Goal: Task Accomplishment & Management: Manage account settings

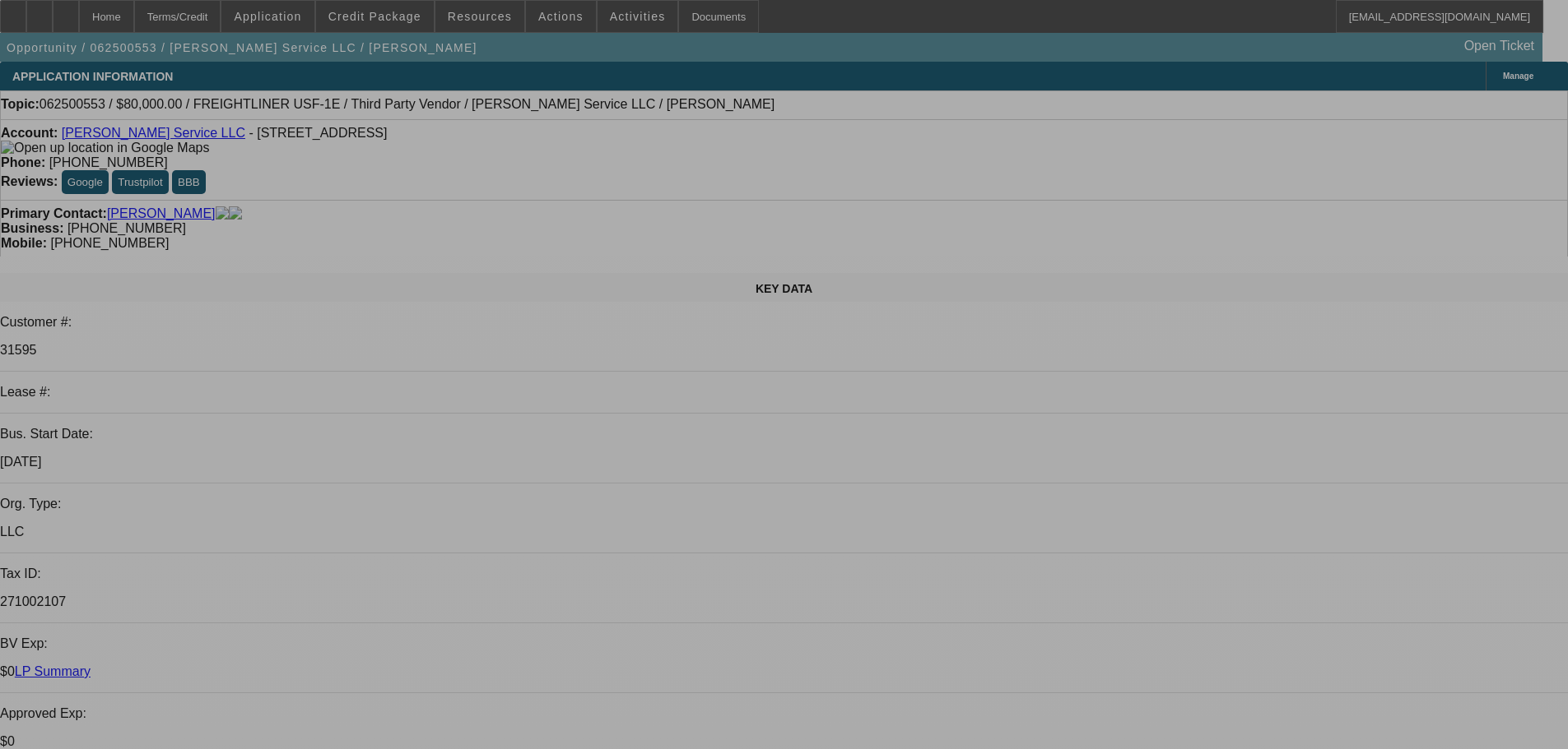
select select "0"
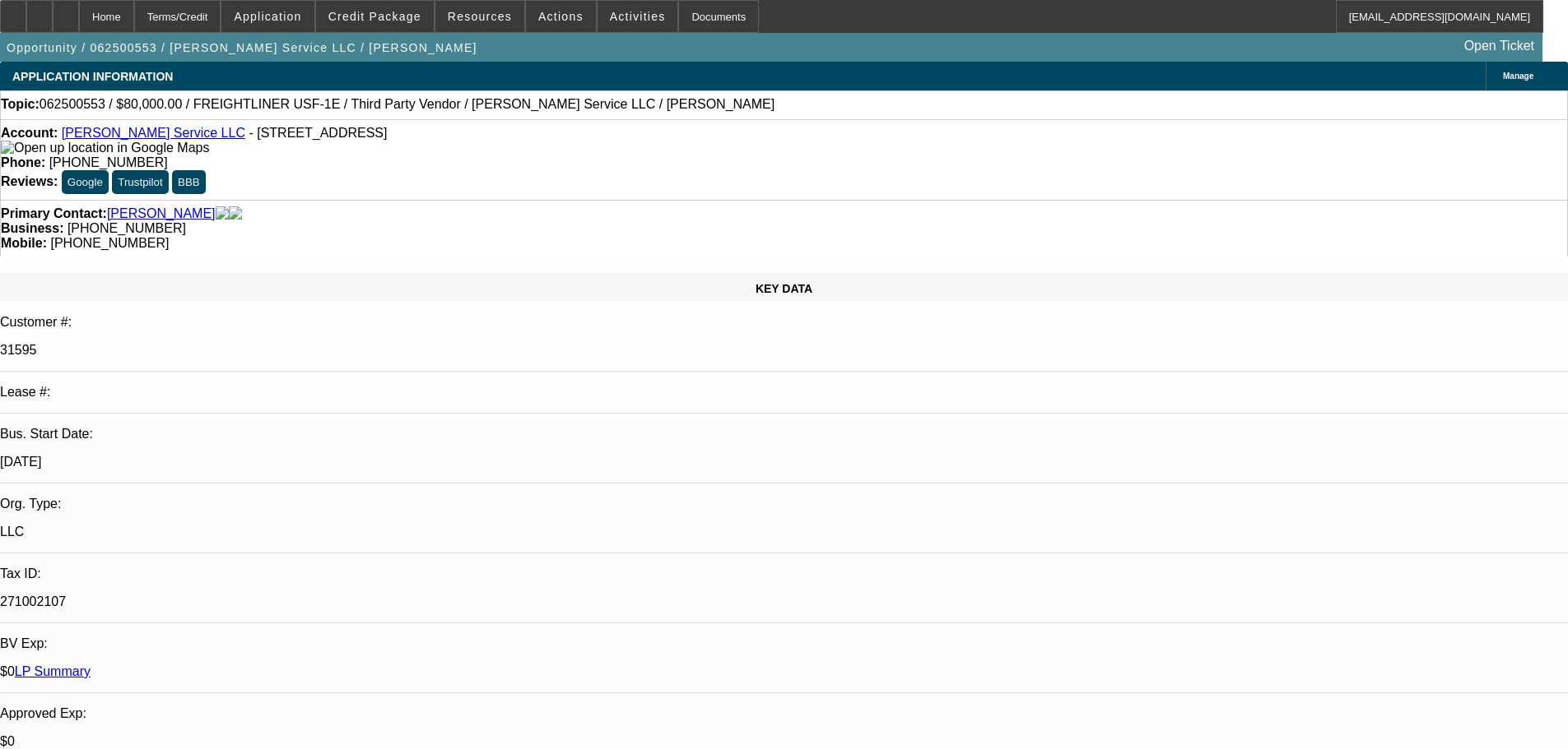
select select "0"
select select "3"
select select "0"
select select "6"
select select "0"
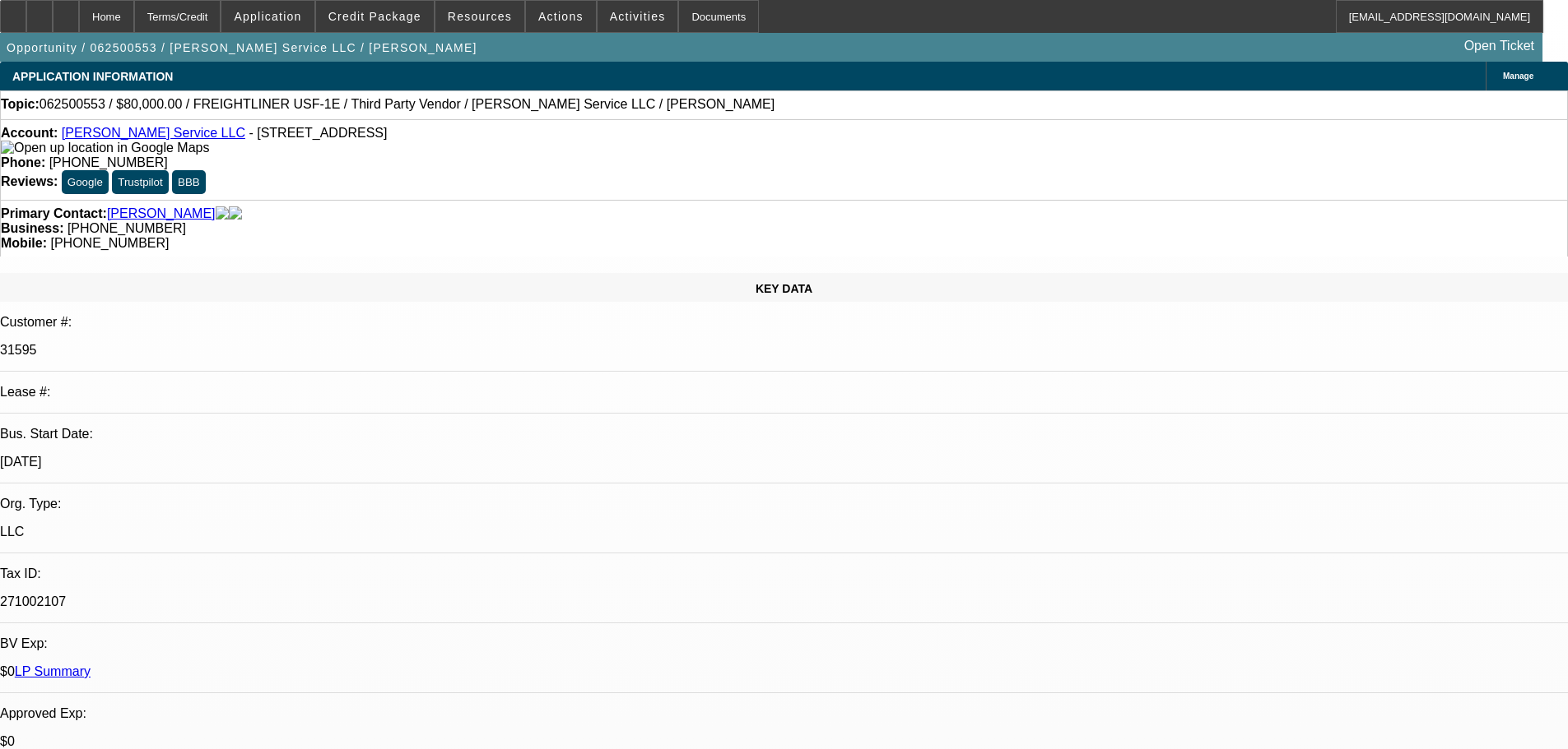
select select "0"
select select "3"
select select "0"
select select "6"
select select "0"
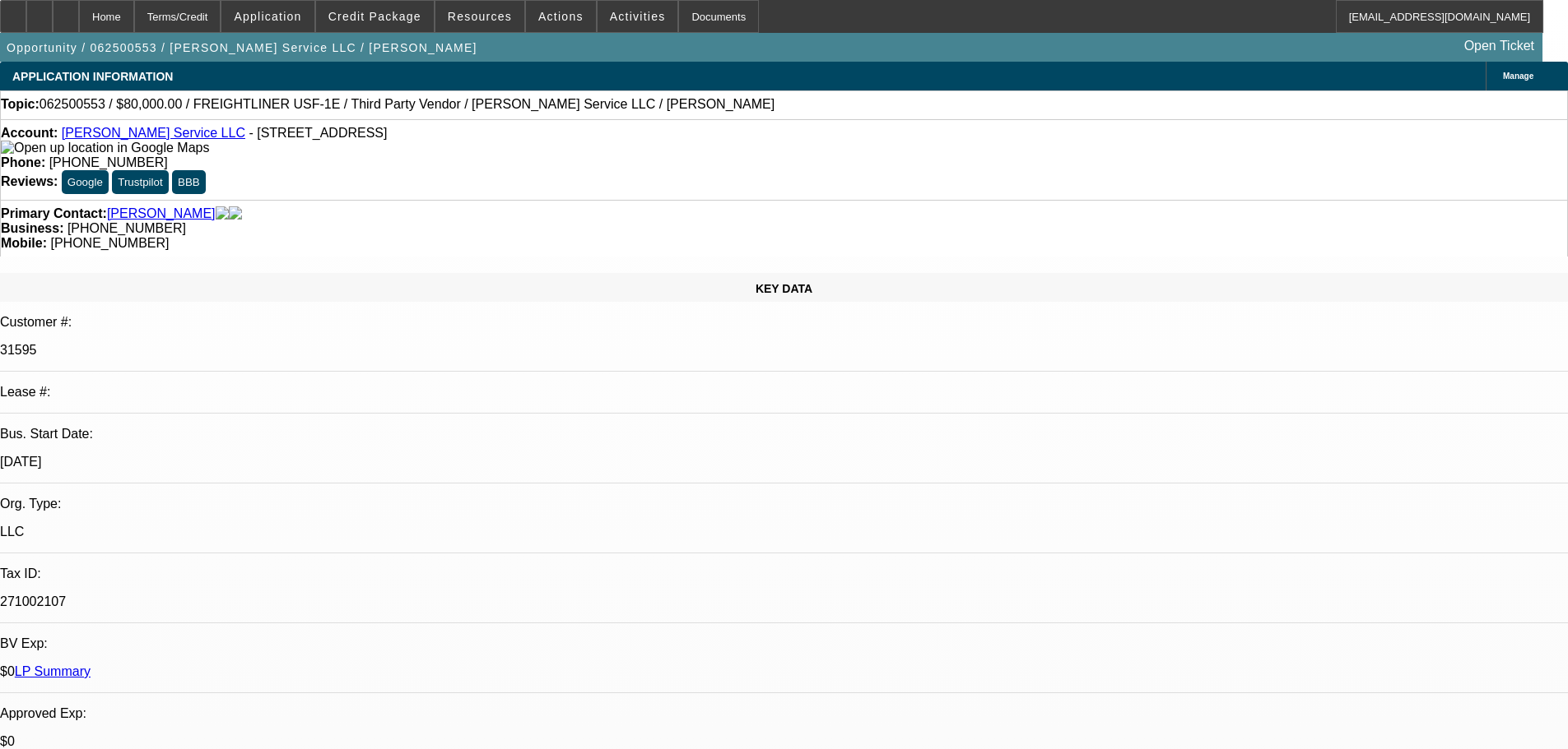
select select "0"
select select "3"
select select "0"
select select "6"
select select "0"
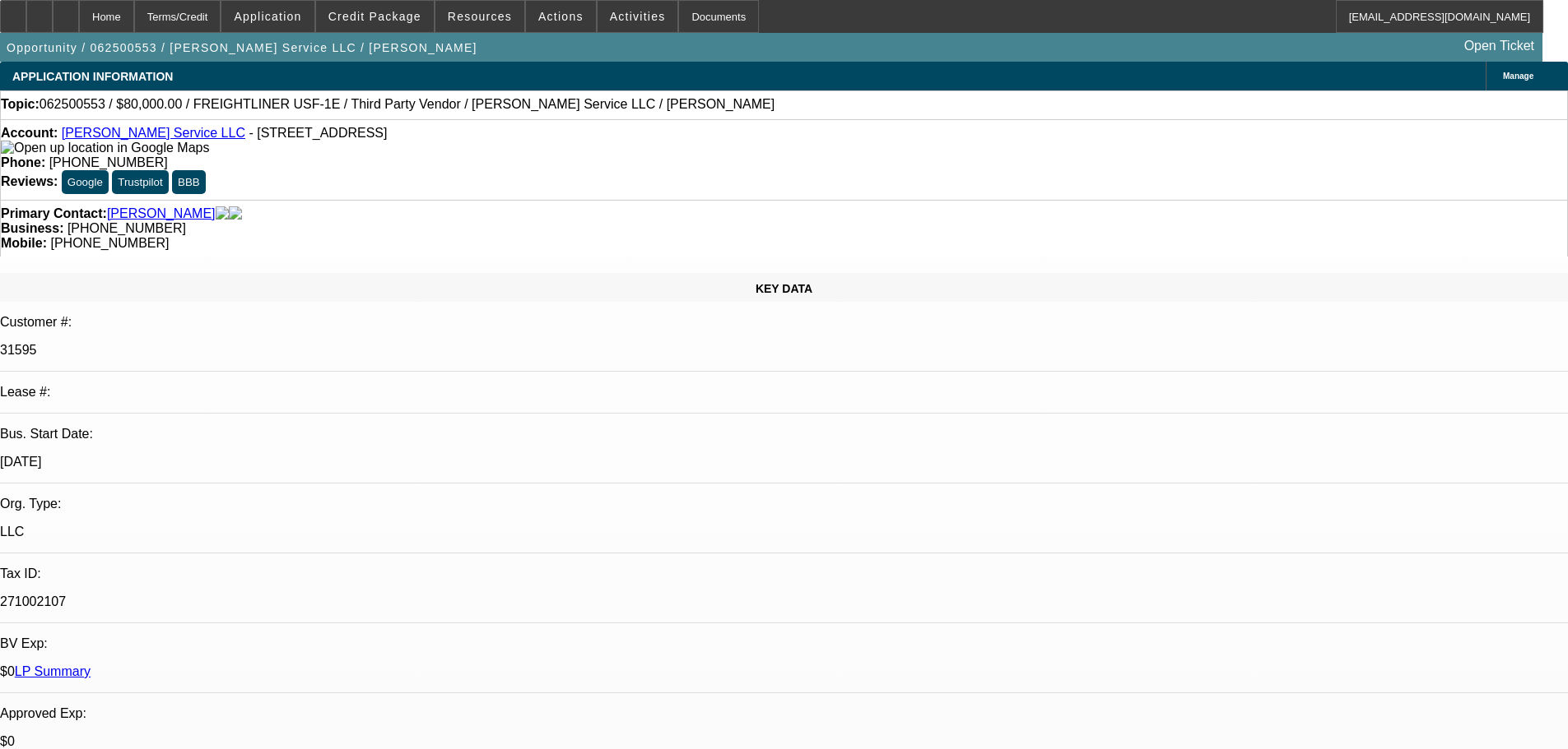
select select "0"
select select "6"
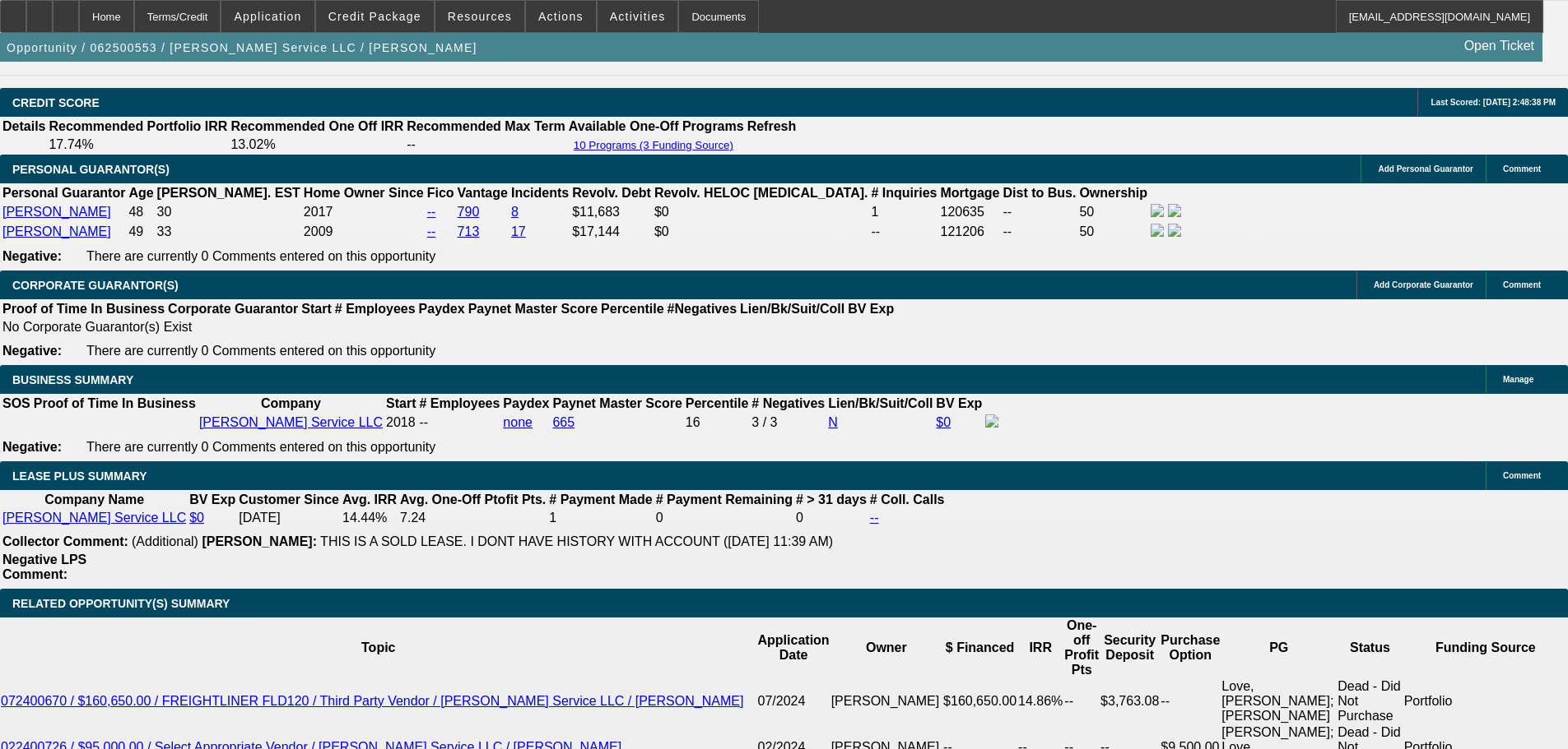
scroll to position [2385, 0]
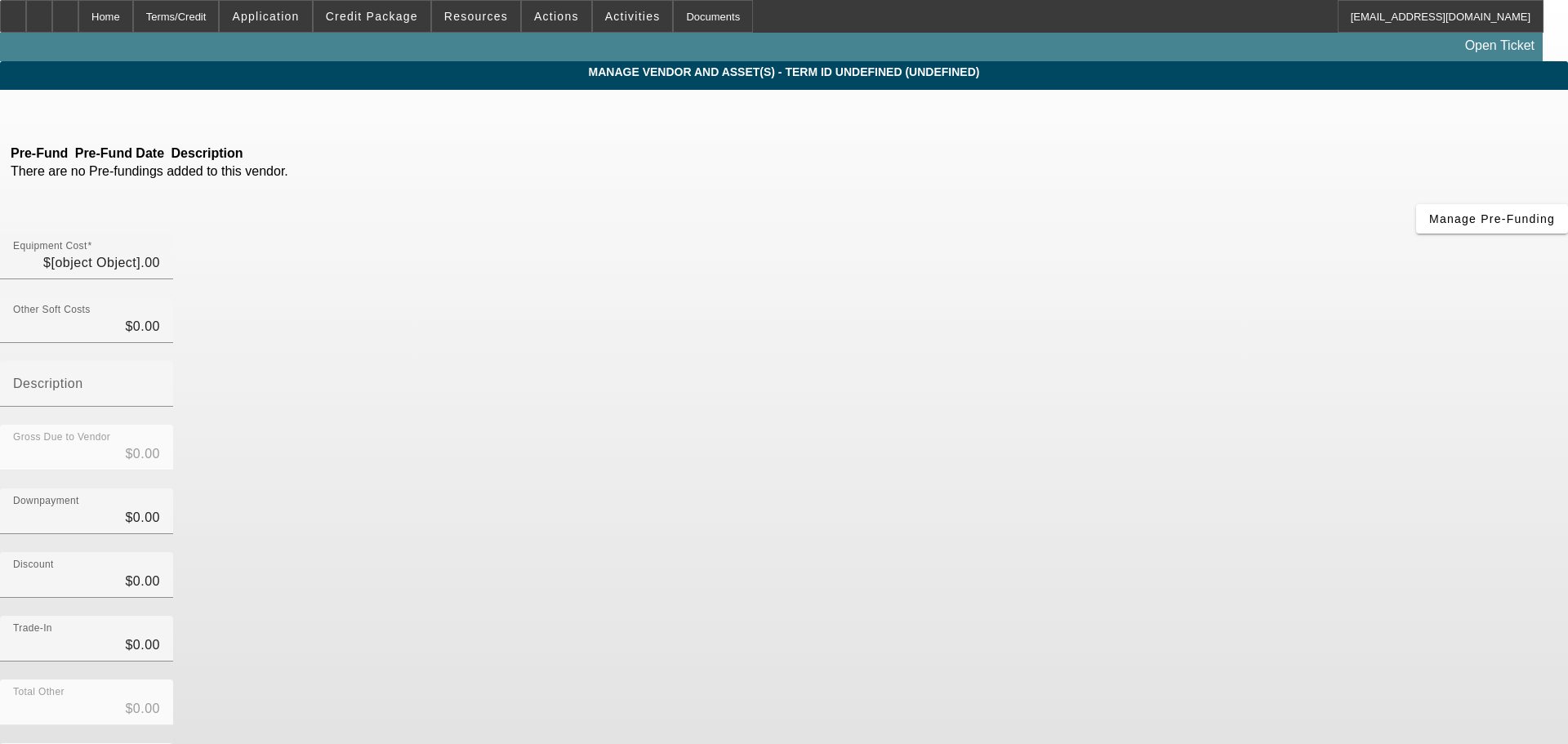
type input "$158,000.00"
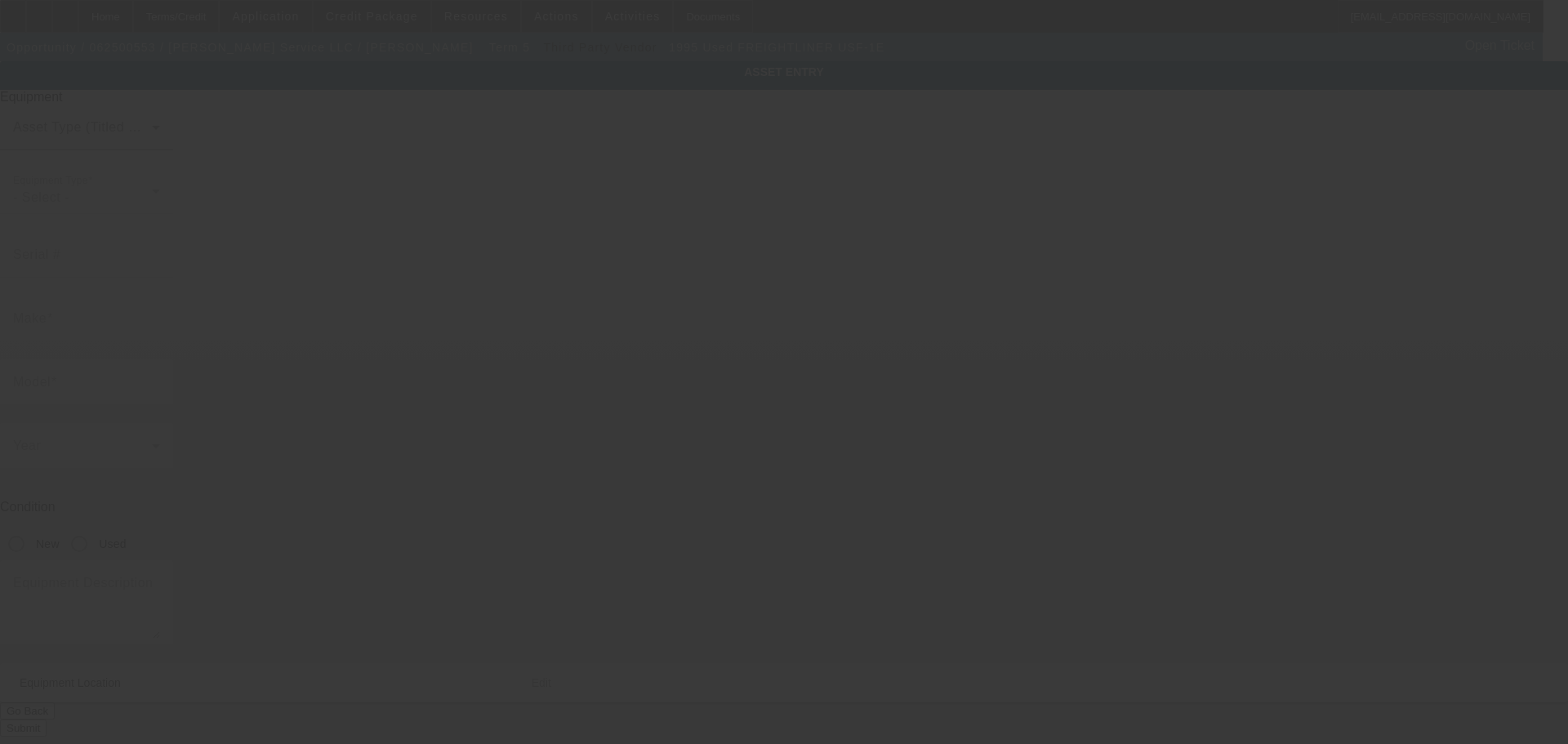
type input "1FVNDXYB3SP695355"
type input "Freightliner"
type input "USF-1E"
radio input "true"
type textarea "With:"
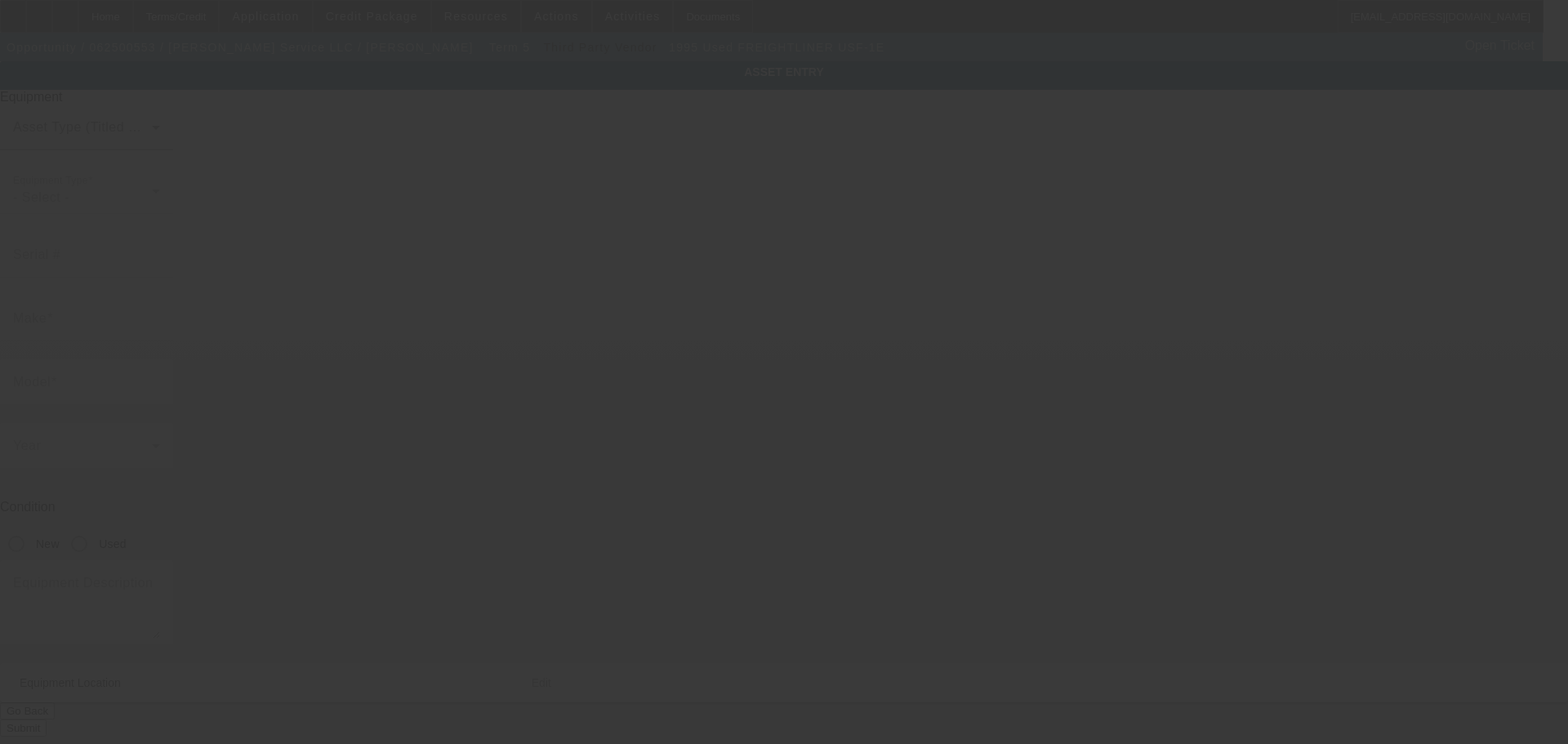
type input "145 Fremont St"
type input "Hartford"
type input "50118"
type input "Warren"
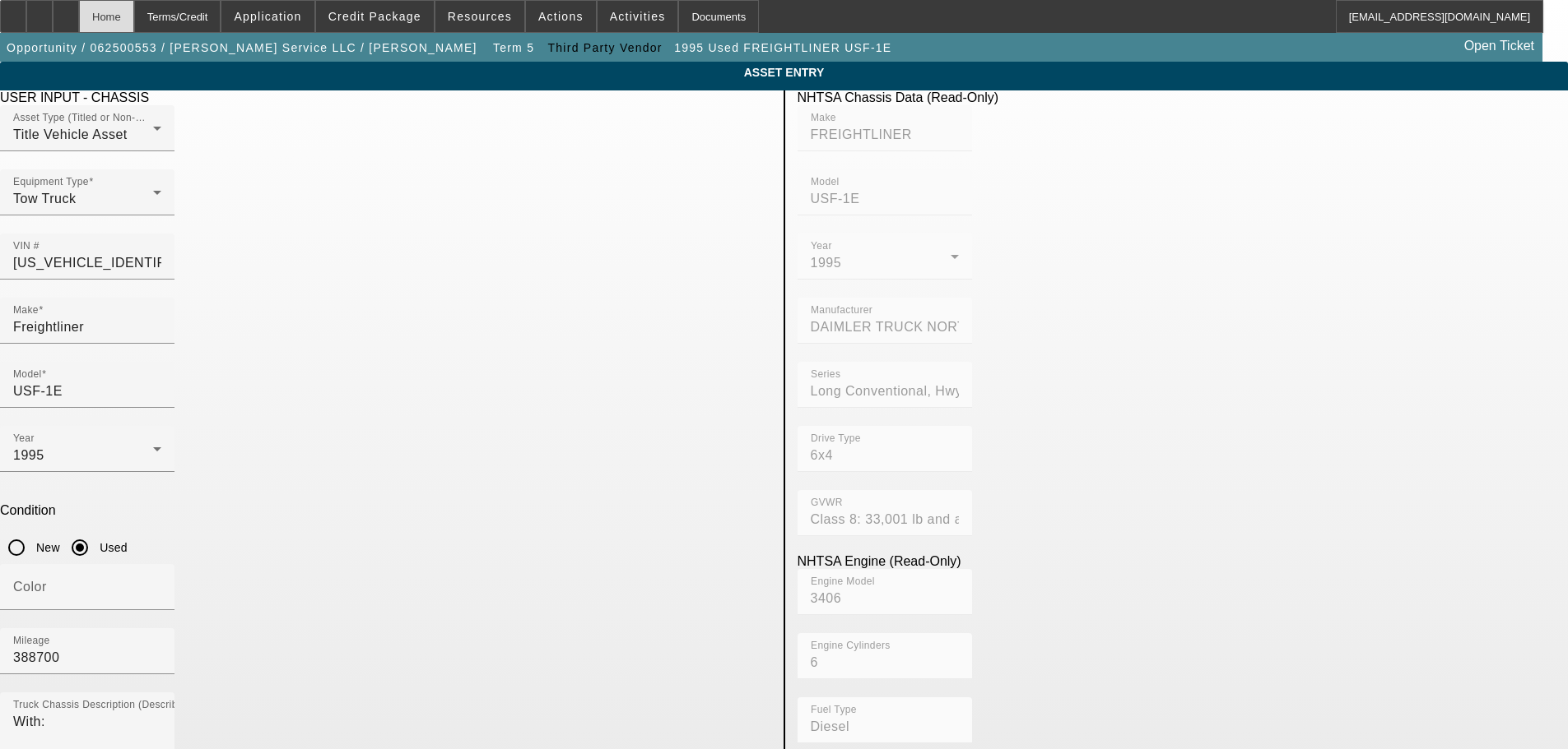
click at [134, 16] on div "Home" at bounding box center [107, 17] width 55 height 33
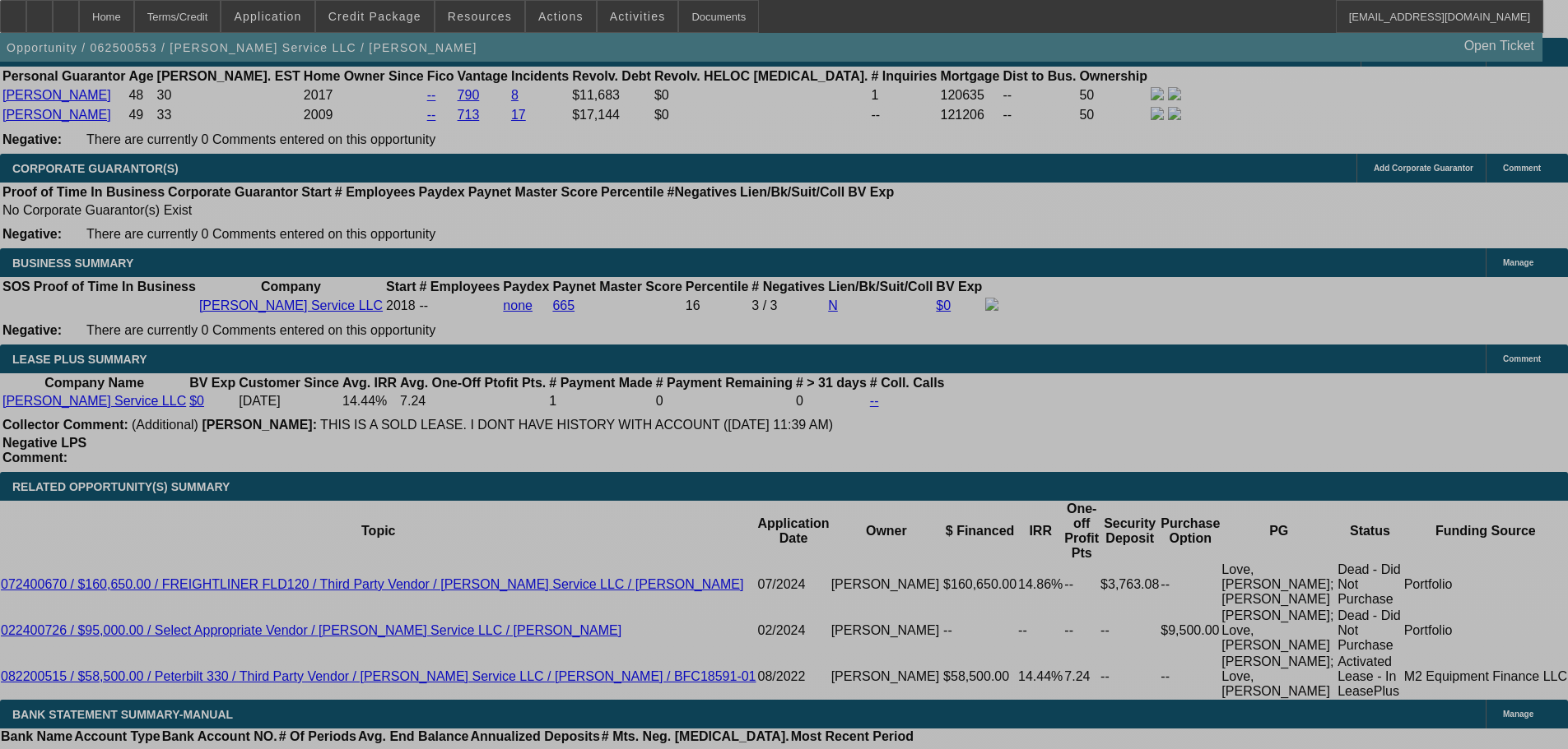
select select "0"
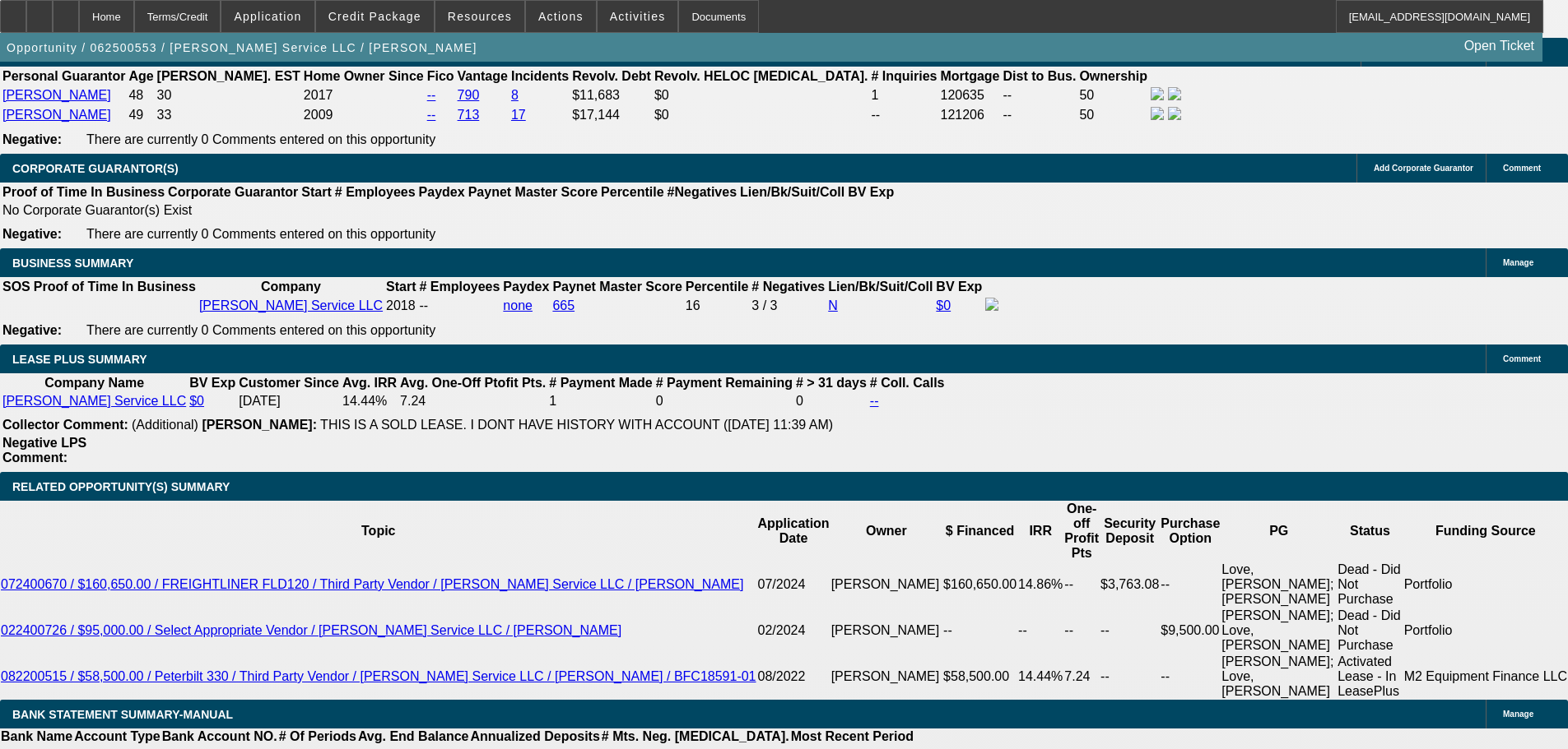
select select "0"
select select "3"
select select "0"
select select "6"
select select "0"
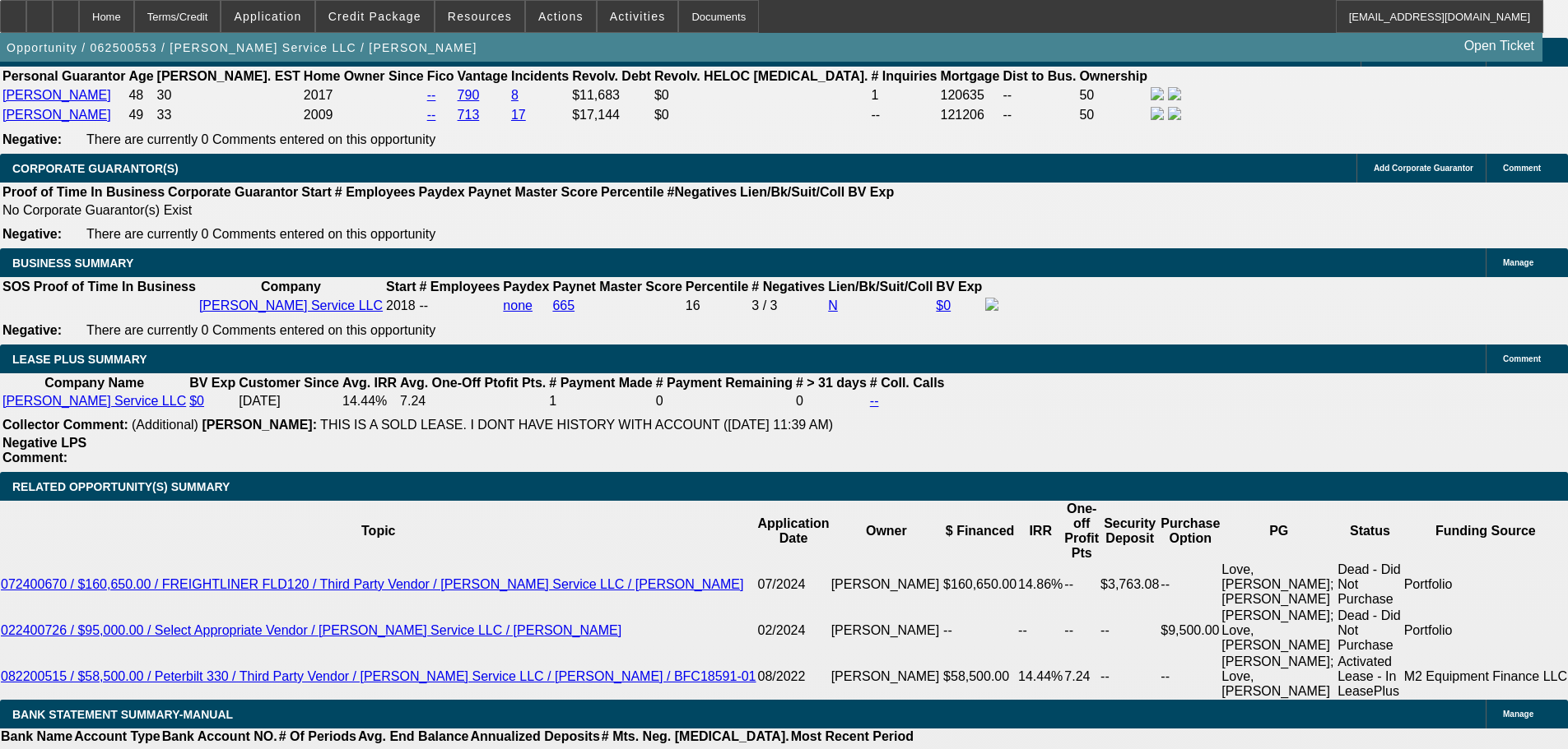
select select "0"
select select "3"
select select "0"
select select "6"
select select "0"
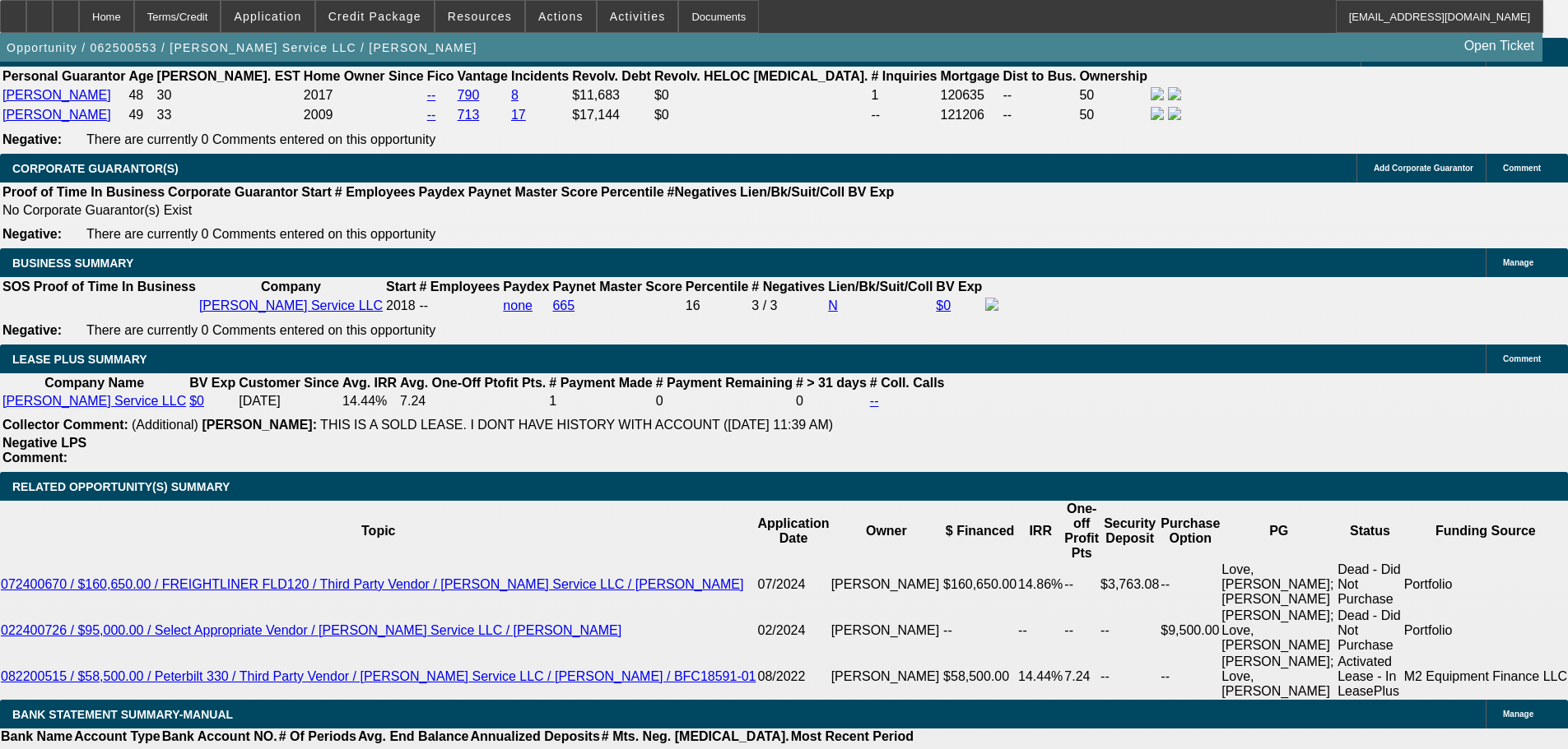
select select "0"
select select "3"
select select "0"
select select "6"
select select "0"
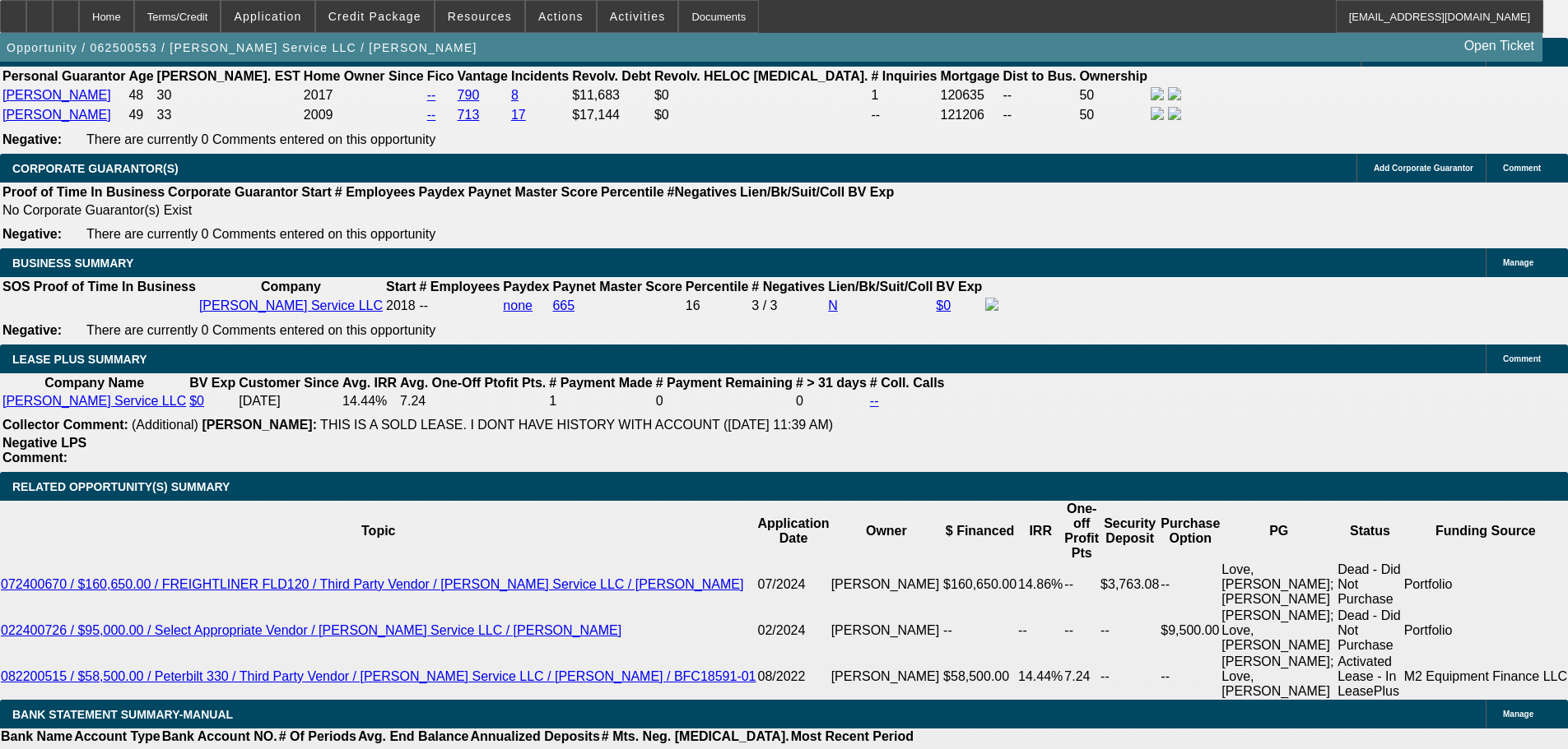
select select "0"
select select "6"
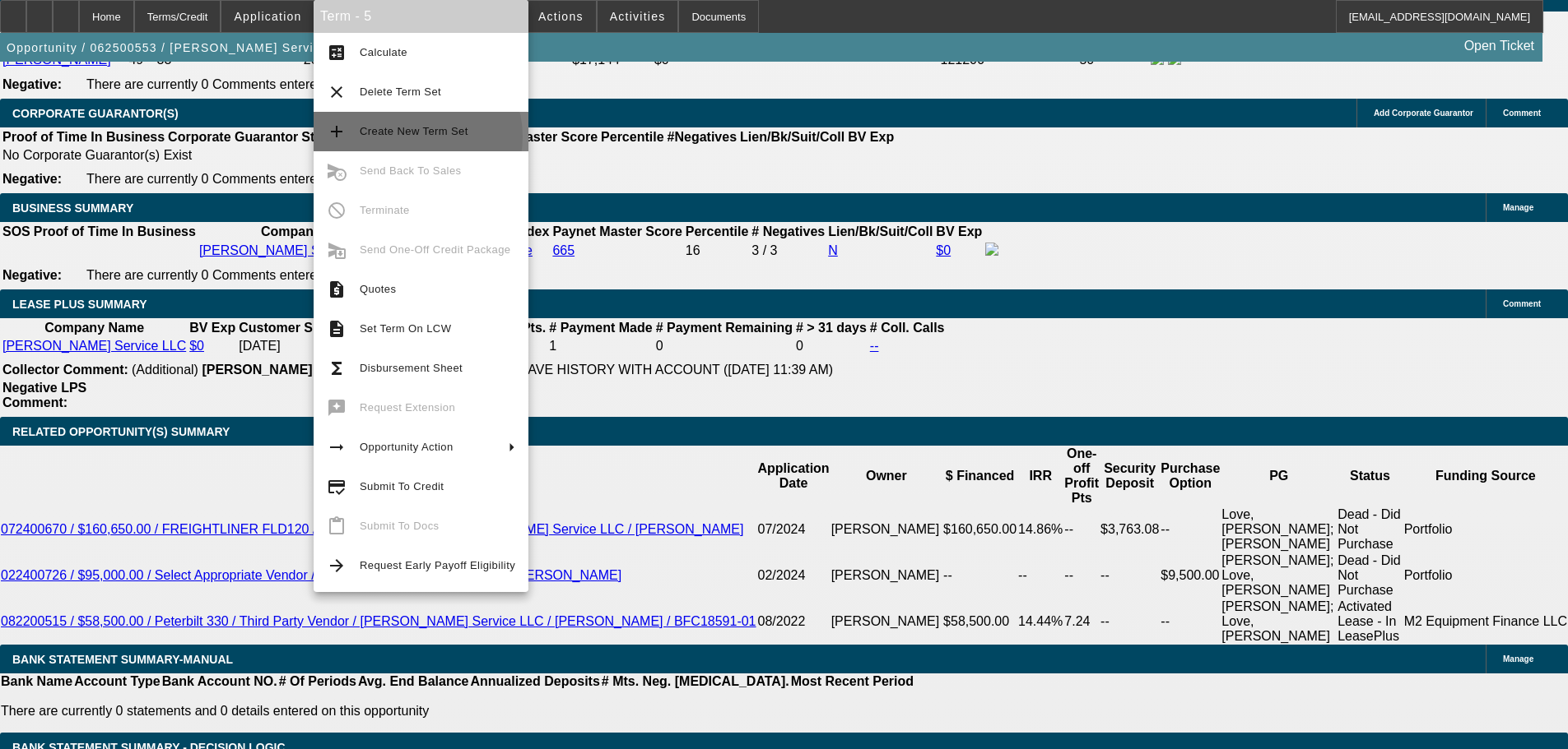
click at [416, 136] on span "Create New Term Set" at bounding box center [414, 131] width 108 height 12
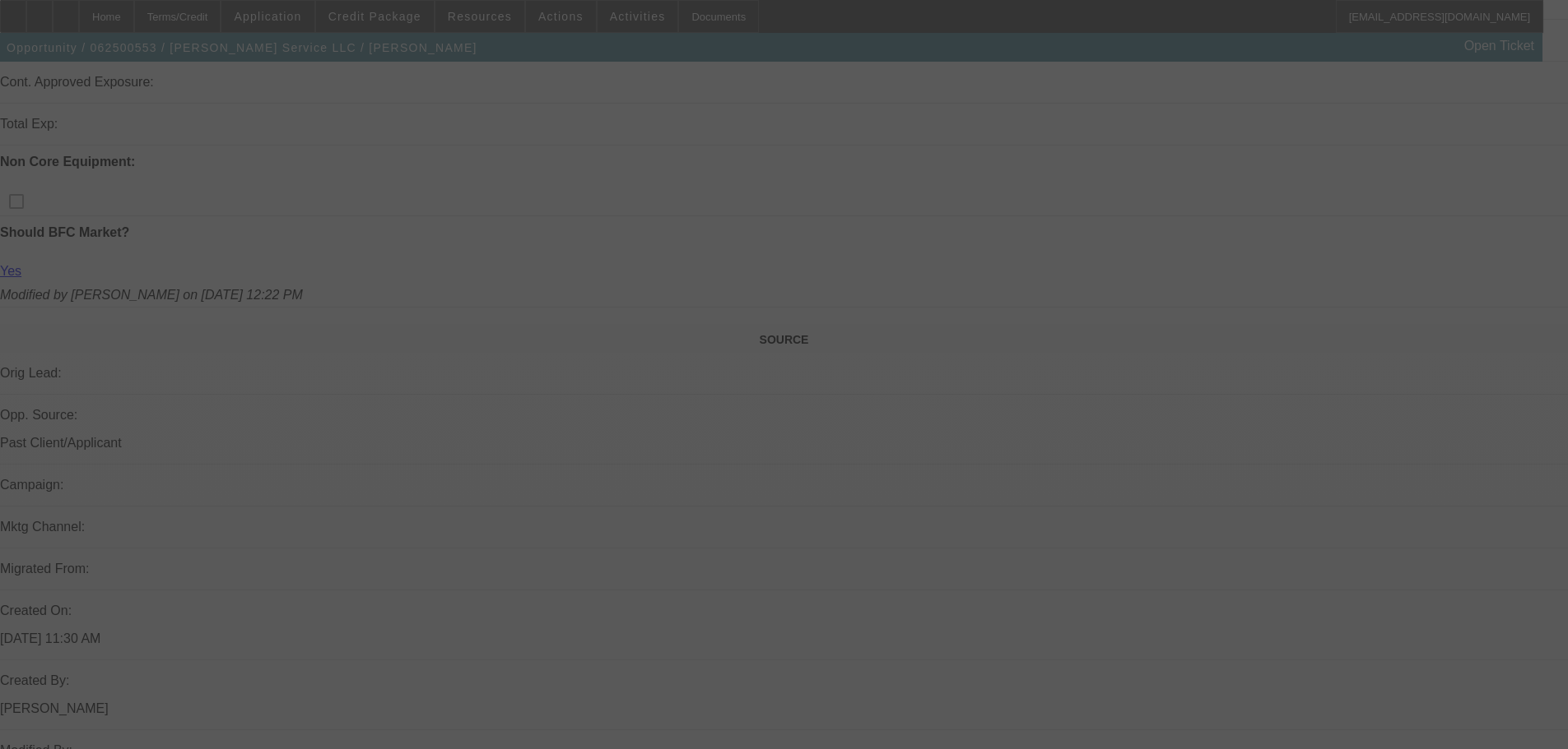
scroll to position [822, 0]
select select "0"
select select "3"
select select "0"
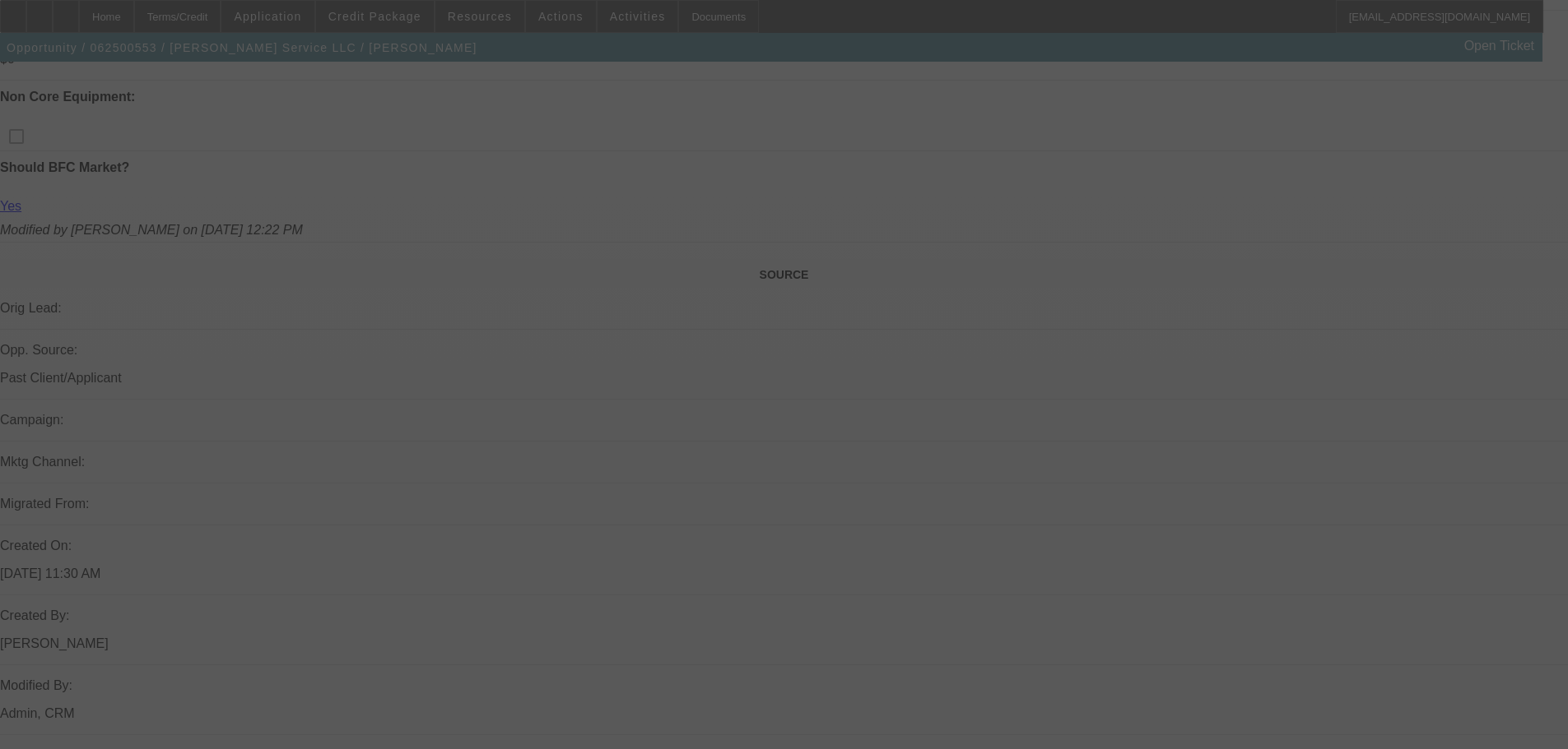
select select "6"
select select "0"
select select "3"
select select "0"
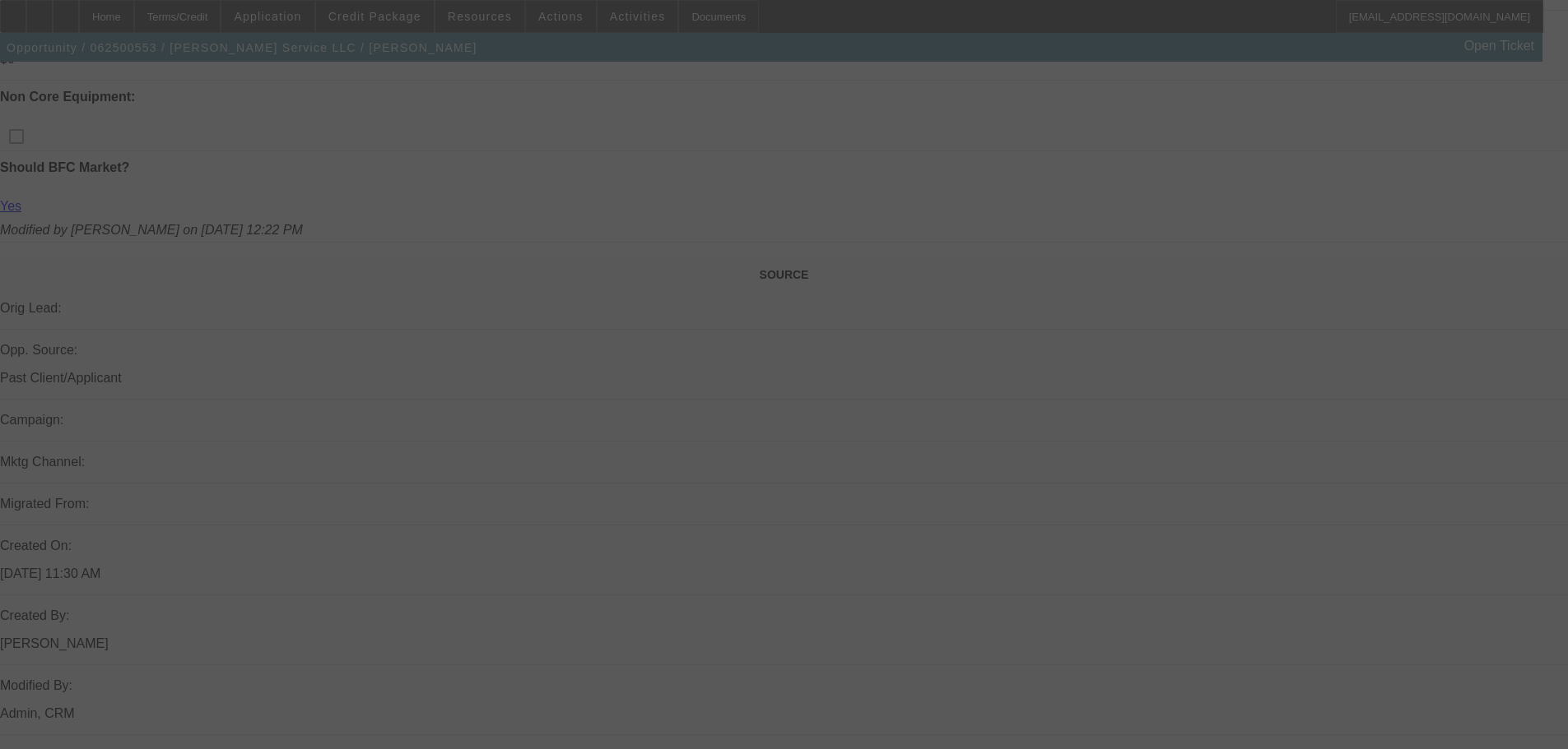
select select "6"
select select "0"
select select "3"
select select "0"
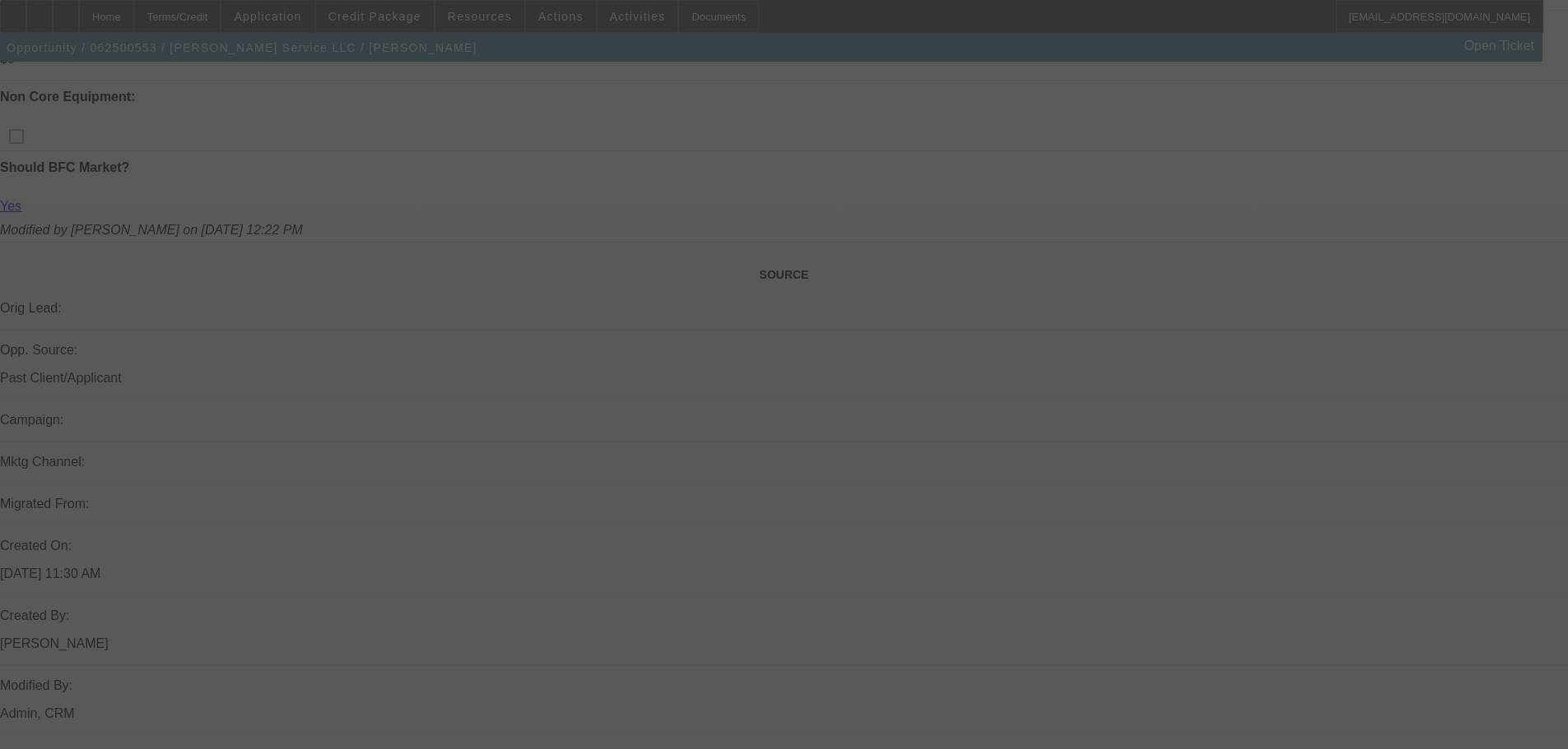
select select "6"
select select "0"
select select "3"
select select "0"
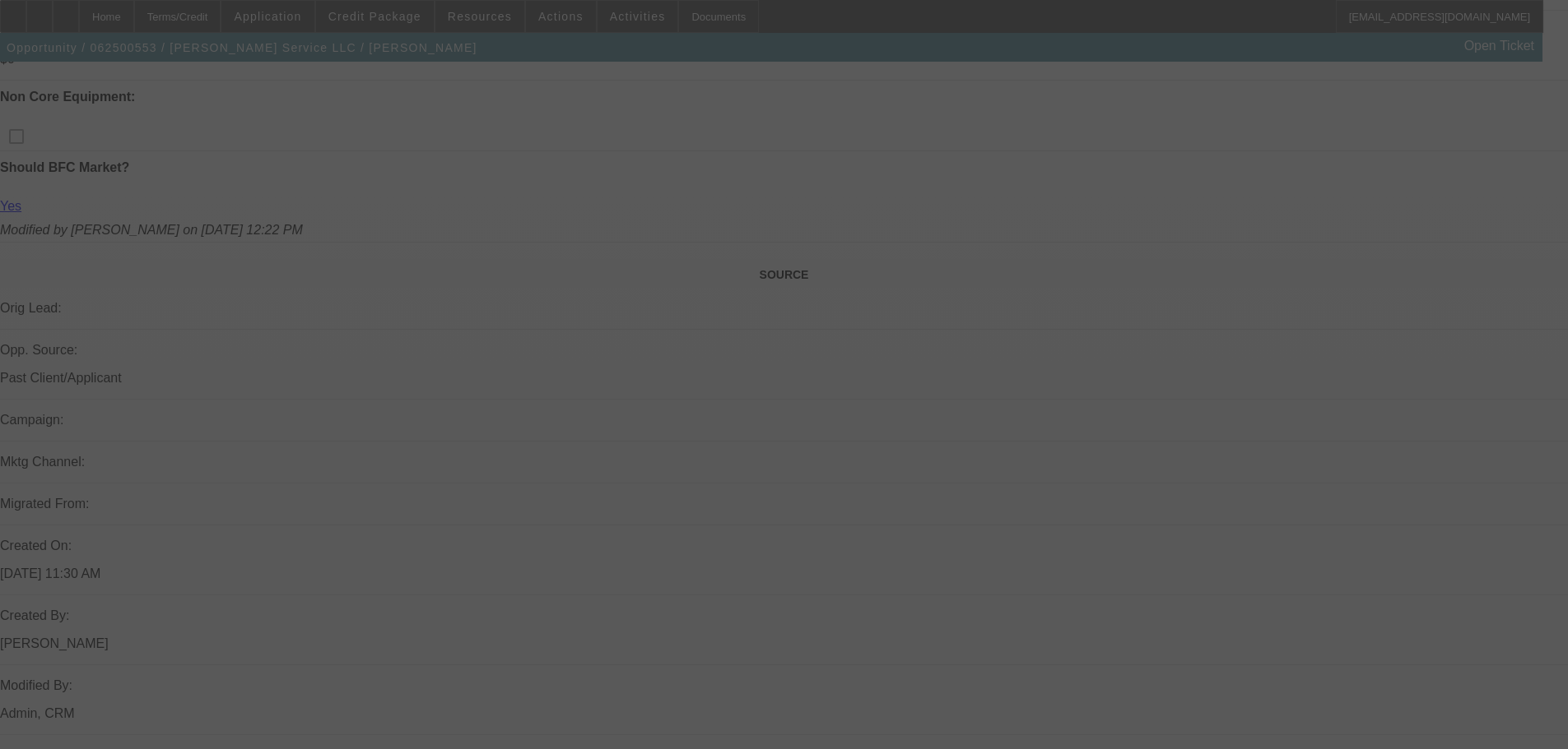
select select "6"
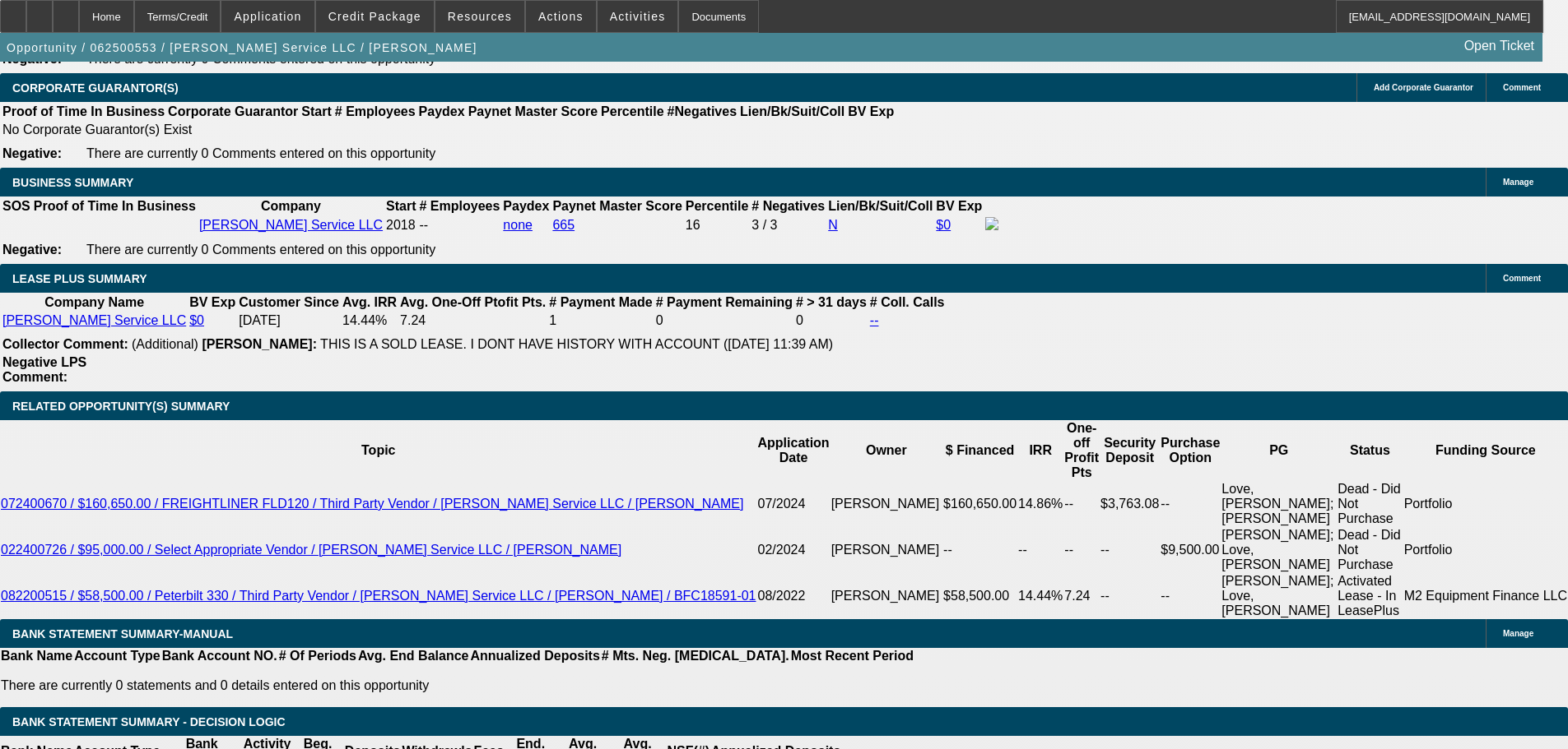
scroll to position [2626, 0]
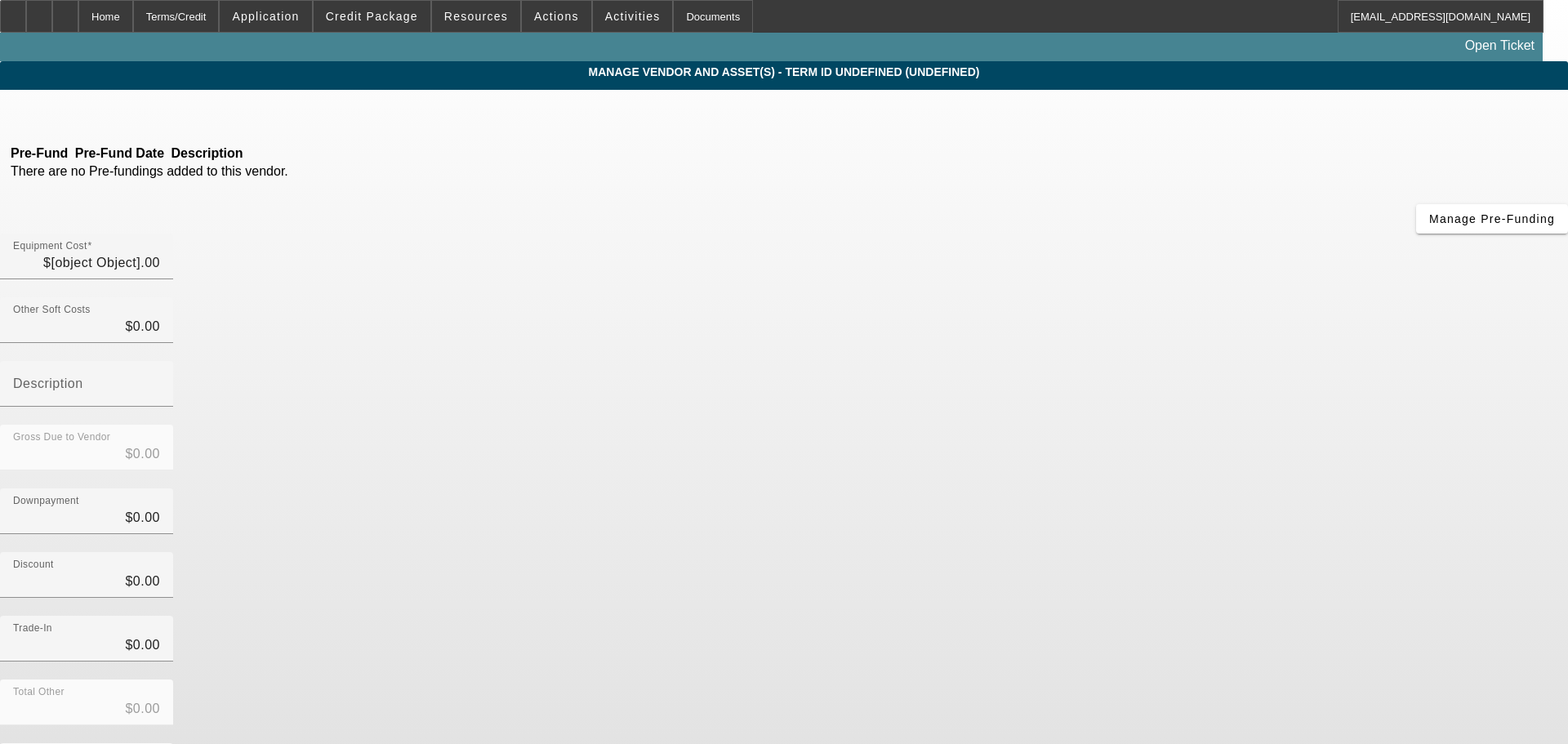
type input "$158,000.00"
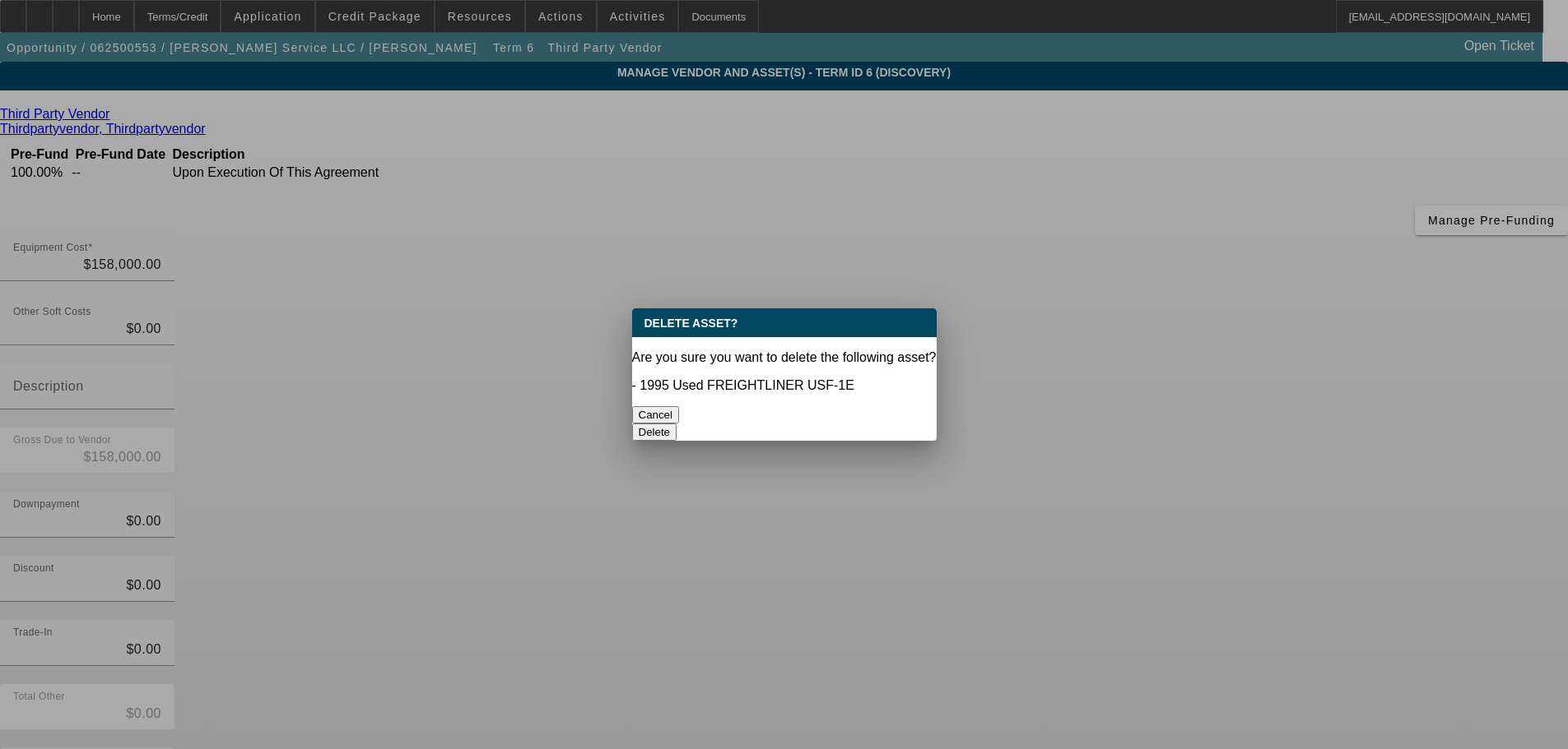
click at [677, 424] on button "Delete" at bounding box center [655, 432] width 45 height 17
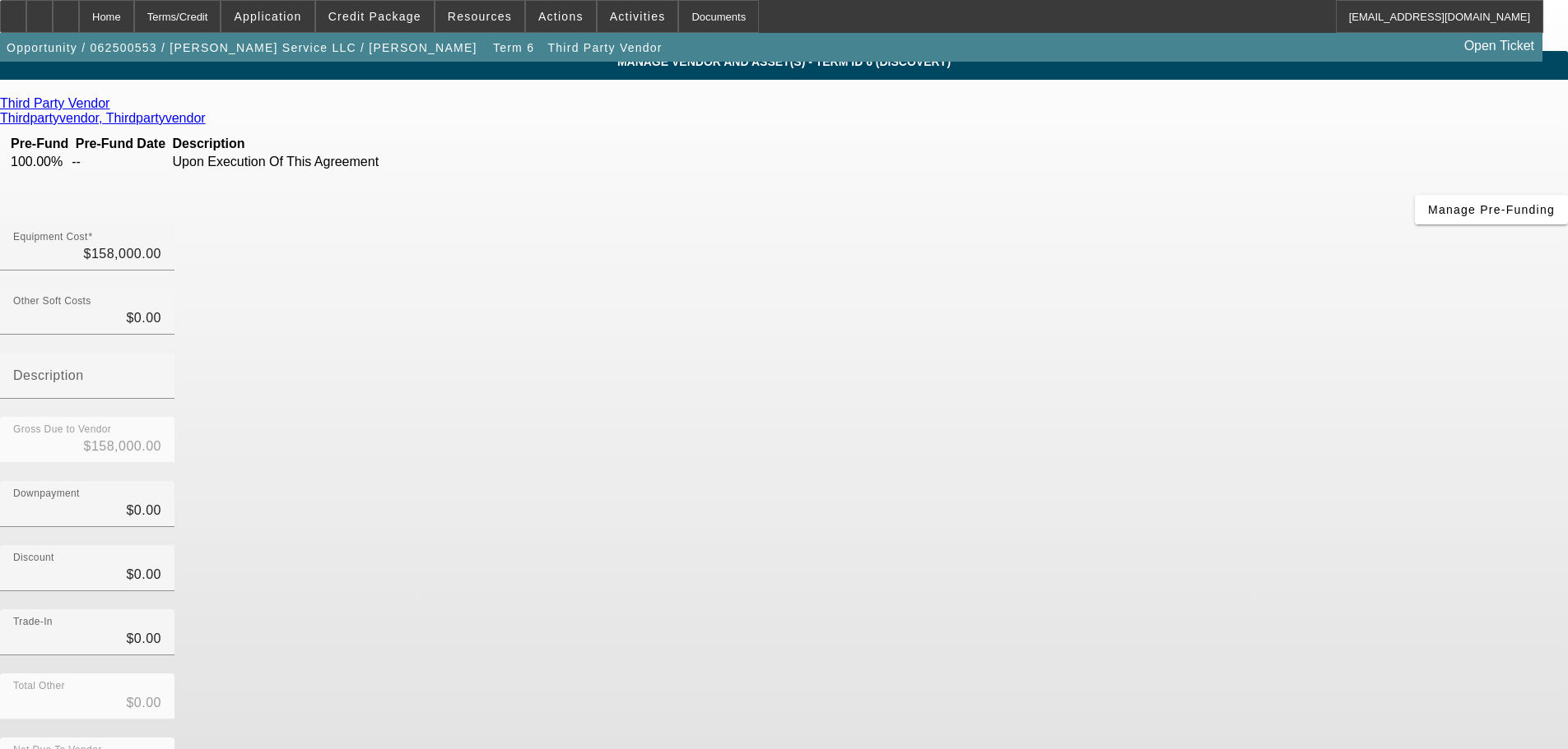
scroll to position [16, 0]
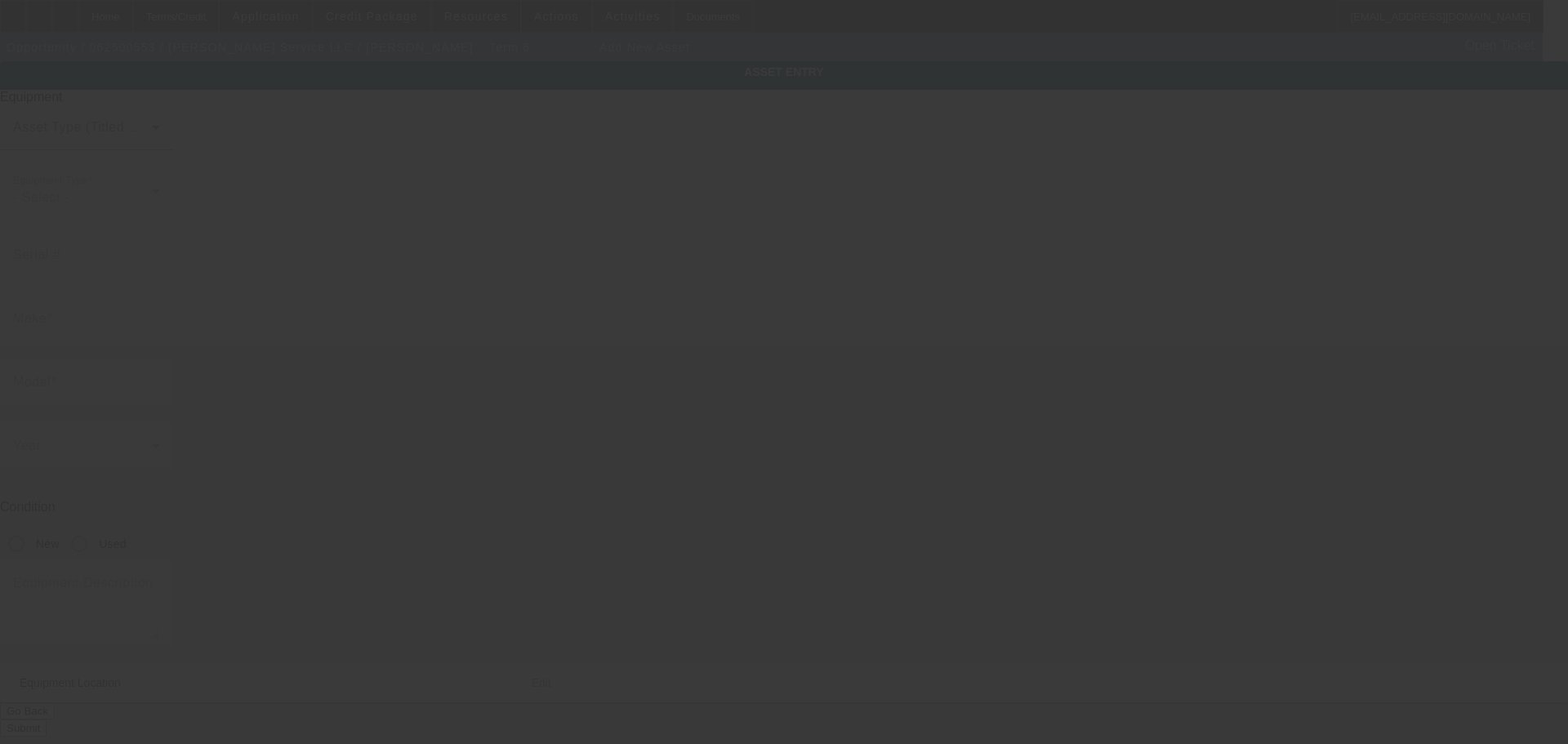
type input "145 Fremont St"
type input "Hartford"
type input "50118"
type input "Warren"
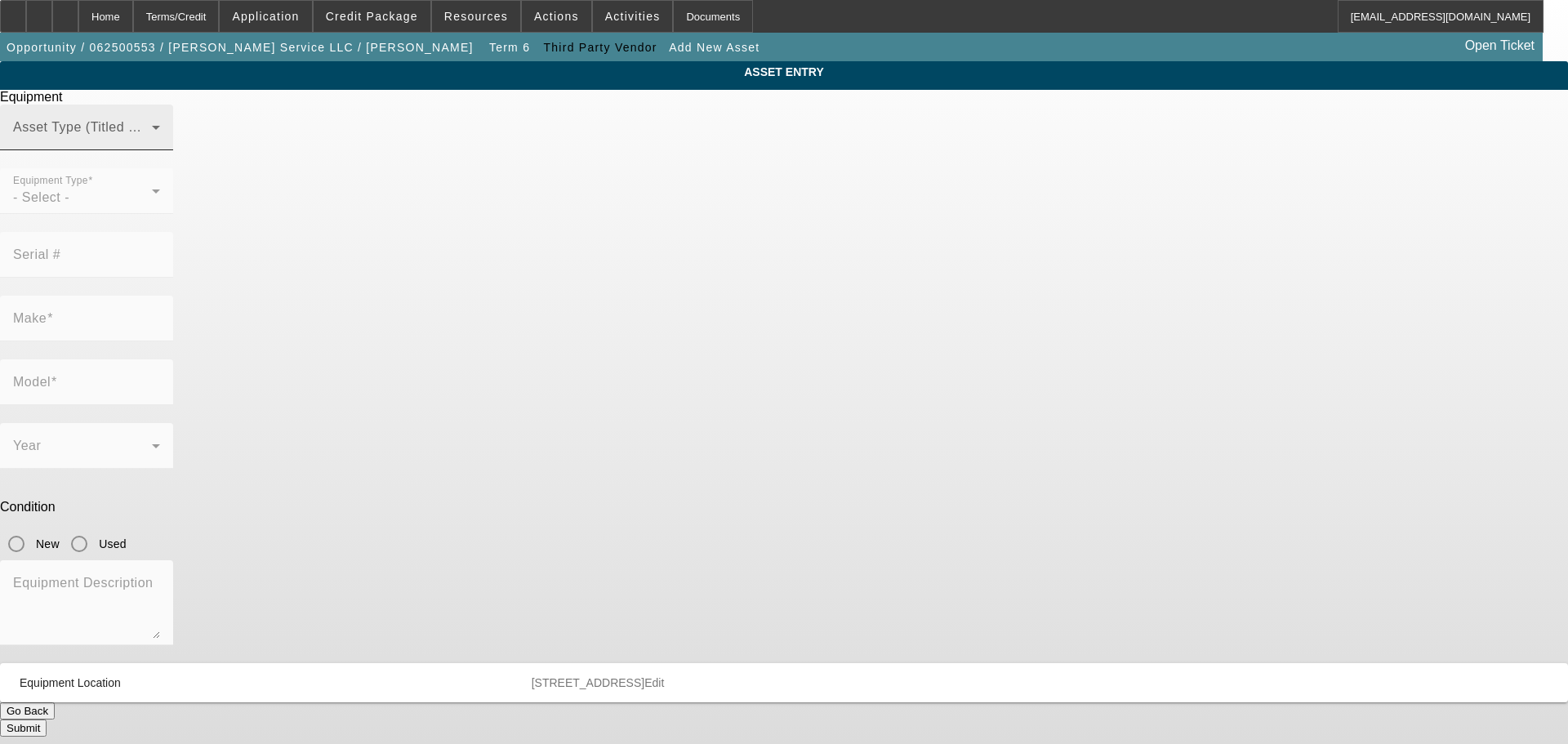
click at [152, 144] on span at bounding box center [83, 134] width 139 height 20
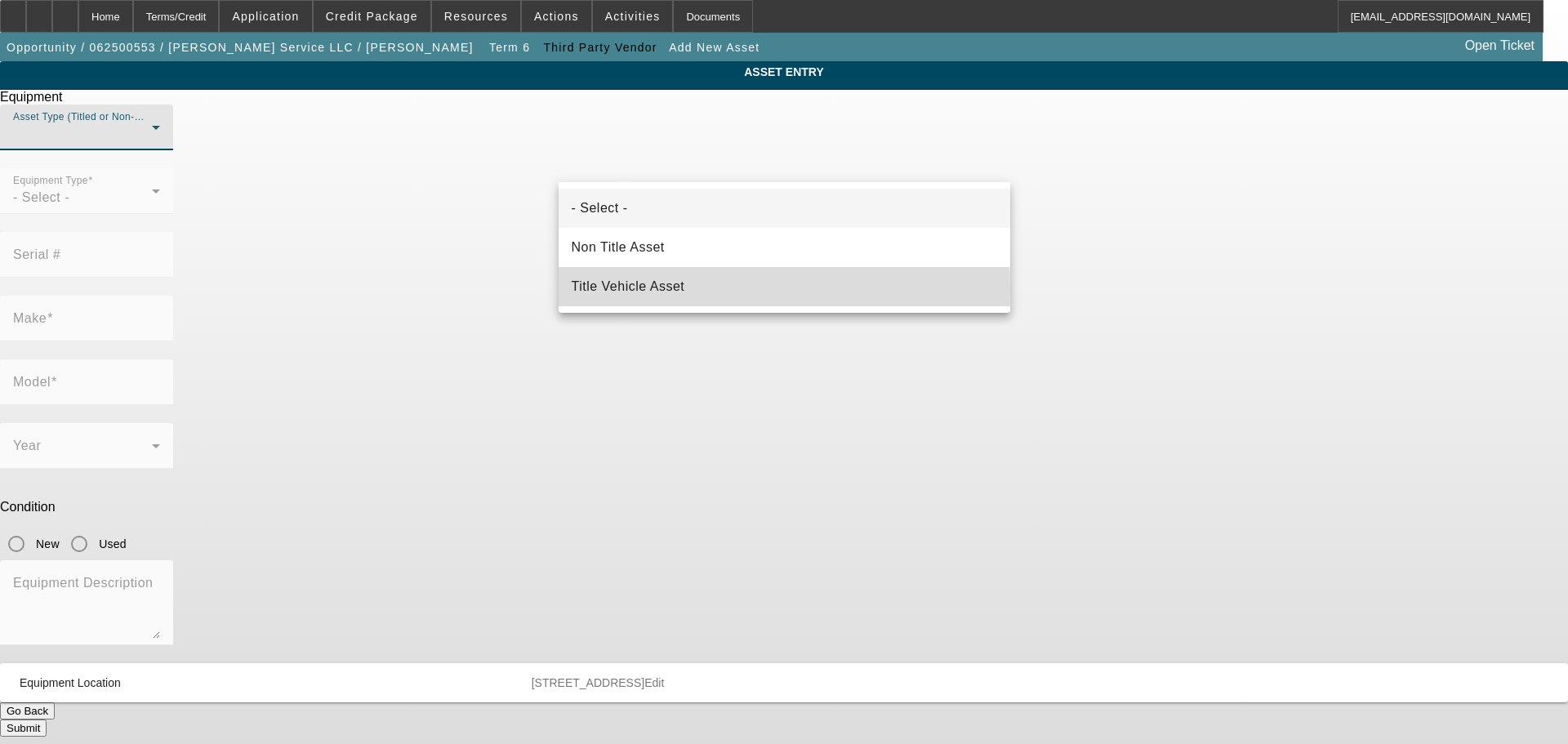
click at [641, 289] on span "Title Vehicle Asset" at bounding box center [628, 287] width 113 height 20
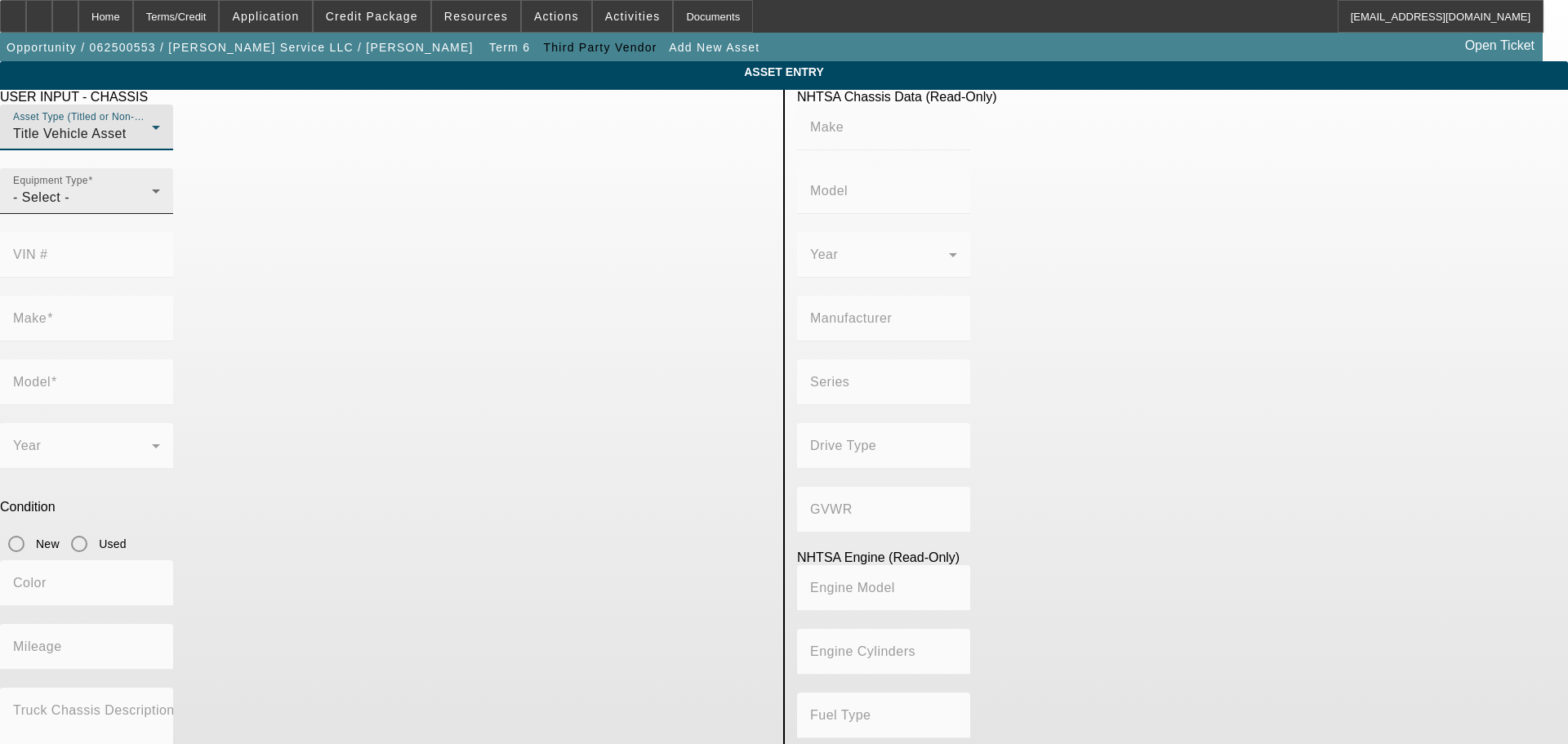
click at [152, 207] on div "- Select -" at bounding box center [83, 198] width 139 height 20
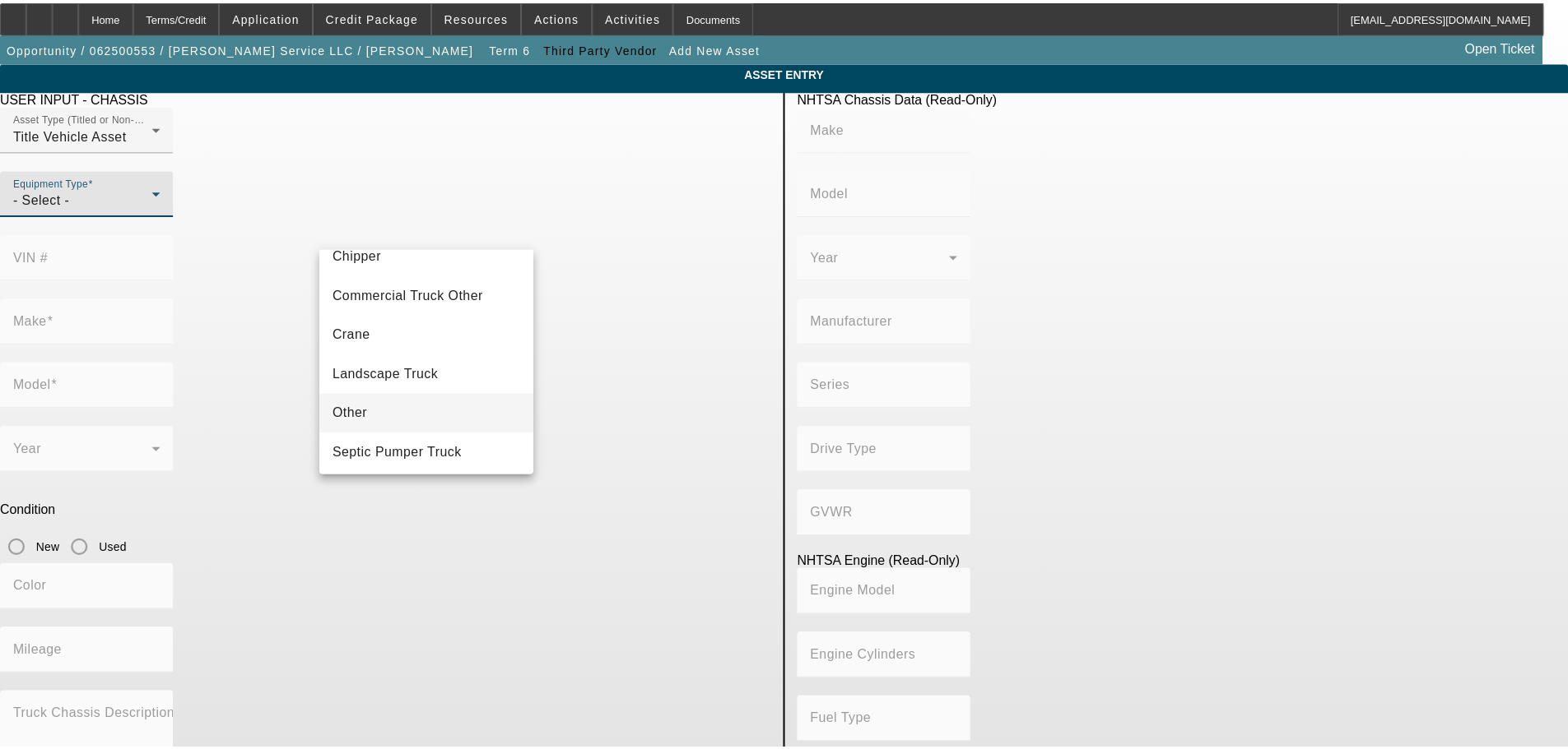
scroll to position [181, 0]
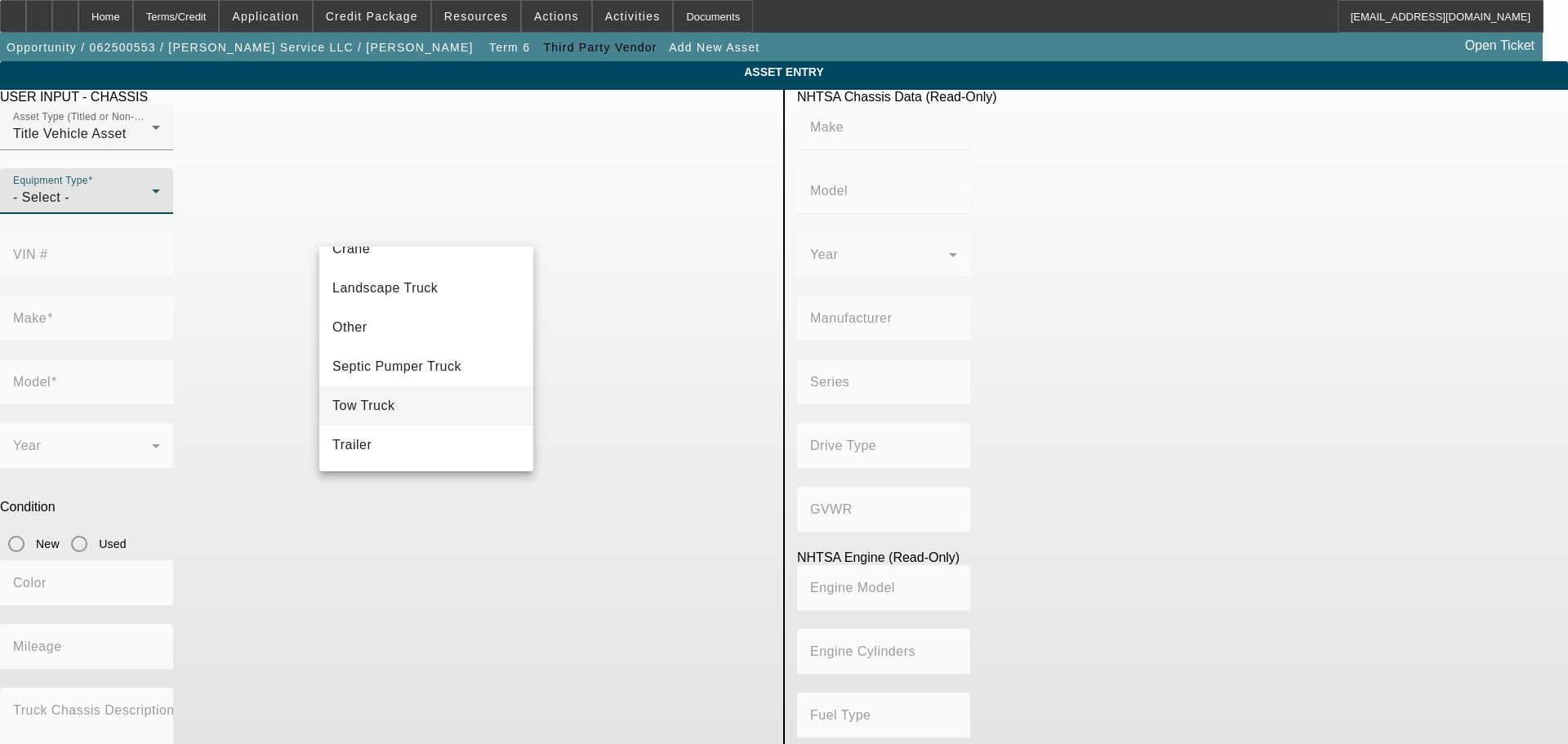
click at [421, 398] on mat-option "Tow Truck" at bounding box center [425, 405] width 214 height 39
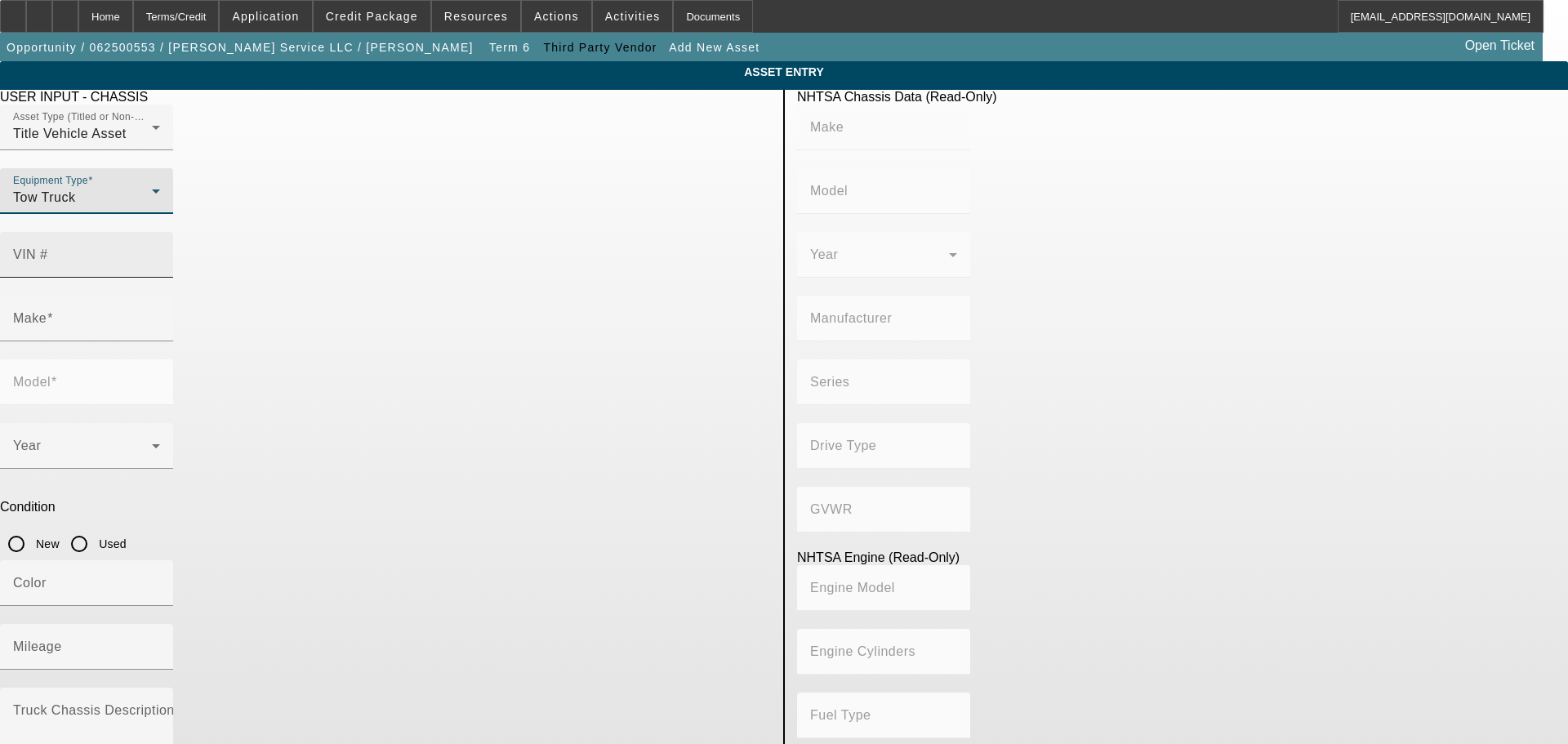
click at [160, 232] on div "VIN #" at bounding box center [87, 255] width 147 height 45
type input "1fvxam00x1lh71155"
type input "FREIGHTLINER"
type input "FLD120"
type input "DAIMLER TRUCK NORTH AMERICA LLC"
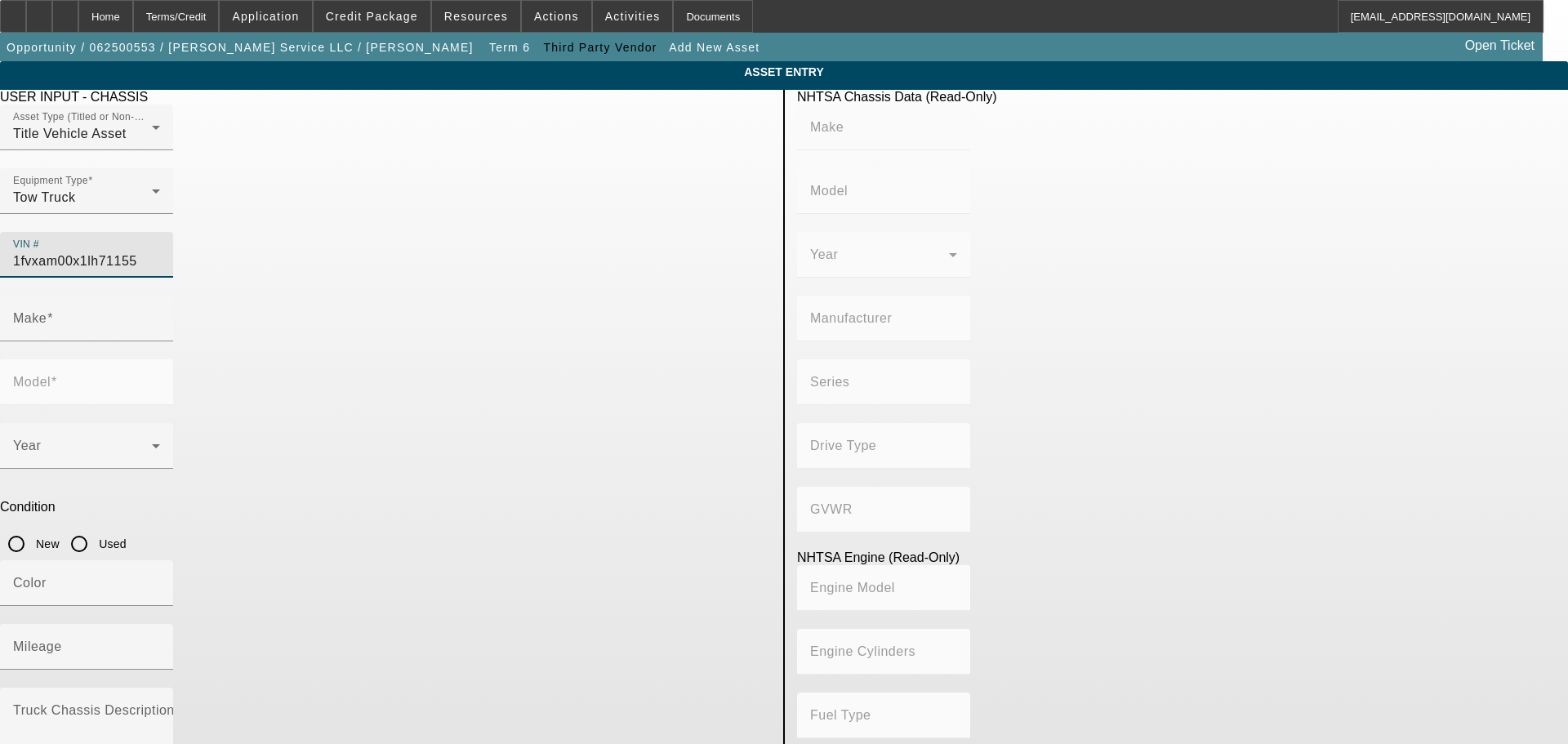
type input "SD"
type input "Glider"
type input "FREIGHTLINER"
type input "FLD120"
type input "1FVXAM00X1LH71155"
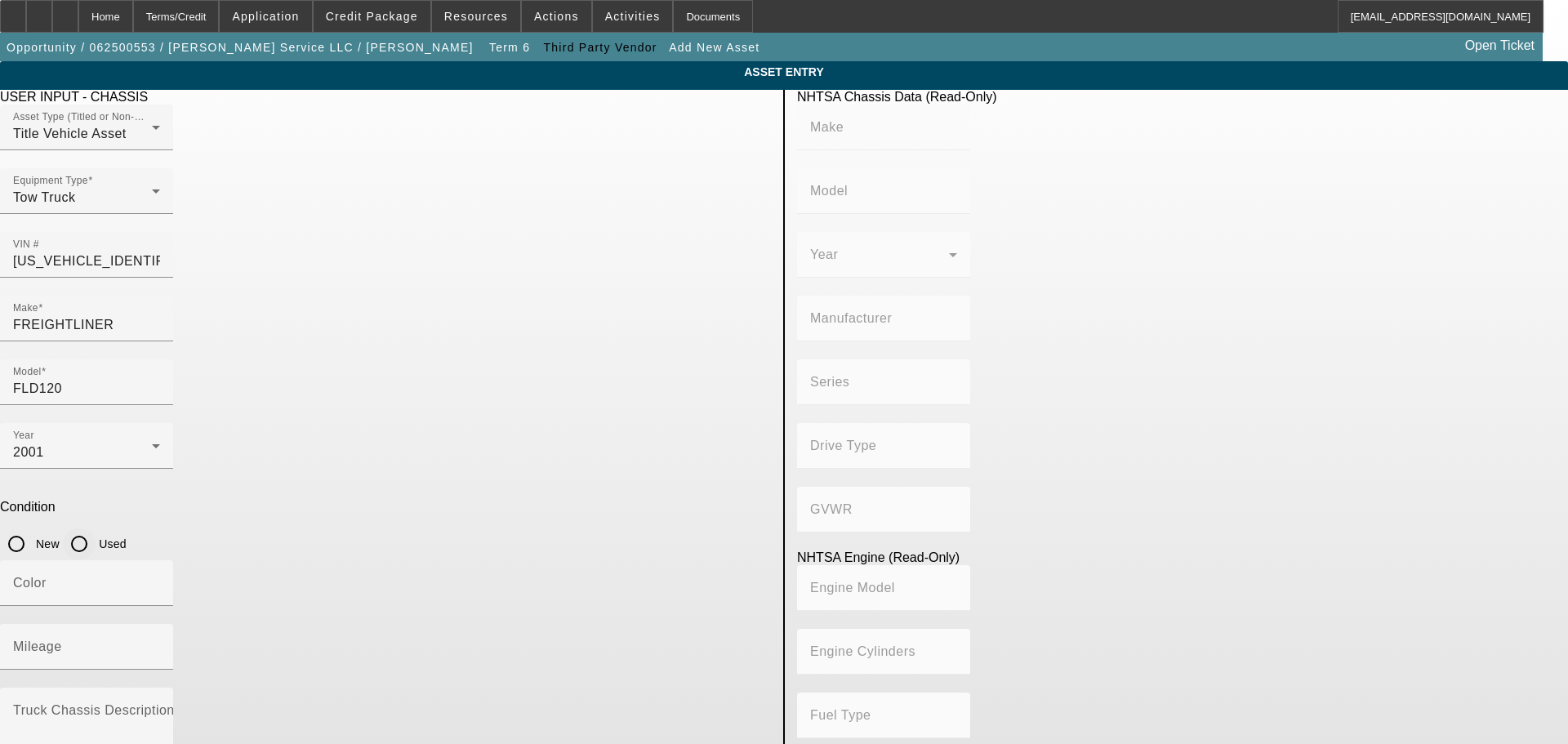
click at [96, 527] on input "Used" at bounding box center [79, 544] width 33 height 33
radio input "true"
click at [160, 644] on input "Mileage" at bounding box center [87, 654] width 147 height 20
type input "FREIGHTLINER"
type input "FLD120"
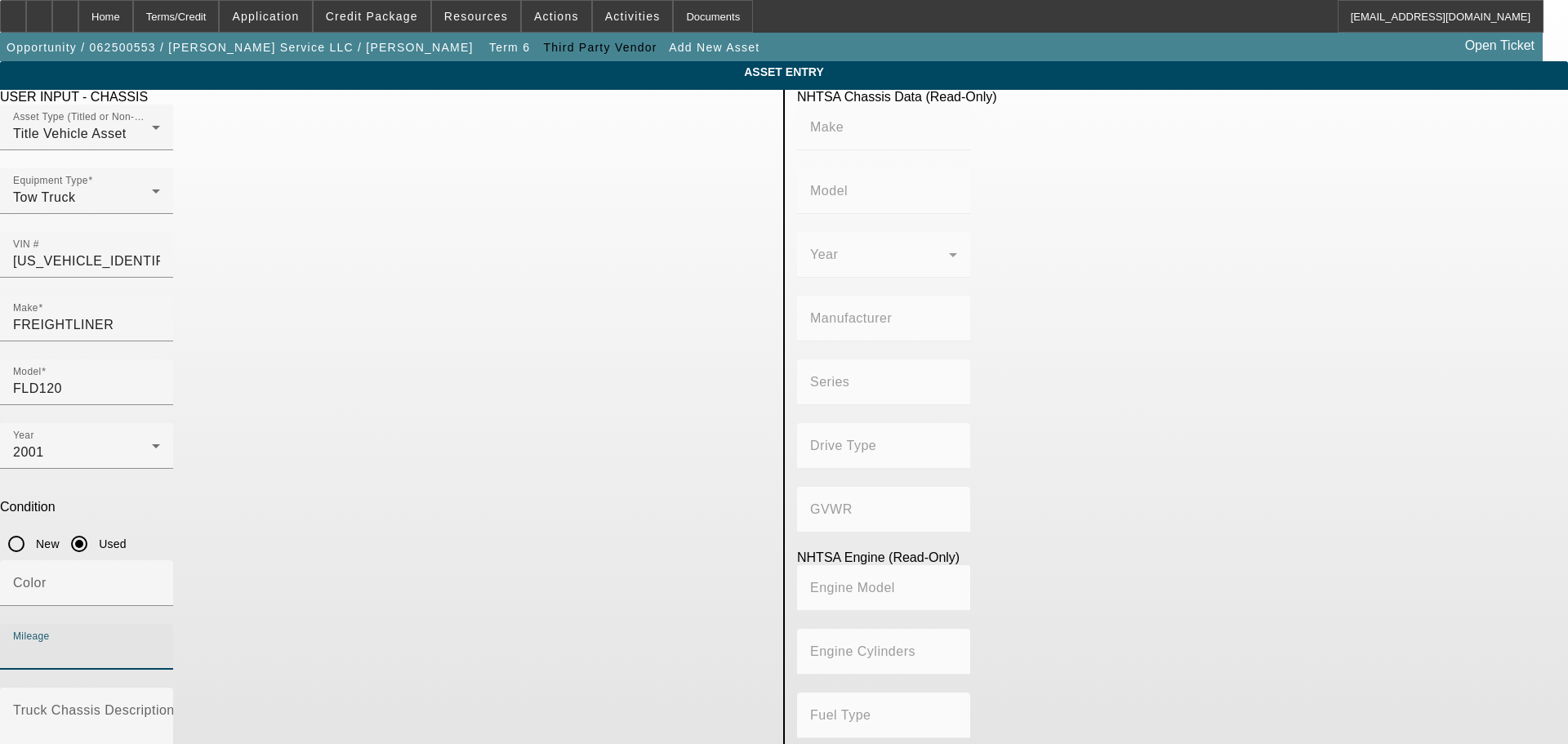
type input "DAIMLER TRUCK NORTH AMERICA LLC"
type input "SD"
type input "Glider"
type input "150000"
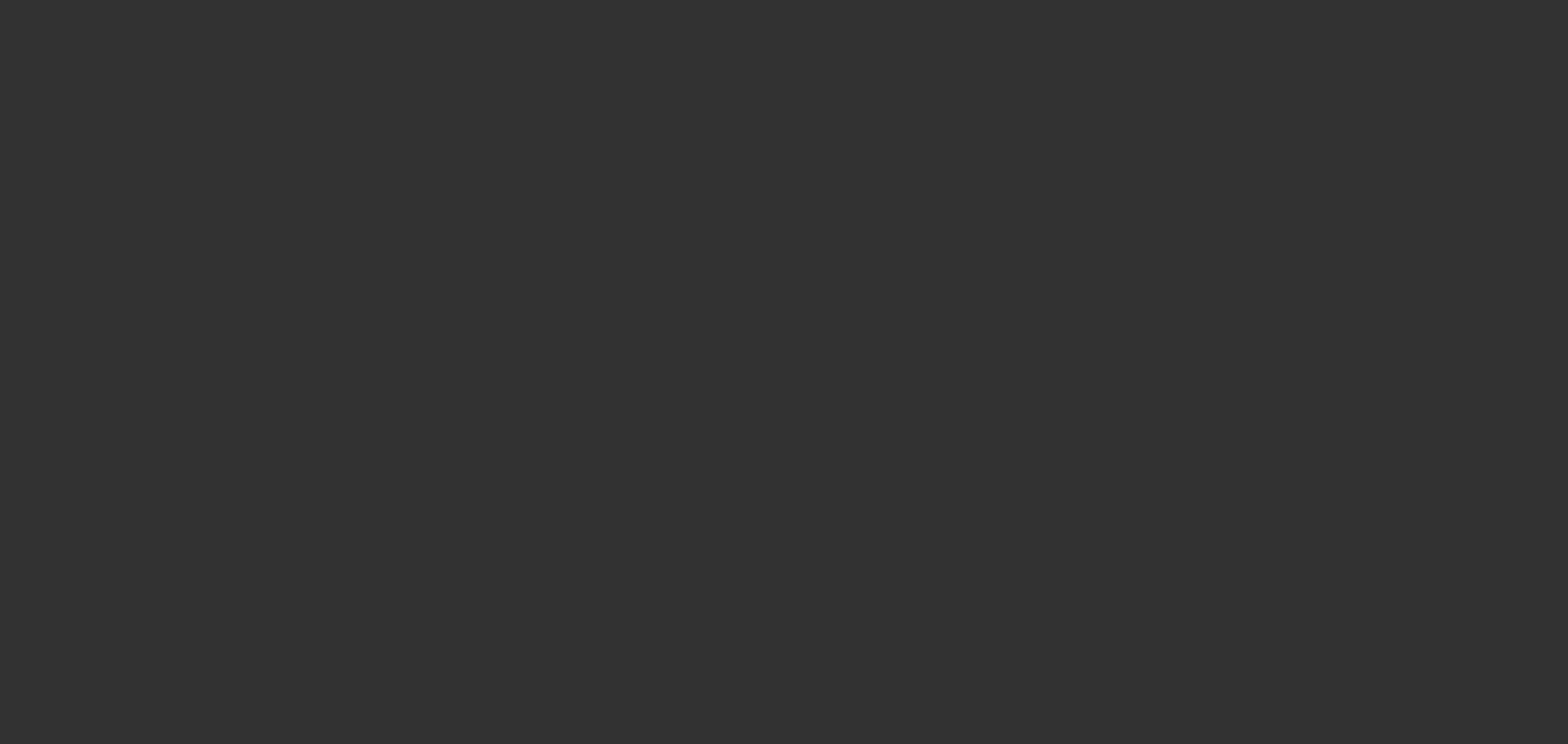
type input "$158,000.00"
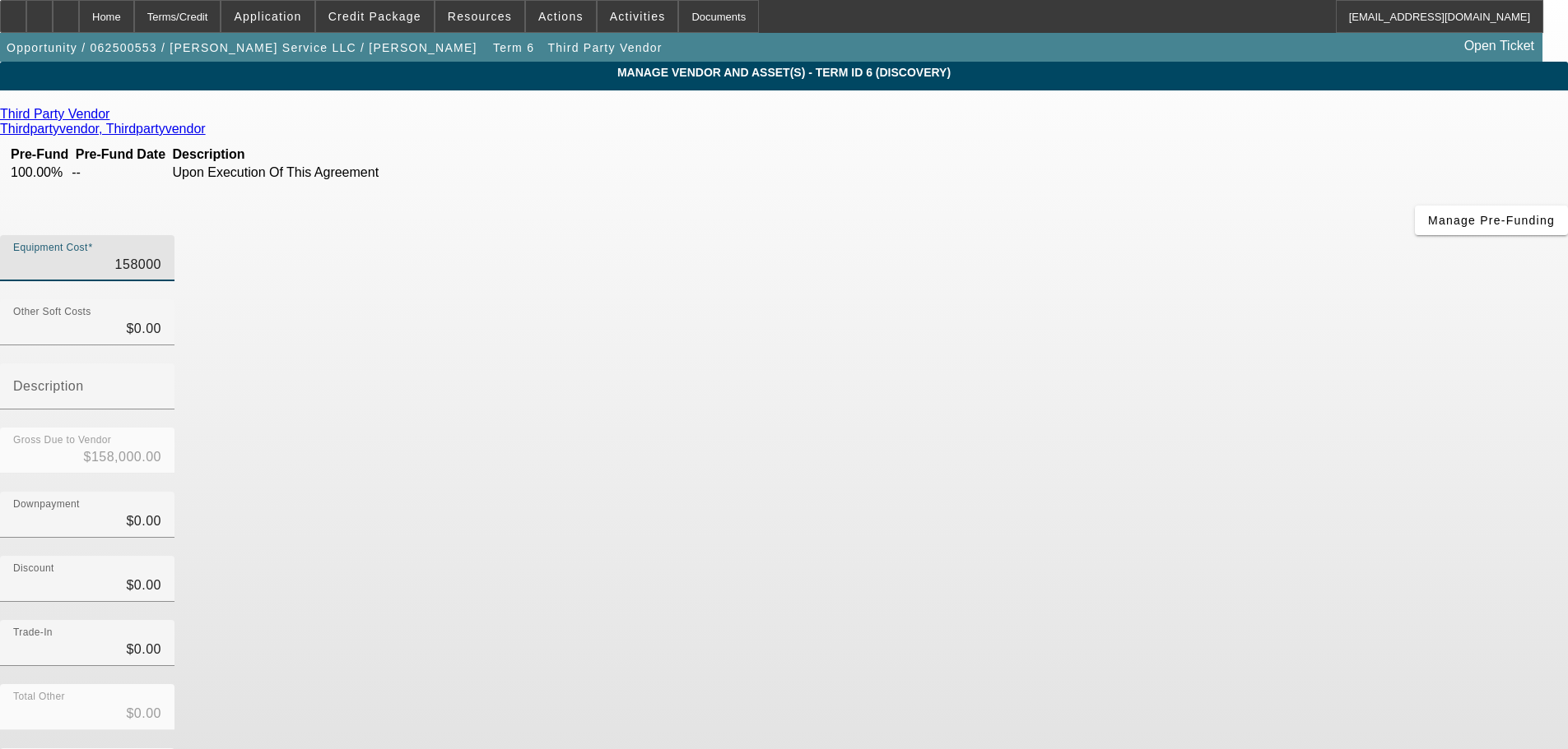
drag, startPoint x: 923, startPoint y: 146, endPoint x: 1104, endPoint y: 145, distance: 181.0
click at [1104, 236] on div "Equipment Cost 158000" at bounding box center [784, 267] width 1568 height 64
type input "9"
type input "$9.00"
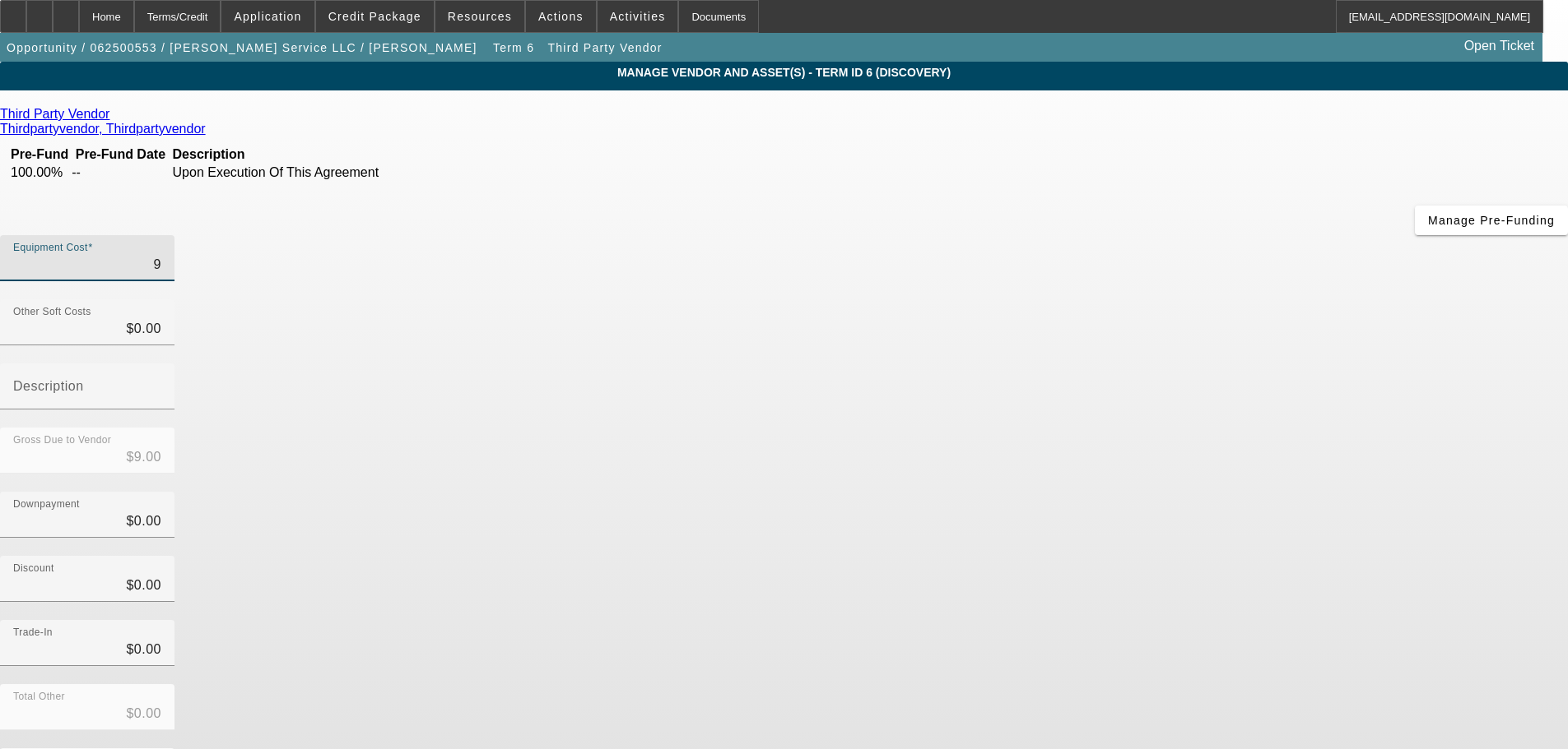
type input "93"
type input "$93.00"
type input "930"
type input "$930.00"
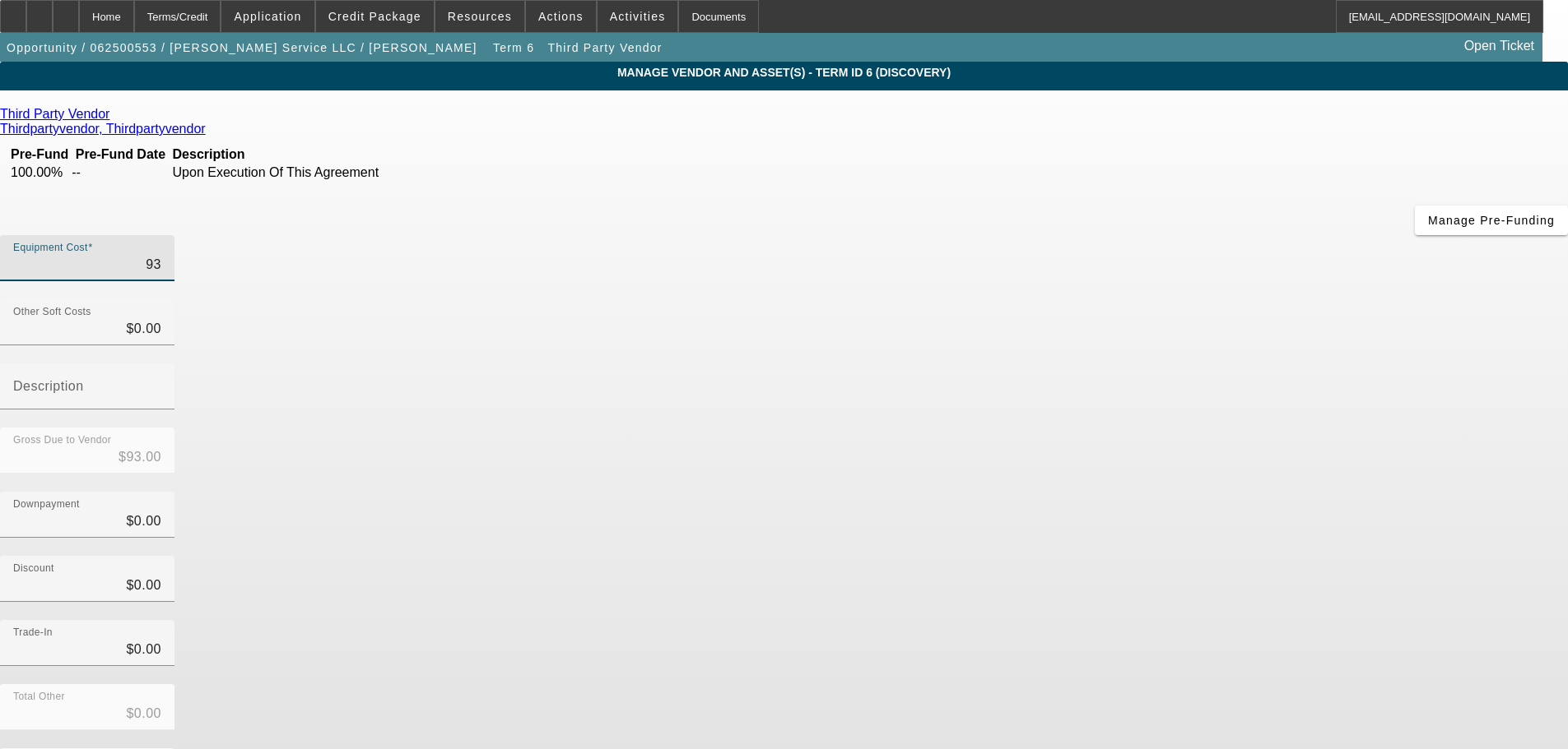
type input "$930.00"
type input "9300"
type input "$9,300.00"
type input "93000"
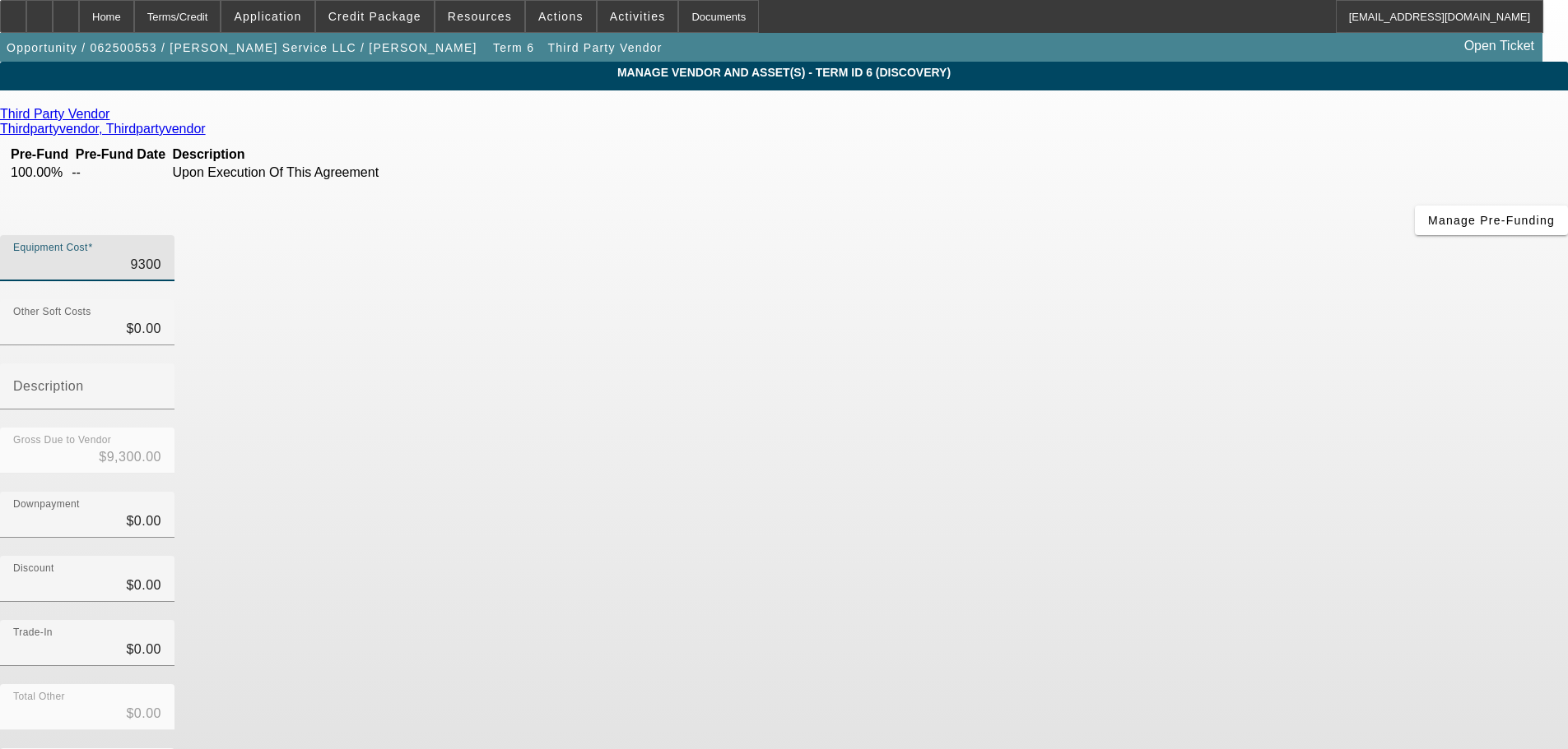
type input "$93,000.00"
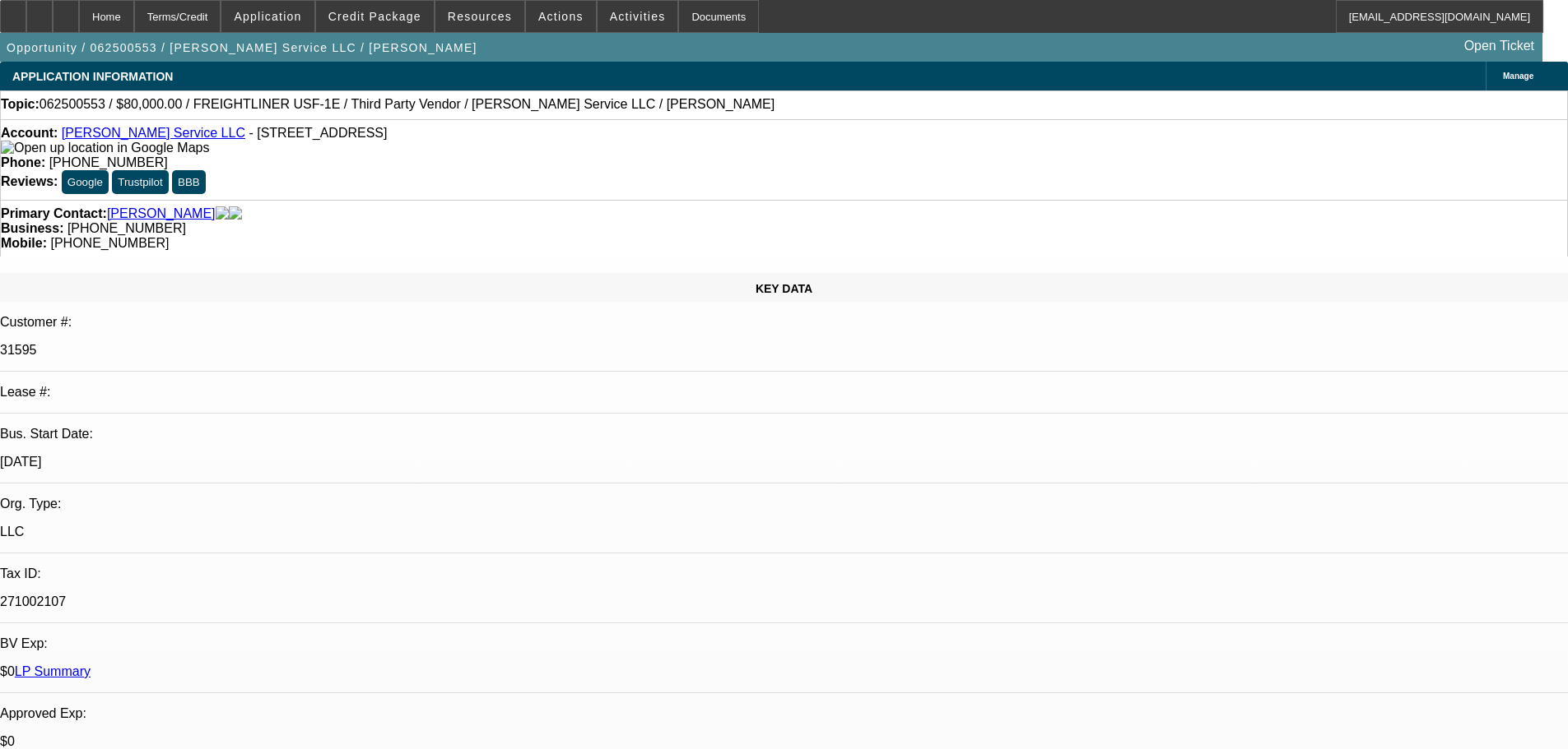
select select "0"
select select "3"
select select "0"
select select "6"
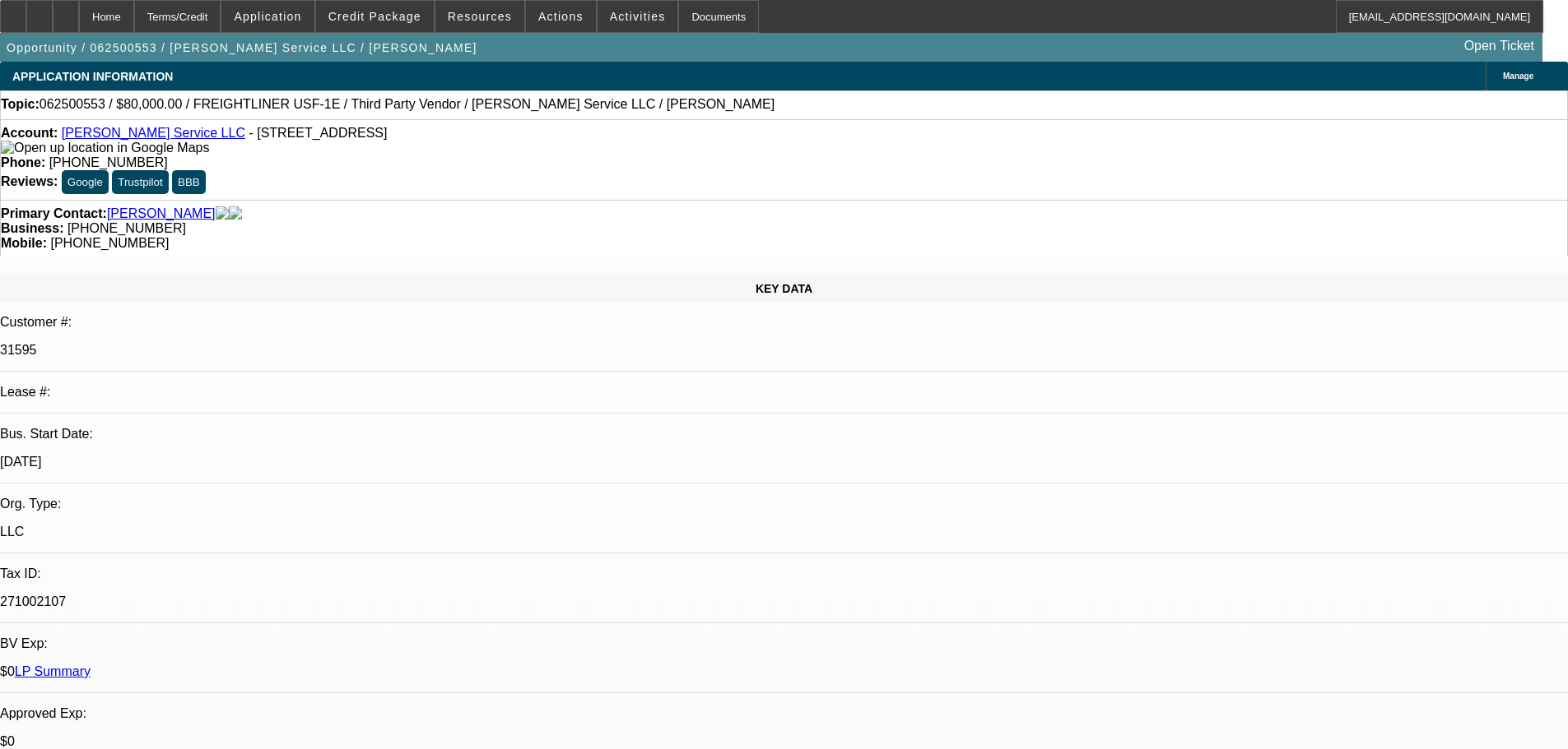
select select "0"
select select "3"
select select "0"
select select "6"
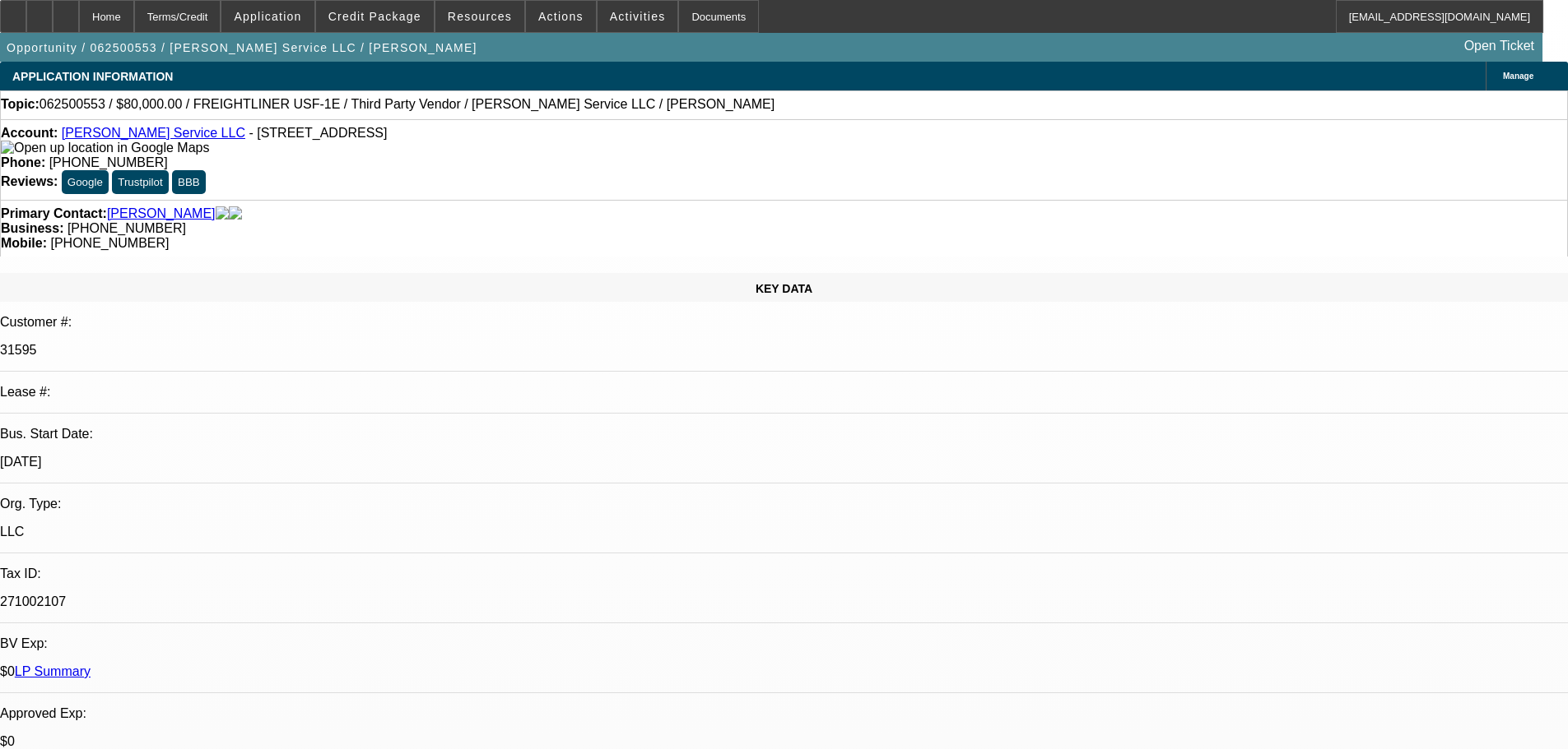
select select "0"
select select "3"
select select "0"
select select "6"
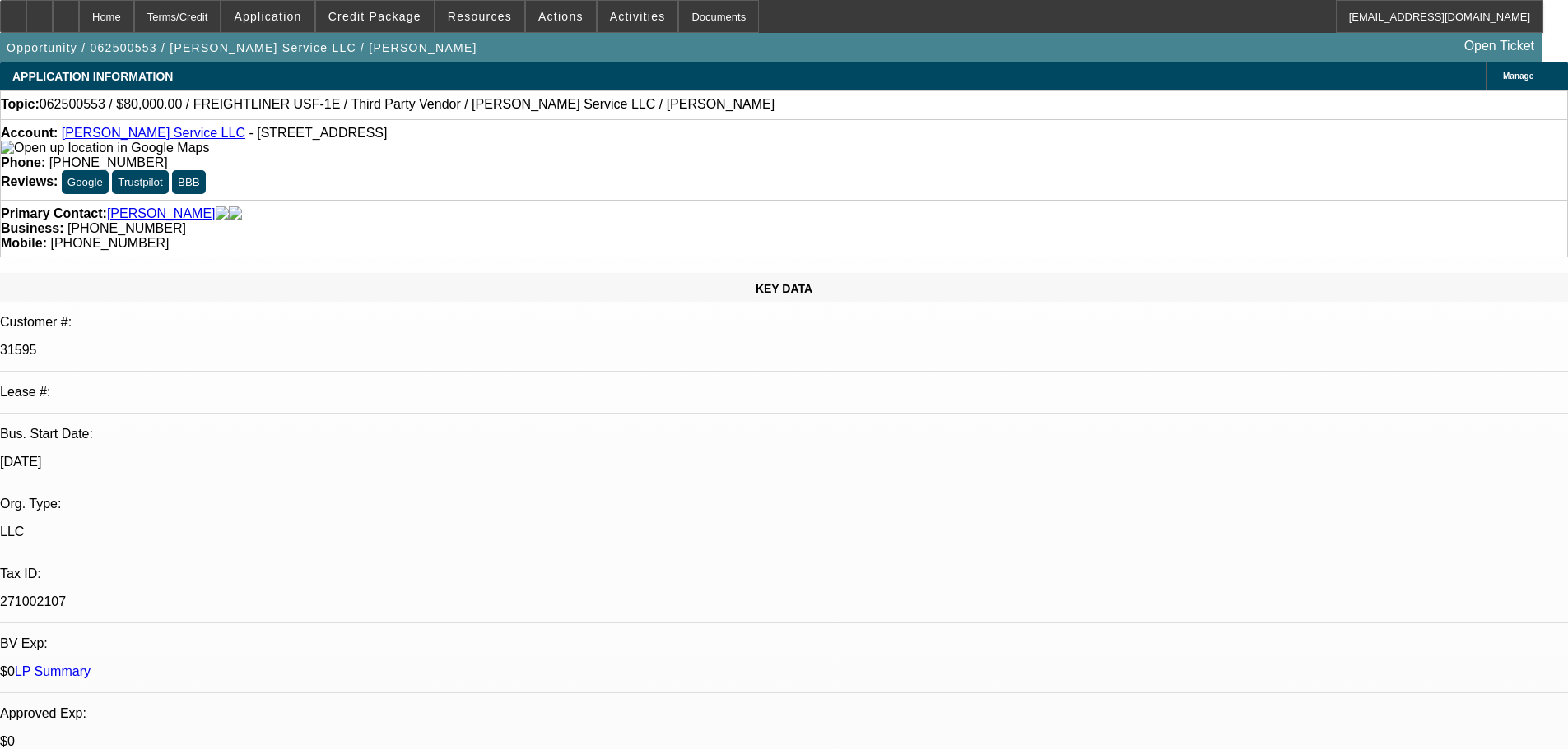
select select "0"
select select "3"
select select "0"
select select "6"
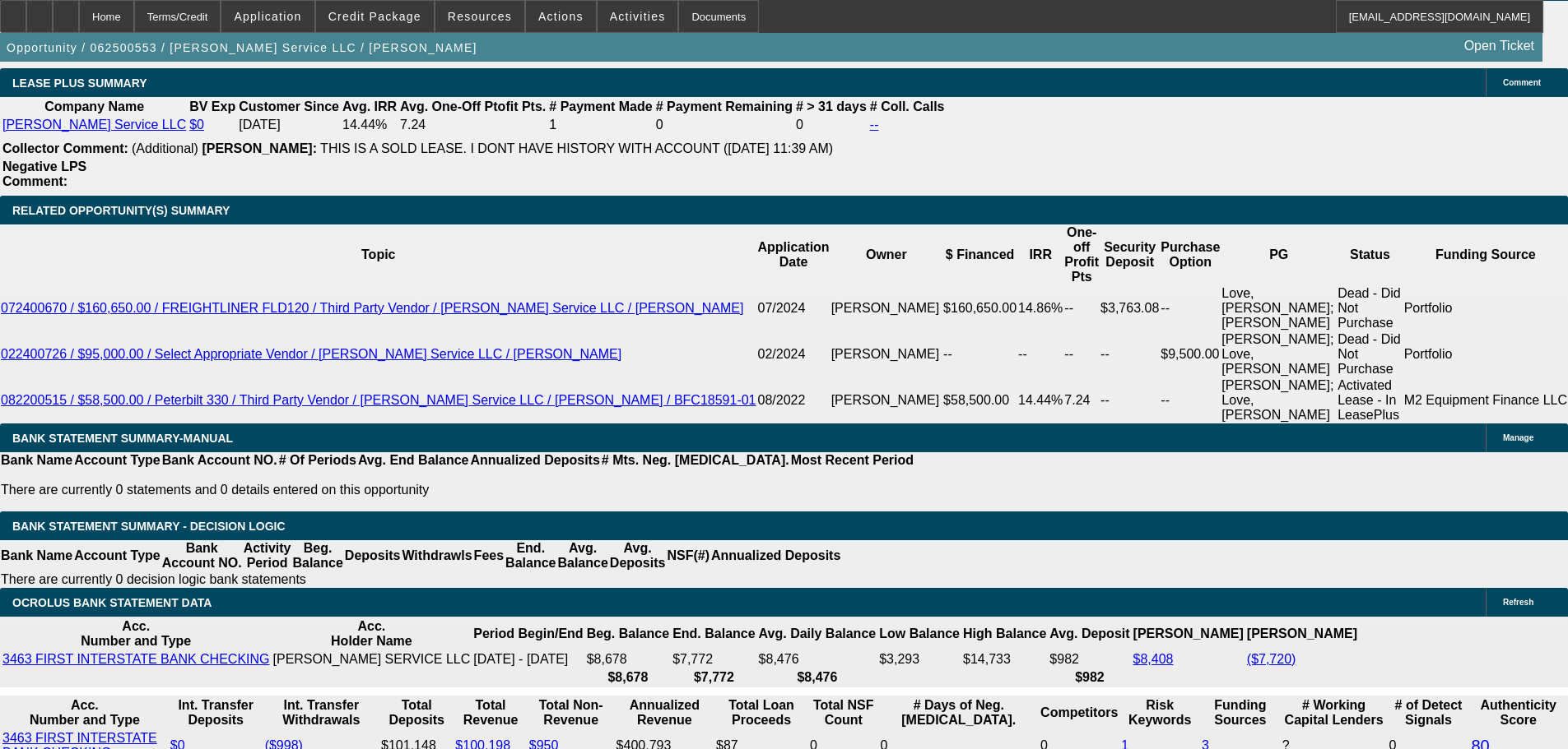
scroll to position [2714, 0]
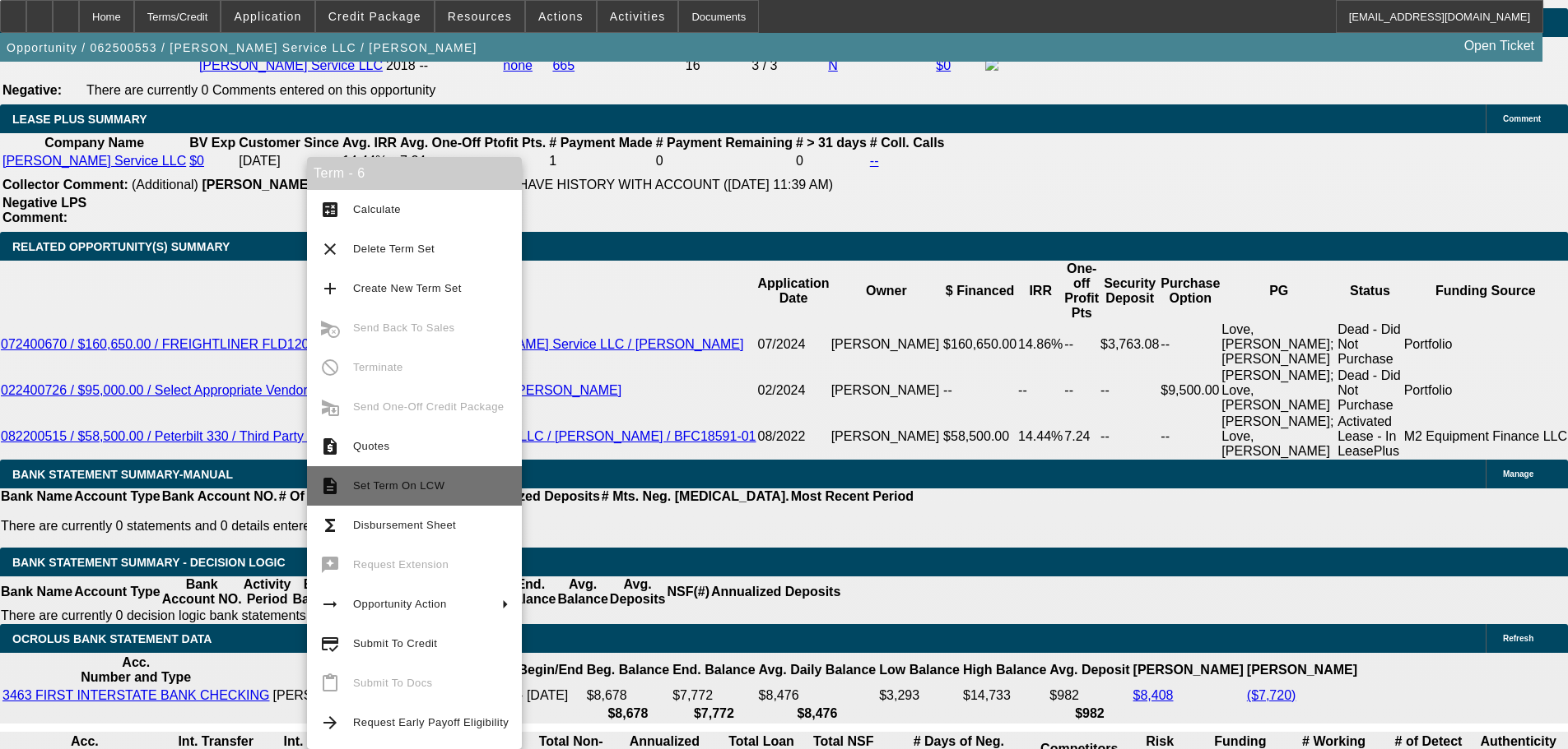
click at [431, 483] on span "Set Term On LCW" at bounding box center [399, 485] width 92 height 12
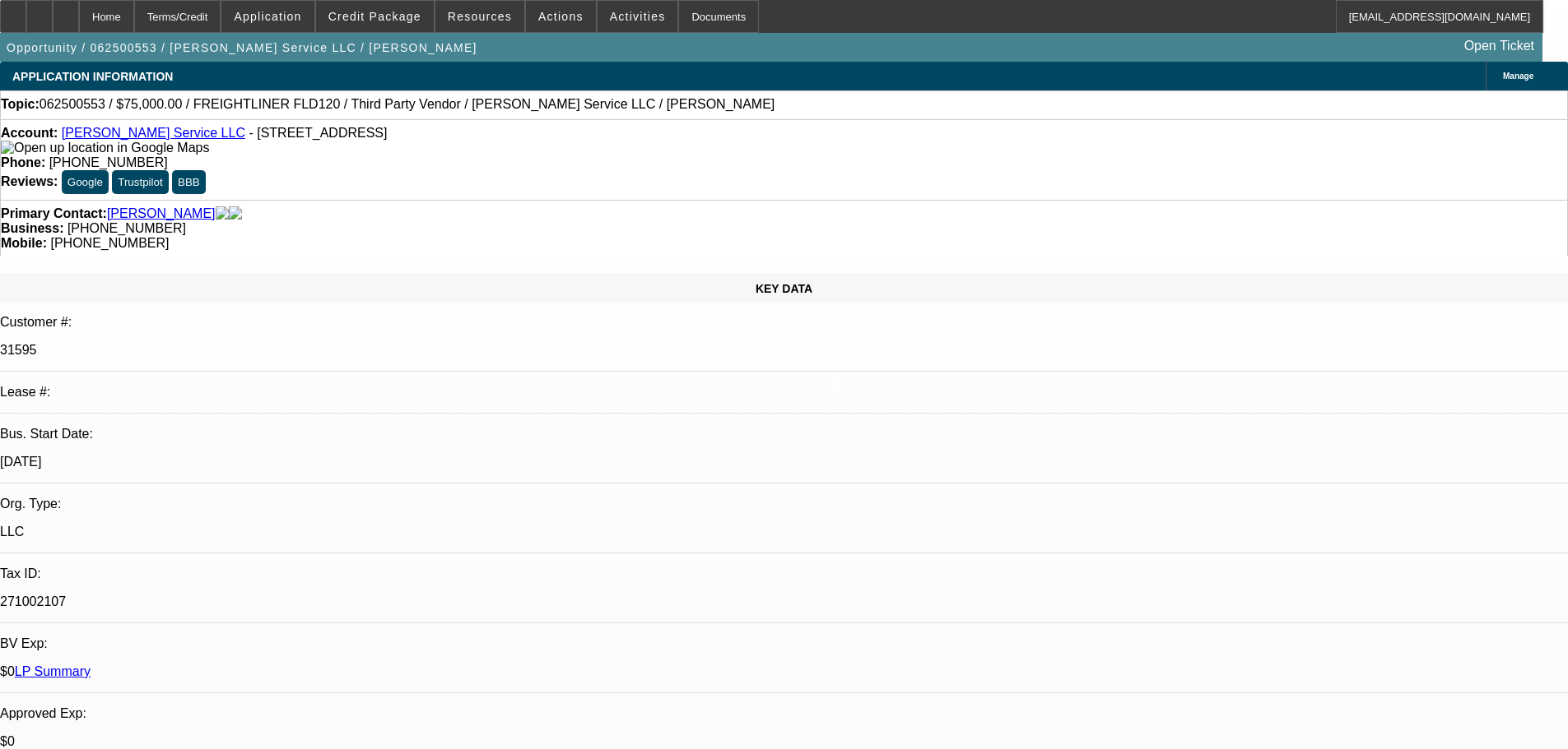
select select "0"
select select "3"
select select "0"
select select "6"
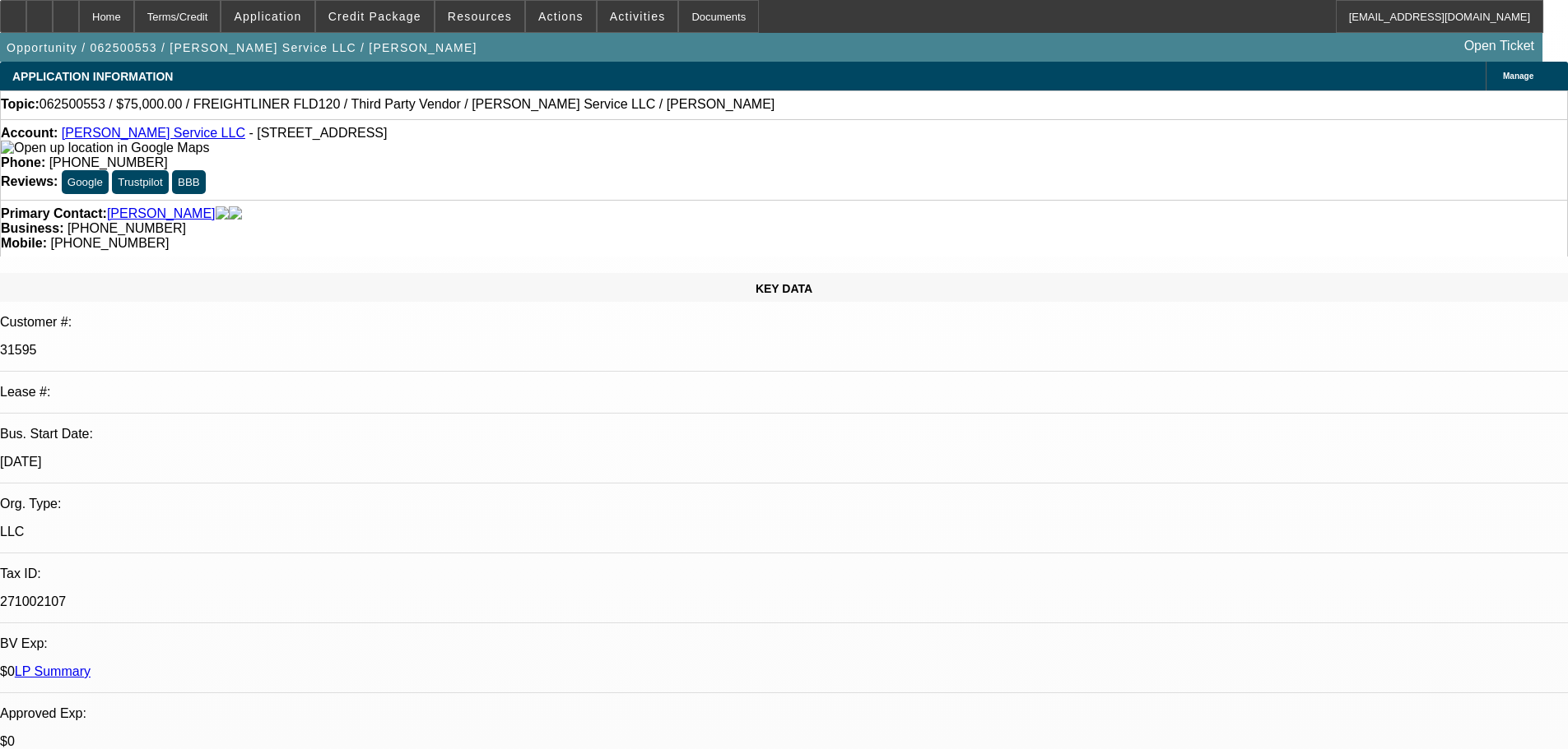
select select "0"
select select "3"
select select "0"
select select "6"
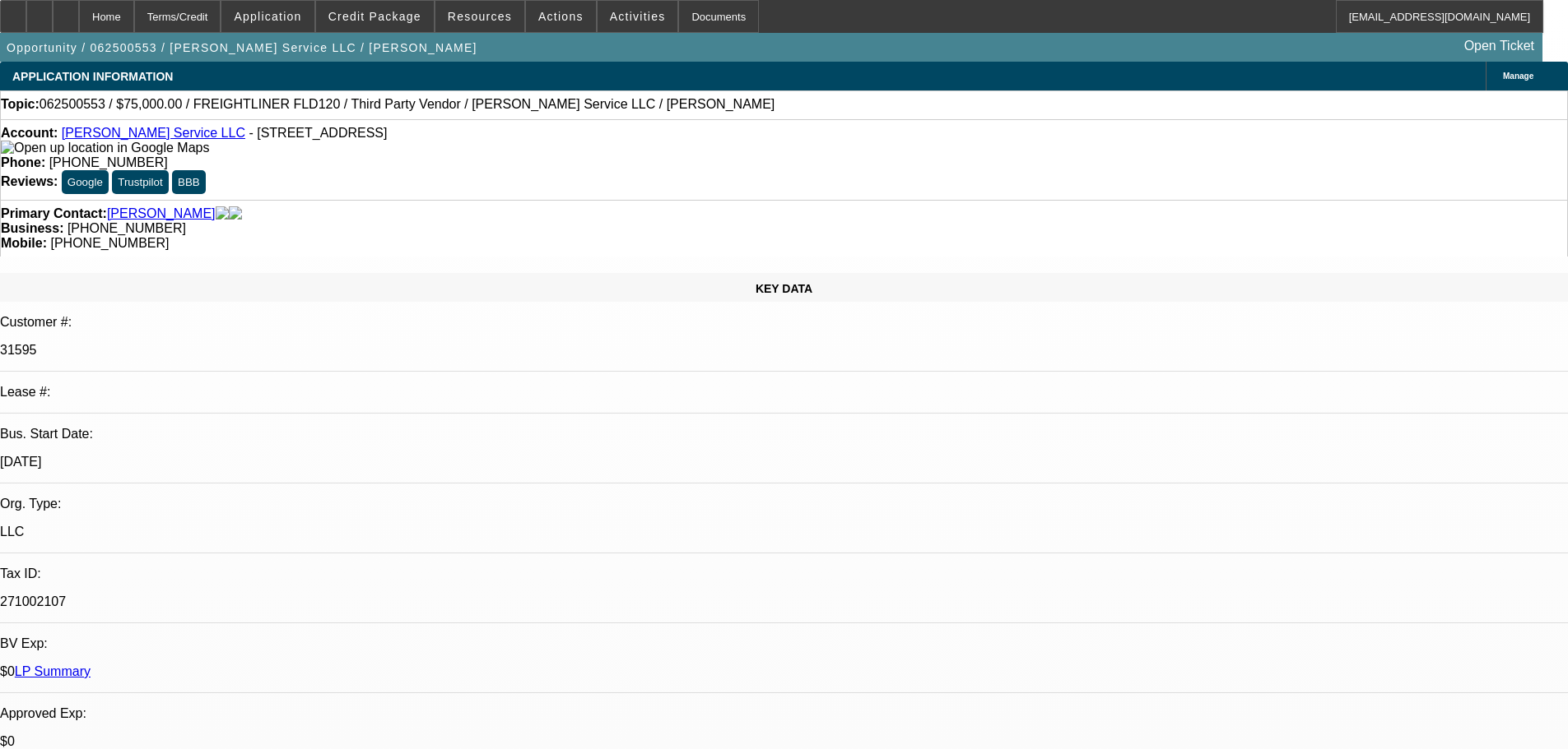
select select "0"
select select "3"
select select "0"
select select "6"
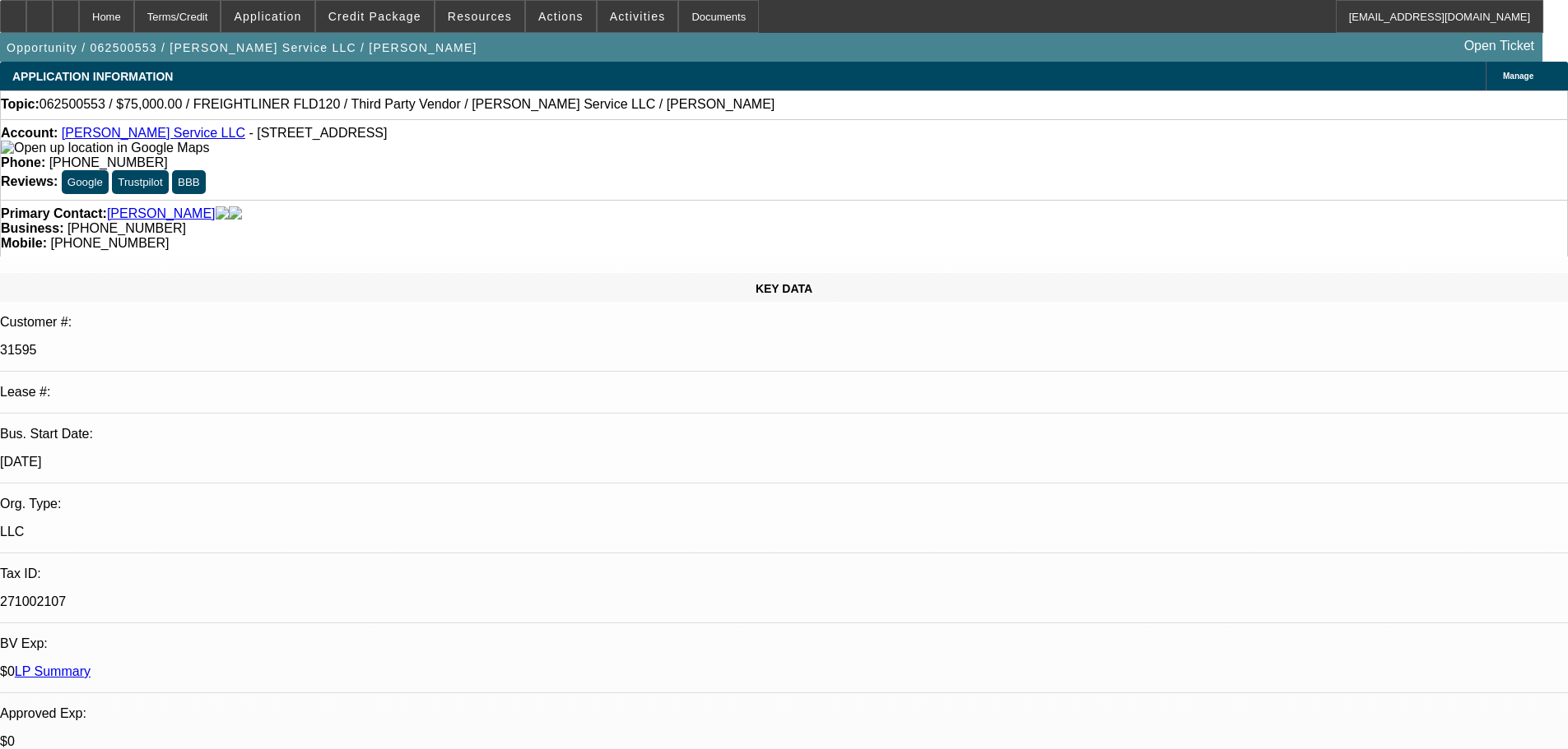
select select "0"
select select "3"
select select "0"
select select "6"
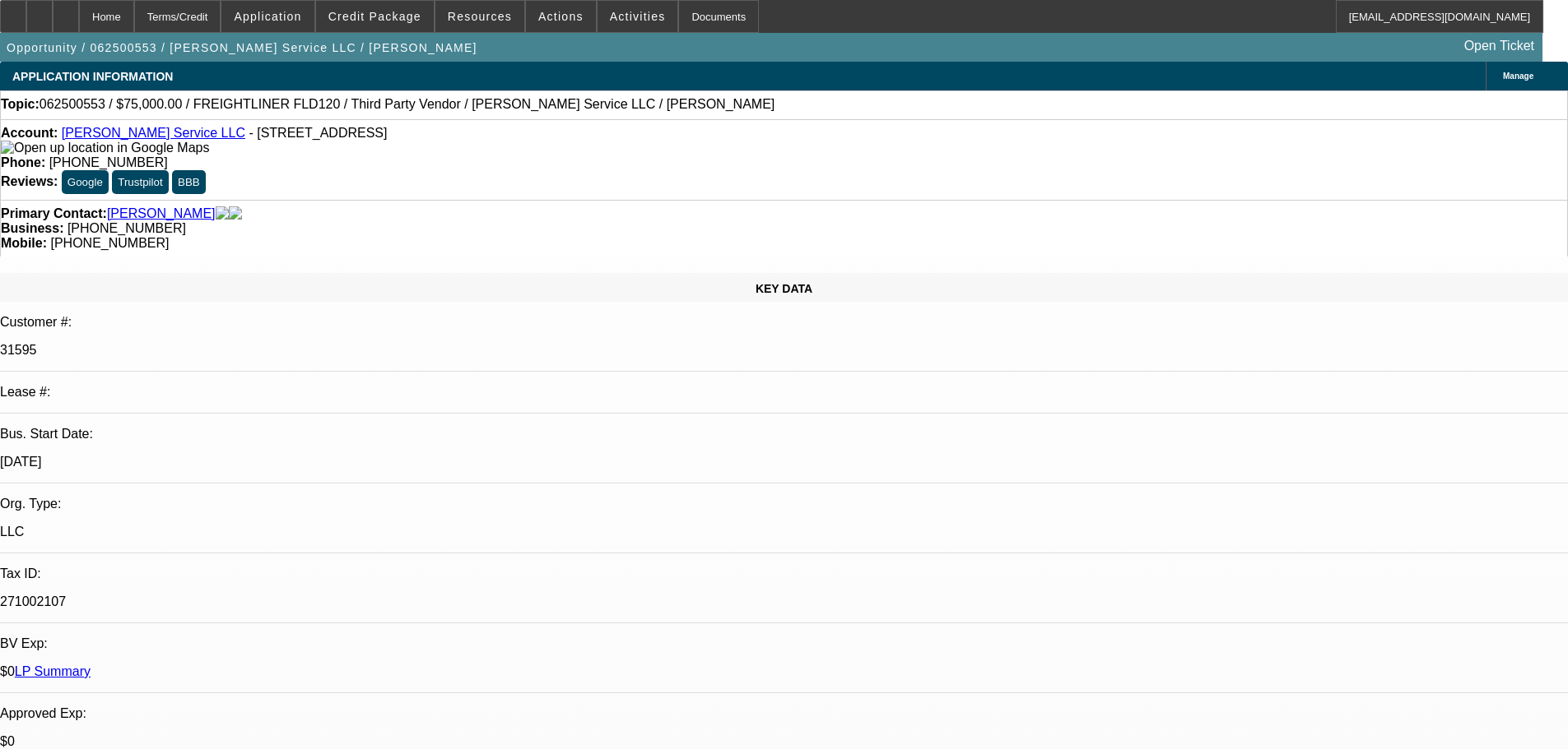
click at [389, 34] on div "Opportunity / 062500553 / Atcher Service LLC / Love, Daniel Open Ticket" at bounding box center [771, 47] width 1542 height 29
click at [396, 24] on span at bounding box center [375, 16] width 117 height 39
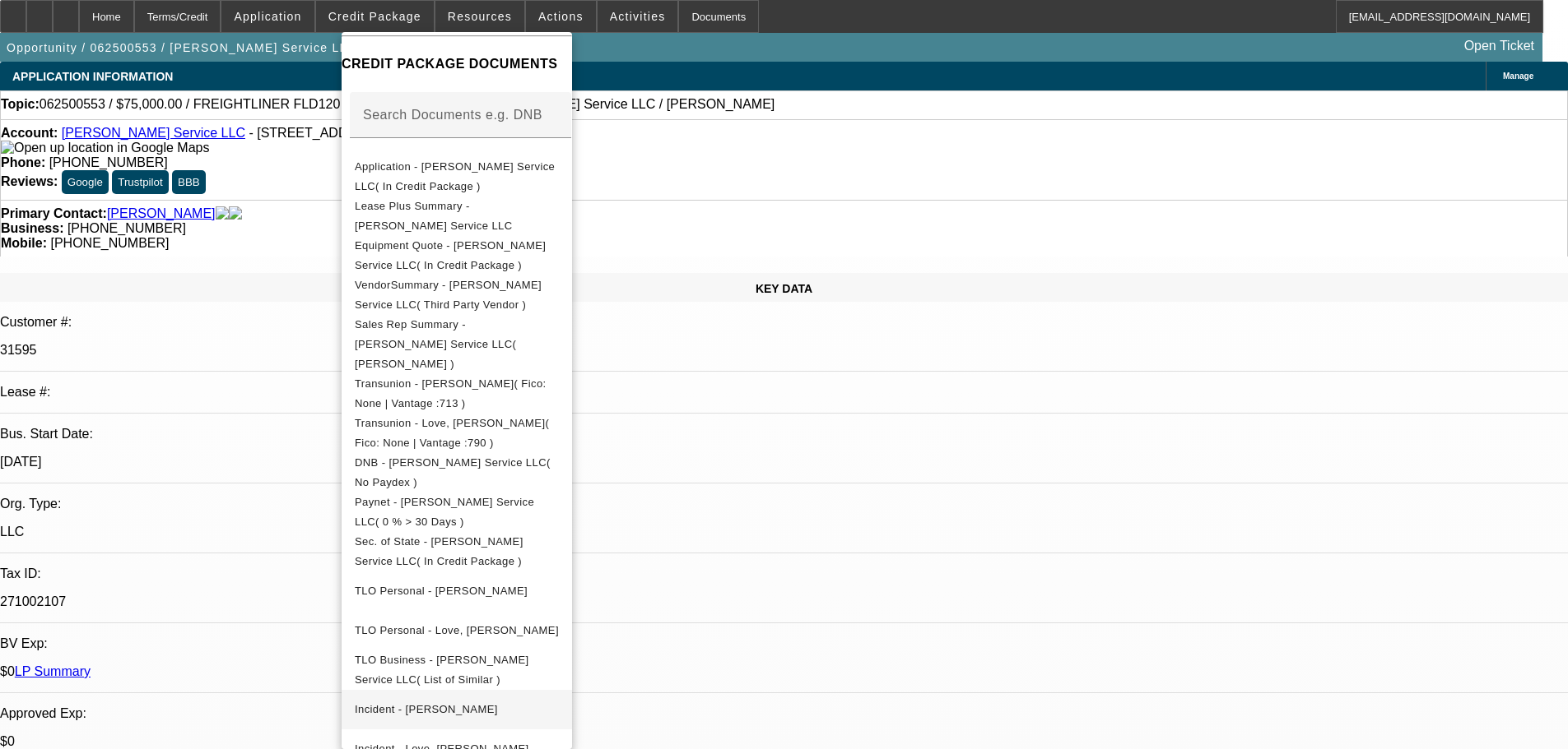
scroll to position [379, 0]
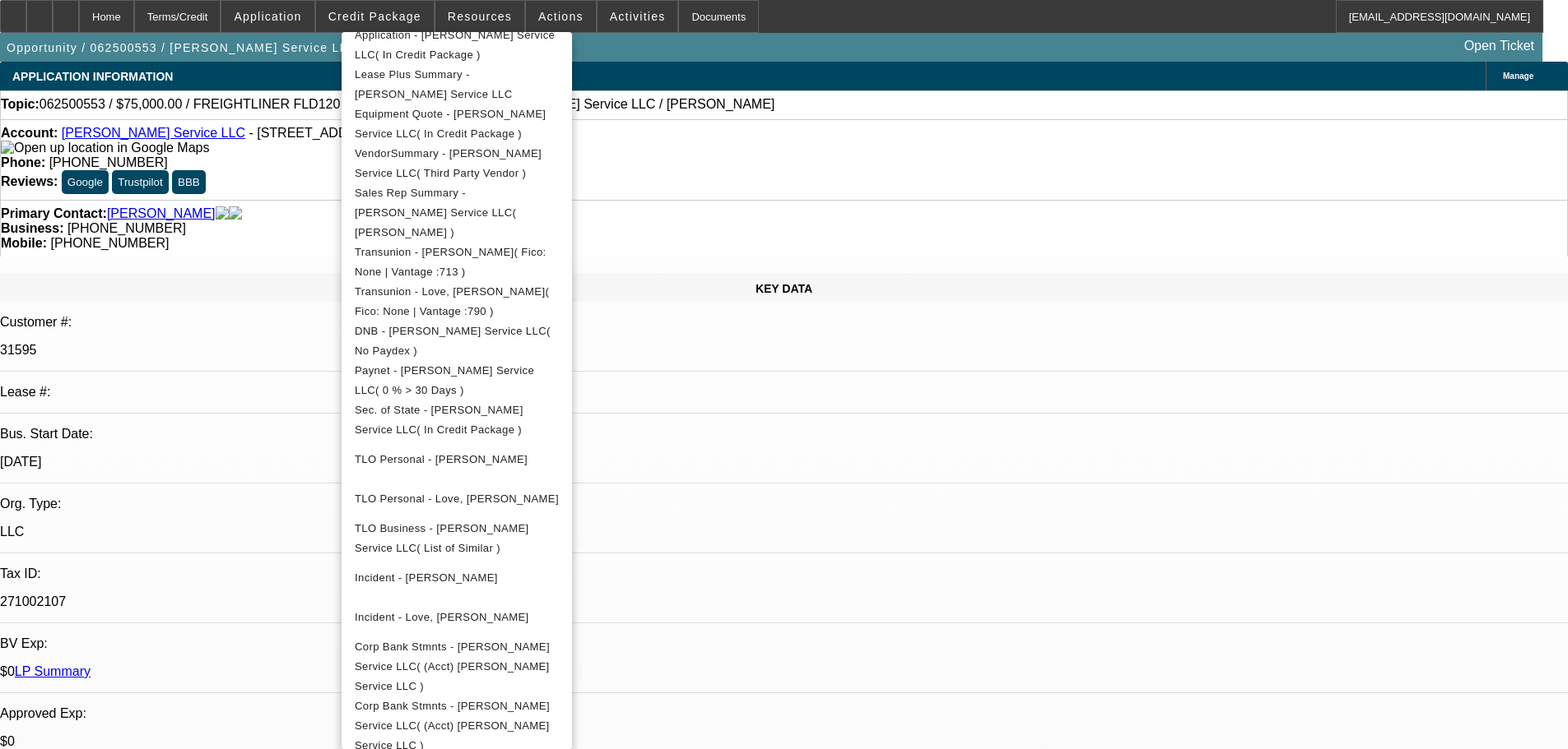
click at [839, 510] on div at bounding box center [784, 374] width 1568 height 749
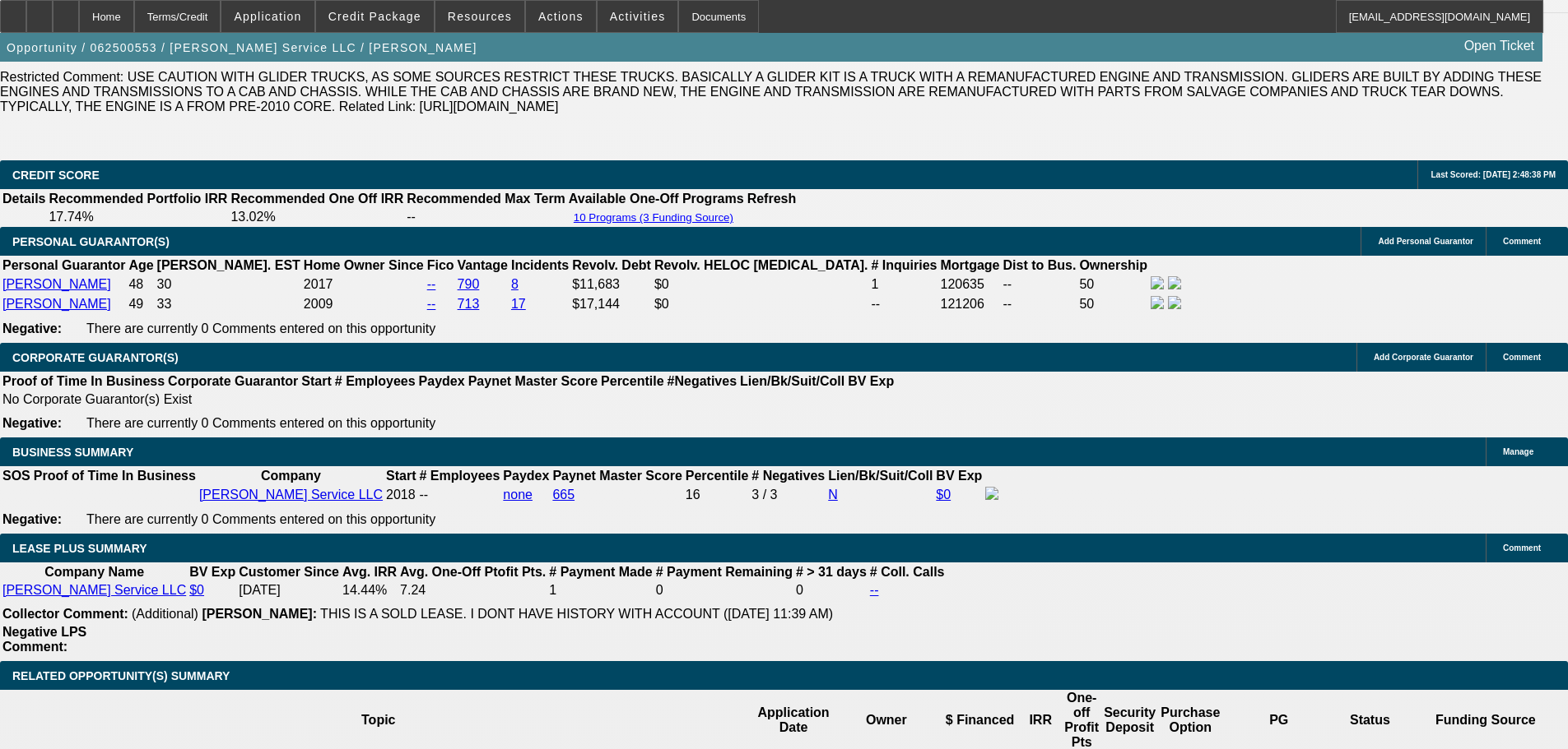
scroll to position [2550, 0]
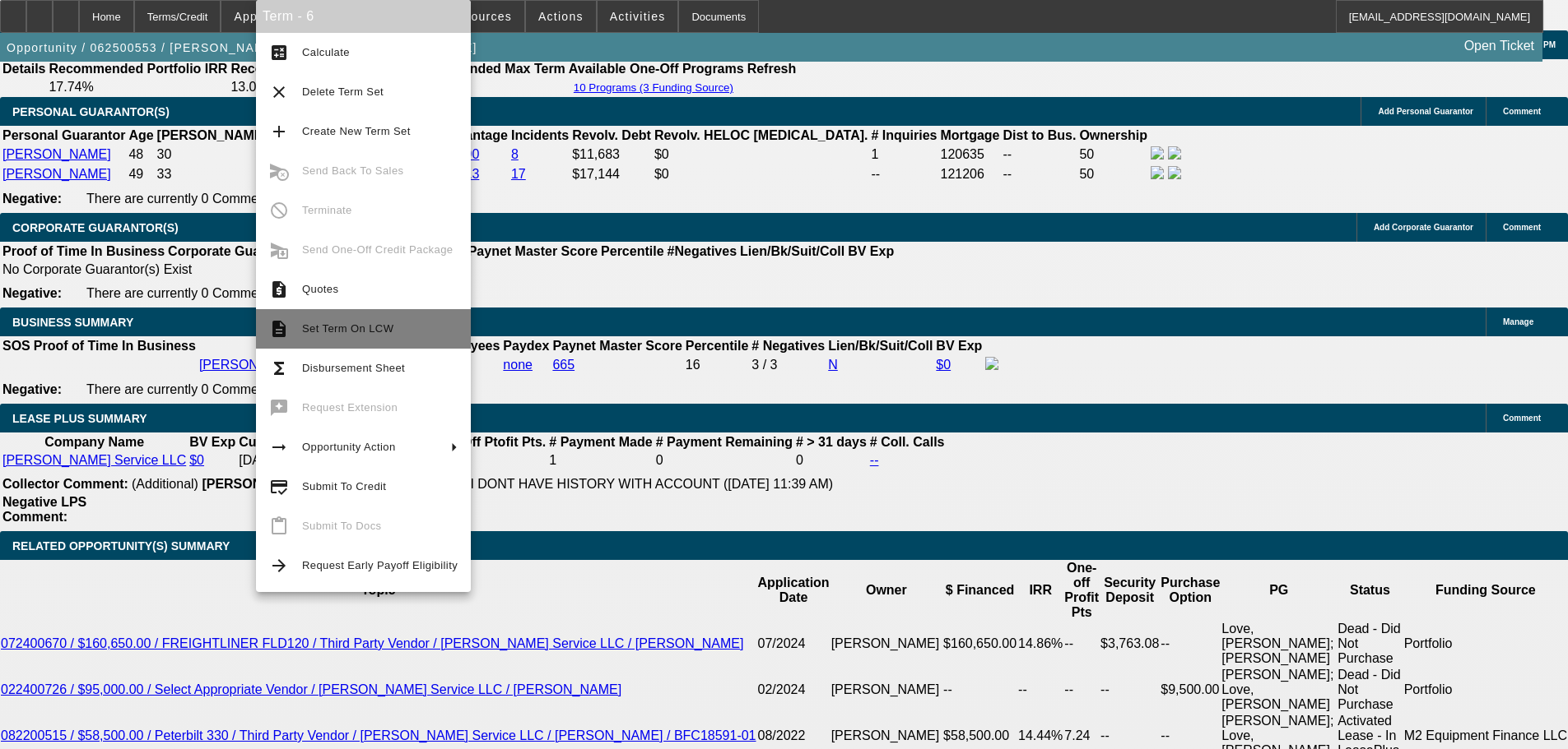
click at [359, 334] on span "Set Term On LCW" at bounding box center [348, 328] width 92 height 12
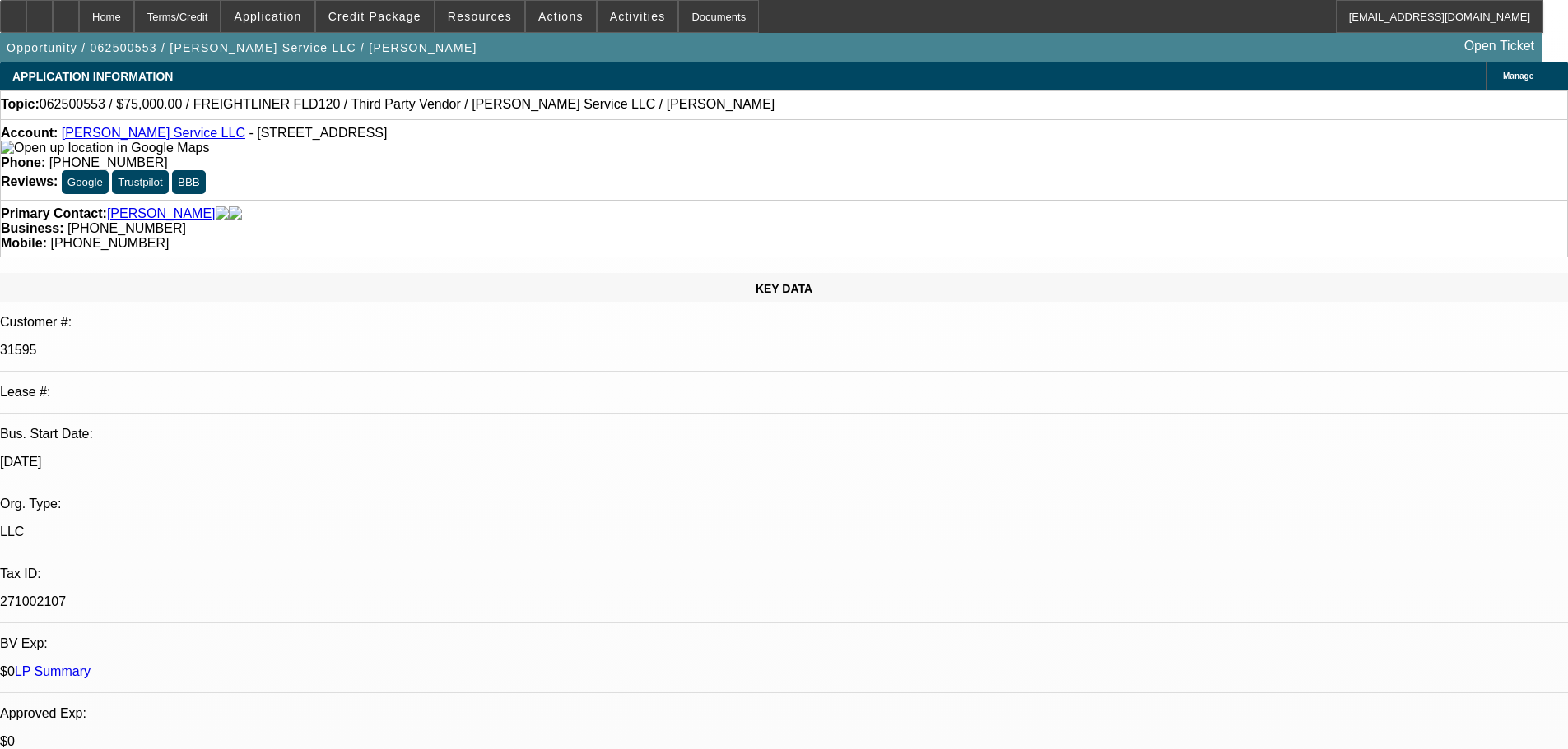
select select "0"
select select "3"
select select "0"
select select "6"
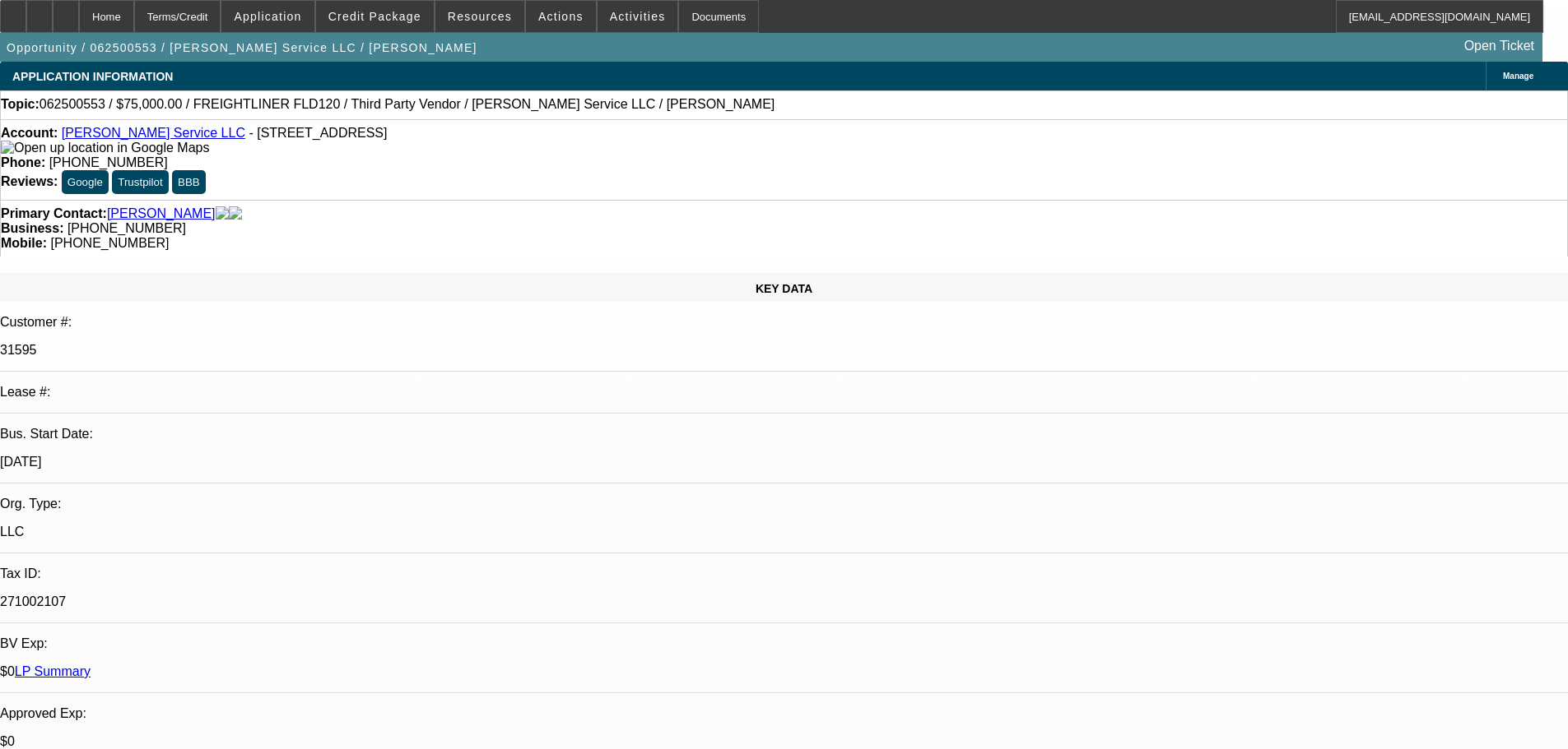
select select "0"
select select "3"
select select "0"
select select "6"
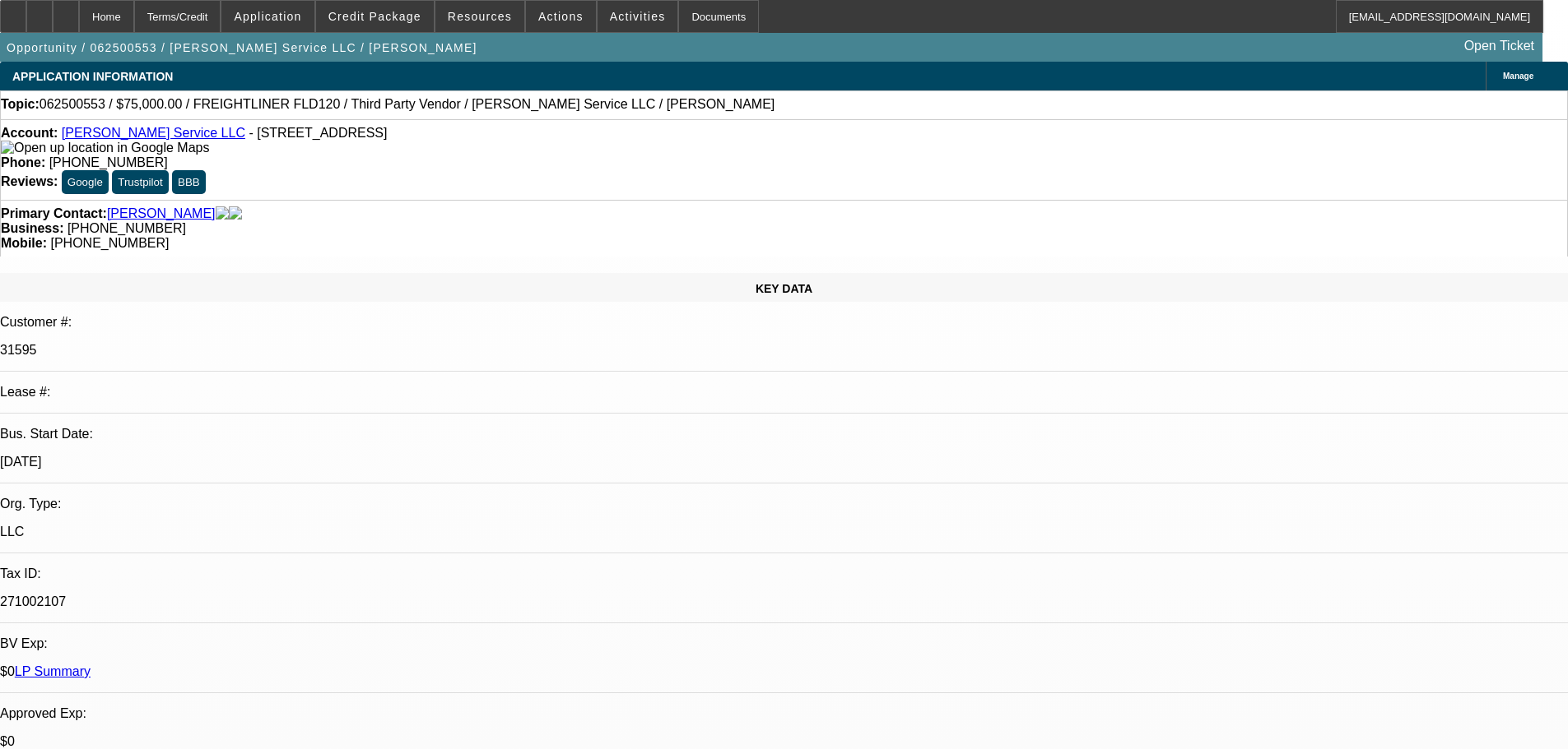
select select "0"
select select "3"
select select "0"
select select "6"
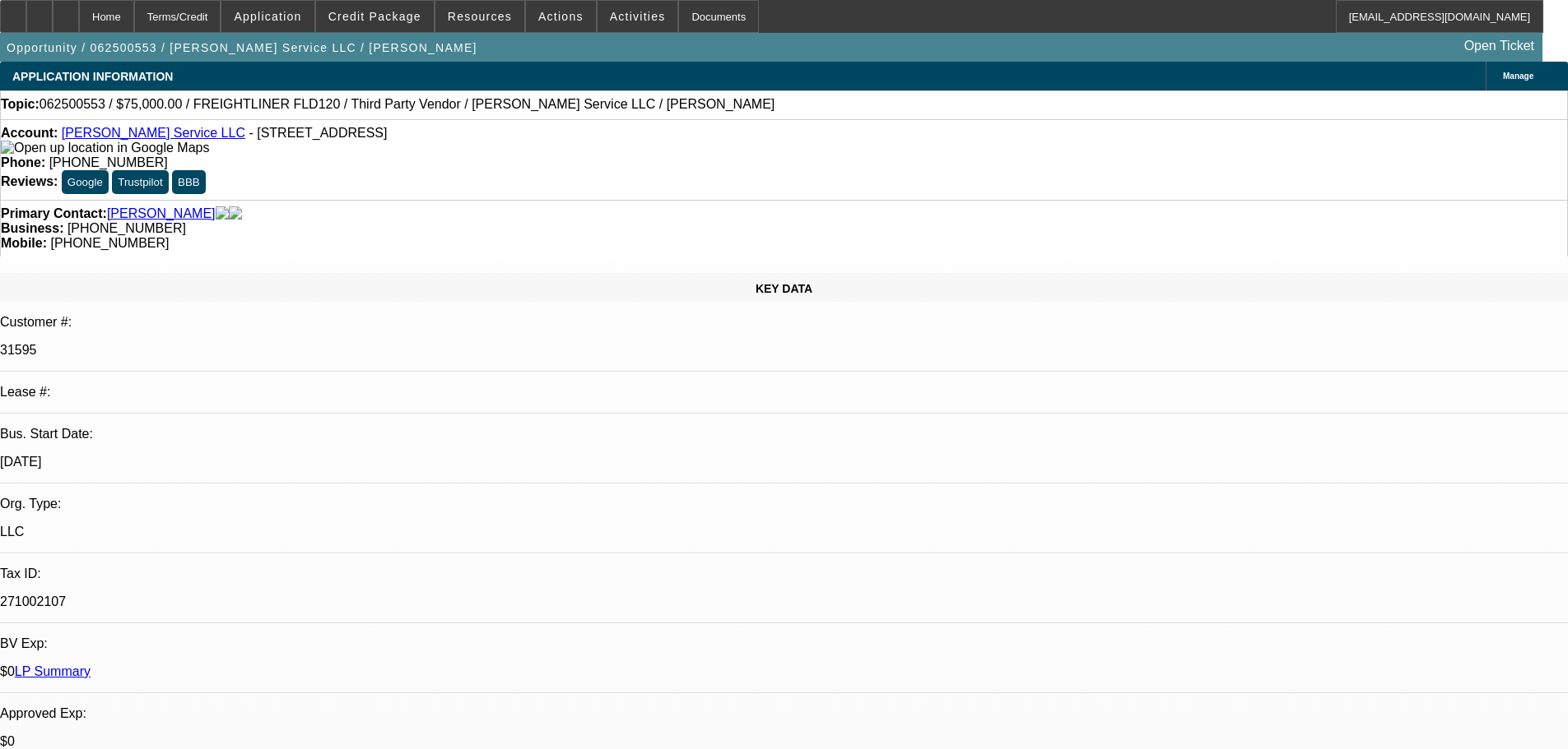
select select "0"
select select "3"
select select "0"
select select "6"
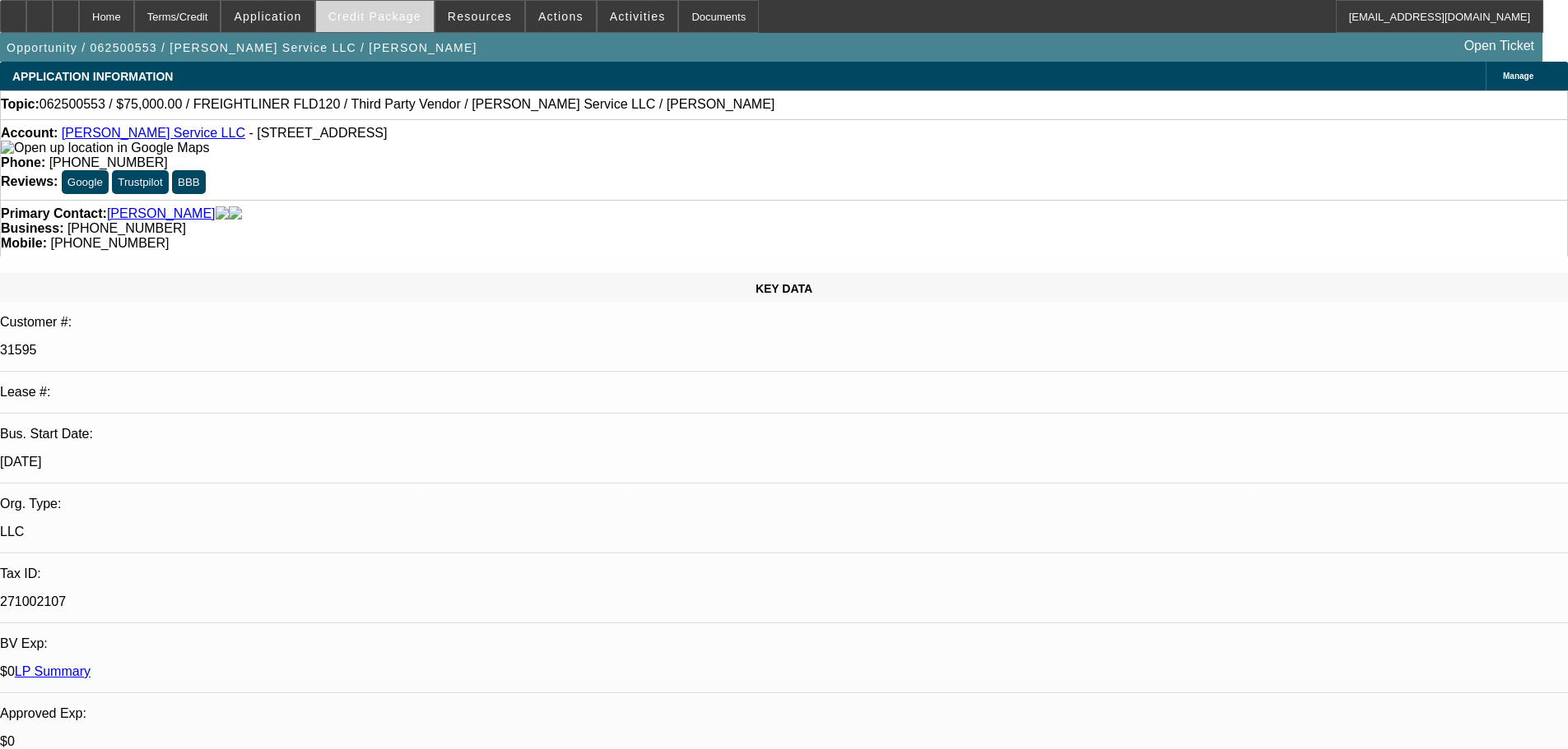
click at [406, 15] on span "Credit Package" at bounding box center [375, 17] width 93 height 13
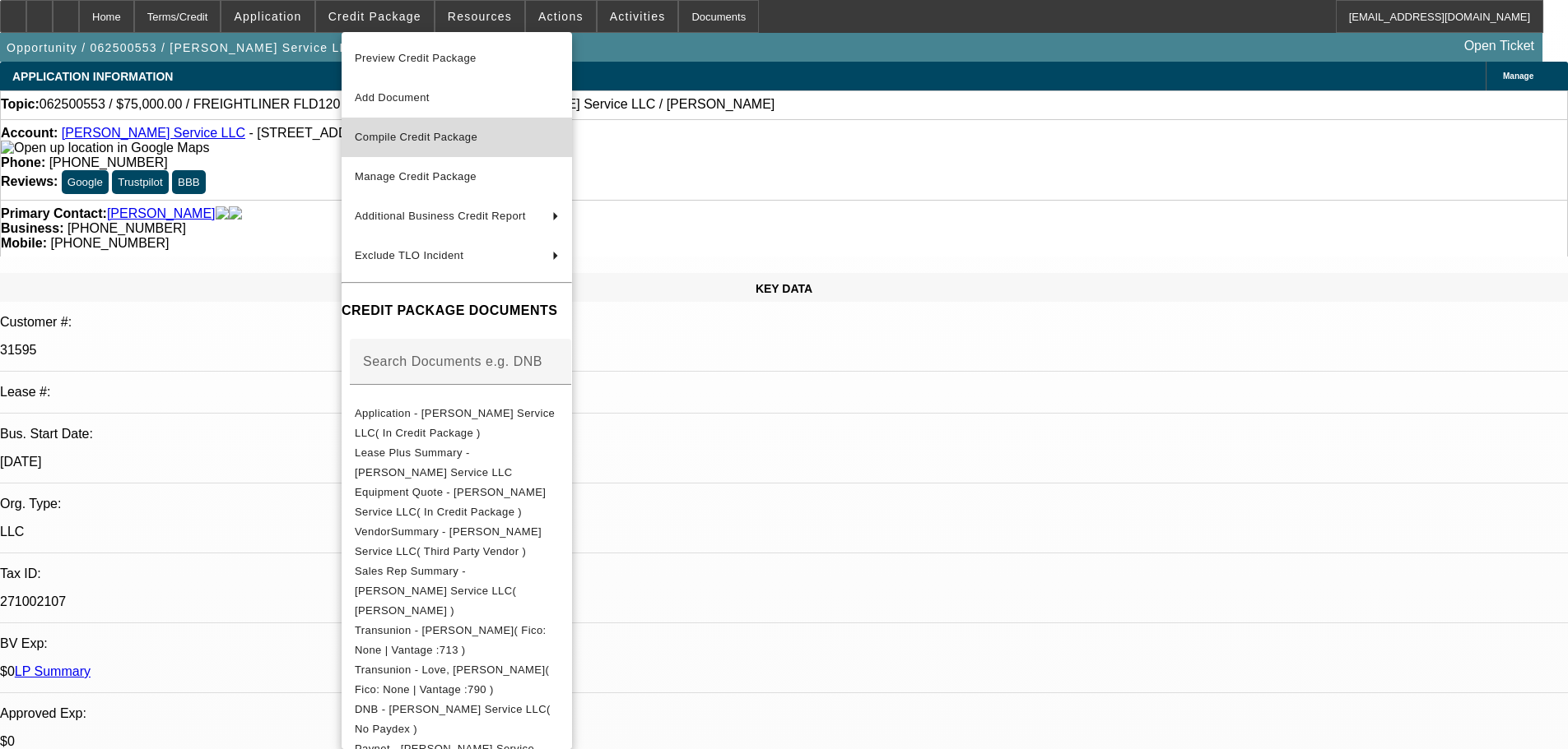
click at [460, 131] on span "Compile Credit Package" at bounding box center [416, 136] width 122 height 12
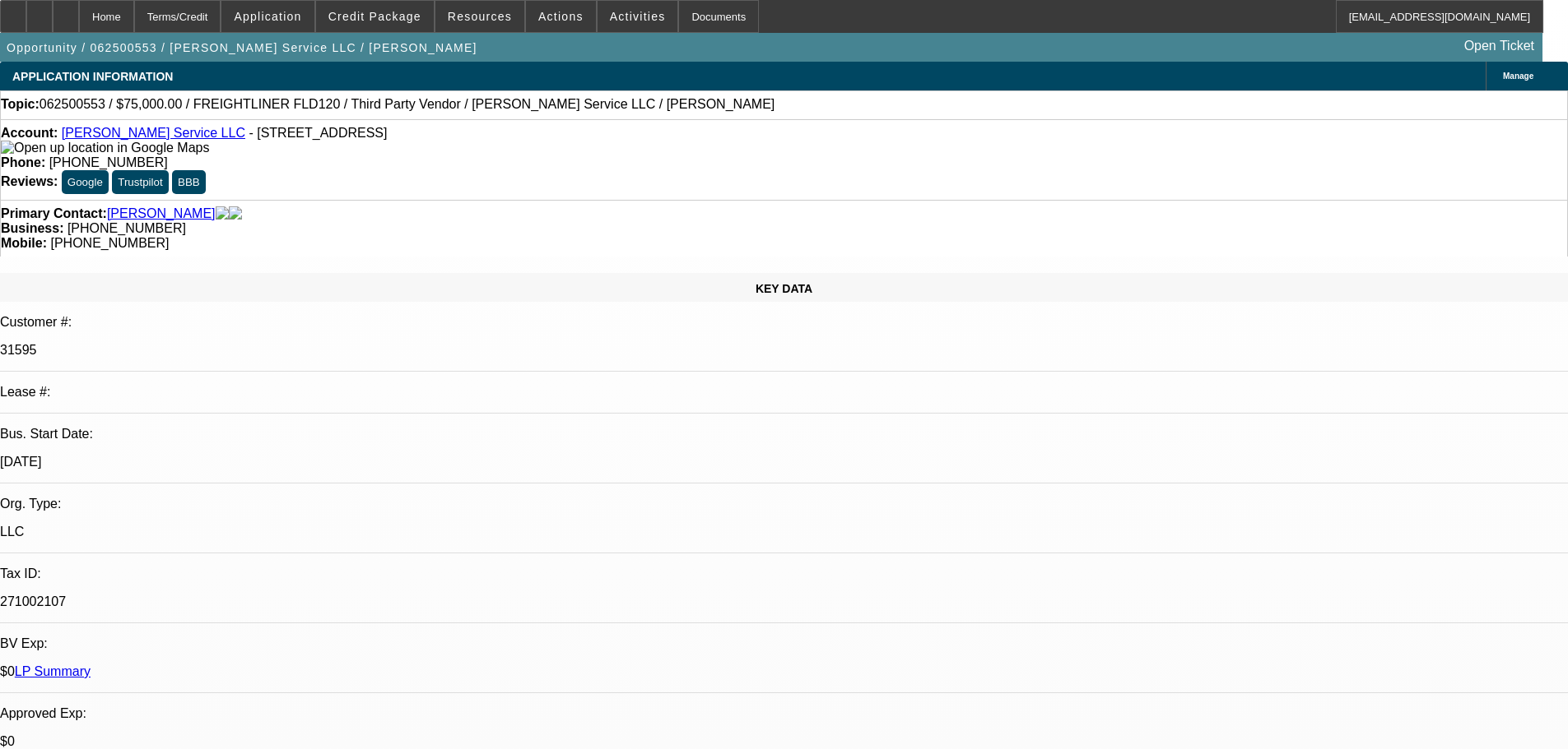
select select "0"
select select "3"
select select "0"
select select "6"
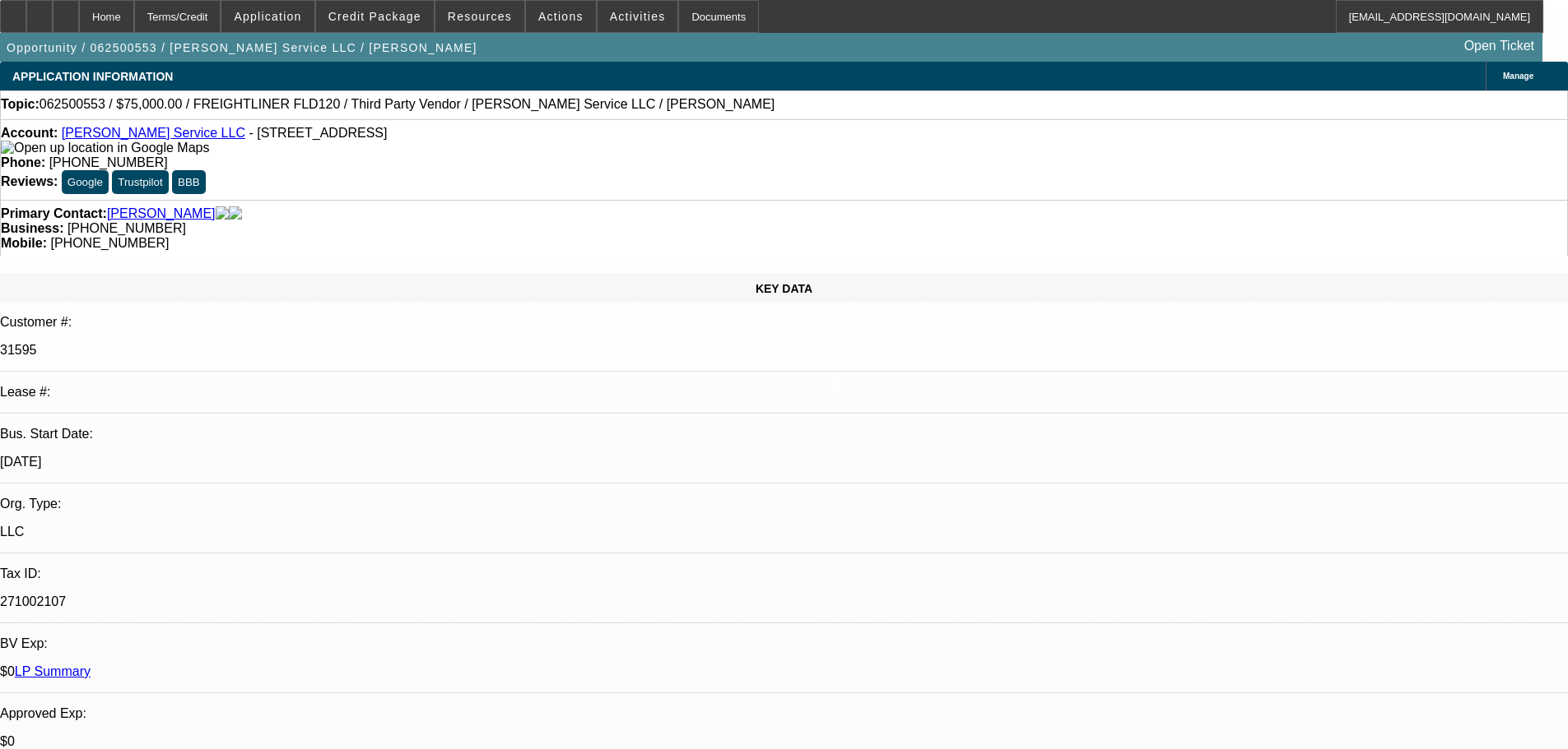
select select "0"
select select "3"
select select "0"
select select "6"
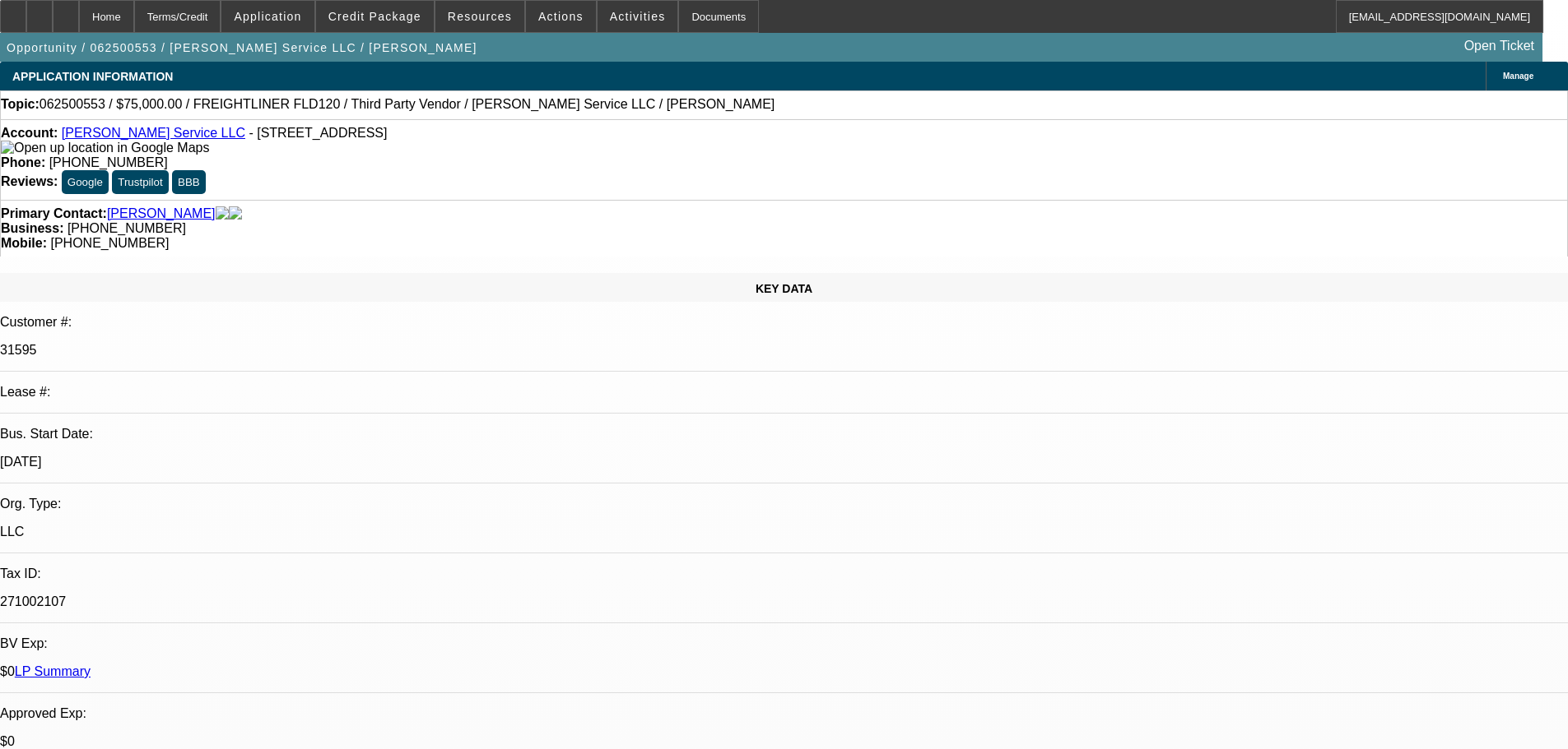
select select "0"
select select "3"
select select "0"
select select "6"
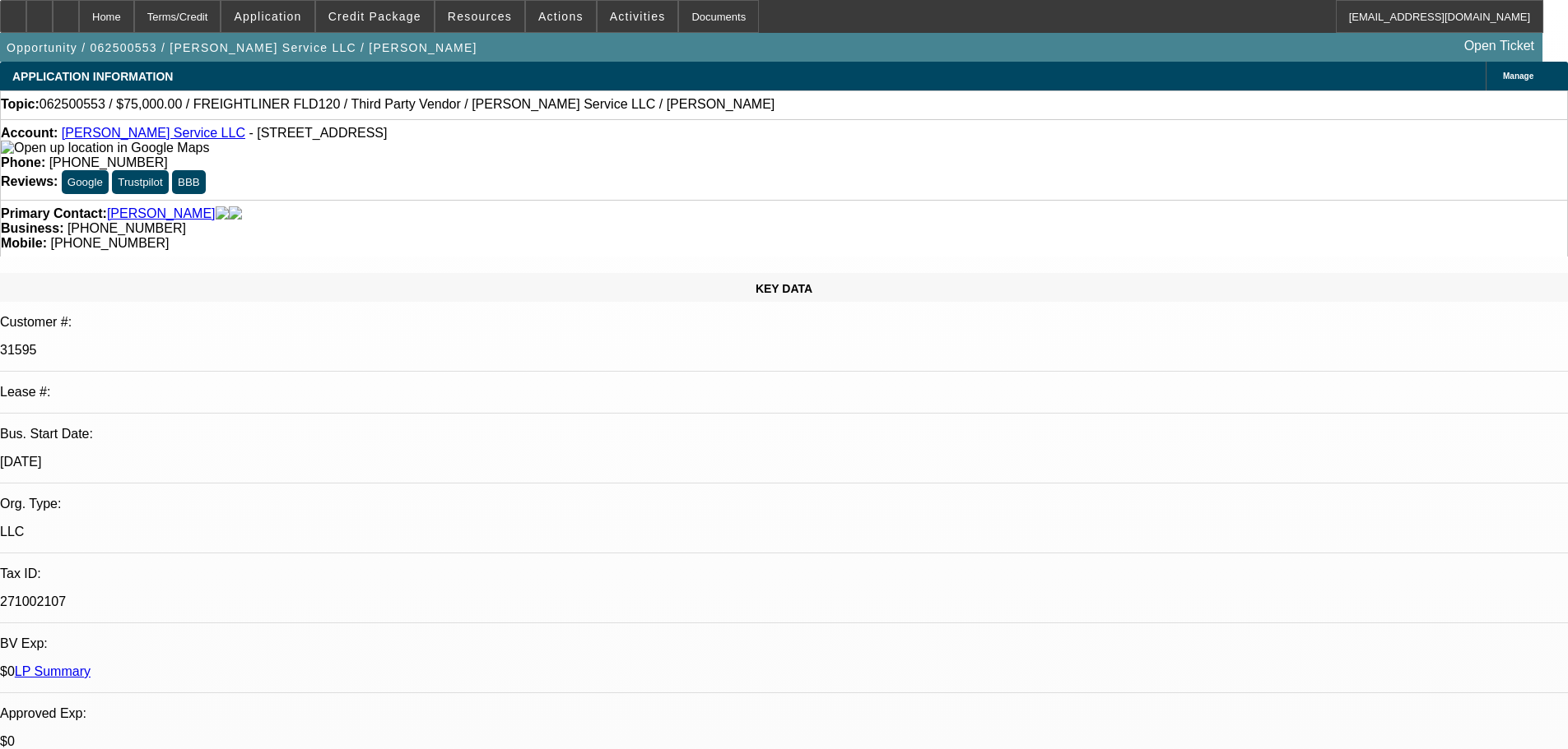
select select "0"
select select "3"
select select "0"
select select "6"
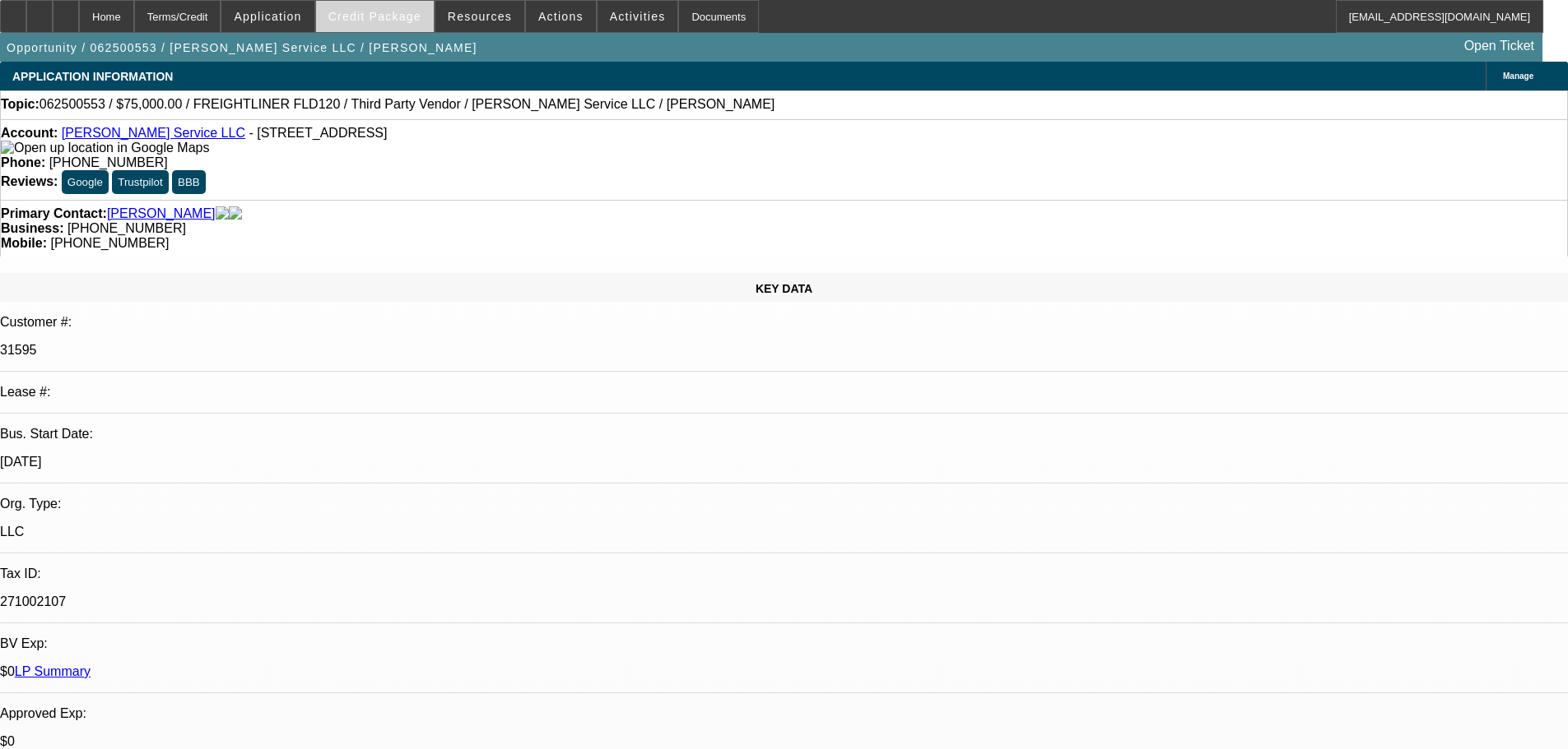
click at [384, 23] on span at bounding box center [375, 16] width 117 height 39
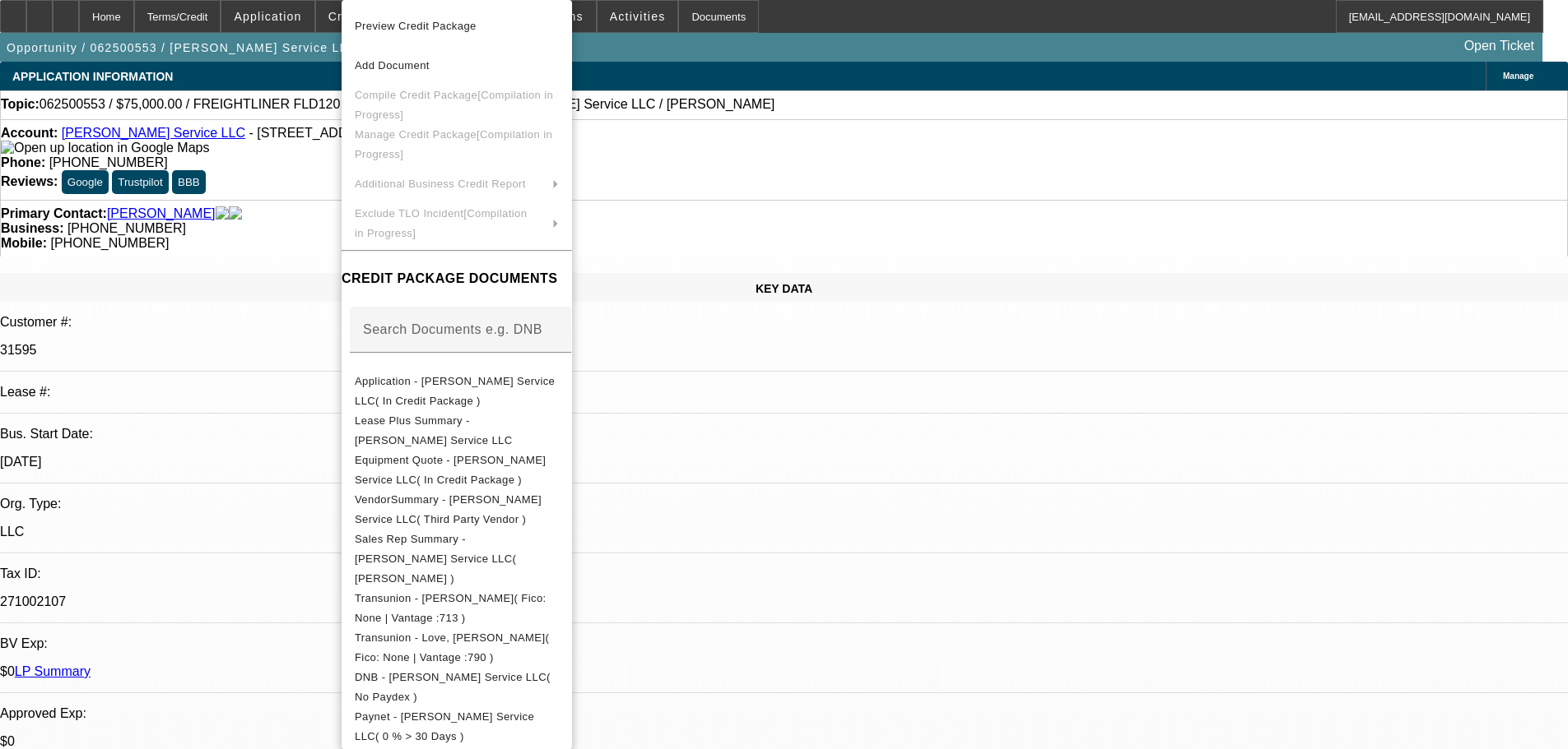
click at [268, 446] on div at bounding box center [784, 374] width 1568 height 749
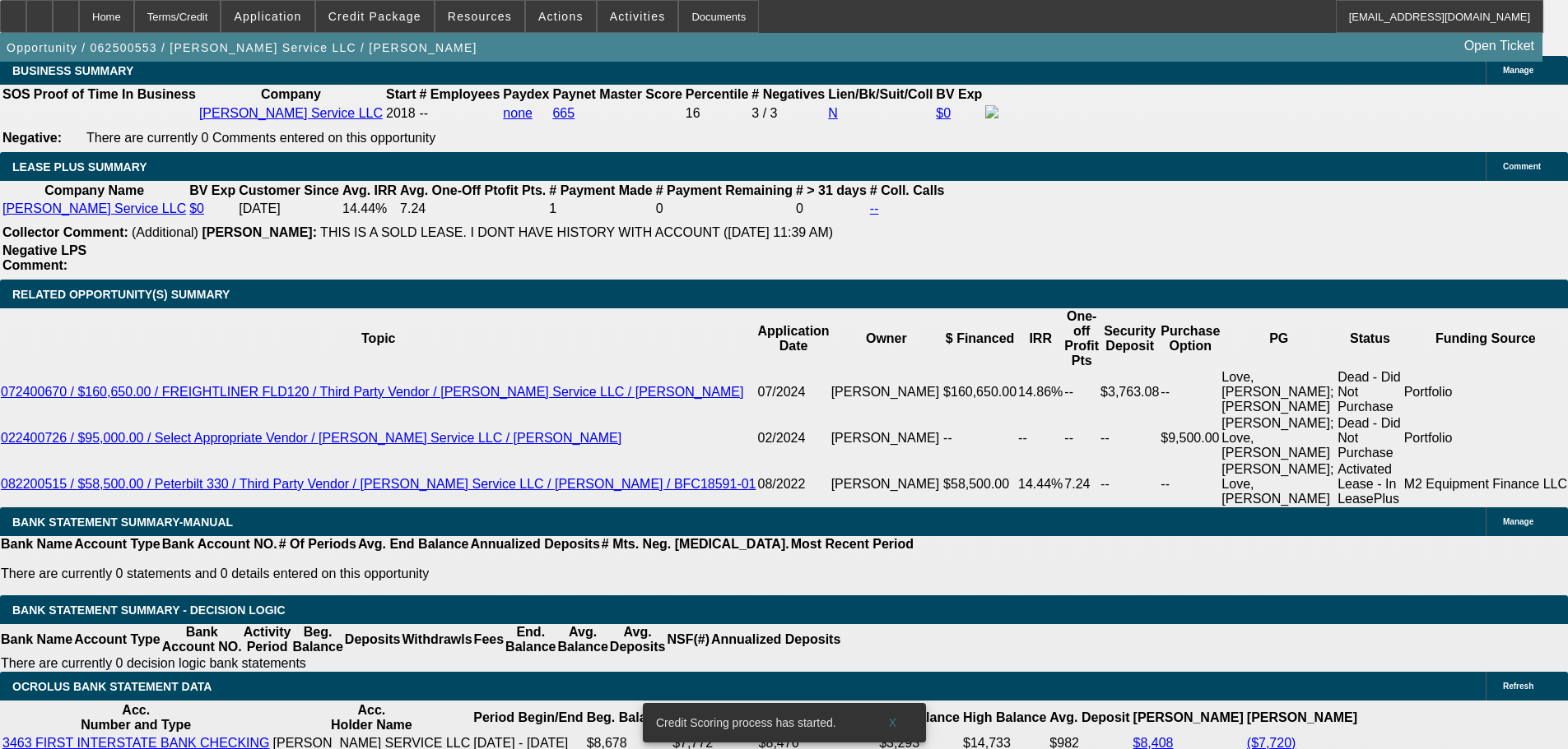
scroll to position [2747, 0]
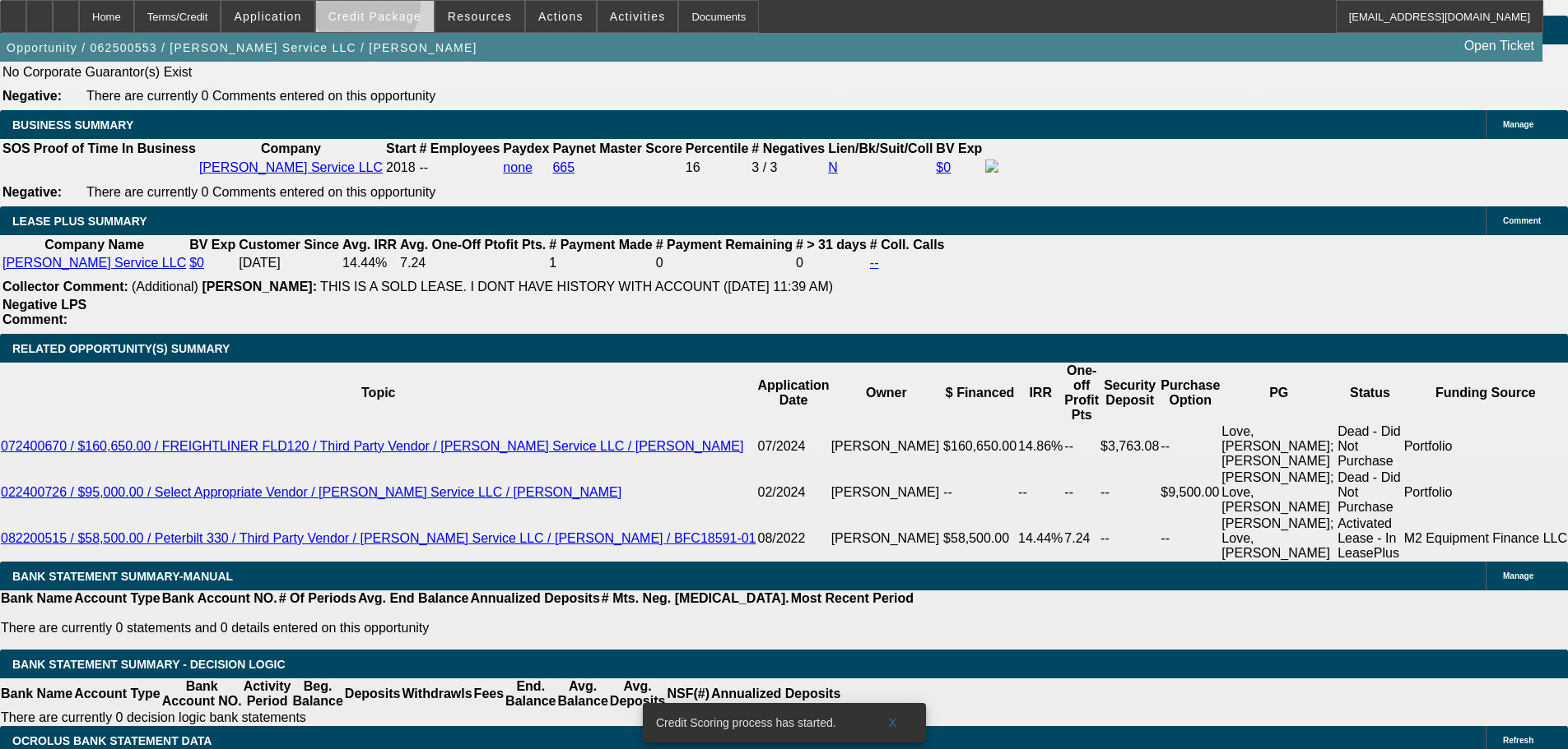
click at [392, 9] on span at bounding box center [375, 16] width 117 height 39
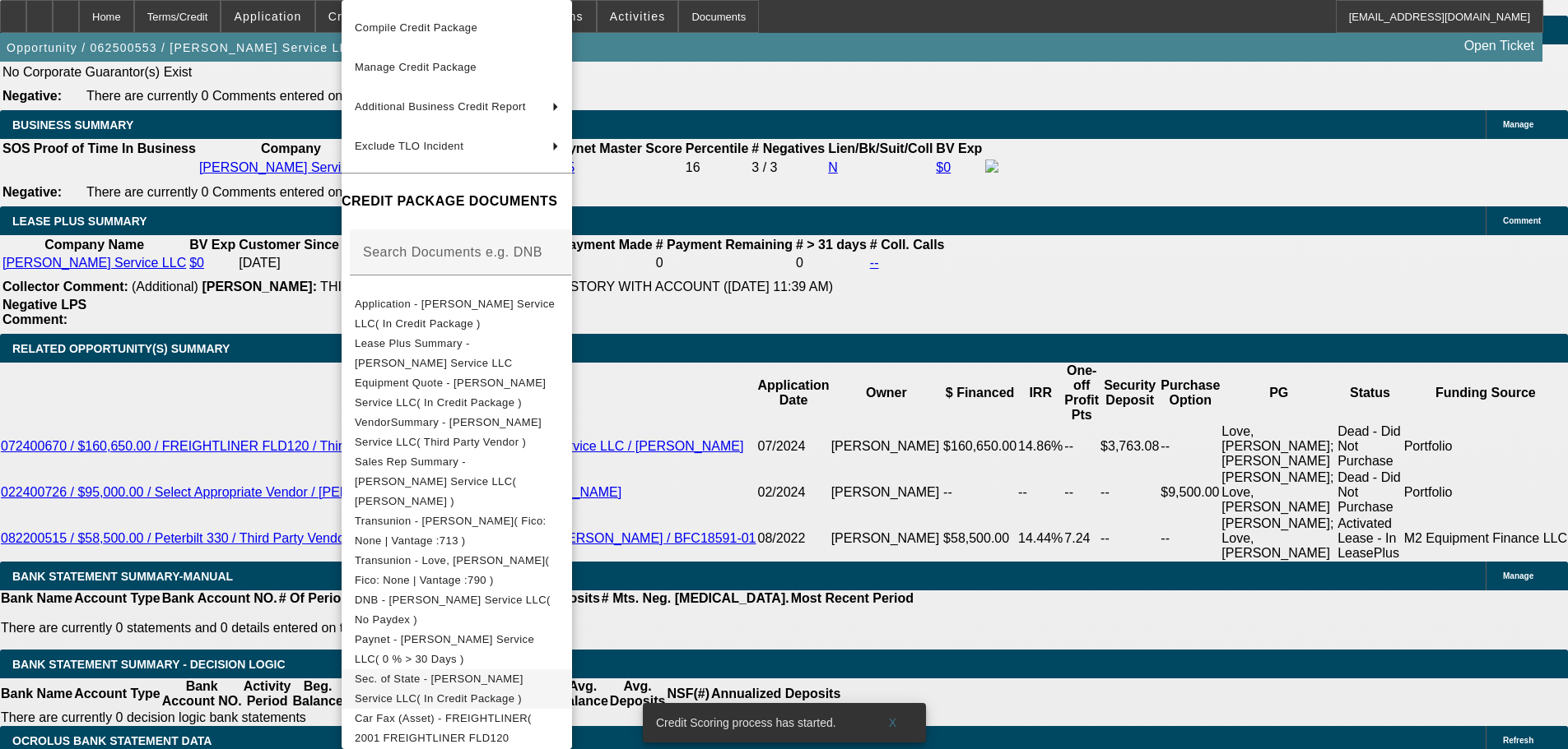
scroll to position [165, 0]
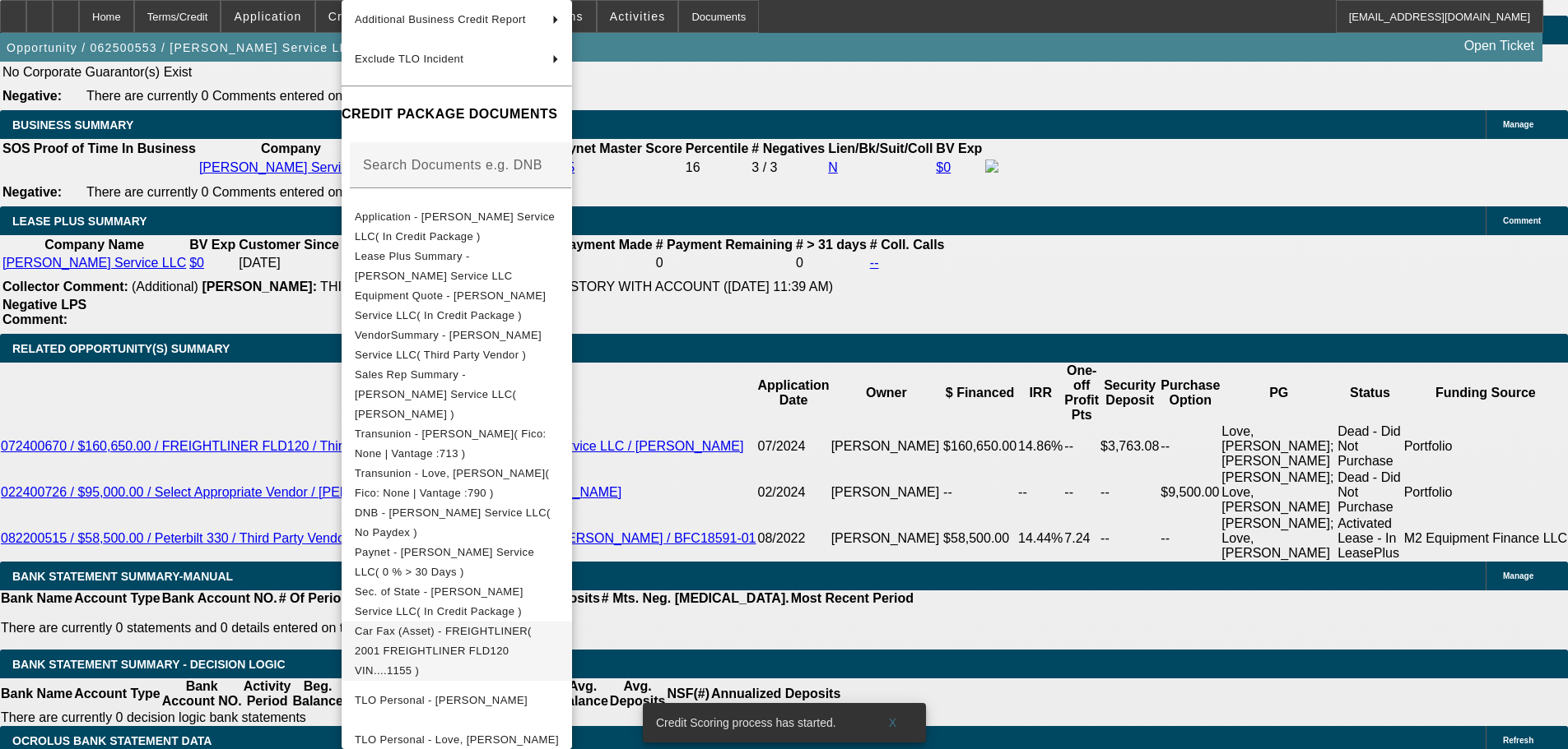
click at [525, 622] on span "Car Fax (Asset) - FREIGHTLINER( 2001 FREIGHTLINER FLD120 VIN....1155 )" at bounding box center [456, 651] width 204 height 59
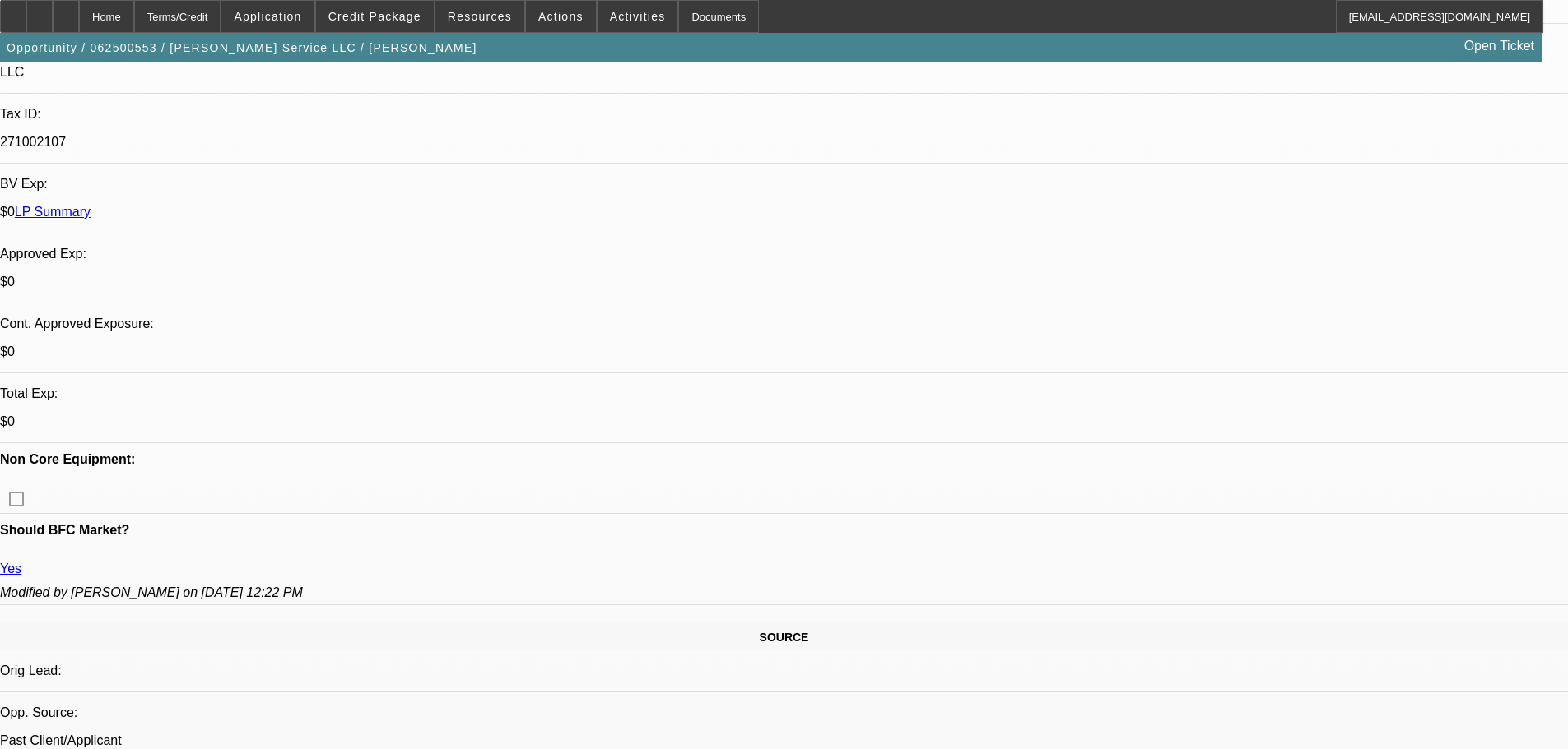
scroll to position [108, 0]
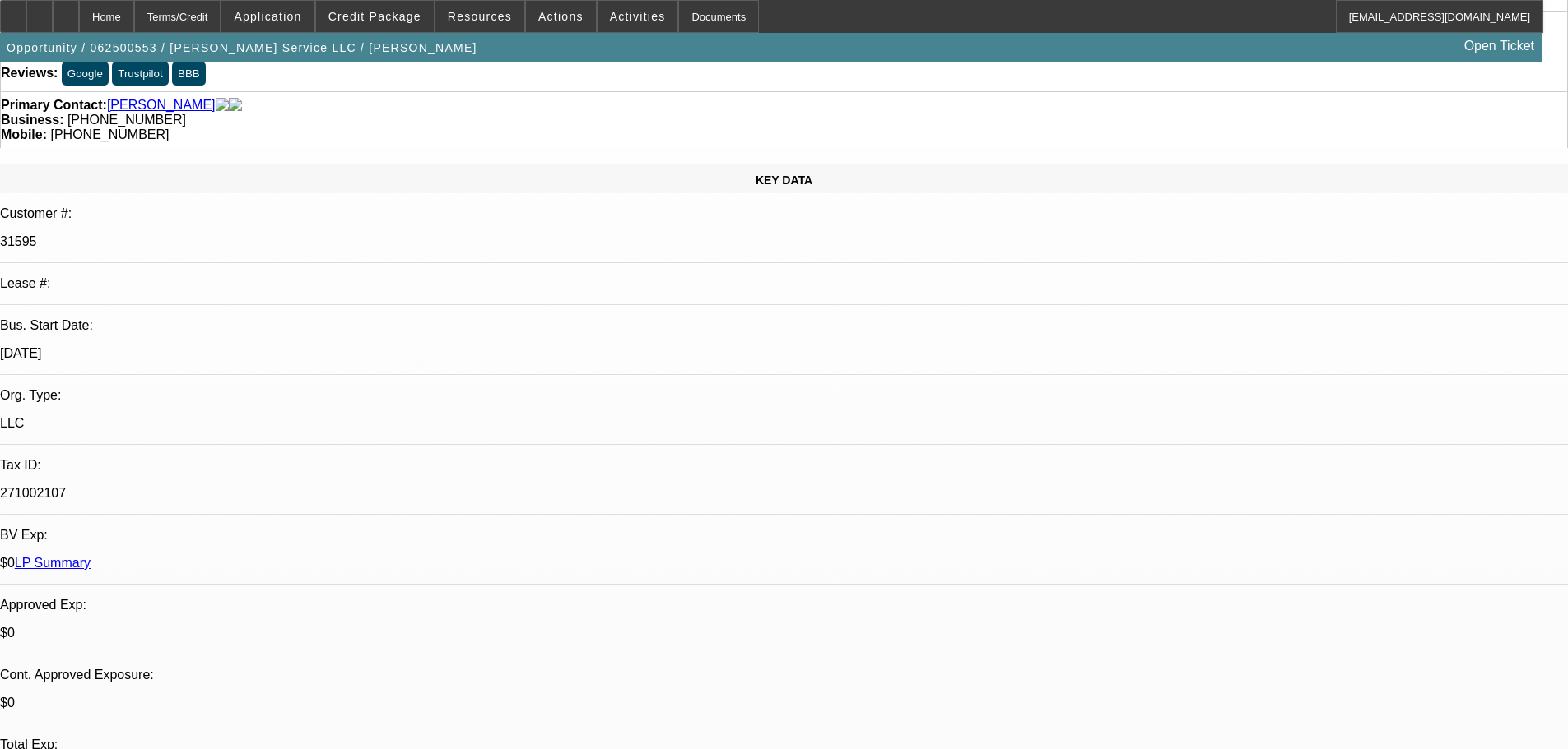
drag, startPoint x: 1063, startPoint y: 561, endPoint x: 1558, endPoint y: 583, distance: 495.5
copy div "https://www.facebook.com/marketplace/item/1639154796741503/?rdid=d6UgvyDnu8fggE…"
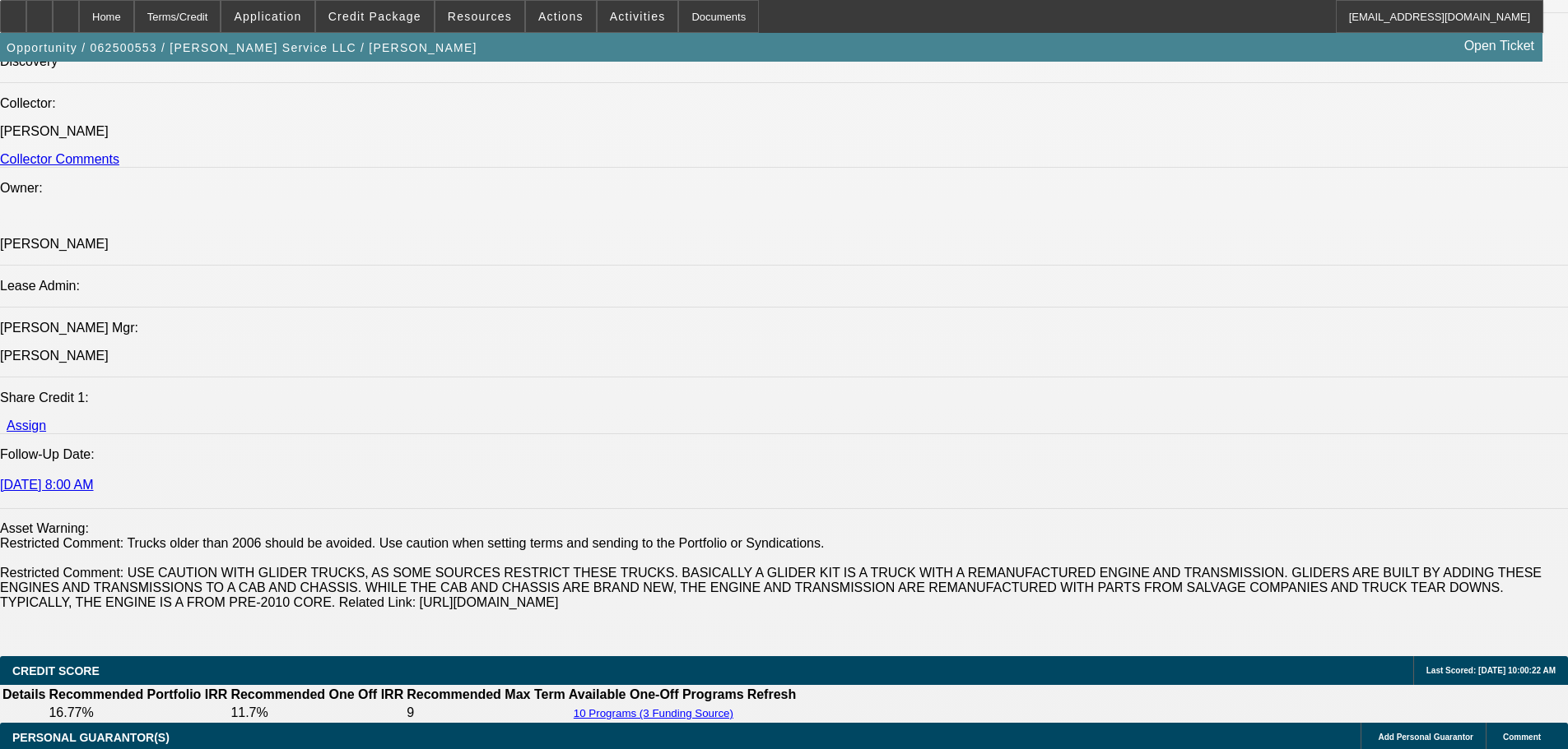
scroll to position [2494, 0]
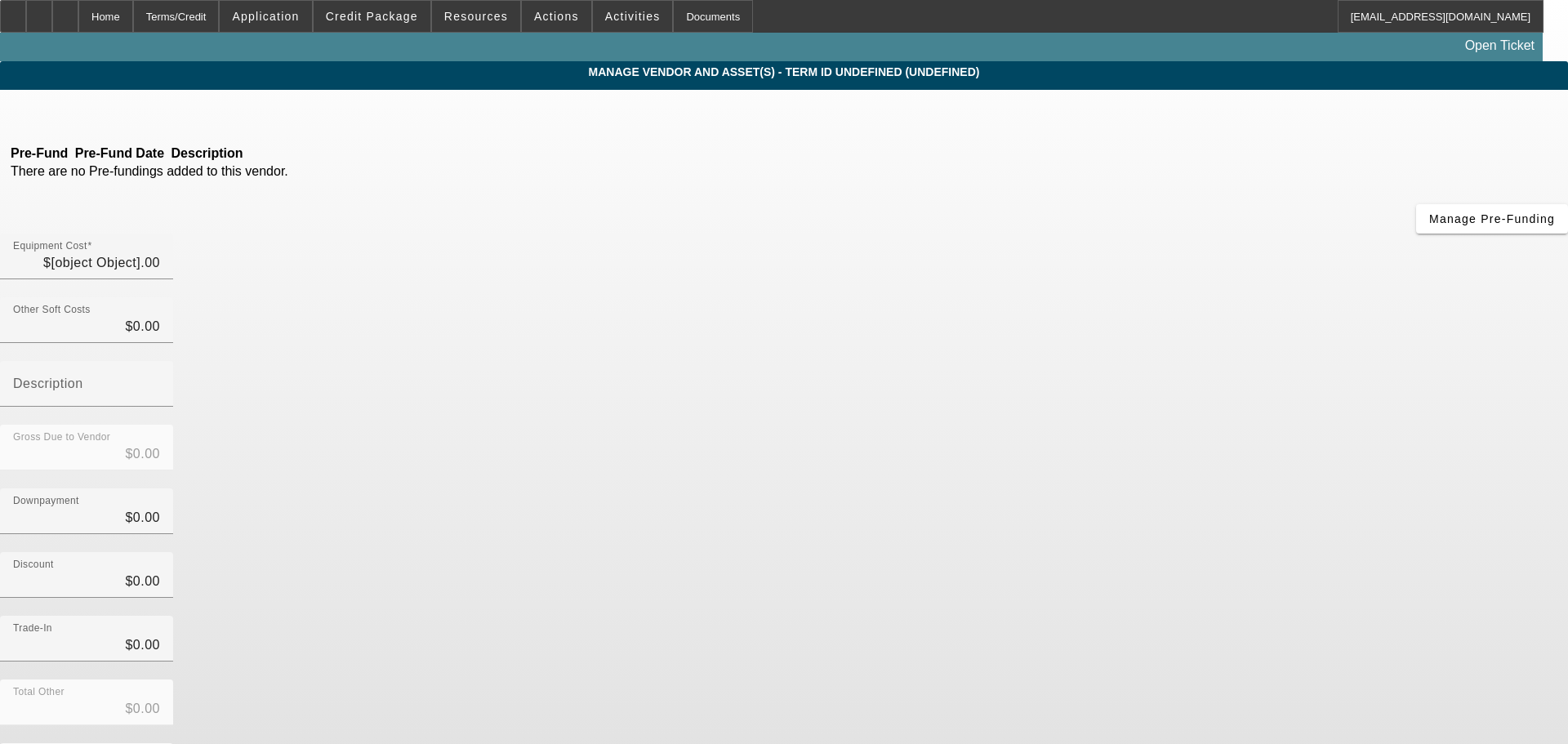
type input "$252,000.00"
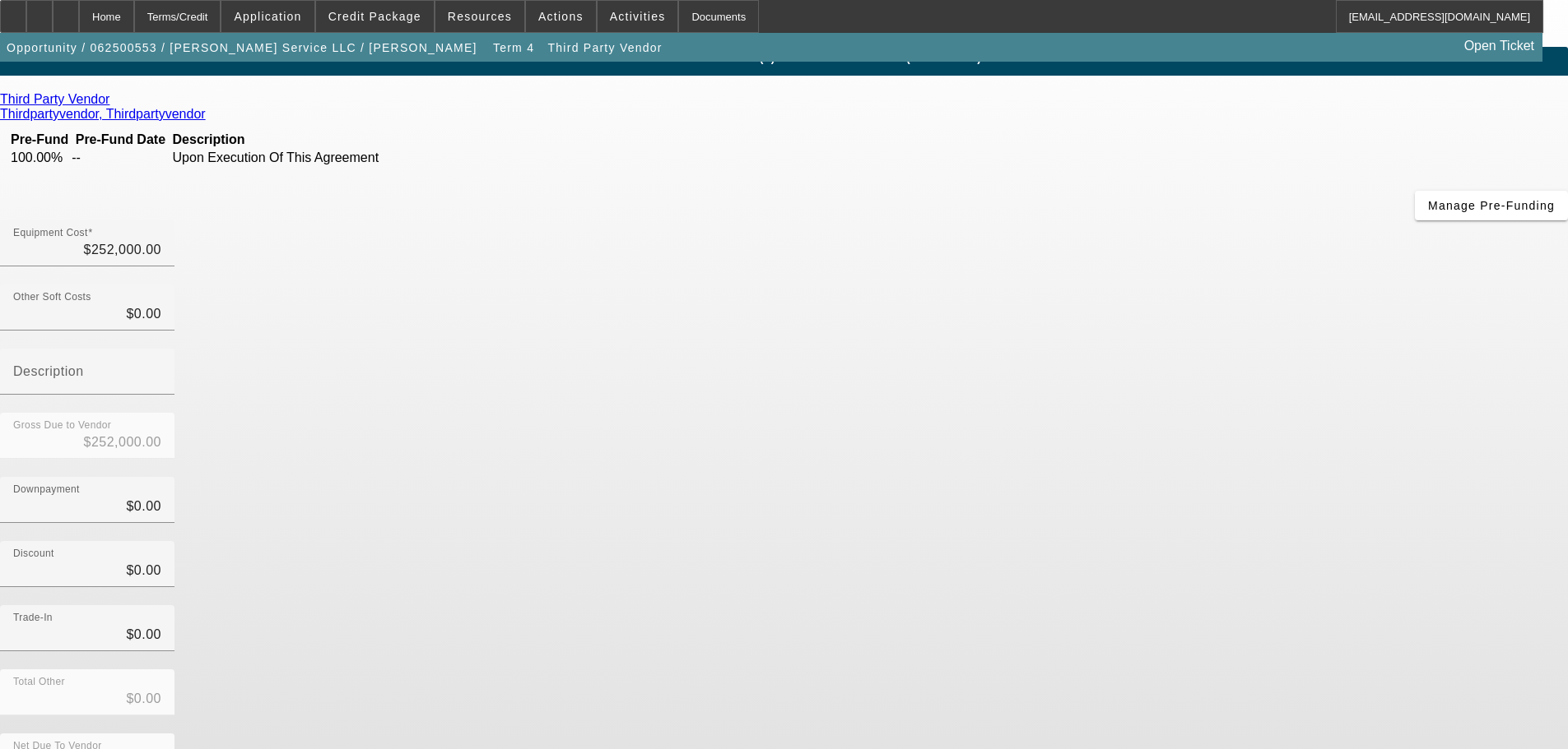
scroll to position [22, 0]
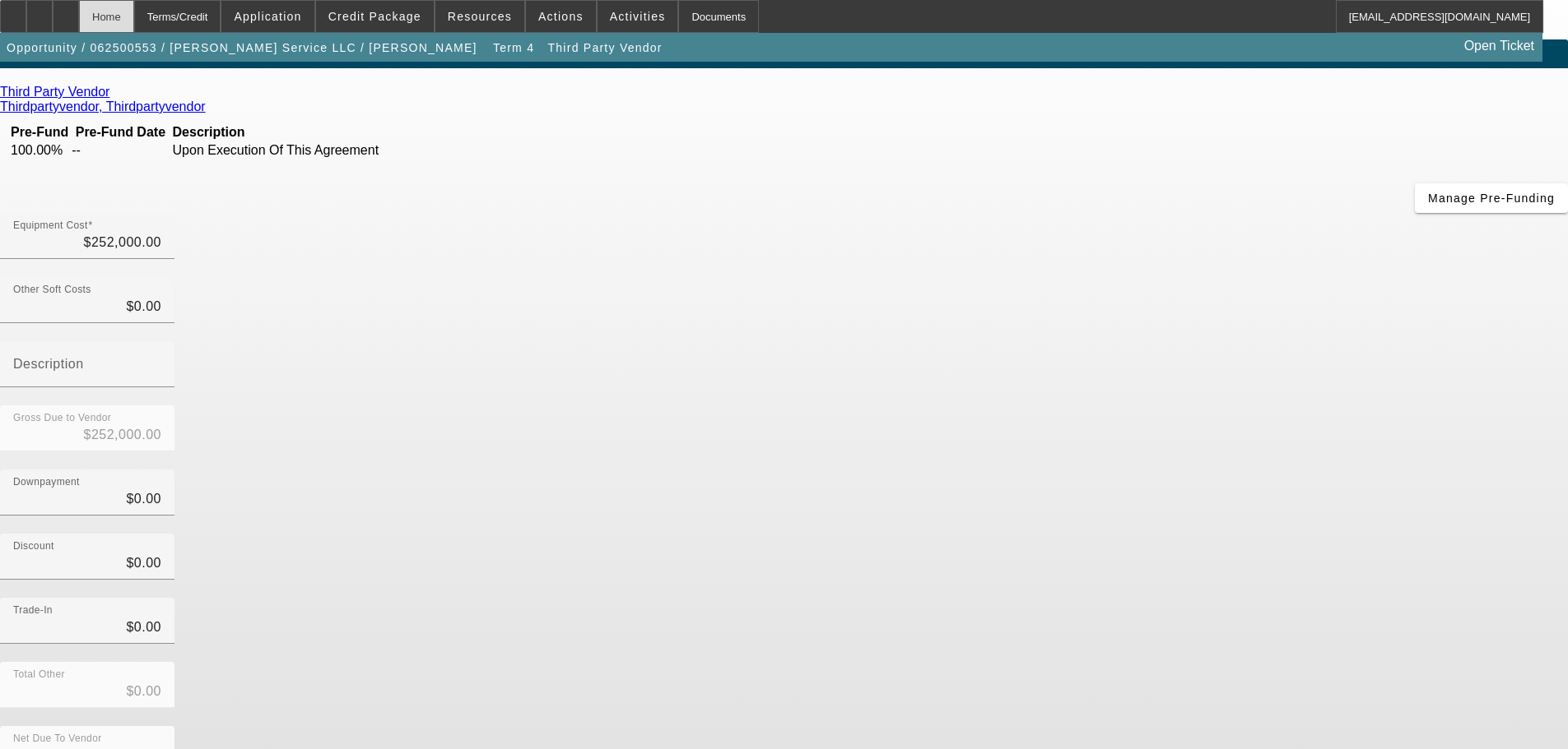
click at [134, 17] on div "Home" at bounding box center [107, 17] width 55 height 33
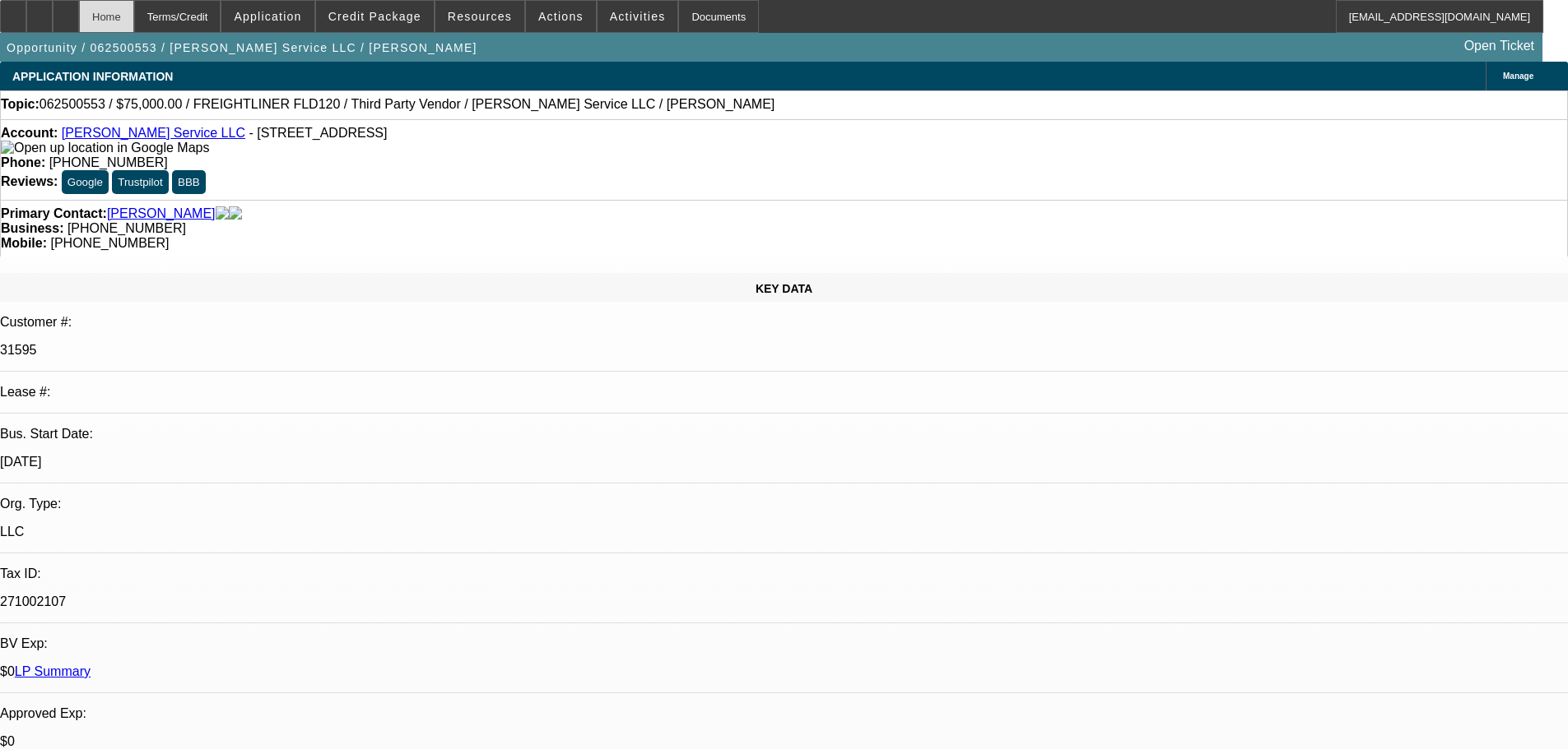
select select "0"
select select "3"
select select "0"
select select "6"
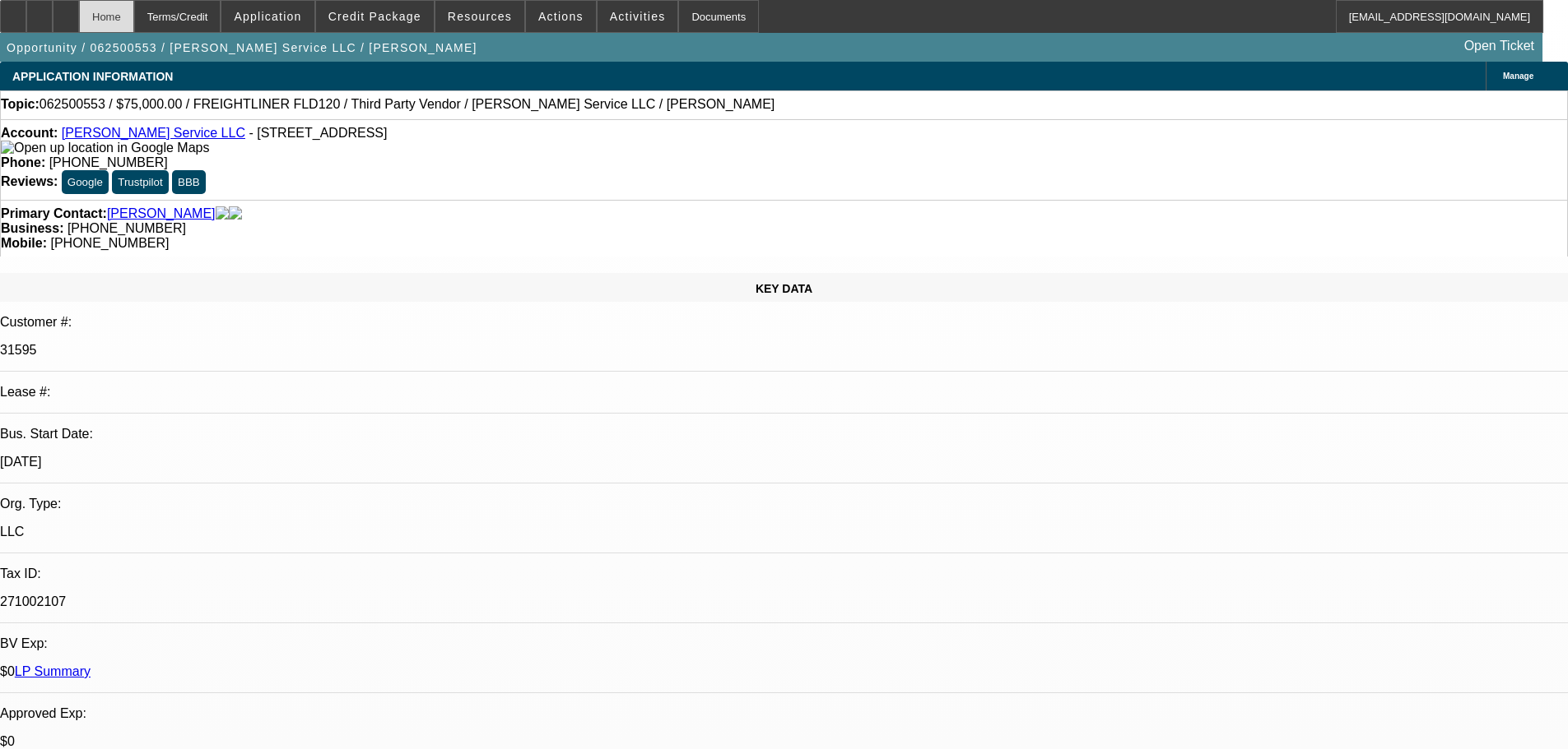
select select "0"
select select "3"
select select "0"
select select "6"
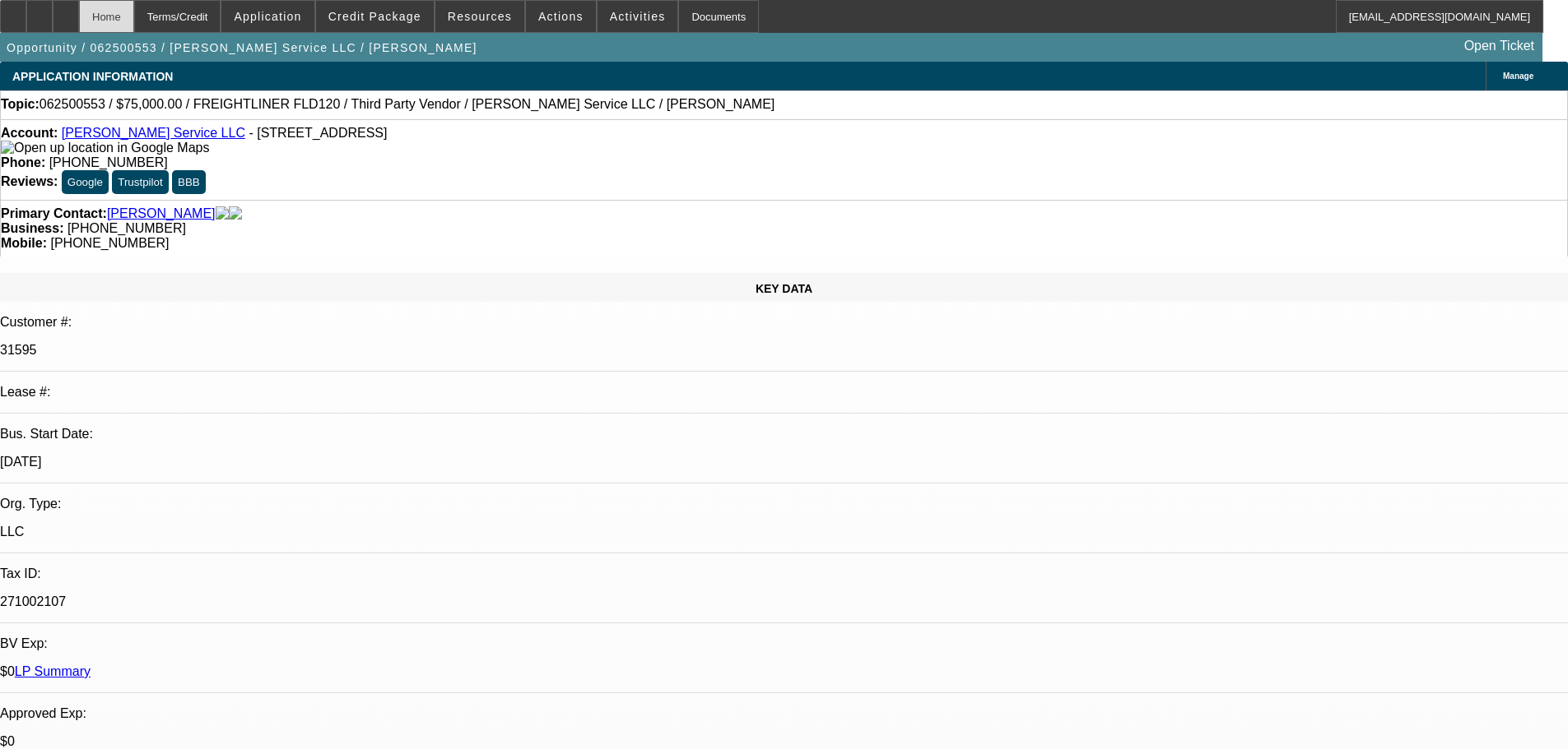
select select "0"
select select "3"
select select "0"
select select "6"
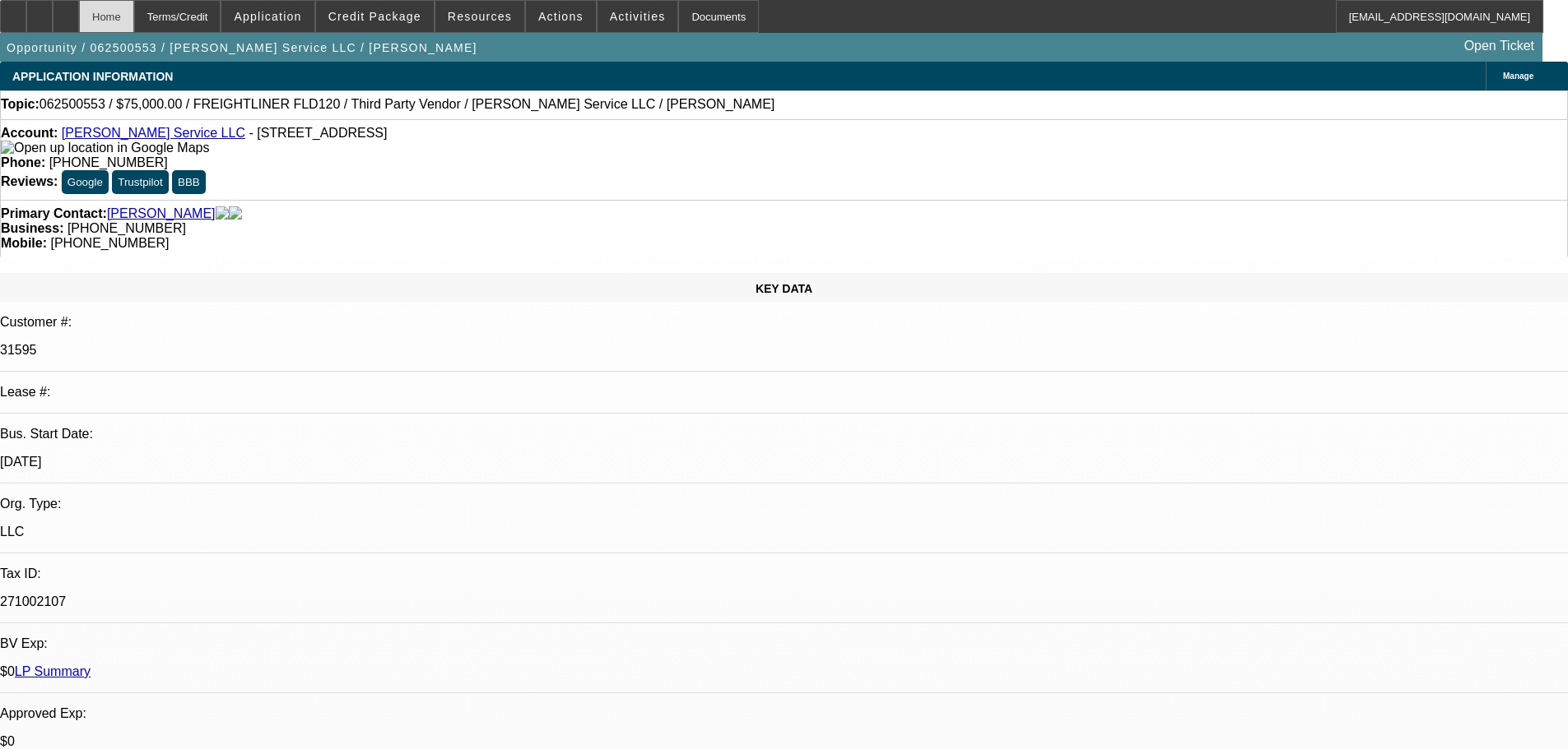
select select "0"
select select "3"
select select "0"
select select "6"
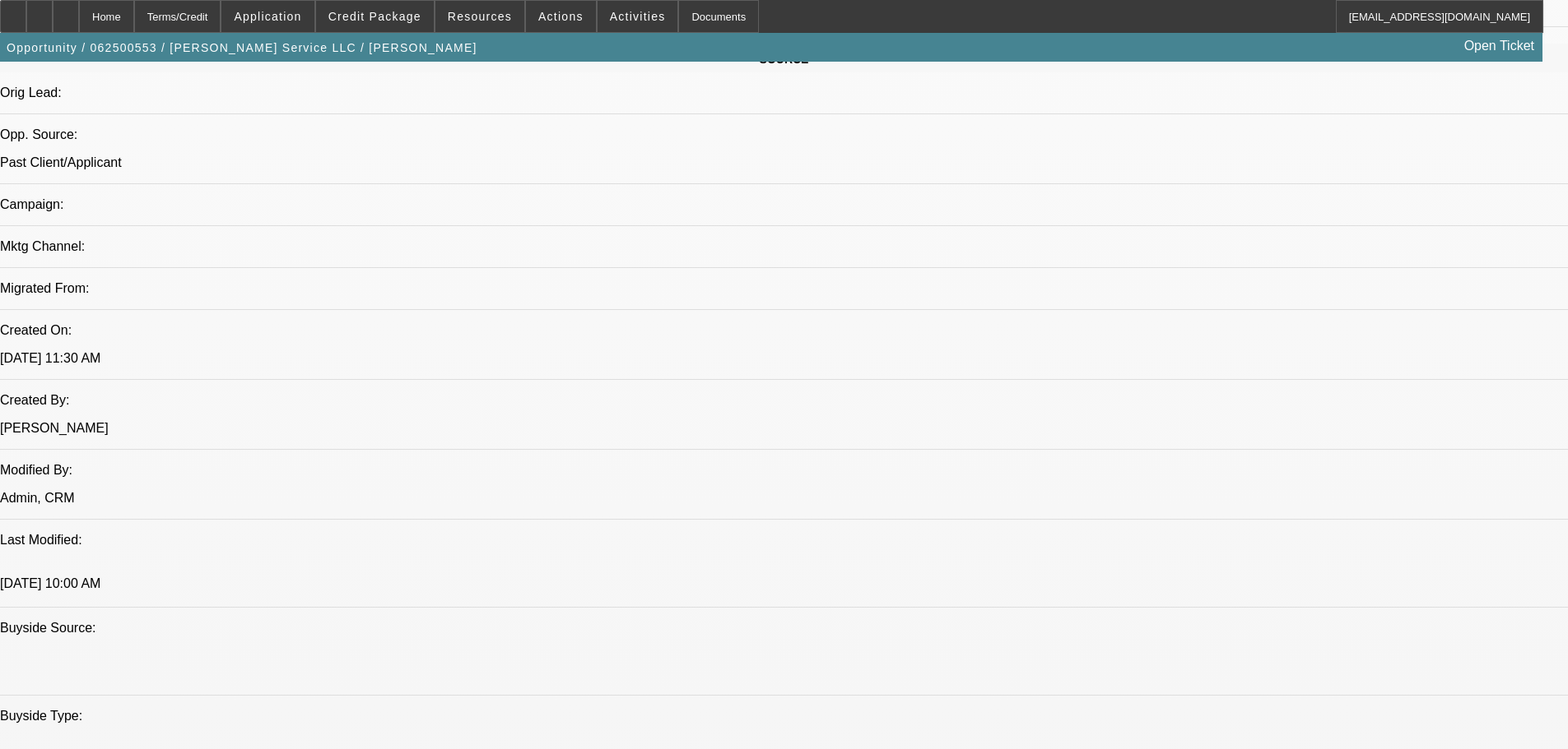
scroll to position [1152, 0]
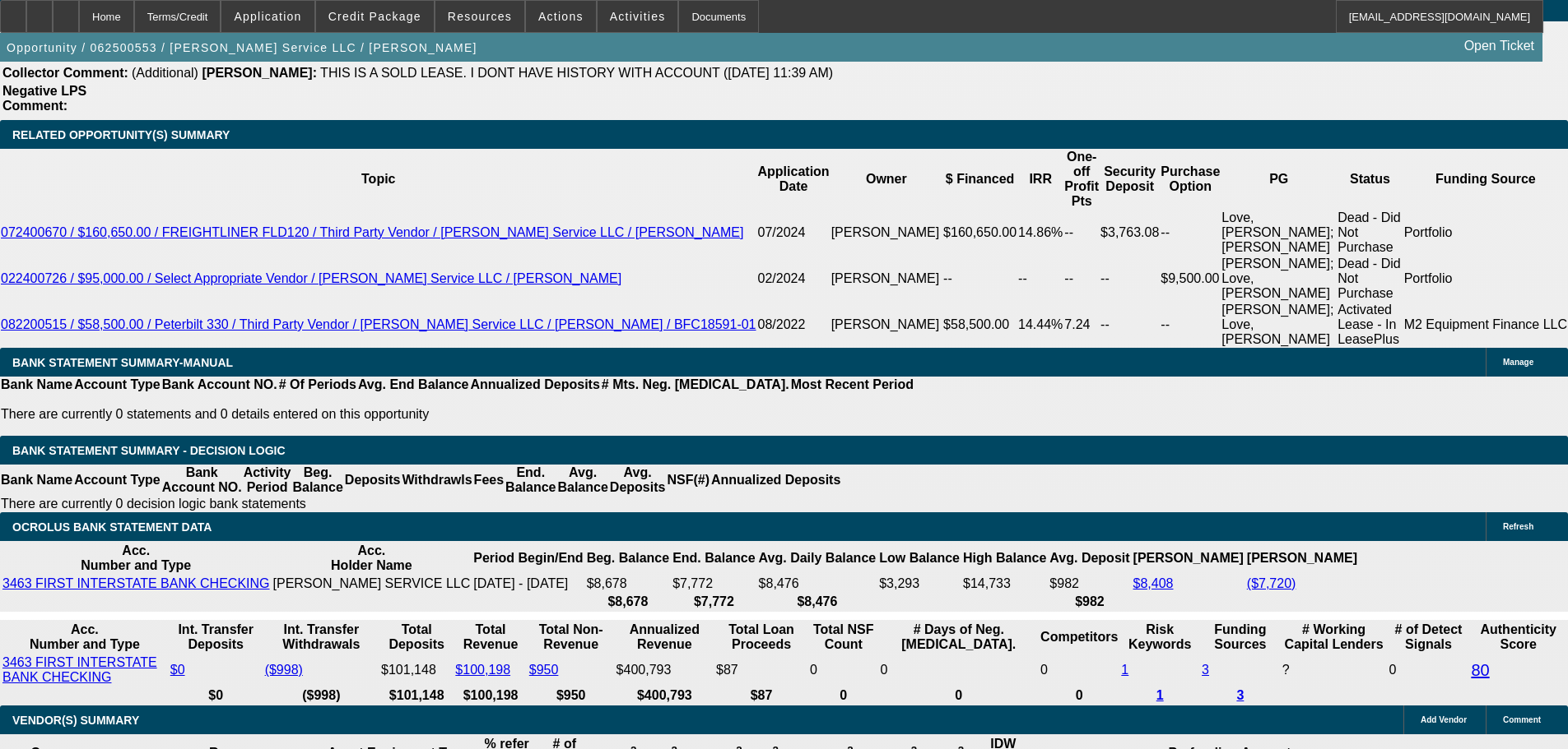
scroll to position [494, 0]
click at [390, 22] on span "Credit Package" at bounding box center [375, 17] width 93 height 13
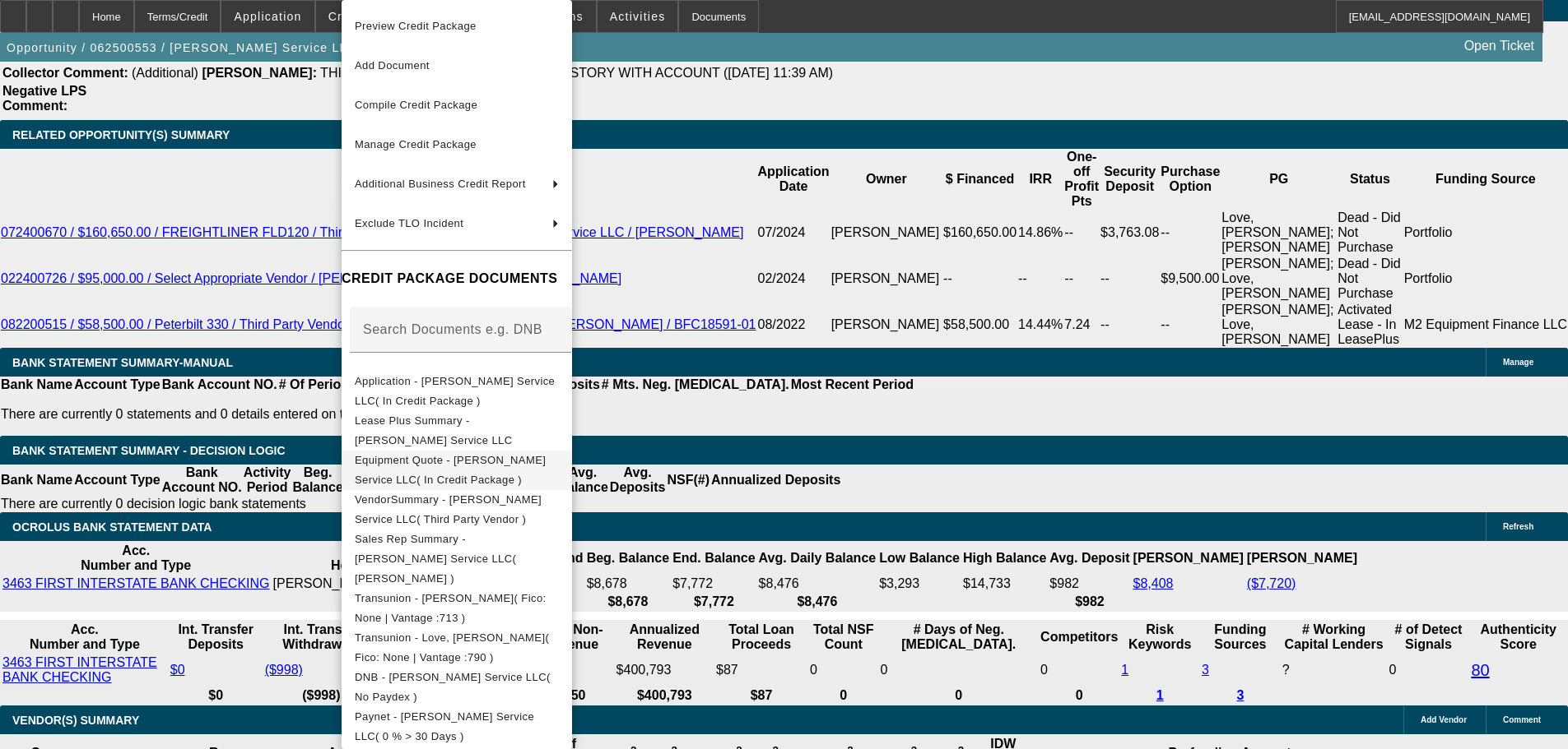
click at [517, 476] on button "Equipment Quote - Atcher Service LLC( In Credit Package )" at bounding box center [456, 470] width 231 height 39
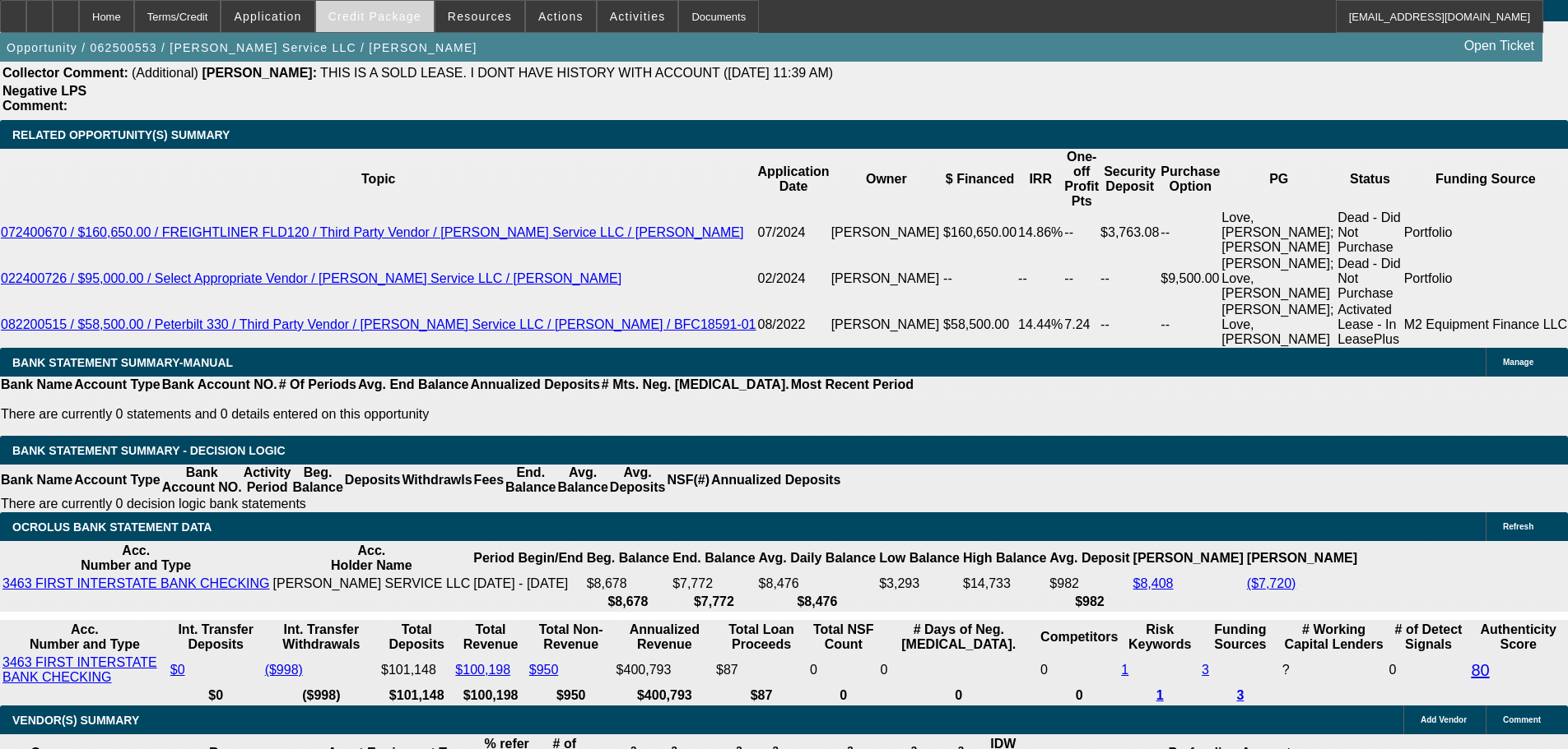
click at [403, 13] on span "Credit Package" at bounding box center [375, 17] width 93 height 13
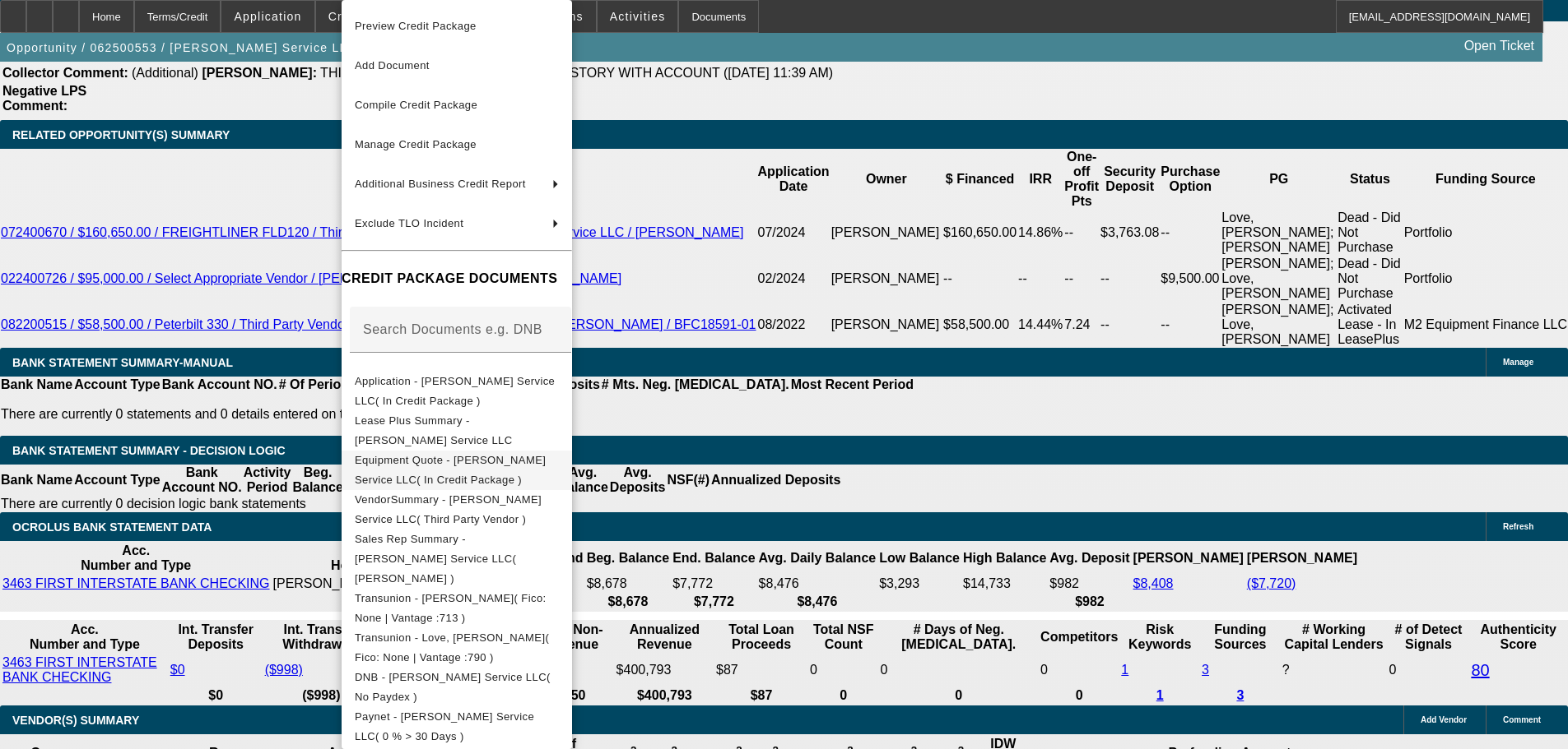
click at [488, 466] on span "Equipment Quote - Atcher Service LLC( In Credit Package )" at bounding box center [450, 470] width 191 height 32
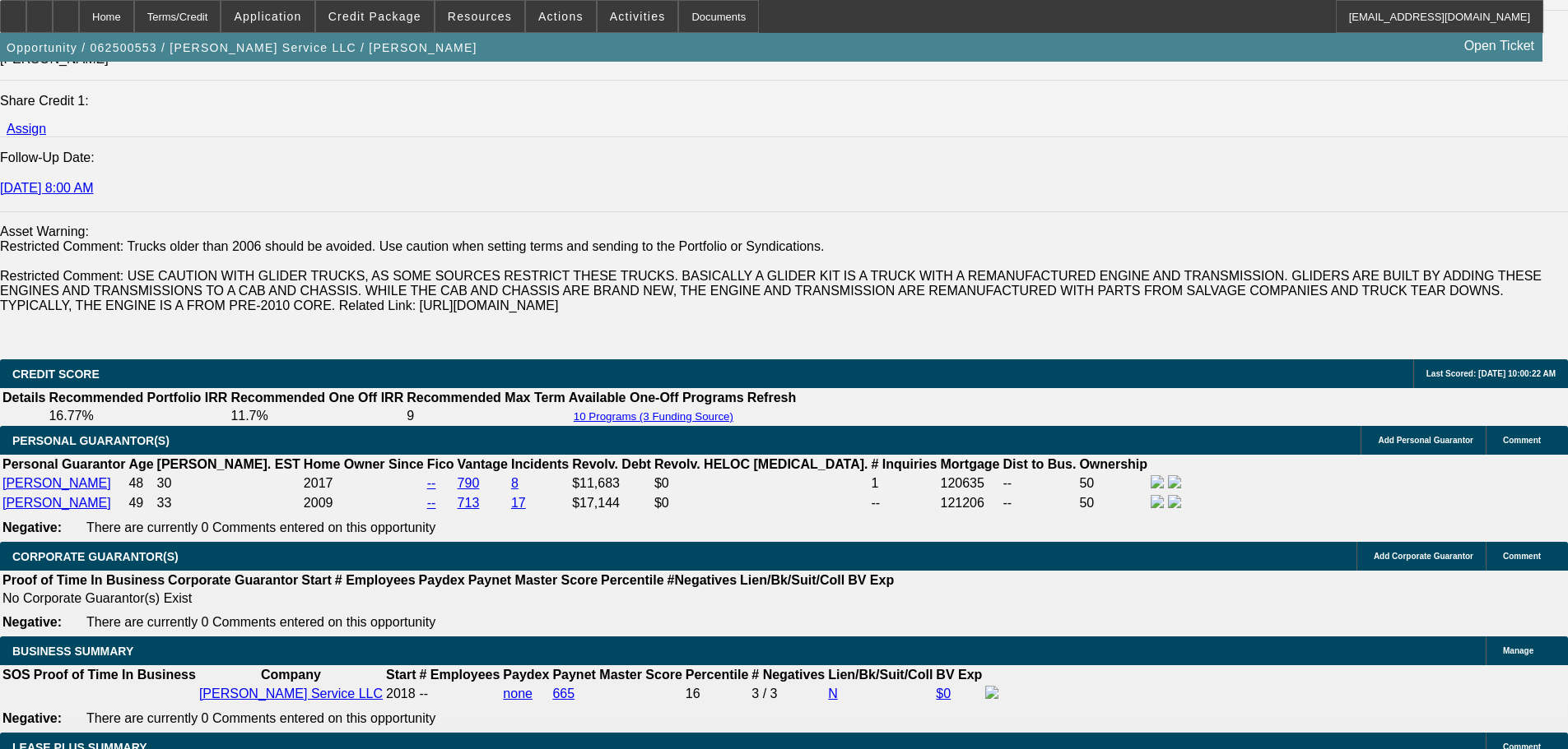
scroll to position [2879, 0]
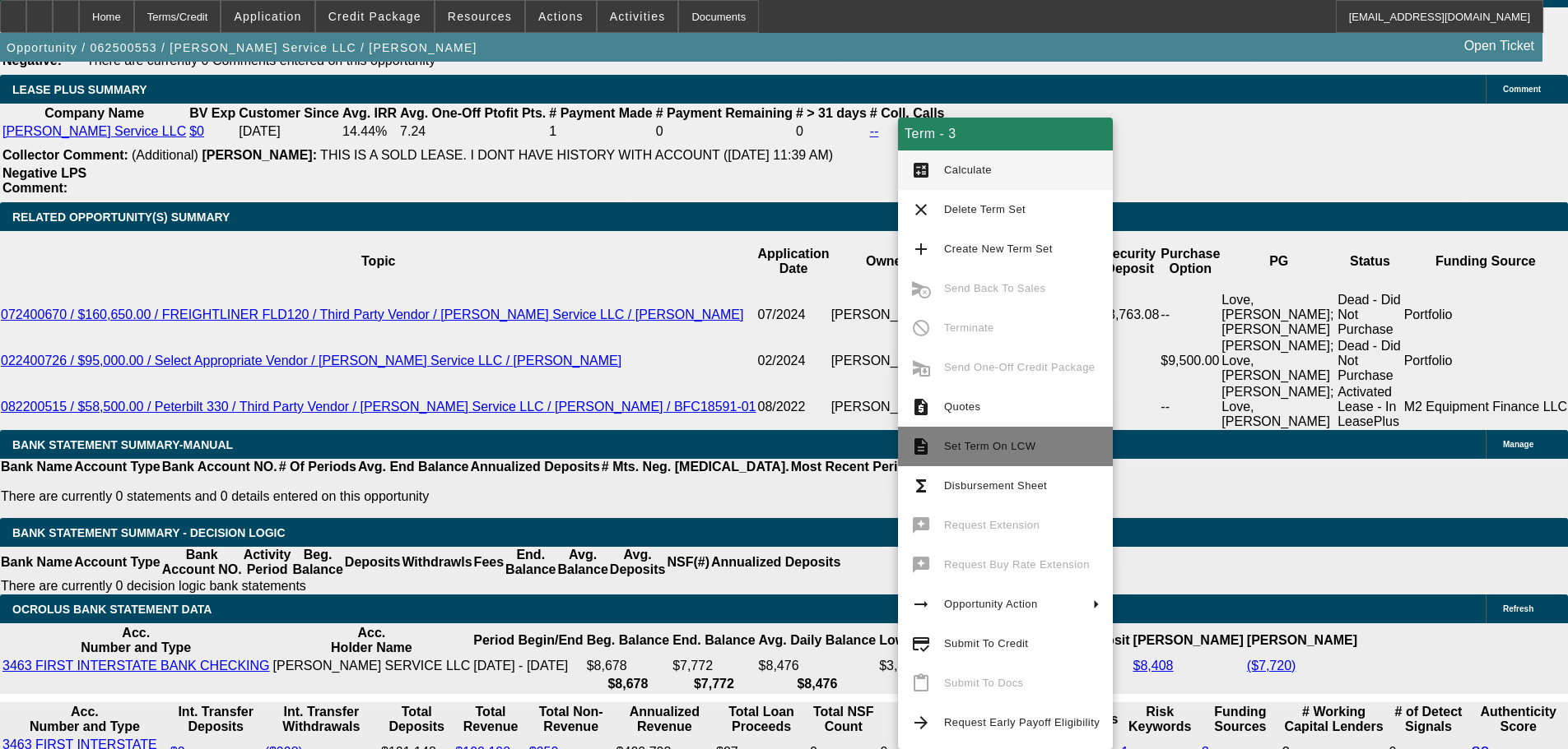
click at [998, 433] on button "description Set Term On LCW" at bounding box center [1005, 446] width 215 height 39
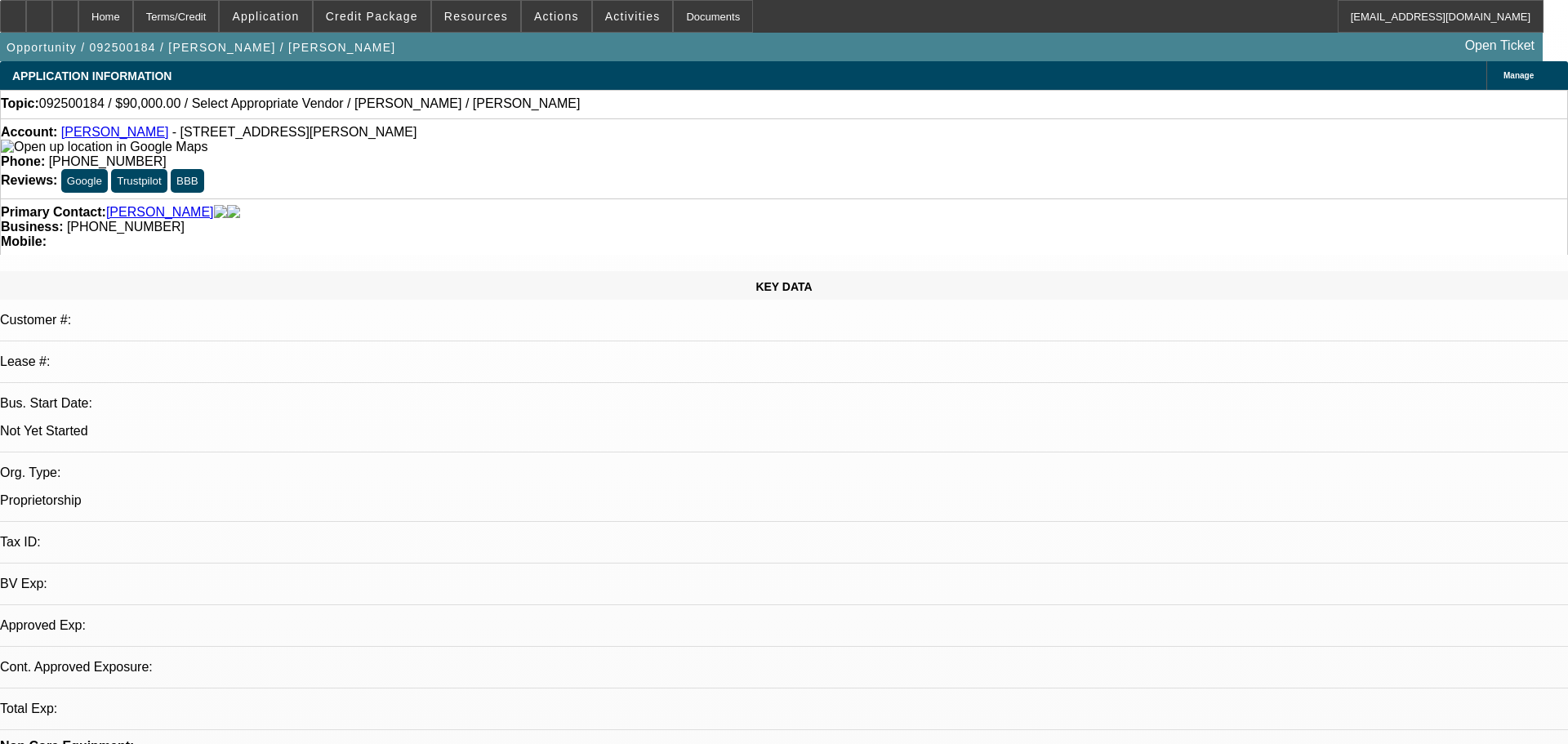
select select "0"
select select "2"
select select "0.1"
select select "4"
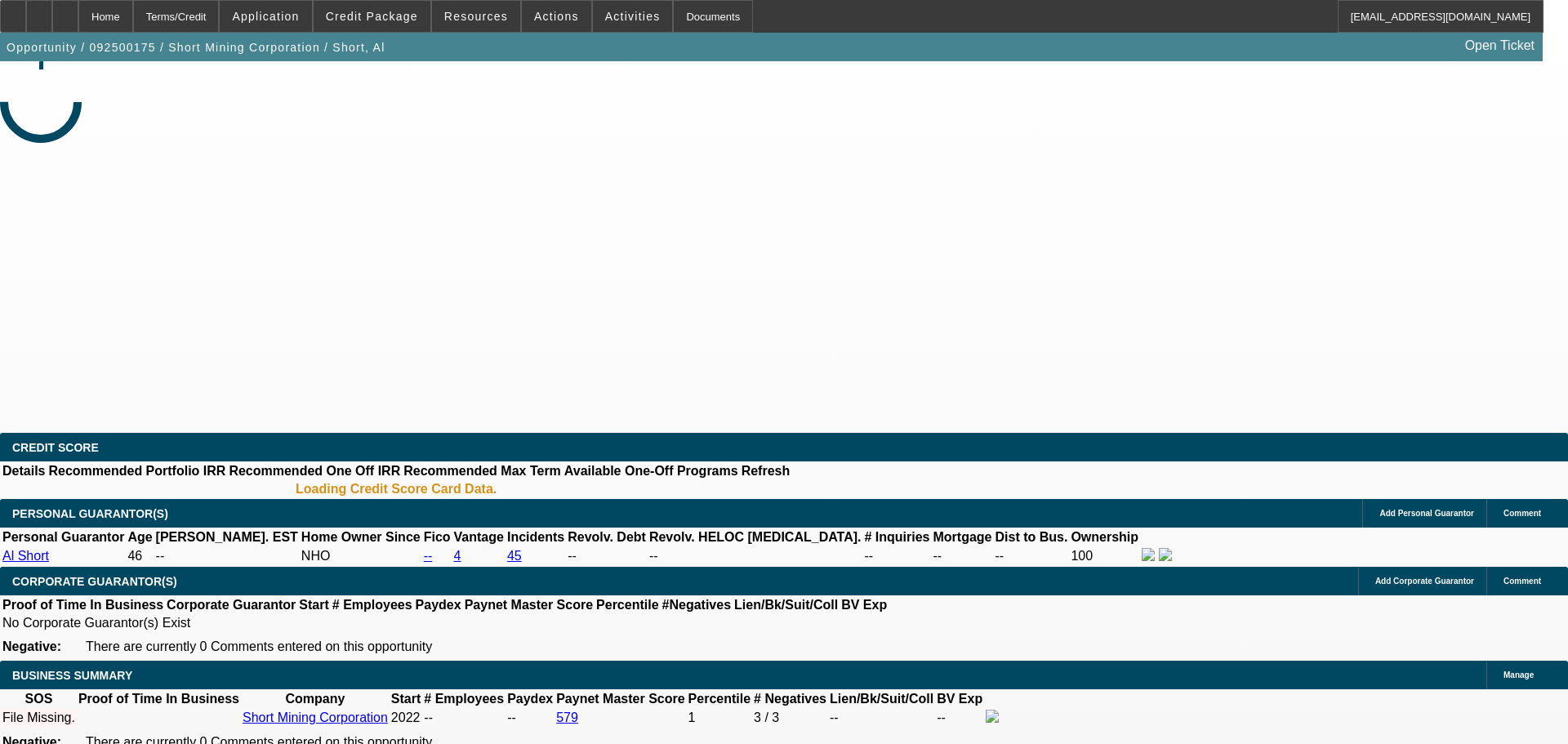
select select "0"
select select "2"
select select "0.1"
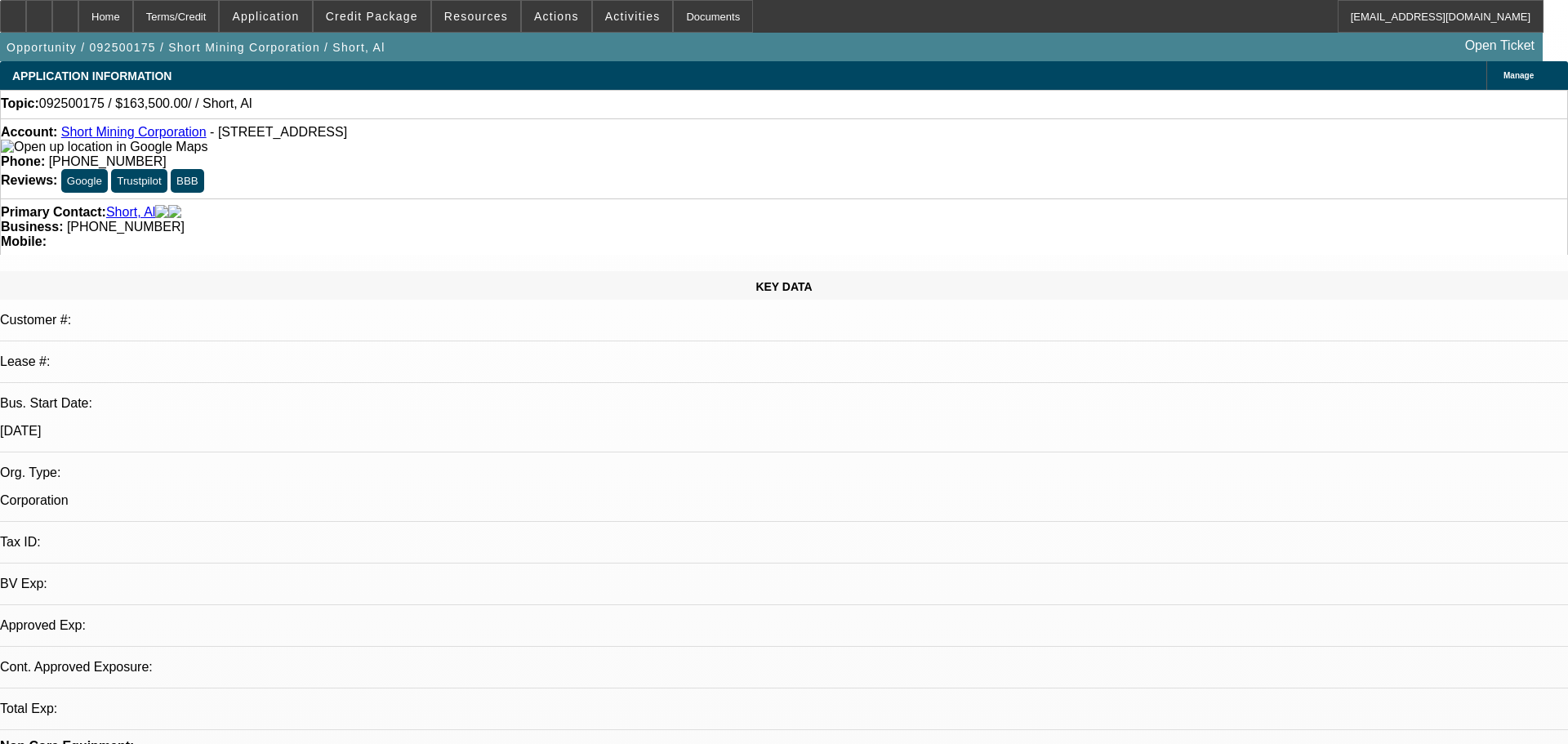
select select "1"
select select "2"
select select "4"
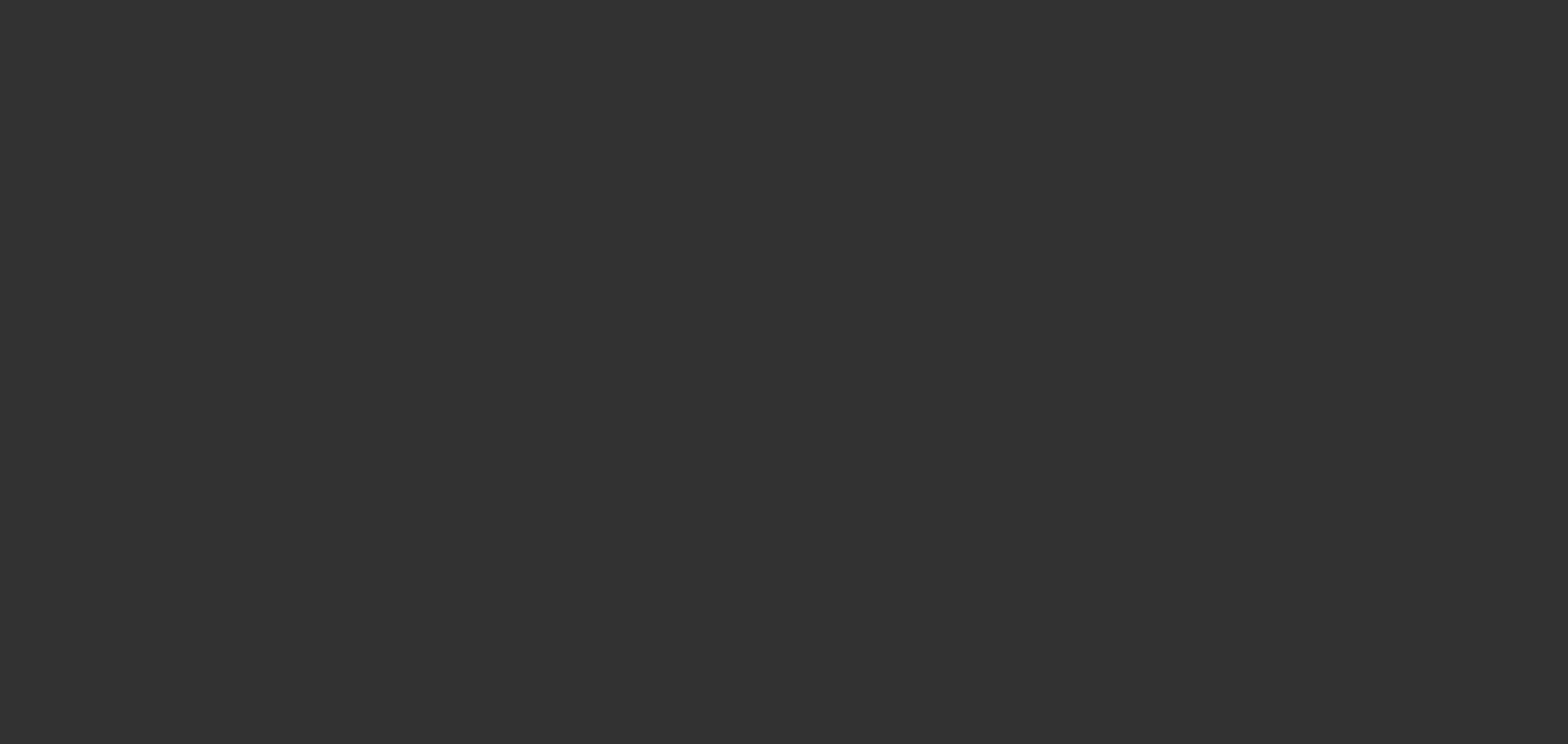
select select "0"
select select "2"
select select "0.1"
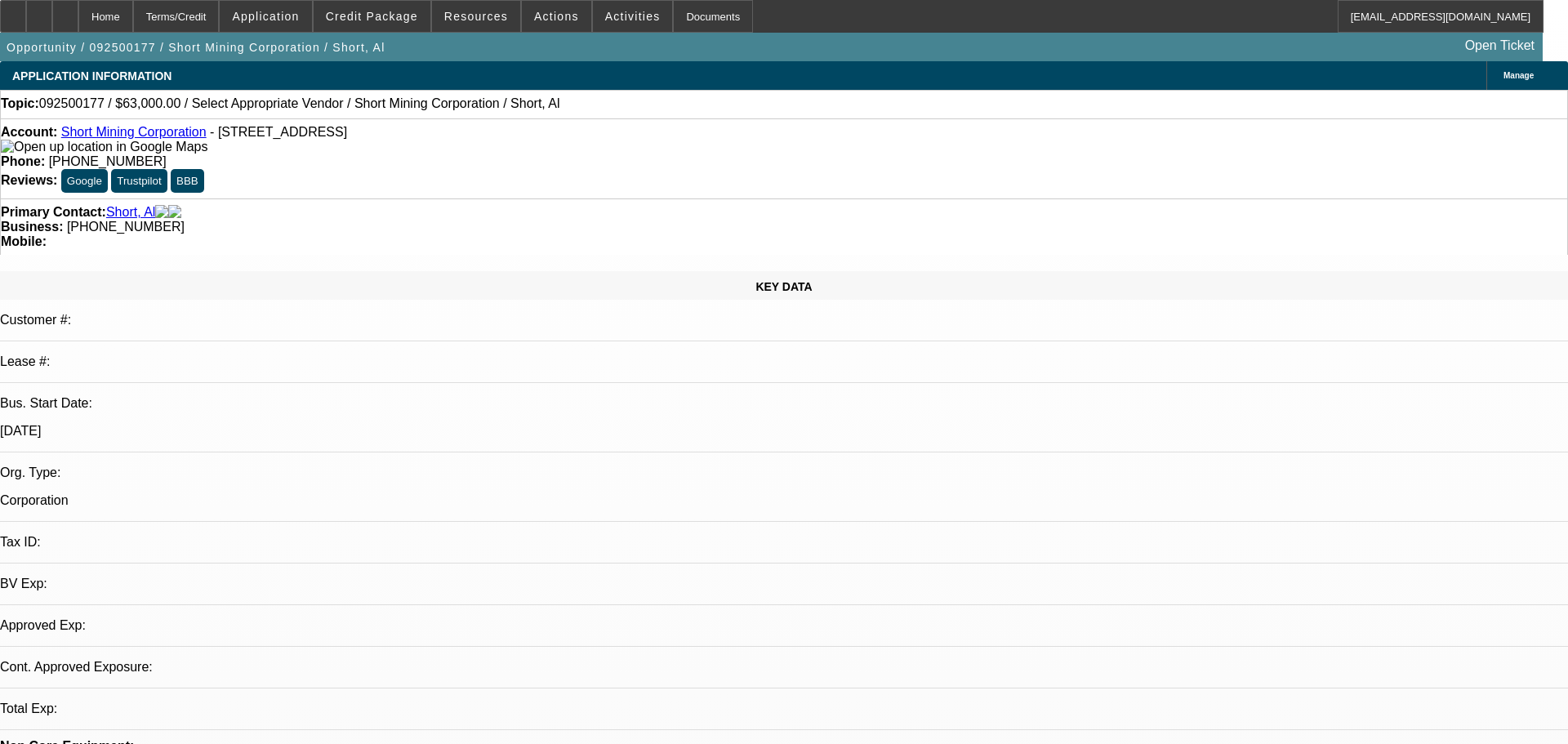
select select "1"
select select "2"
select select "4"
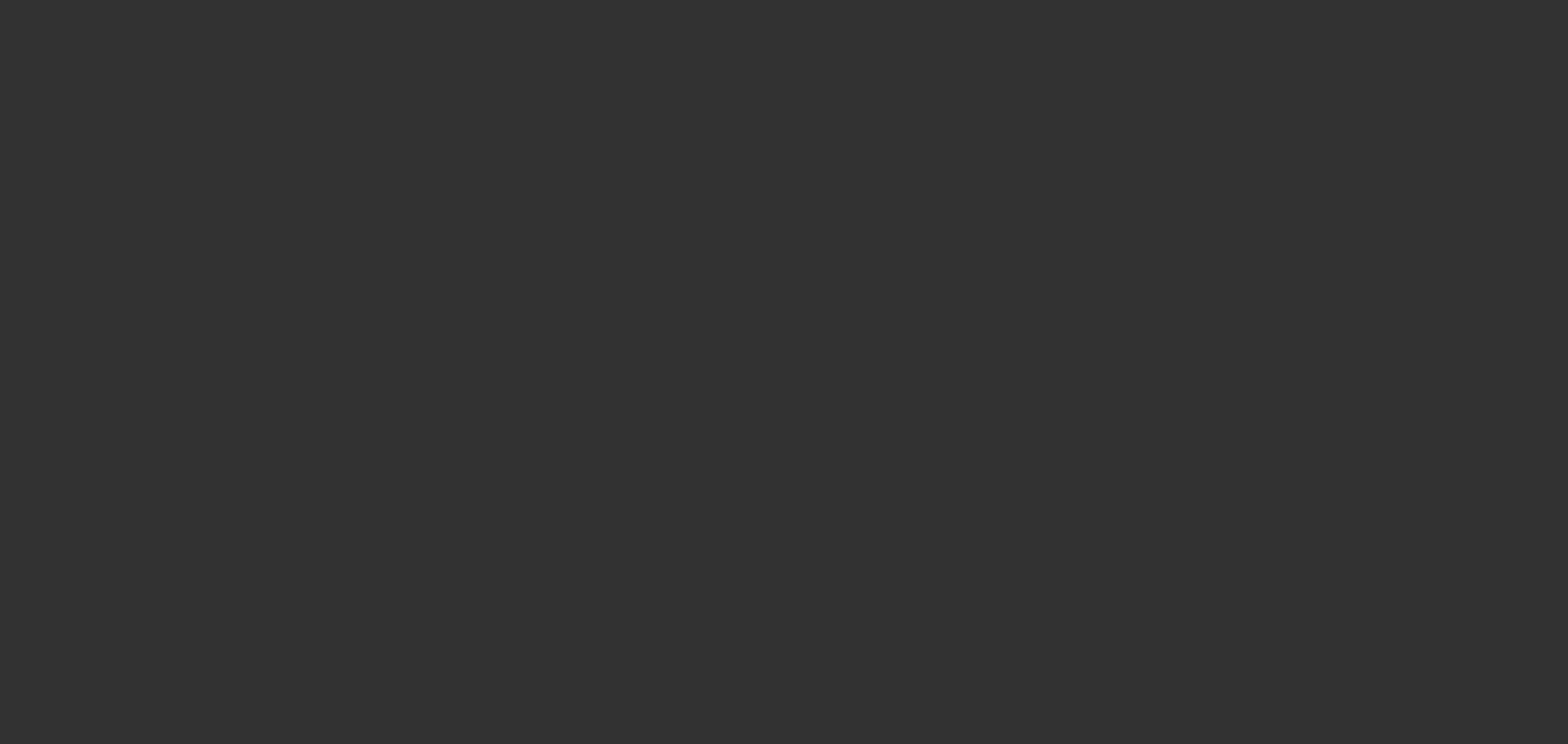
select select "0"
select select "2"
select select "0.1"
select select "4"
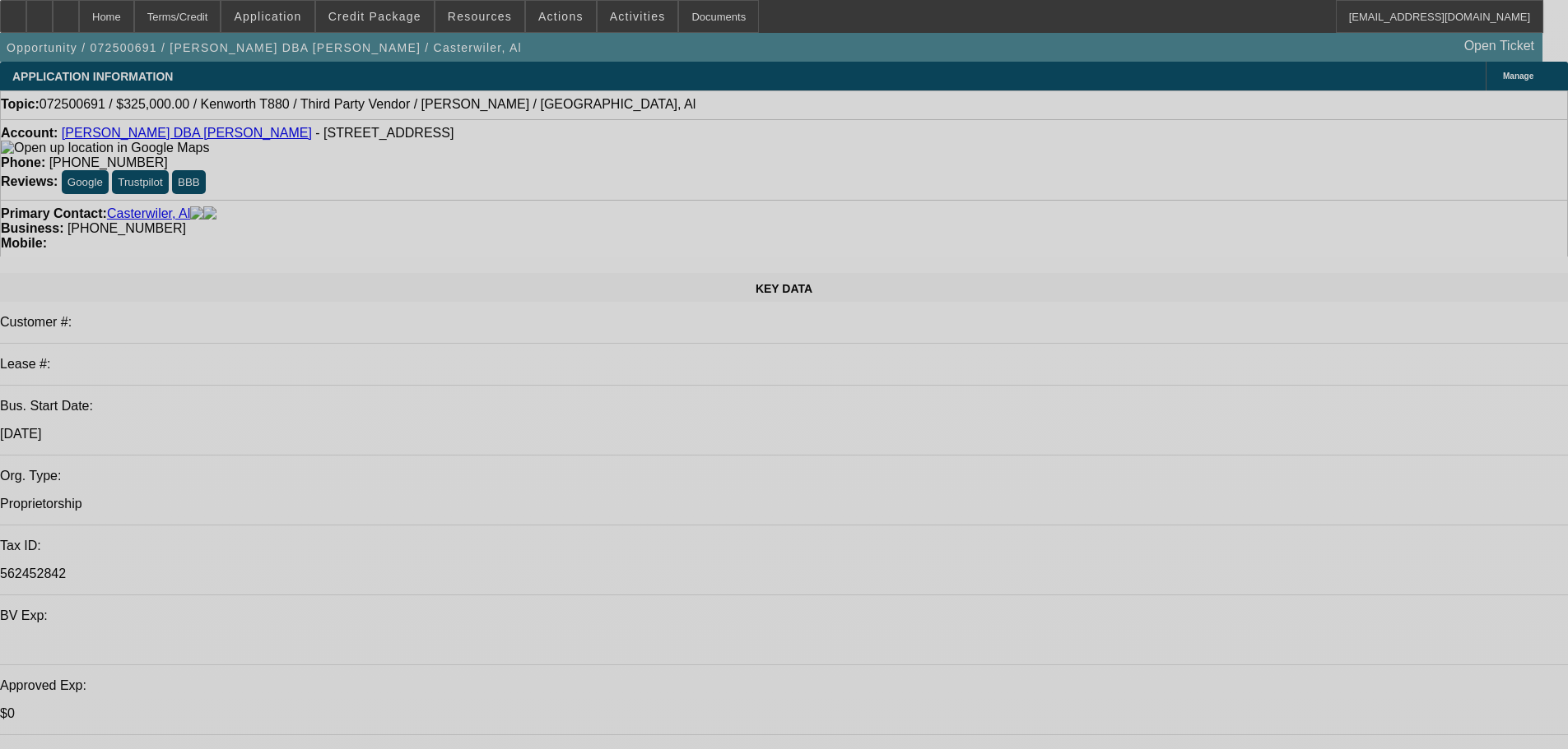
select select "0"
select select "0.1"
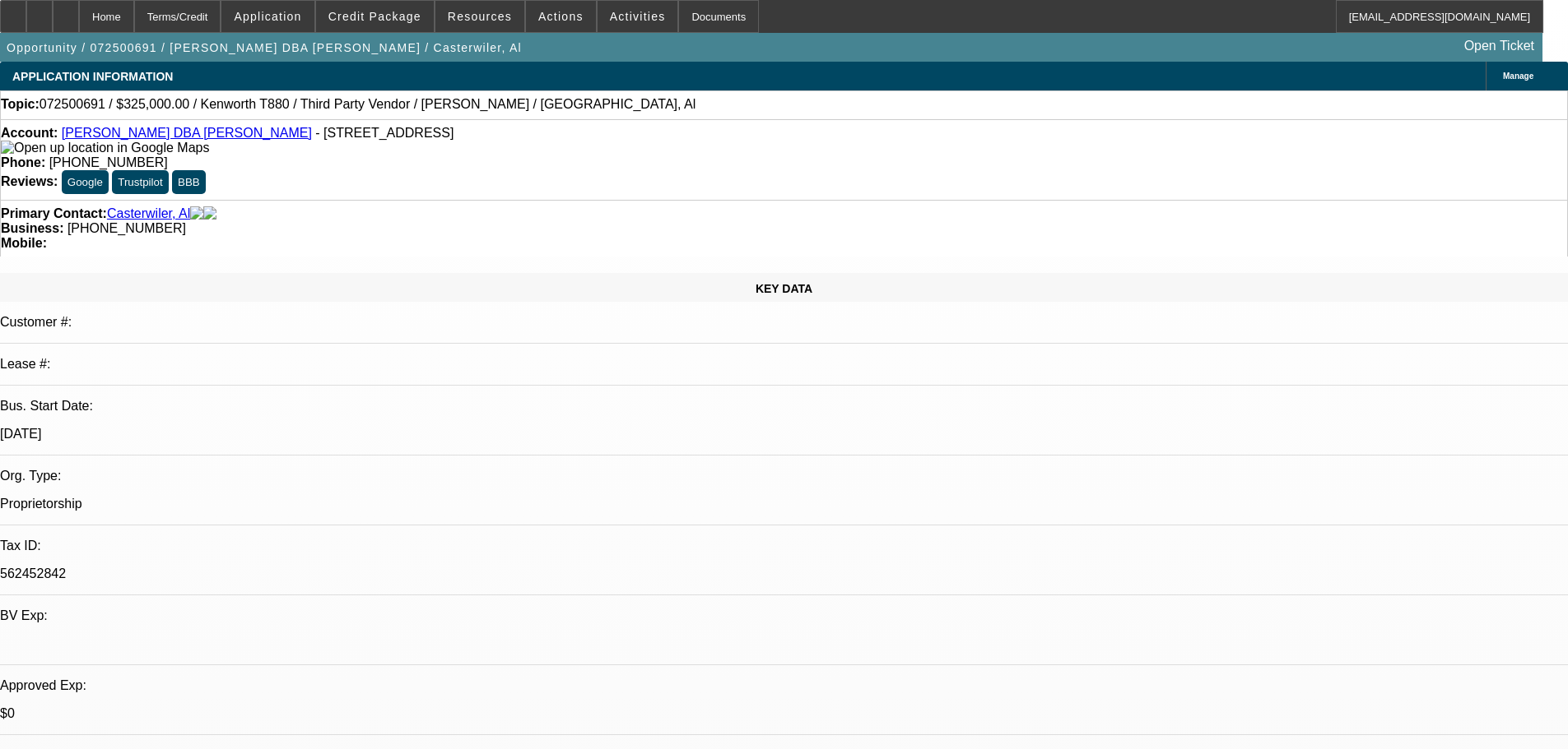
select select "6"
select select "0"
select select "0.1"
select select "6"
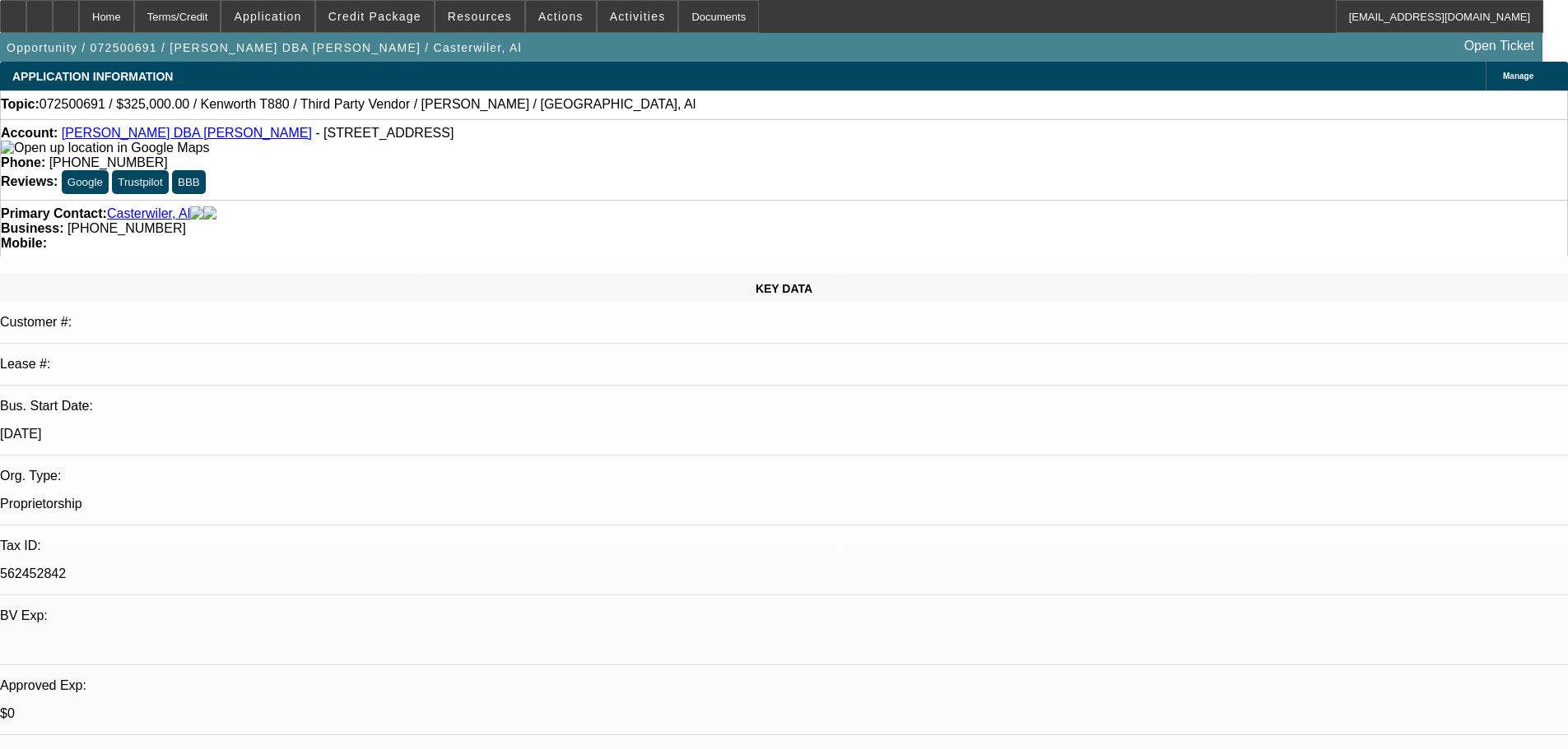
select select "0"
select select "2"
select select "0"
select select "6"
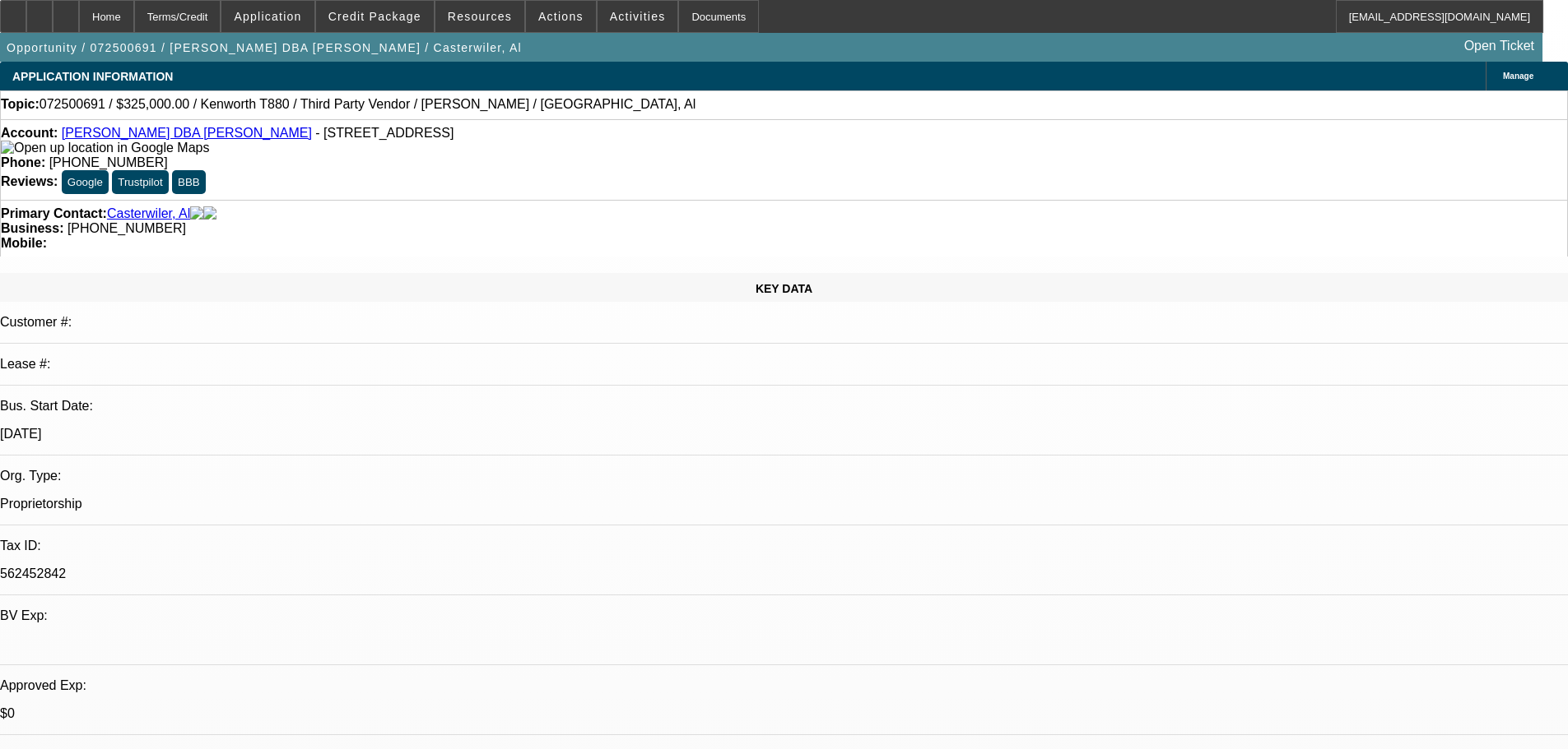
select select "0"
select select "9"
select select "0"
select select "6"
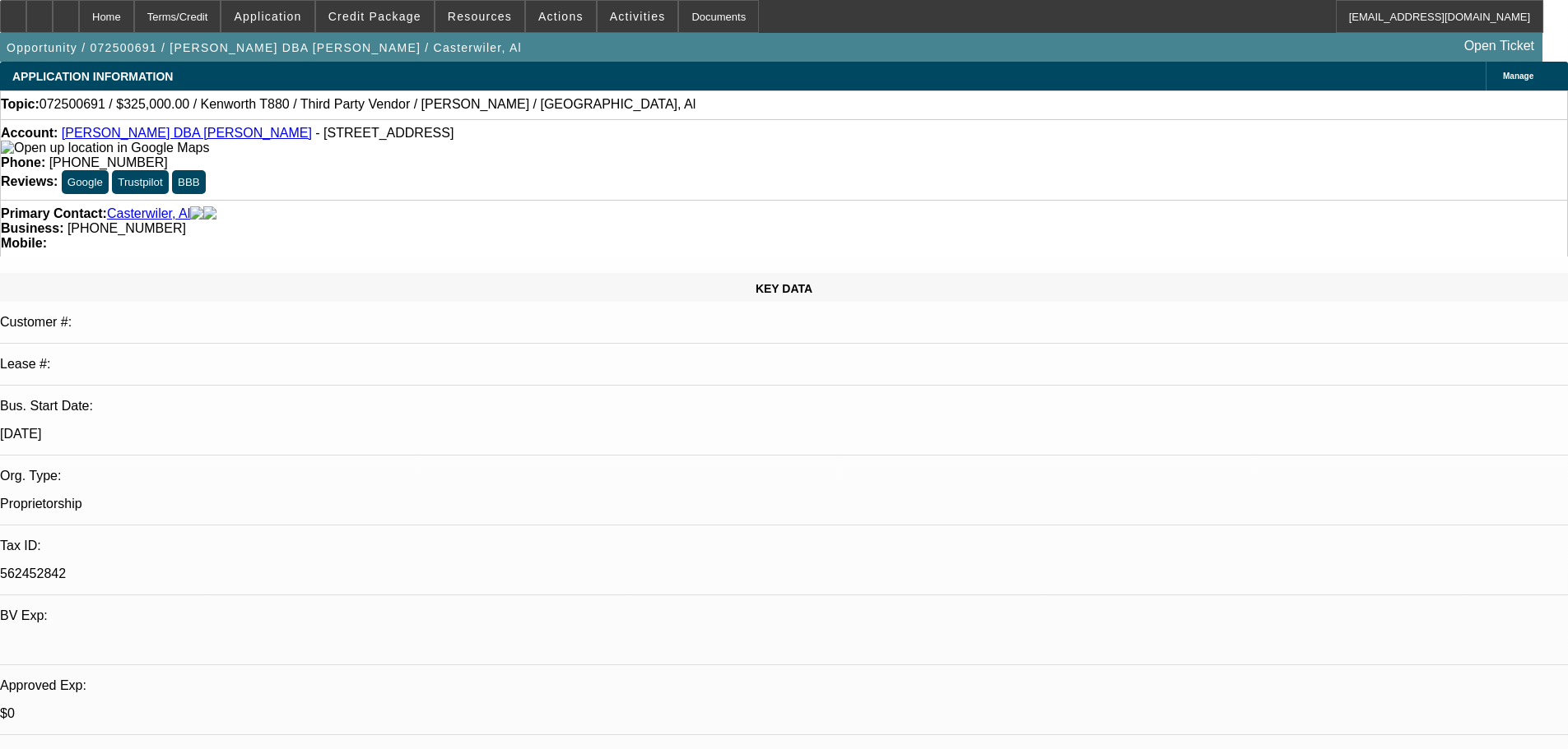
click at [13, 11] on icon at bounding box center [13, 11] width 0 height 0
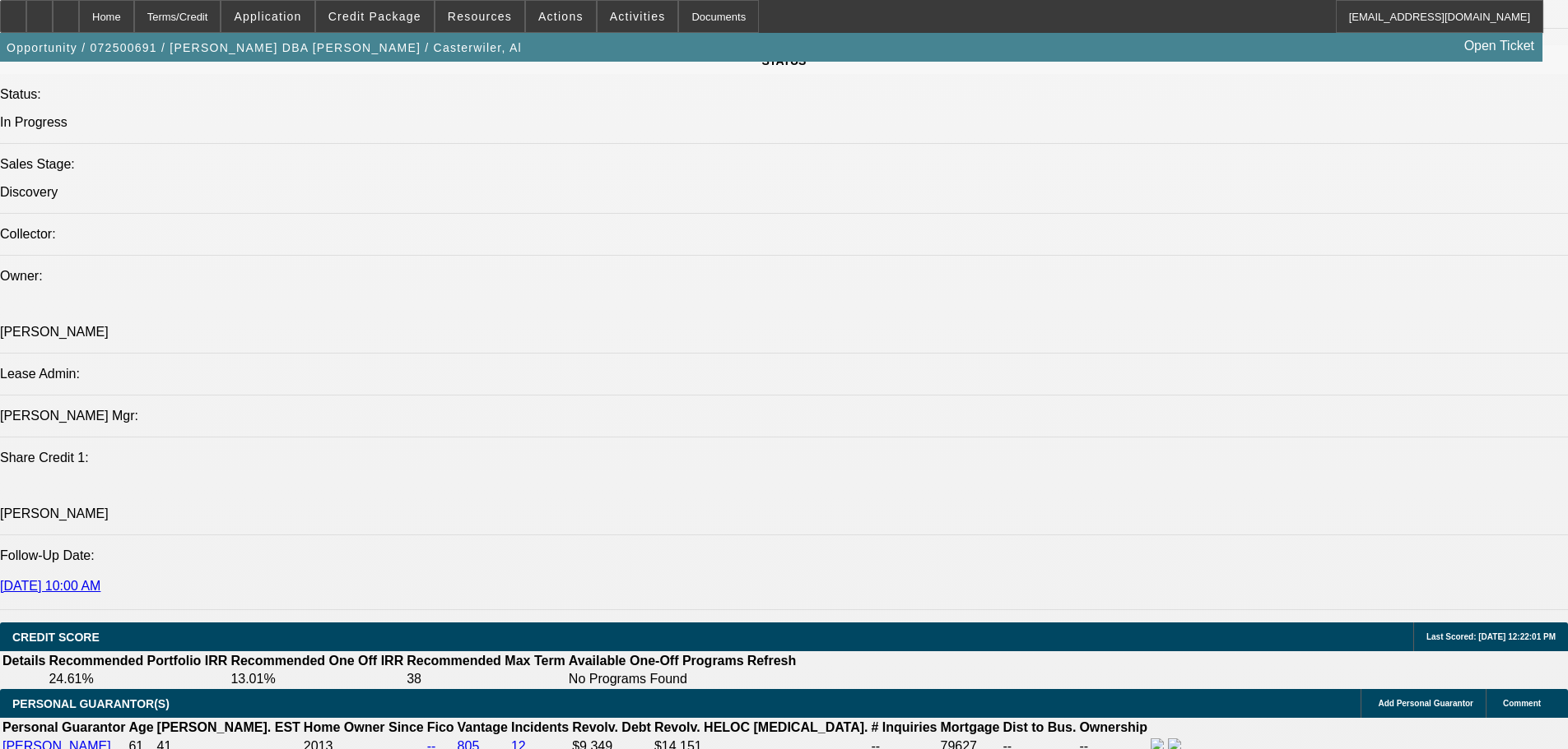
scroll to position [1974, 0]
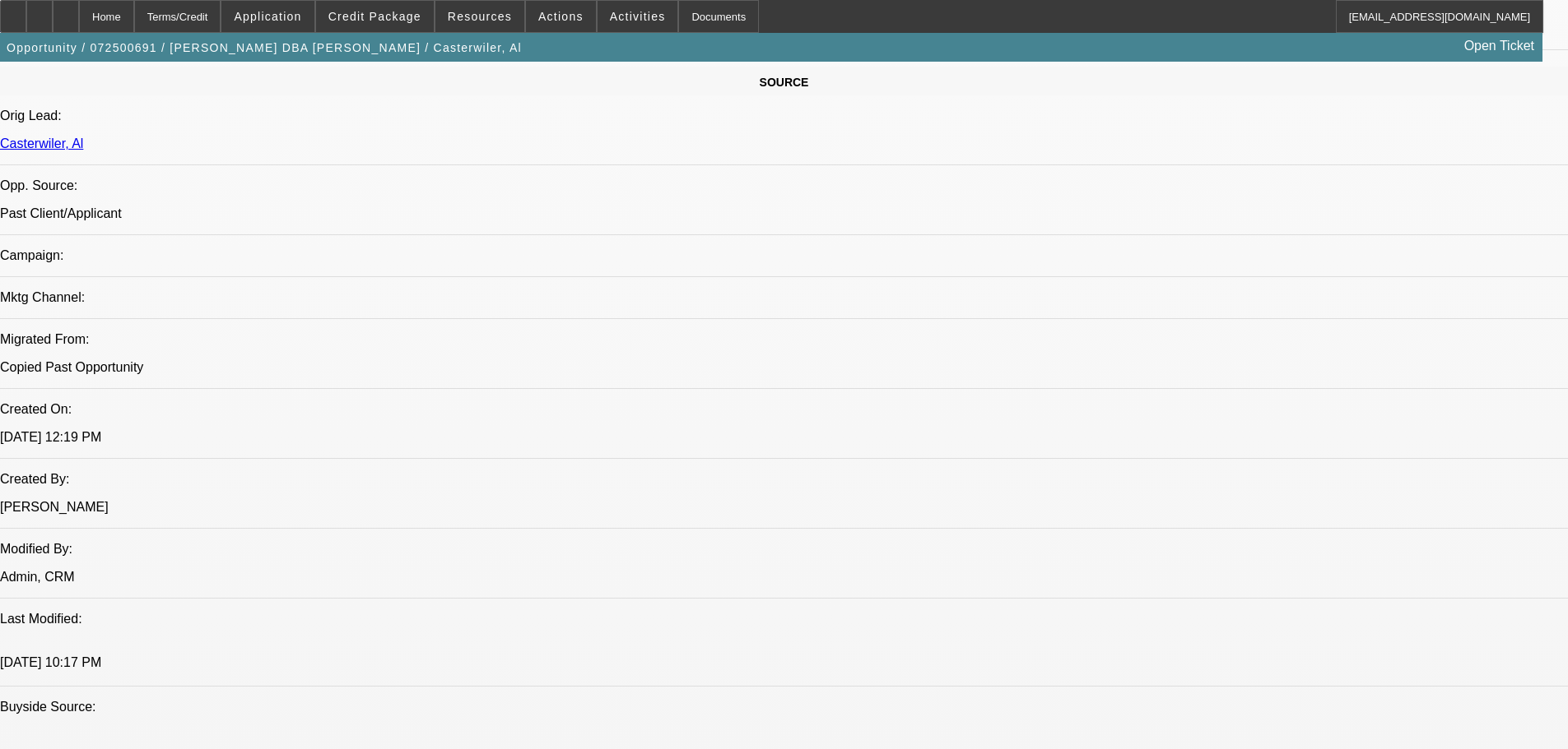
scroll to position [822, 0]
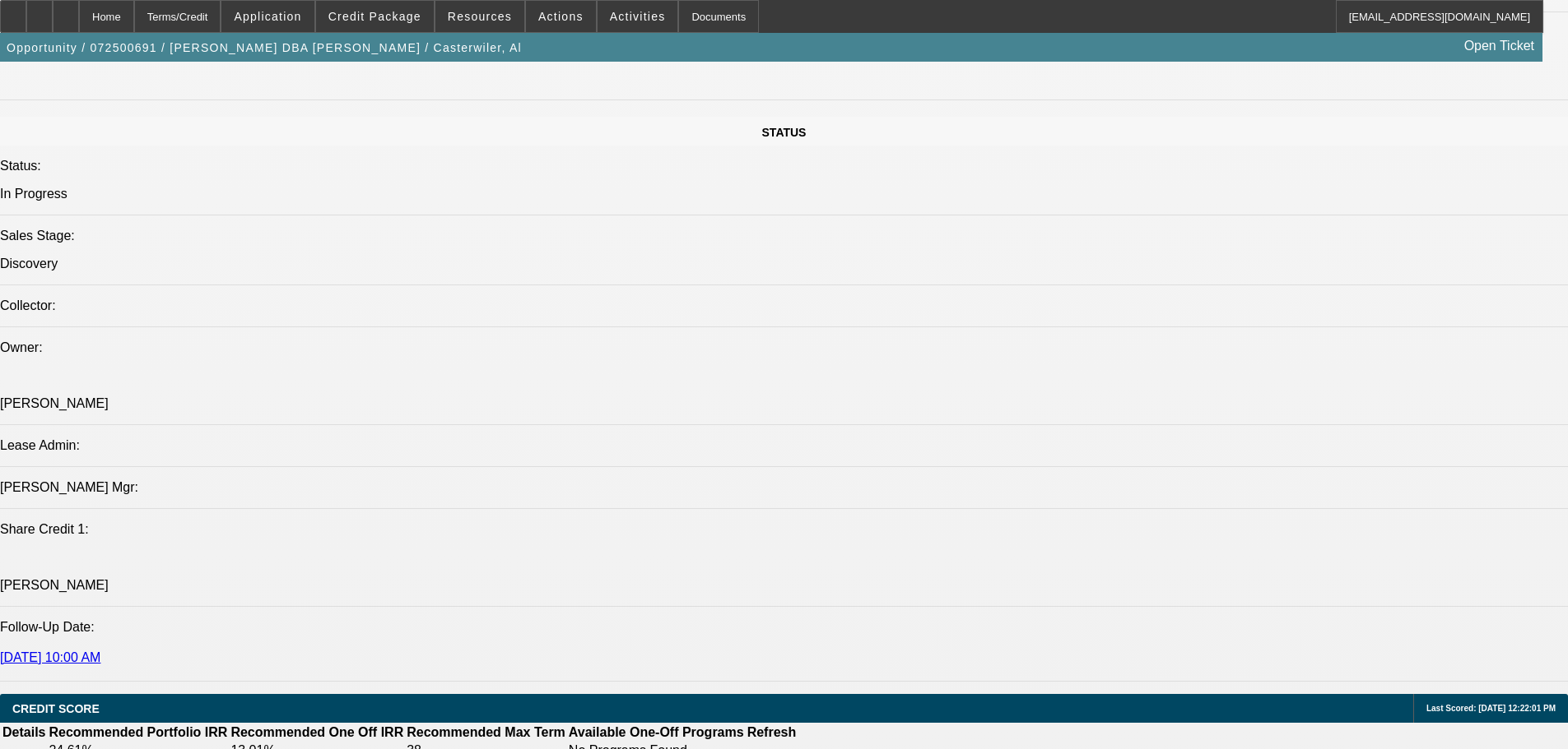
scroll to position [1892, 0]
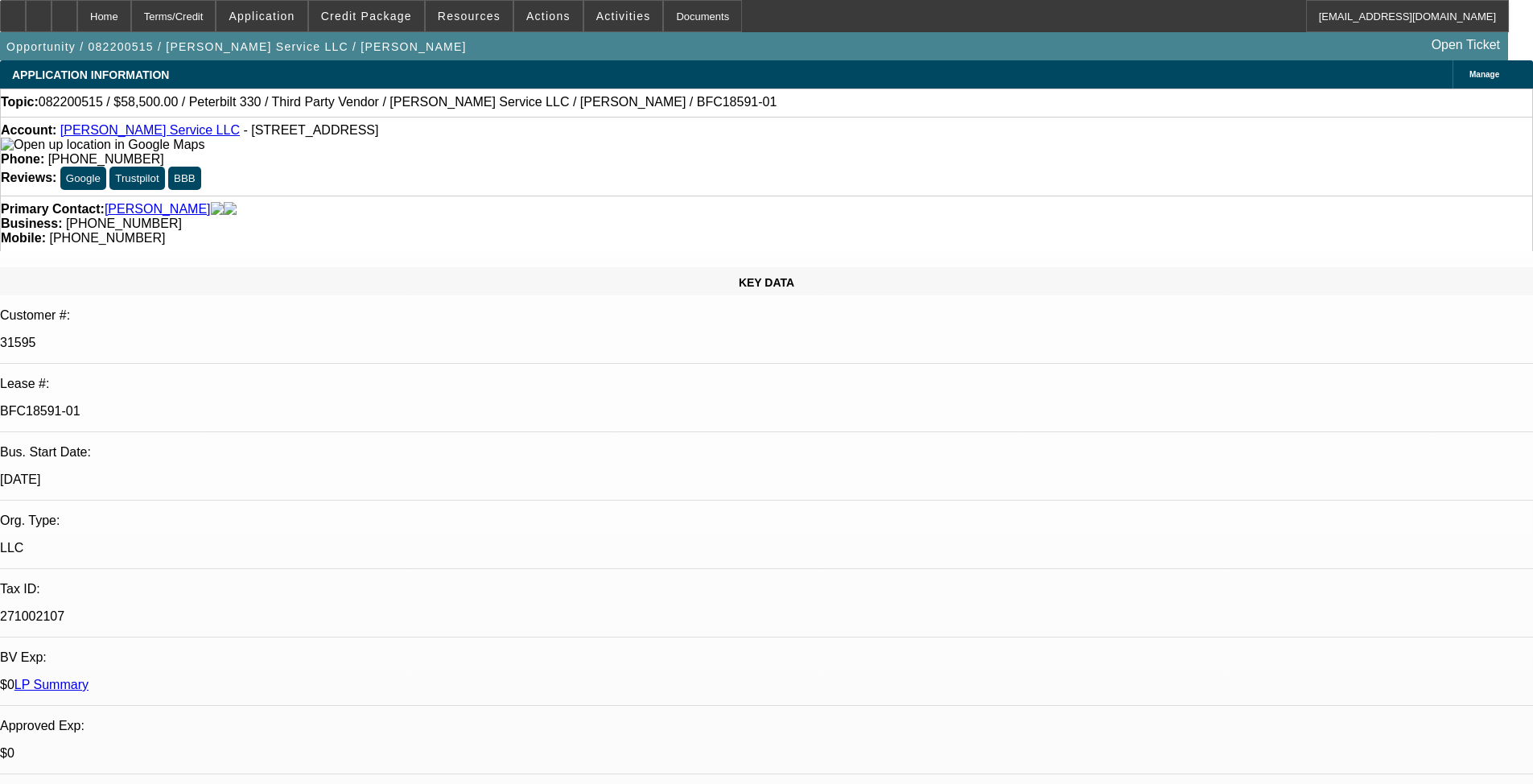
select select "0.1"
select select "0"
select select "6"
select select "0.1"
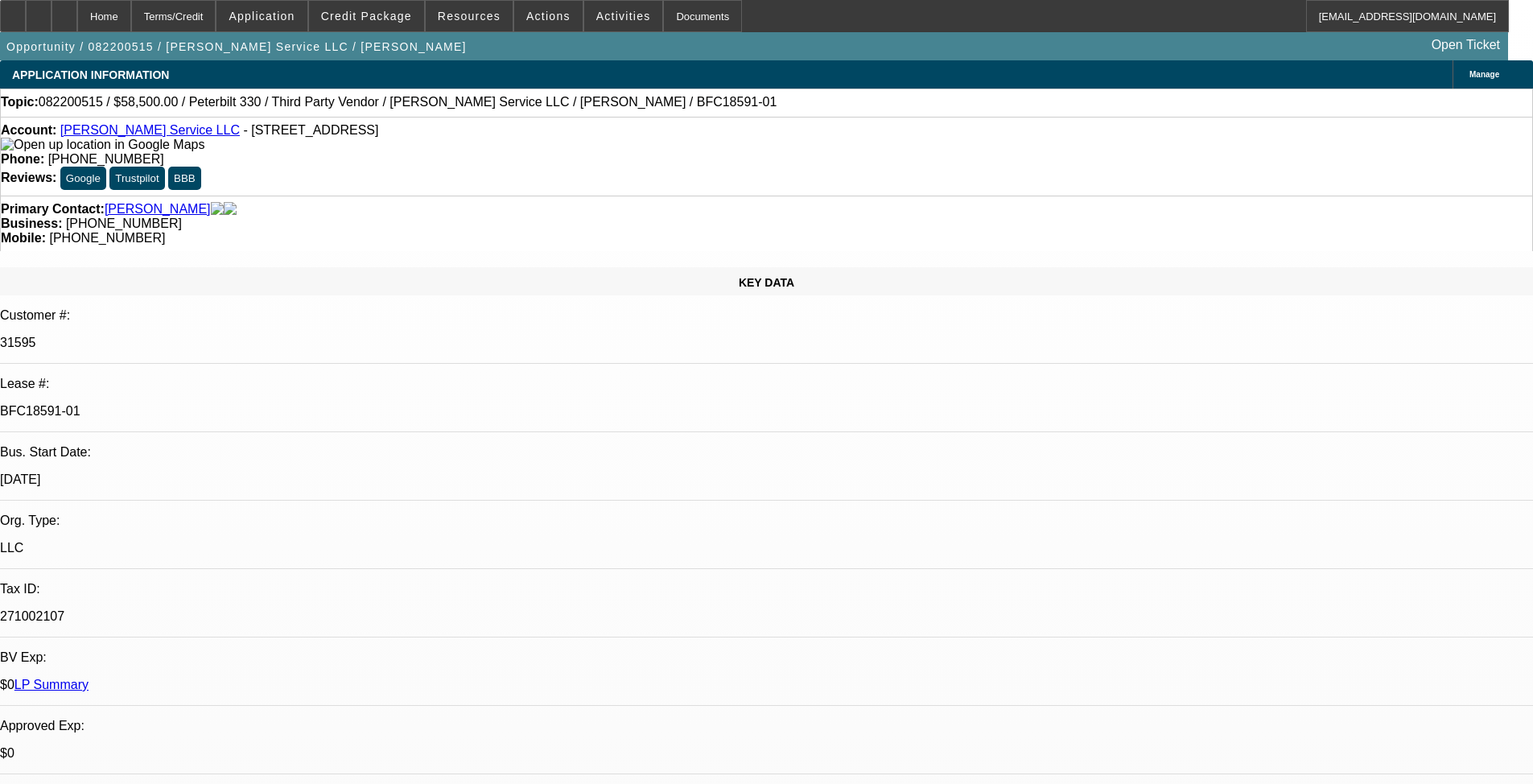
select select "0"
select select "6"
select select "0.1"
select select "0"
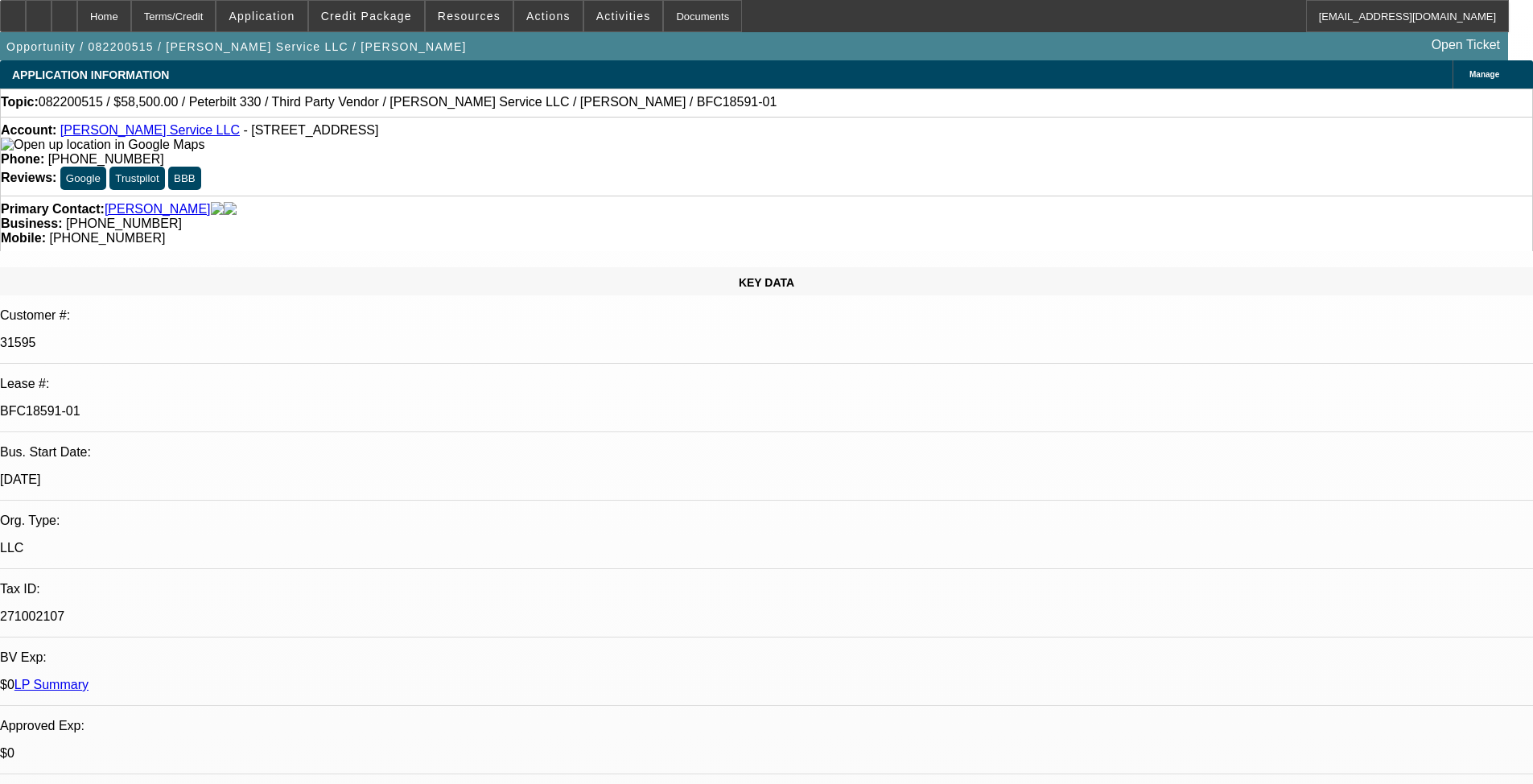
select select "0"
select select "6"
select select "0.1"
select select "0"
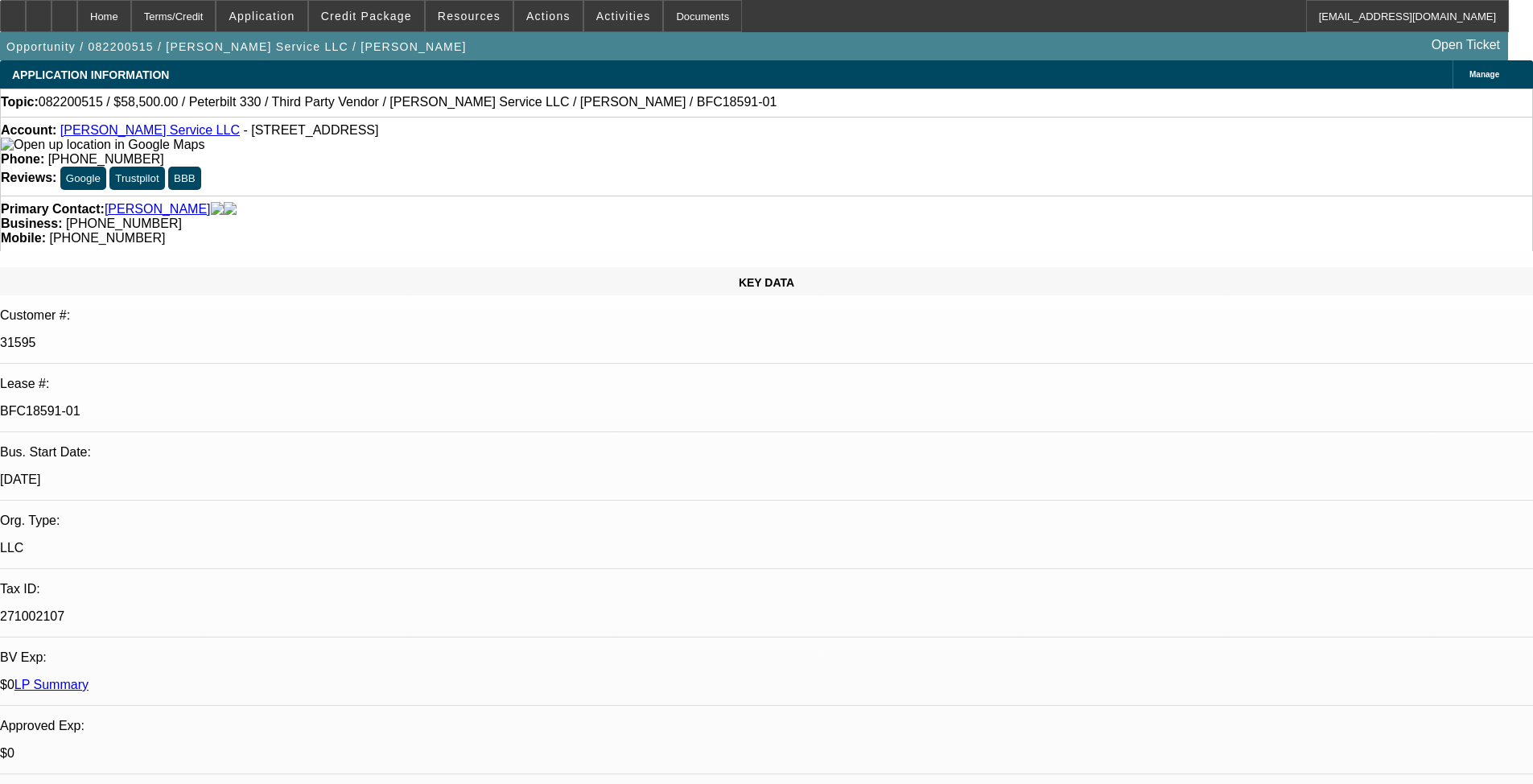
select select "6"
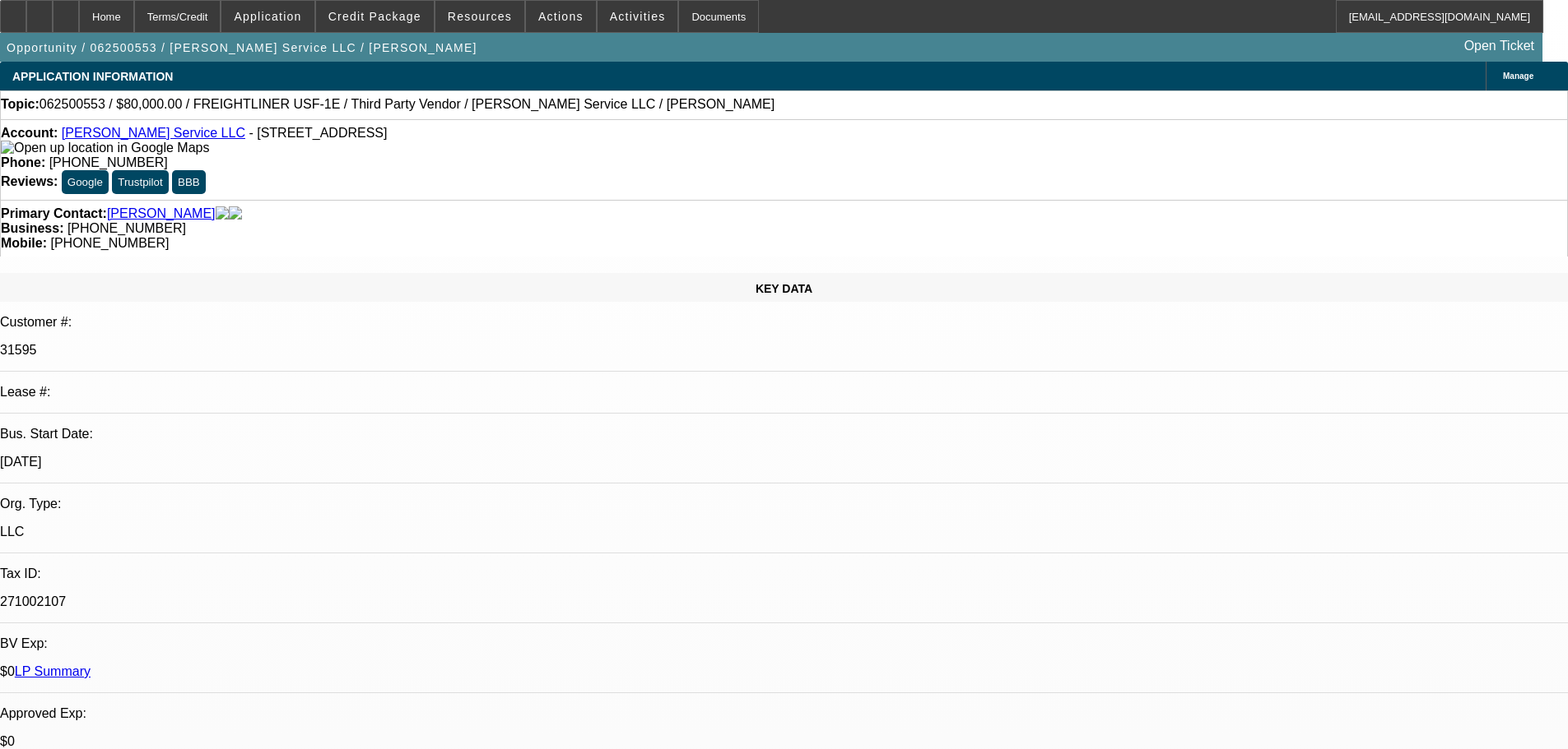
select select "0"
select select "3"
select select "0"
select select "6"
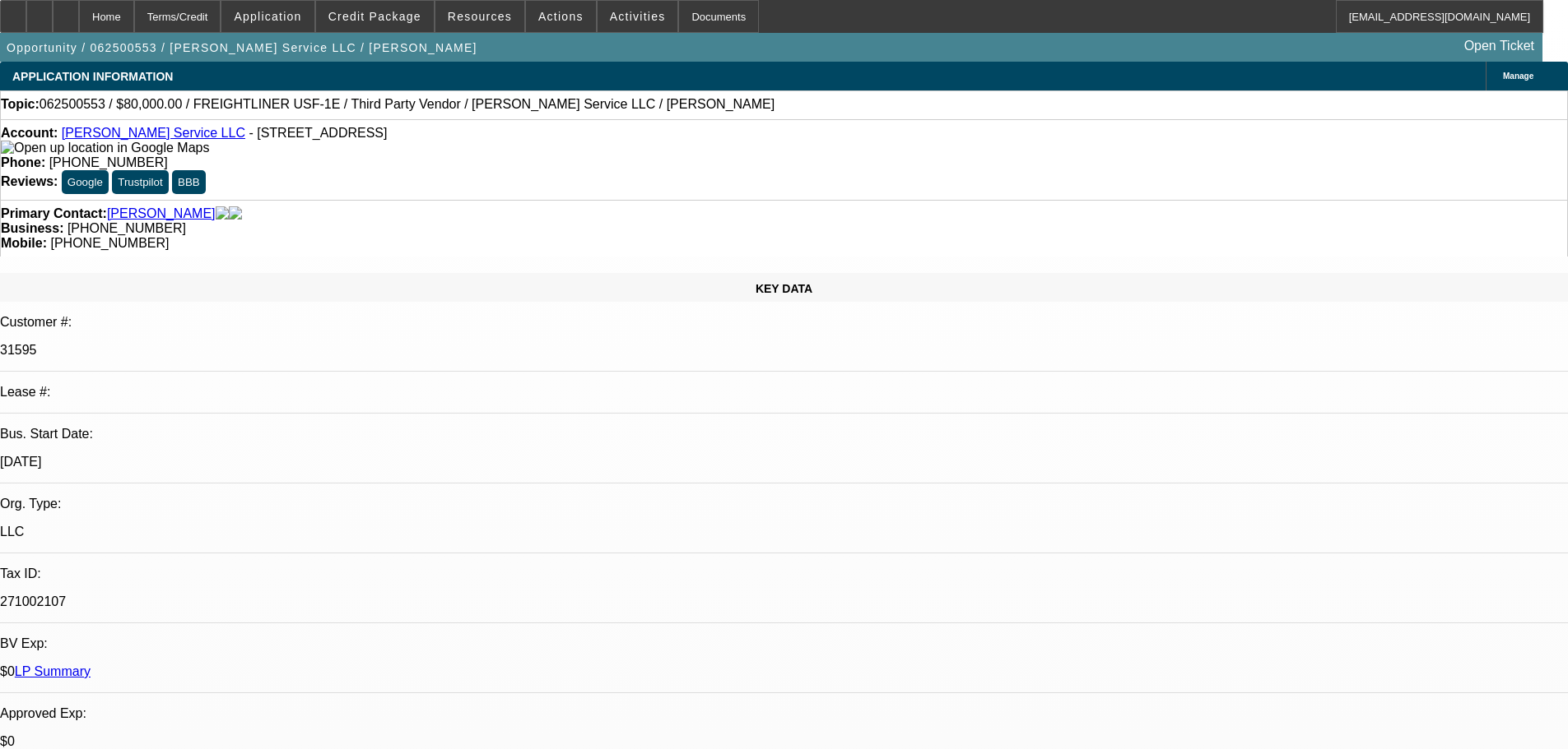
select select "0"
select select "3"
select select "0"
select select "6"
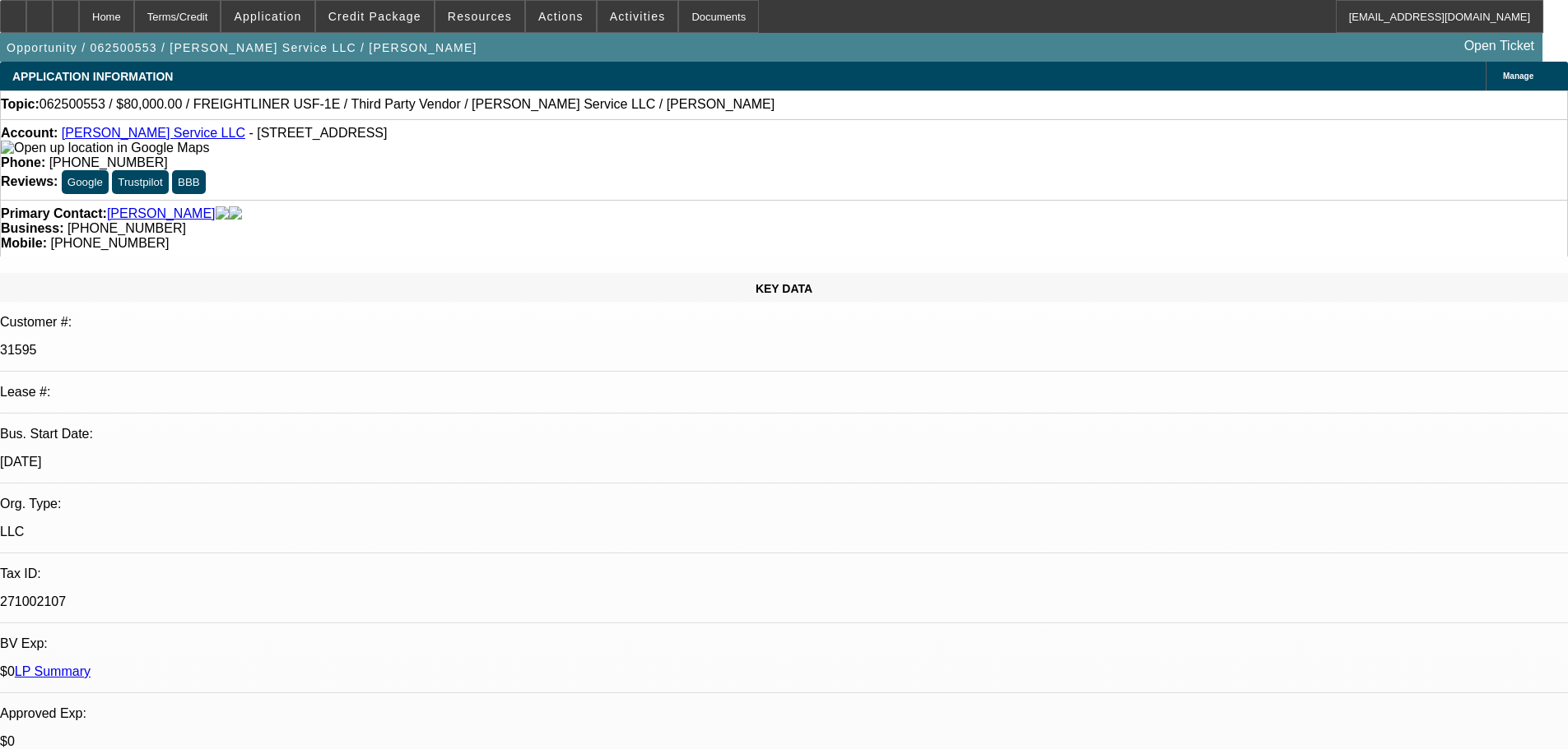
select select "0"
select select "3"
select select "0"
select select "6"
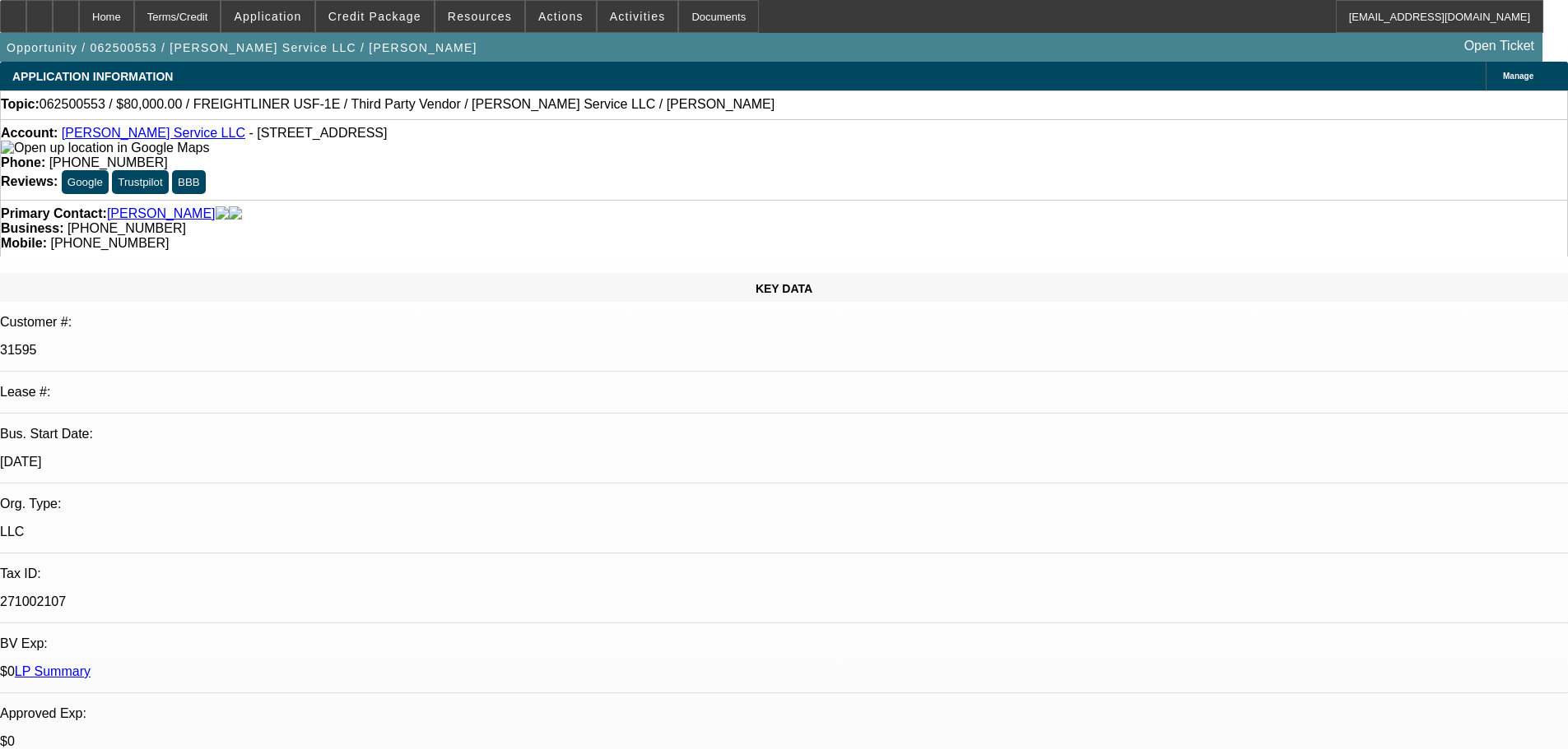
select select "0"
select select "3"
select select "0"
select select "6"
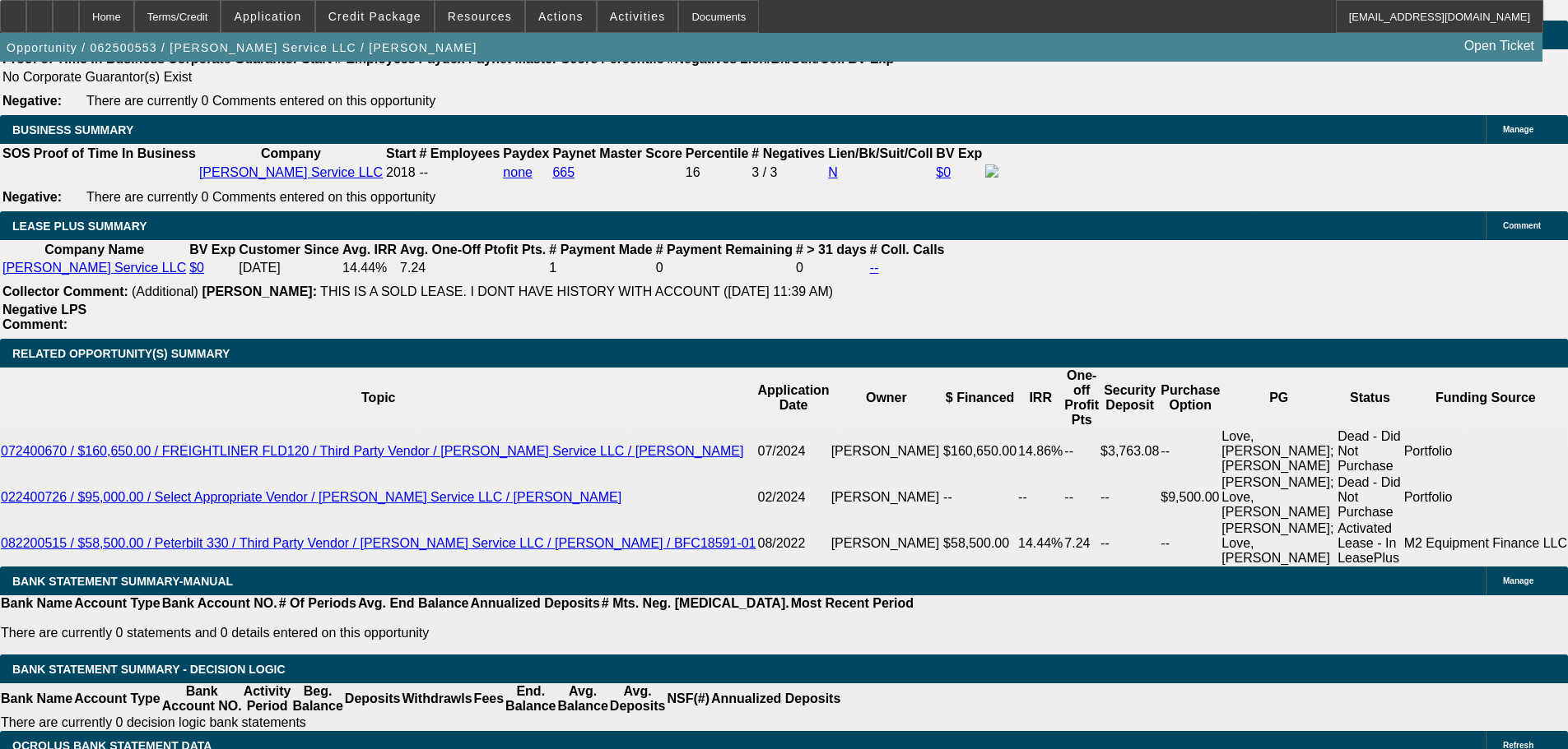
scroll to position [2468, 0]
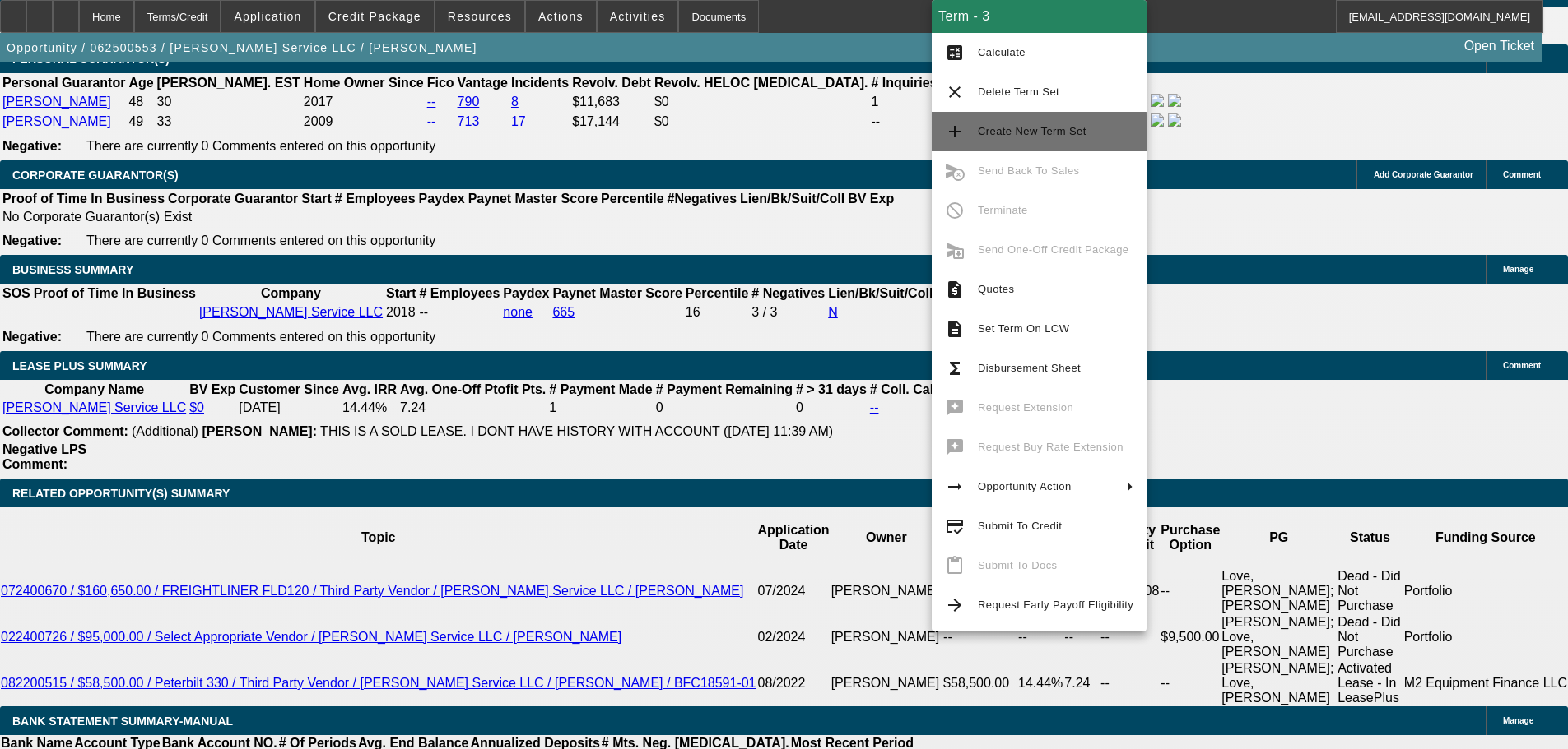
click at [1038, 135] on span "Create New Term Set" at bounding box center [1032, 131] width 108 height 12
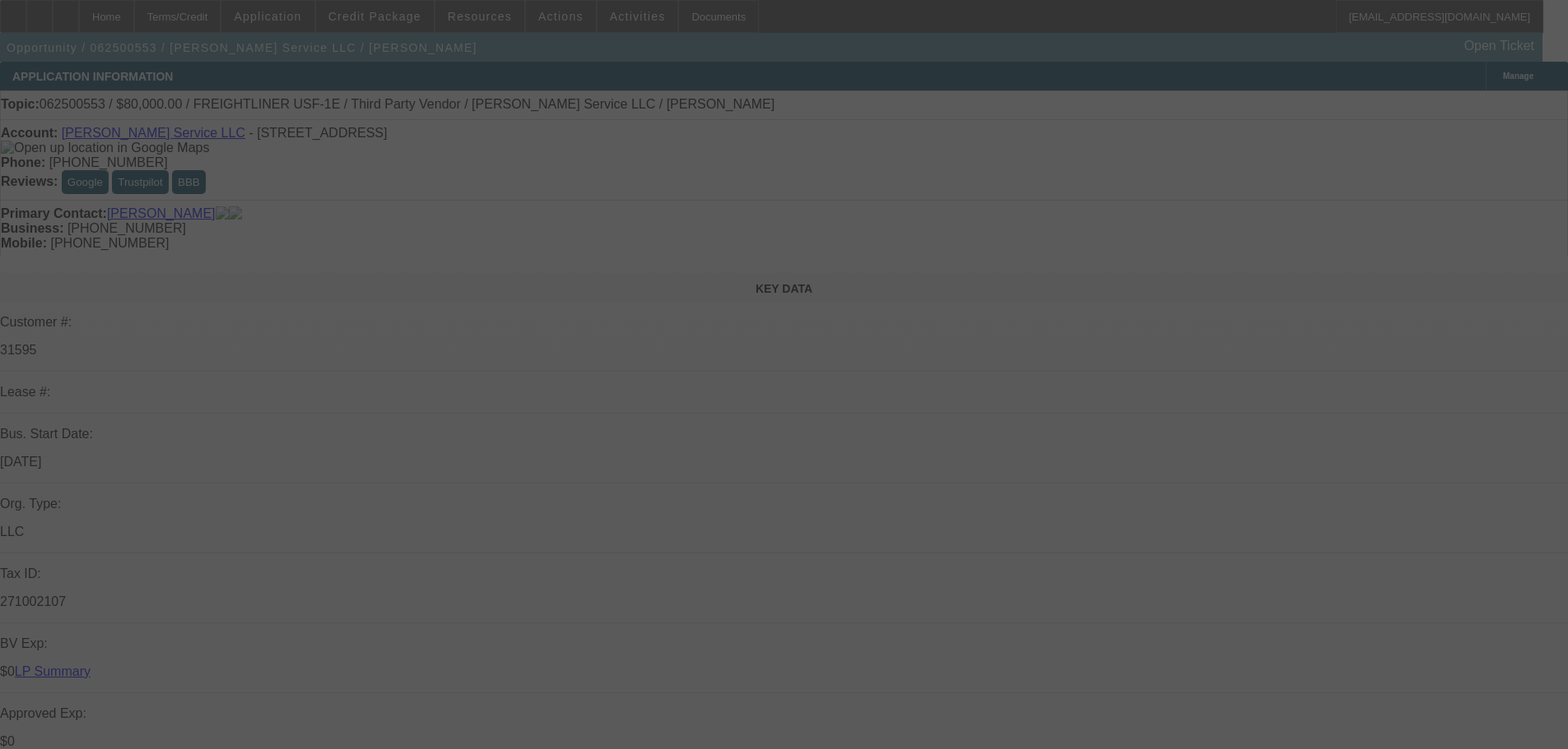
select select "0"
select select "3"
select select "0"
select select "6"
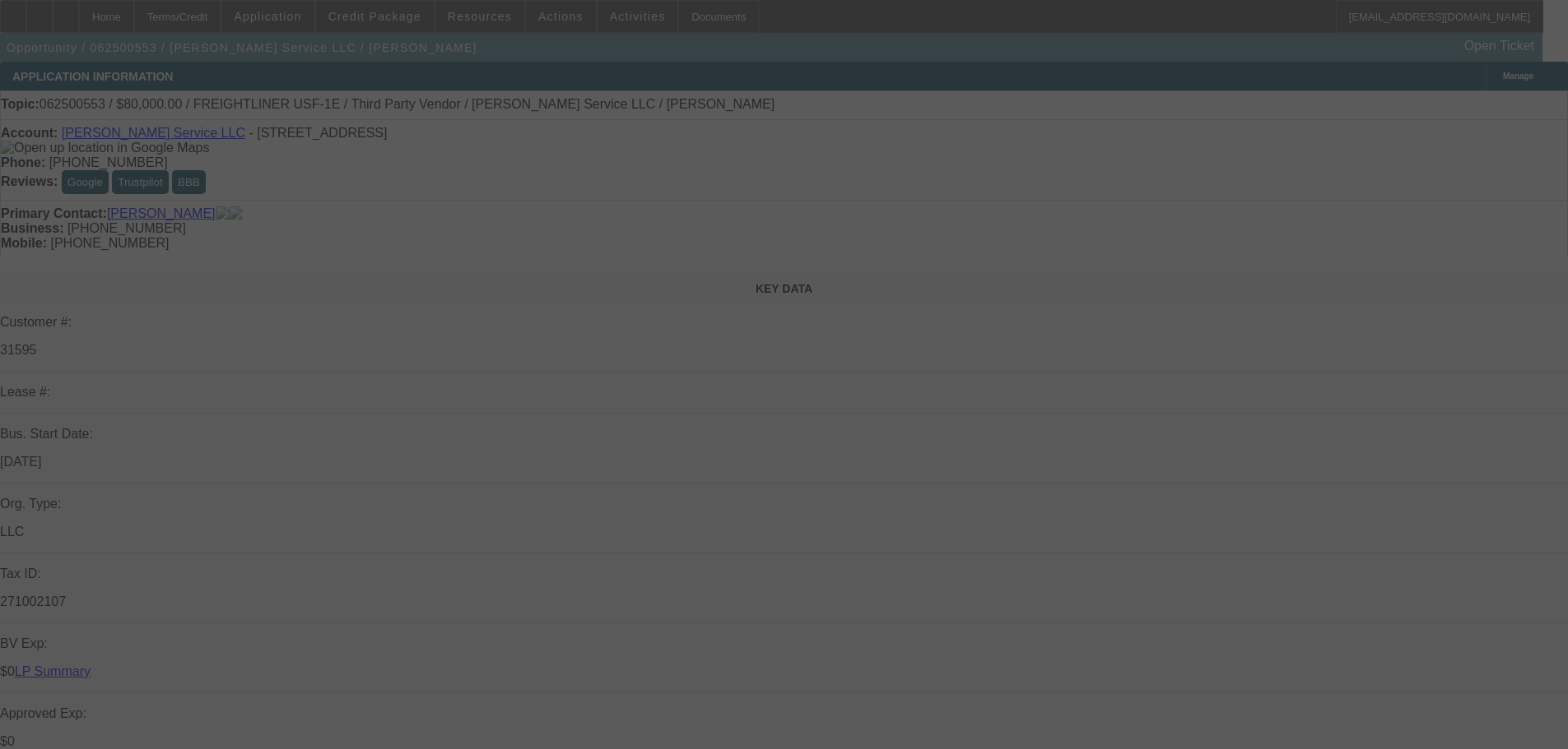
select select "0"
select select "3"
select select "0"
select select "6"
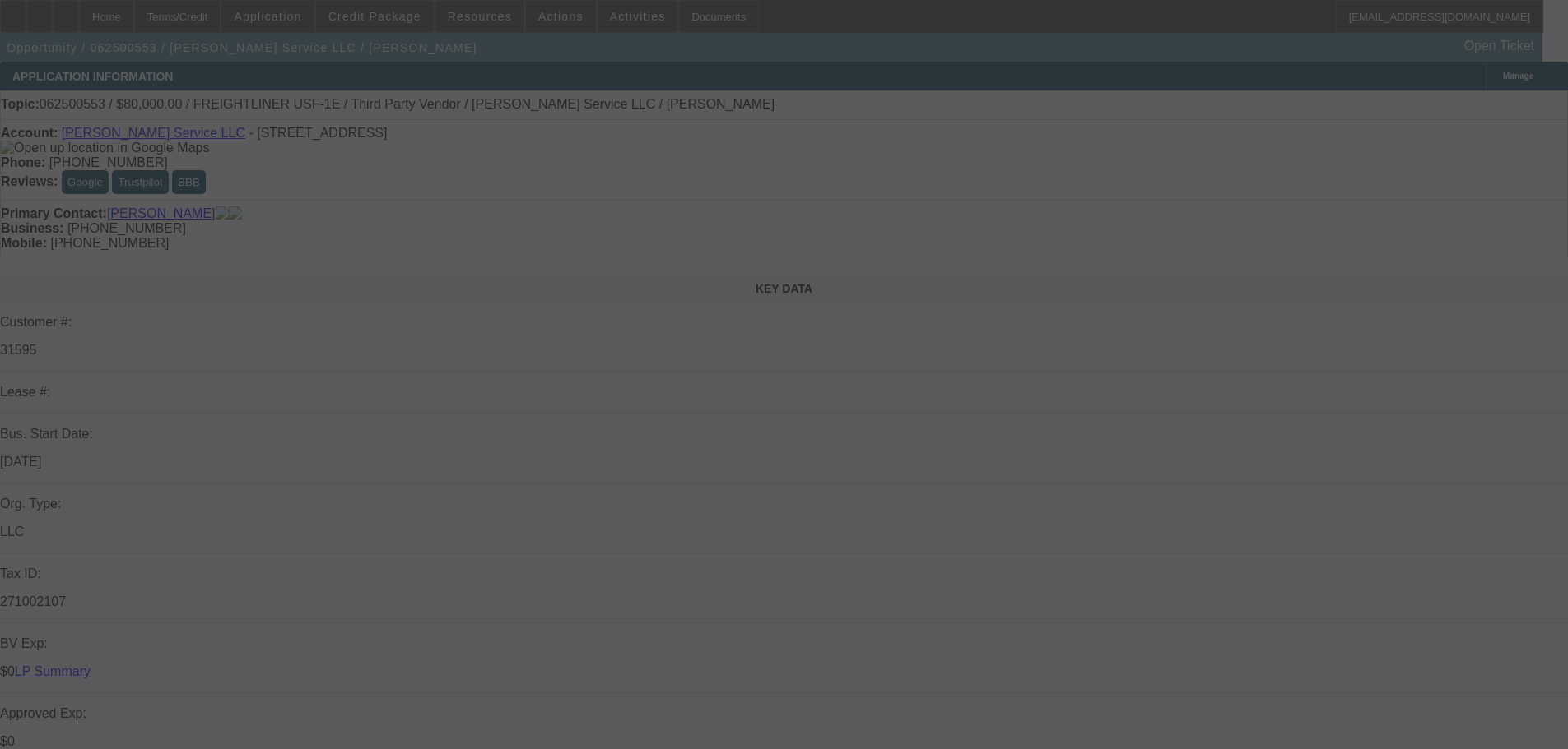
select select "0"
select select "3"
select select "0"
select select "6"
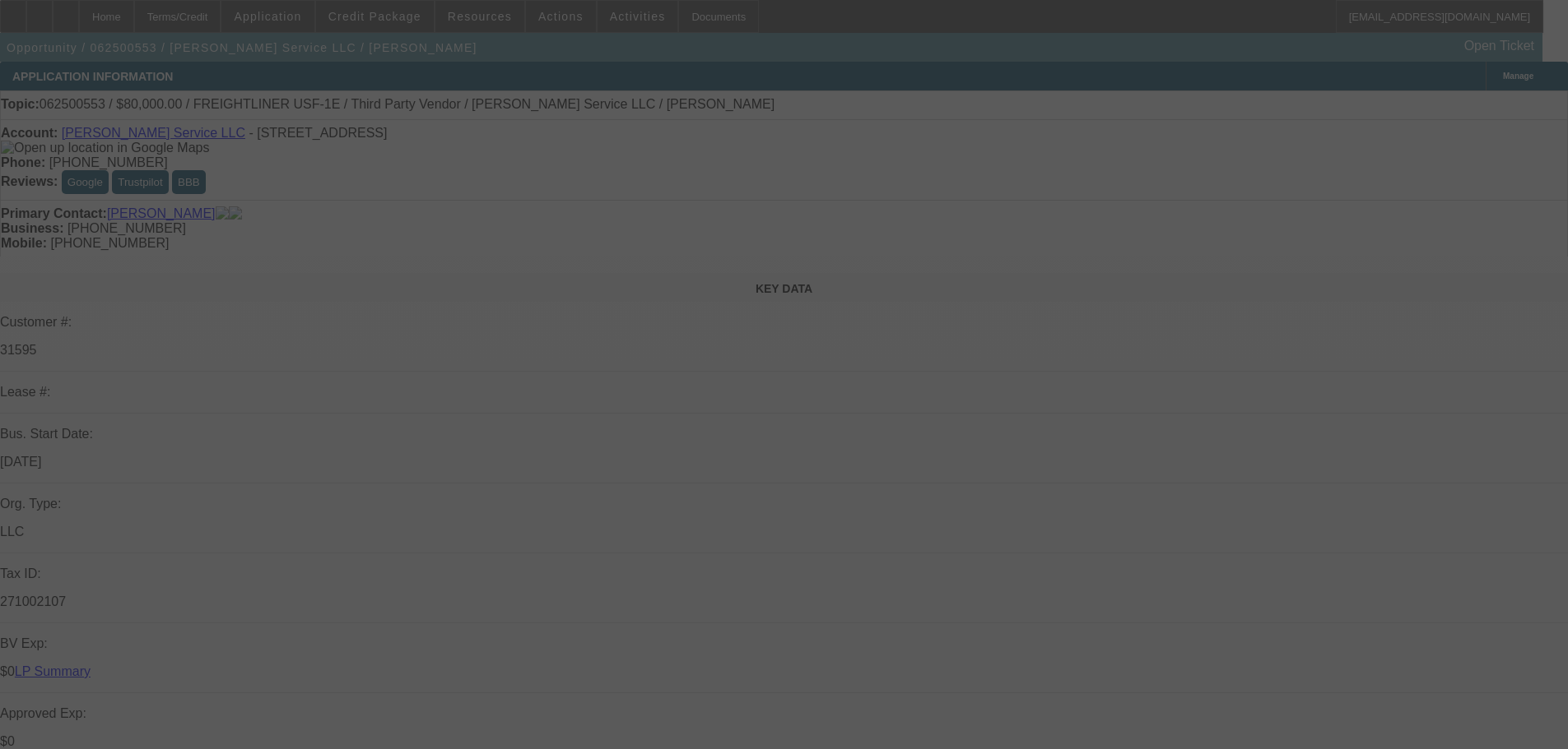
select select "0"
select select "3"
select select "0"
select select "6"
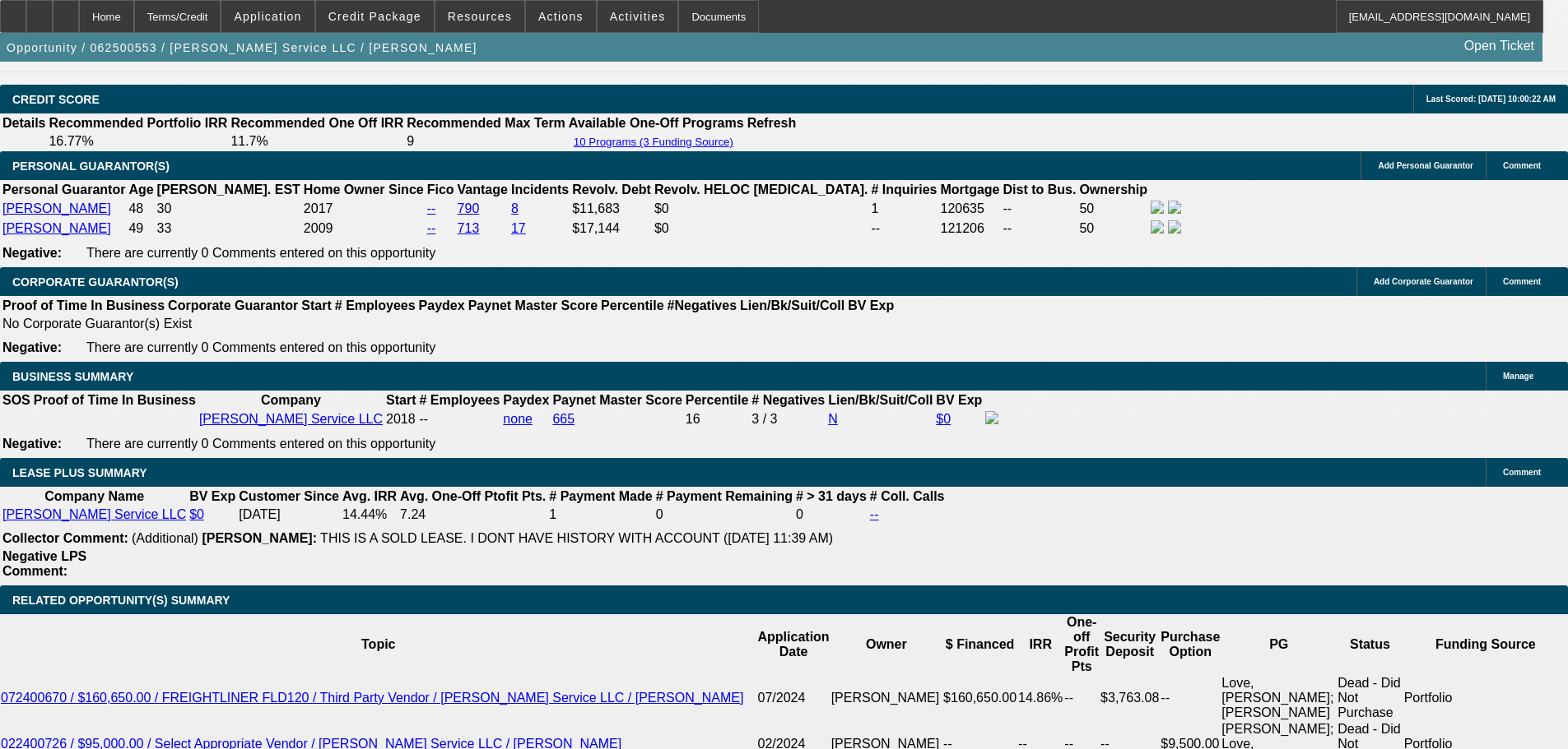
scroll to position [2550, 0]
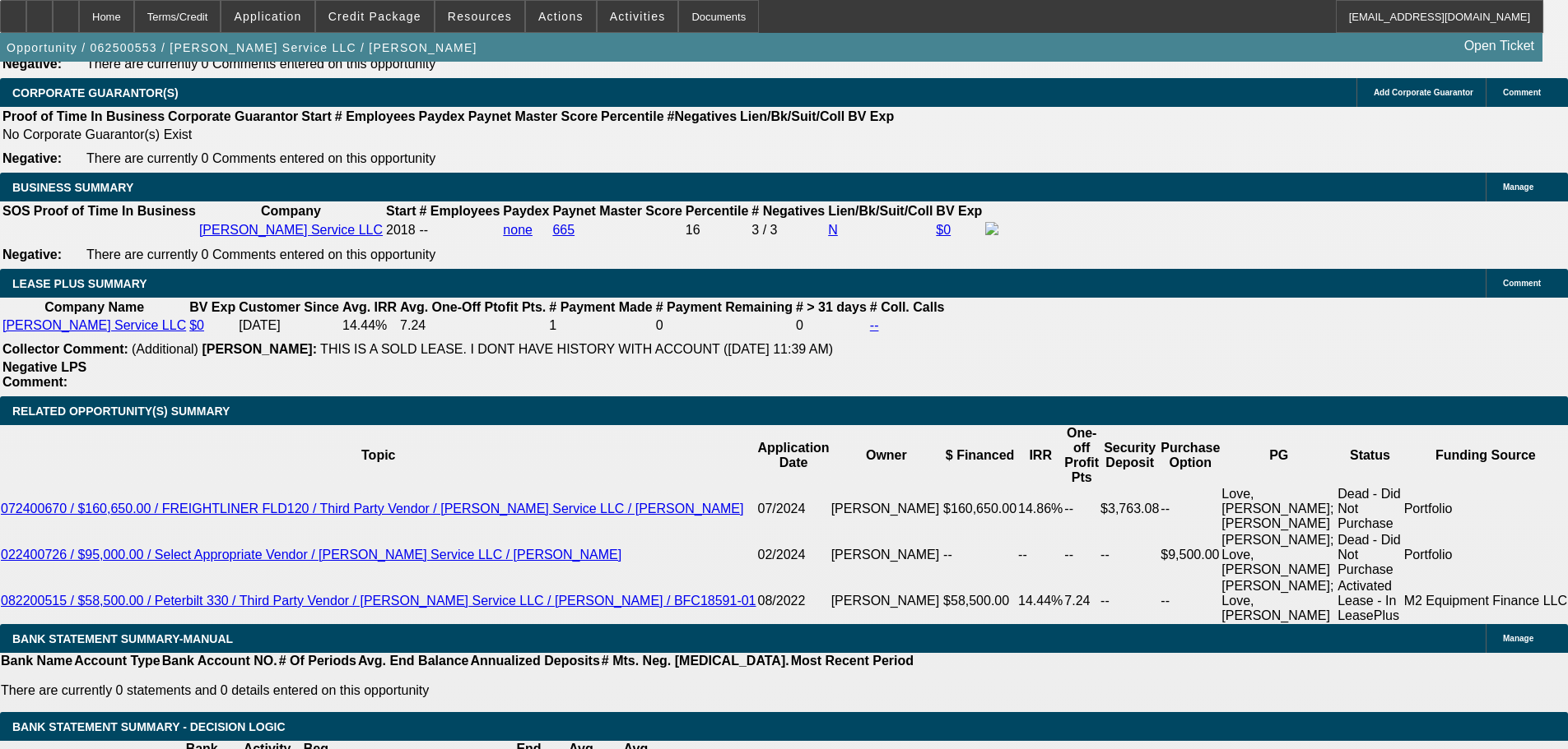
drag, startPoint x: 362, startPoint y: 255, endPoint x: 398, endPoint y: 262, distance: 36.7
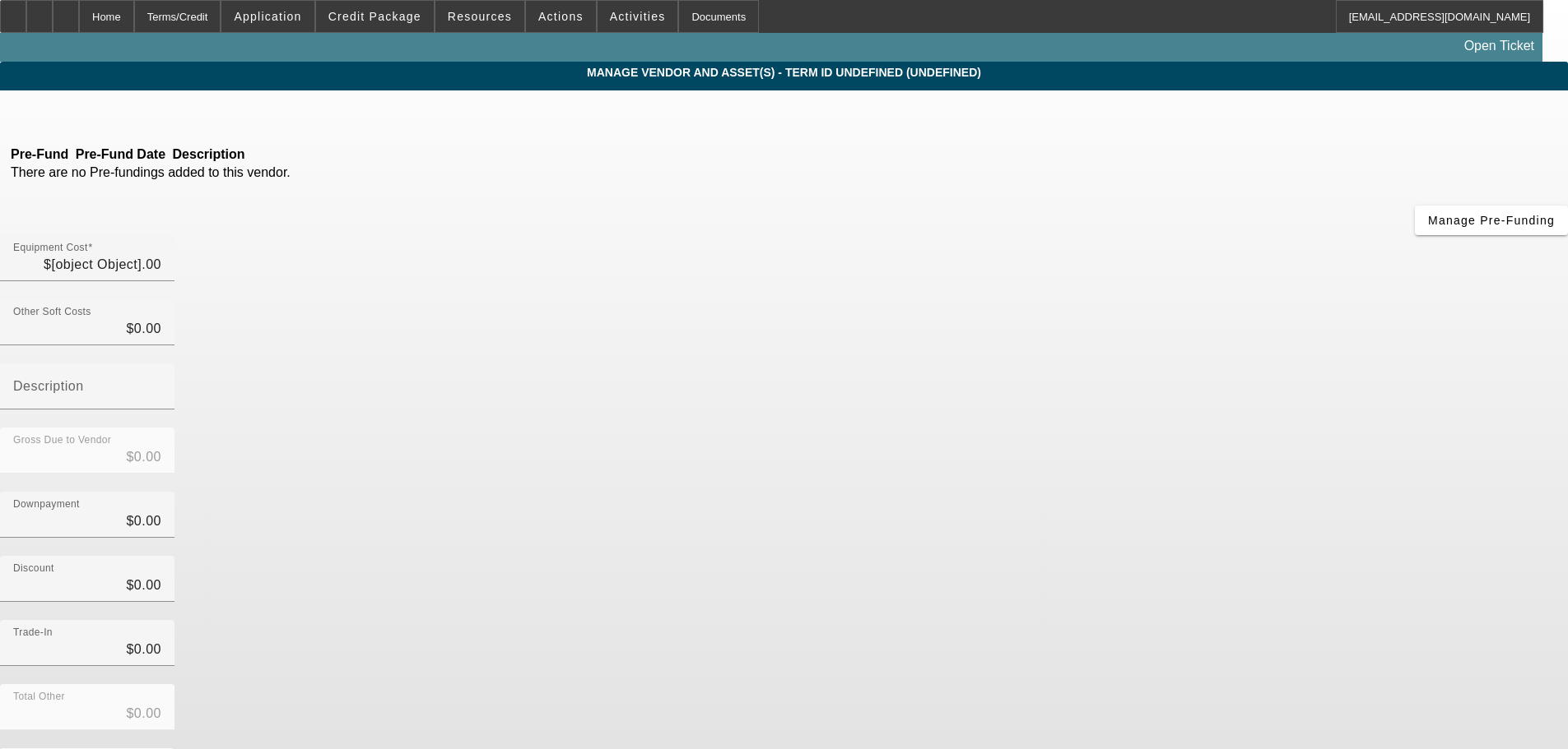
type input "$98,000.00"
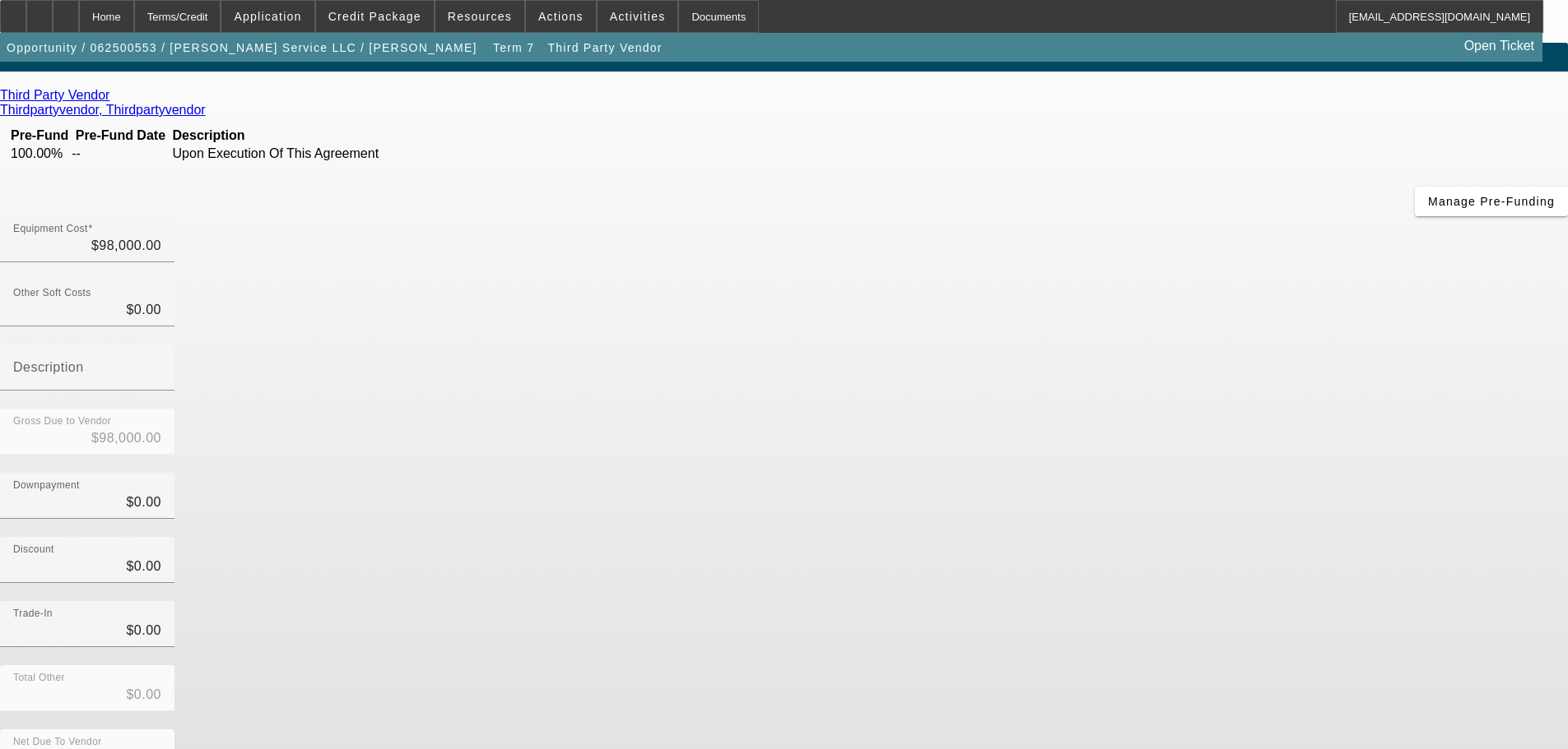
scroll to position [22, 0]
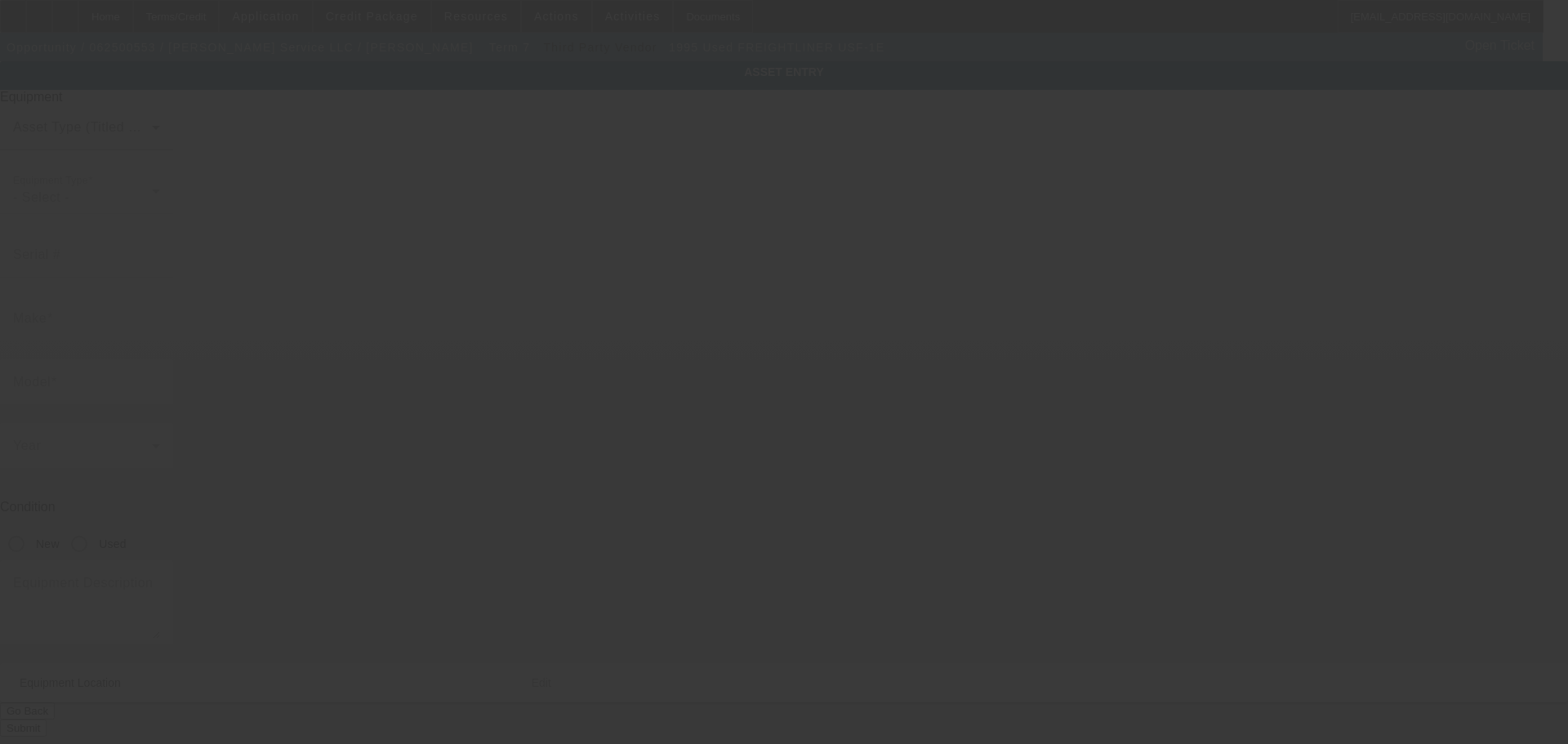
type input "1FVNDXYB3SP695355"
type input "Freightliner"
type input "USF-1E"
radio input "true"
type textarea "With:"
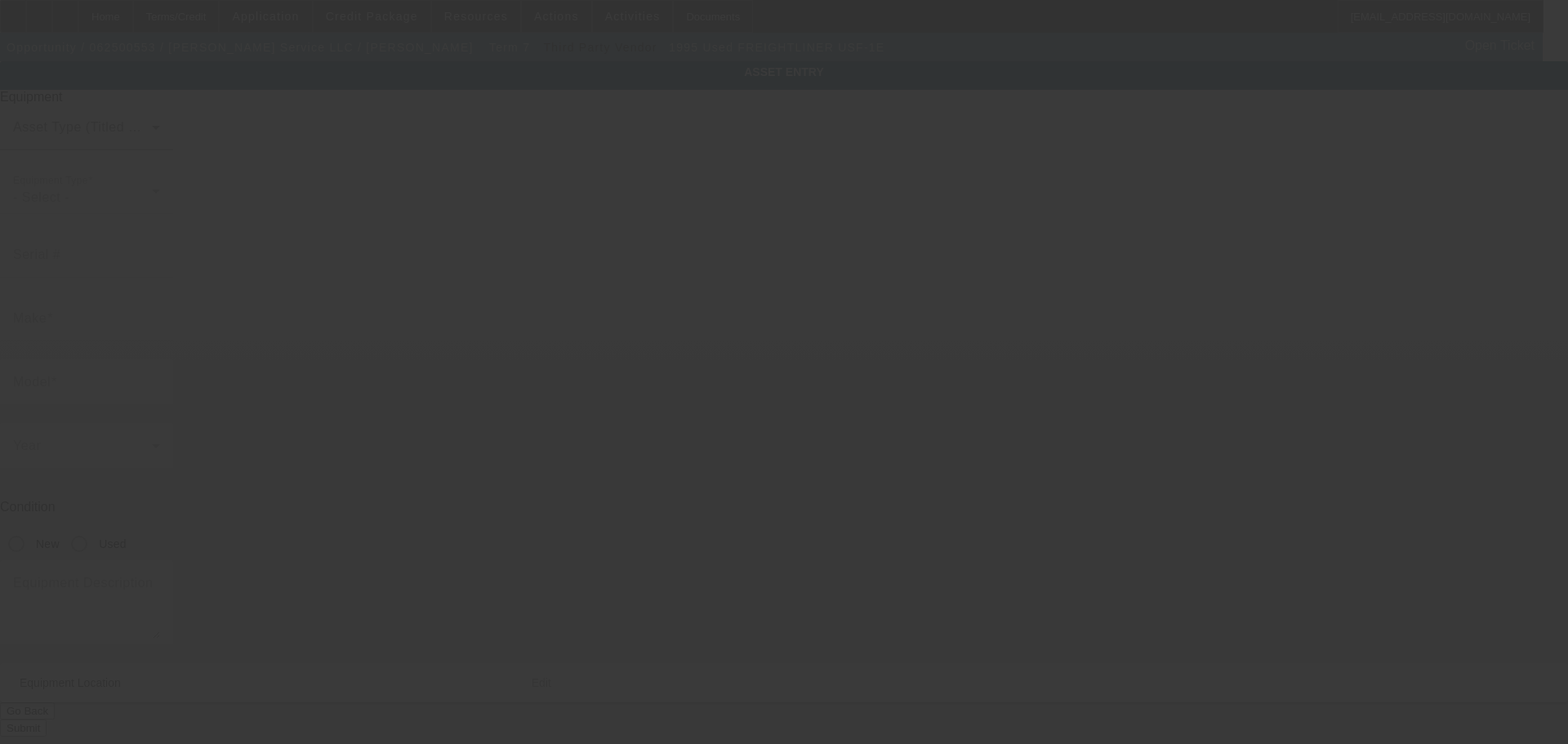
type input "145 Fremont St"
type input "Hartford"
type input "50118"
type input "Warren"
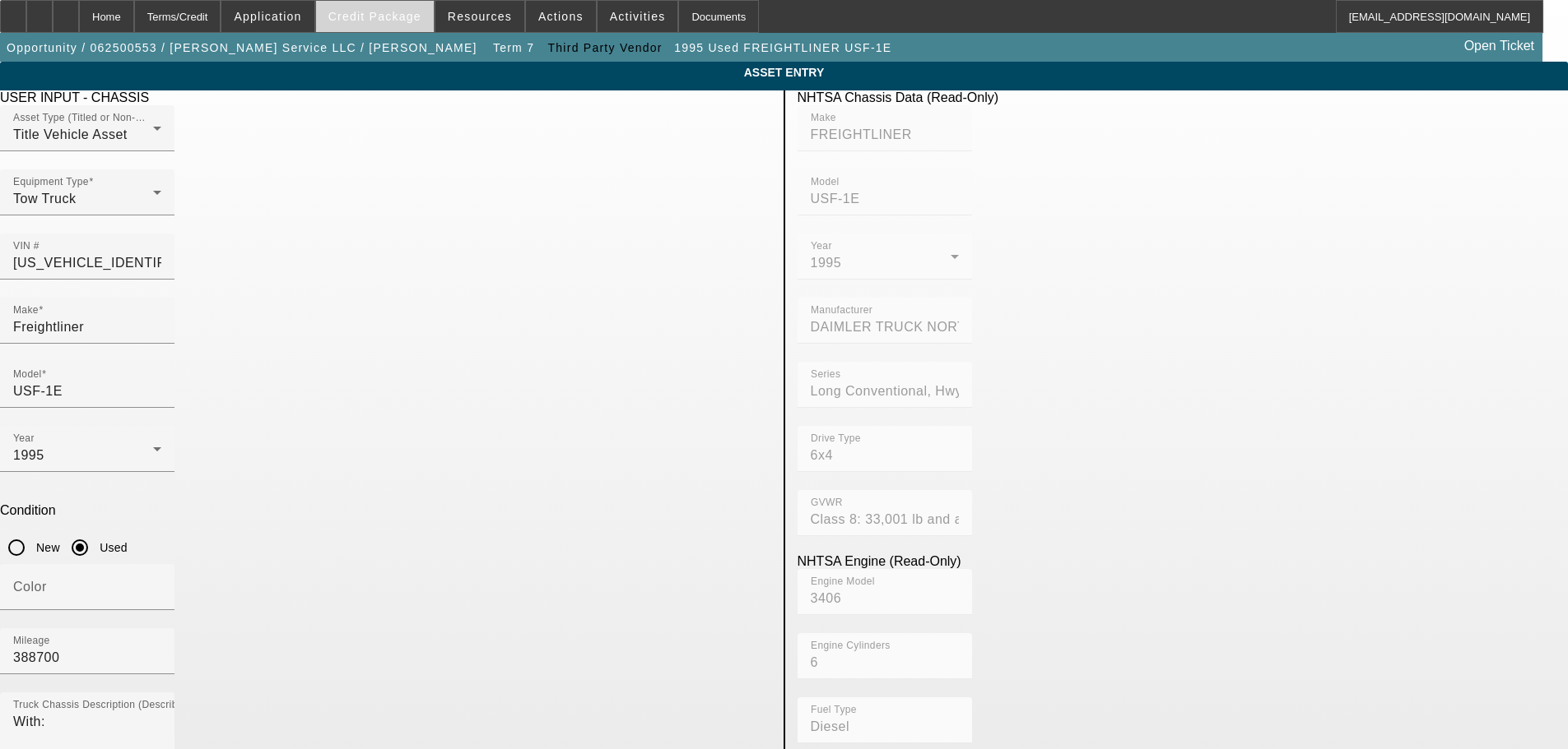
click at [396, 22] on span "Credit Package" at bounding box center [375, 17] width 93 height 13
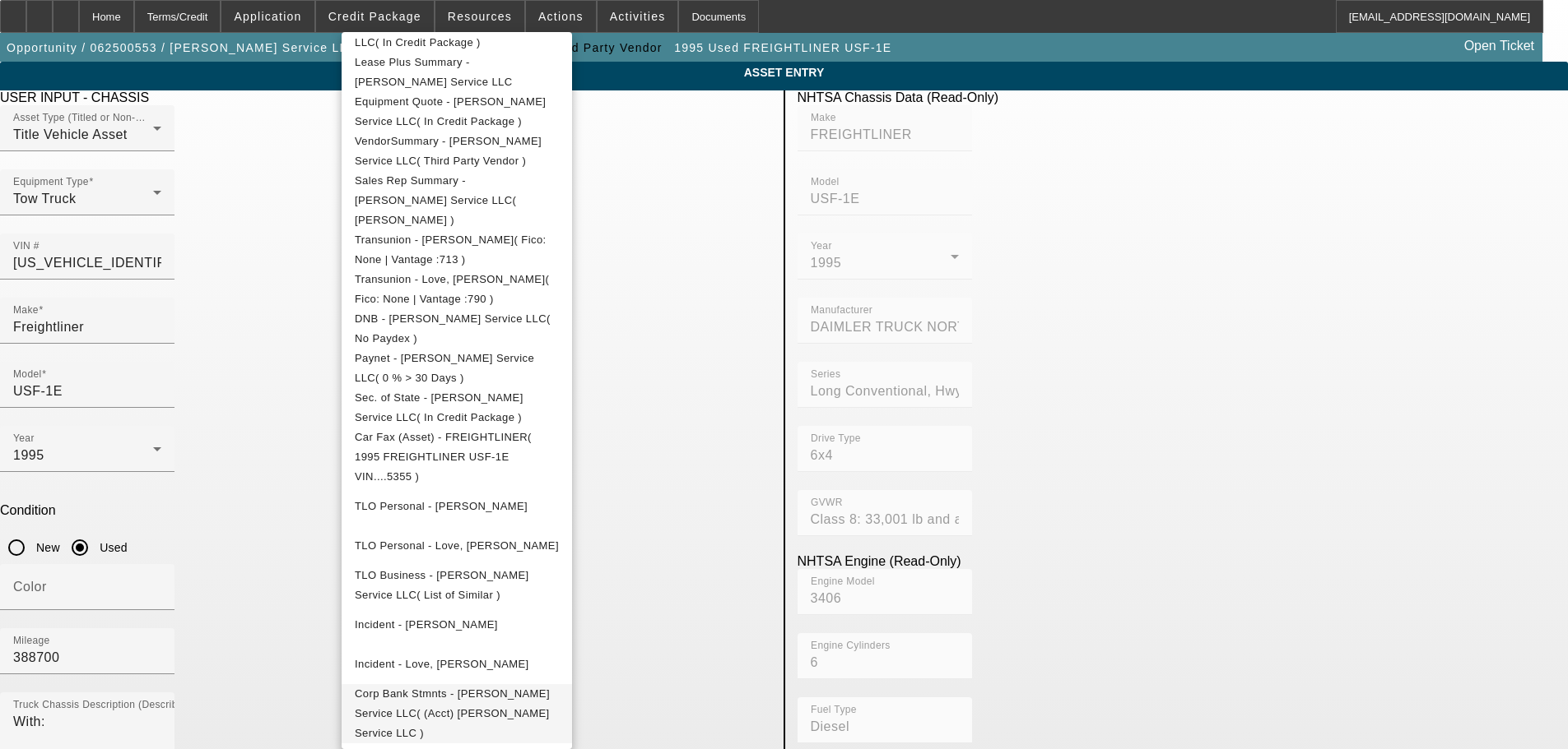
scroll to position [405, 0]
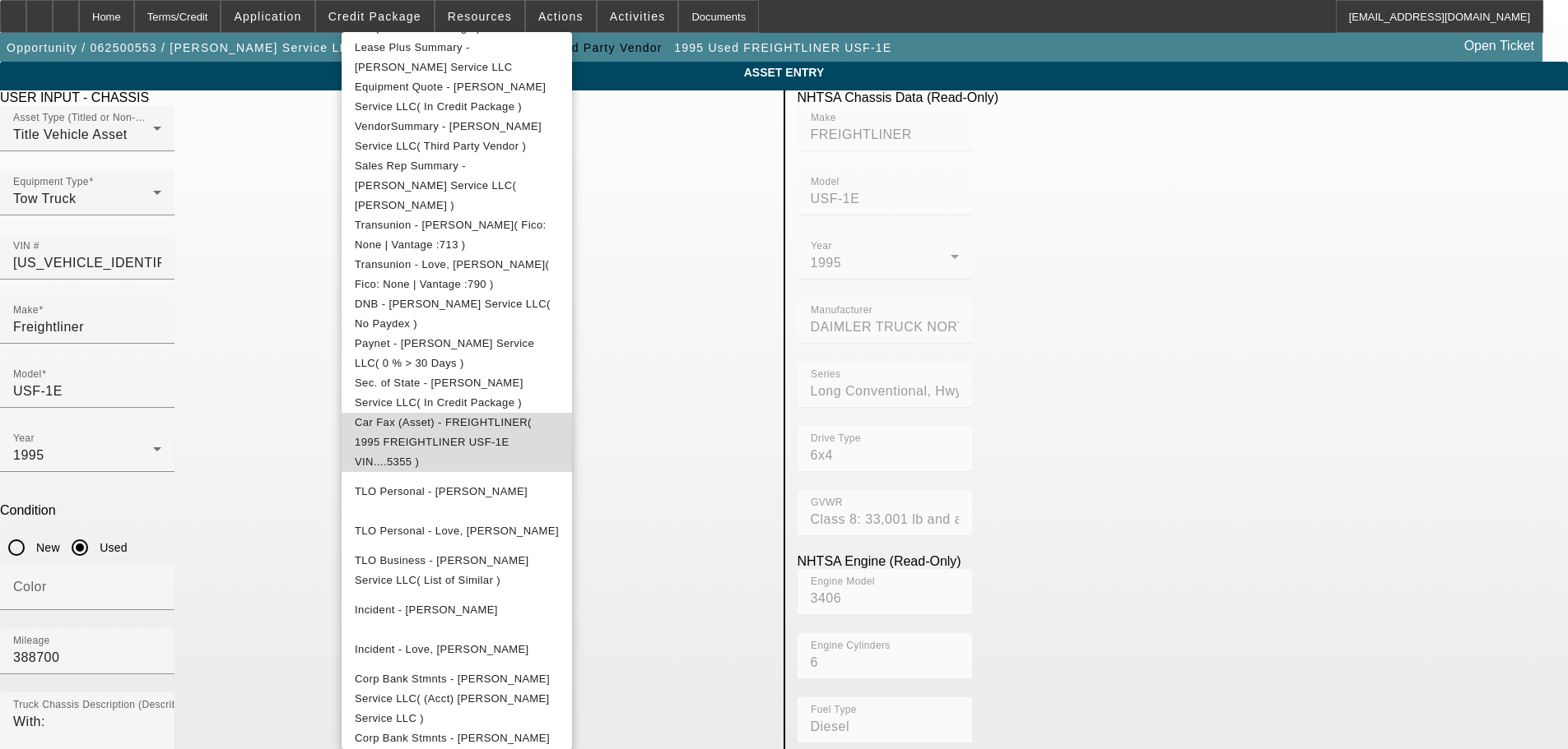
click at [531, 416] on span "Car Fax (Asset) - FREIGHTLINER( 1995 FREIGHTLINER USF-1E VIN....5355 )" at bounding box center [443, 442] width 177 height 52
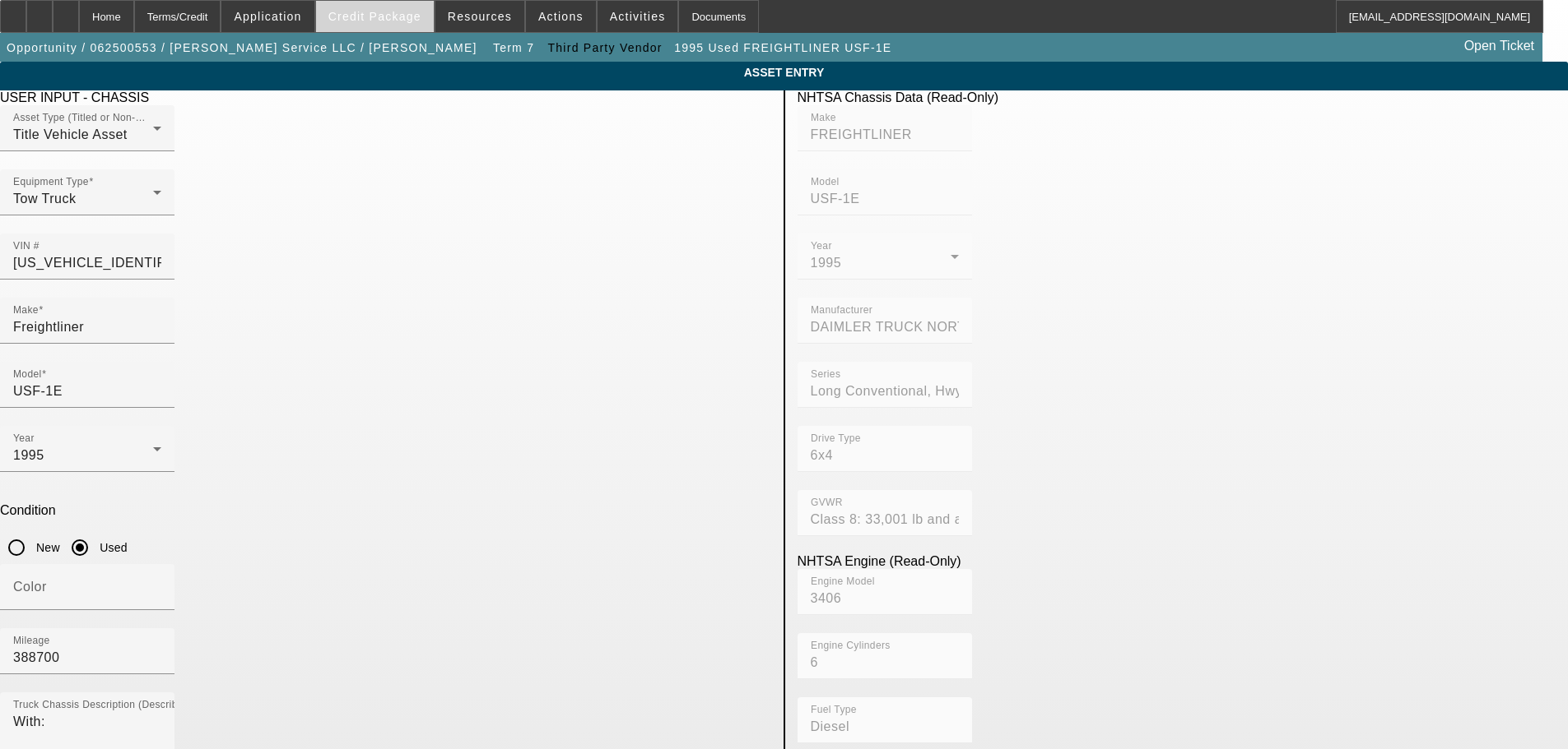
click at [378, 18] on span "Credit Package" at bounding box center [375, 17] width 93 height 13
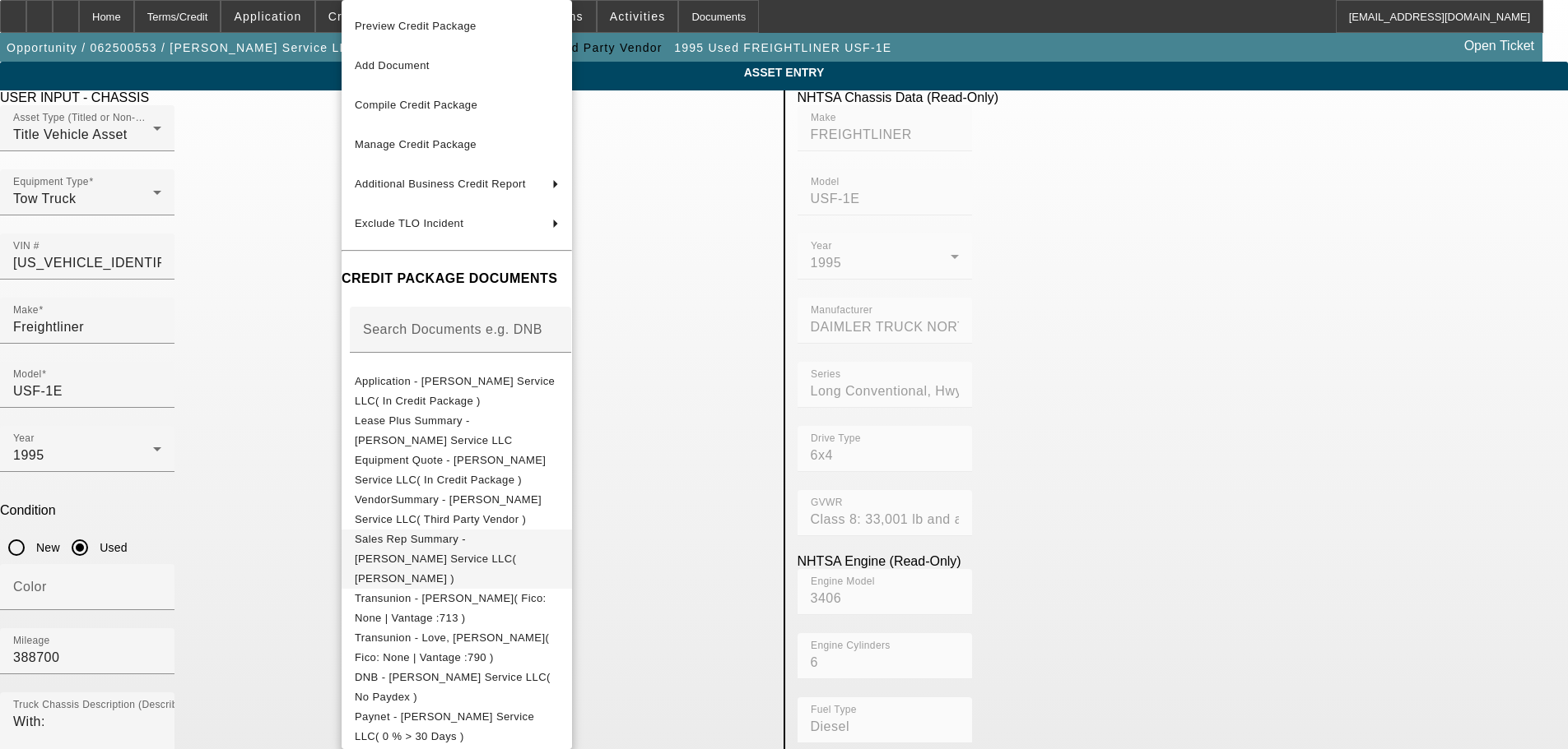
scroll to position [246, 0]
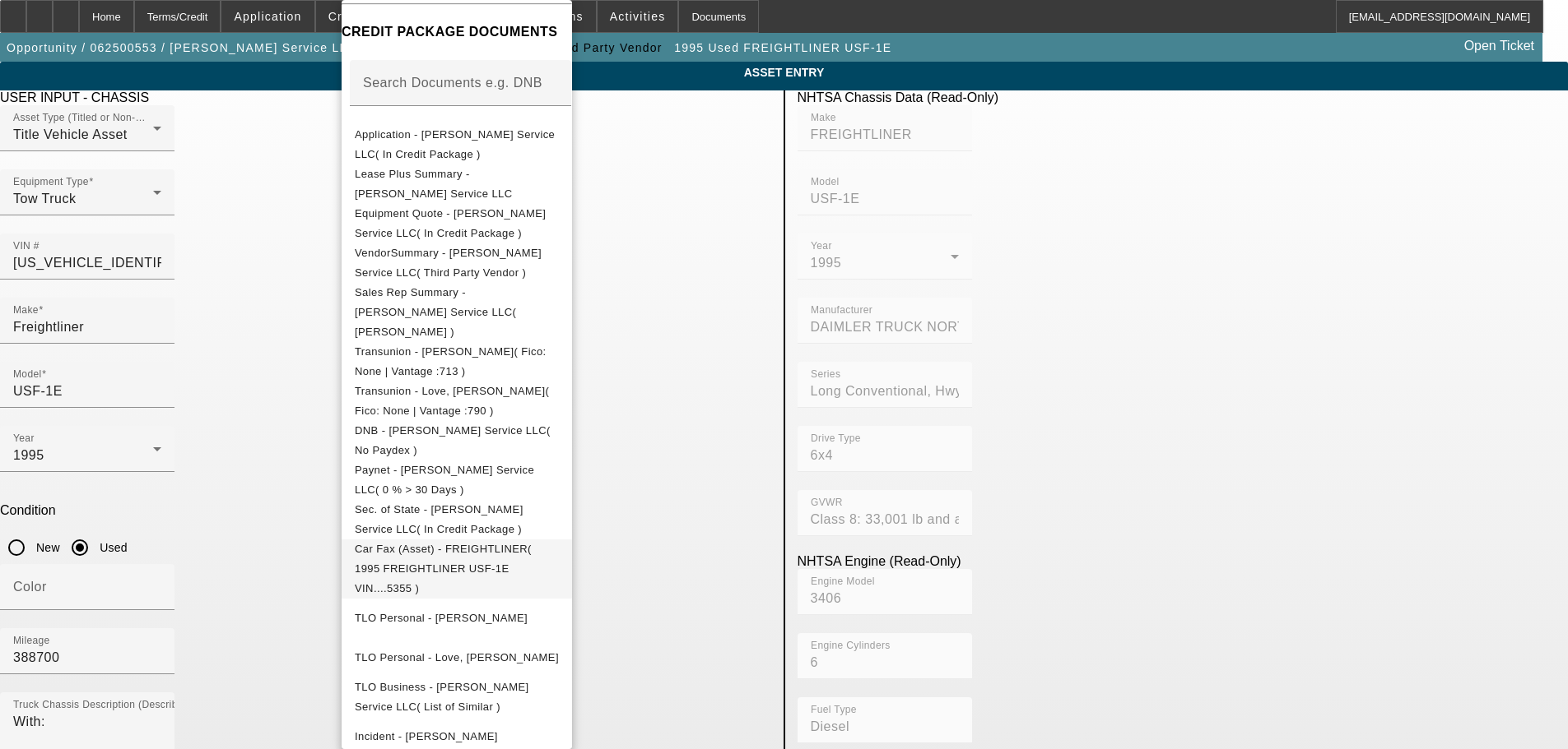
click at [531, 543] on span "Car Fax (Asset) - FREIGHTLINER( 1995 FREIGHTLINER USF-1E VIN....5355 )" at bounding box center [443, 568] width 177 height 52
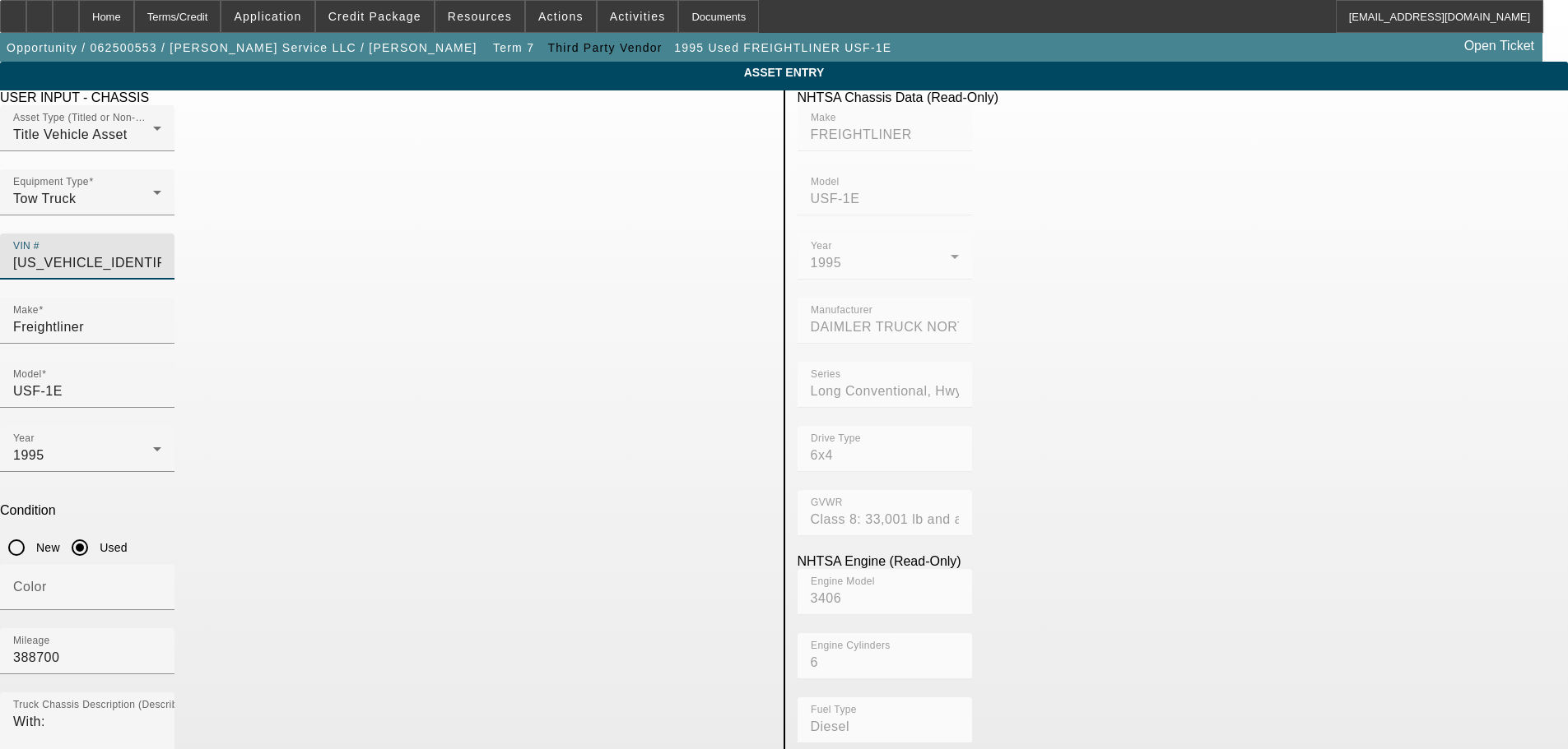
click at [162, 253] on input "1FVNDXYB3SP695355" at bounding box center [87, 263] width 148 height 20
click at [391, 20] on span "Credit Package" at bounding box center [375, 17] width 93 height 13
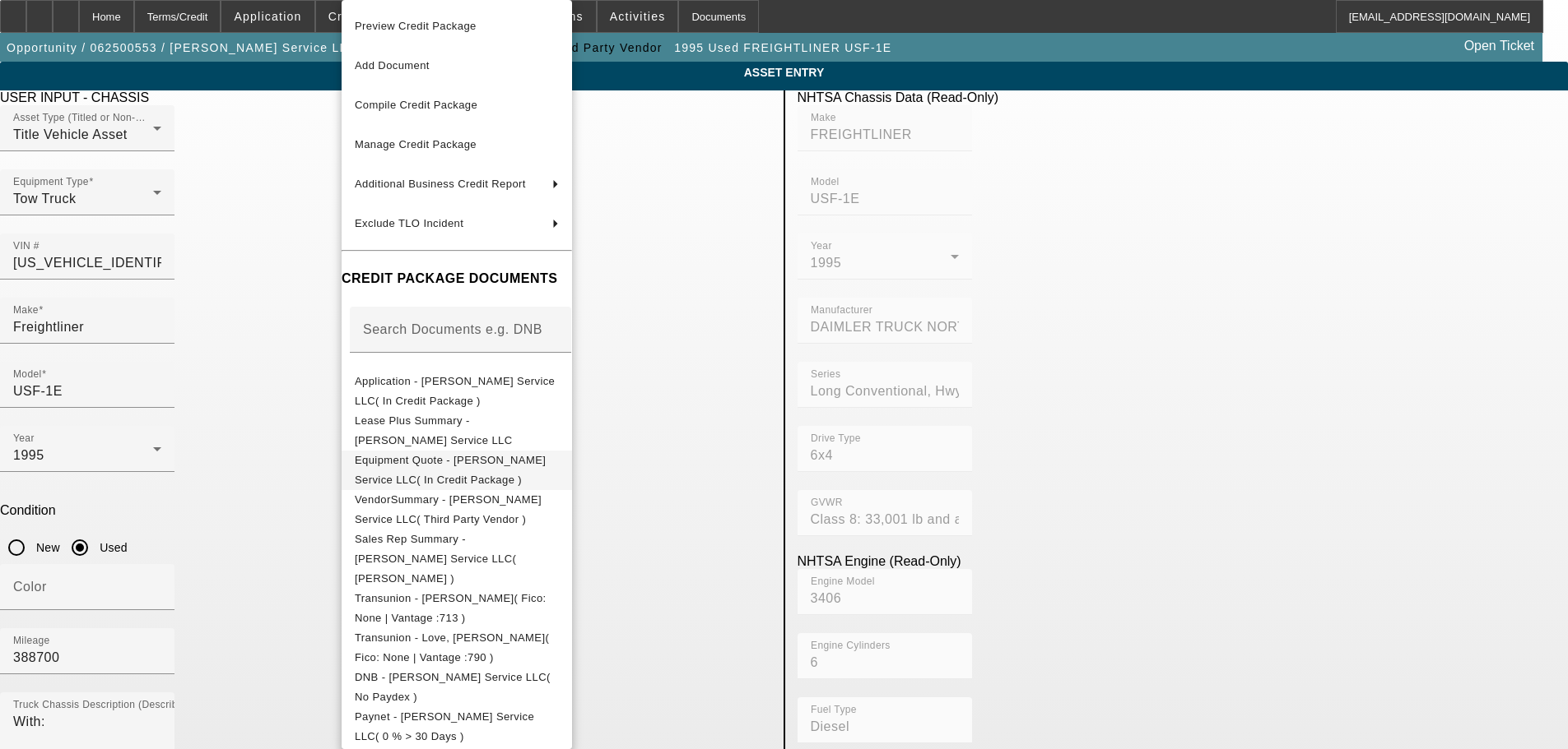
click at [522, 479] on button "Equipment Quote - Atcher Service LLC( In Credit Package )" at bounding box center [456, 470] width 231 height 39
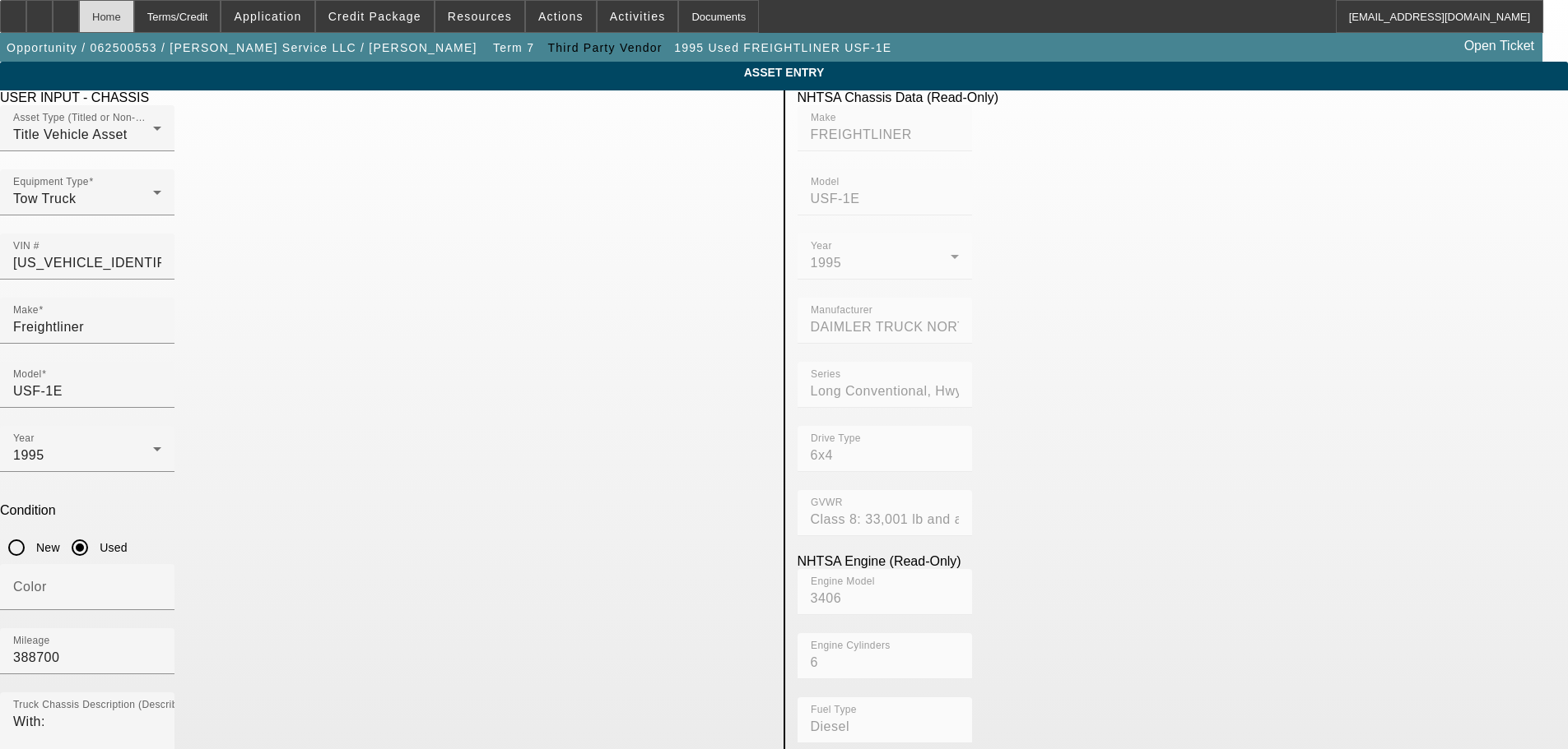
click at [134, 17] on div "Home" at bounding box center [107, 17] width 55 height 33
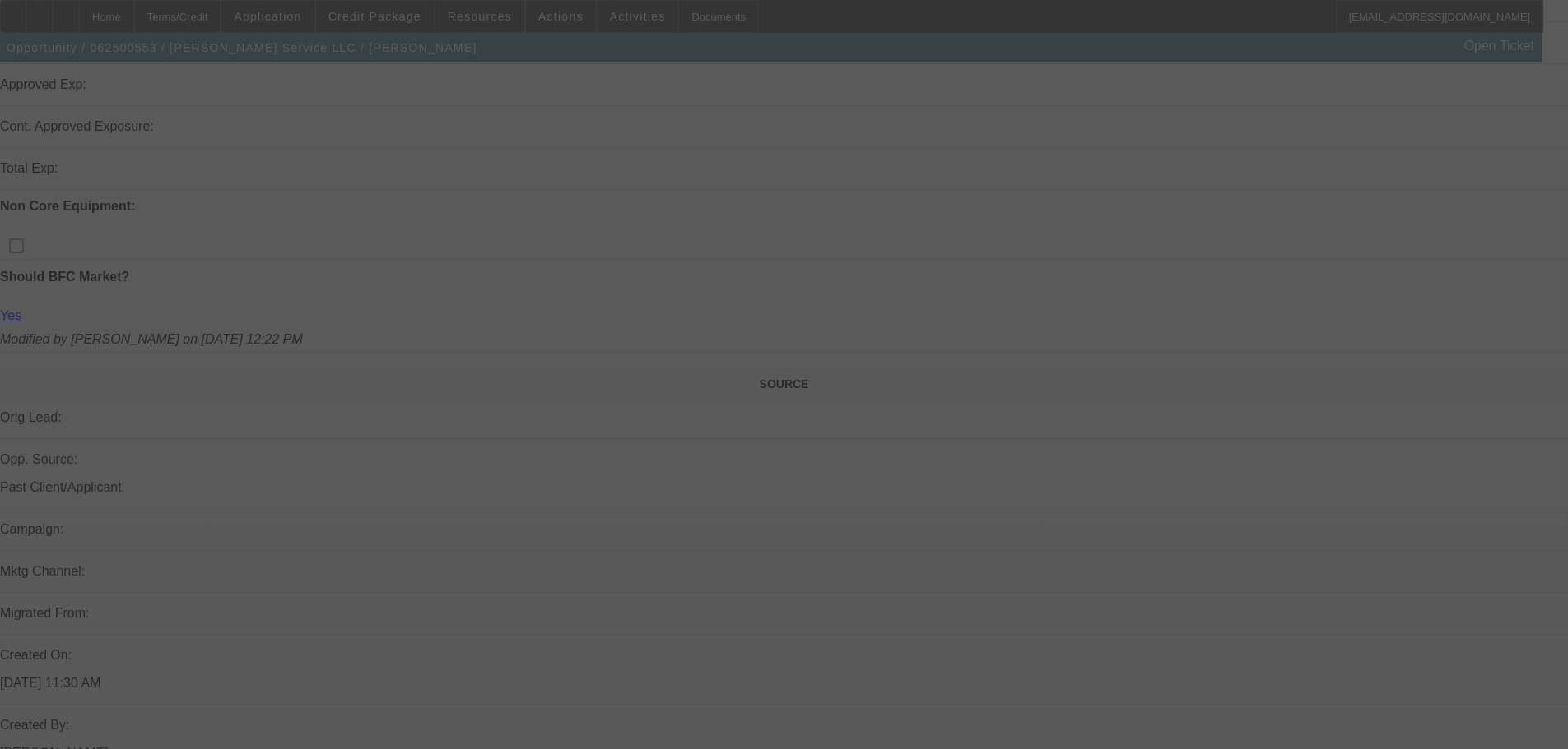
scroll to position [595, 0]
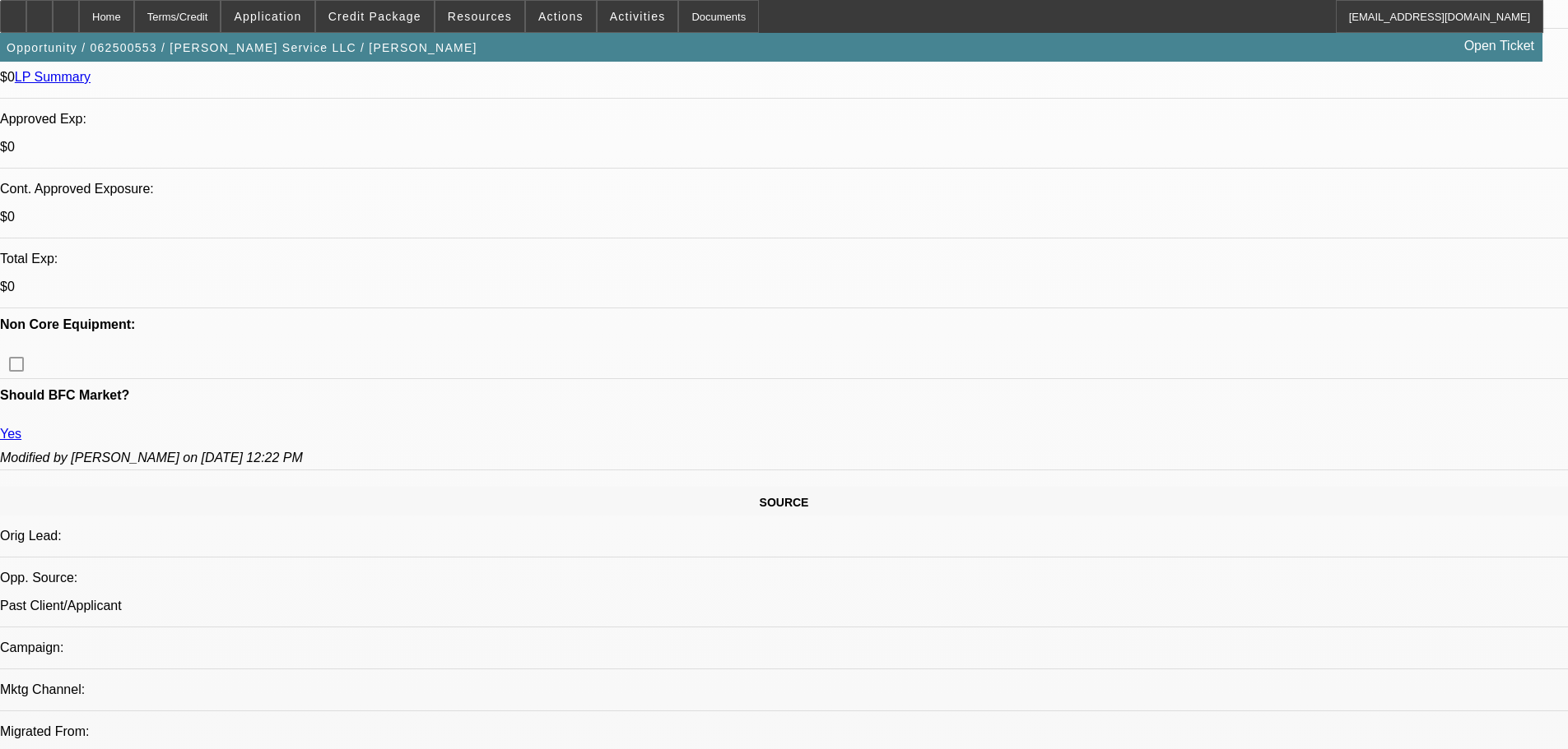
select select "0"
select select "3"
select select "0"
select select "6"
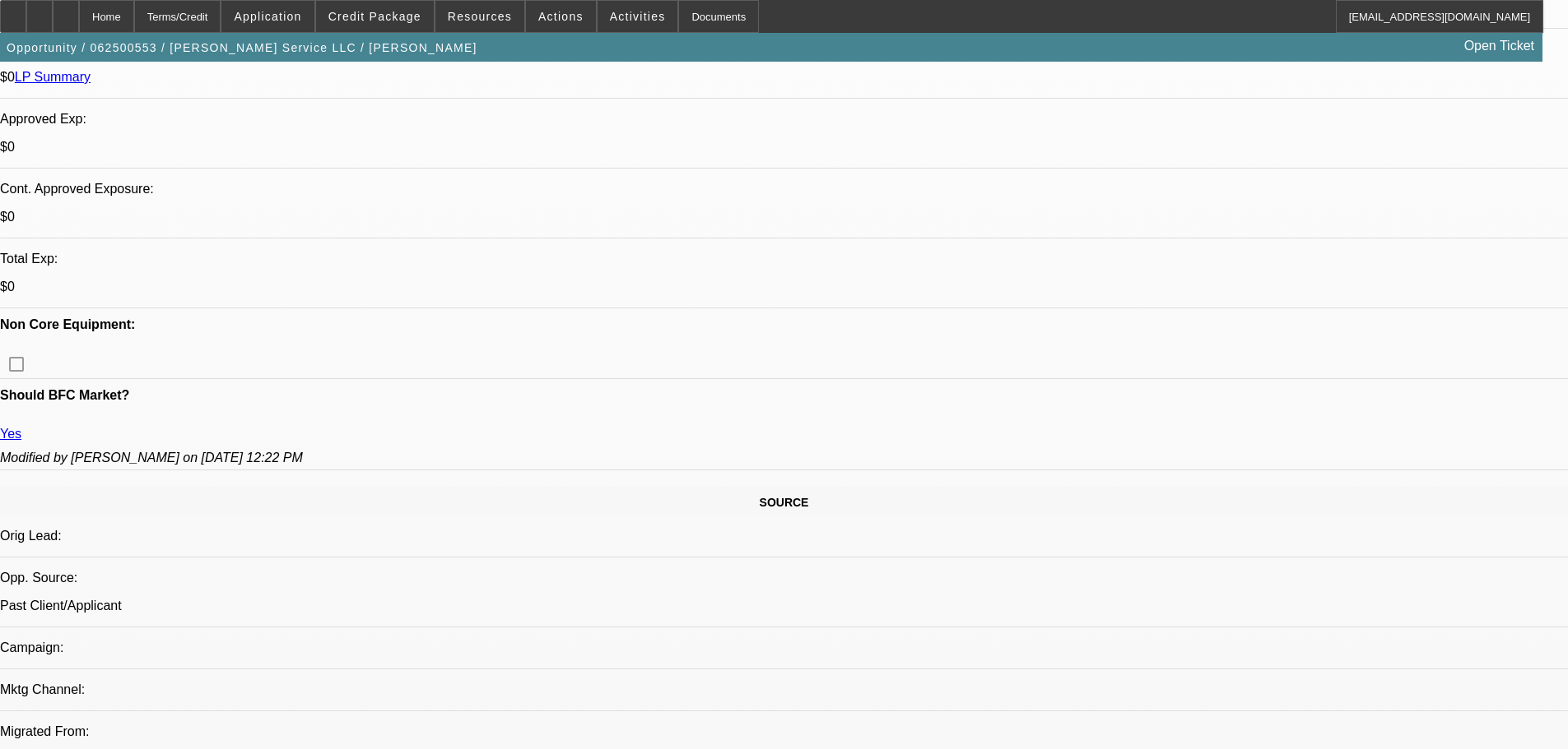
select select "0"
select select "3"
select select "0"
select select "6"
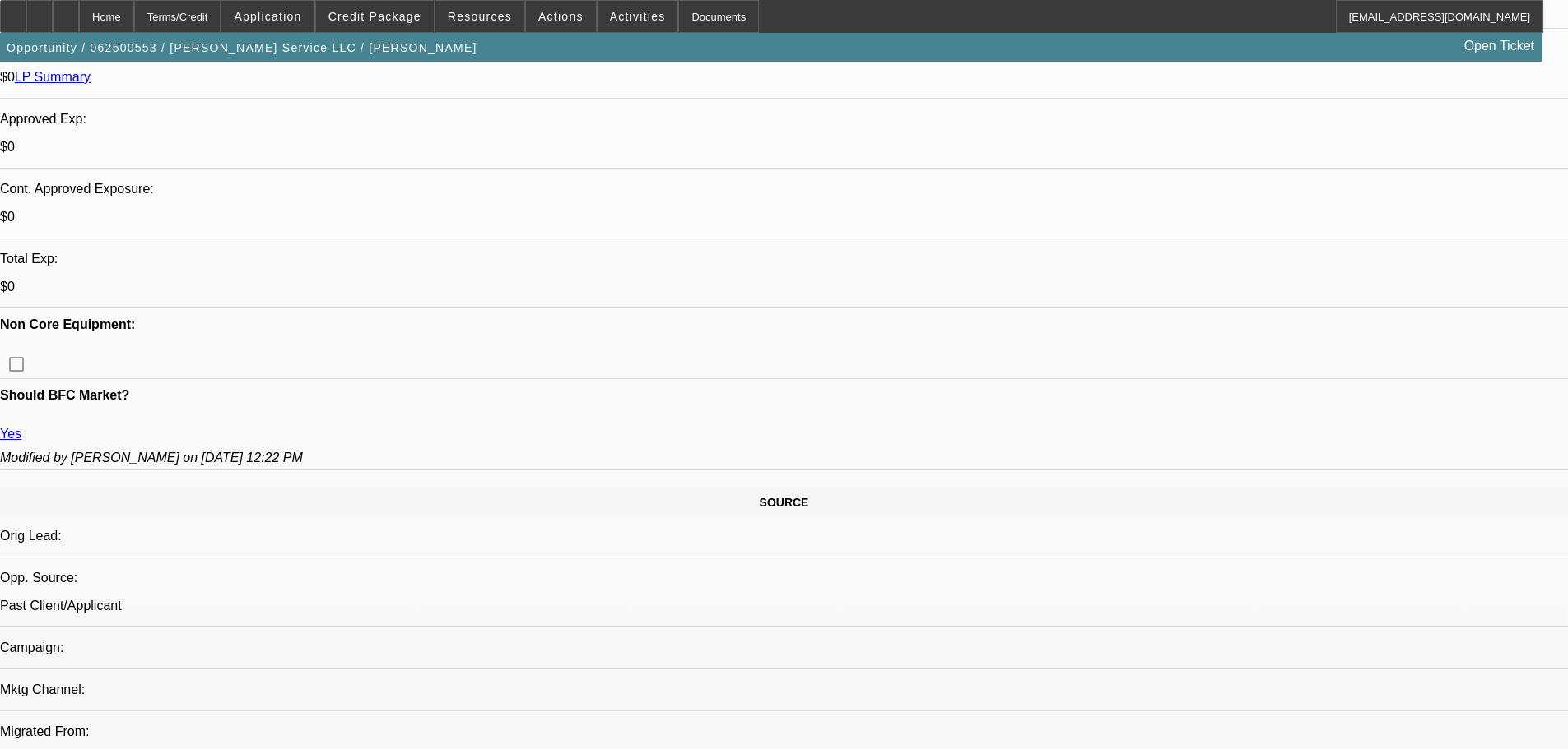
select select "0"
select select "3"
select select "0"
select select "6"
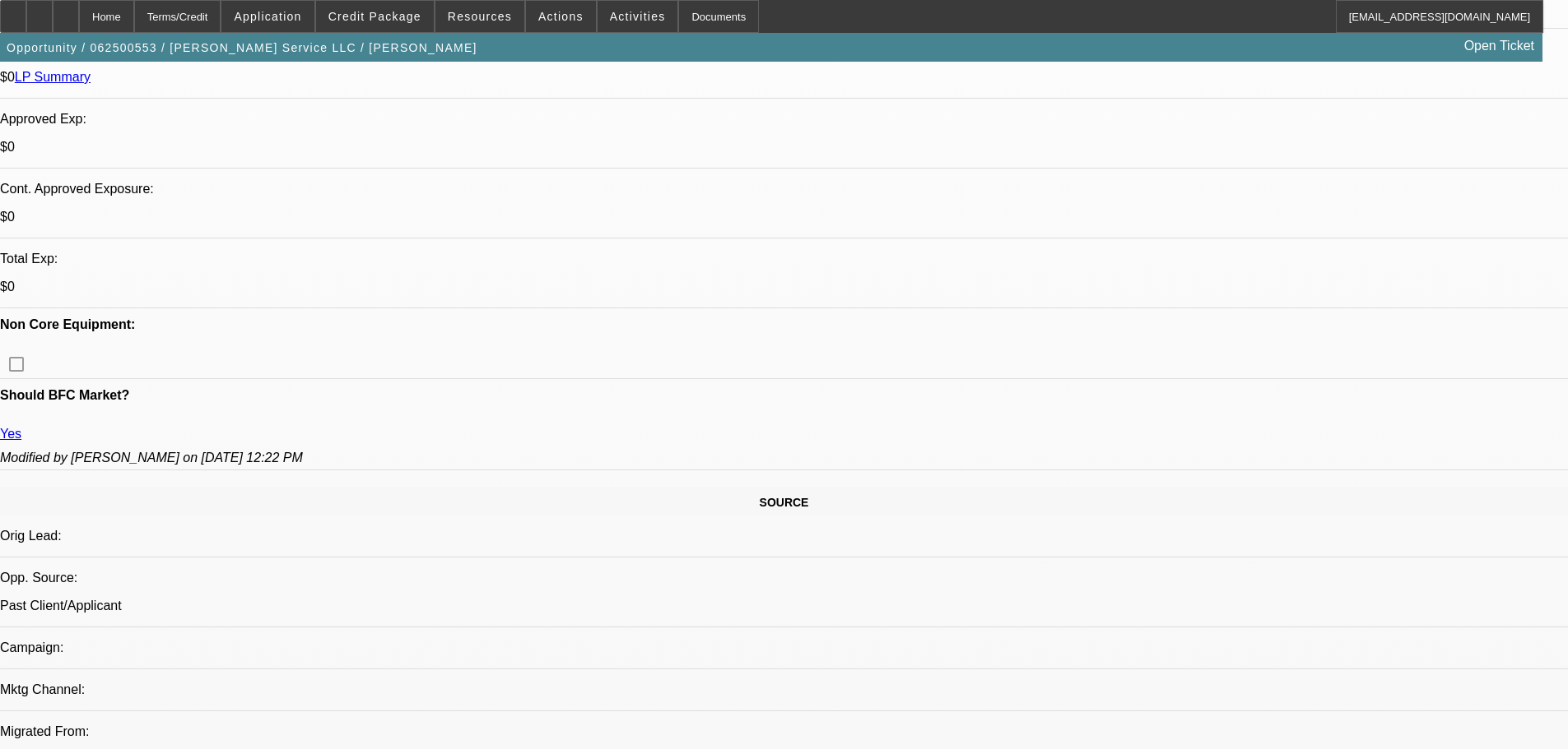
select select "0"
select select "3"
select select "0"
select select "6"
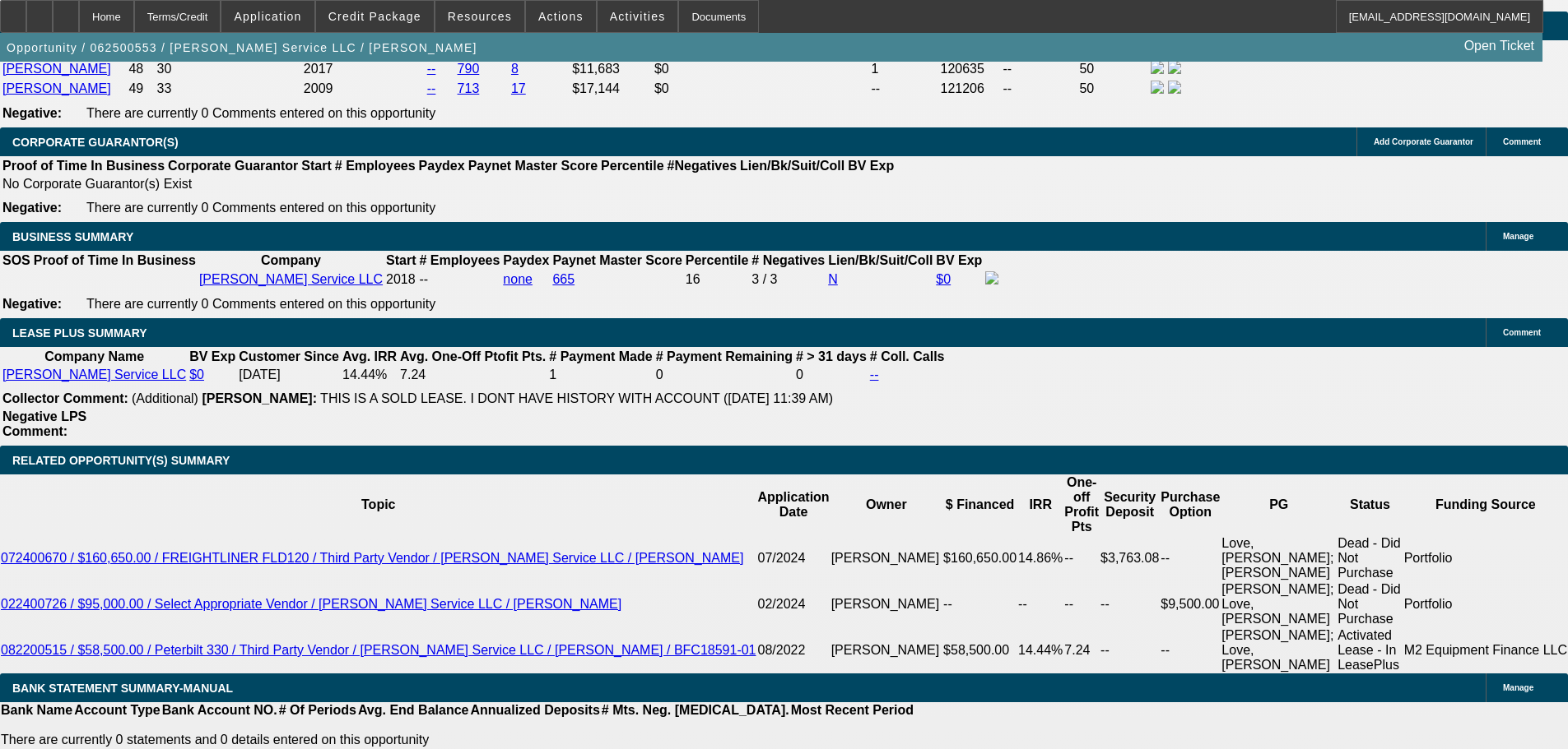
scroll to position [2569, 0]
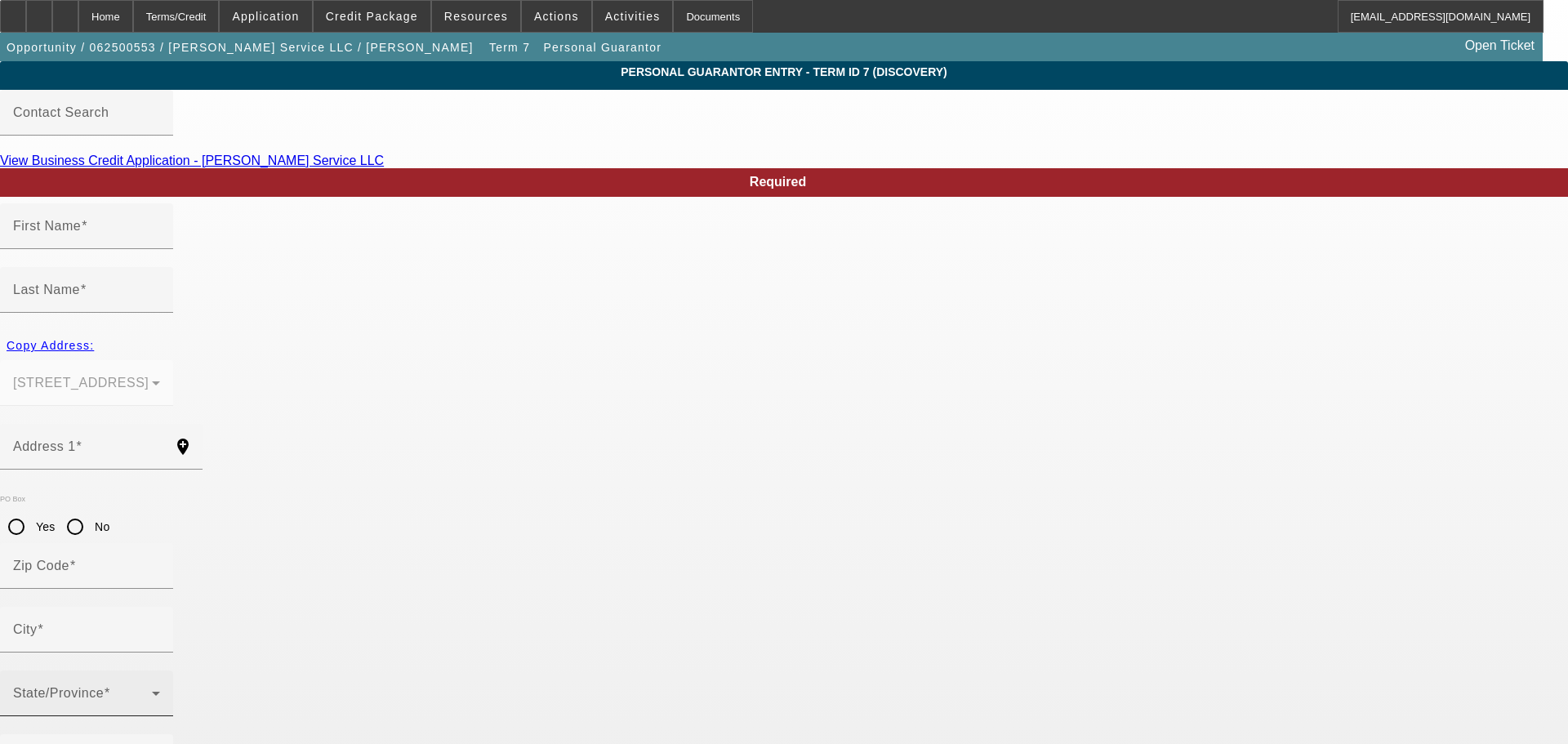
type input "Daniel"
type input "Love"
type input "145 Fremont St"
radio input "true"
type input "50118"
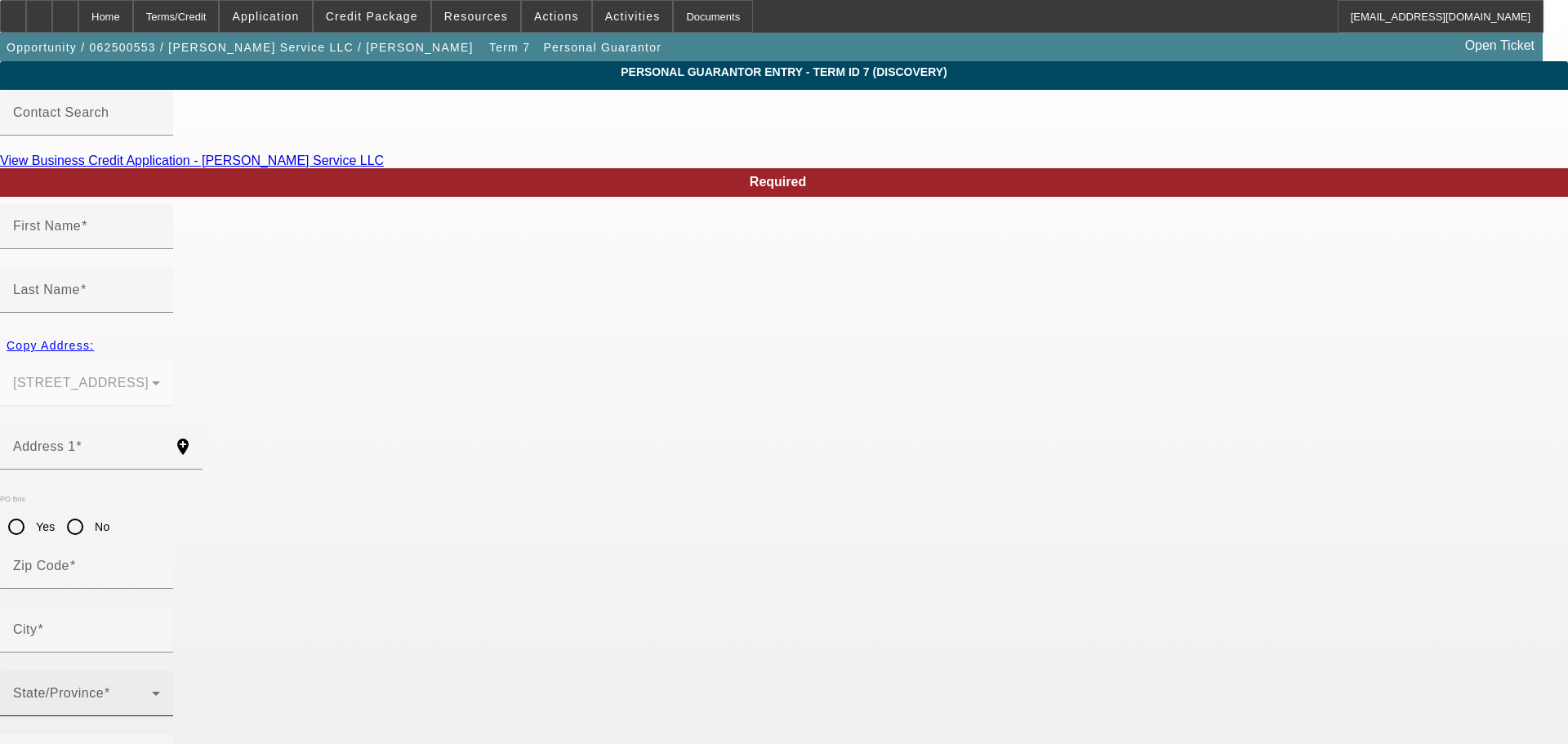
type input "Hartford"
type input "[PHONE_NUMBER]"
type input "50"
type input "478-04-8778"
type input "atcherservicetowing@gmail.com"
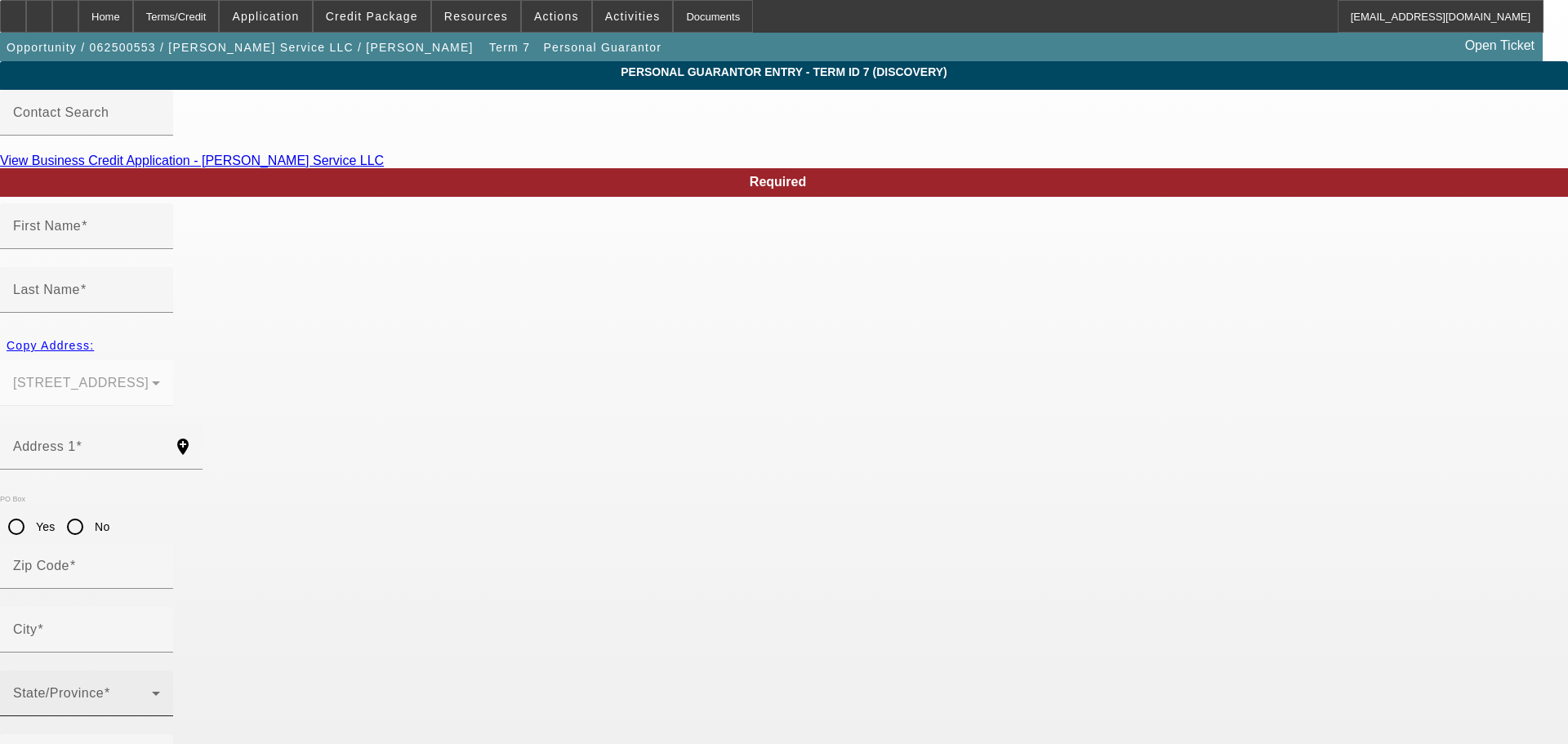
type input "[PHONE_NUMBER]"
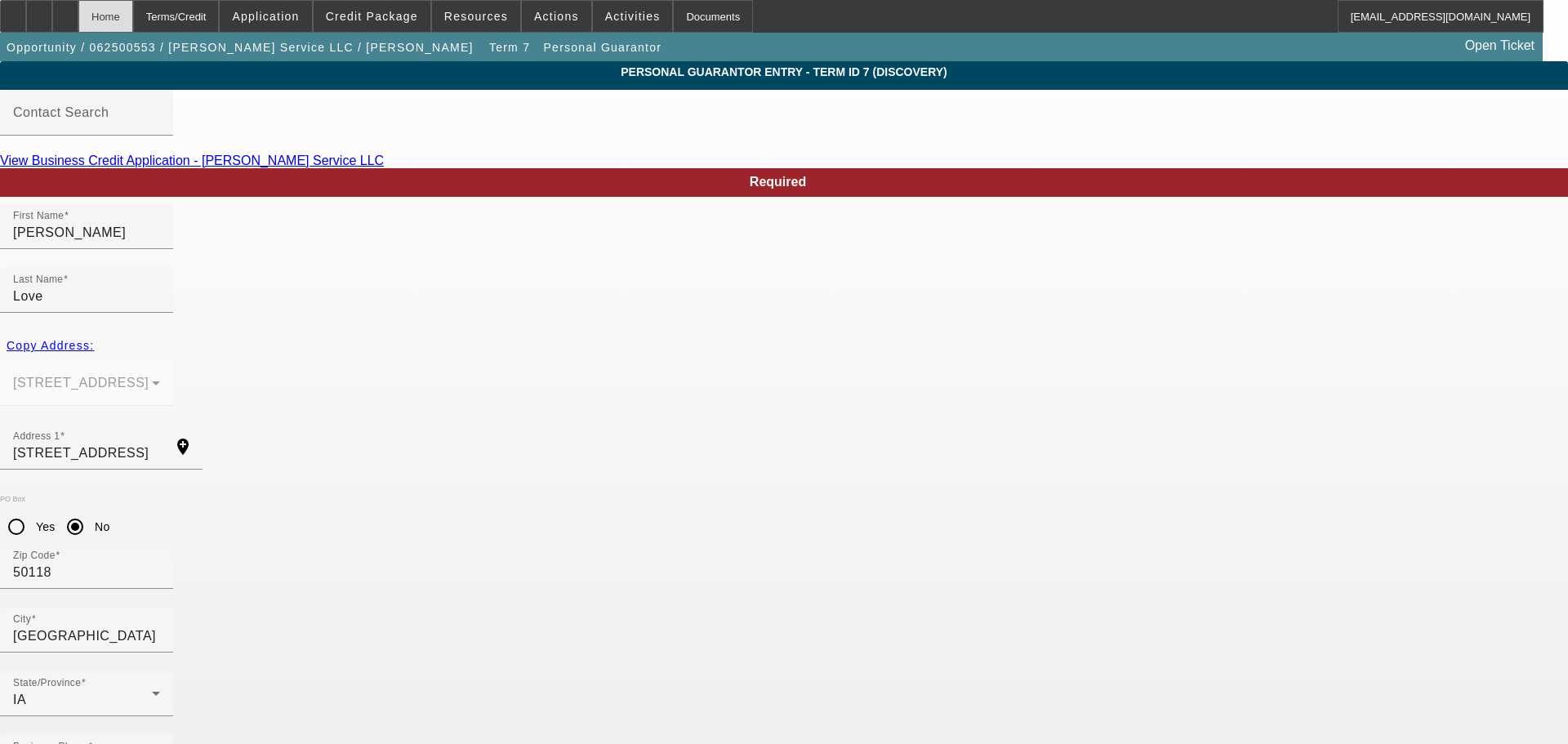
click at [133, 16] on div "Home" at bounding box center [106, 17] width 55 height 33
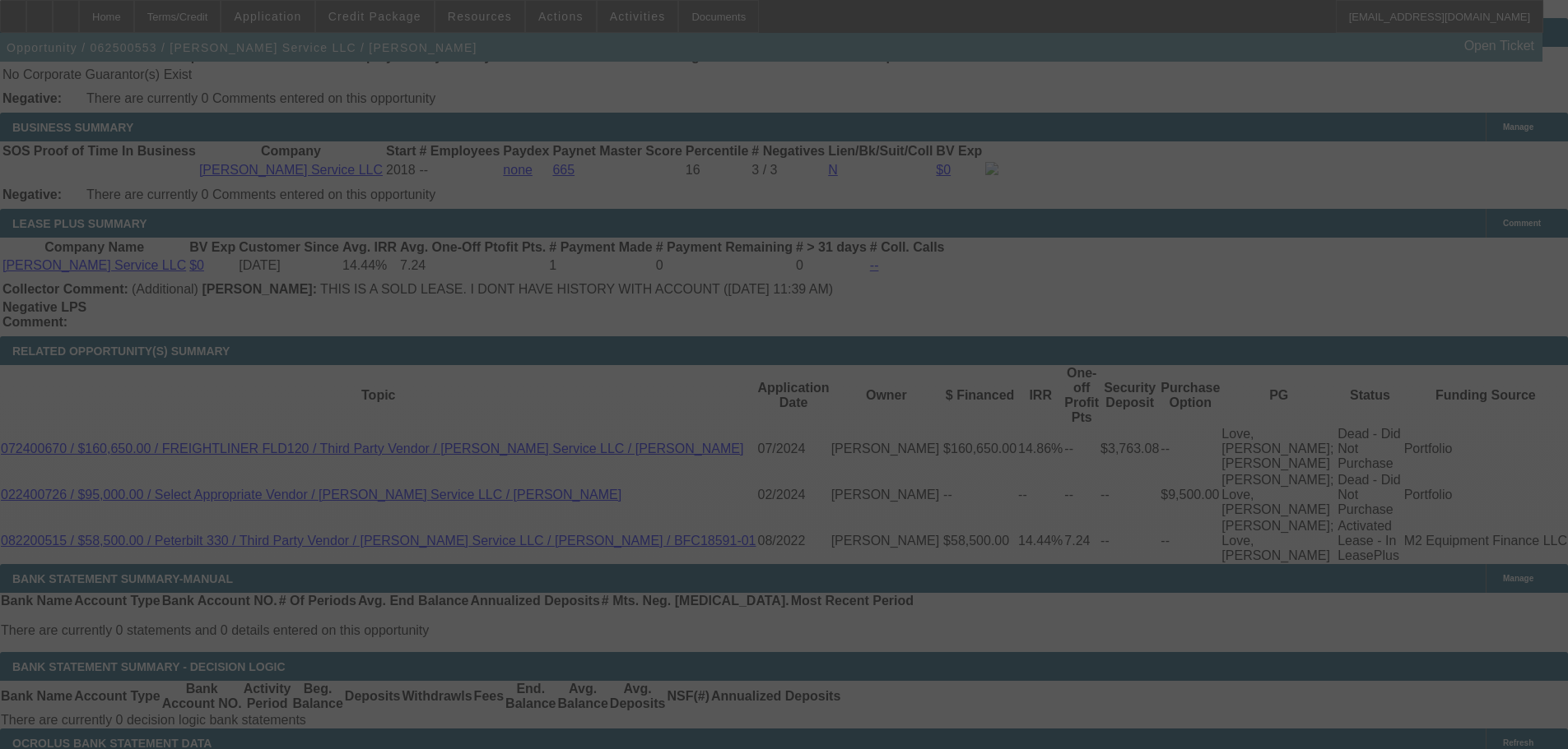
scroll to position [2606, 0]
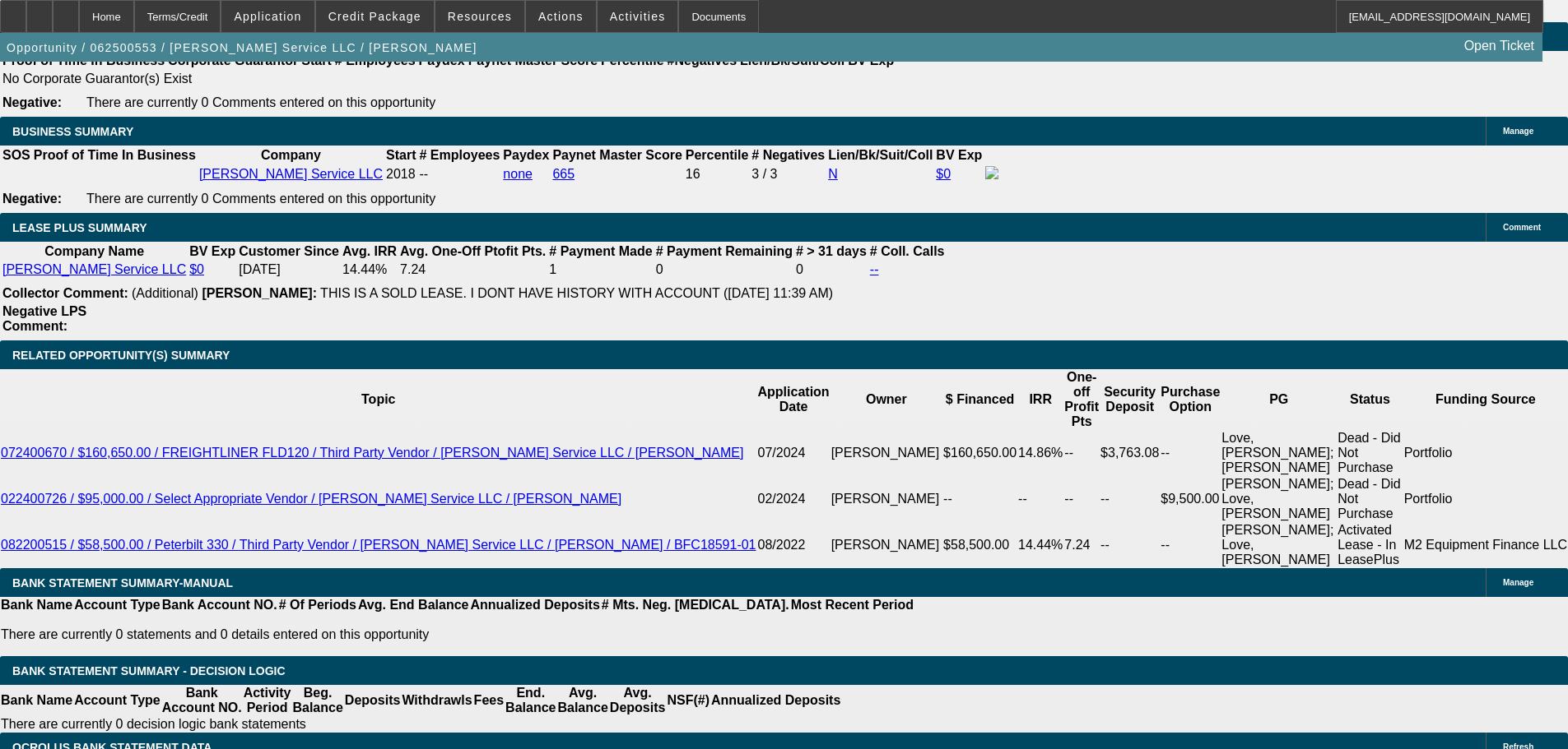
select select "0"
select select "3"
select select "0"
select select "6"
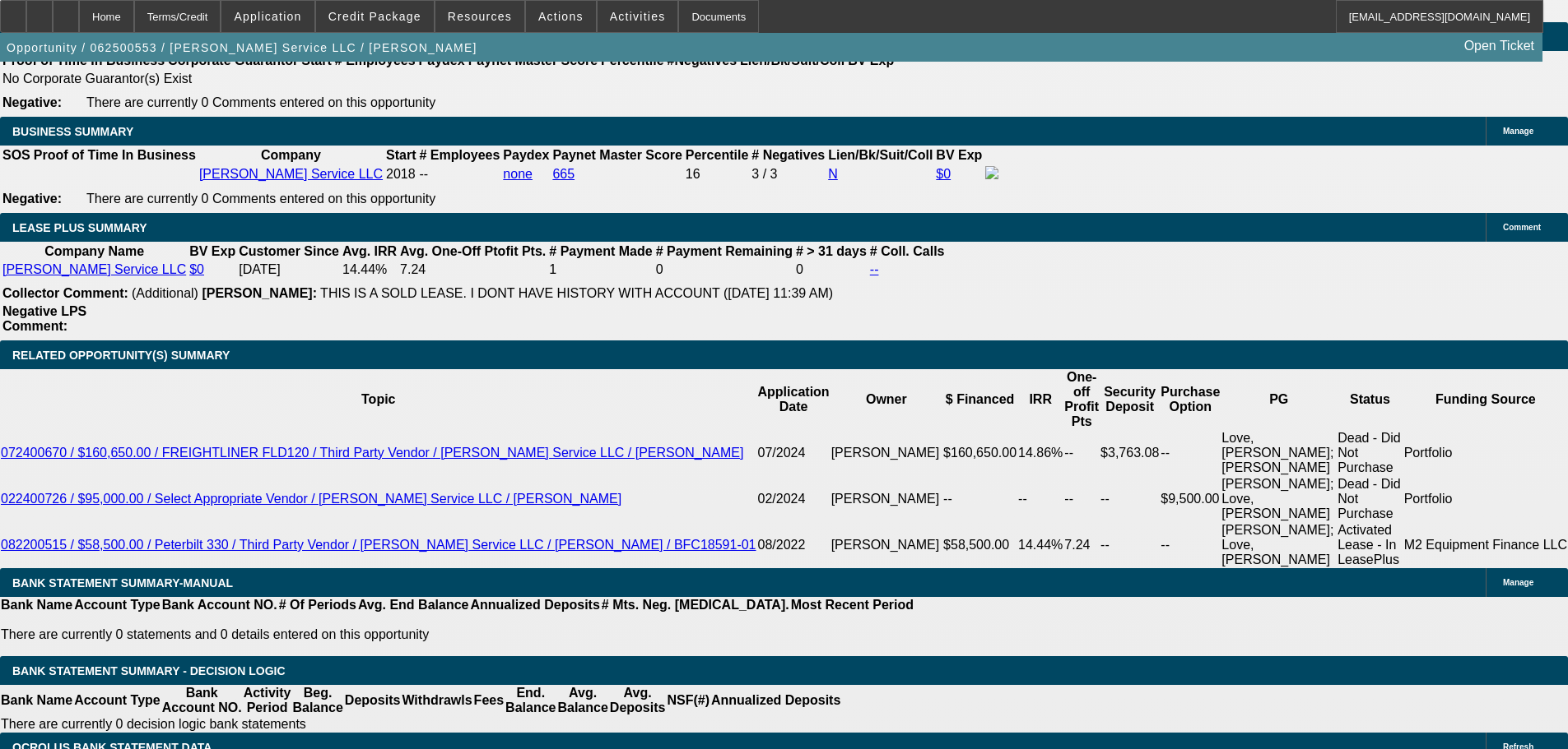
select select "0"
select select "3"
select select "0"
select select "6"
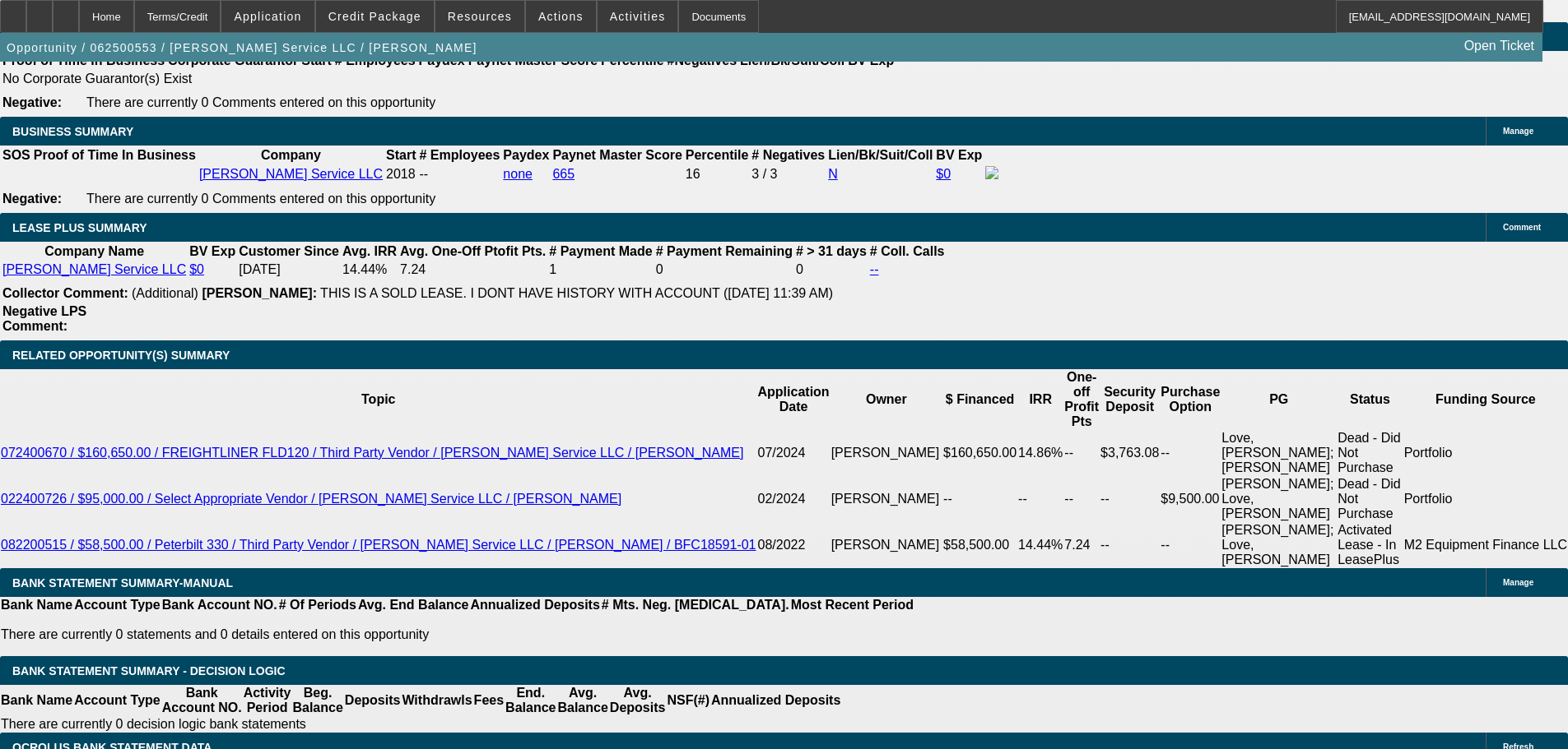
select select "0"
select select "3"
select select "0"
select select "6"
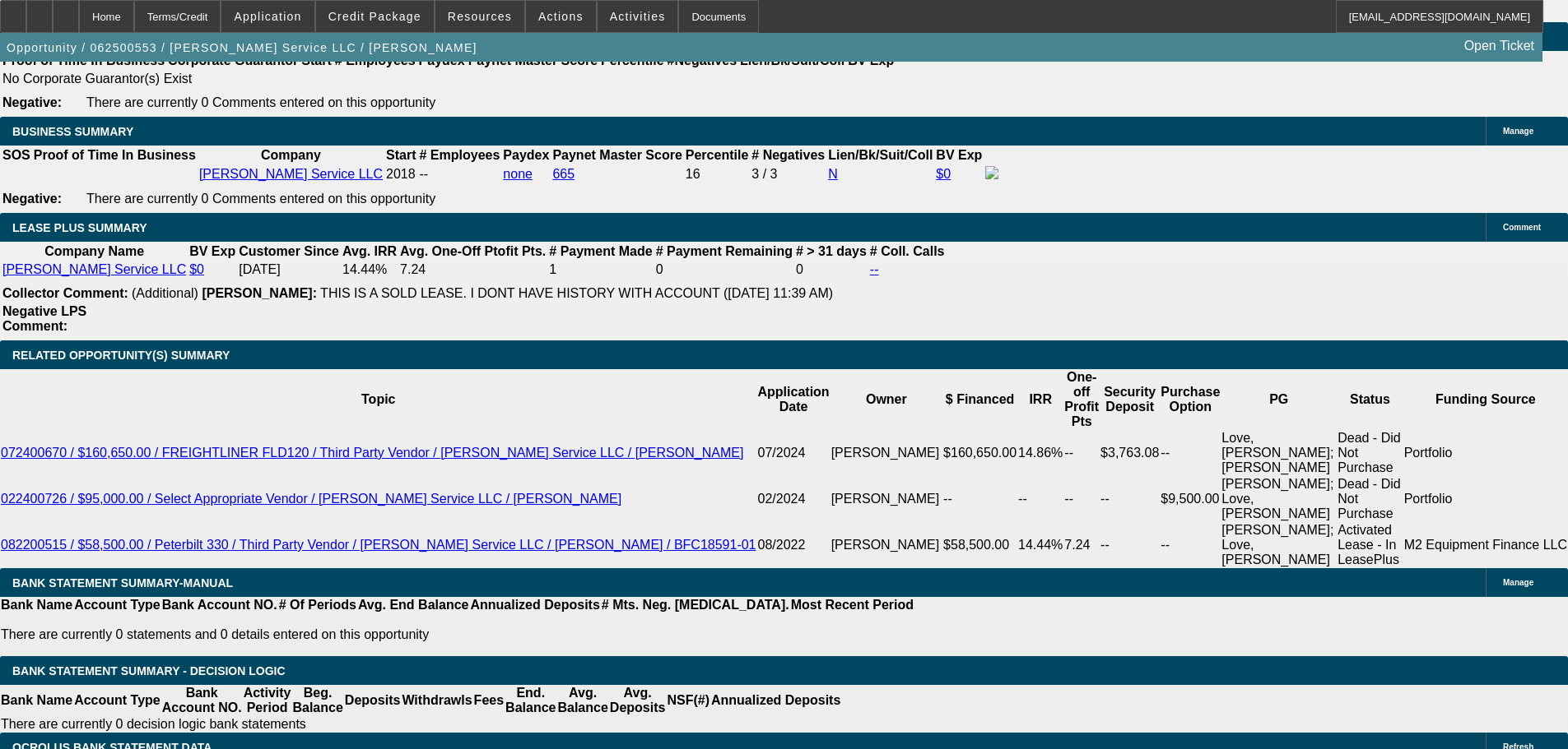
select select "0"
select select "3"
select select "0"
select select "6"
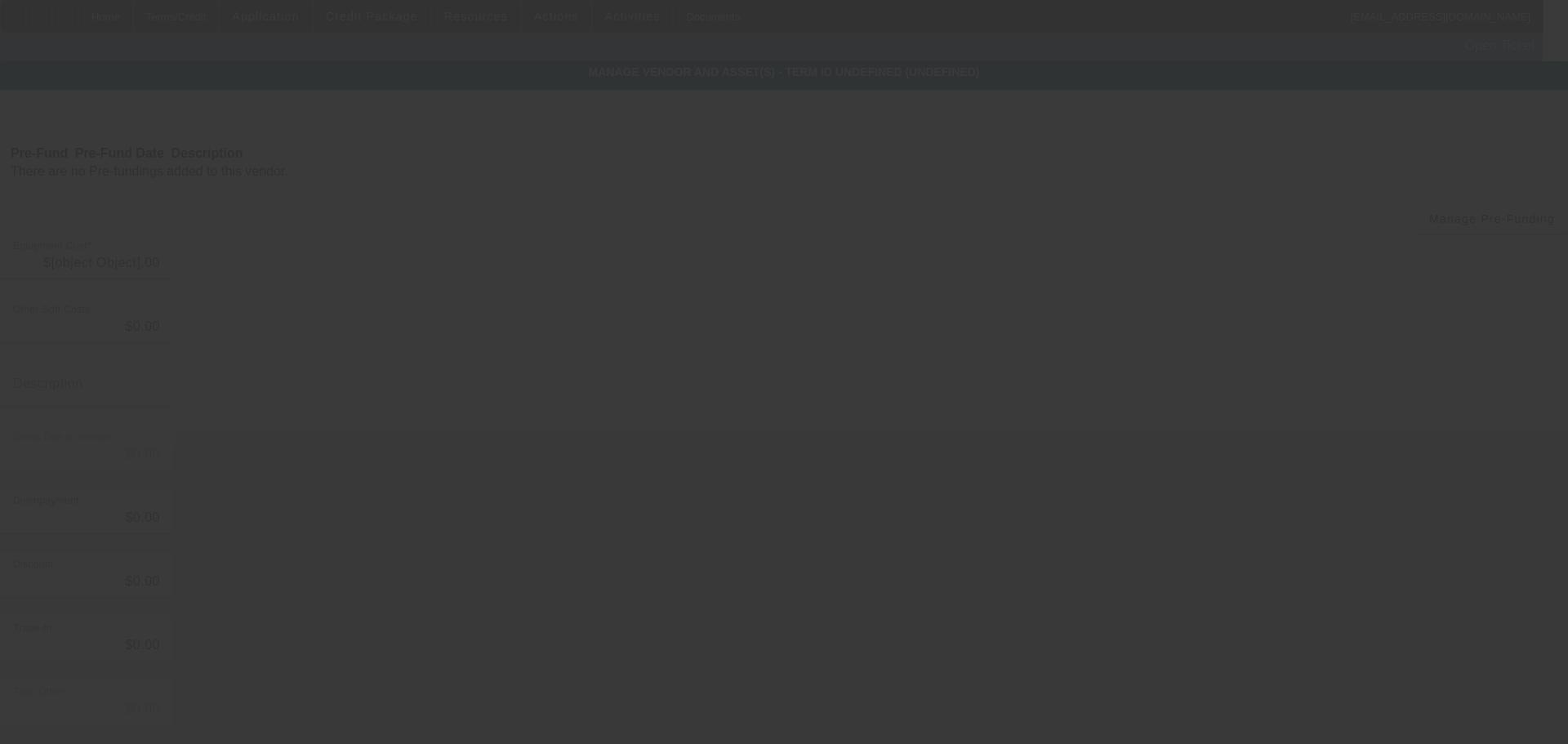
type input "$98,000.00"
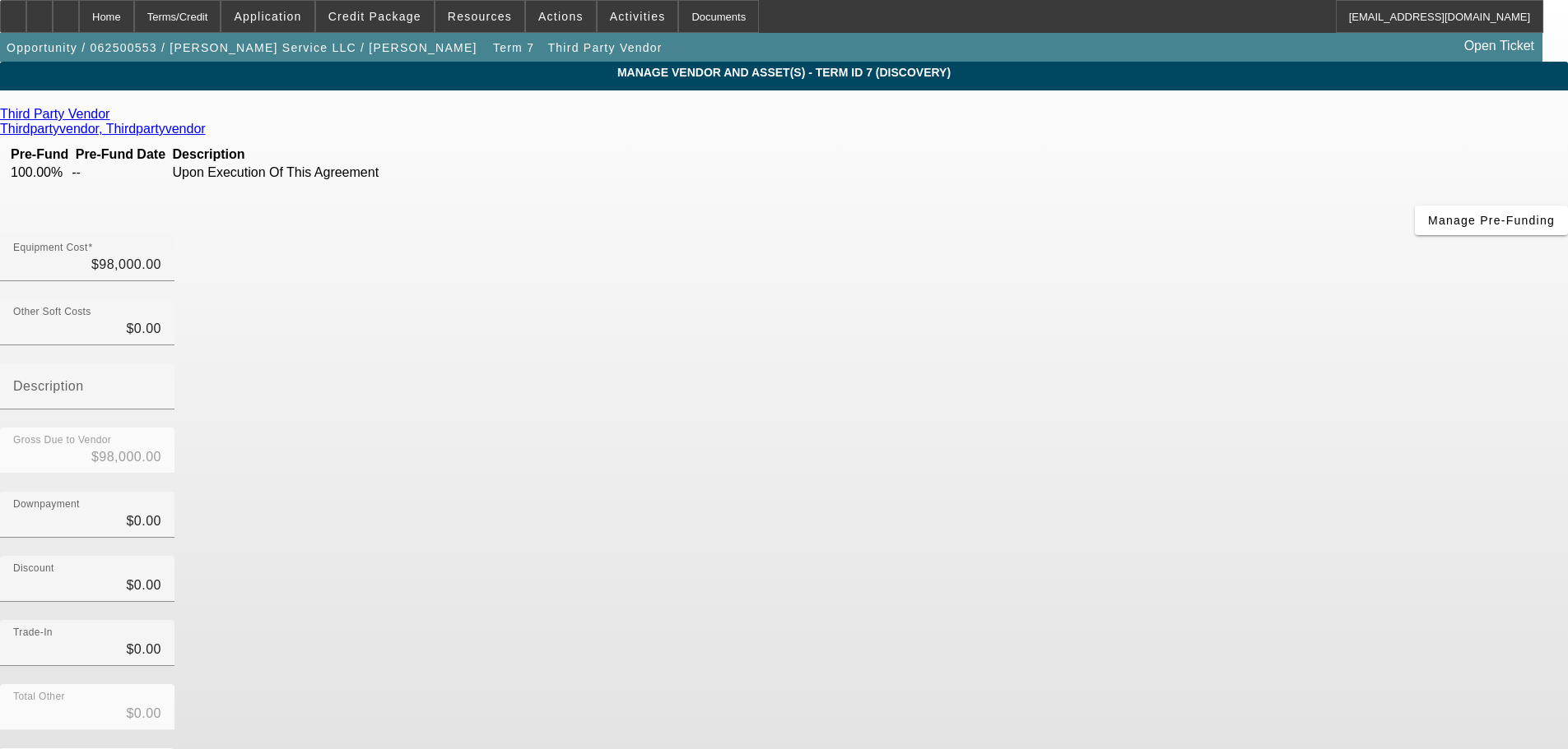
scroll to position [22, 0]
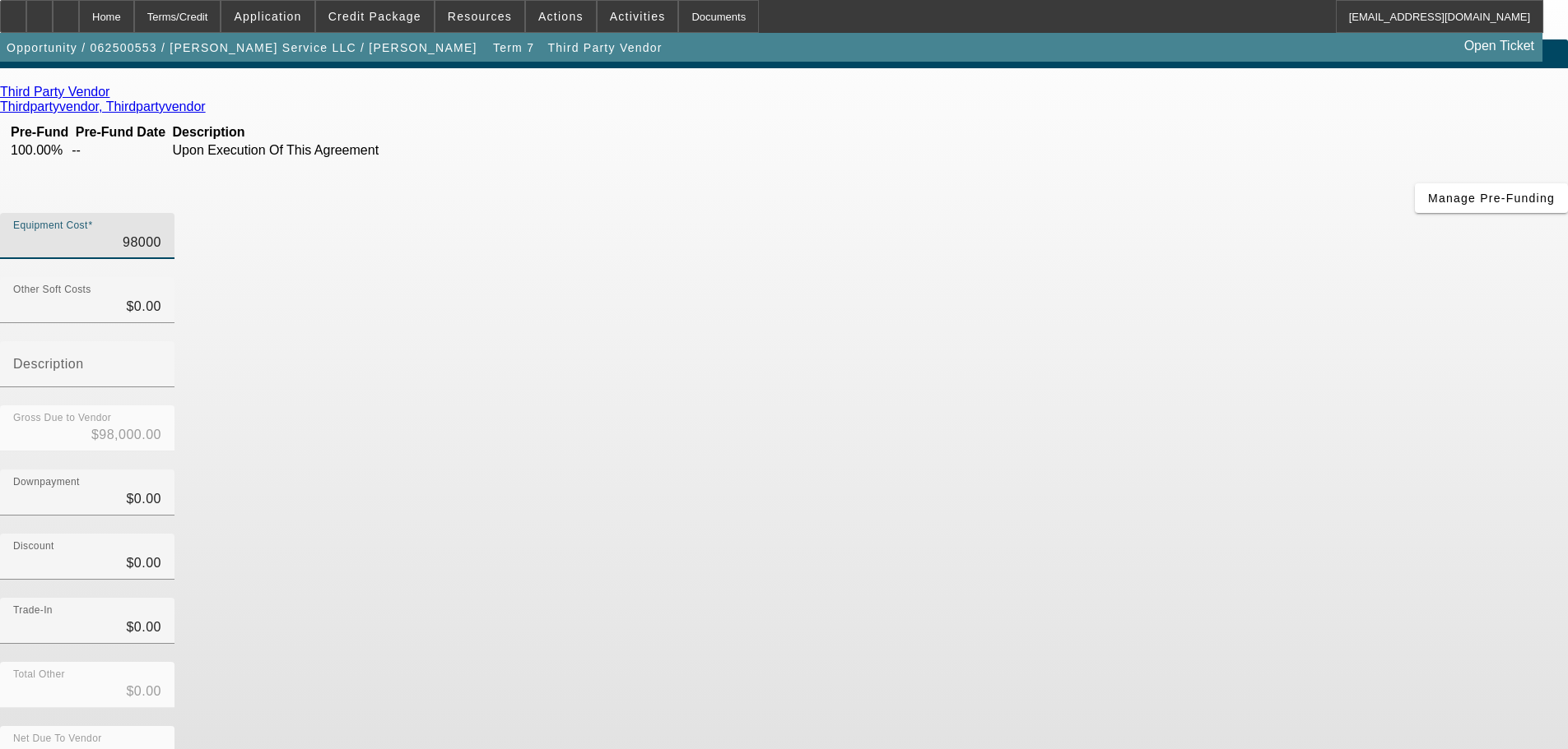
drag, startPoint x: 941, startPoint y: 119, endPoint x: 1122, endPoint y: 119, distance: 181.0
click at [1122, 213] on div "Equipment Cost 98000" at bounding box center [784, 245] width 1568 height 64
type input "9"
type input "$9.00"
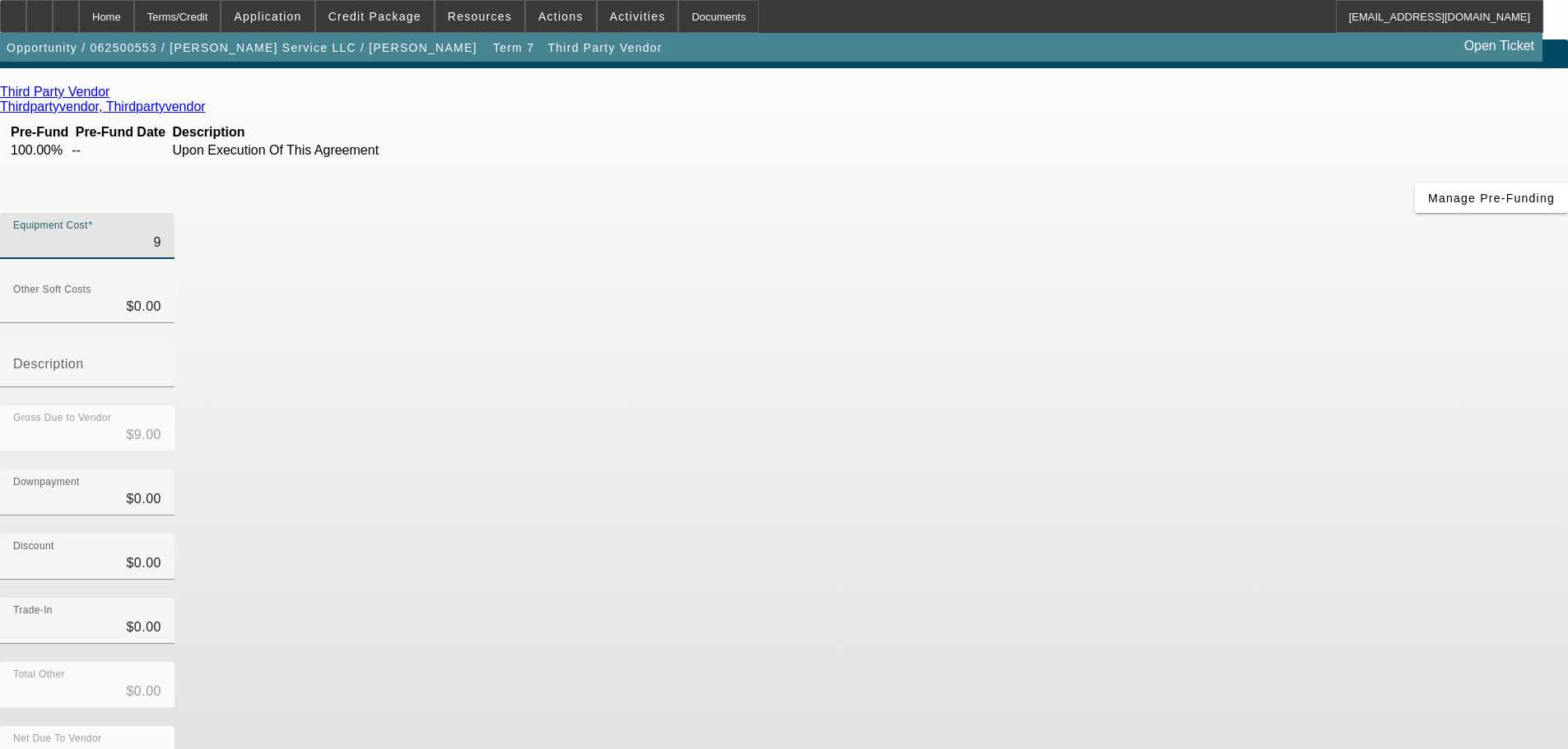
type input "93"
type input "$93.00"
type input "930"
type input "$930.00"
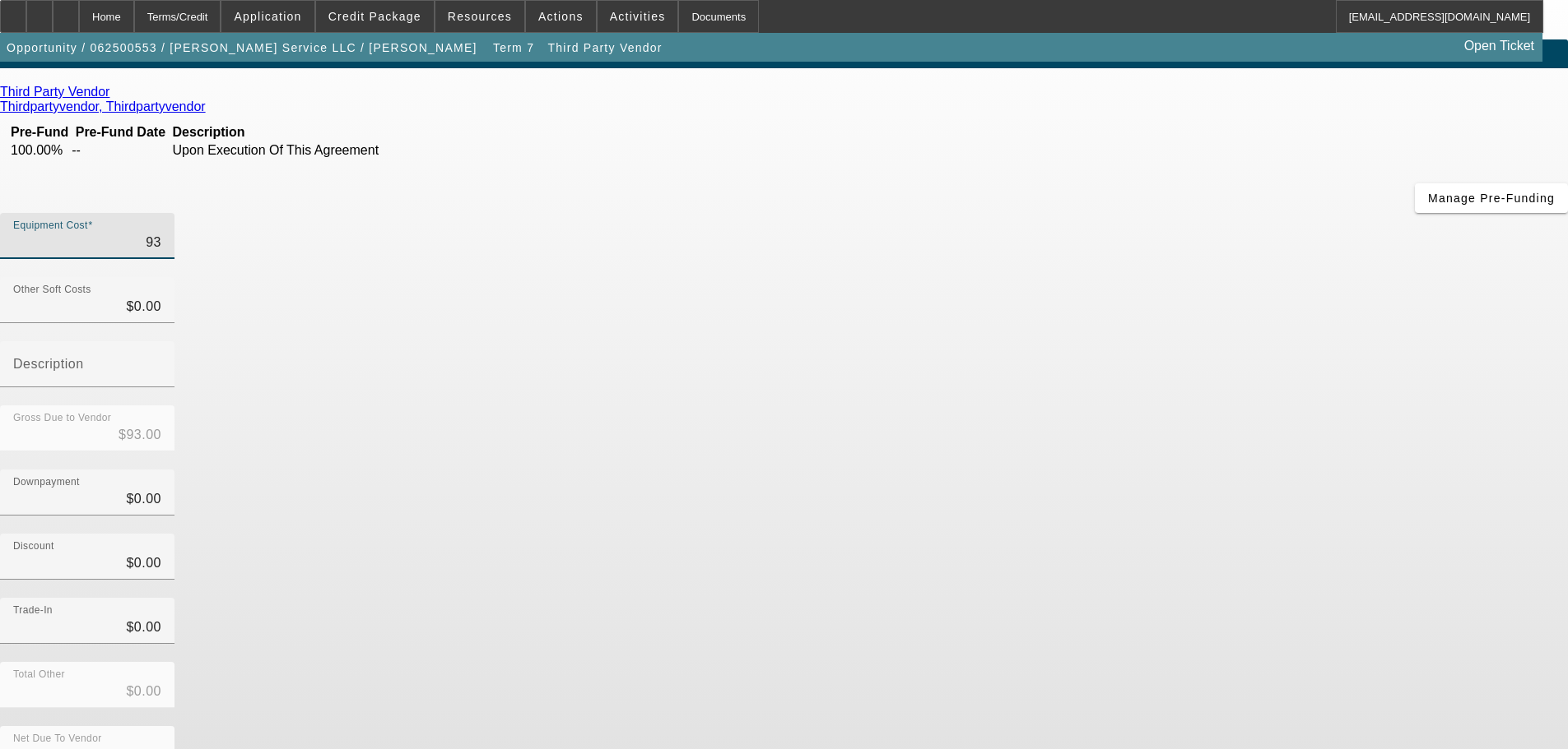
type input "$930.00"
type input "9300"
type input "$9,300.00"
type input "93000"
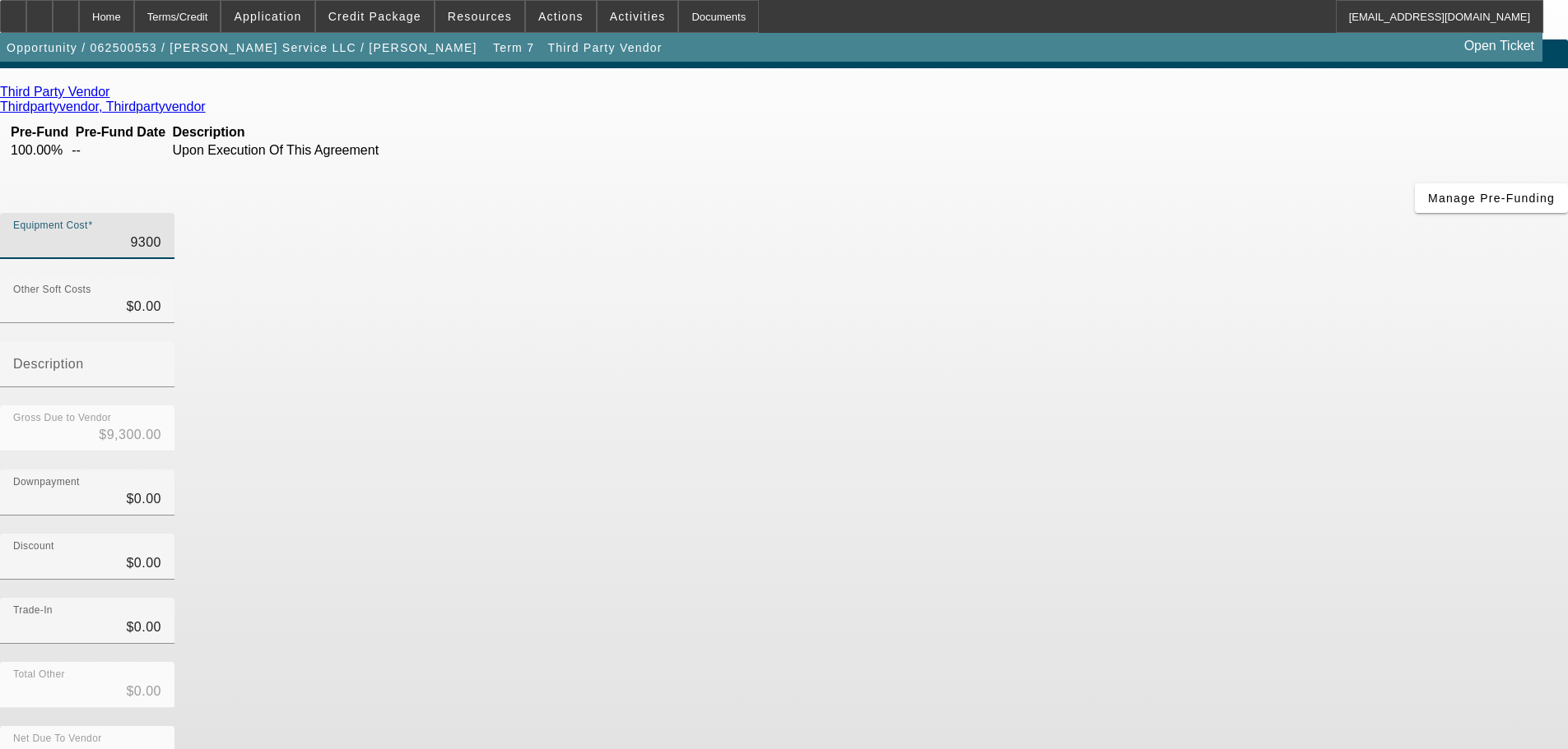
type input "$93,000.00"
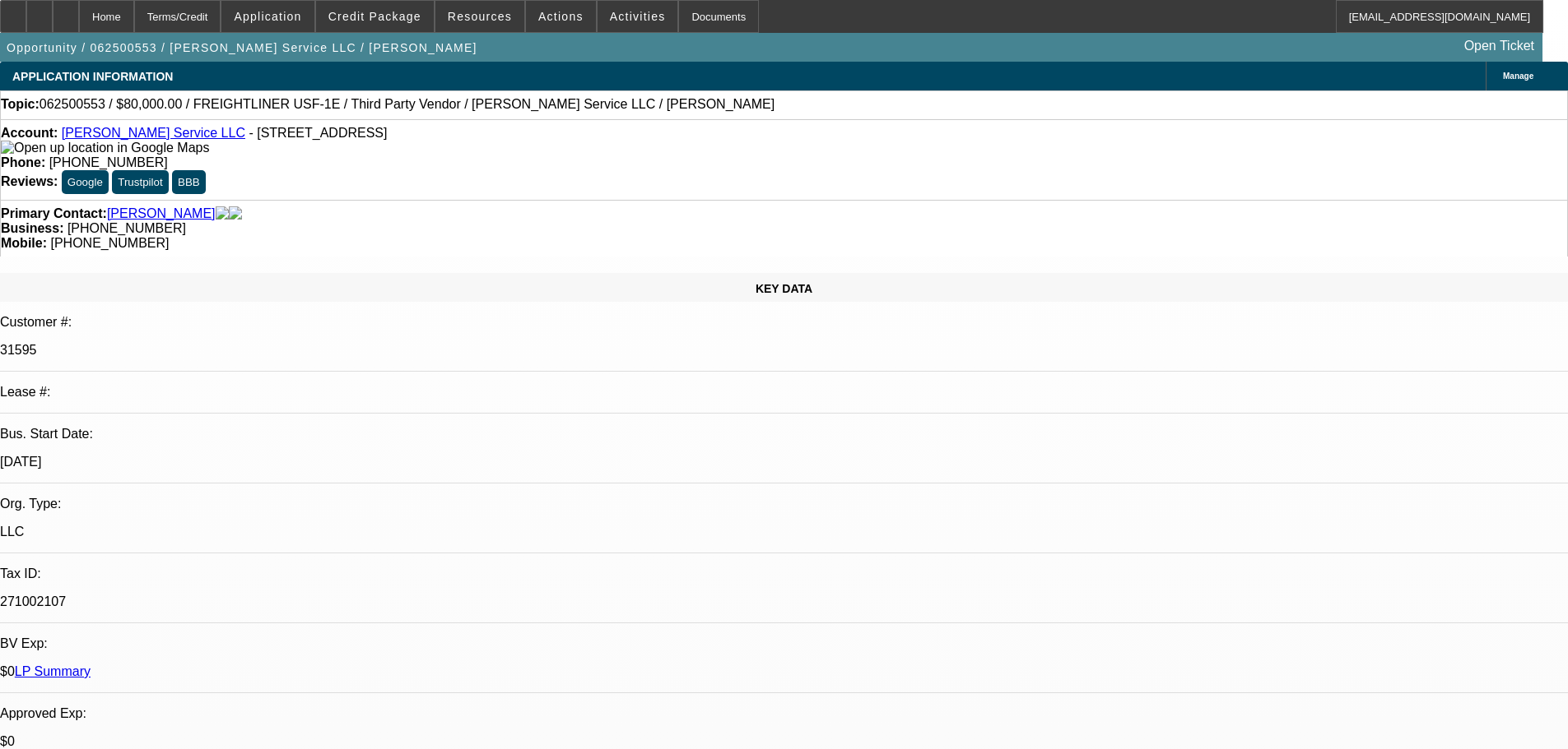
select select "0"
select select "3"
select select "0"
select select "6"
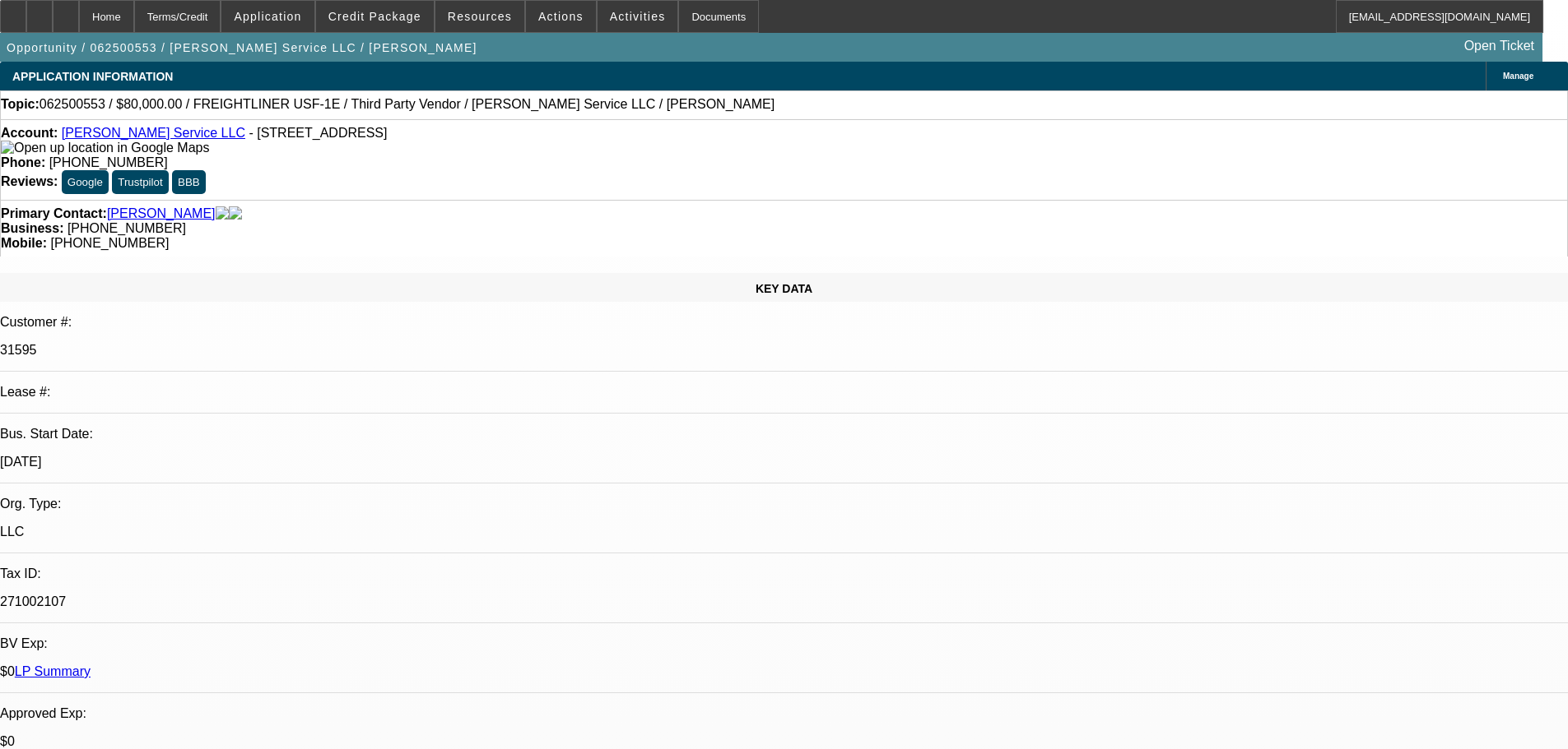
select select "0"
select select "3"
select select "0"
select select "6"
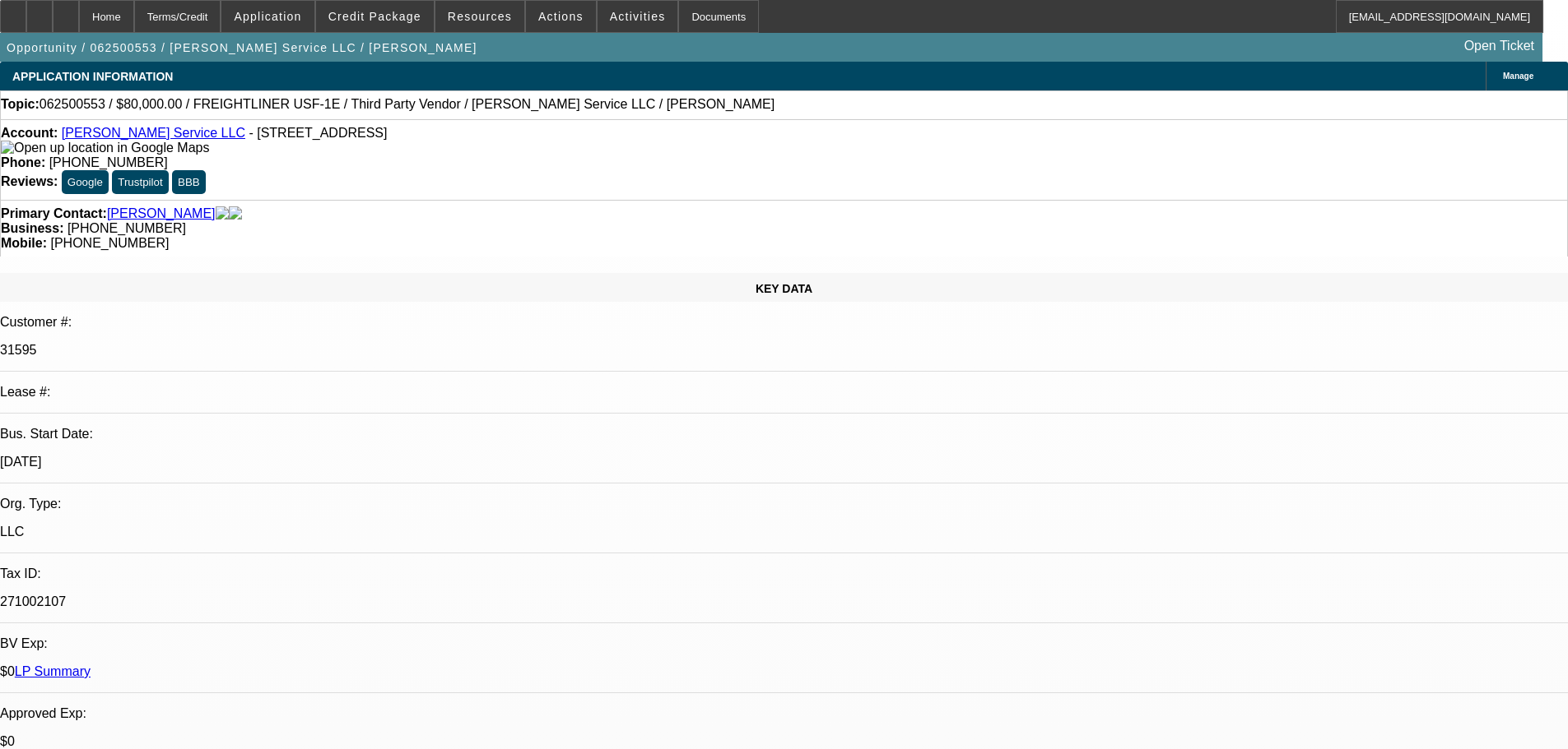
select select "0"
select select "3"
select select "0"
select select "6"
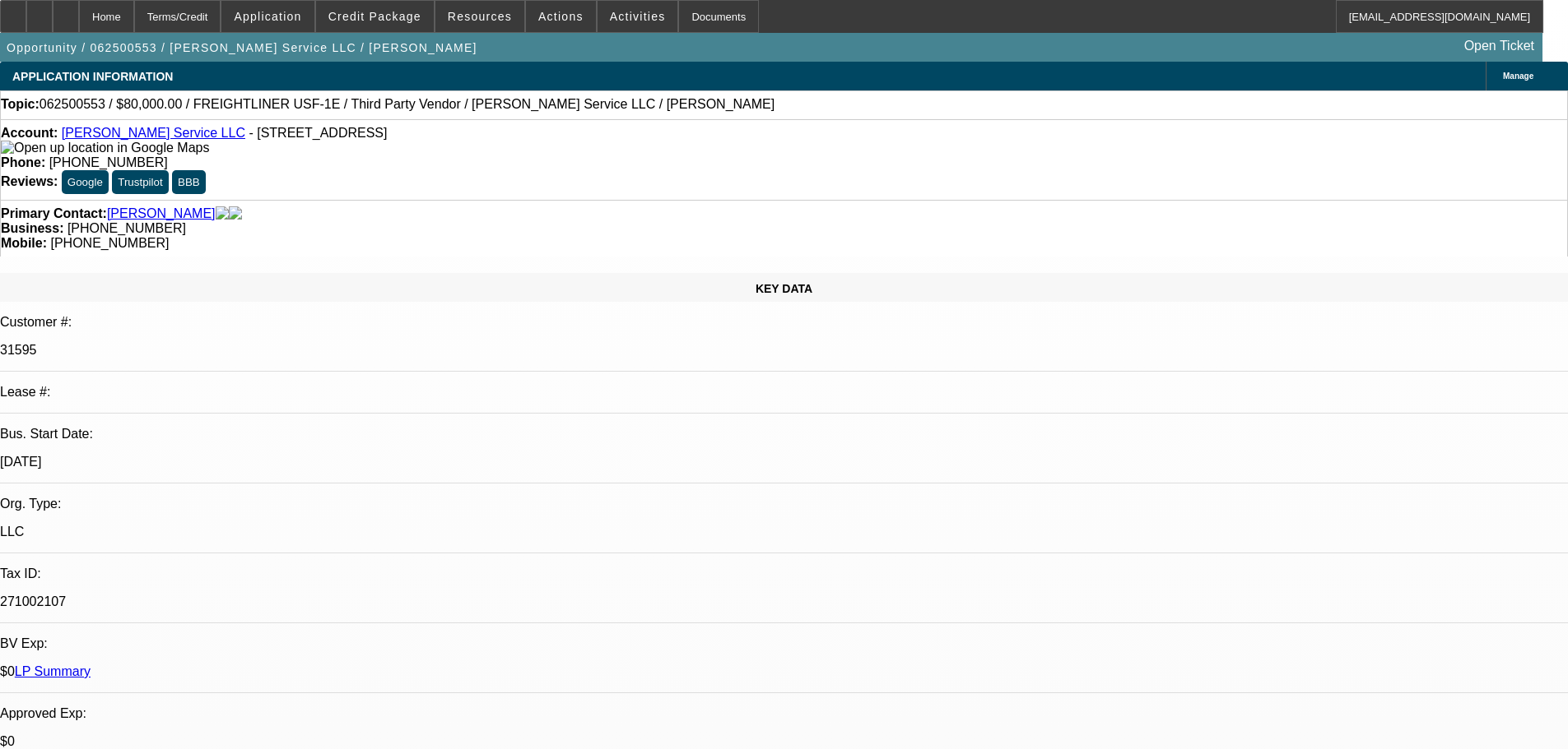
select select "0"
select select "3"
select select "0"
select select "6"
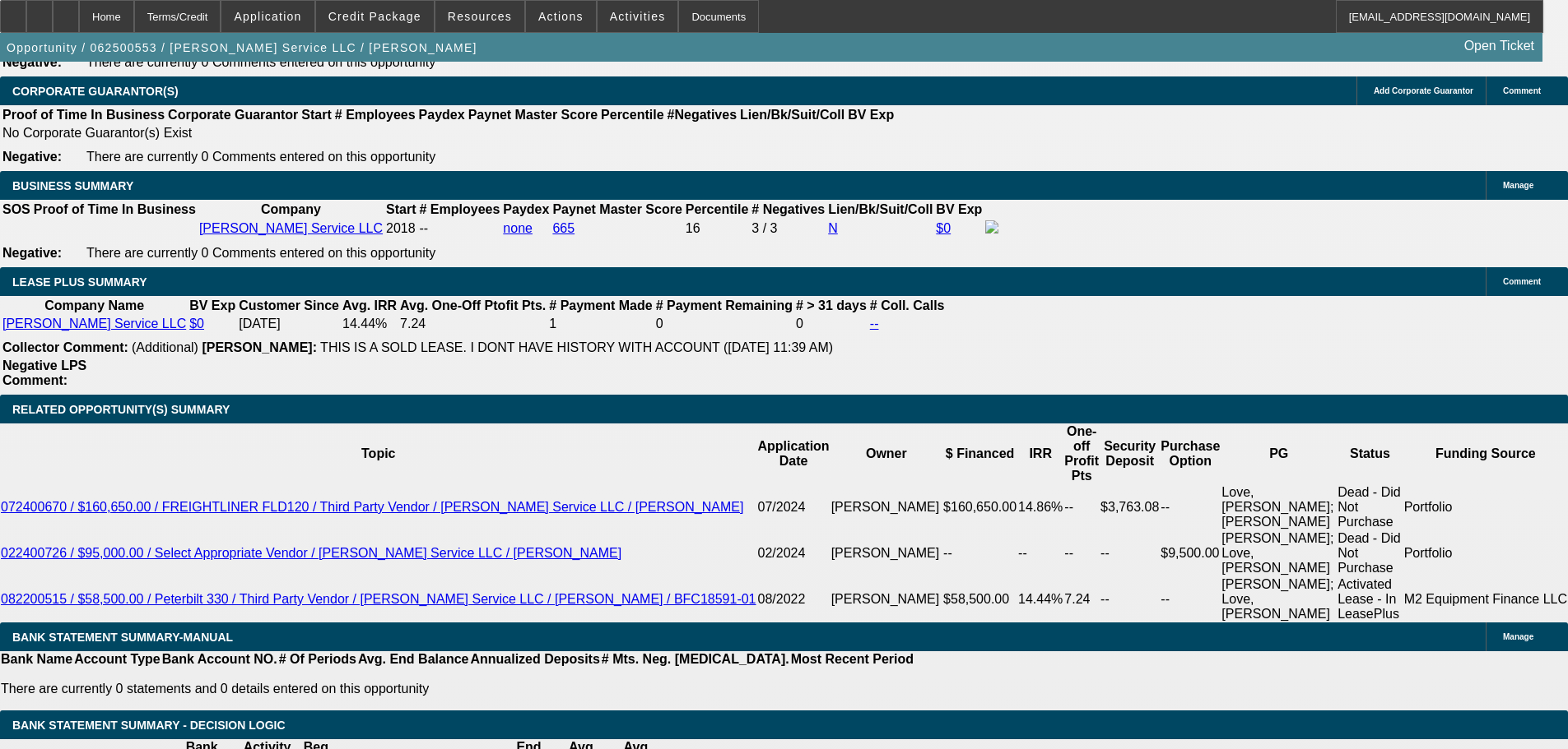
scroll to position [2550, 0]
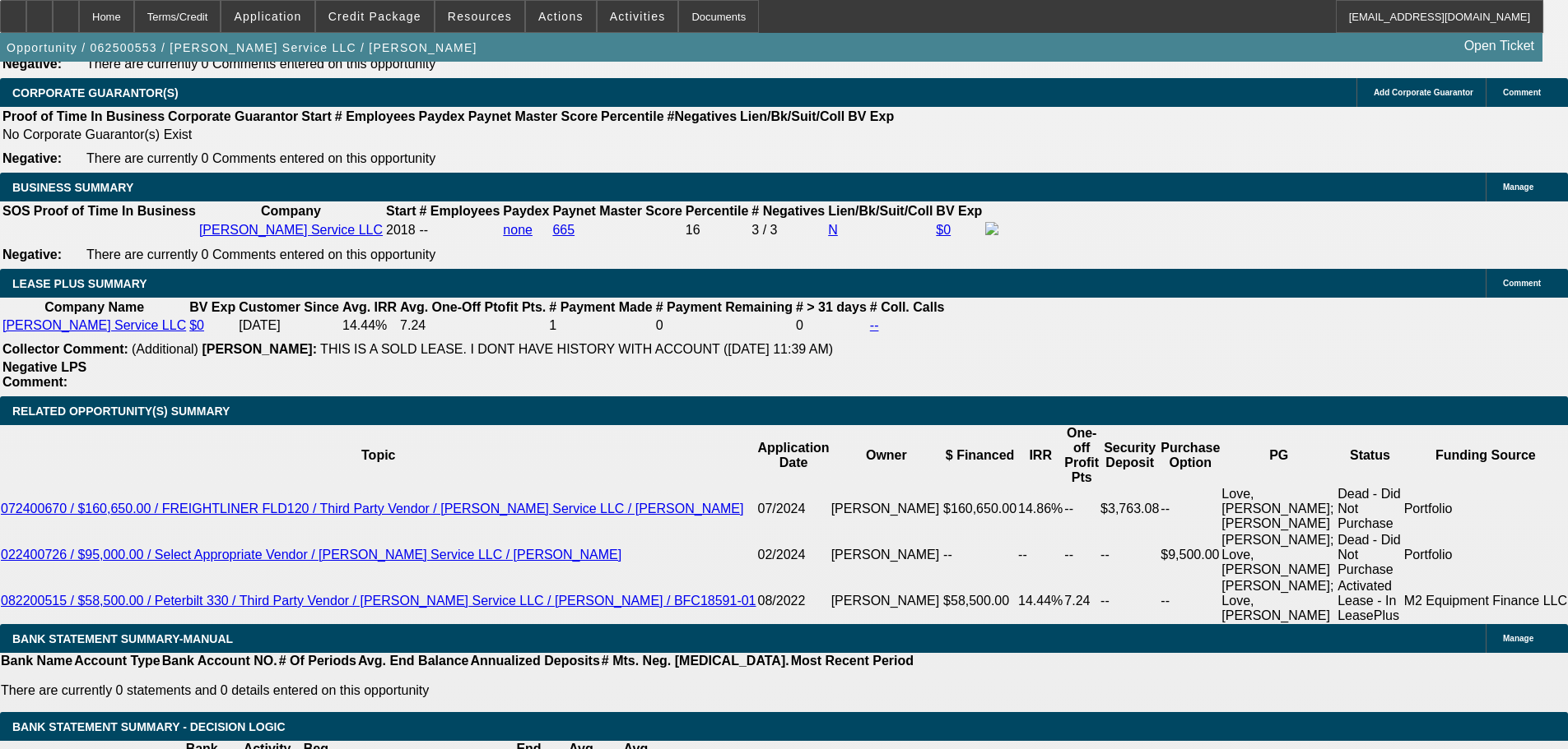
drag, startPoint x: 265, startPoint y: 357, endPoint x: 248, endPoint y: 366, distance: 19.2
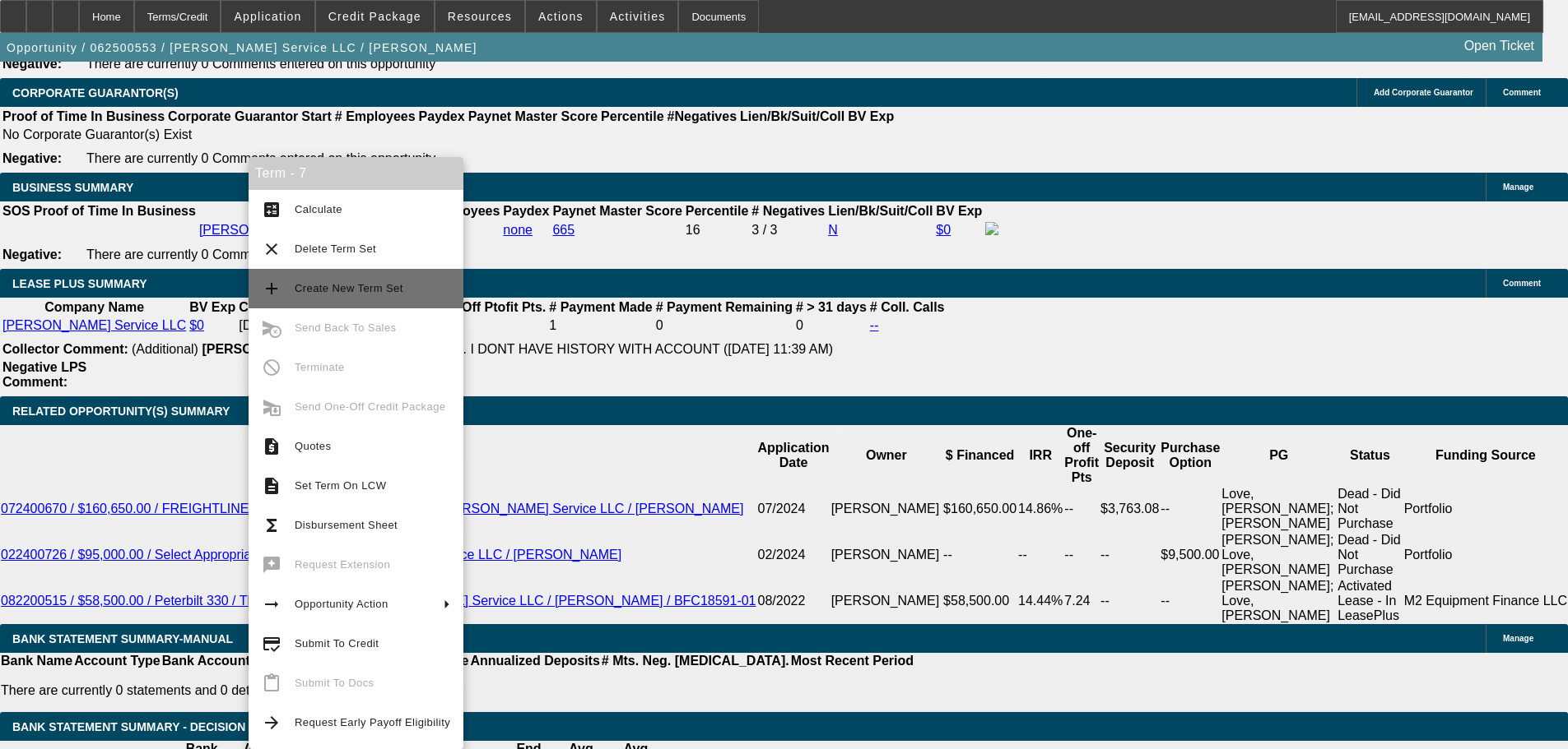
click at [374, 289] on span "Create New Term Set" at bounding box center [349, 288] width 108 height 12
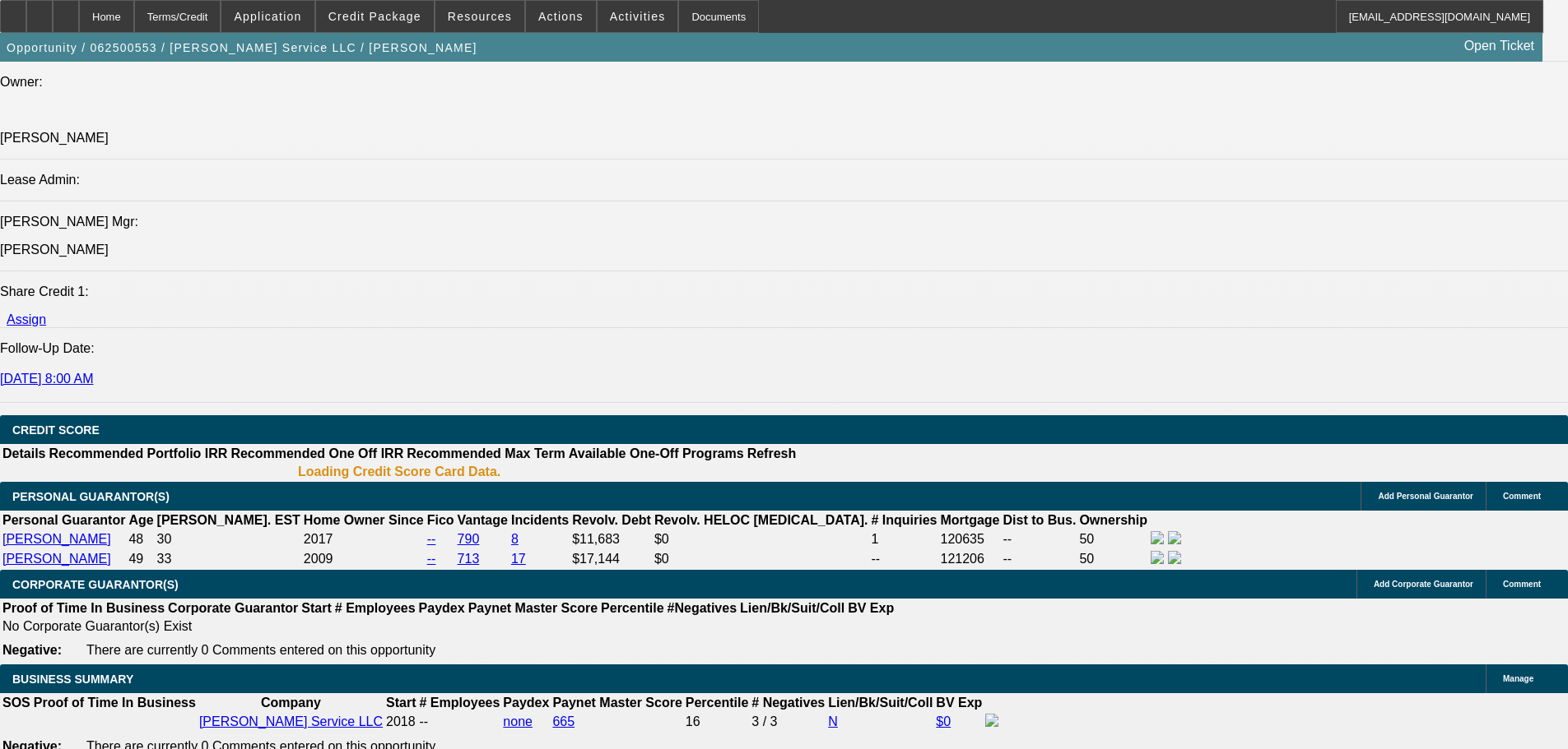
select select "0"
select select "3"
select select "0"
select select "6"
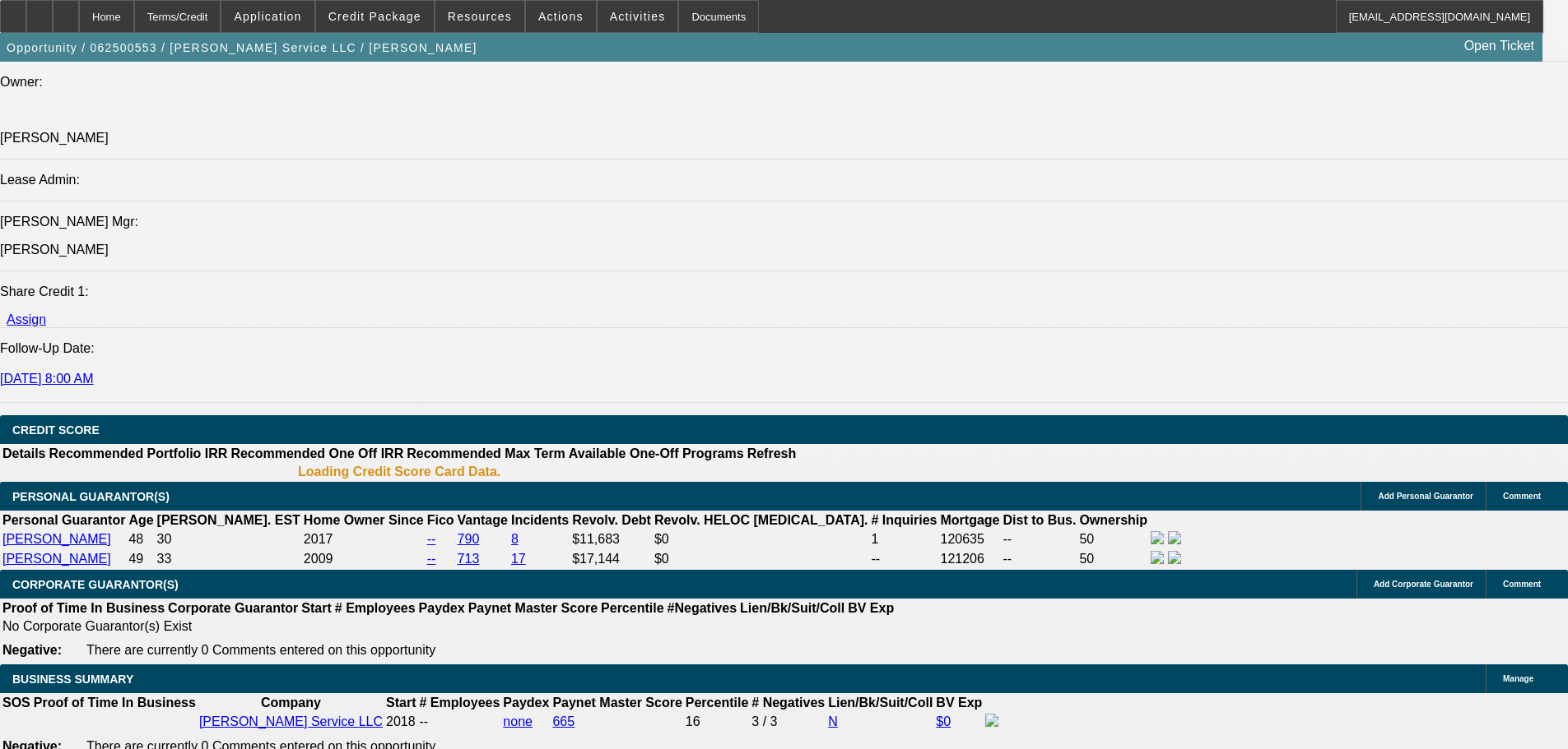
select select "0"
select select "3"
select select "0"
select select "6"
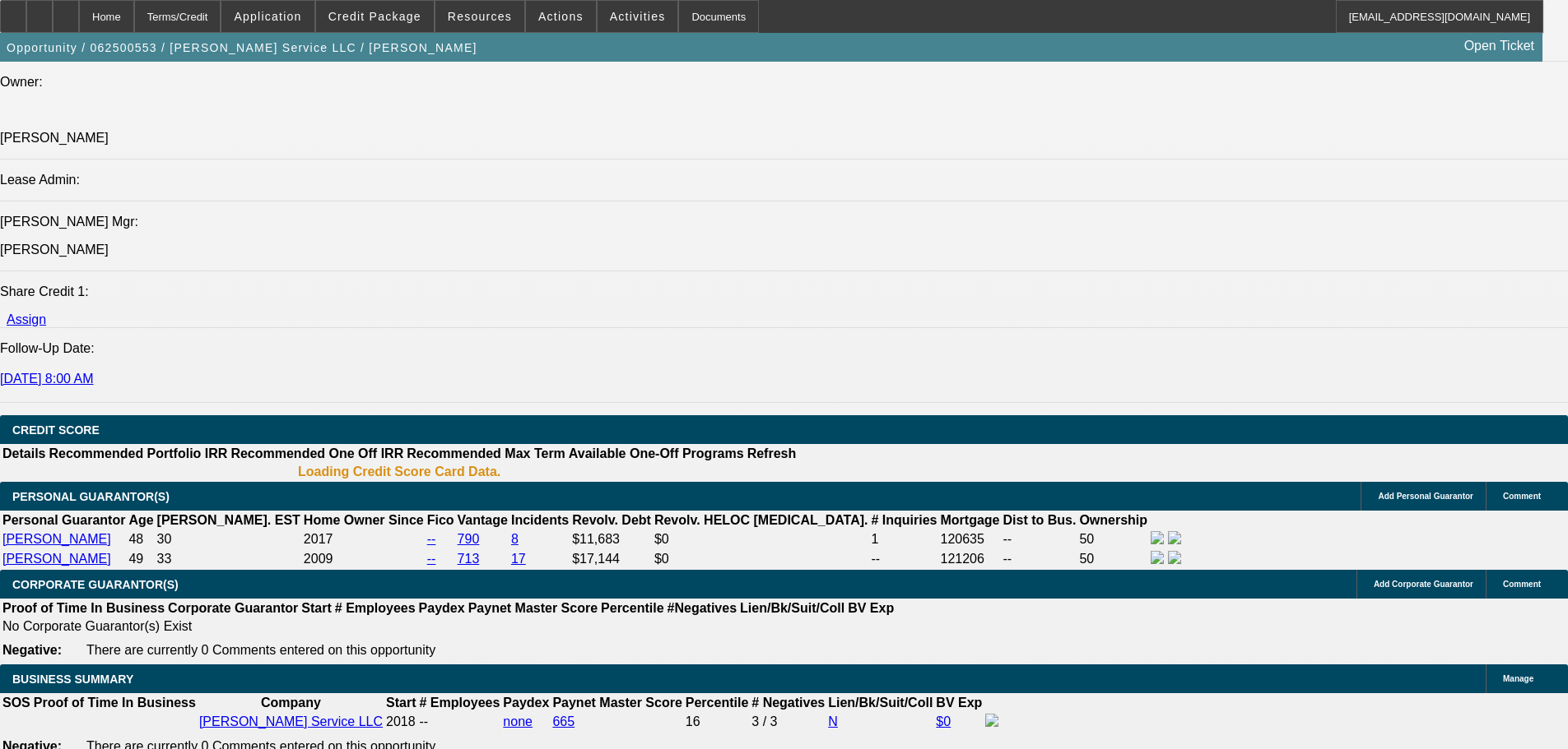
select select "0"
select select "3"
select select "0"
select select "6"
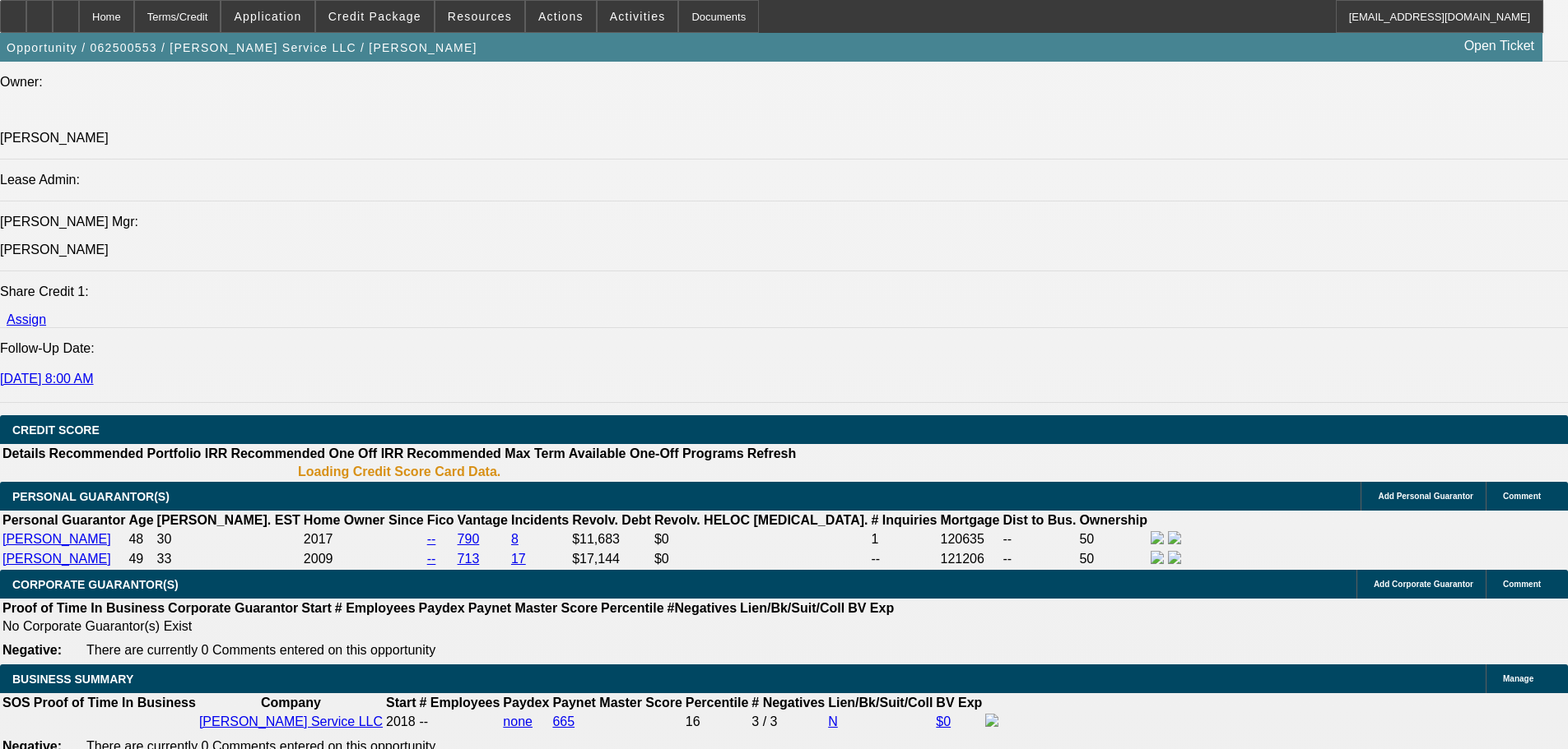
select select "0"
select select "3"
select select "0"
select select "6"
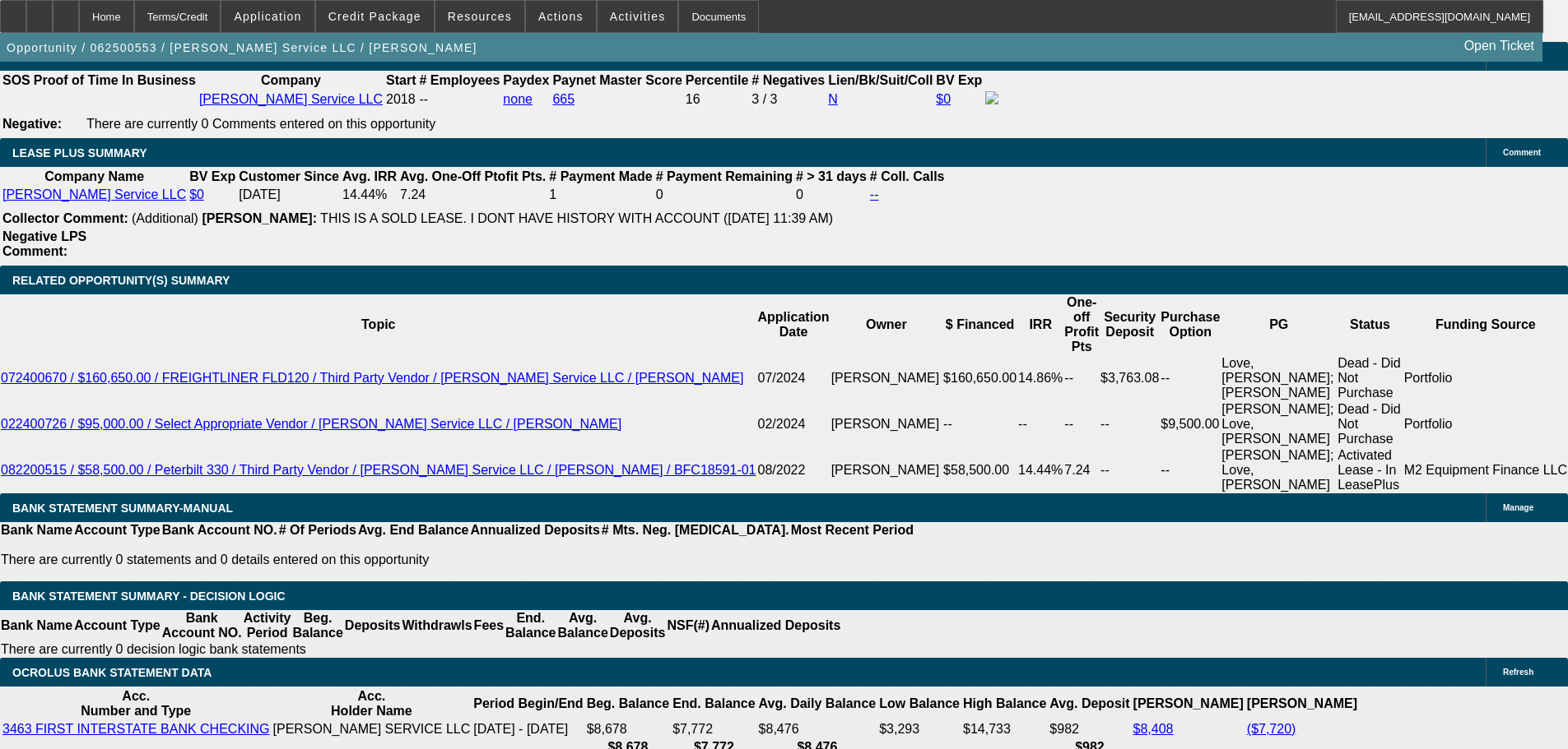
scroll to position [2674, 0]
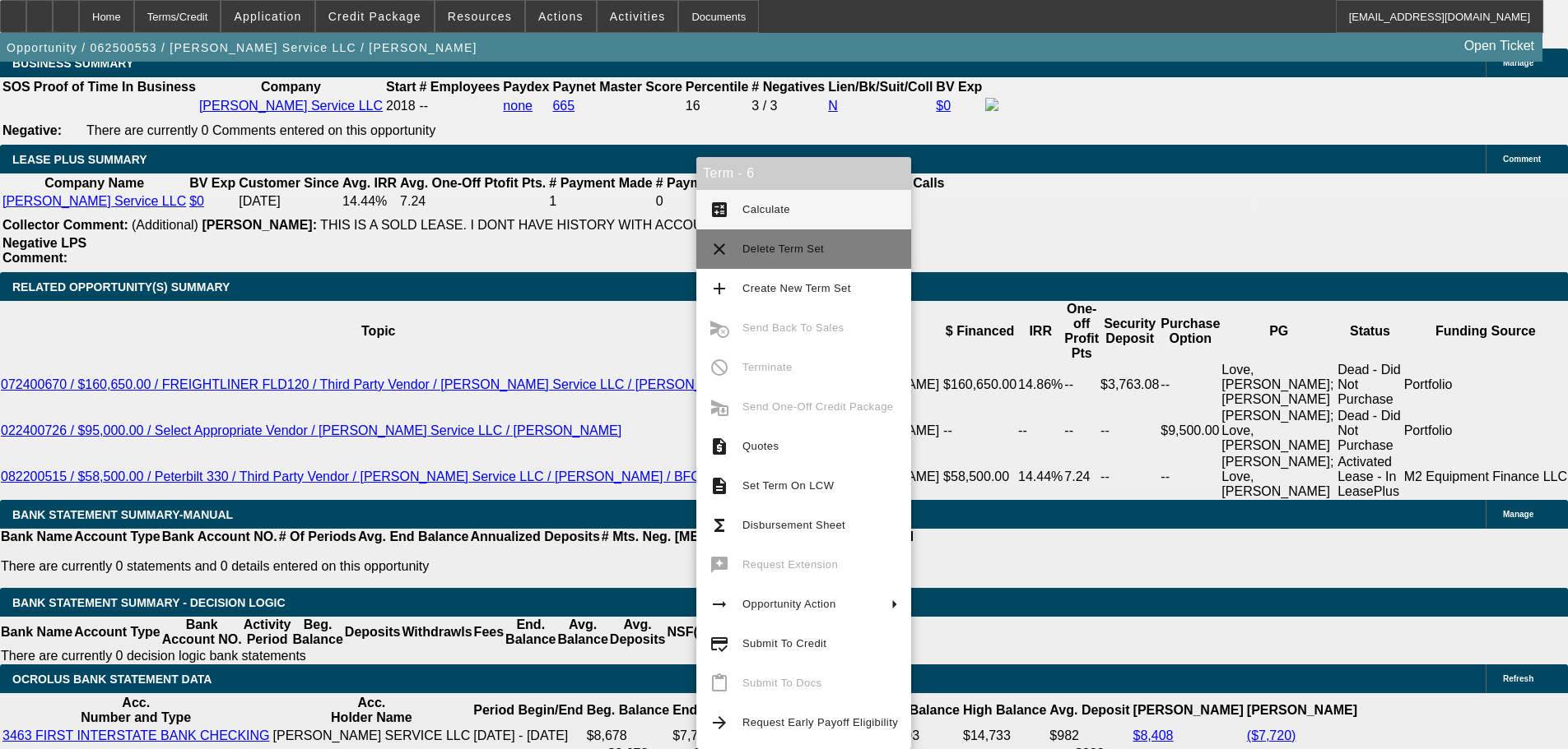
click at [809, 246] on span "Delete Term Set" at bounding box center [783, 249] width 82 height 12
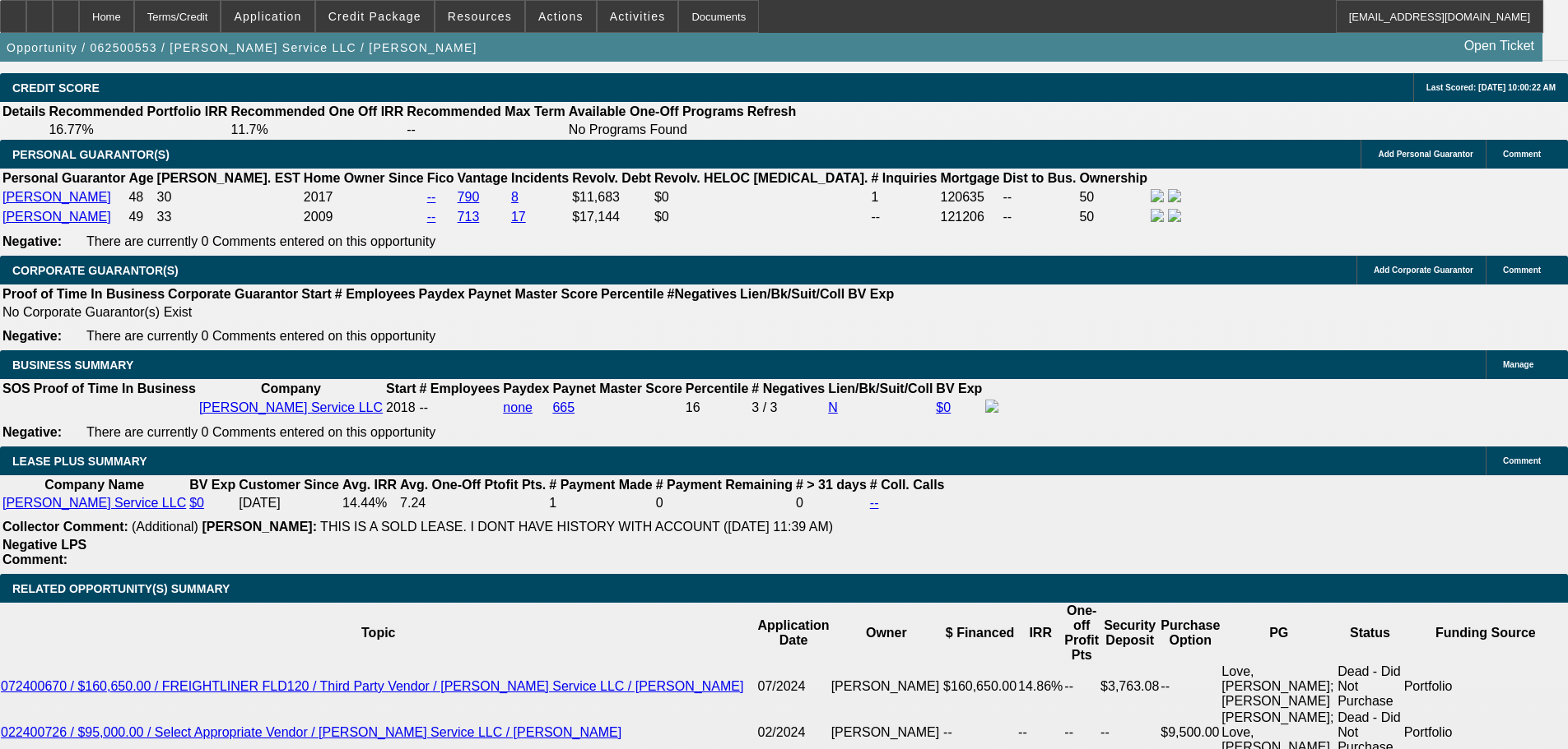
select select "0"
select select "3"
select select "0"
select select "6"
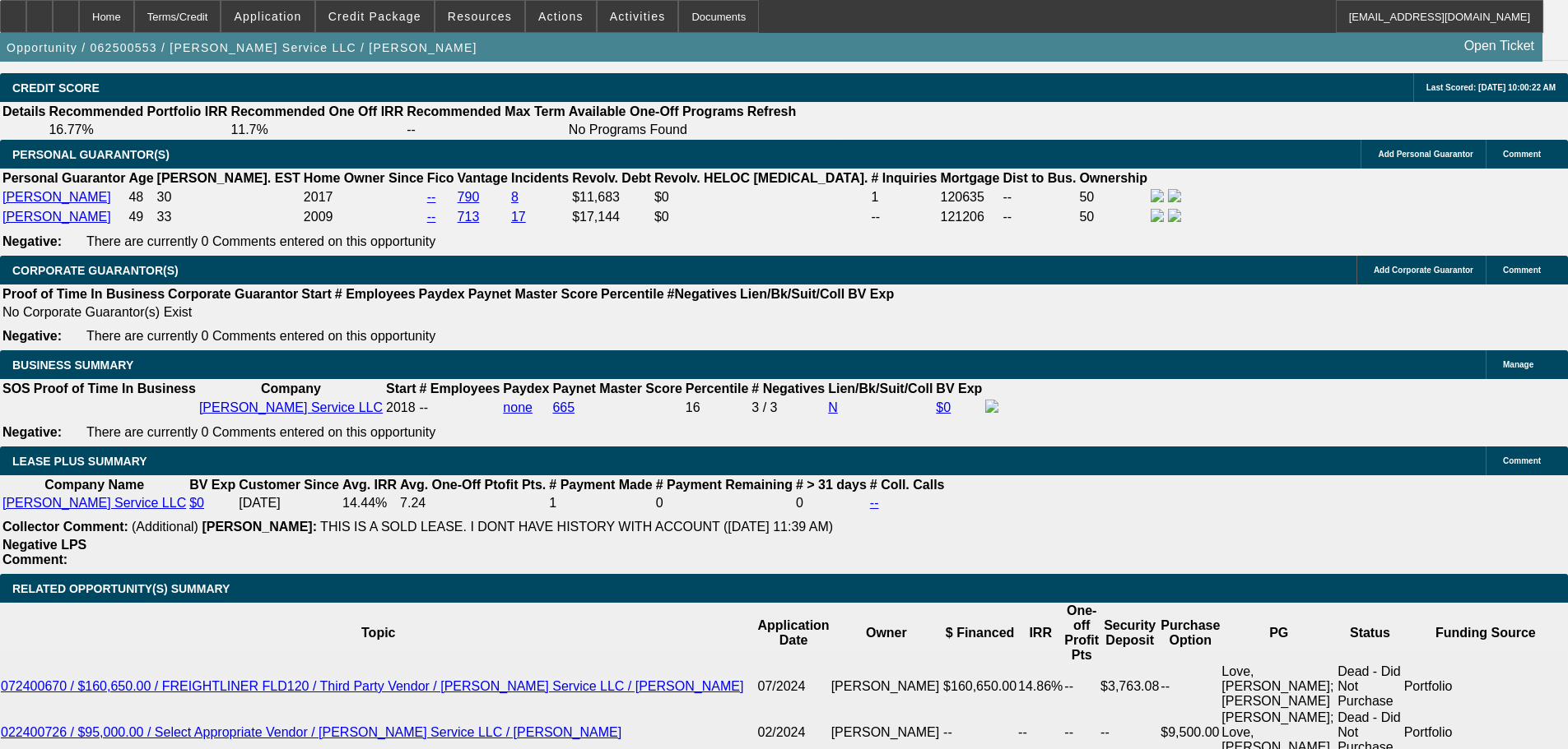
select select "0"
select select "3"
select select "0"
select select "6"
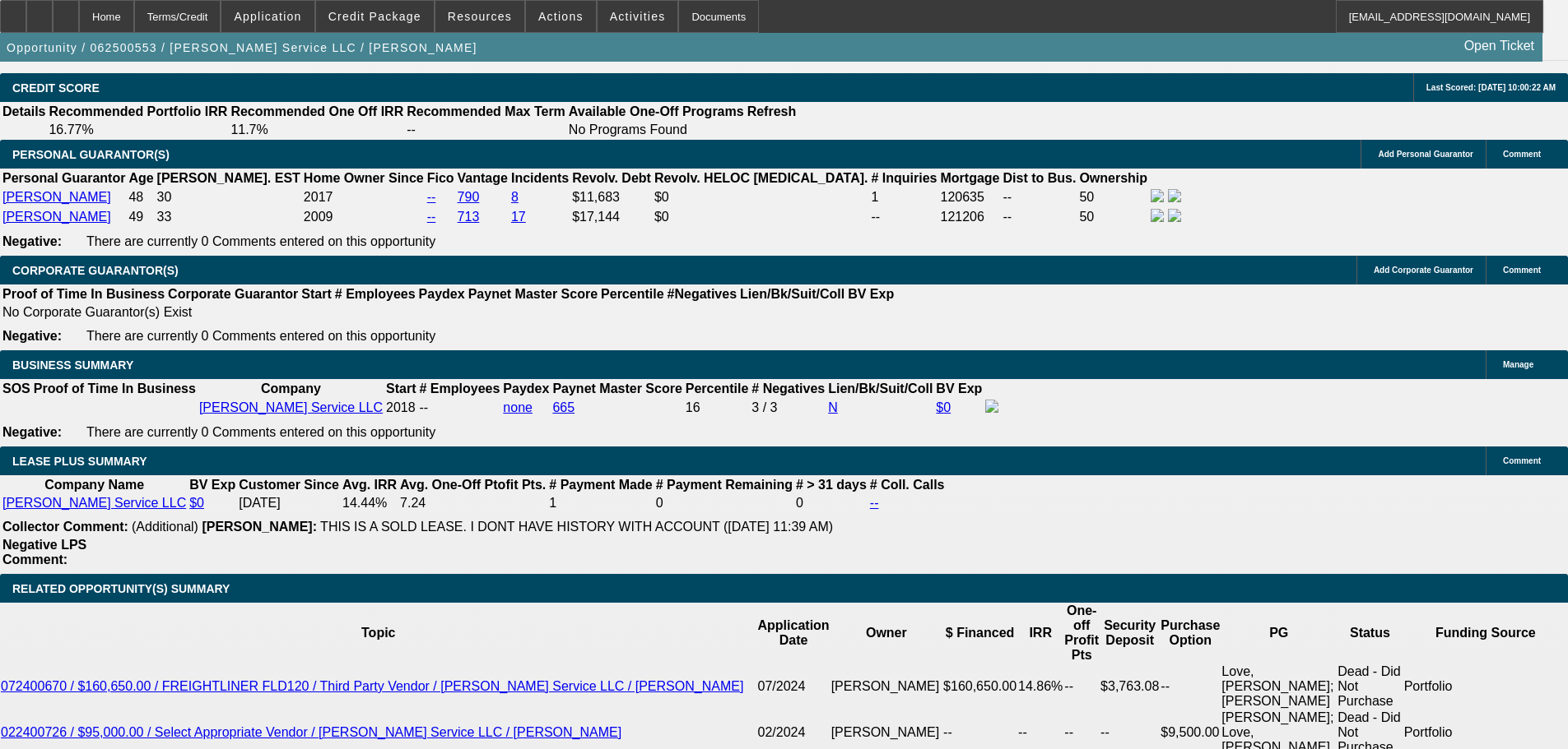
select select "0"
select select "3"
select select "0"
select select "6"
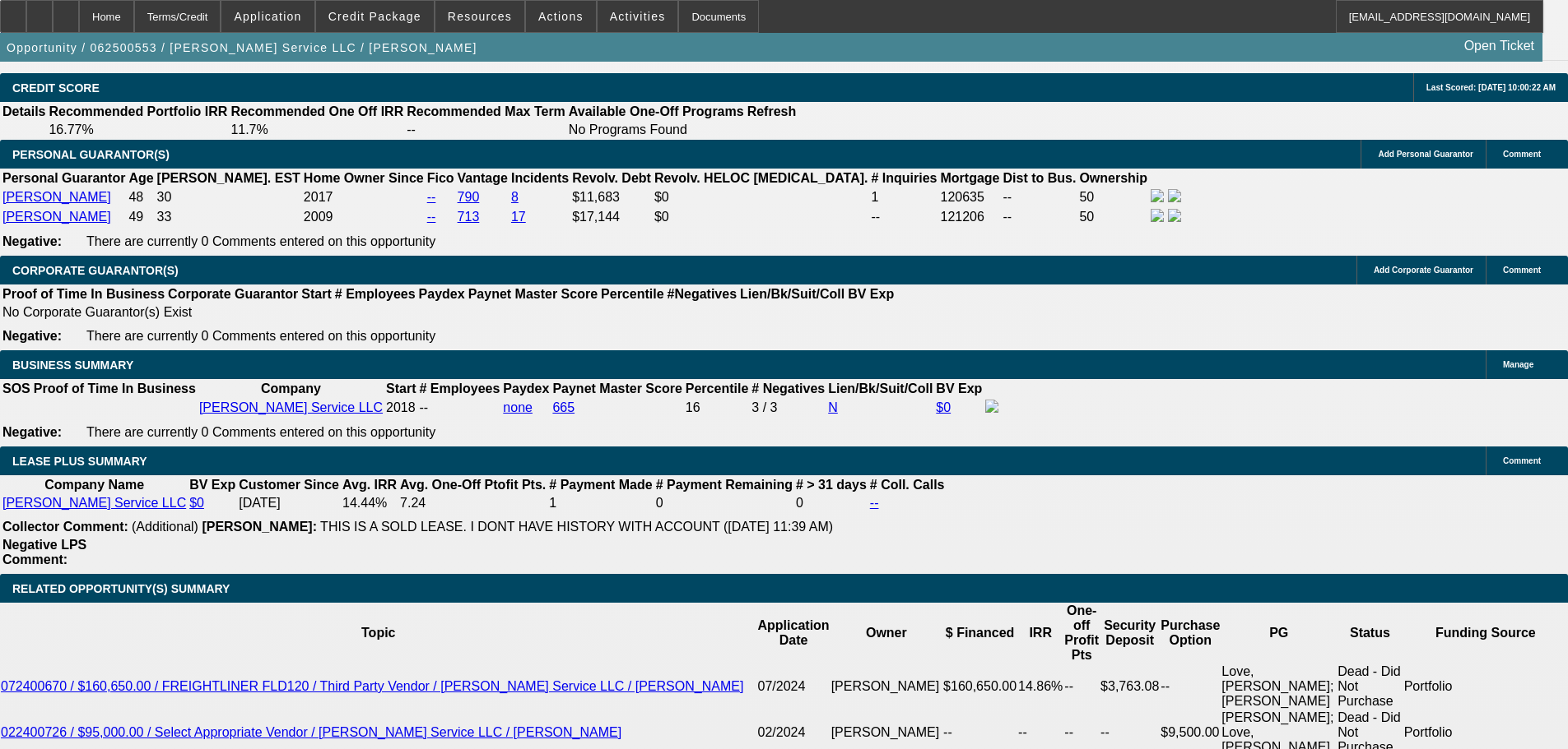
select select "0"
select select "3"
select select "0"
select select "6"
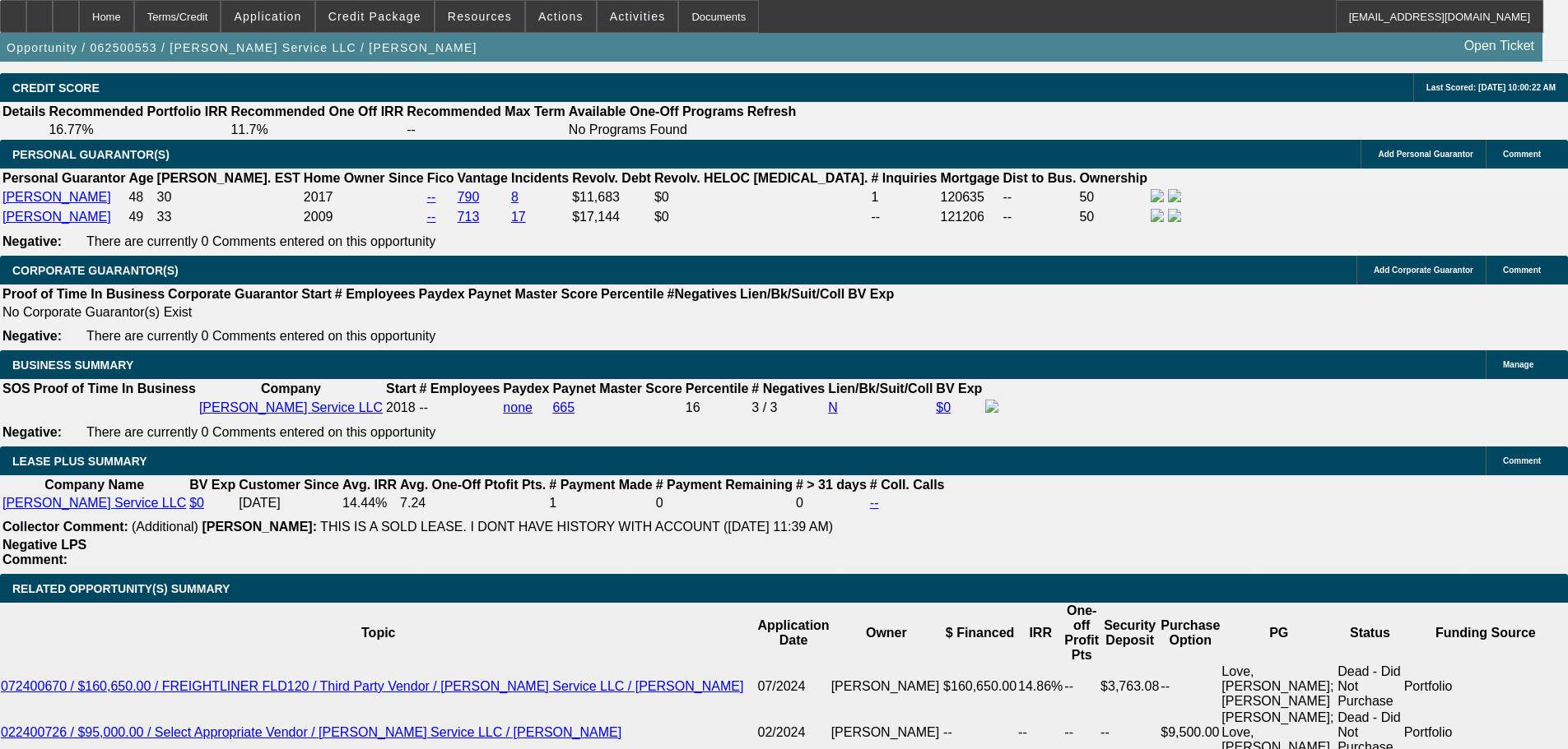
scroll to position [2592, 0]
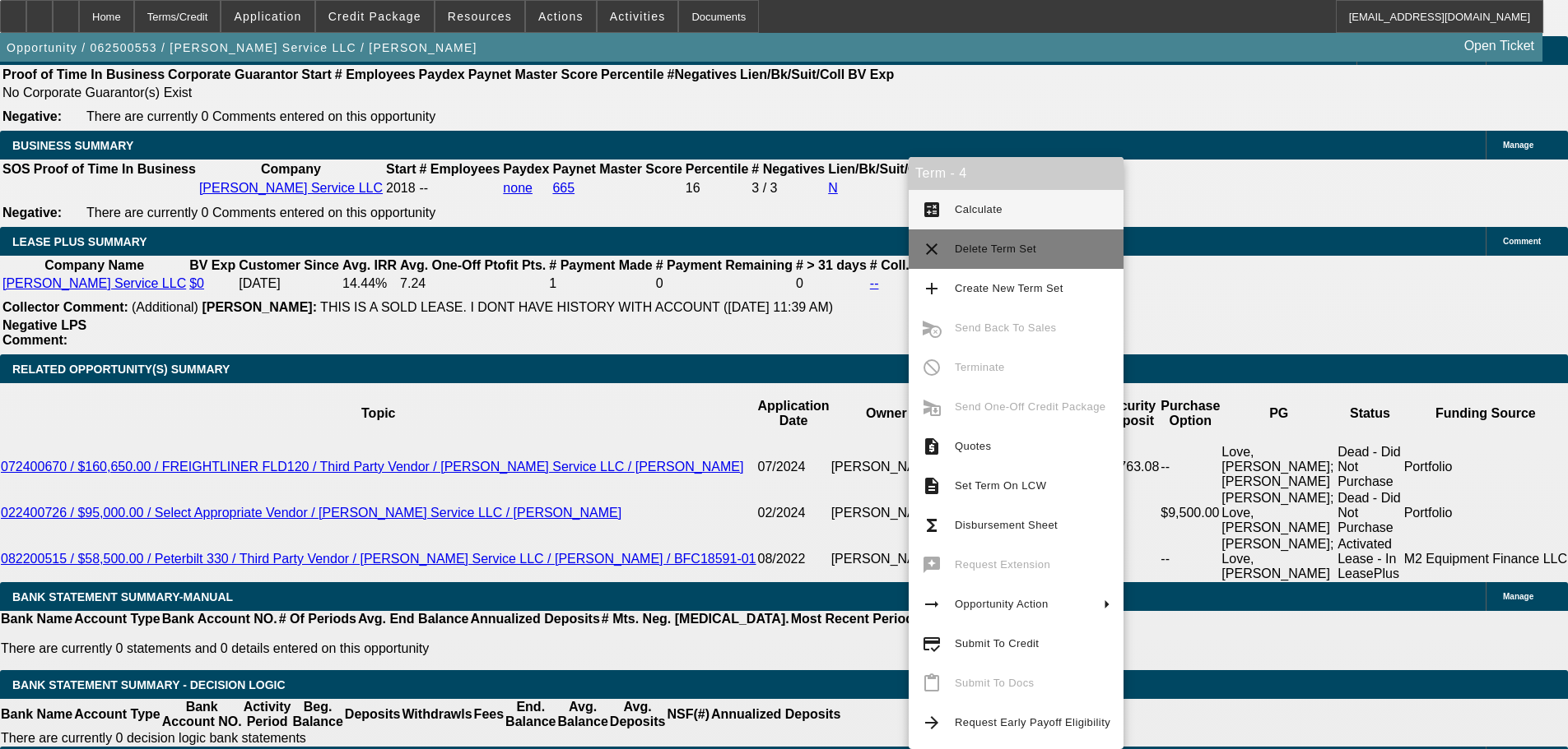
click at [993, 253] on span "Delete Term Set" at bounding box center [995, 249] width 82 height 12
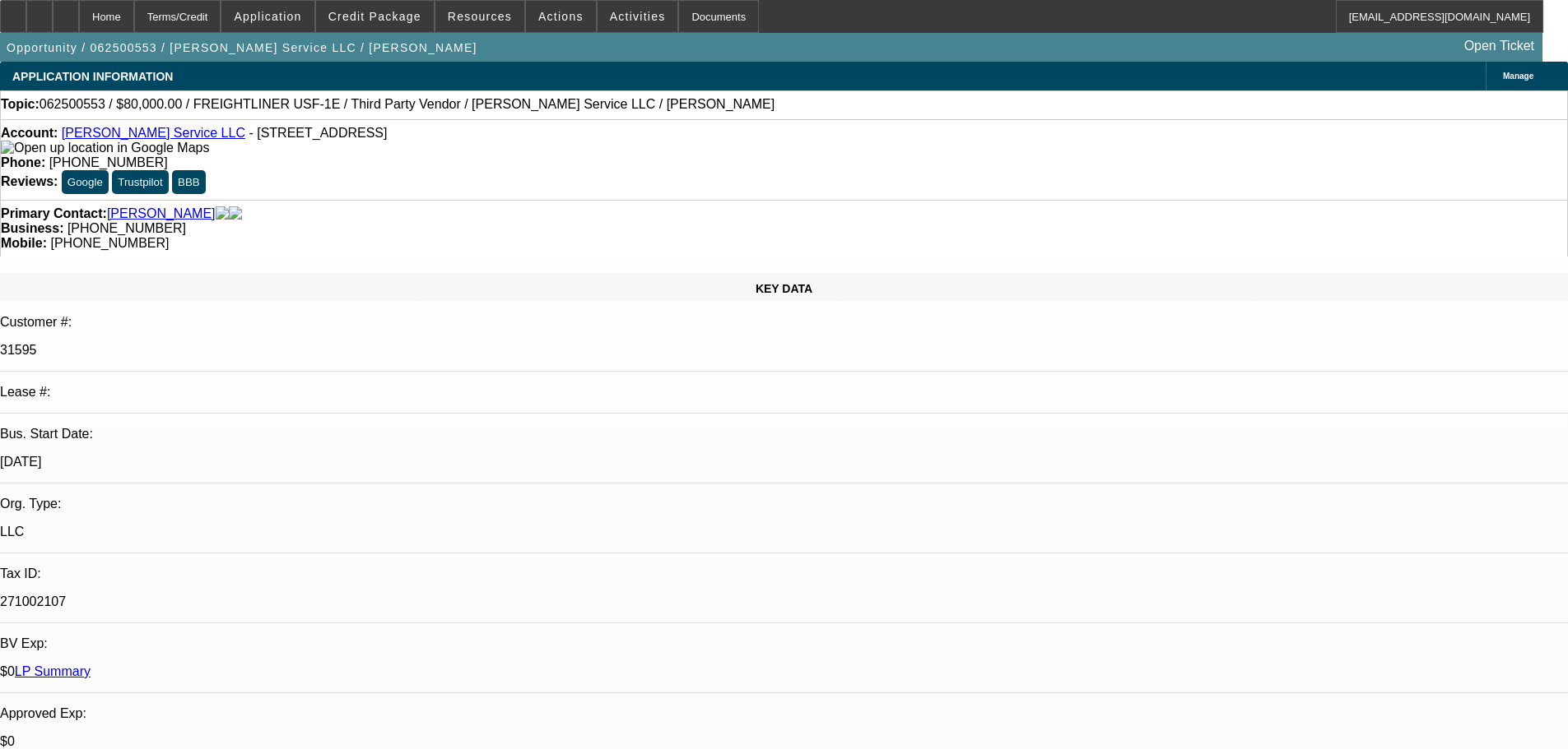
select select "0"
select select "3"
select select "0"
select select "6"
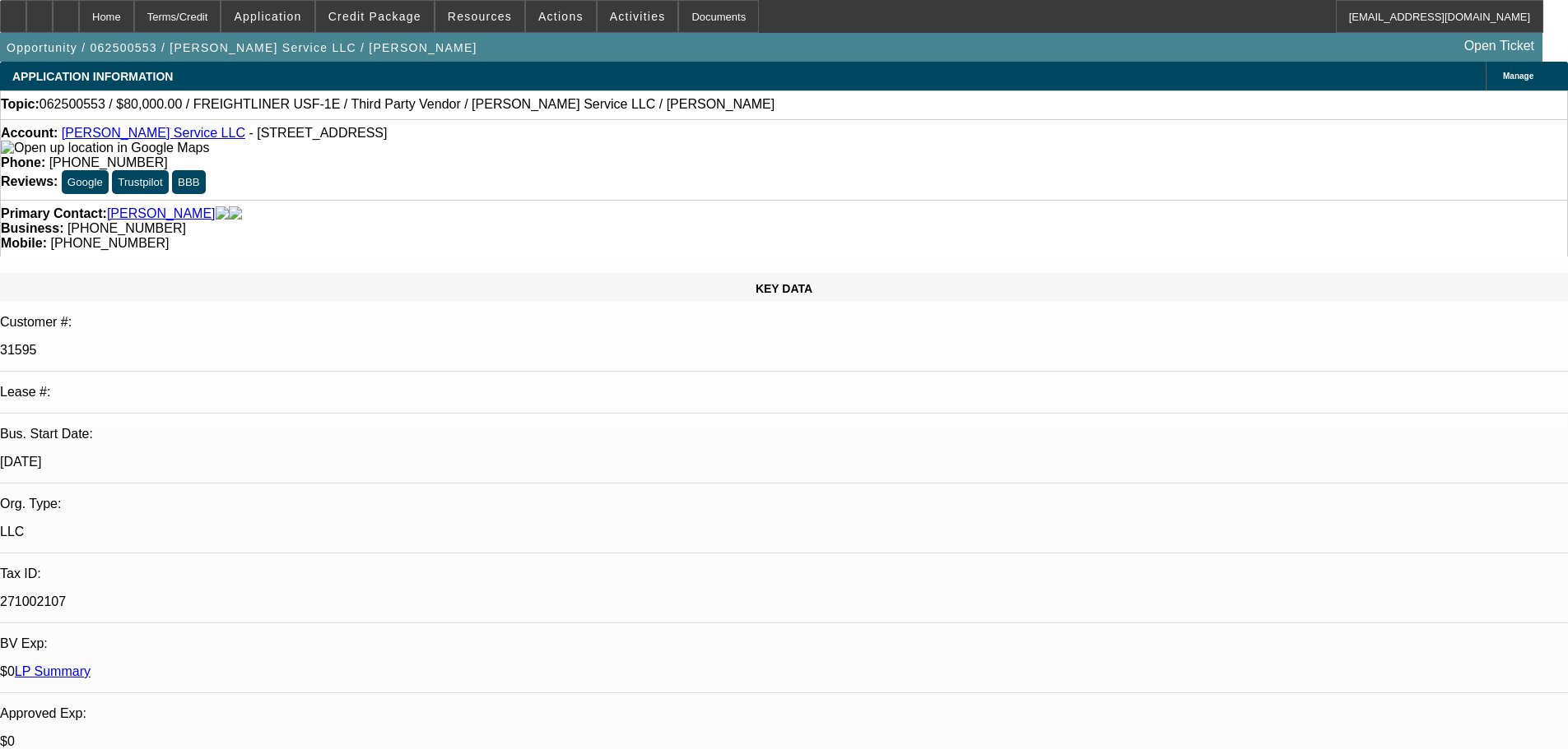
select select "0"
select select "3"
select select "0"
select select "6"
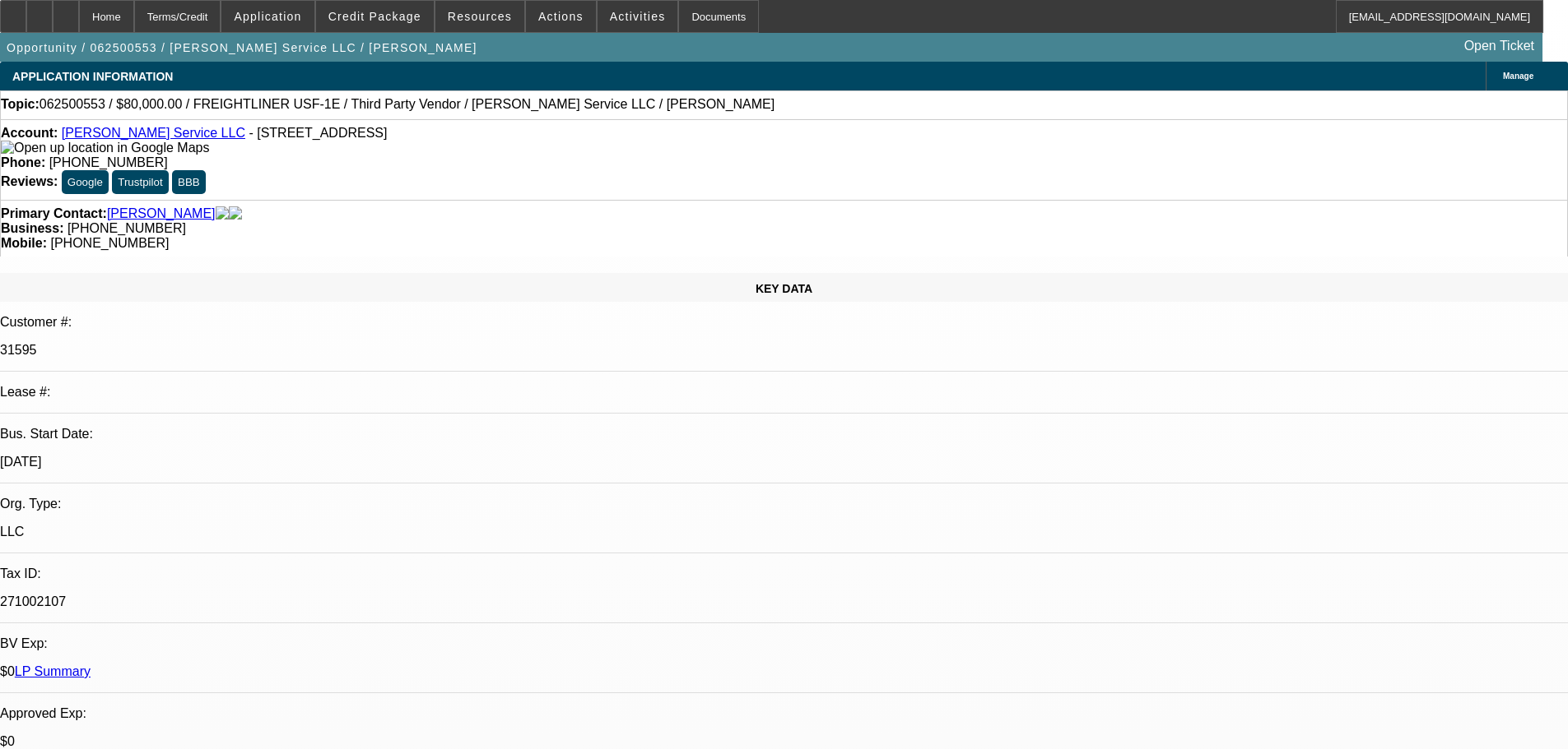
select select "0"
select select "3"
select select "0"
select select "6"
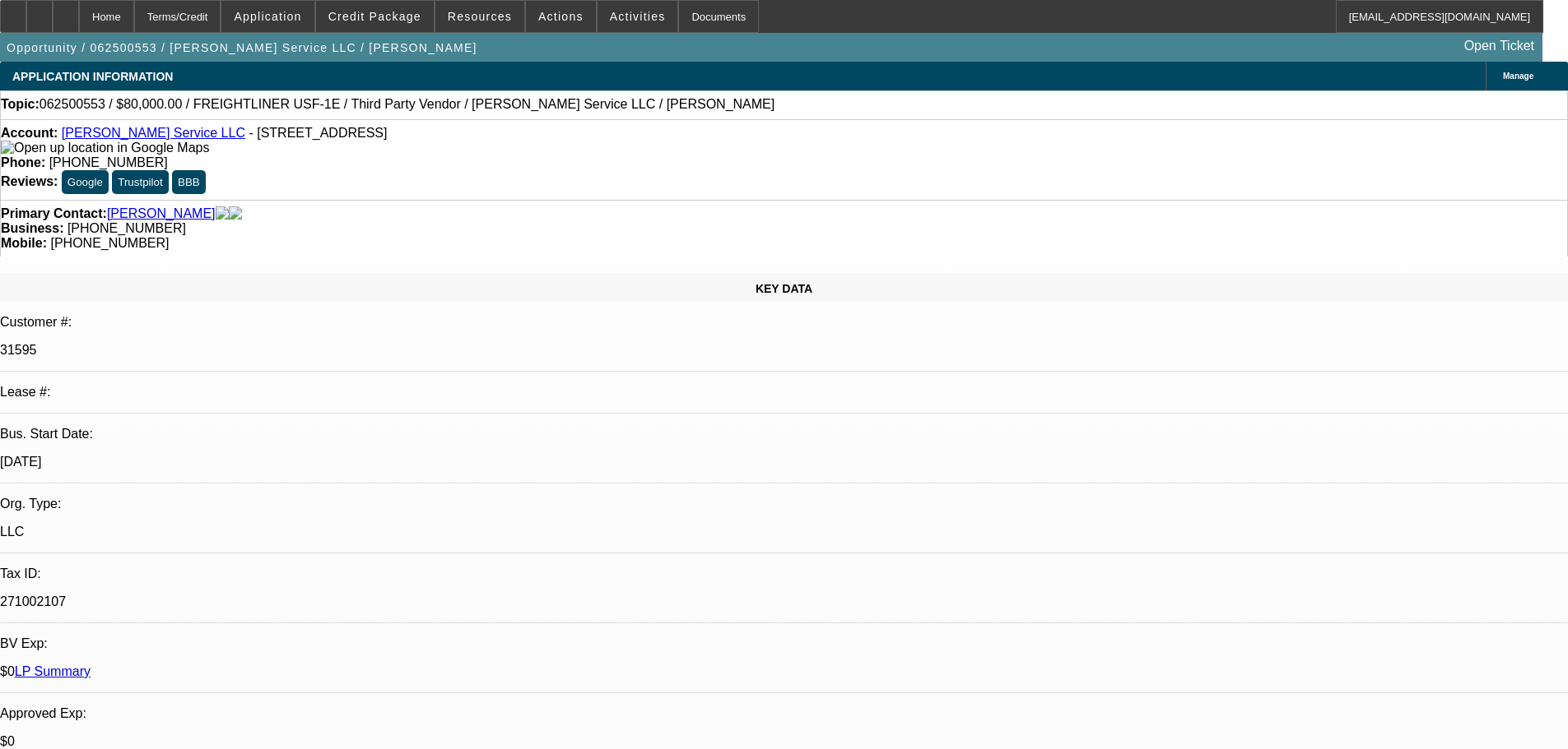
select select "0"
select select "3"
select select "0"
select select "6"
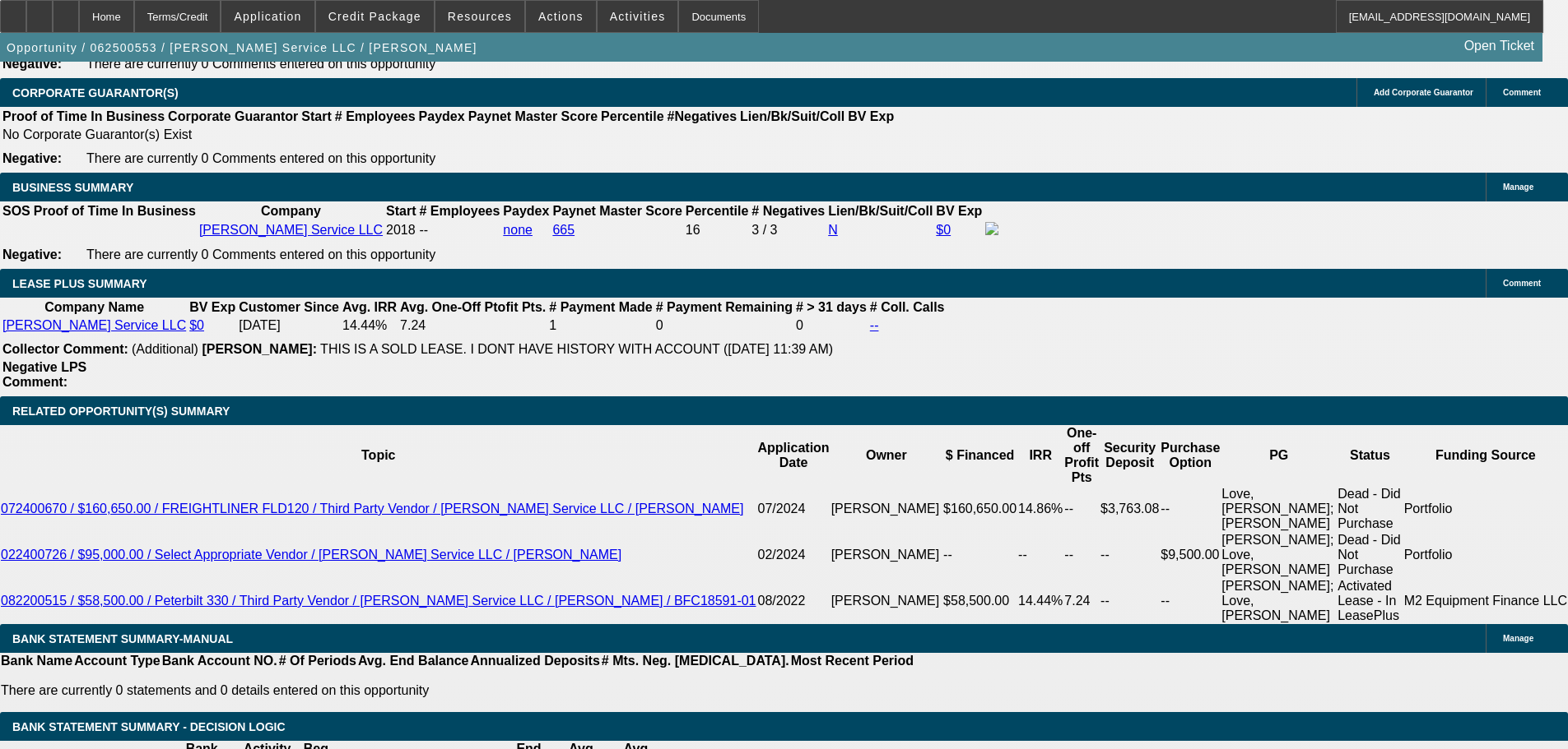
scroll to position [2632, 0]
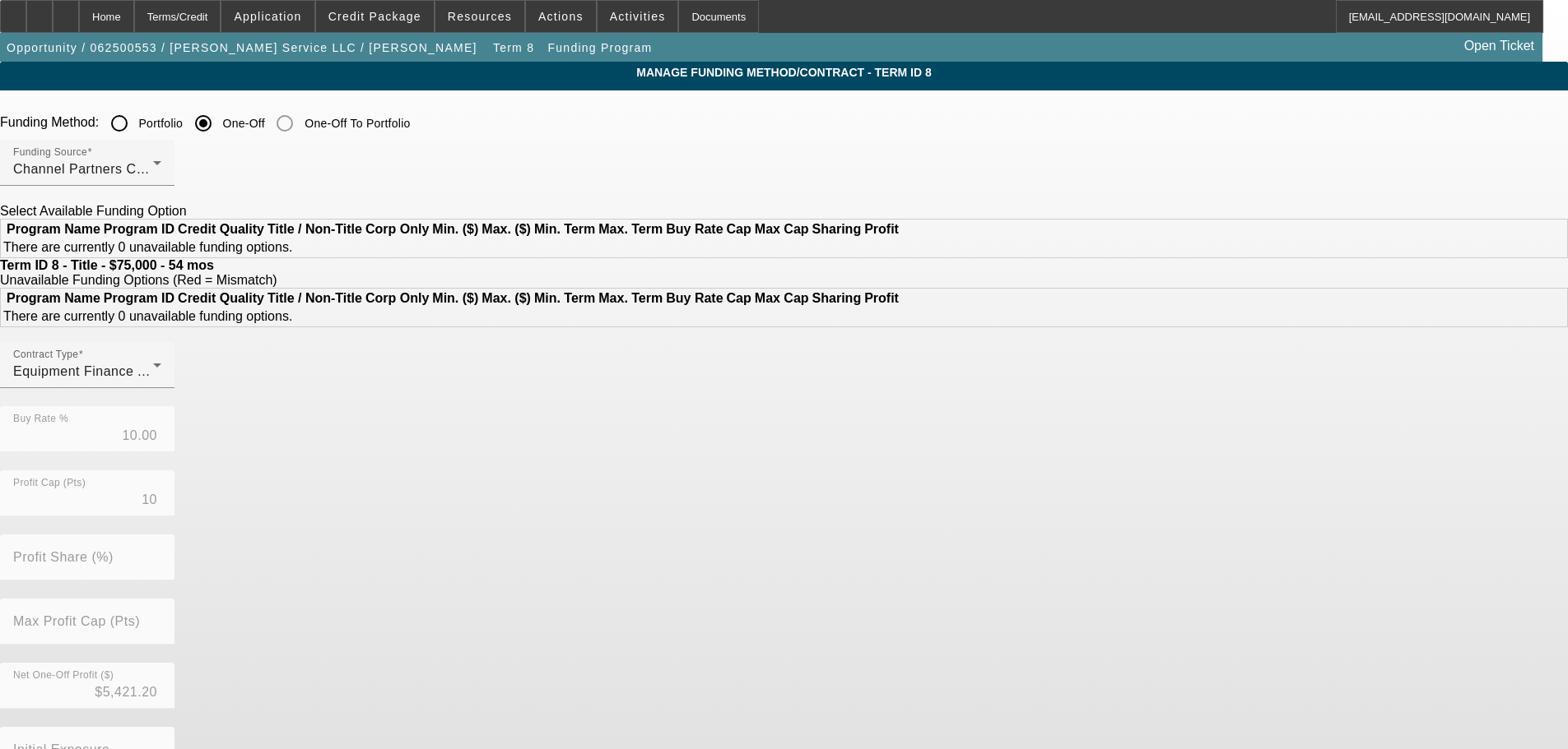
click at [136, 131] on input "Portfolio" at bounding box center [120, 123] width 33 height 33
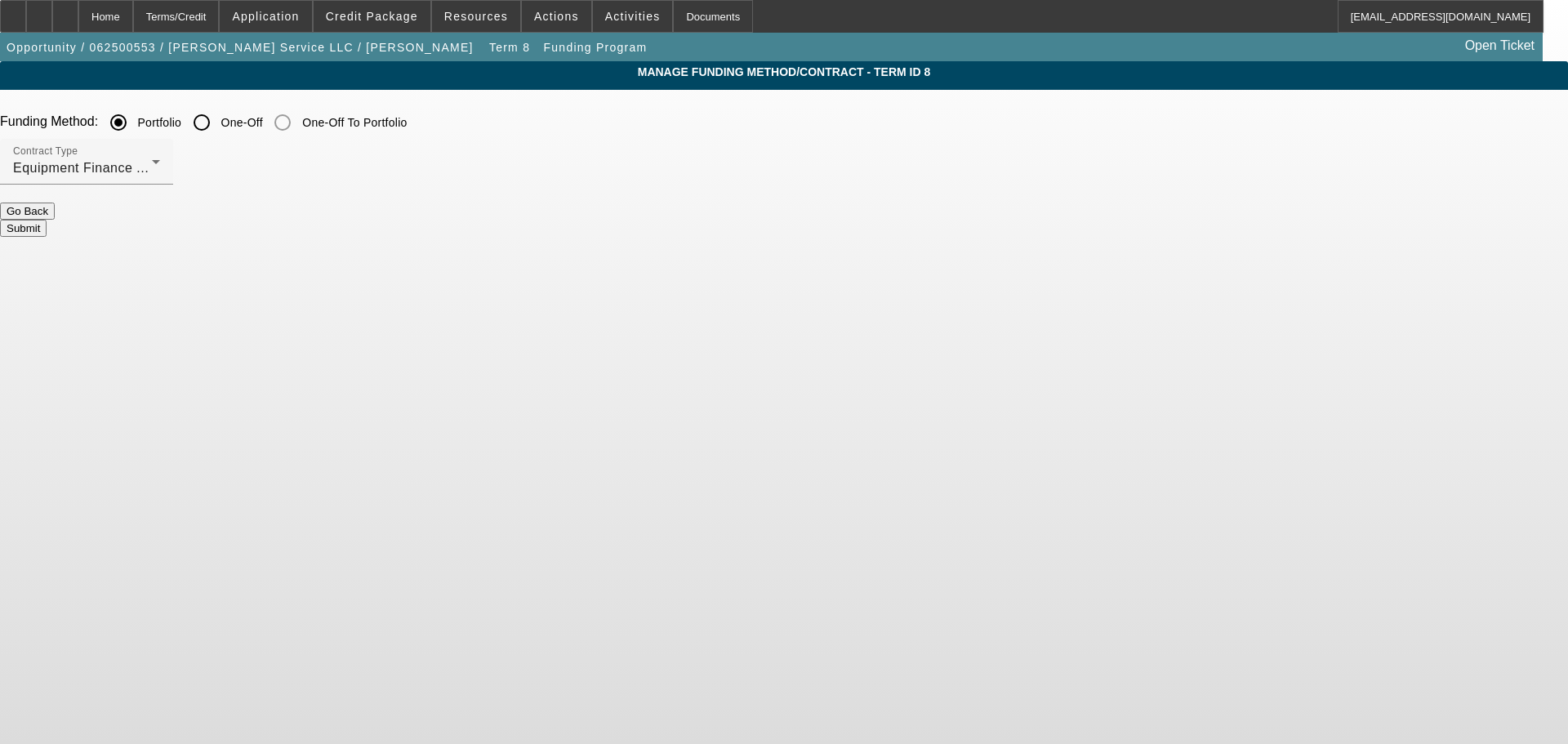
click at [46, 220] on button "Submit" at bounding box center [23, 228] width 46 height 17
radio input "false"
radio input "true"
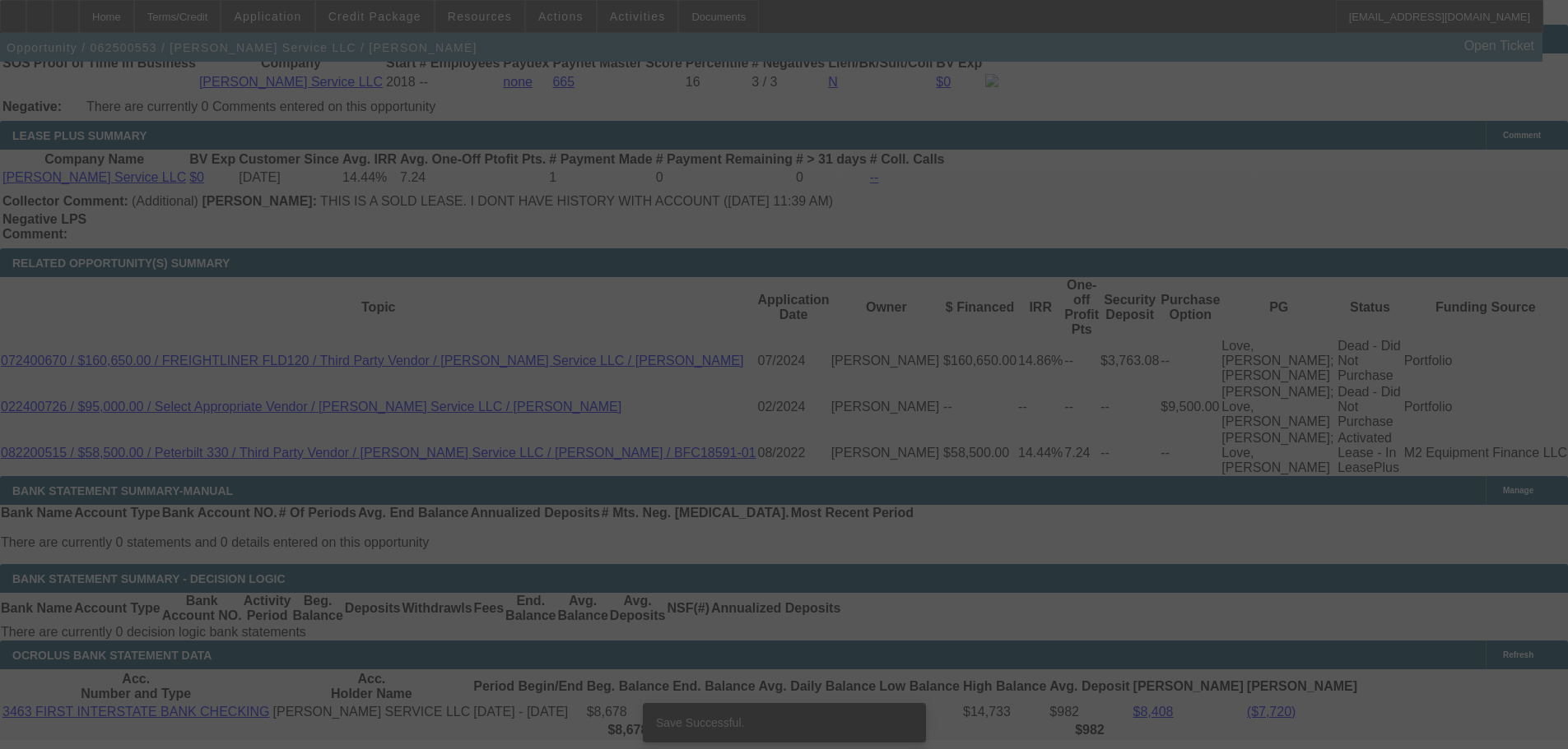
scroll to position [2728, 0]
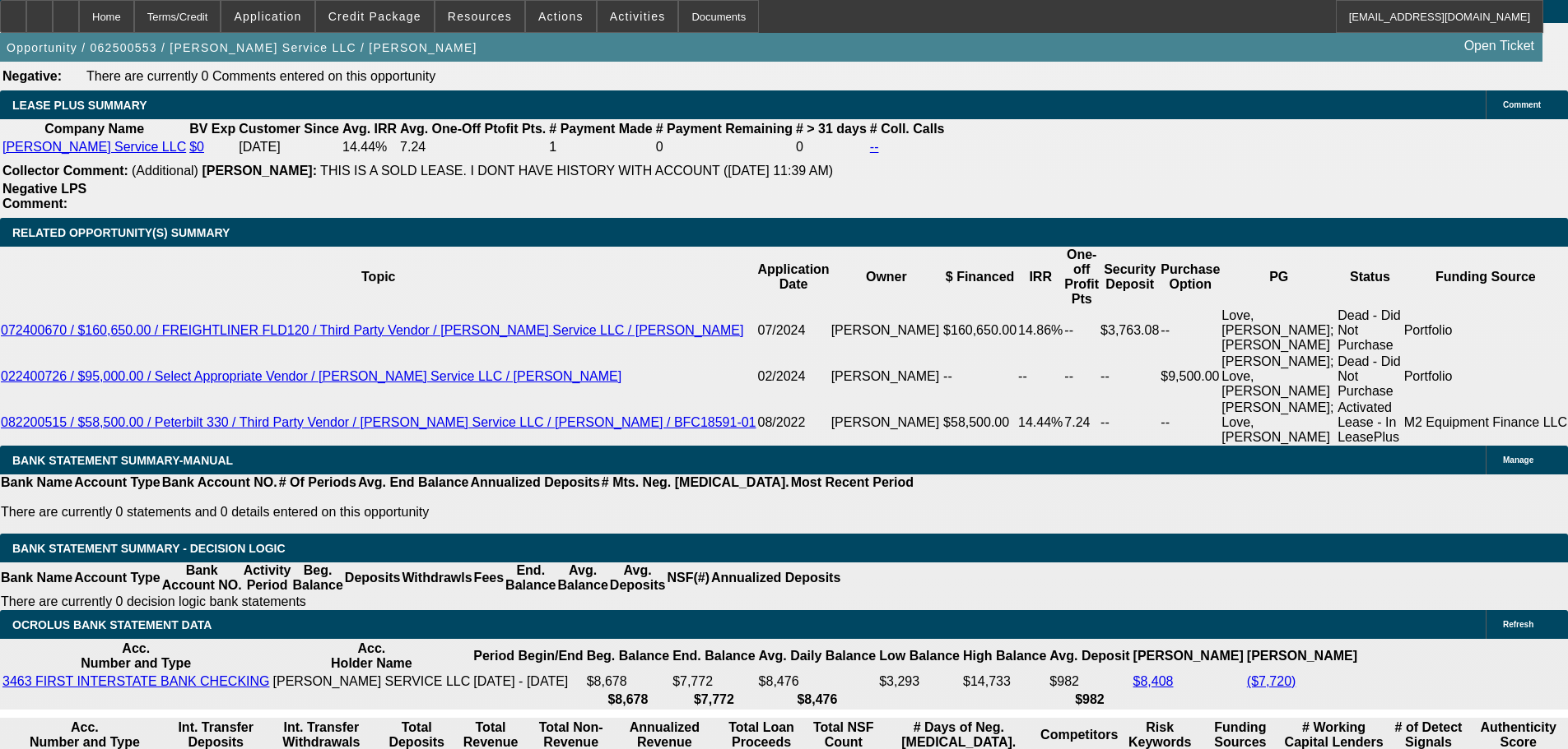
select select "0"
select select "3"
select select "0"
select select "6"
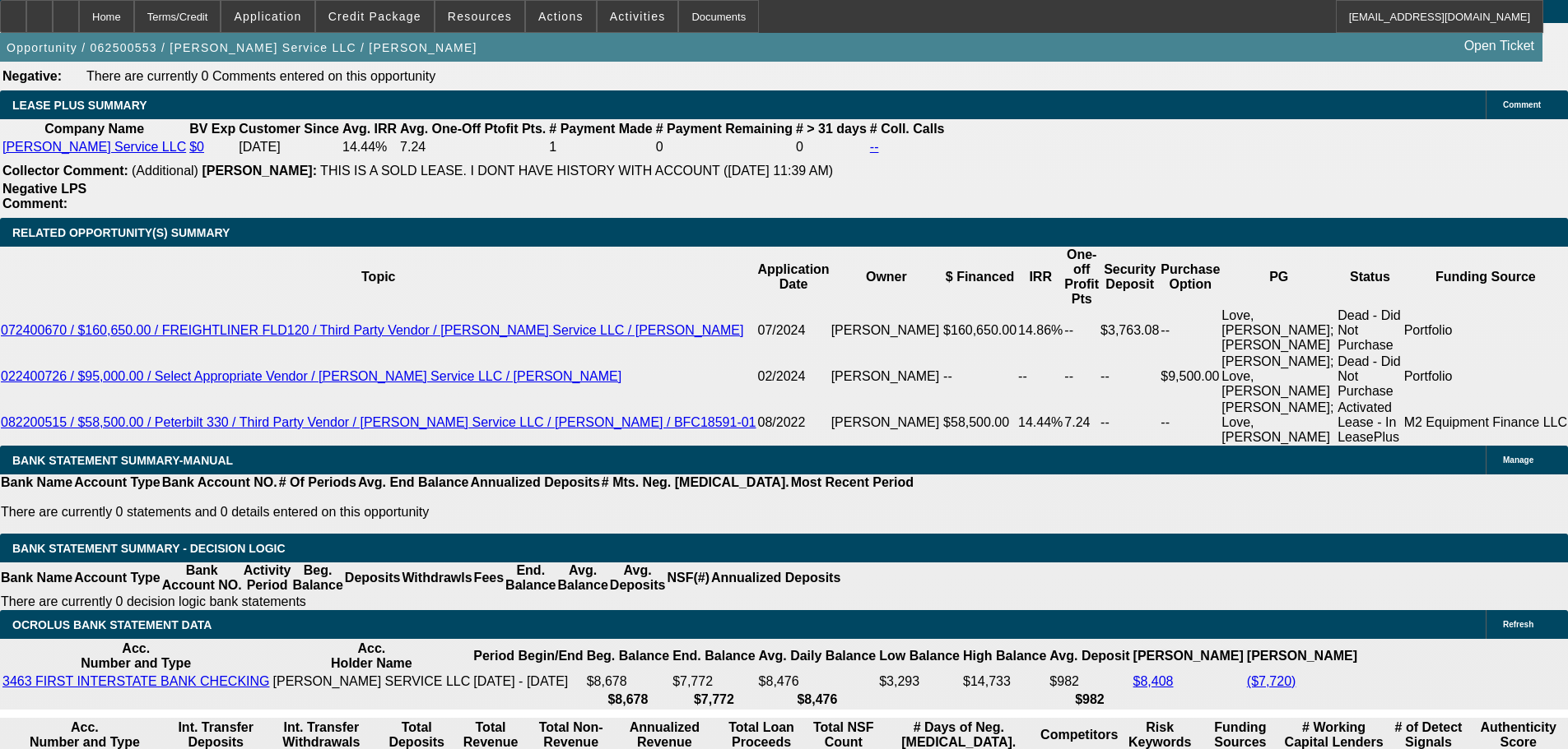
select select "0"
select select "3"
select select "0"
select select "6"
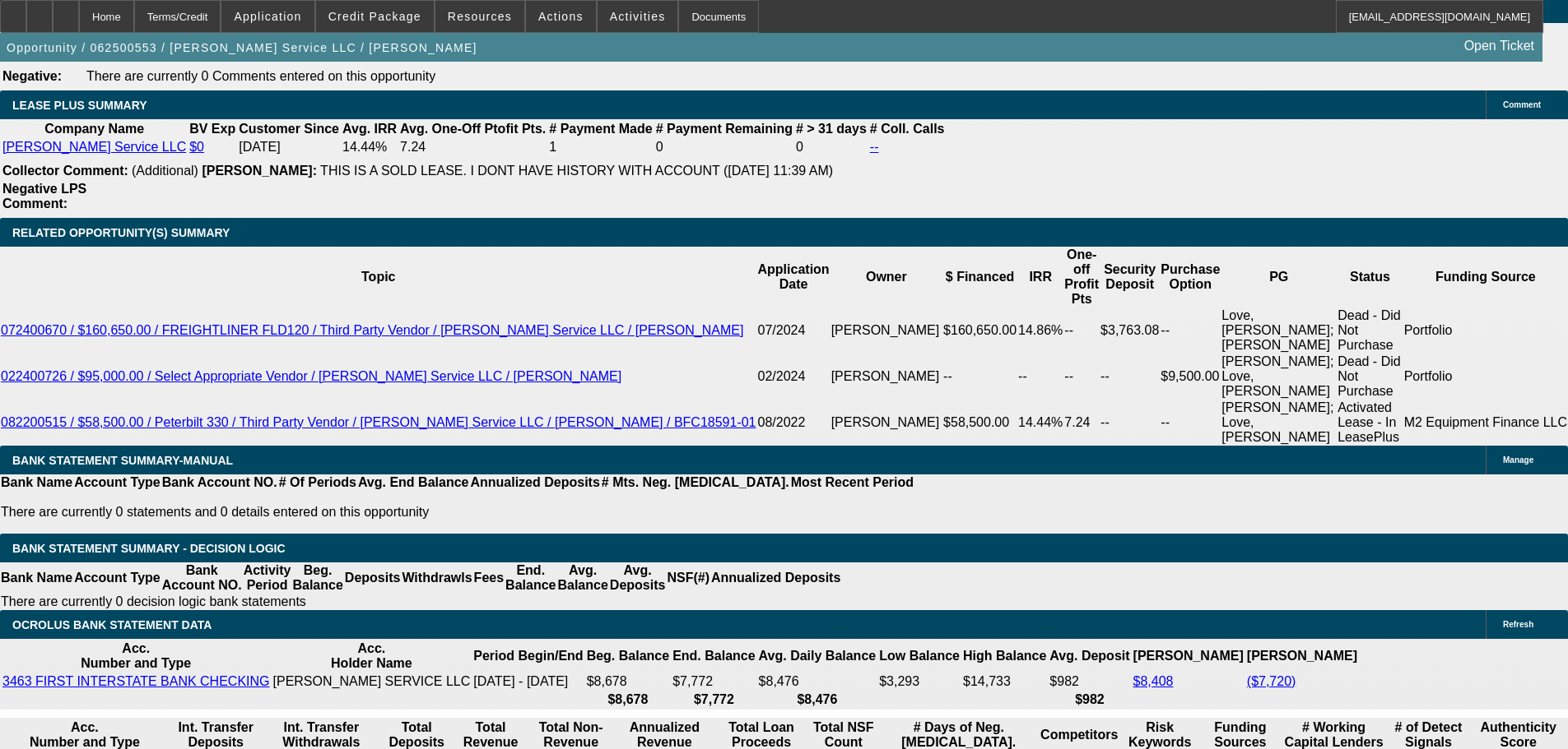
select select "0"
select select "3"
select select "0"
select select "6"
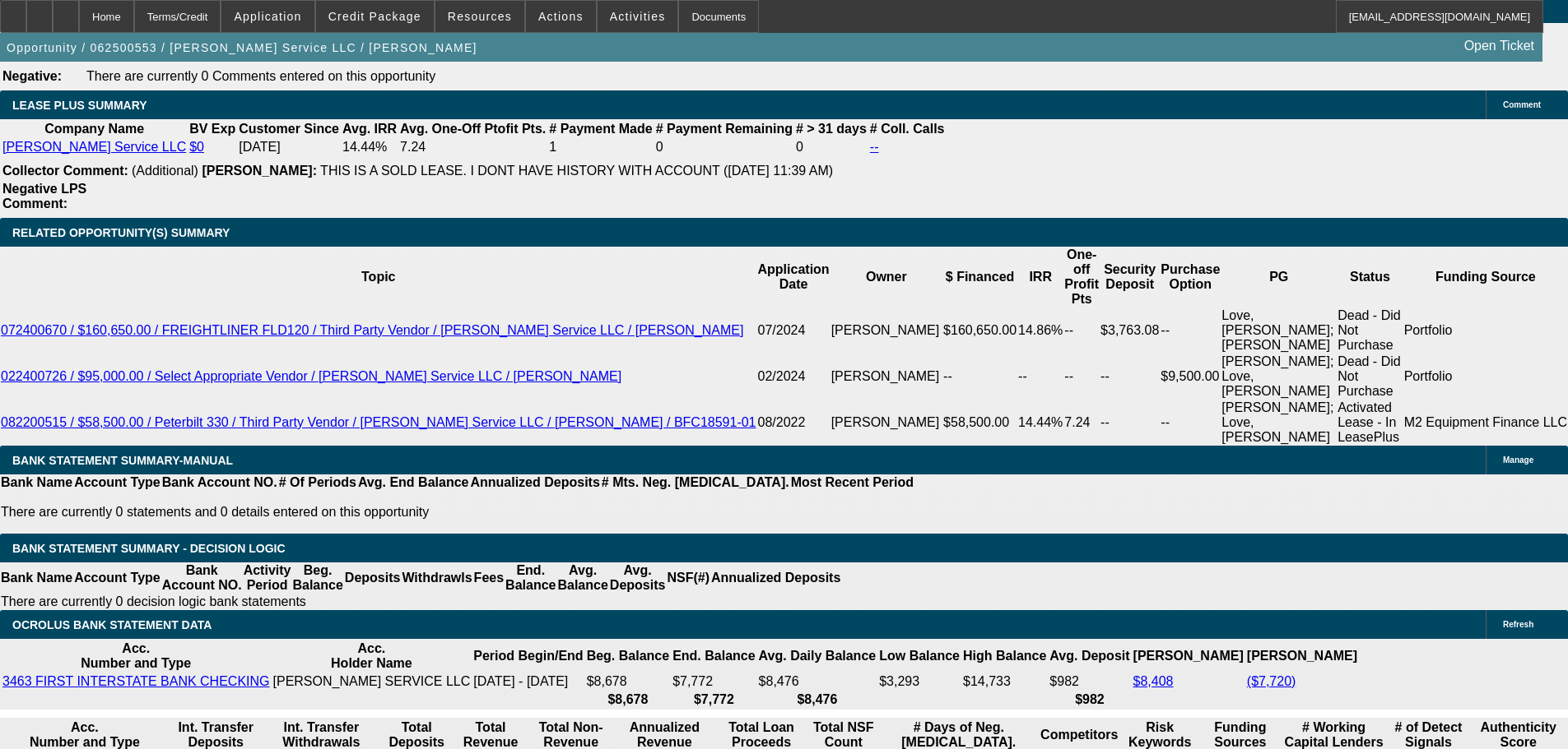
select select "0"
select select "3"
select select "0"
select select "6"
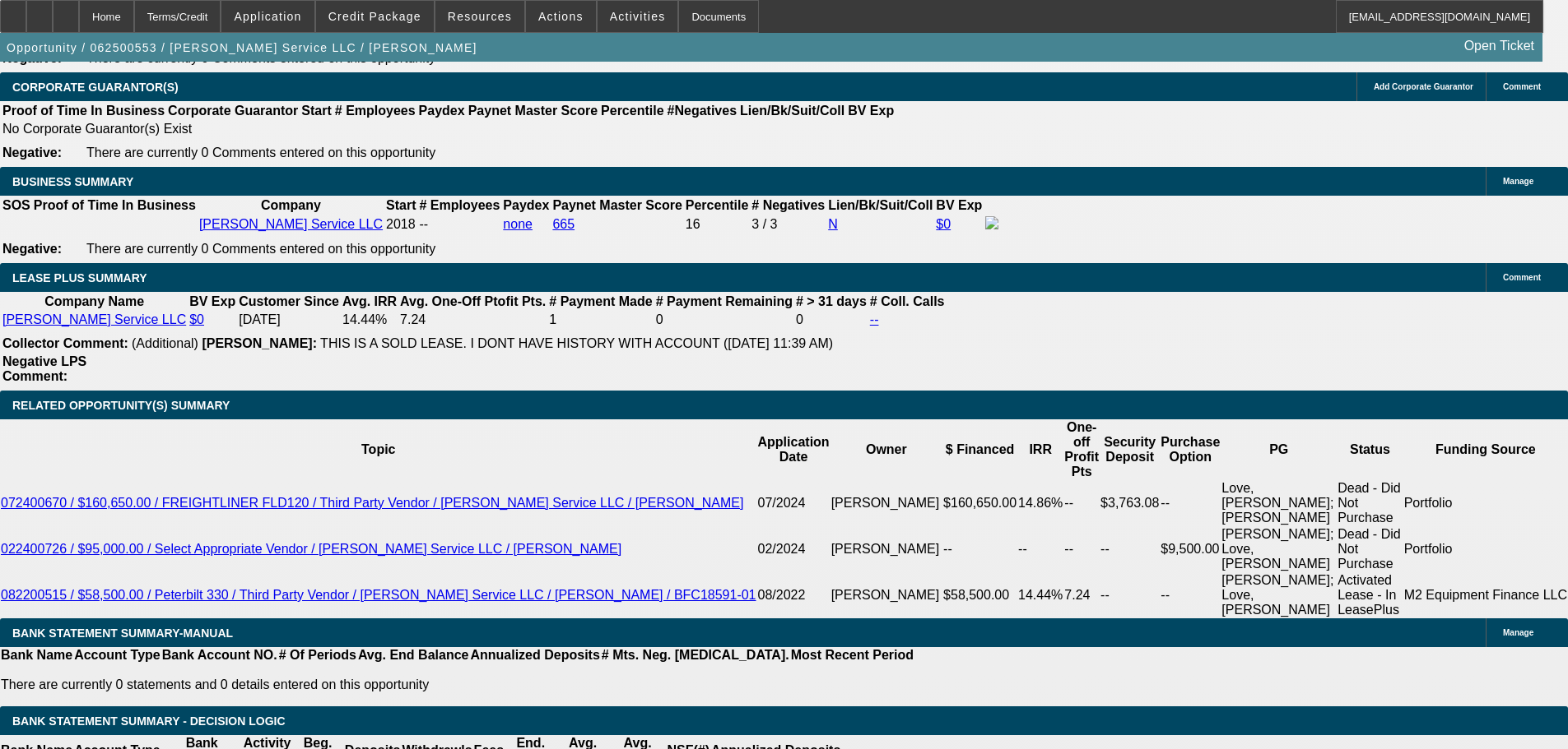
scroll to position [2457, 0]
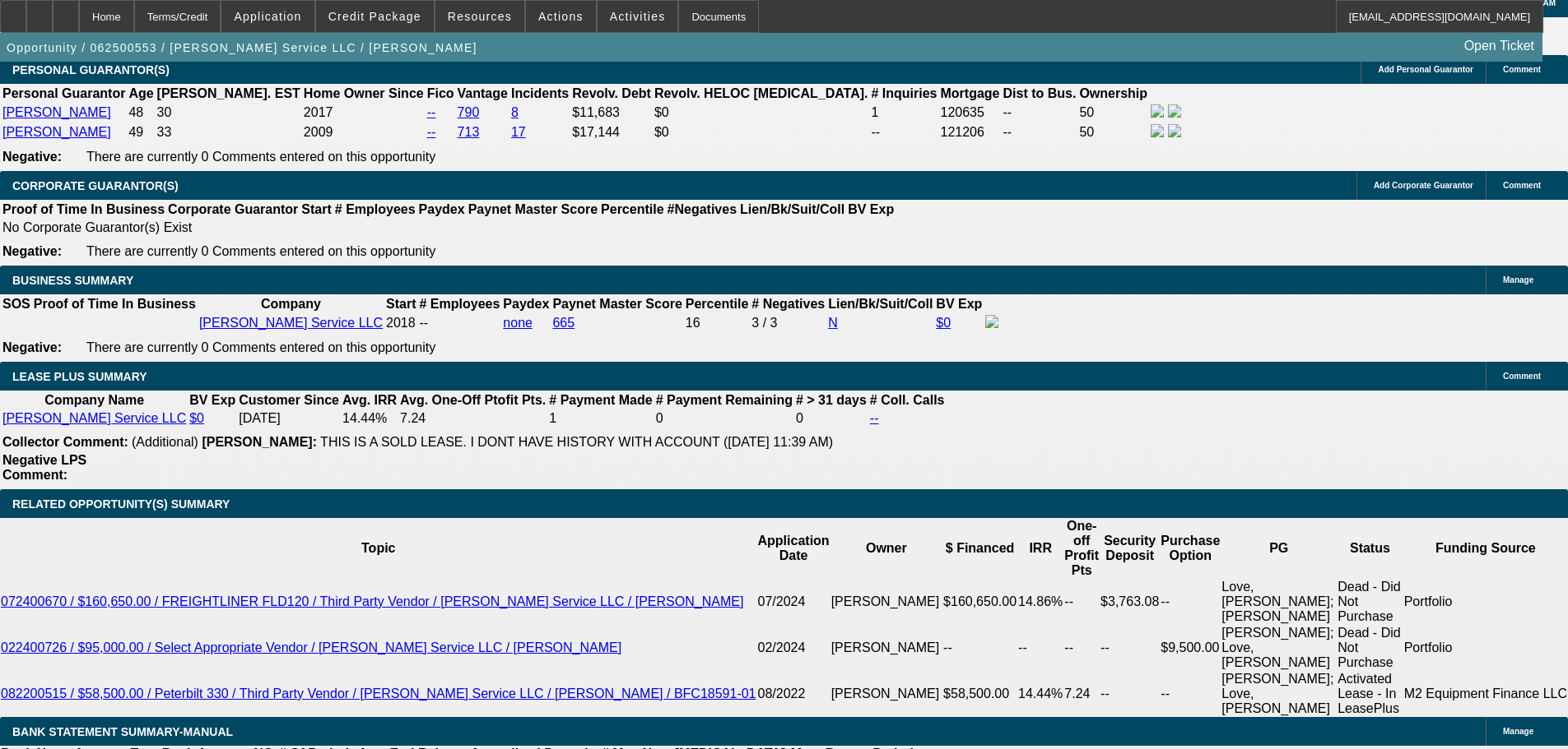
select select "0"
select select "6"
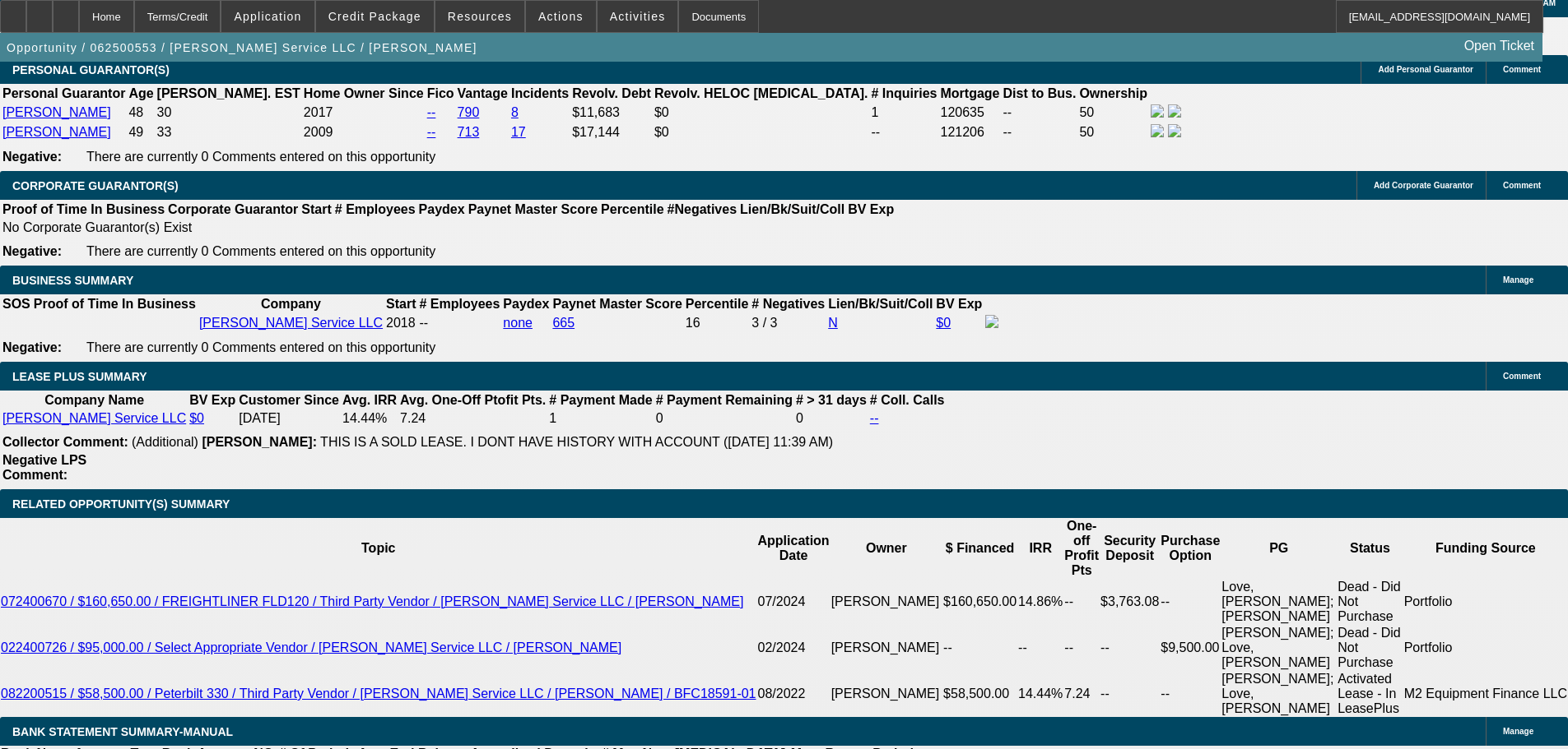
select select "0"
select select "6"
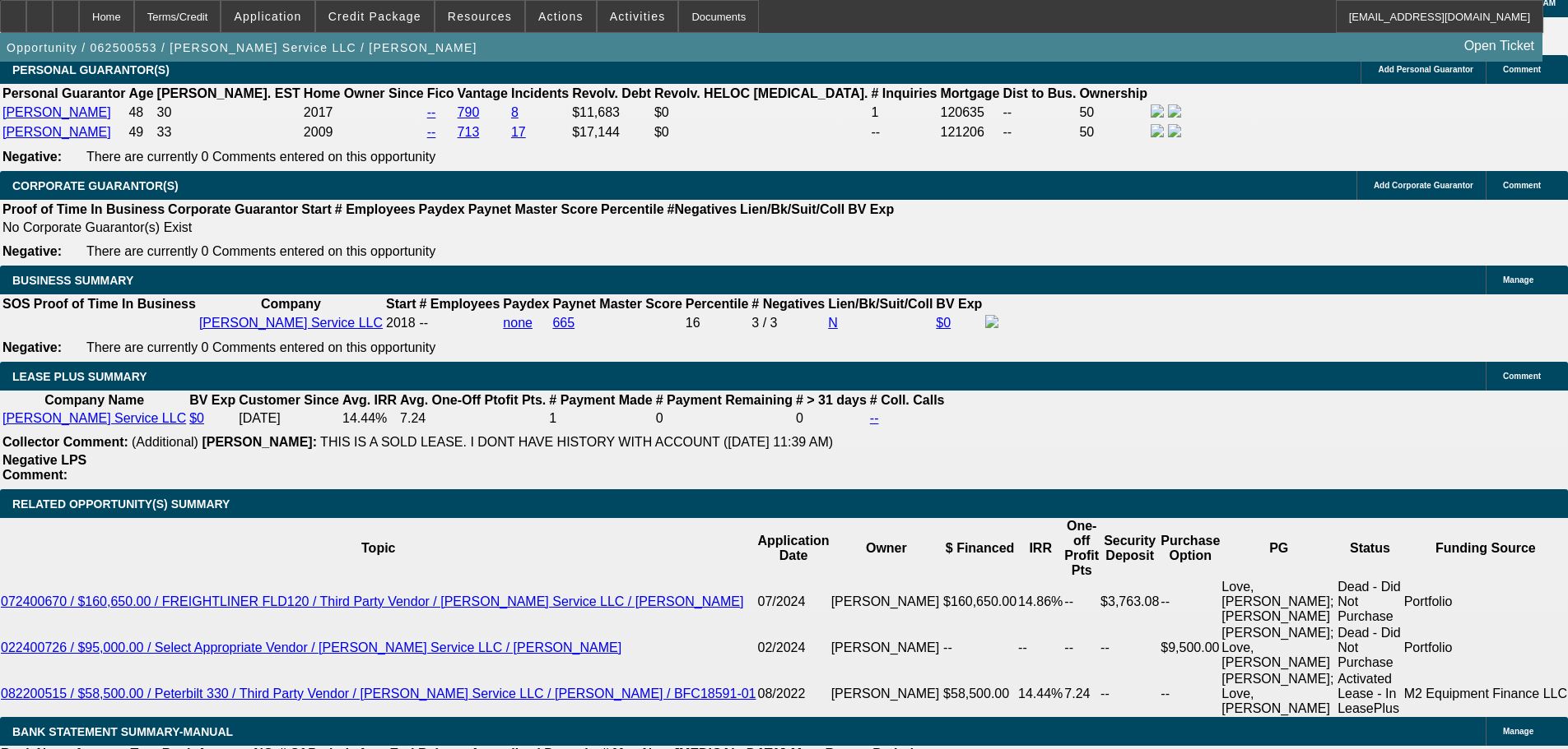
select select "0"
select select "3"
select select "0"
select select "6"
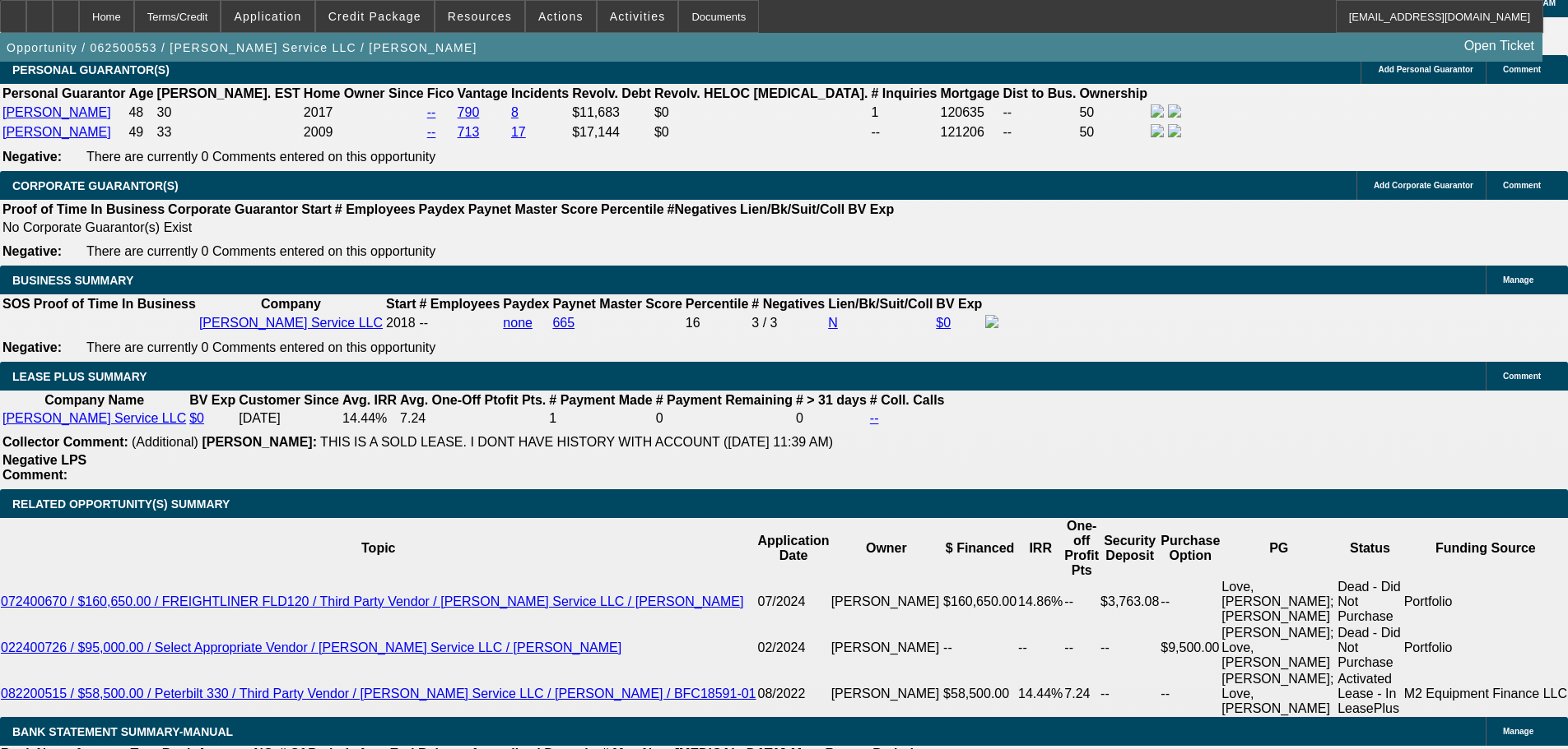
select select "0"
select select "3"
select select "0"
select select "6"
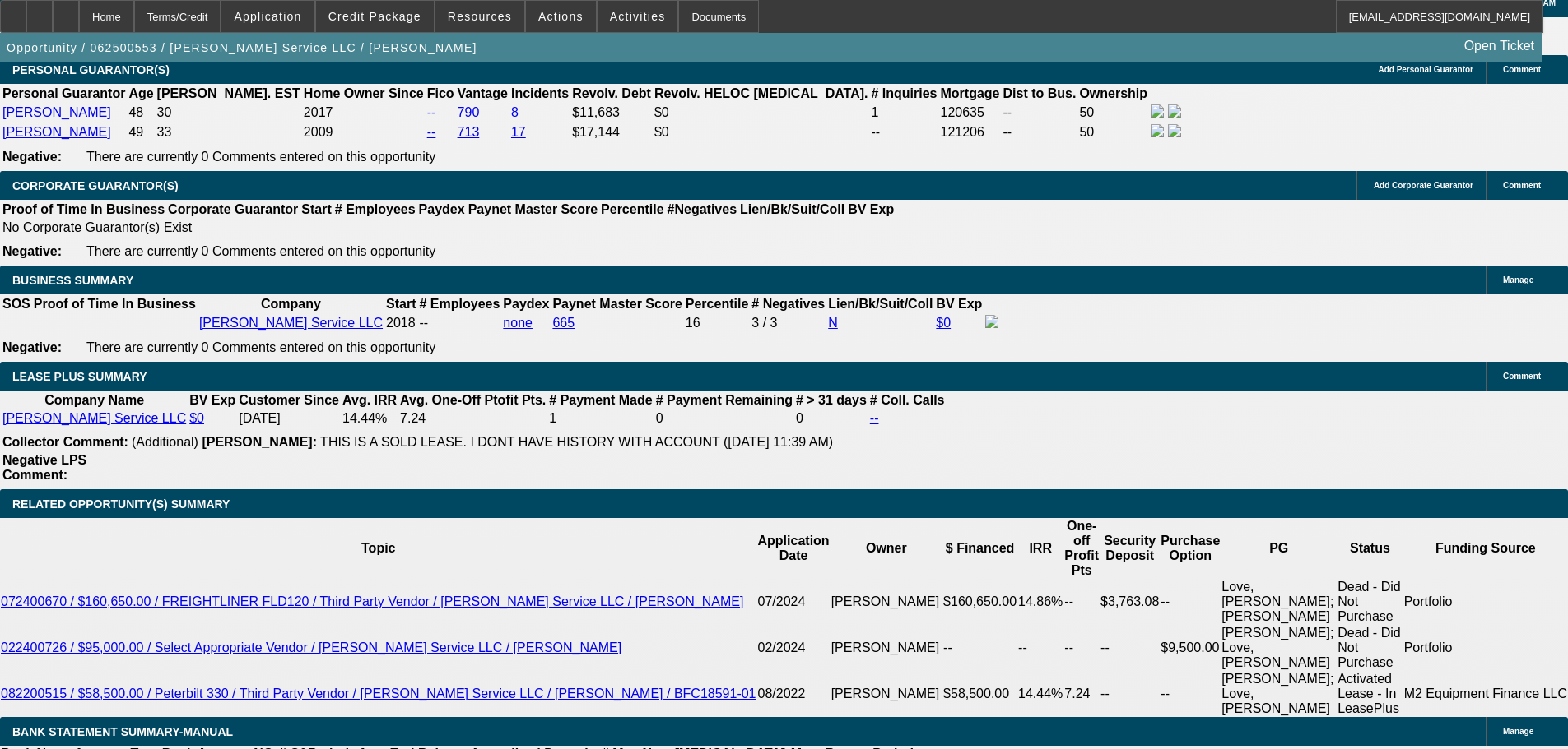
select select "0"
select select "3"
select select "0"
select select "6"
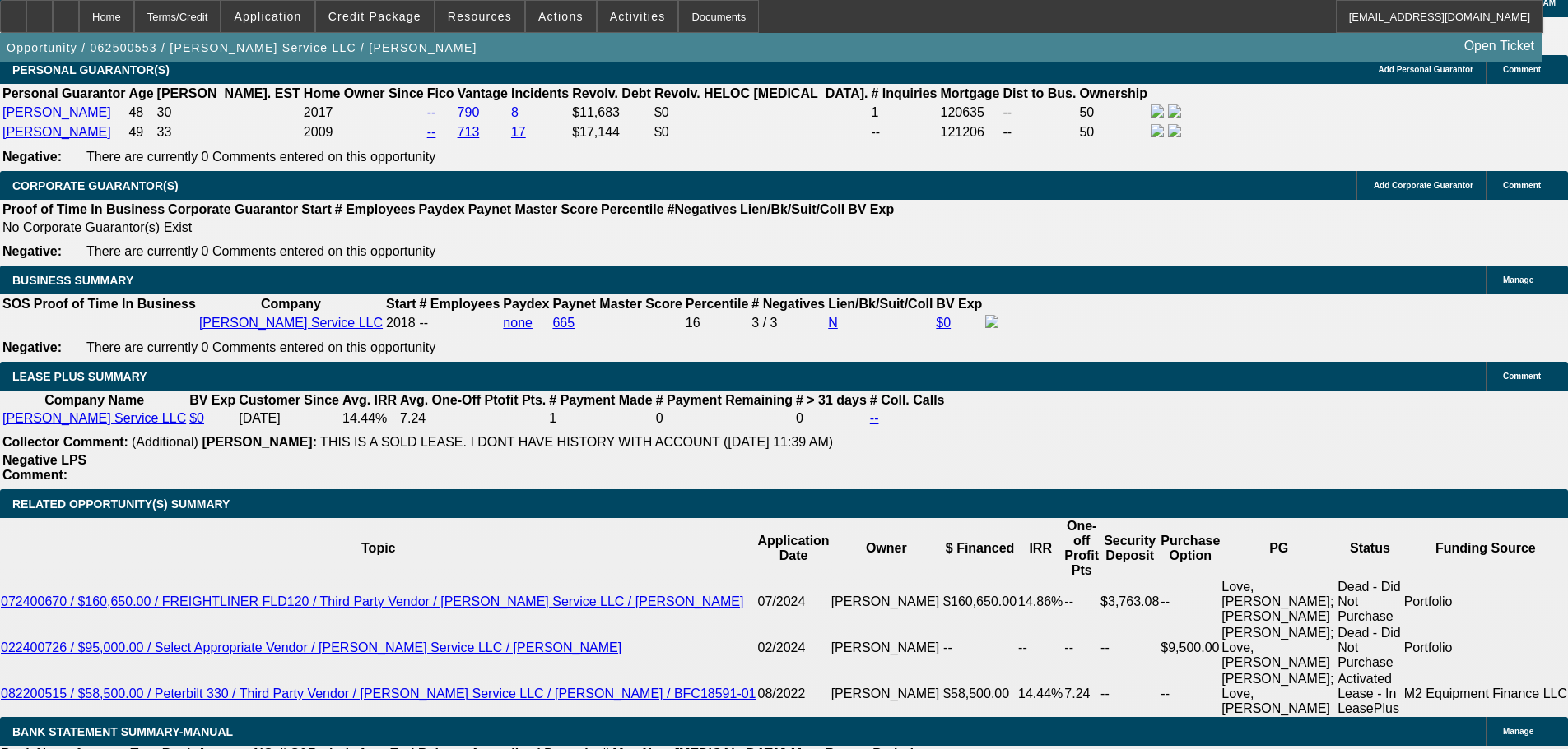
select select "0"
select select "3"
select select "0"
select select "6"
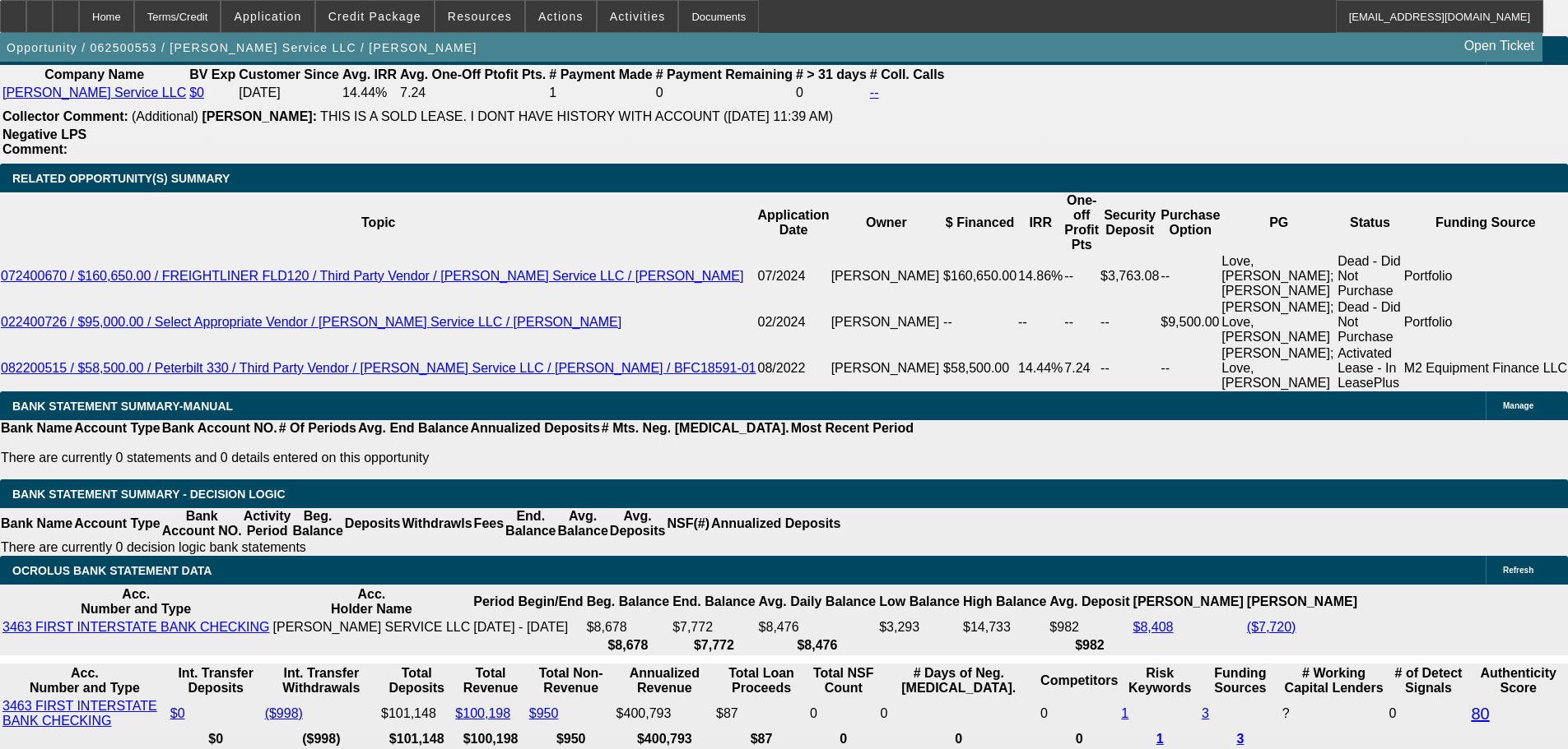
scroll to position [2868, 0]
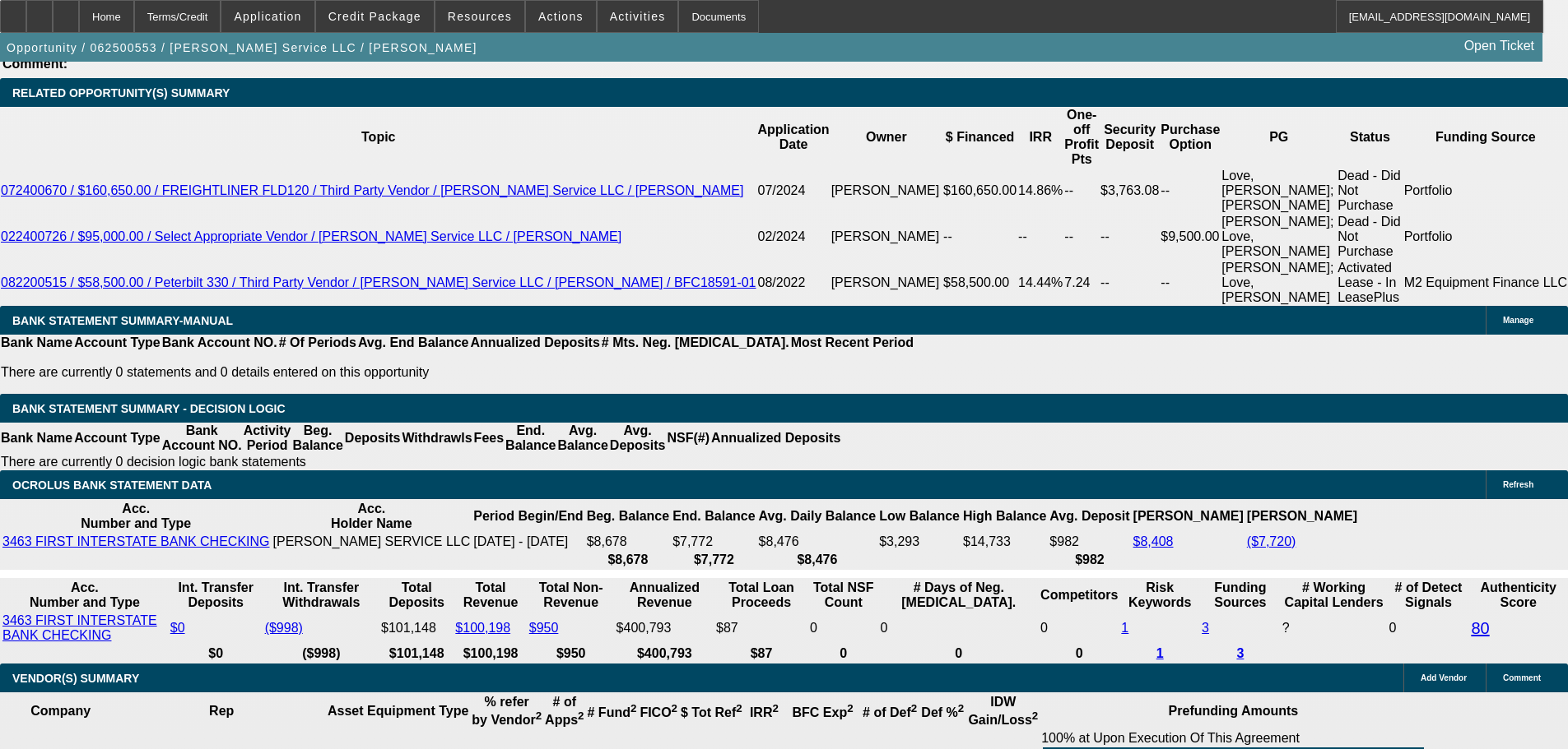
drag, startPoint x: 325, startPoint y: 285, endPoint x: 380, endPoint y: 288, distance: 55.1
type input "6"
type input "UNKNOWN"
type input "60"
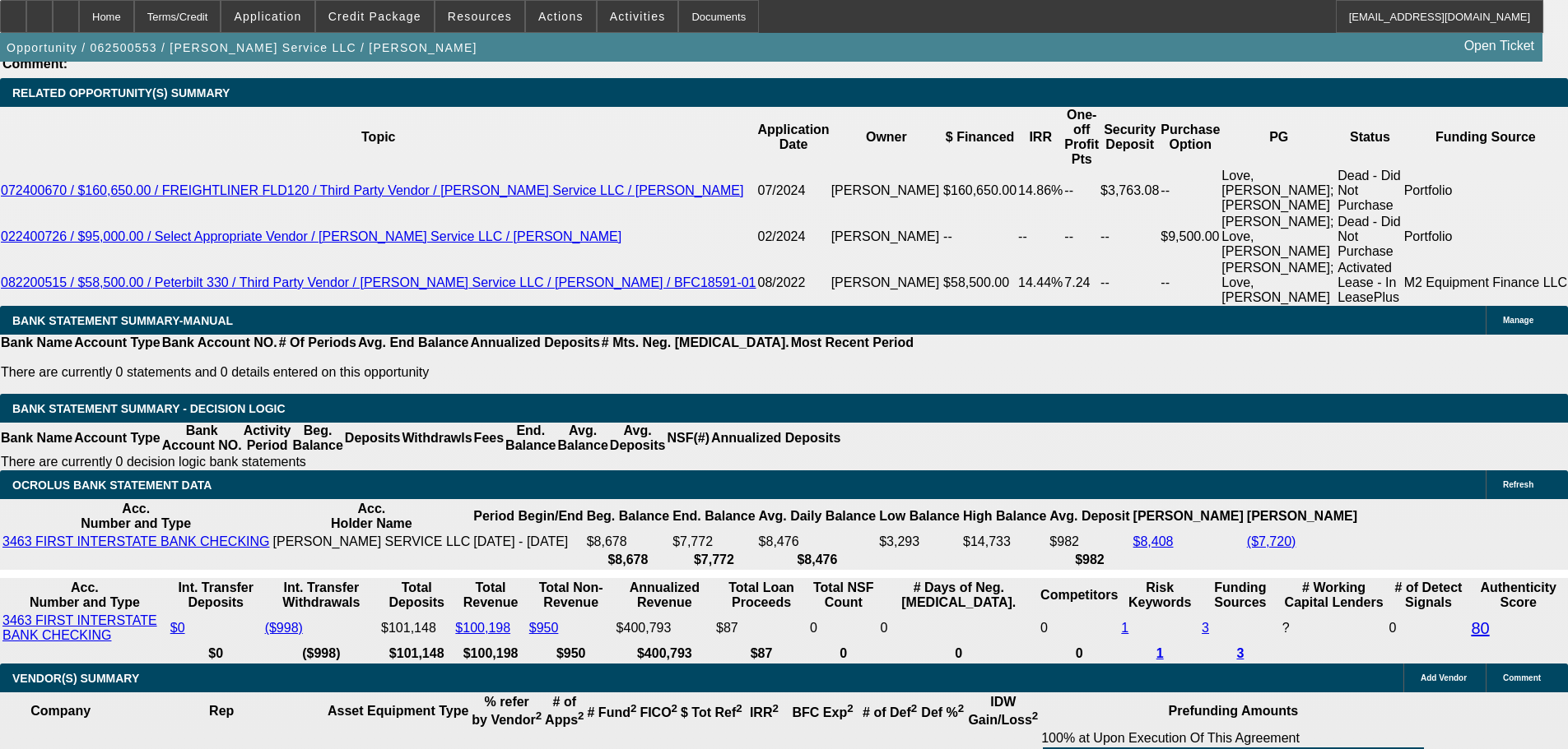
type input "$1,721.03"
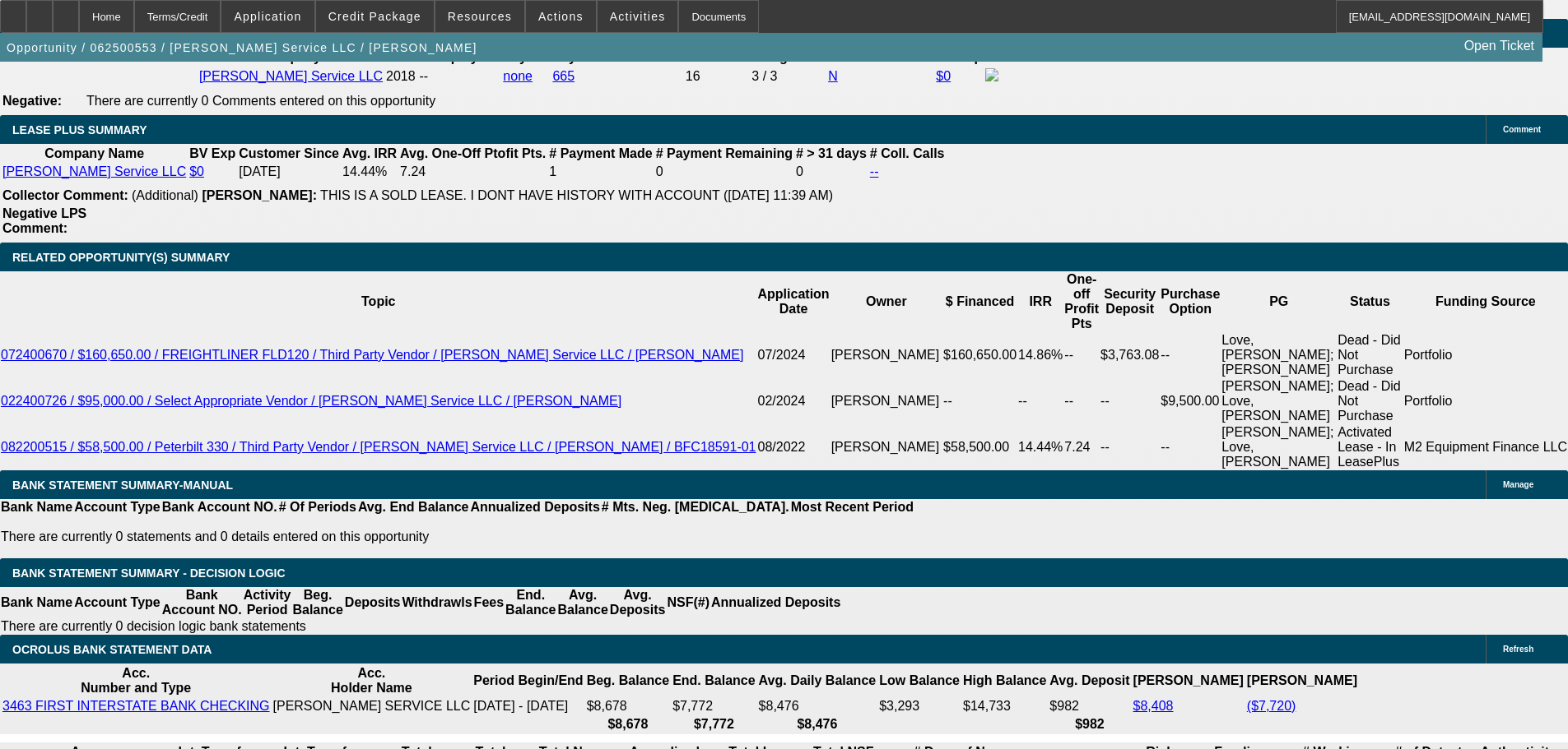
type input "60"
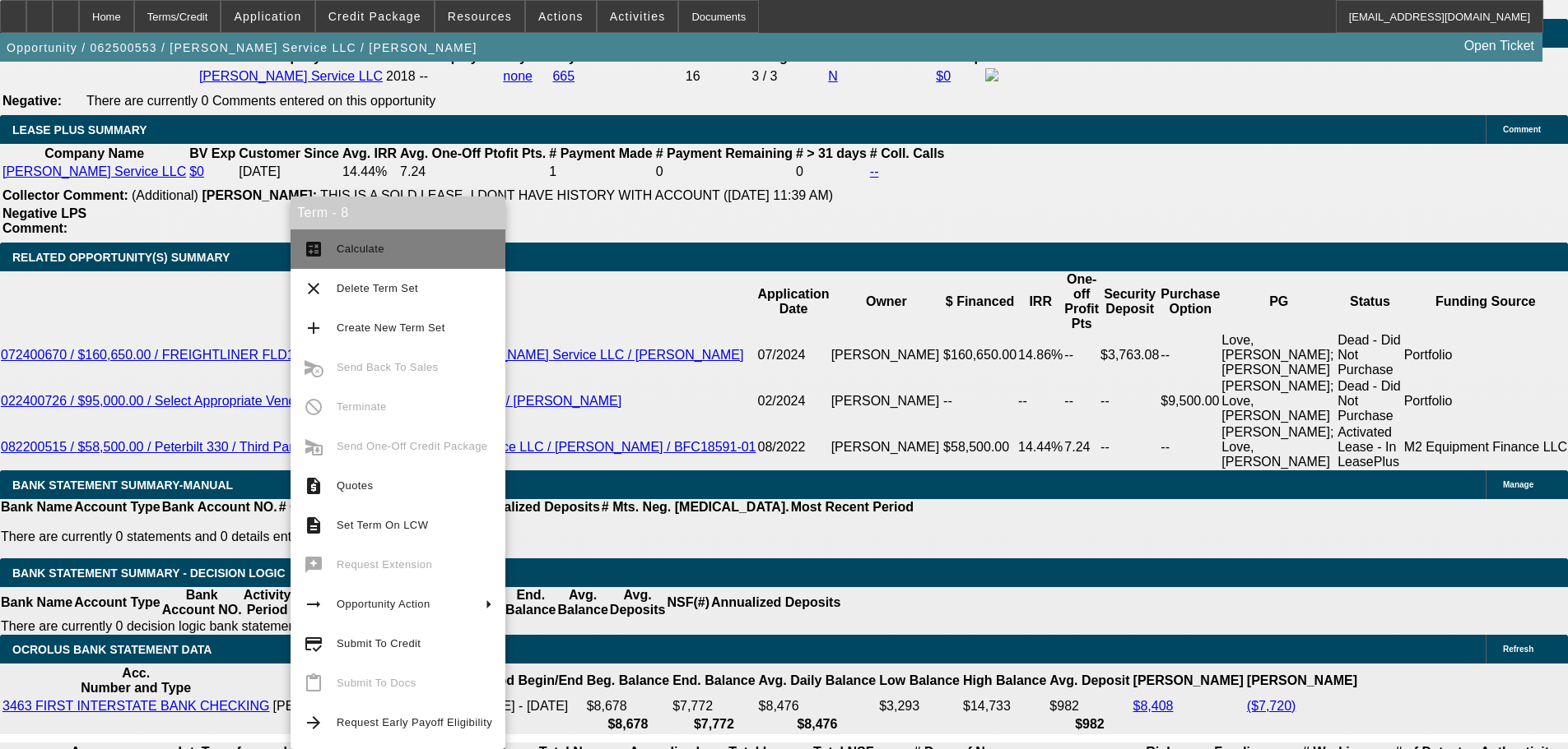
click at [372, 244] on span "Calculate" at bounding box center [360, 249] width 47 height 12
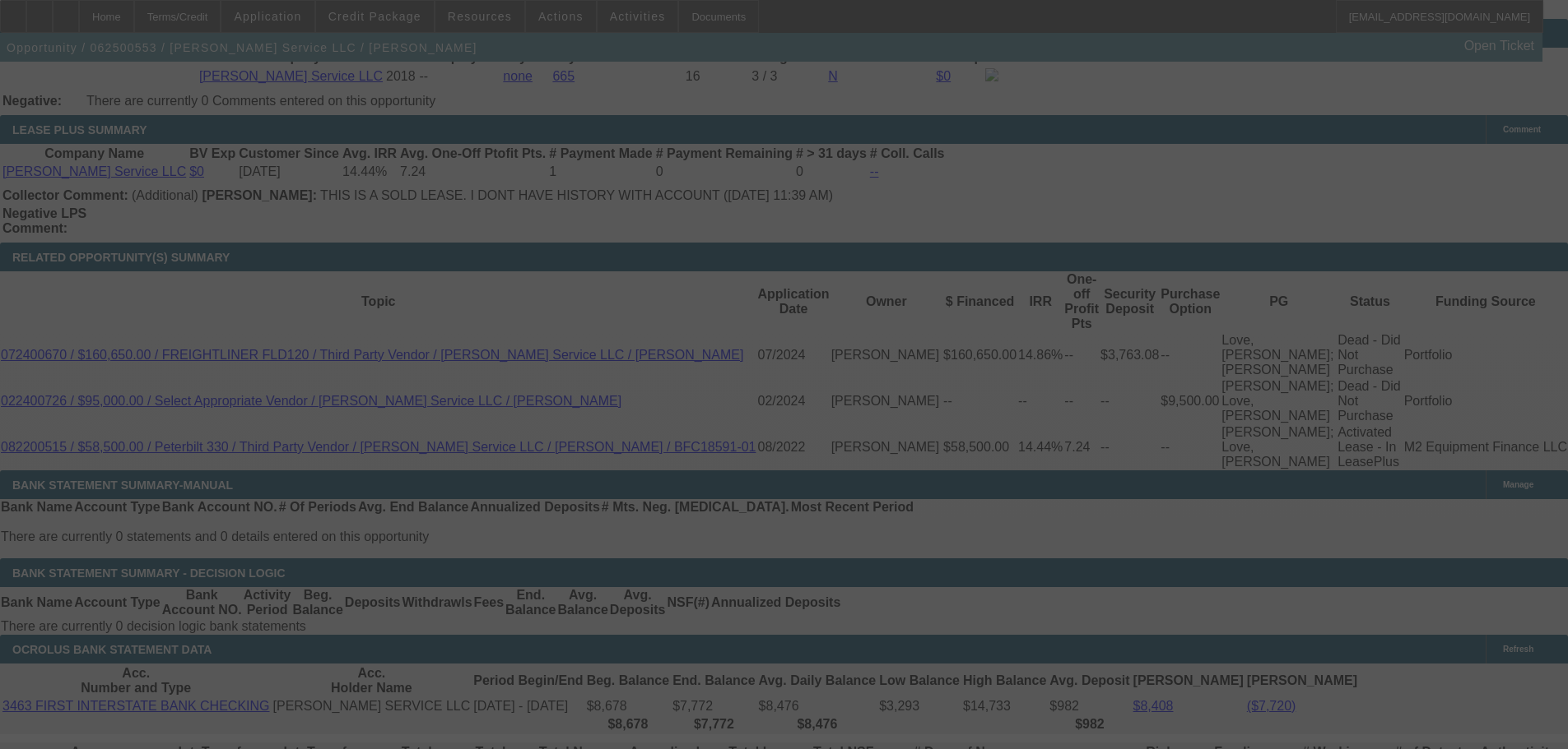
select select "0"
select select "3"
select select "0"
select select "6"
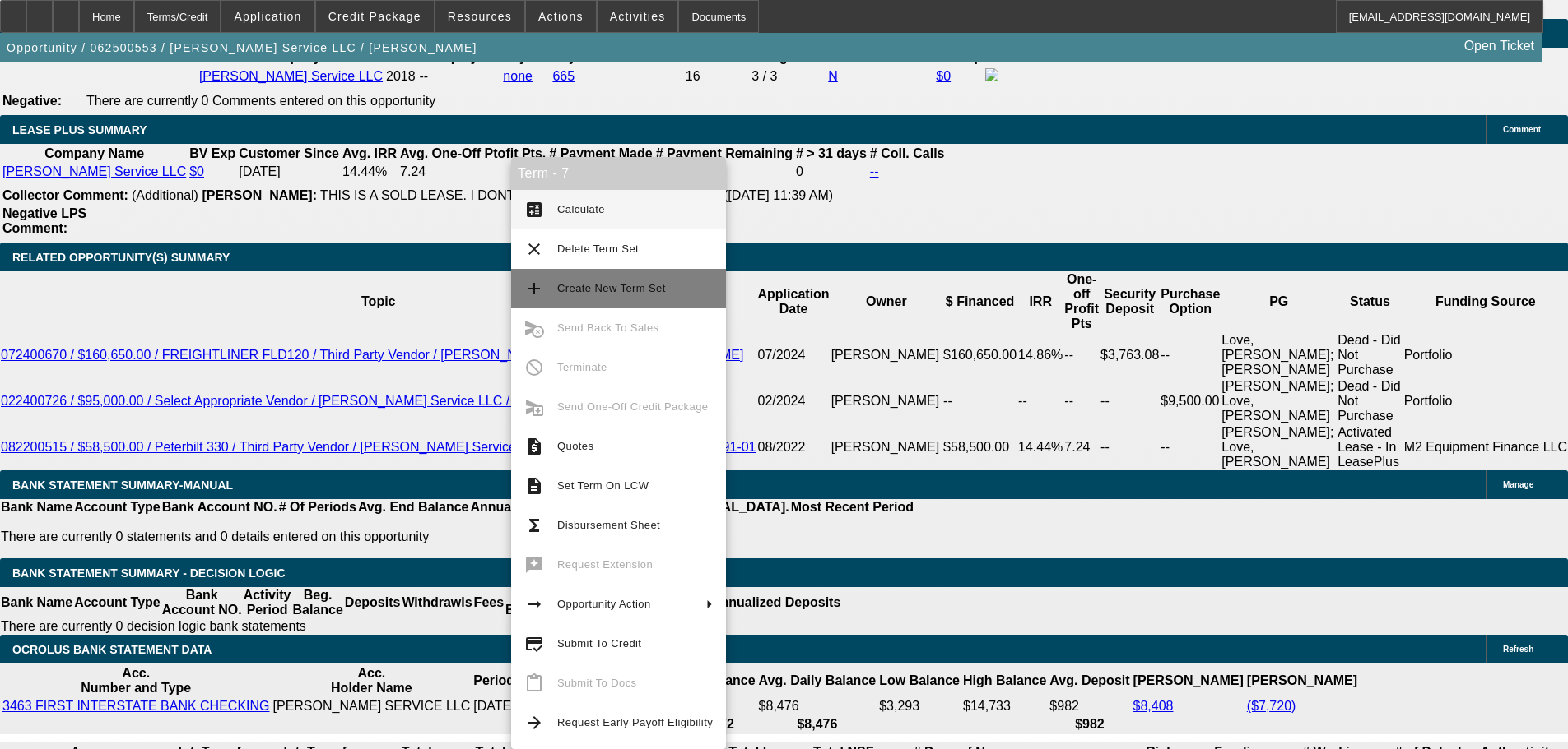
click at [617, 281] on span "Create New Term Set" at bounding box center [635, 289] width 156 height 20
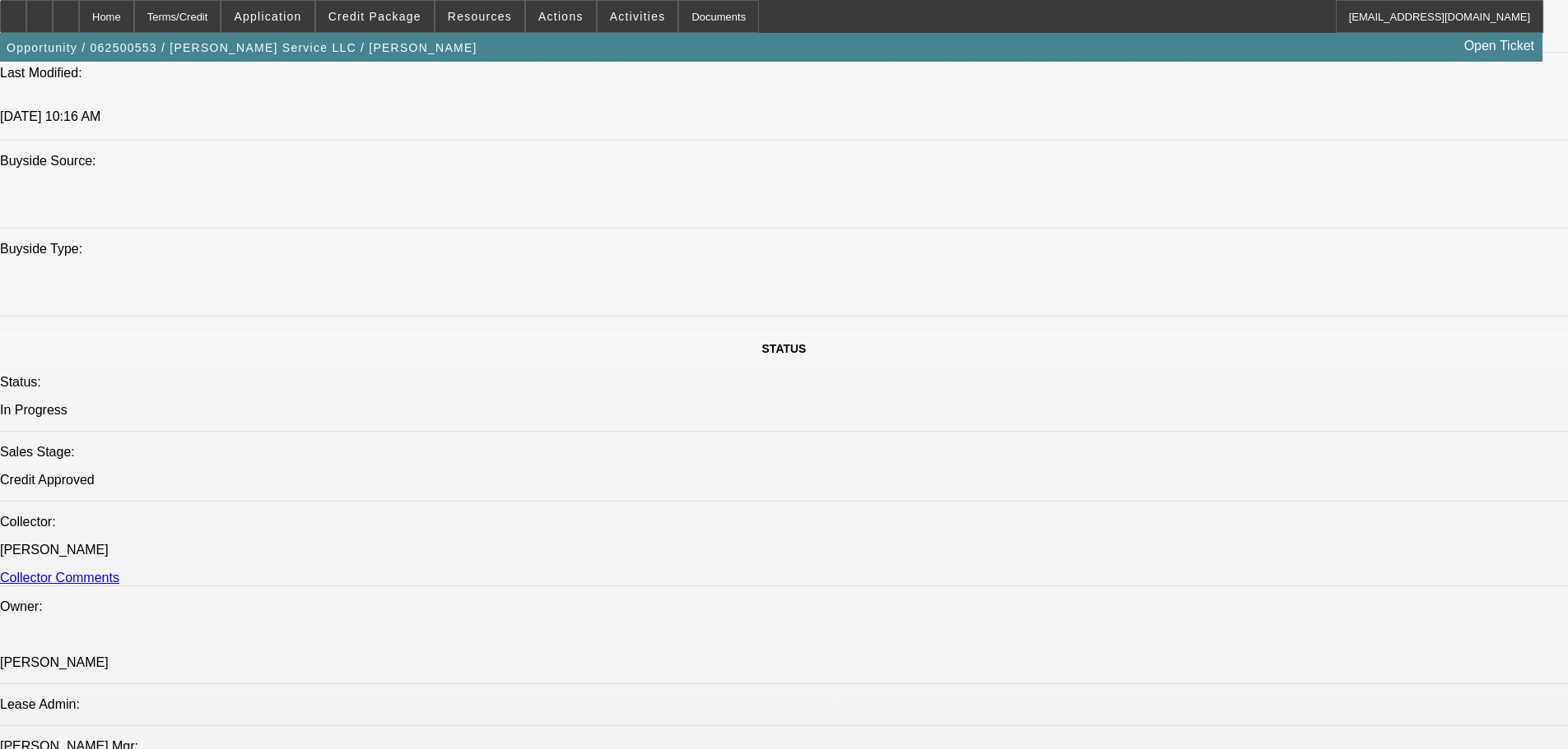
select select "0"
select select "3"
select select "0"
select select "6"
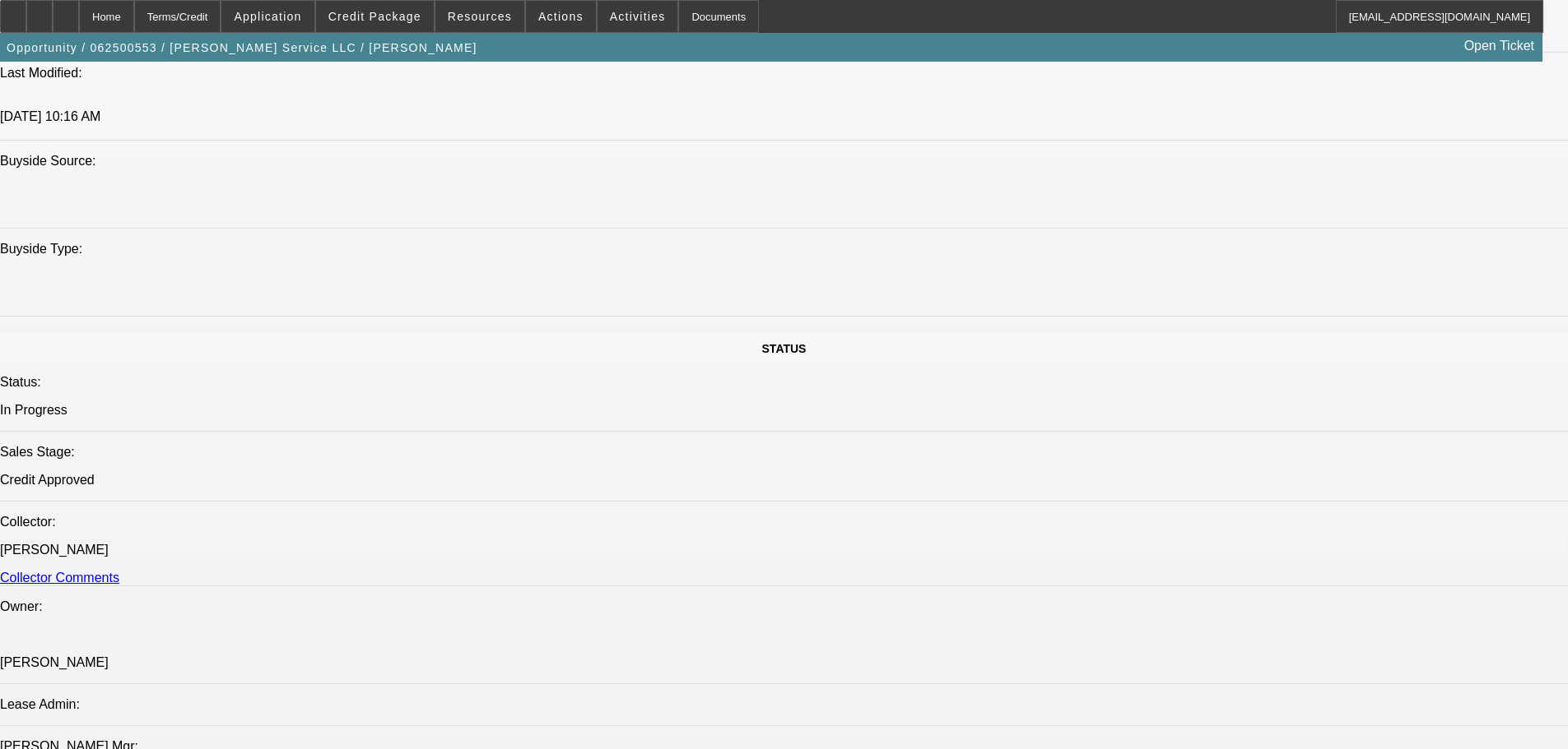
select select "0"
select select "3"
select select "0"
select select "6"
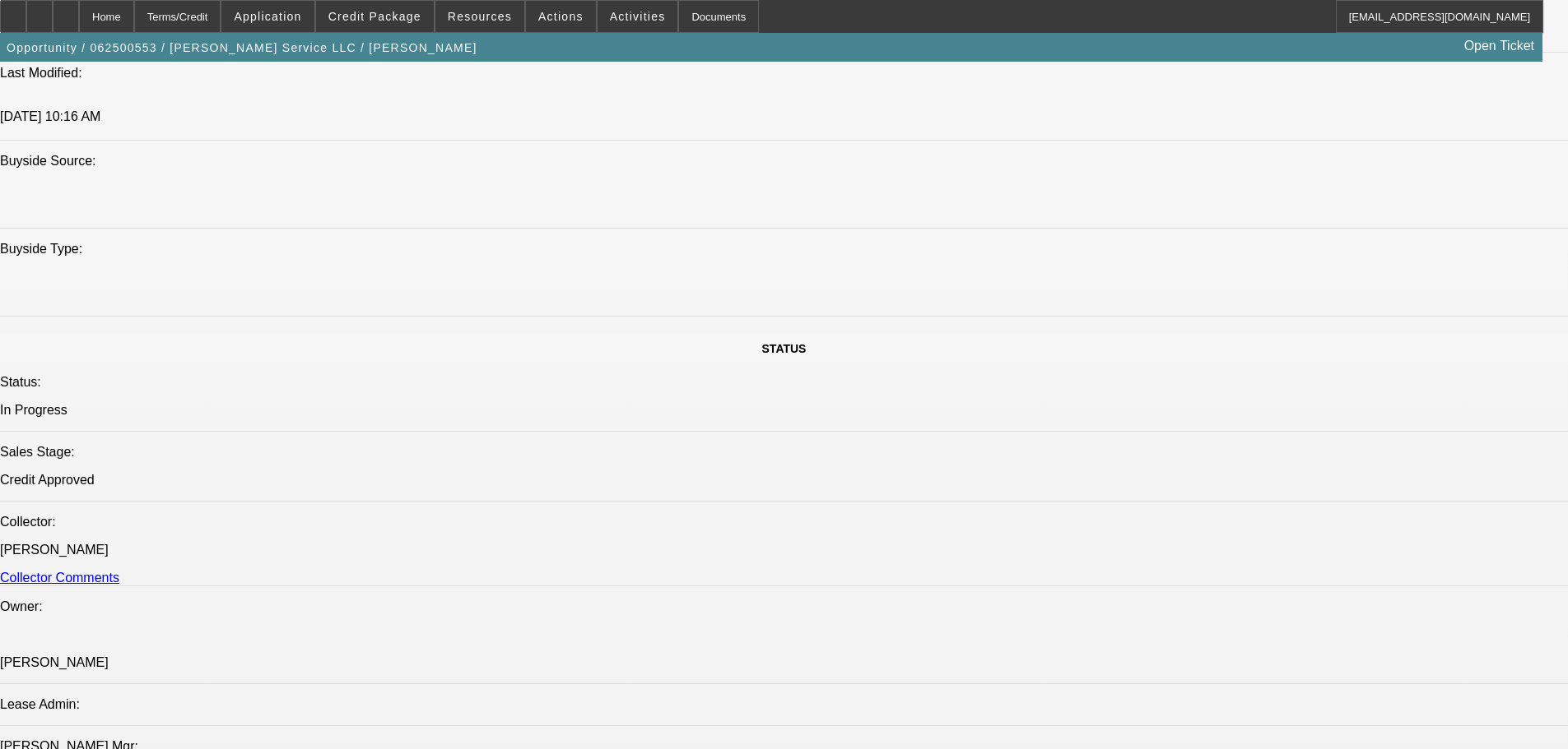
select select "0"
select select "3"
select select "0"
select select "6"
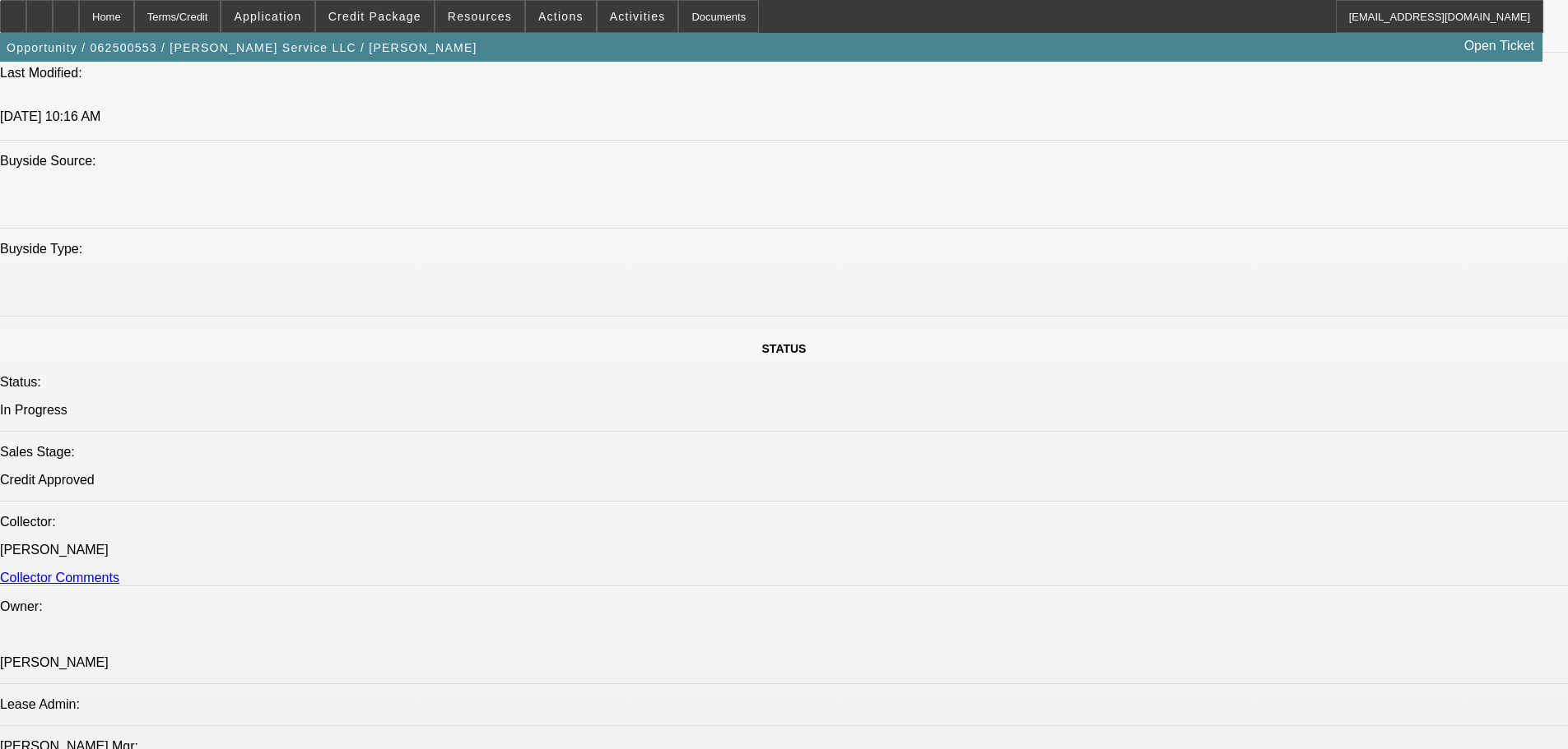
select select "0"
select select "3"
select select "0"
select select "6"
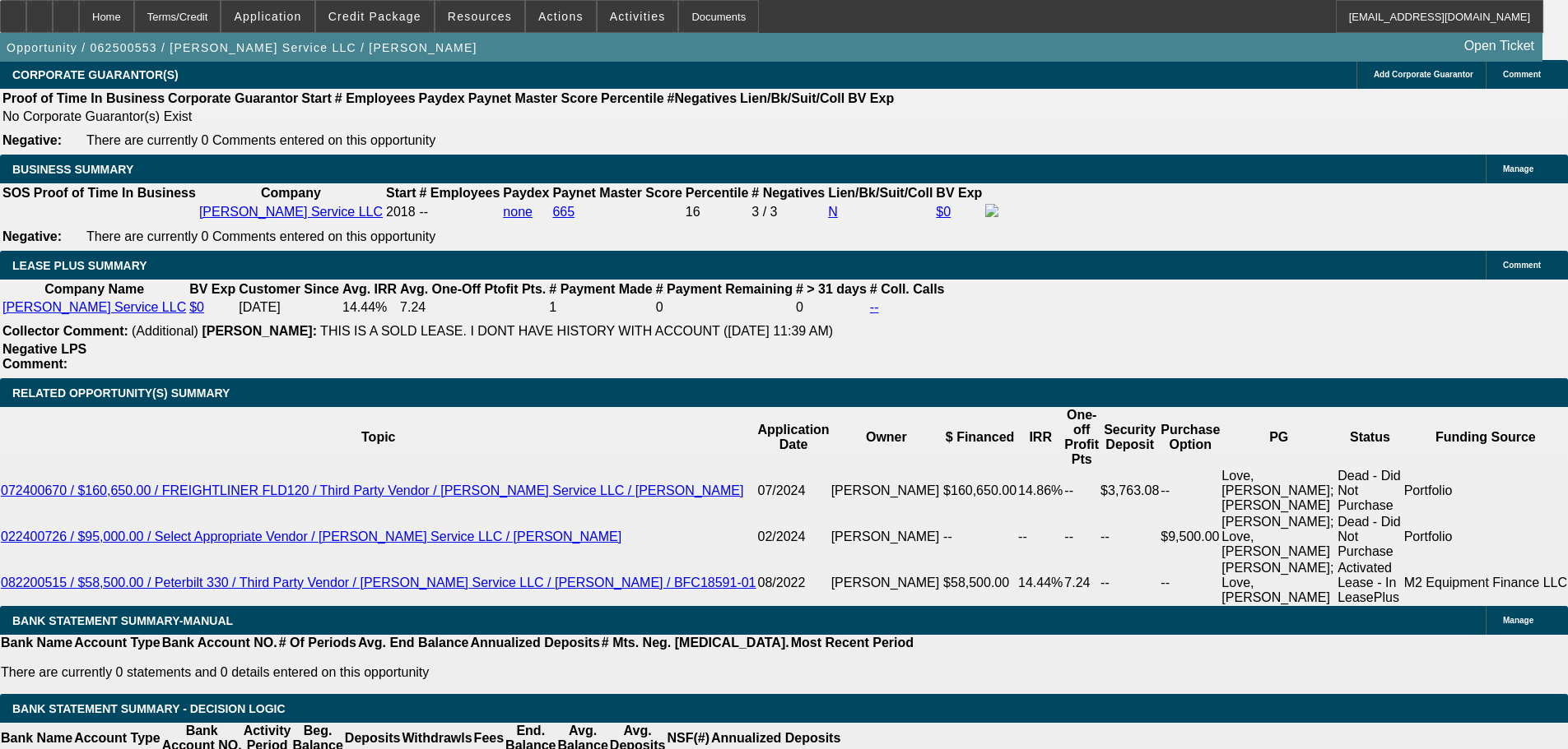
scroll to position [2630, 0]
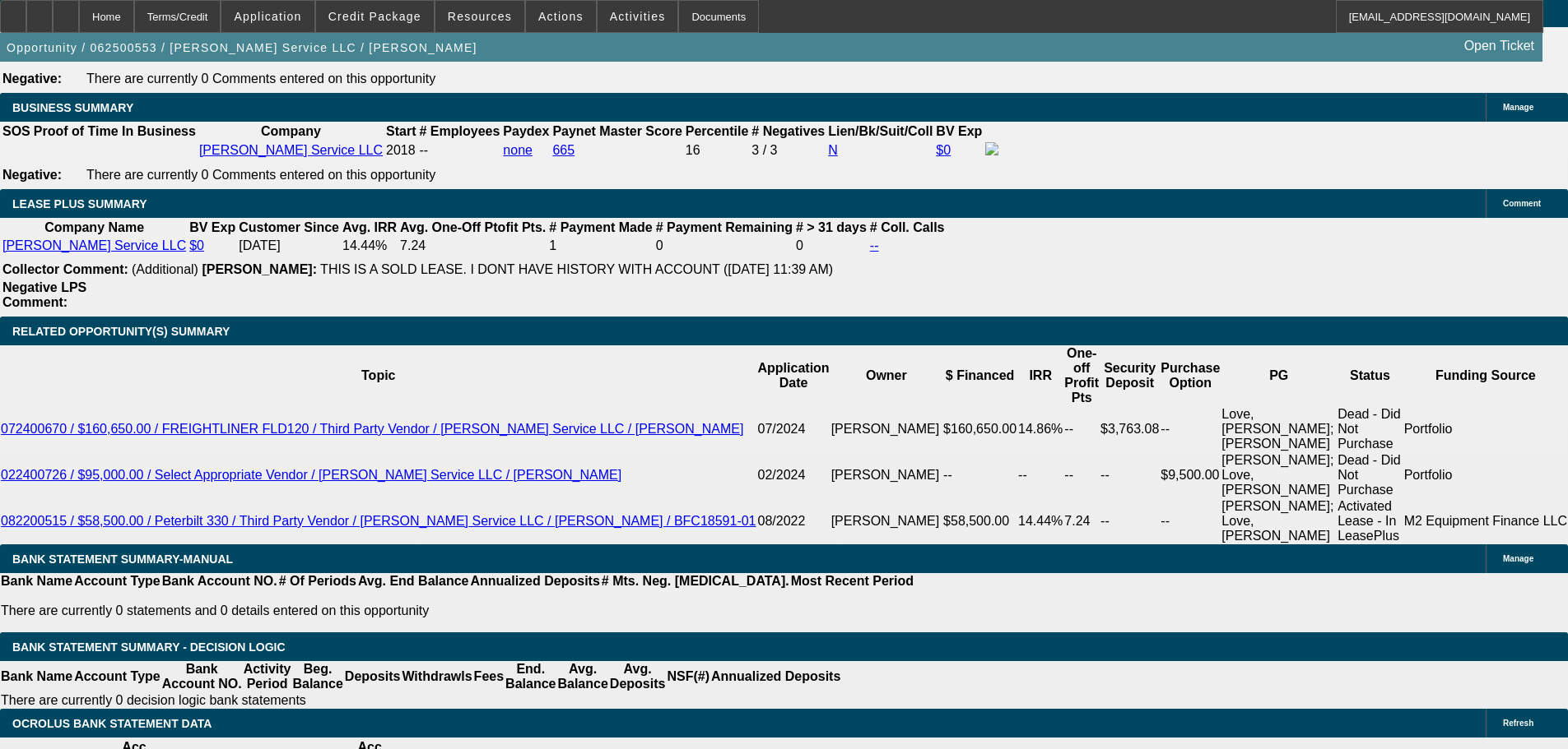
select select "1"
type input "UNKNOWN"
drag, startPoint x: 336, startPoint y: 394, endPoint x: 424, endPoint y: 392, distance: 88.0
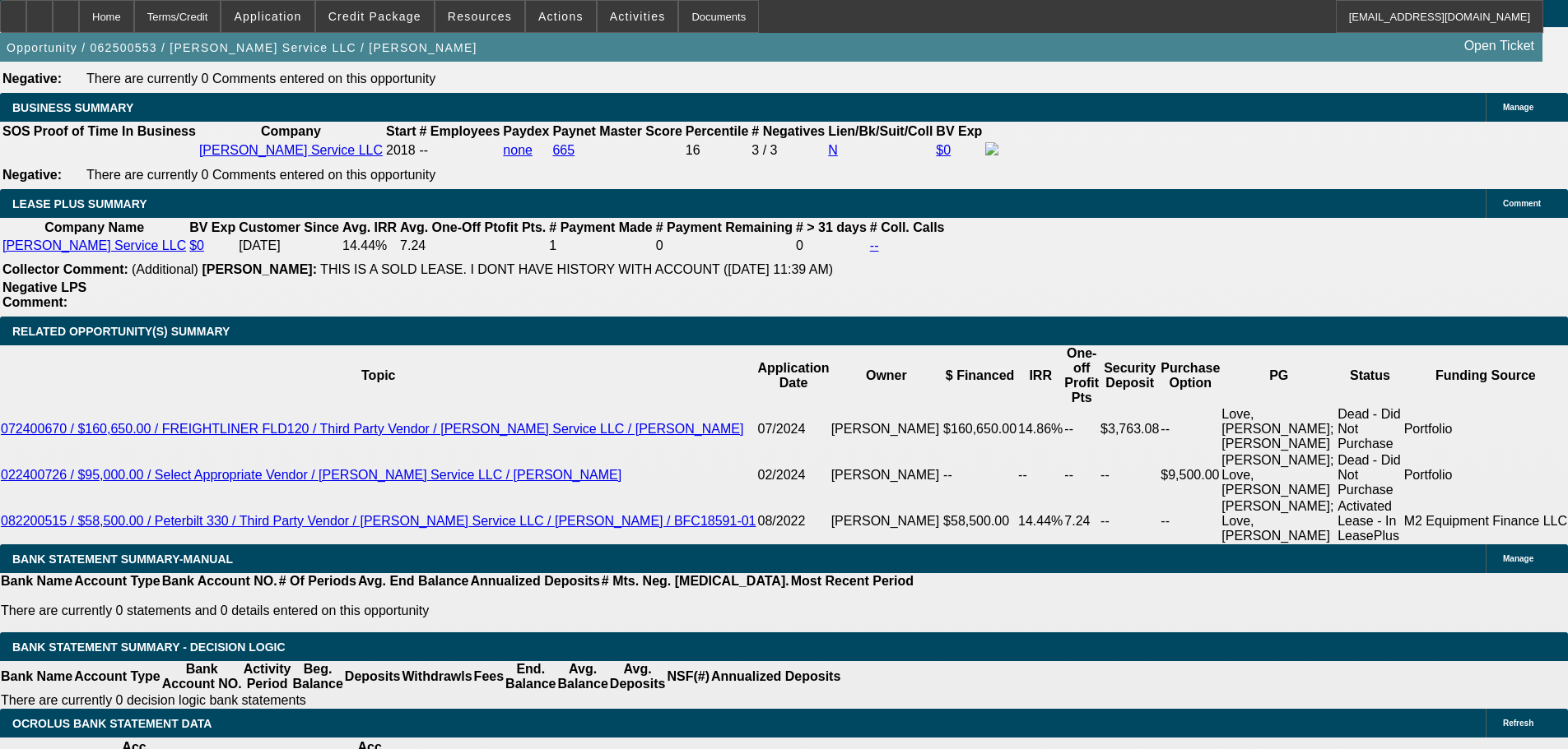
type input "$16,000.00"
drag, startPoint x: 247, startPoint y: 522, endPoint x: 401, endPoint y: 522, distance: 154.0
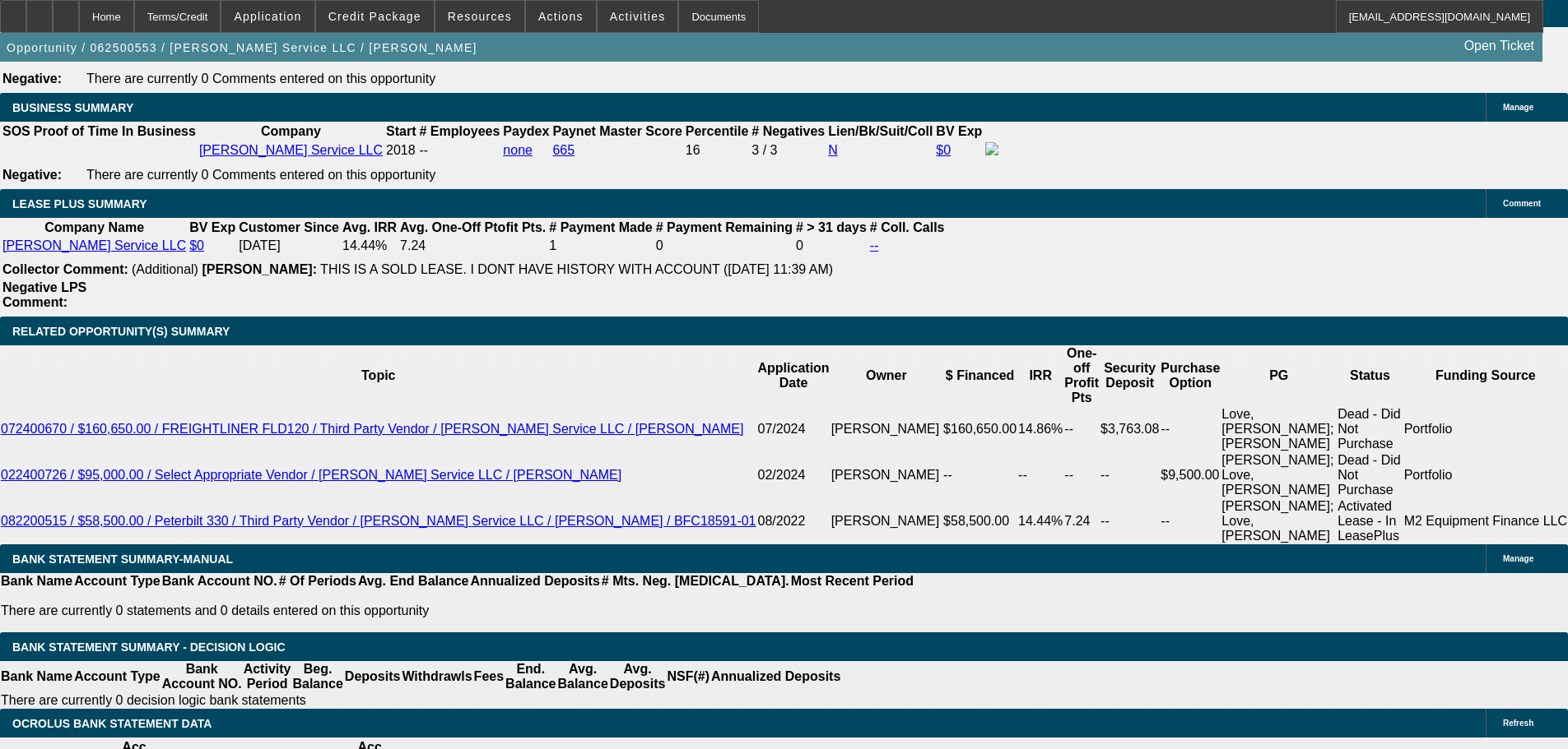
type input "18"
type input "1850"
type input "11.9"
type input "$1,850.00"
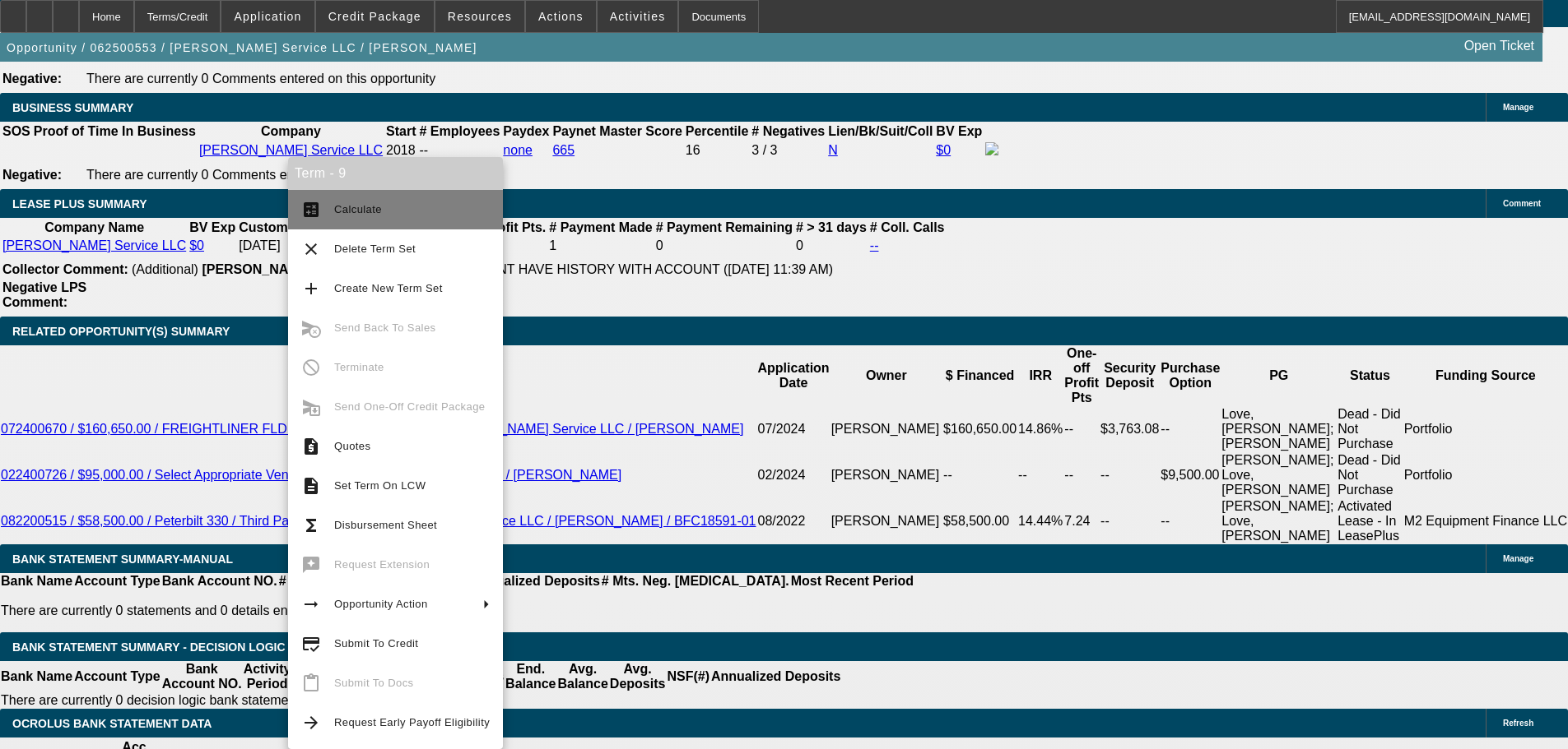
click at [387, 200] on span "Calculate" at bounding box center [411, 210] width 156 height 20
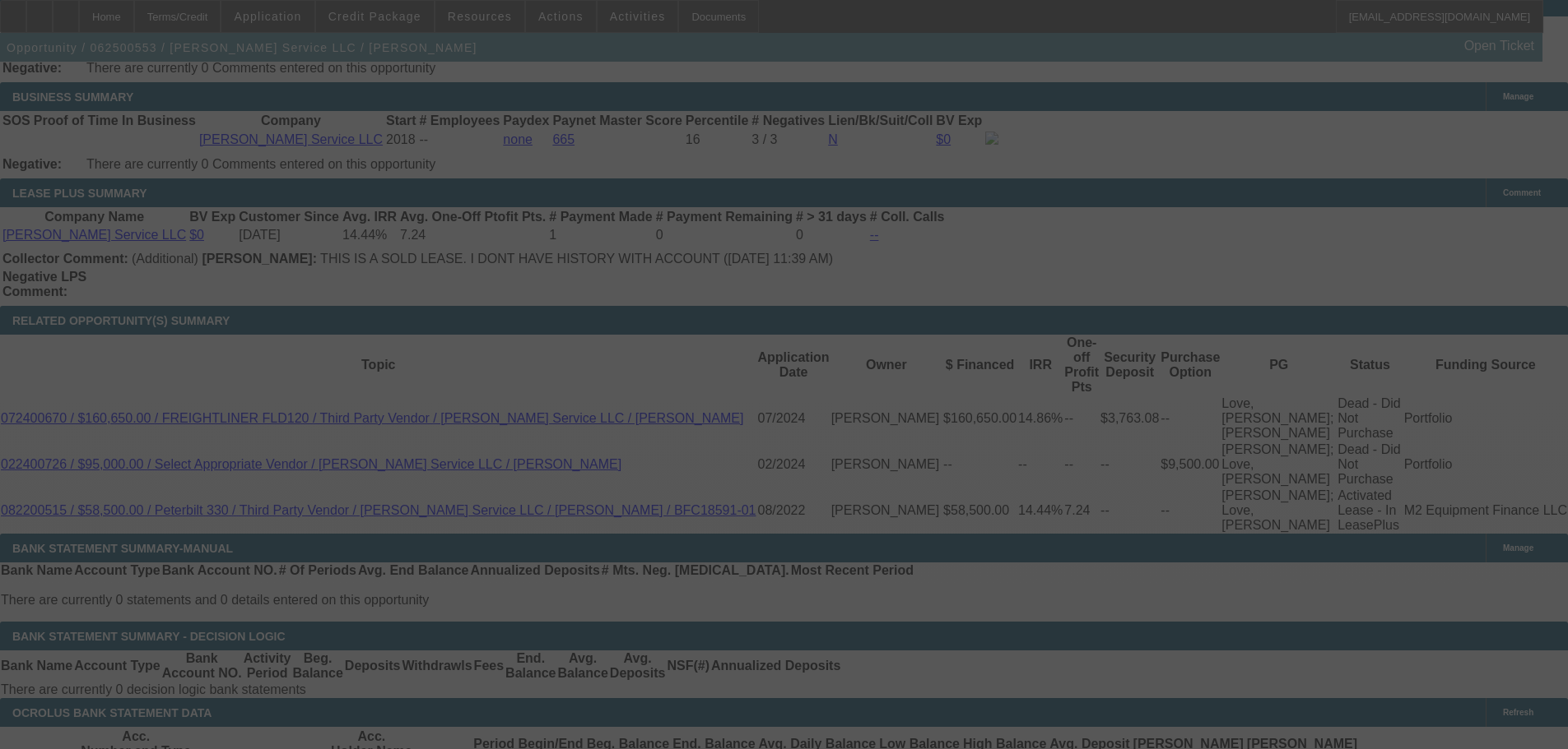
scroll to position [2711, 0]
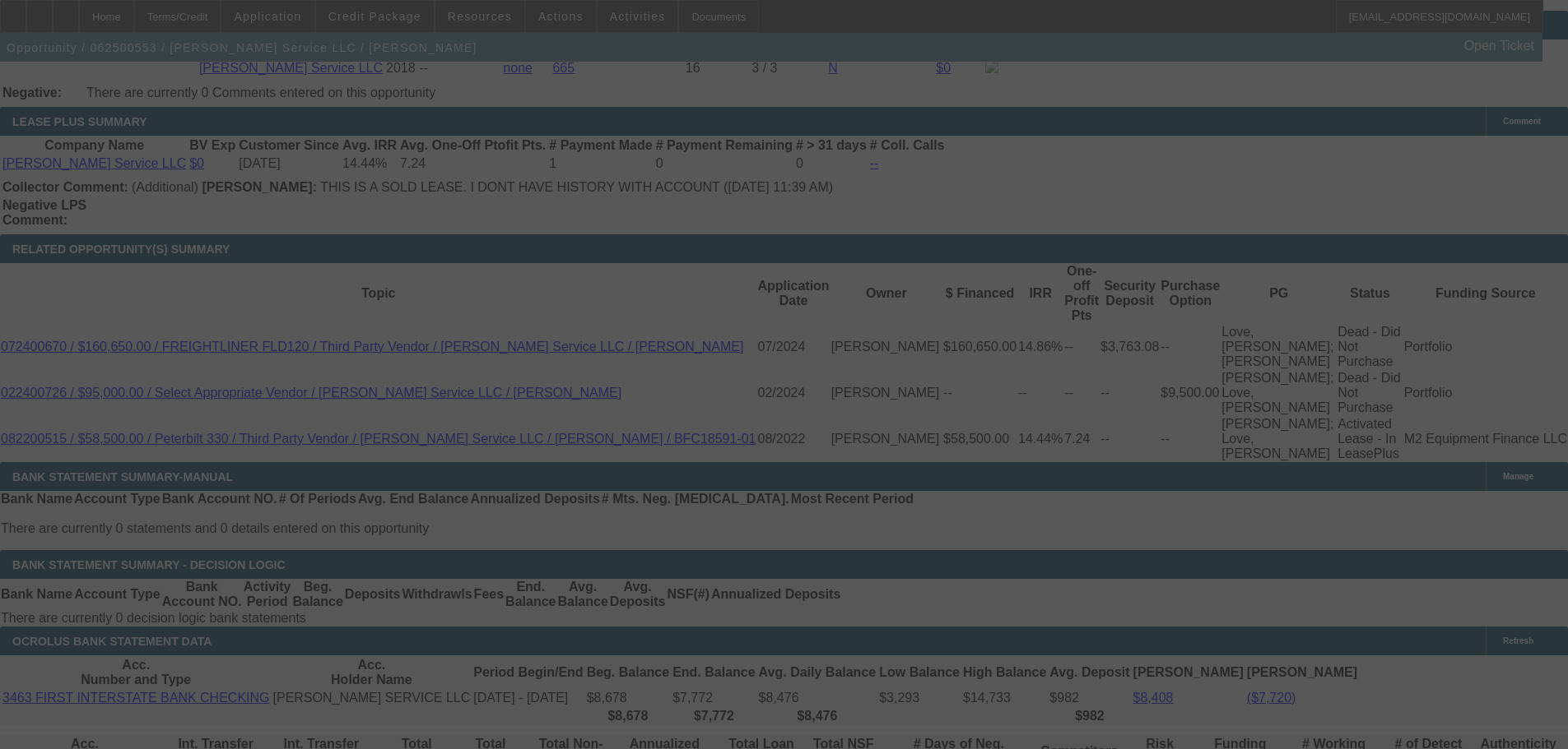
select select "0"
select select "6"
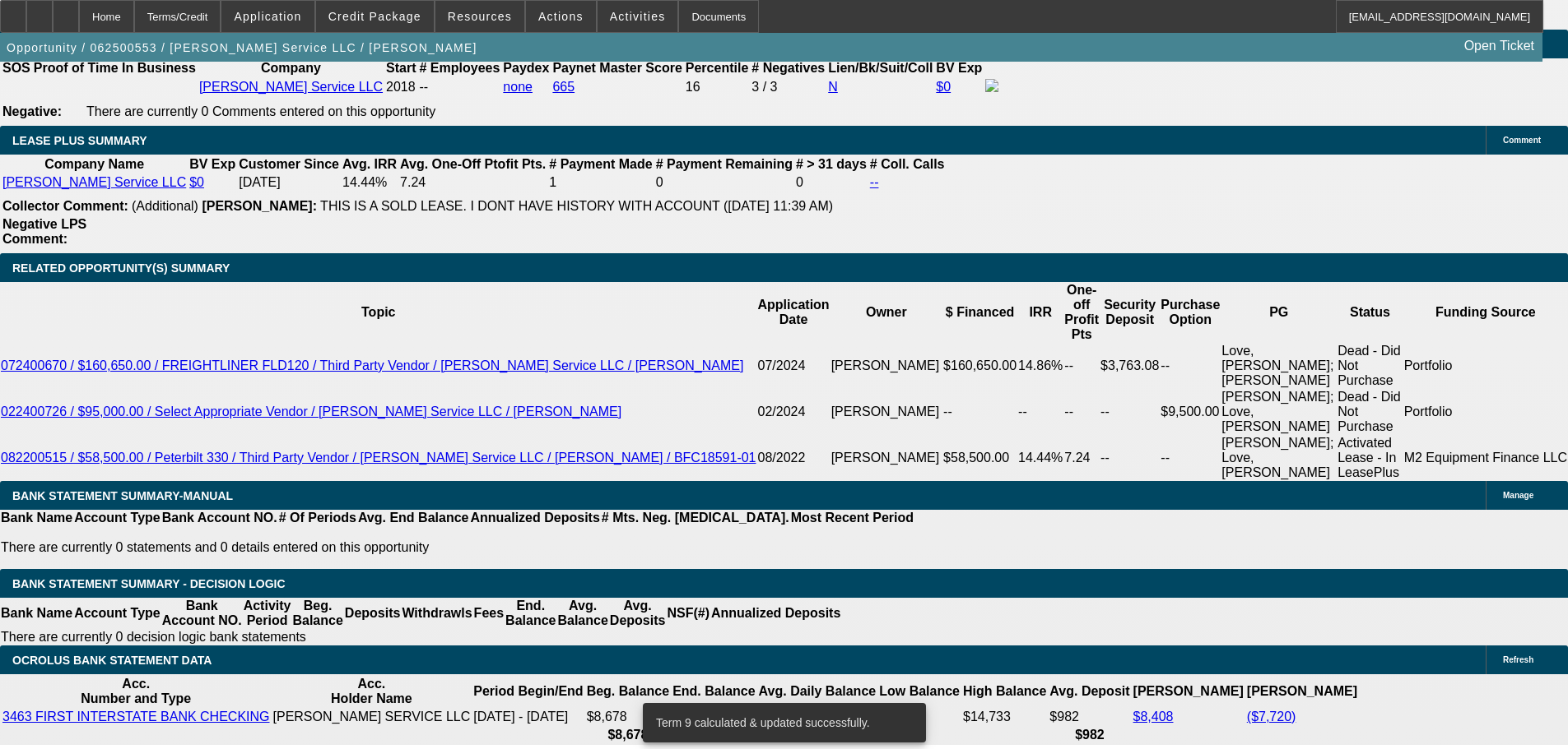
drag, startPoint x: 245, startPoint y: 462, endPoint x: 355, endPoint y: 467, distance: 110.1
type input "18"
type input "UNKNOWN"
type input "1875"
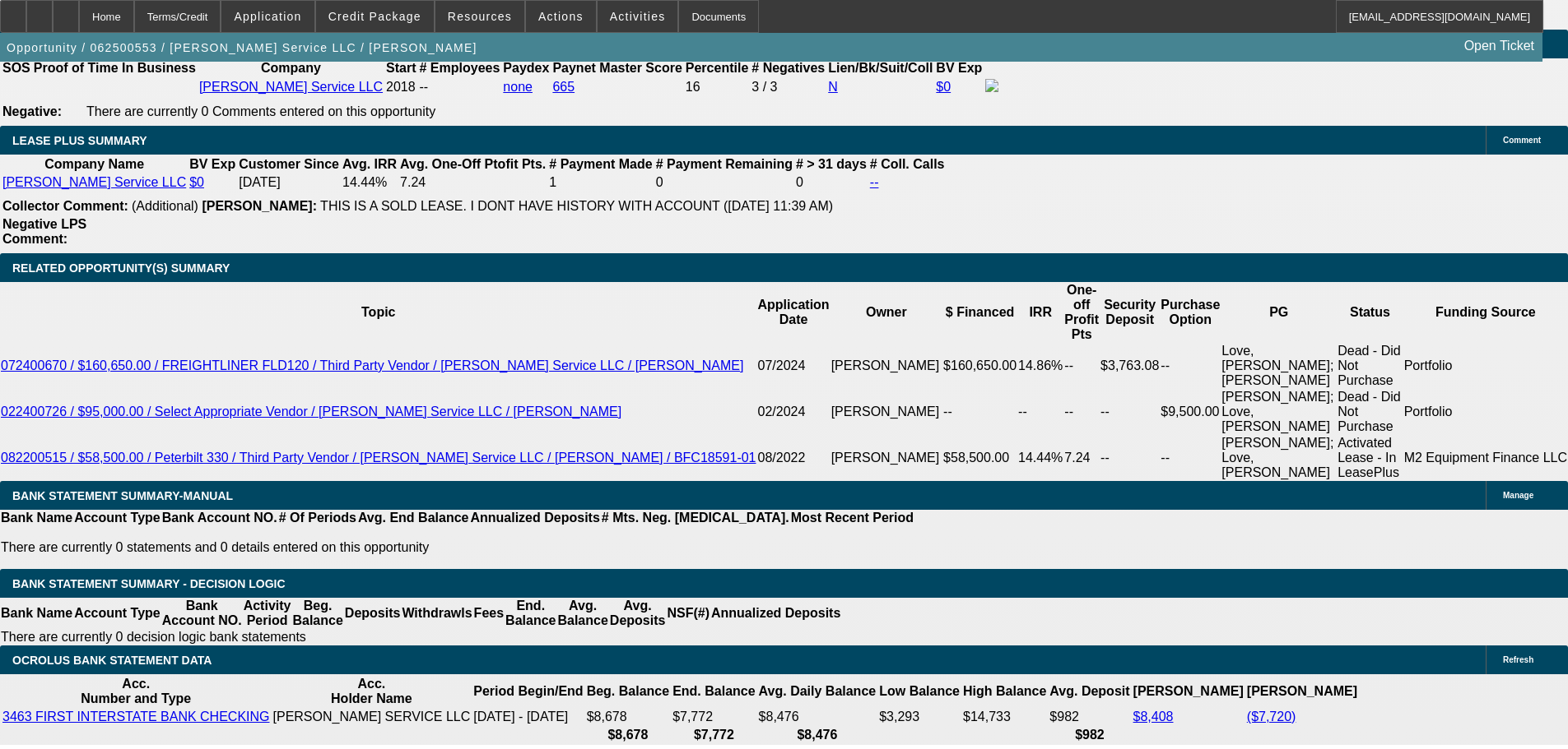
type input "12.6"
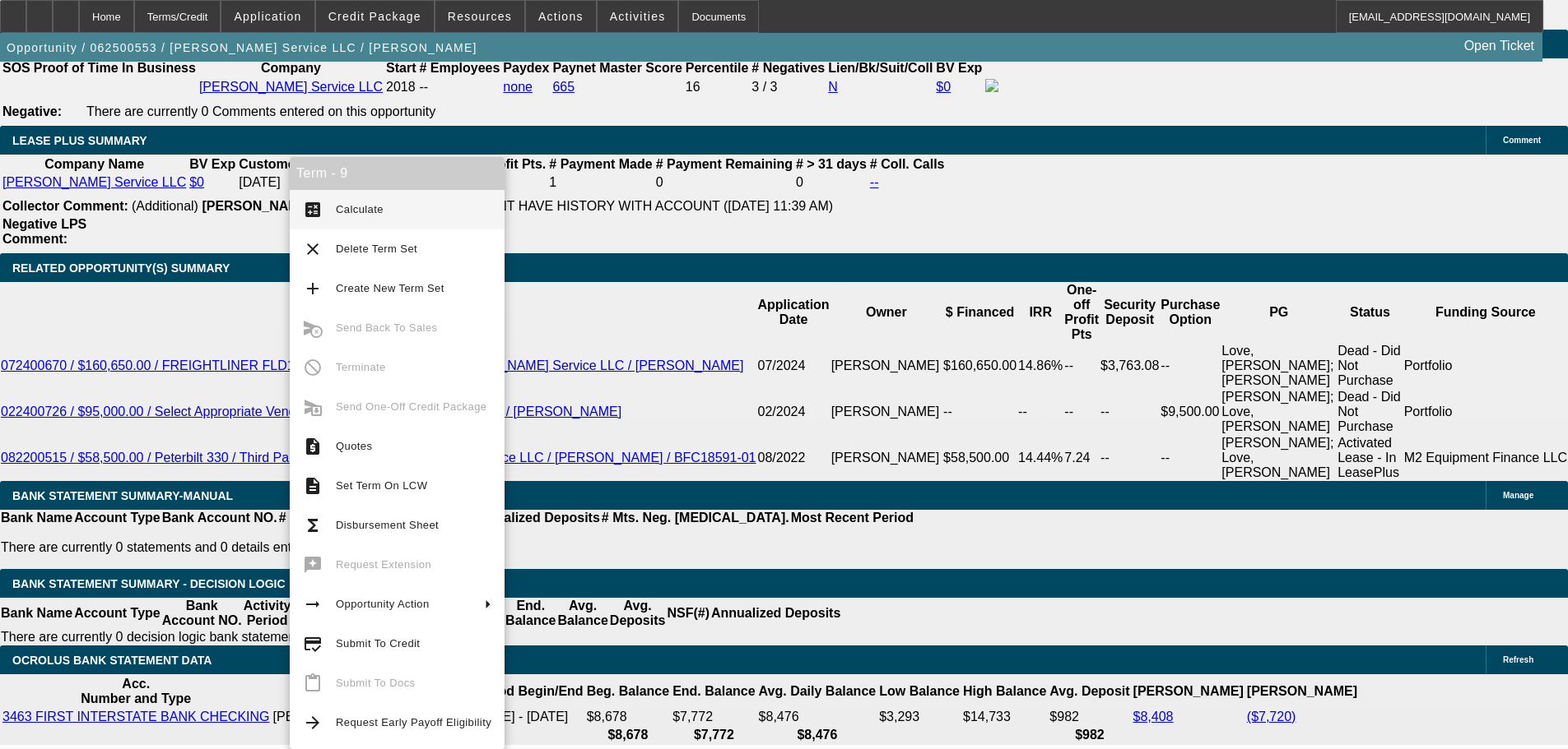
type input "$1,875.00"
click at [363, 215] on span "Calculate" at bounding box center [359, 209] width 47 height 12
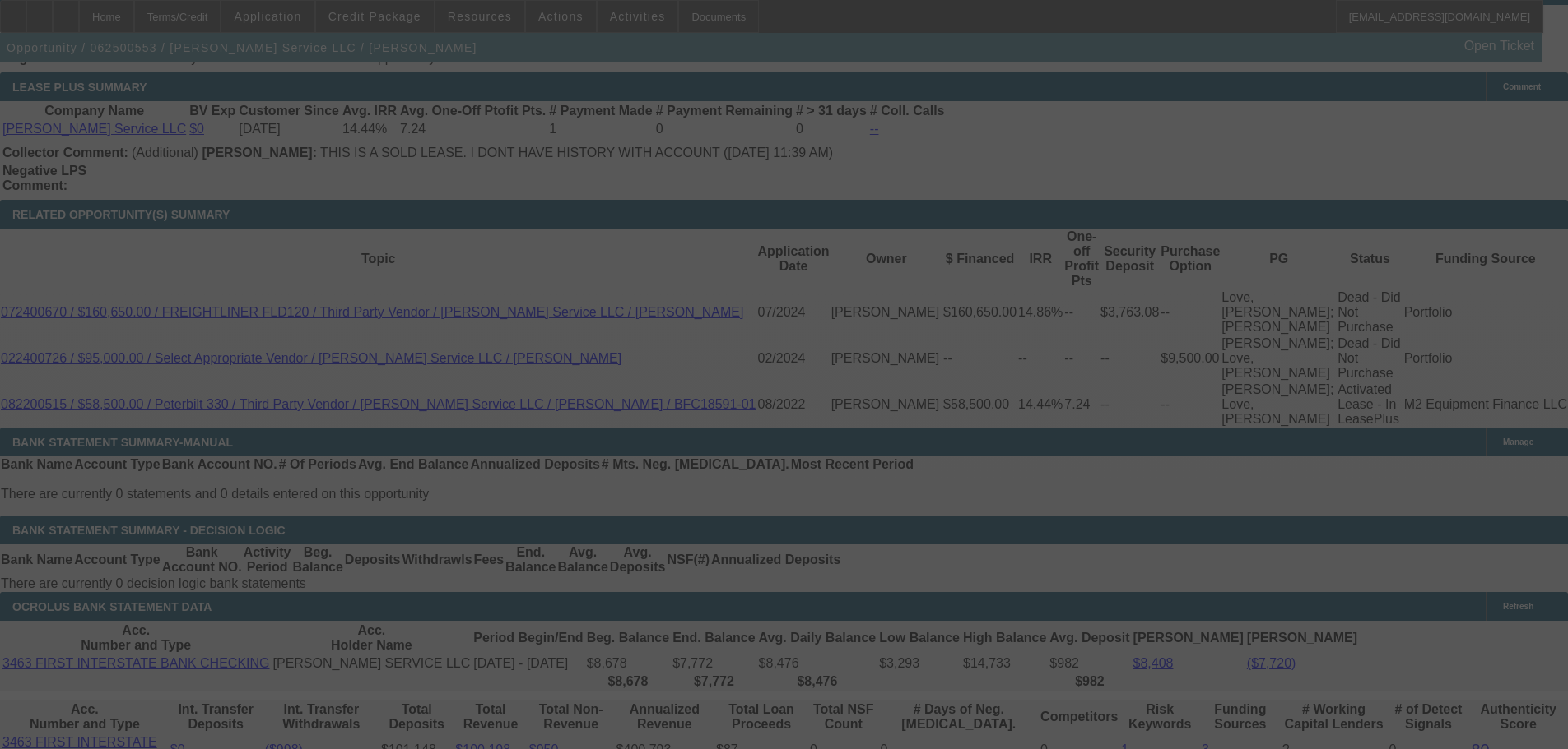
scroll to position [2775, 0]
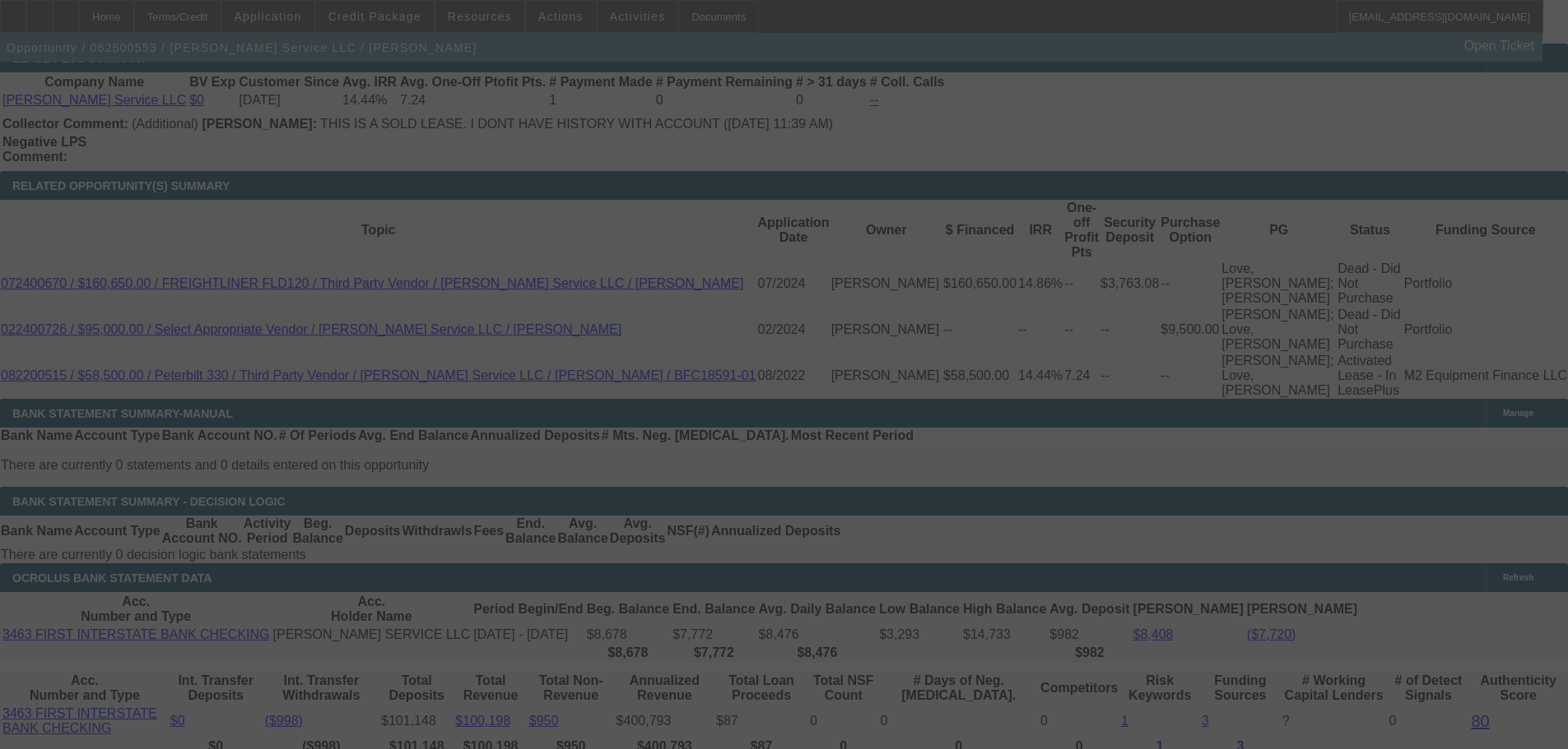
select select "0"
select select "6"
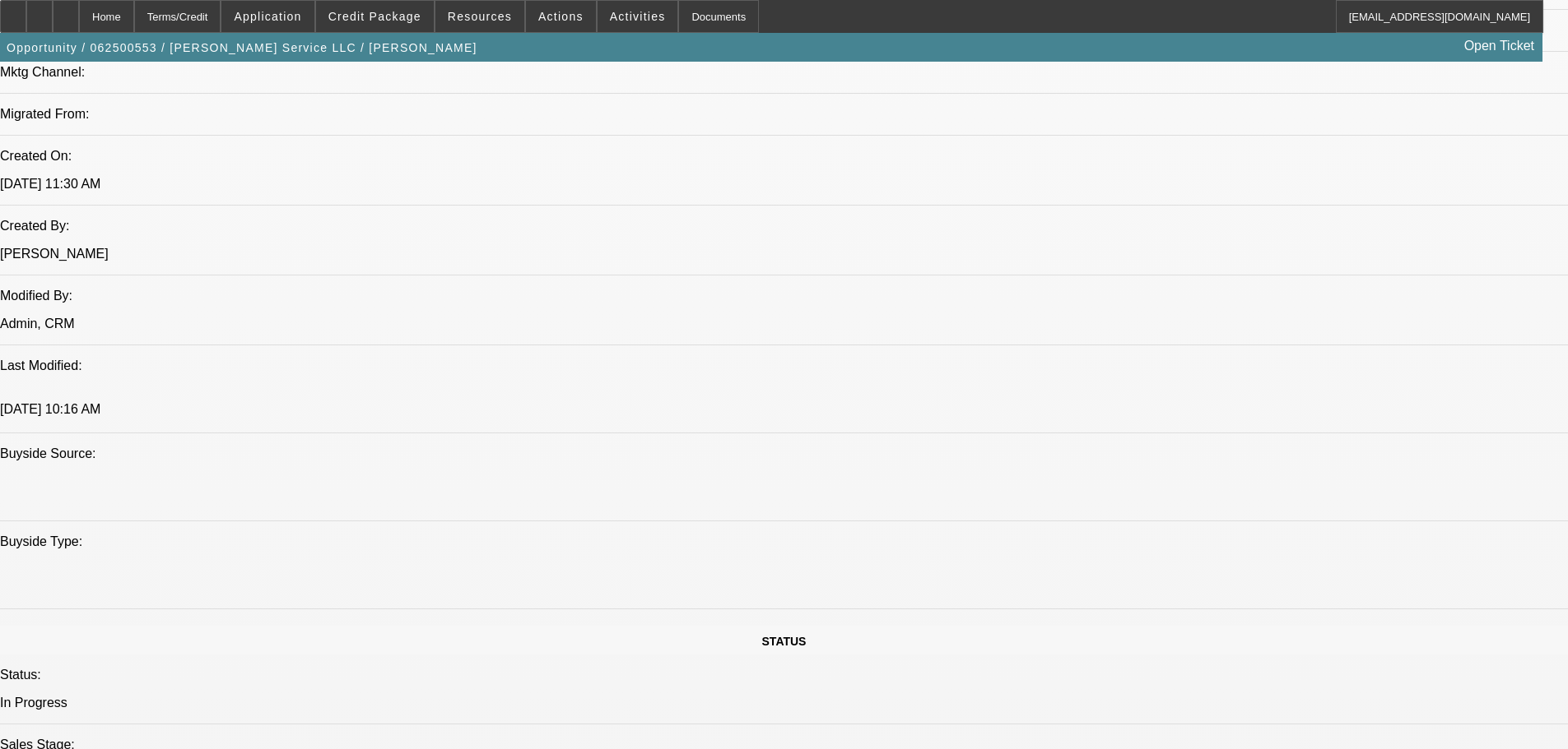
scroll to position [965, 0]
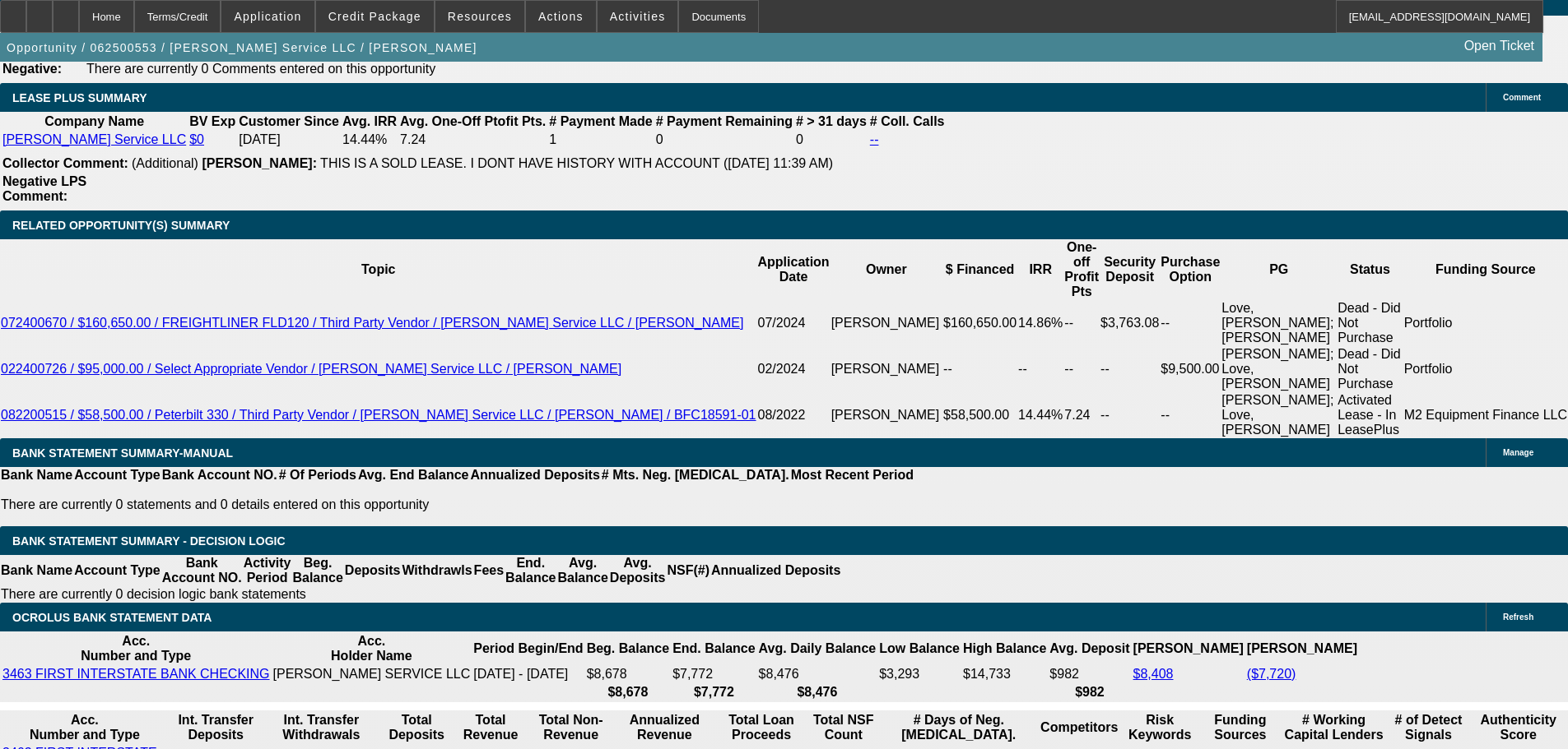
scroll to position [2775, 0]
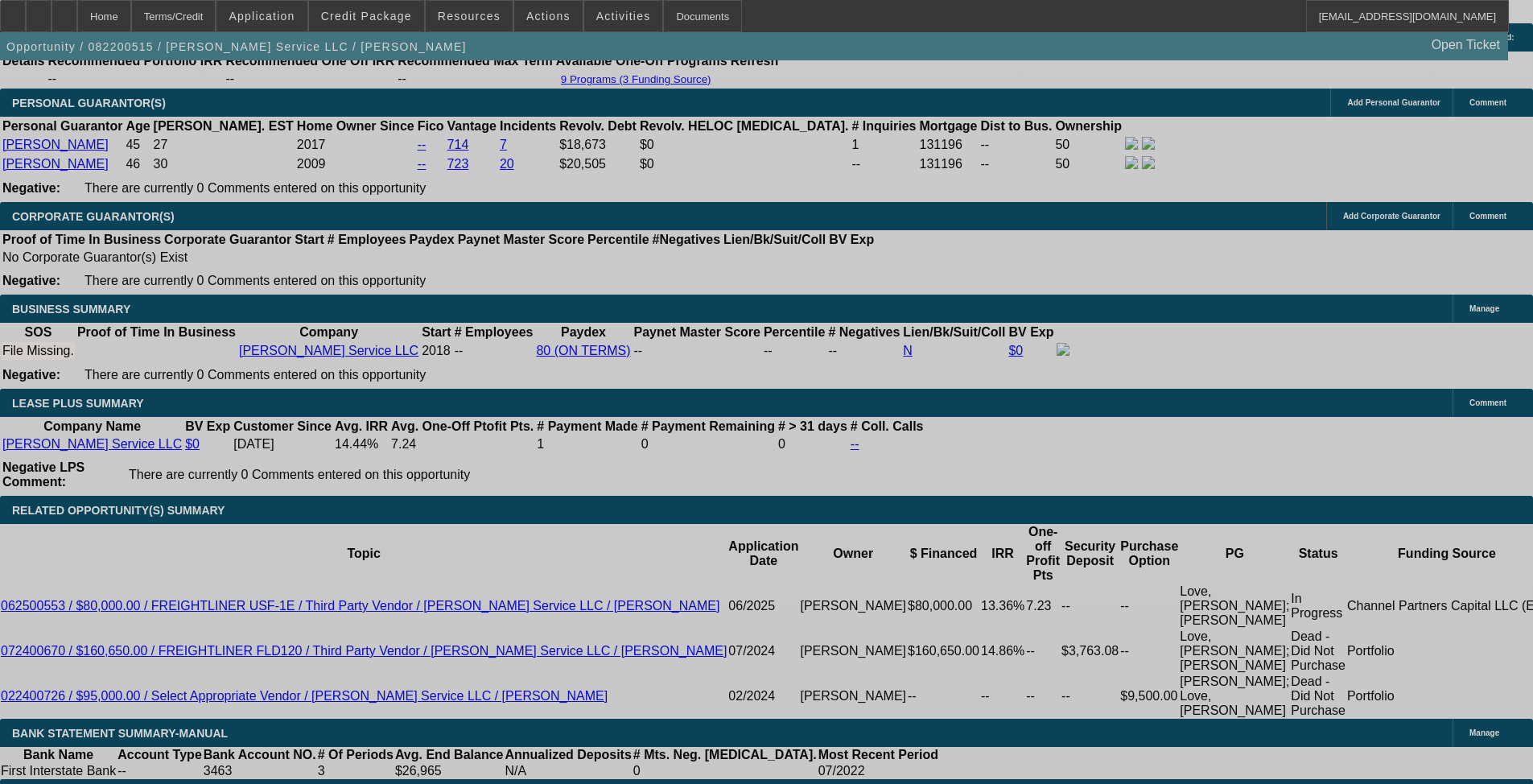
select select "0.1"
select select "0"
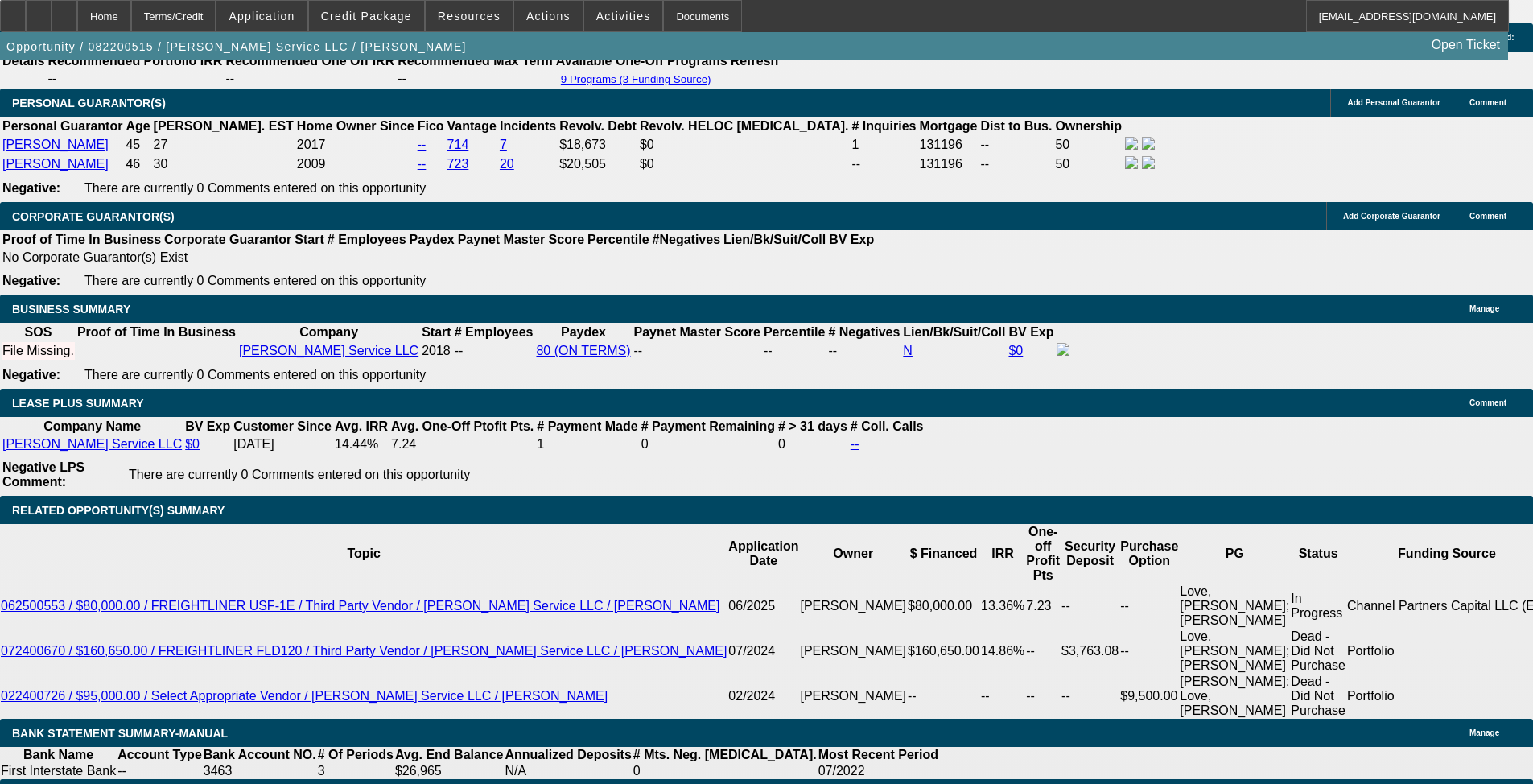
select select "0"
select select "6"
select select "0.1"
select select "0"
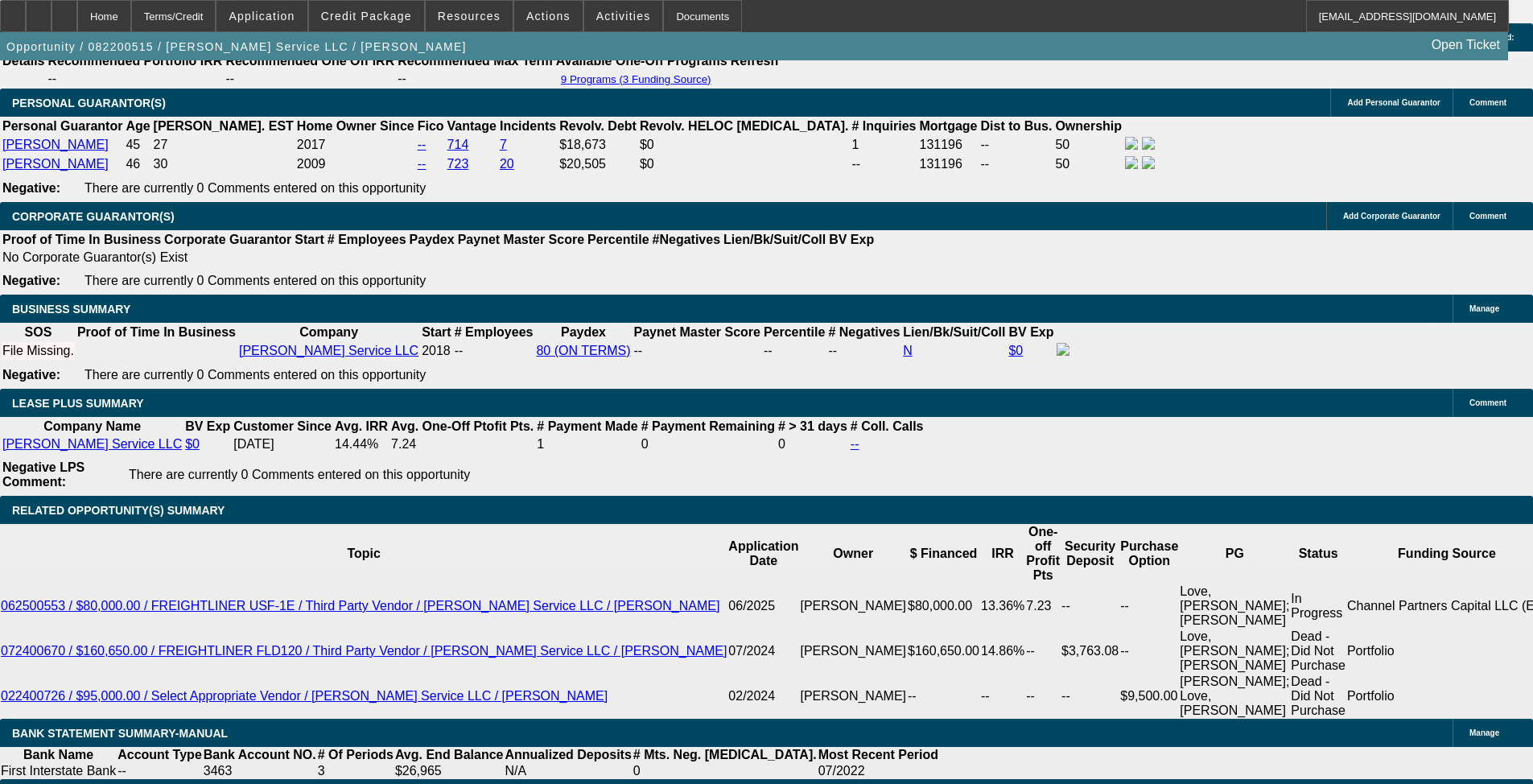
select select "6"
select select "0.1"
select select "0"
select select "6"
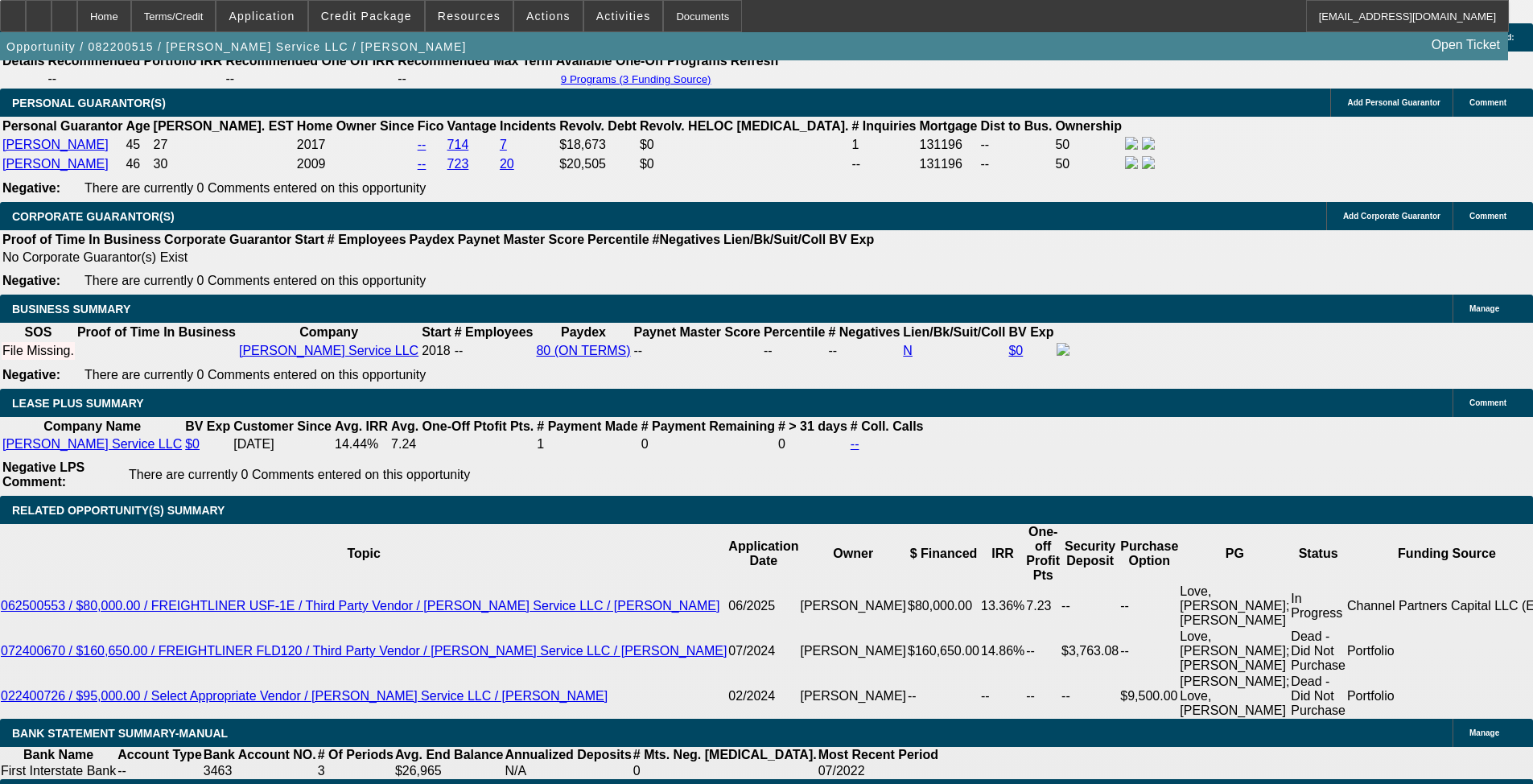
select select "0.1"
select select "0"
select select "6"
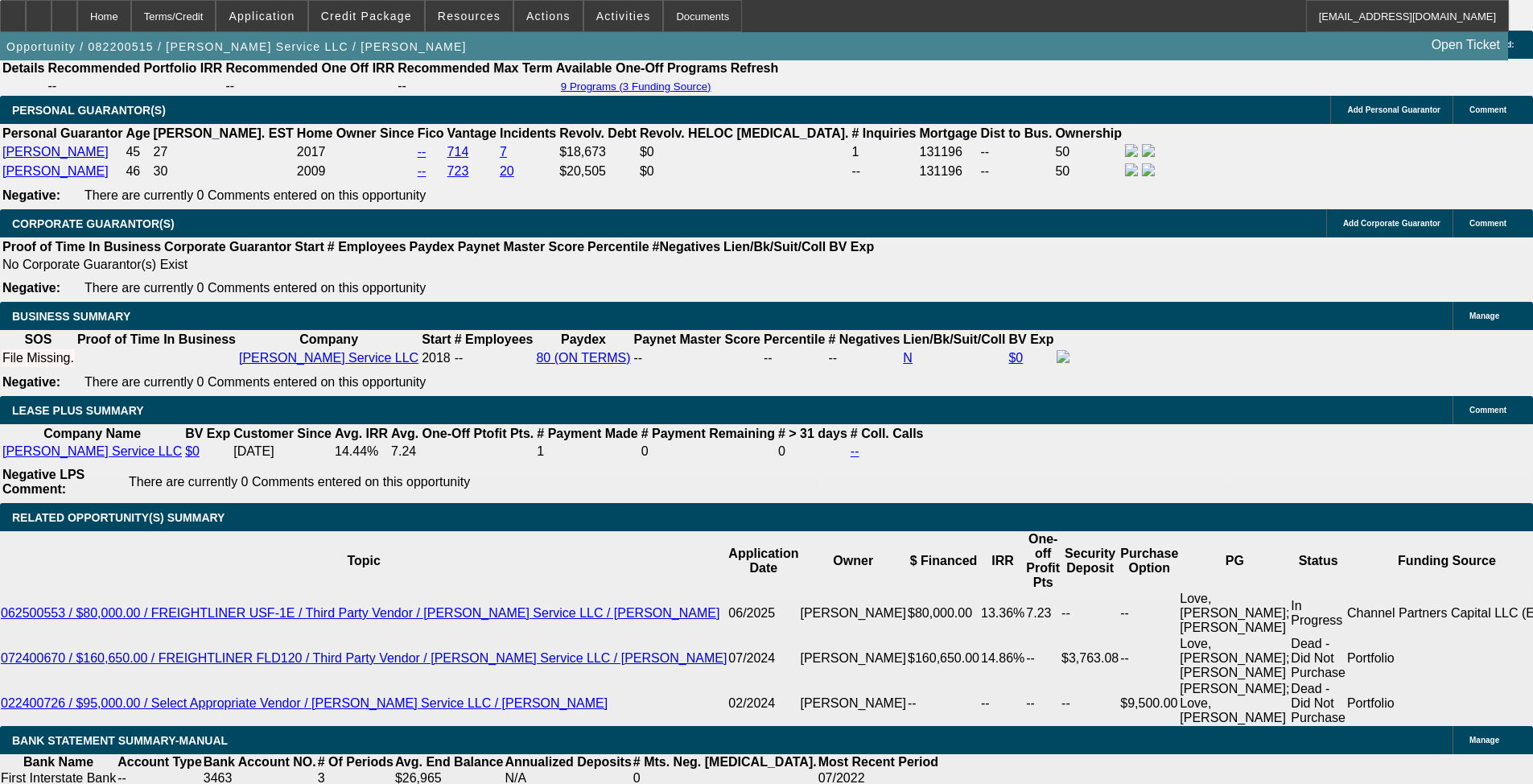
scroll to position [2626, 0]
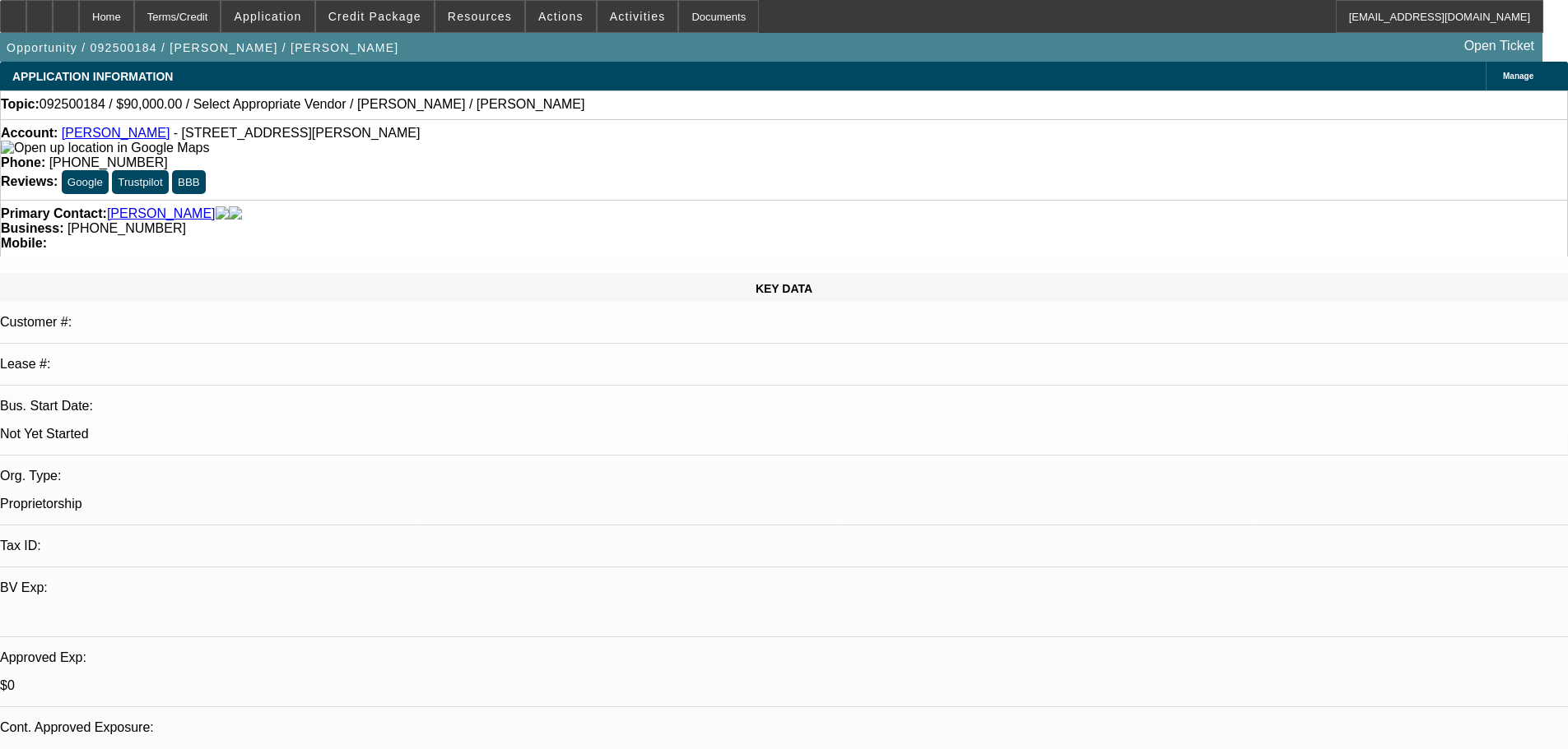
select select "0"
select select "2"
select select "0.1"
select select "4"
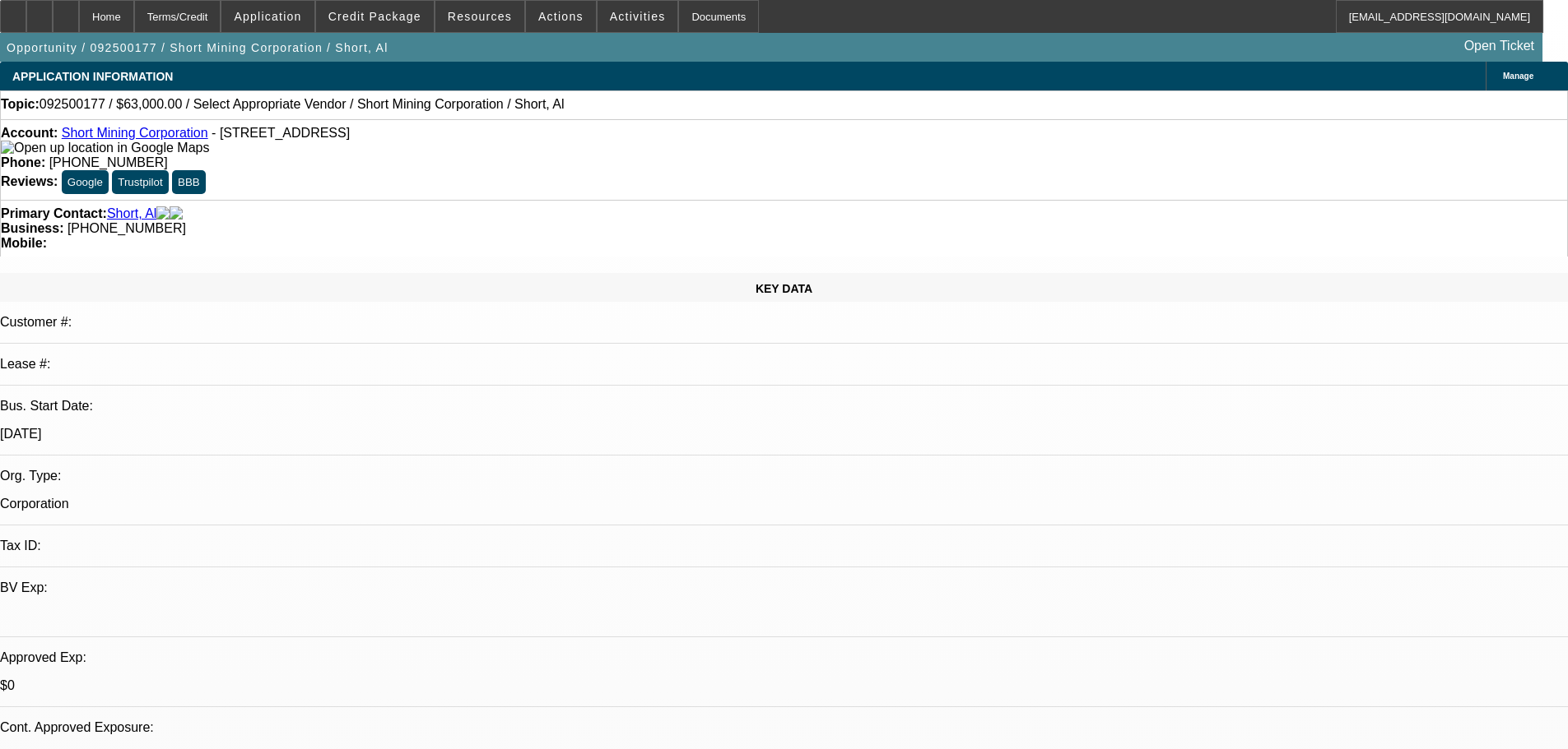
select select "0"
select select "2"
select select "0.1"
select select "4"
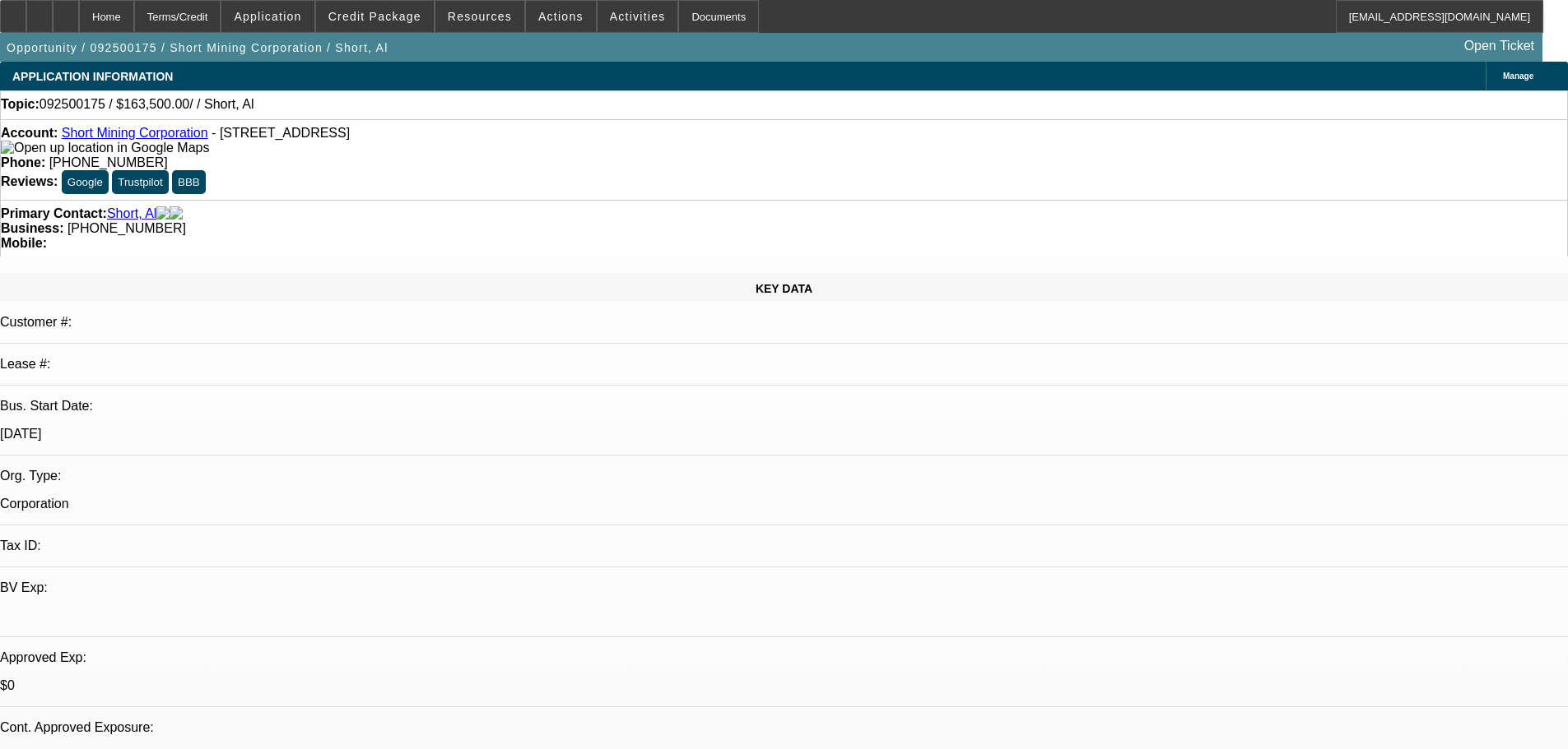
select select "0"
select select "2"
select select "0.1"
select select "4"
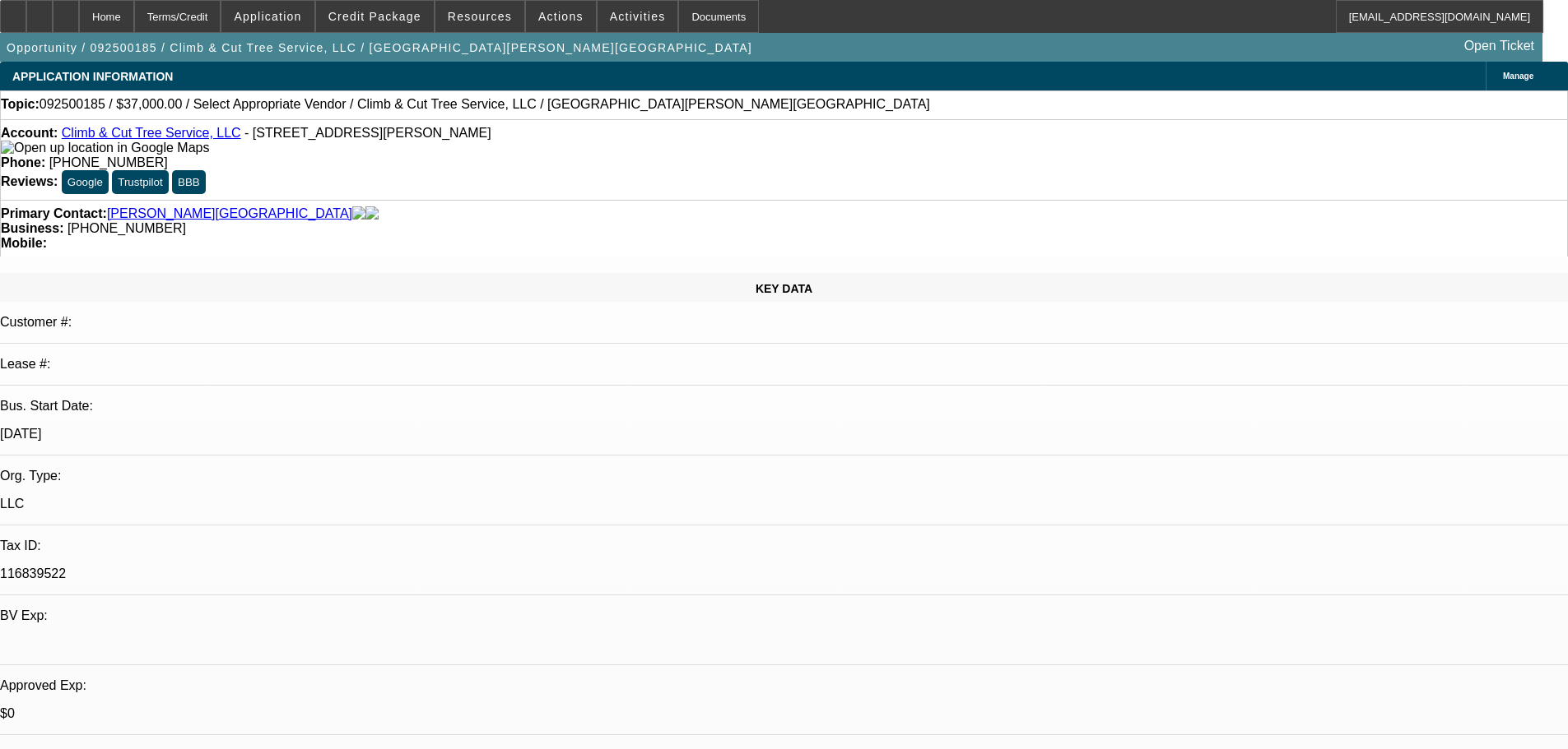
select select "0"
select select "2"
select select "0.1"
select select "4"
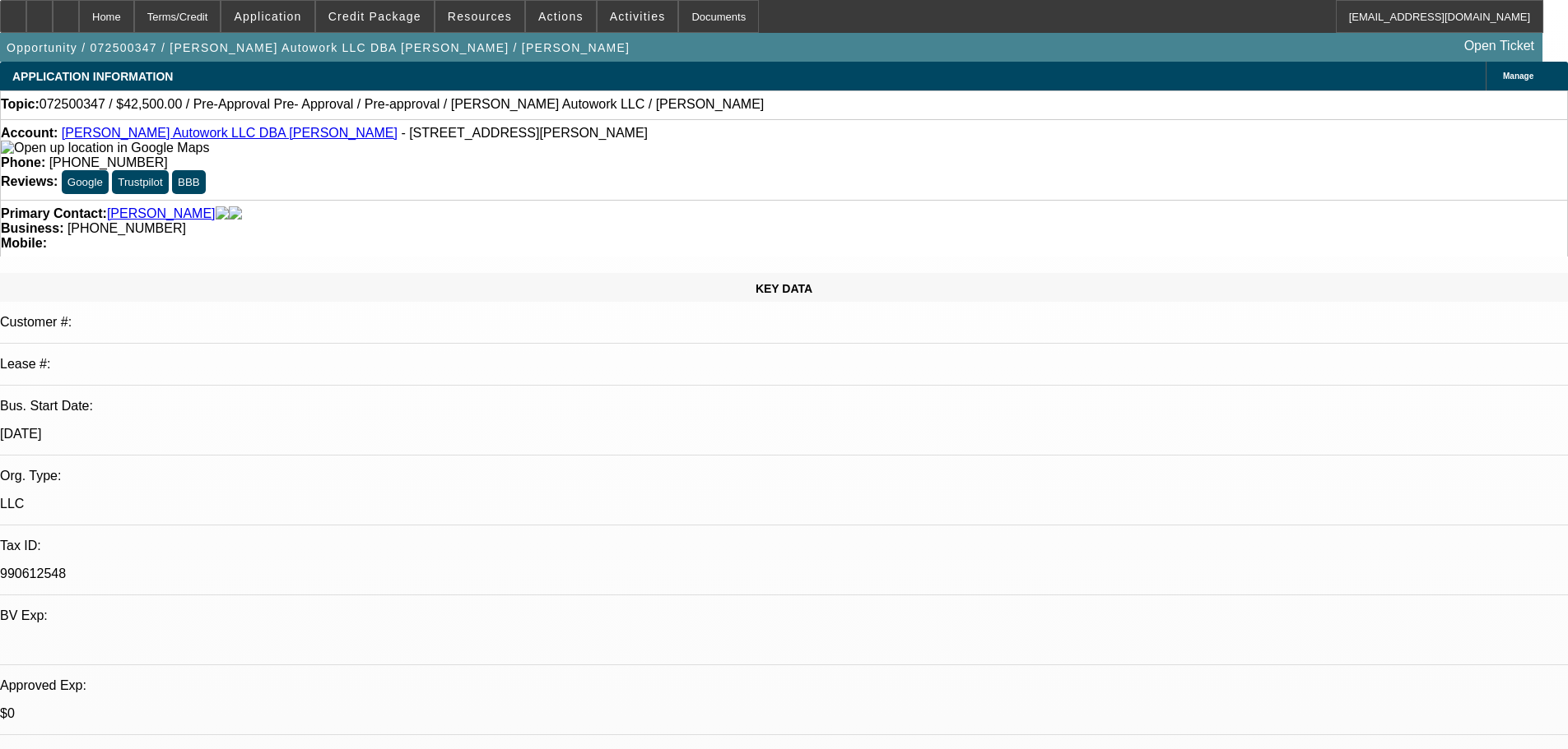
select select "0"
select select "2"
select select "0.1"
select select "4"
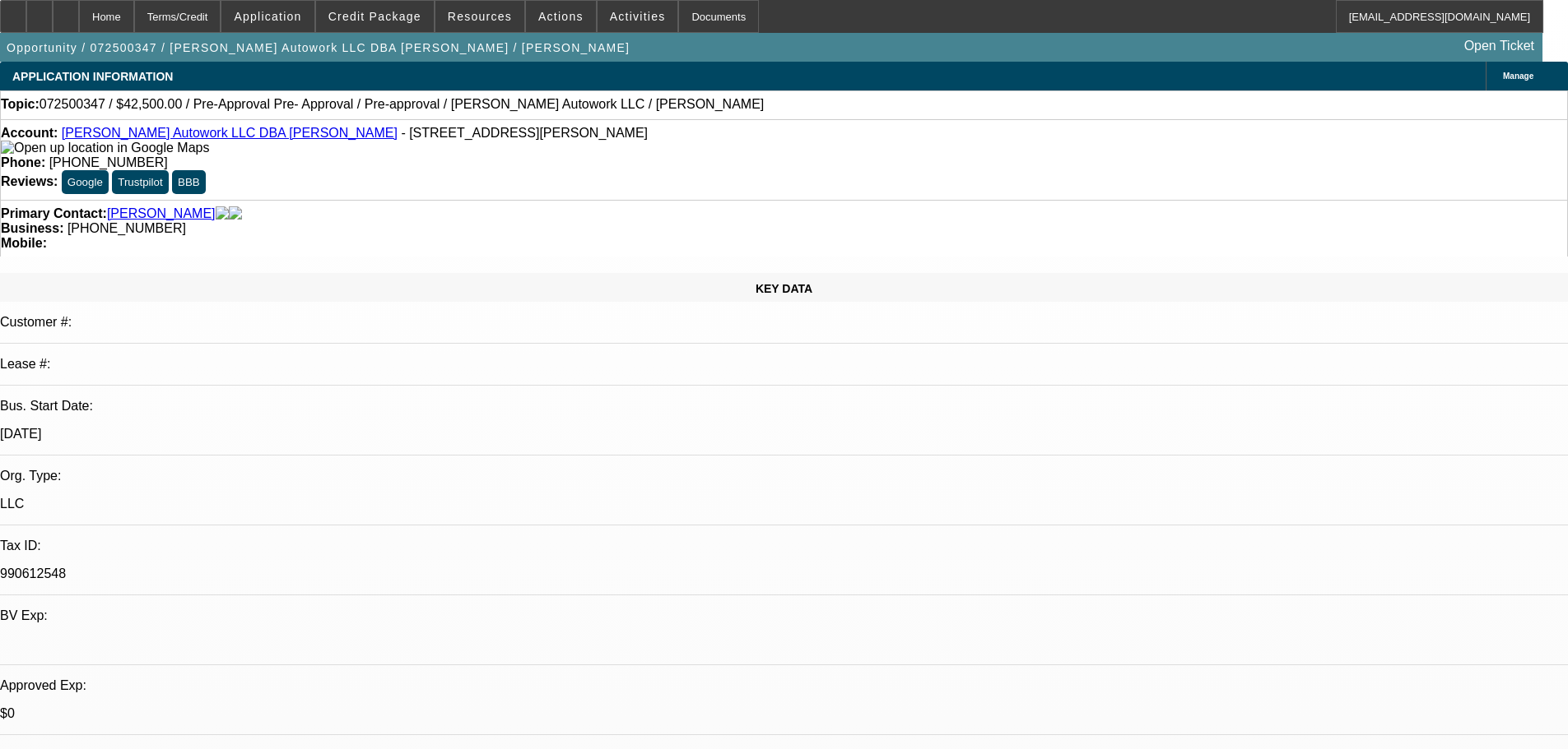
select select "0"
select select "2"
select select "0.1"
select select "4"
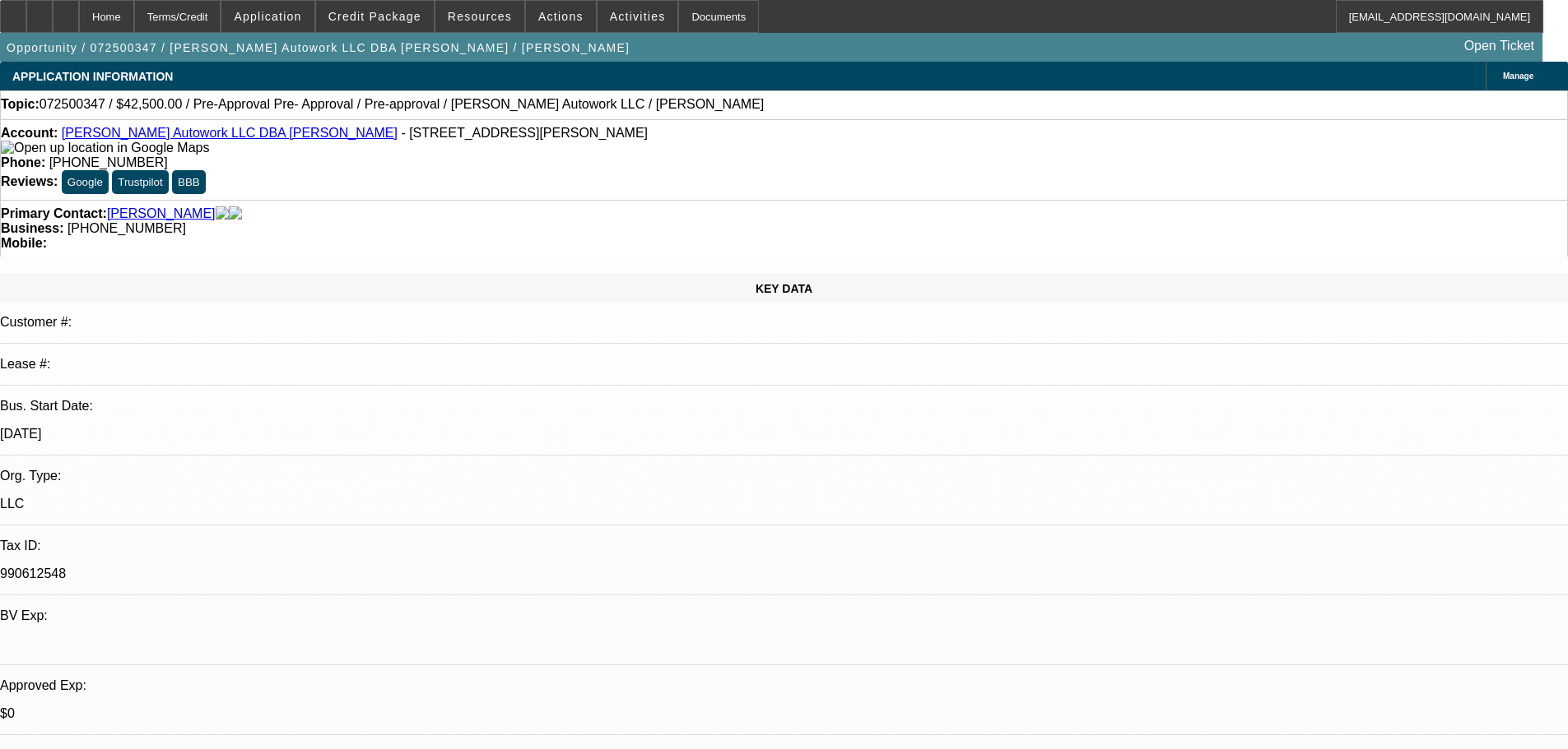
select select "0"
select select "2"
select select "0.1"
select select "4"
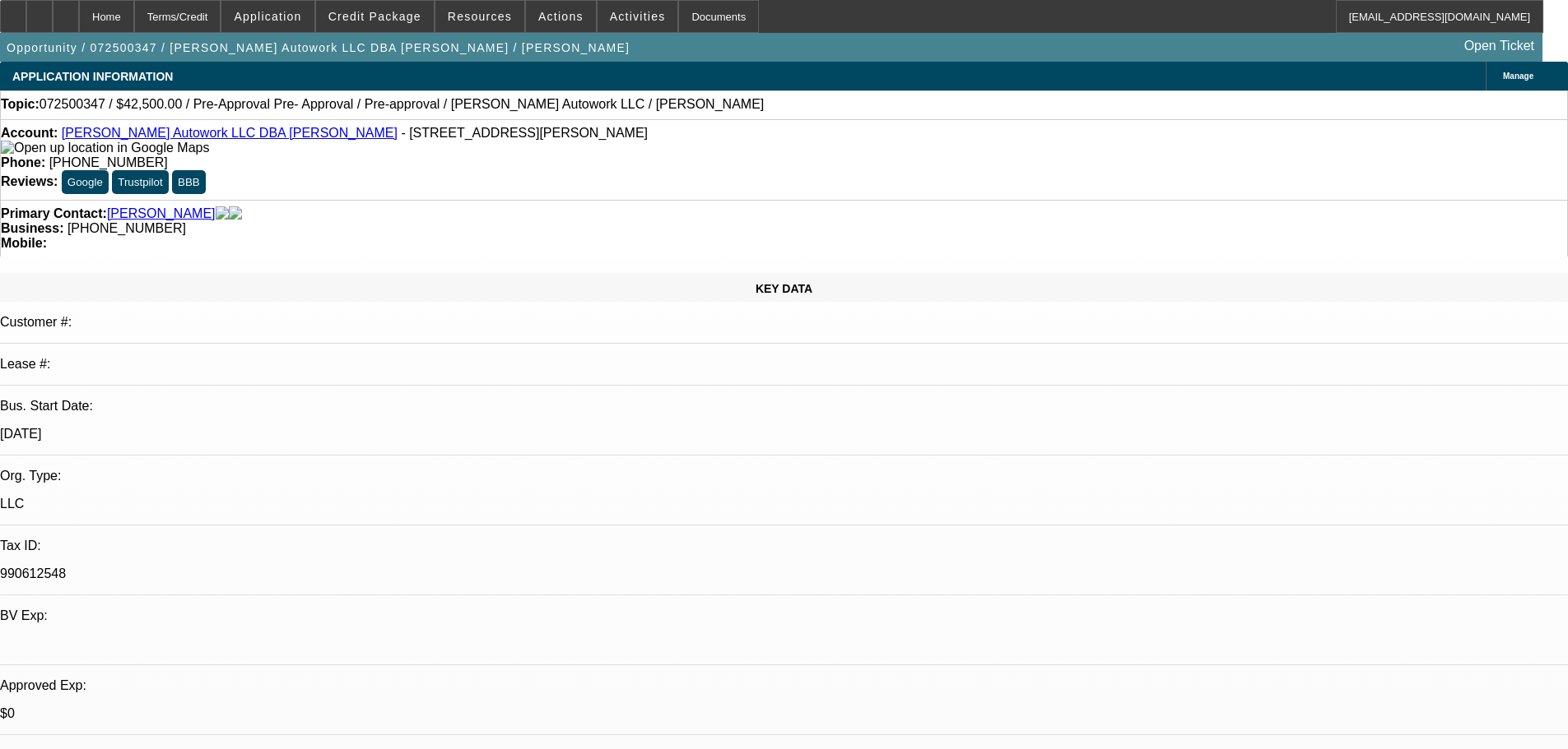
select select "0"
select select "2"
select select "0.1"
select select "4"
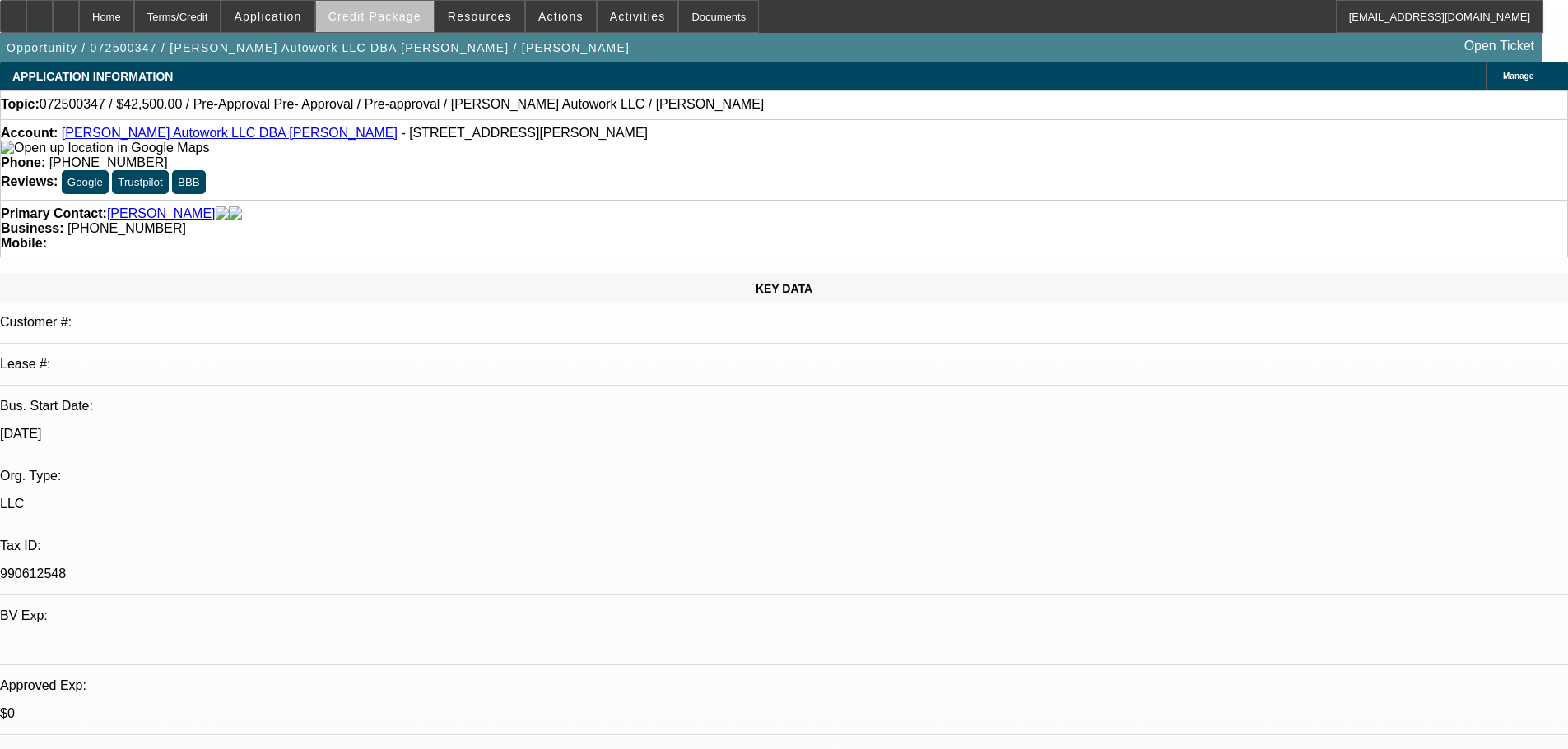
click at [402, 24] on span at bounding box center [375, 16] width 117 height 39
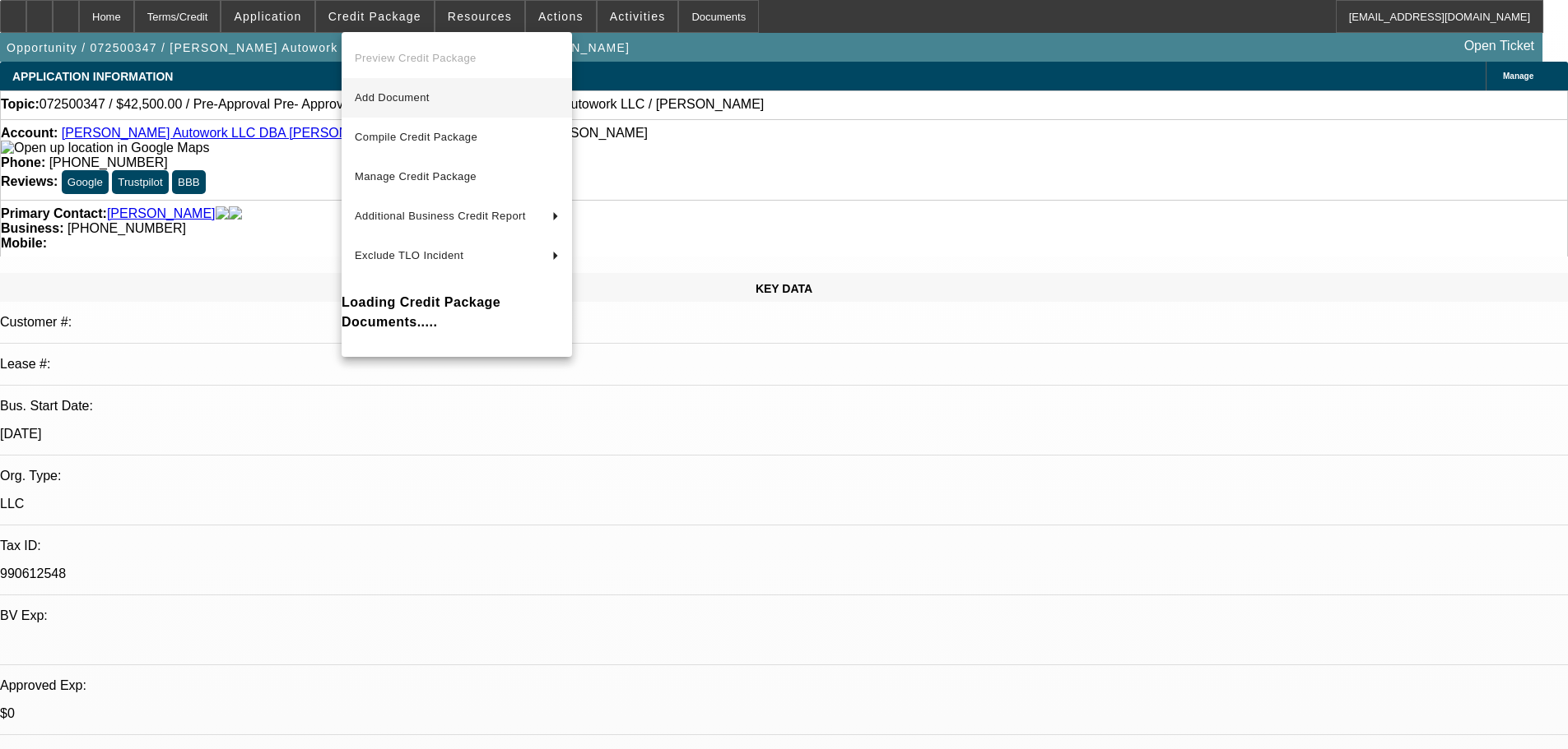
click at [458, 104] on span "Add Document" at bounding box center [456, 98] width 204 height 20
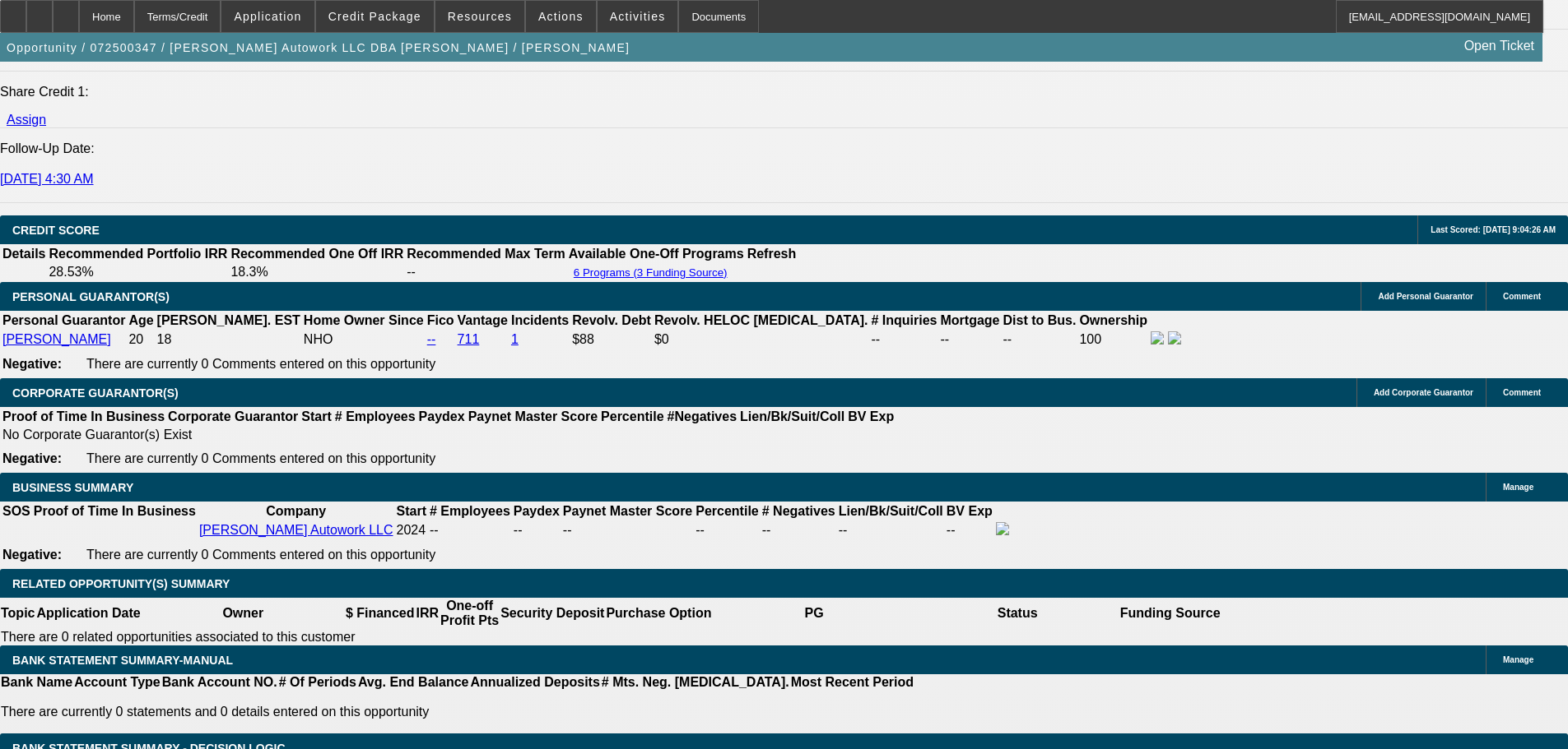
scroll to position [2468, 0]
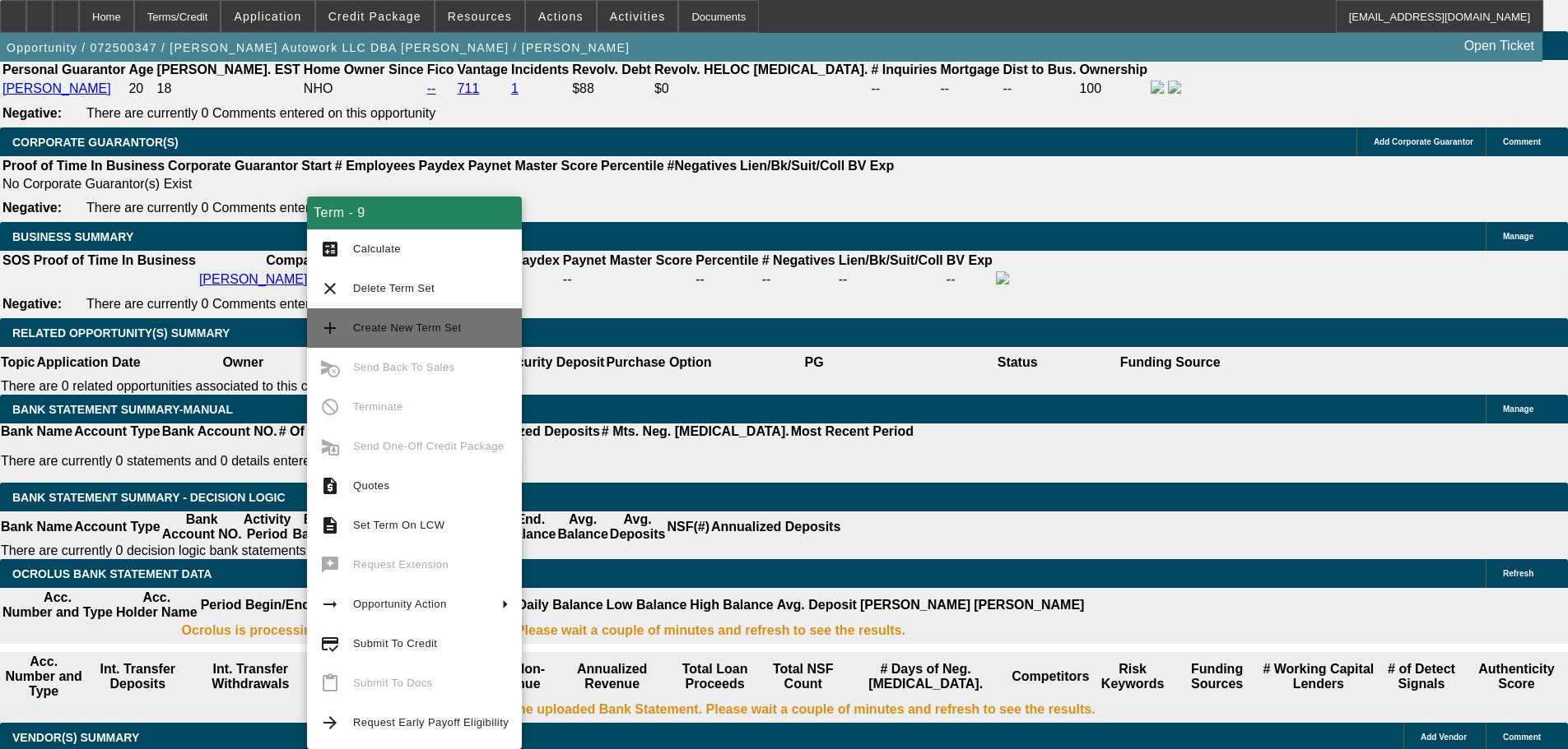
click at [414, 319] on span "Create New Term Set" at bounding box center [431, 328] width 156 height 20
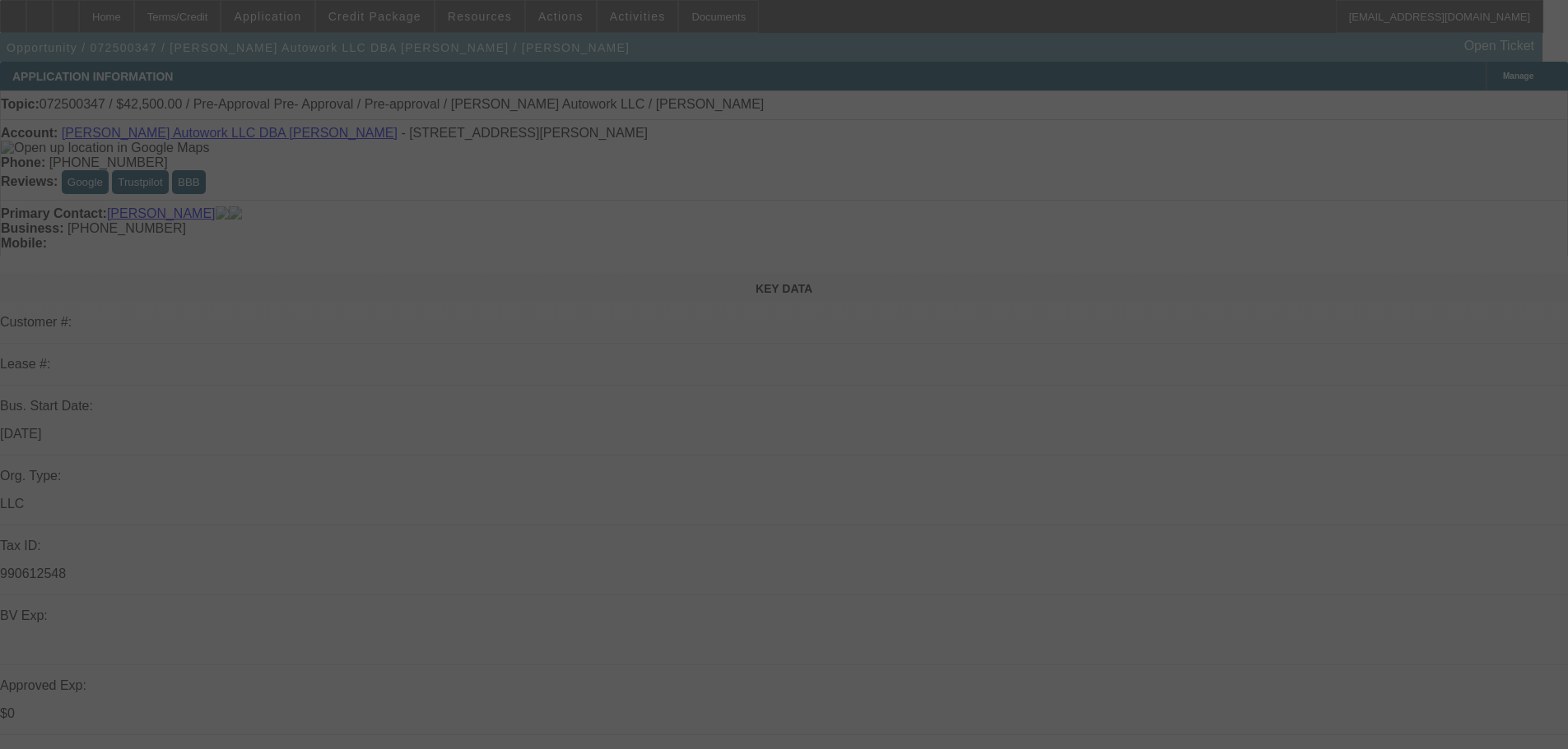
select select "0"
select select "2"
select select "0.1"
select select "0"
select select "2"
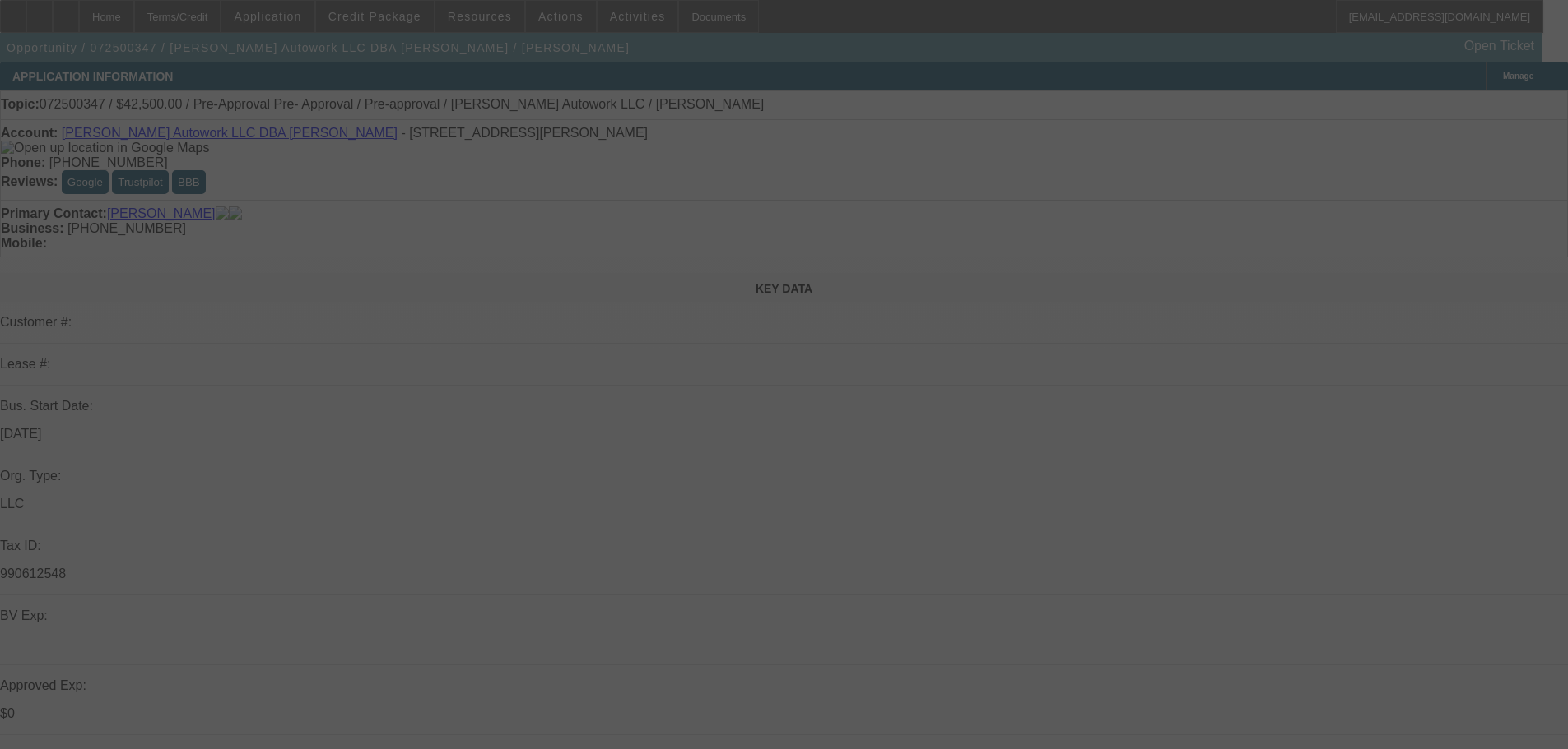
select select "0.1"
select select "0"
select select "2"
select select "0.1"
select select "0"
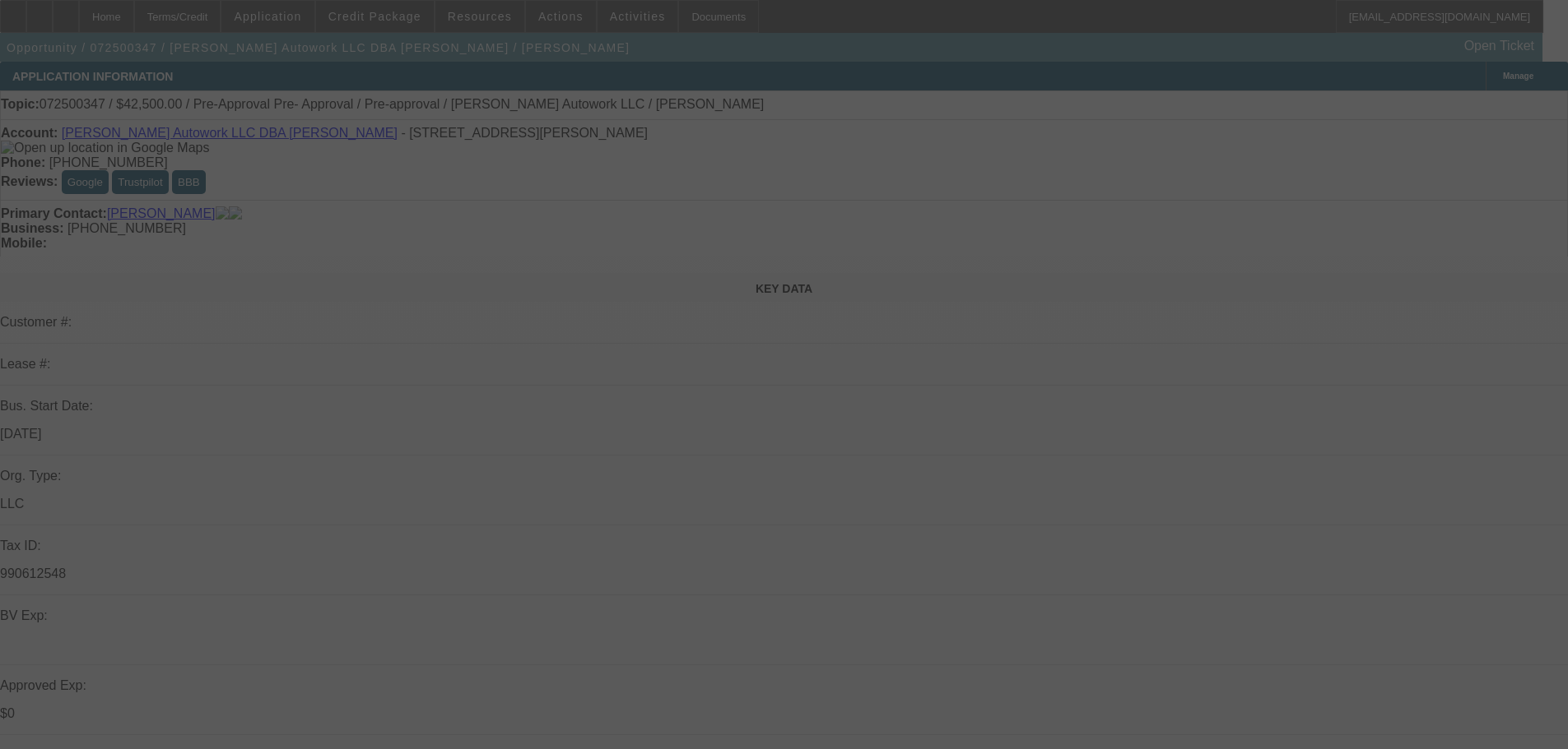
select select "2"
select select "0.1"
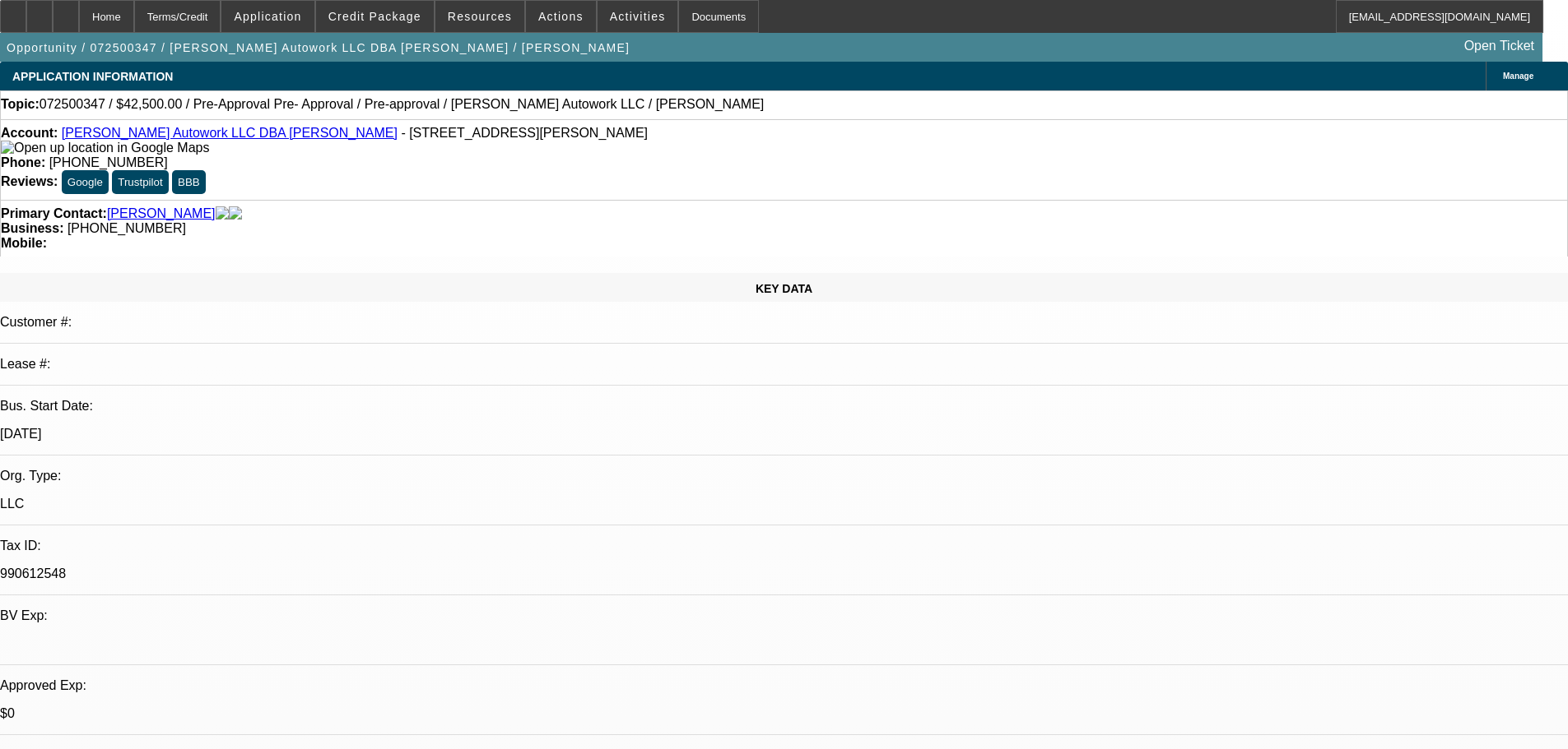
select select "1"
select select "2"
select select "4"
select select "1"
select select "2"
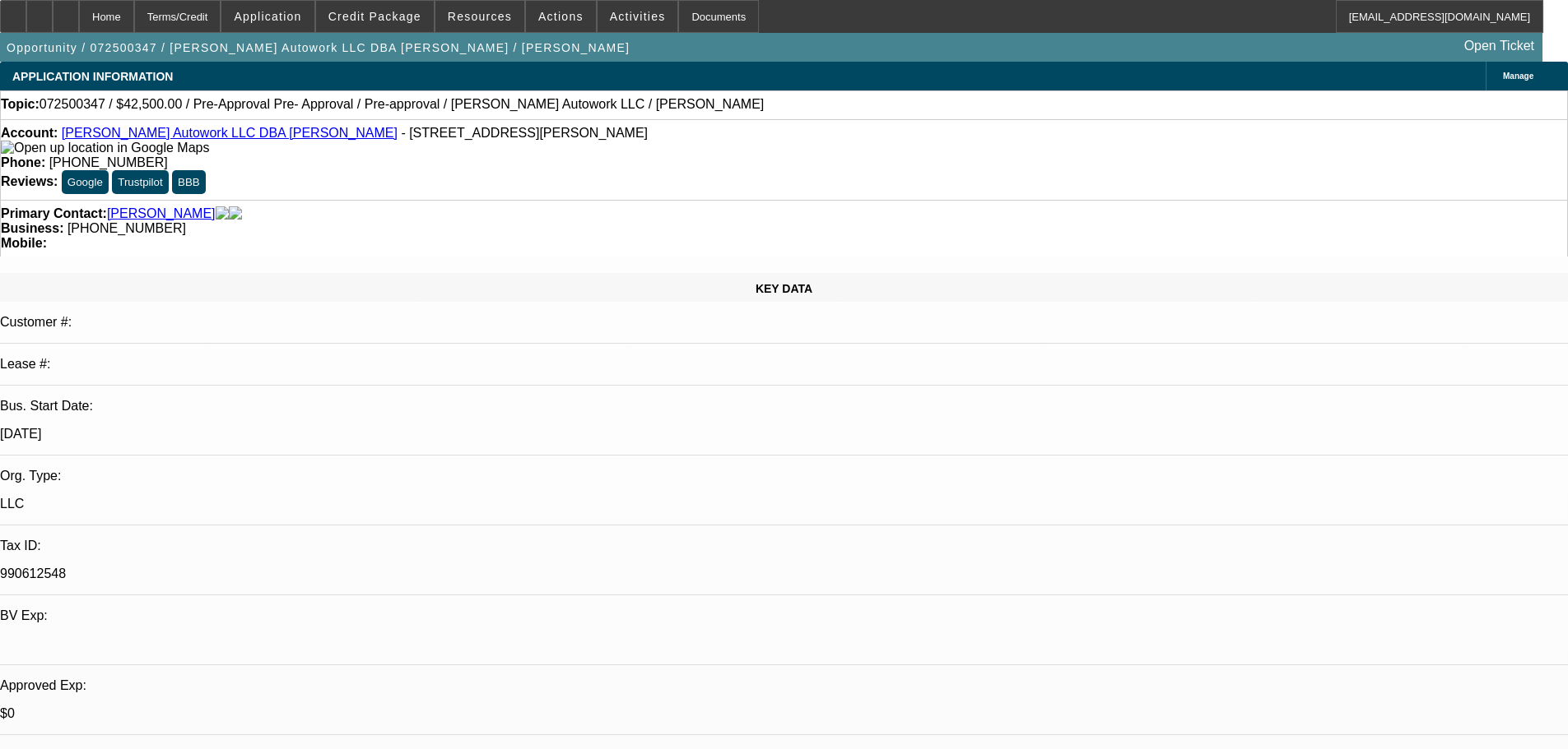
select select "4"
select select "1"
select select "2"
select select "4"
select select "1"
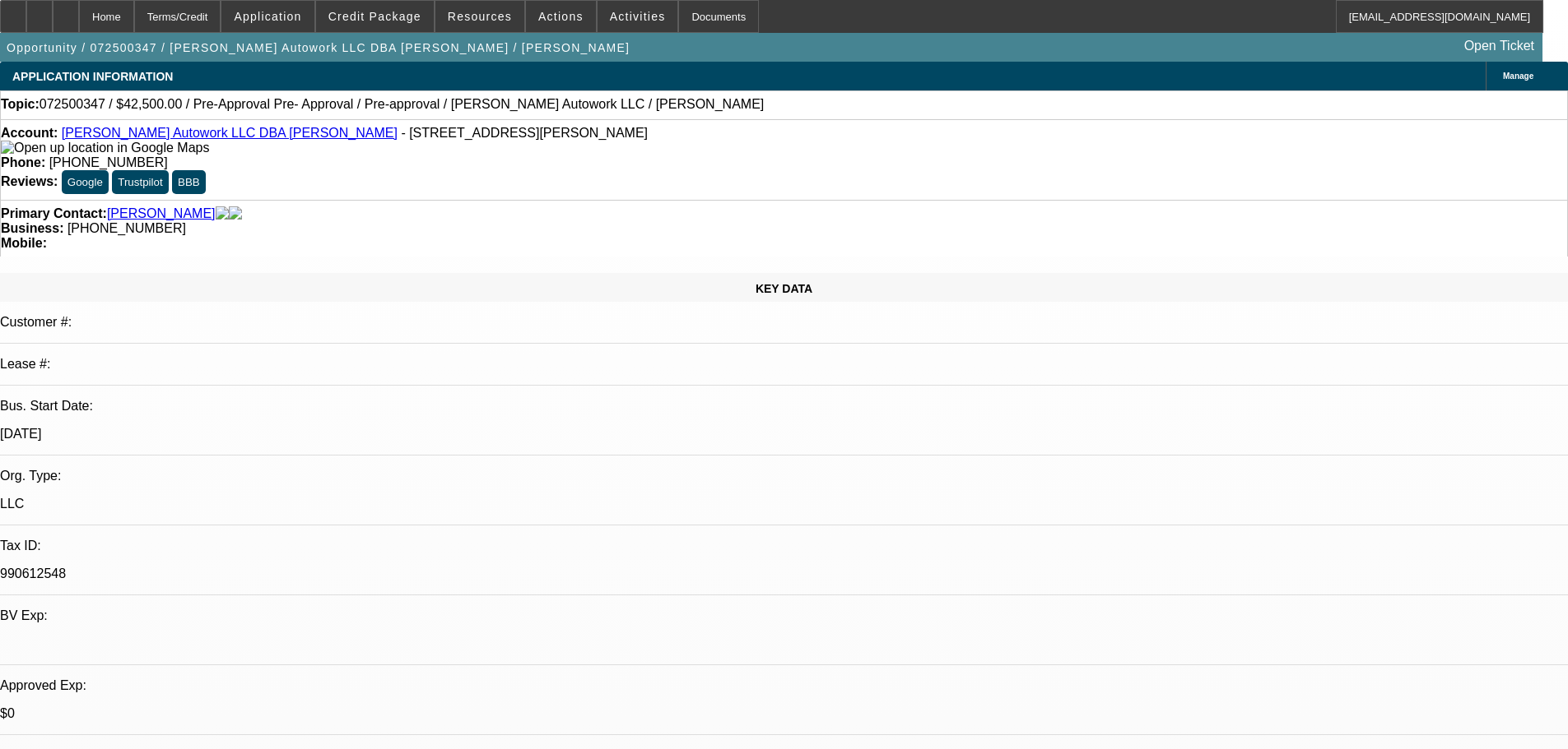
select select "2"
select select "4"
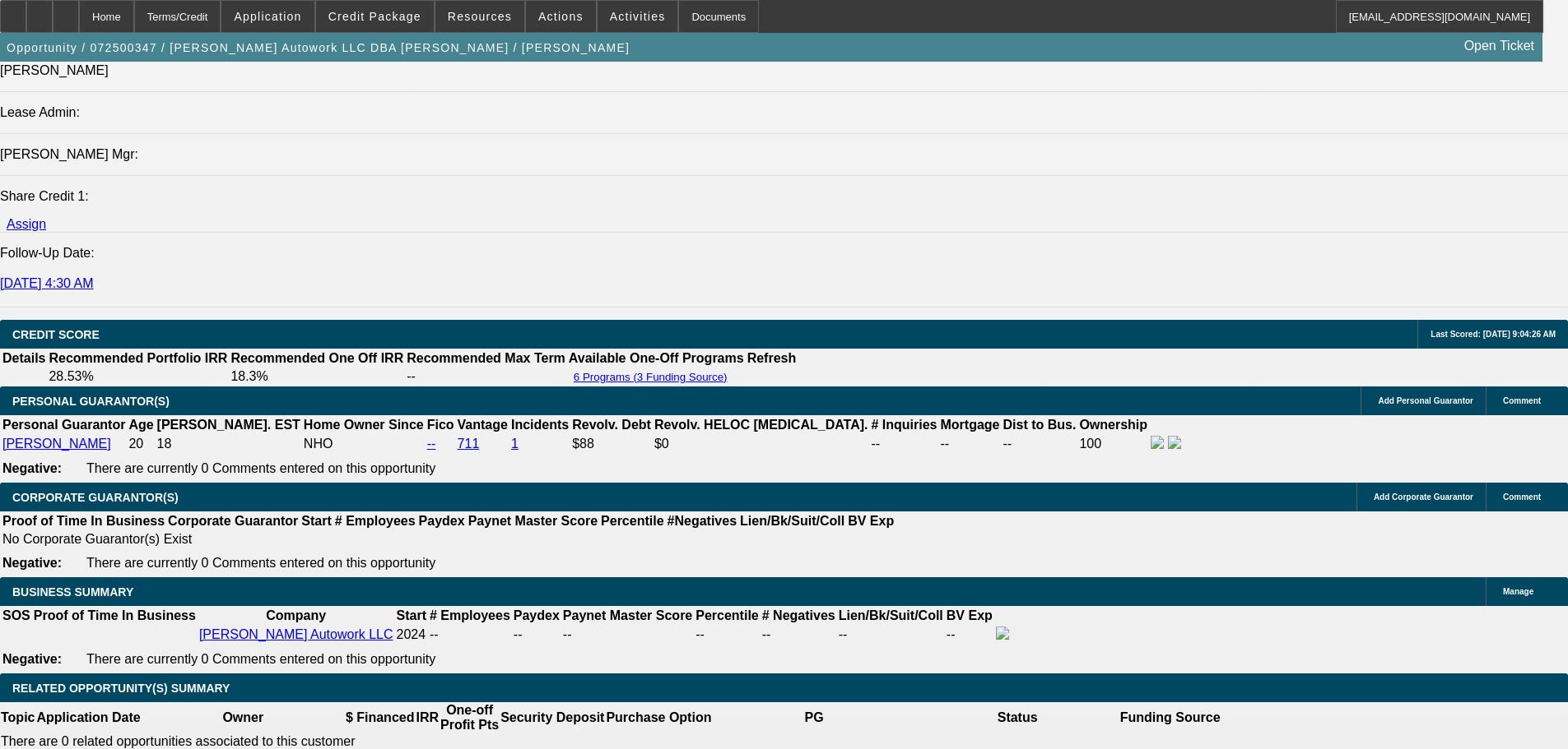
scroll to position [2303, 0]
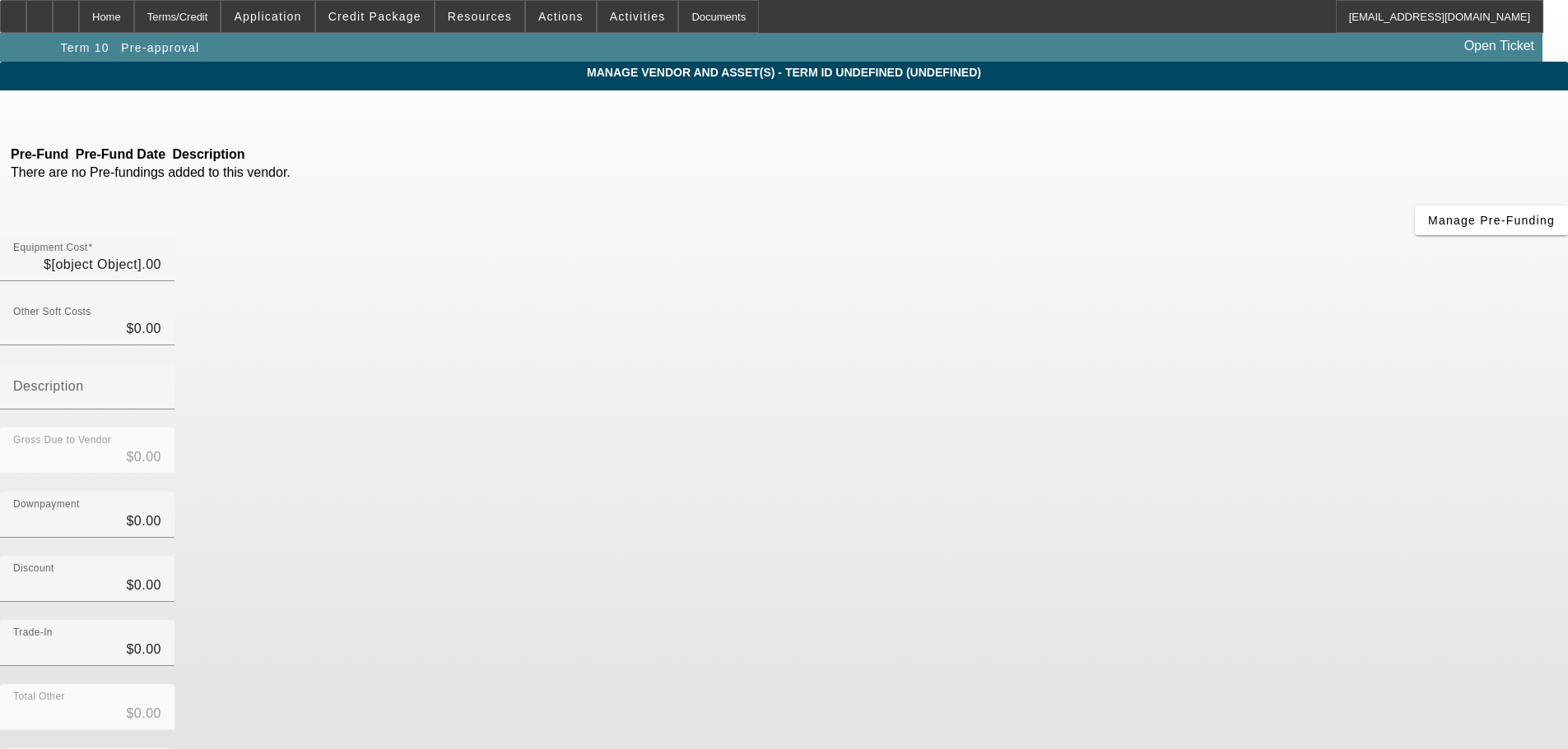
type input "$55,000.00"
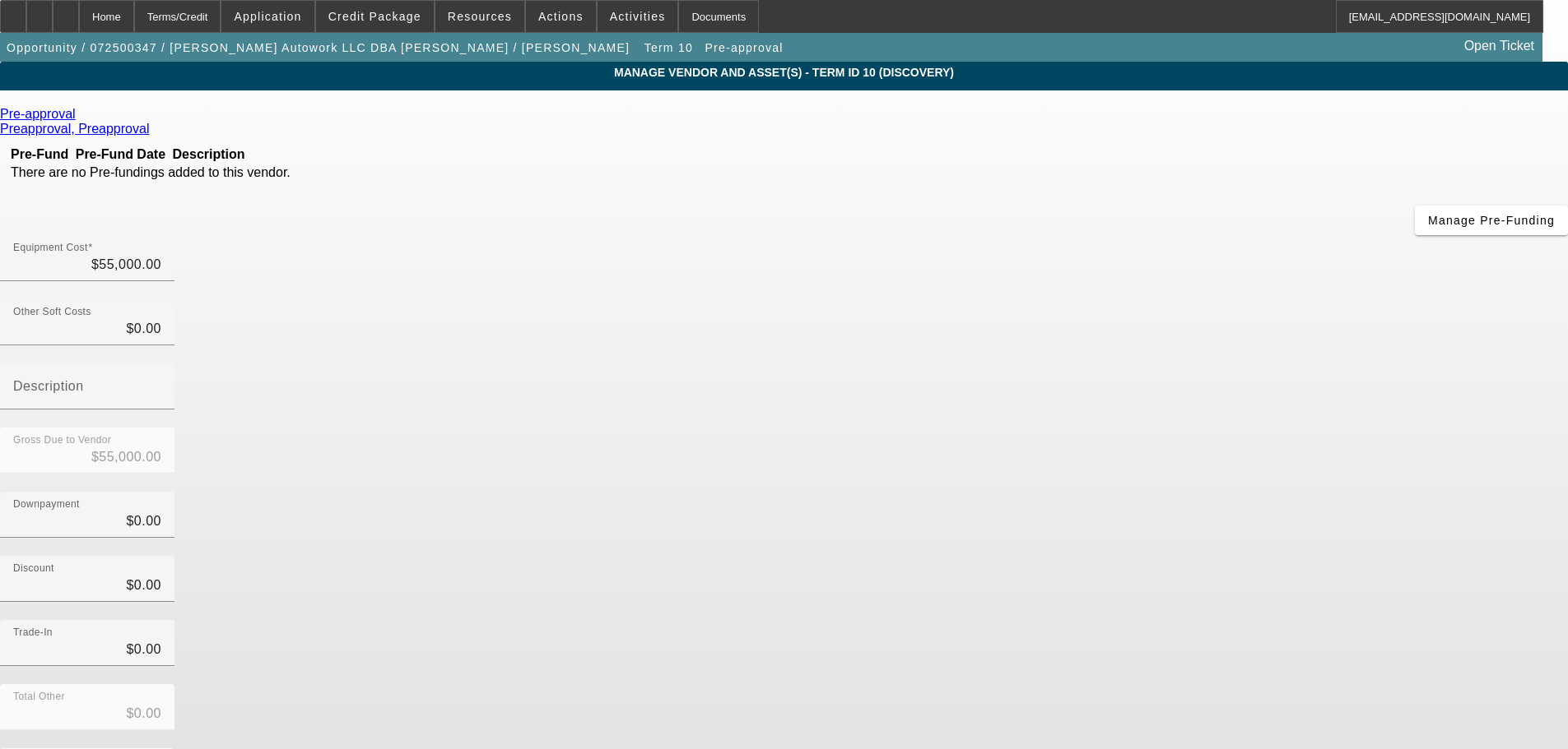
click at [80, 117] on icon at bounding box center [80, 113] width 0 height 14
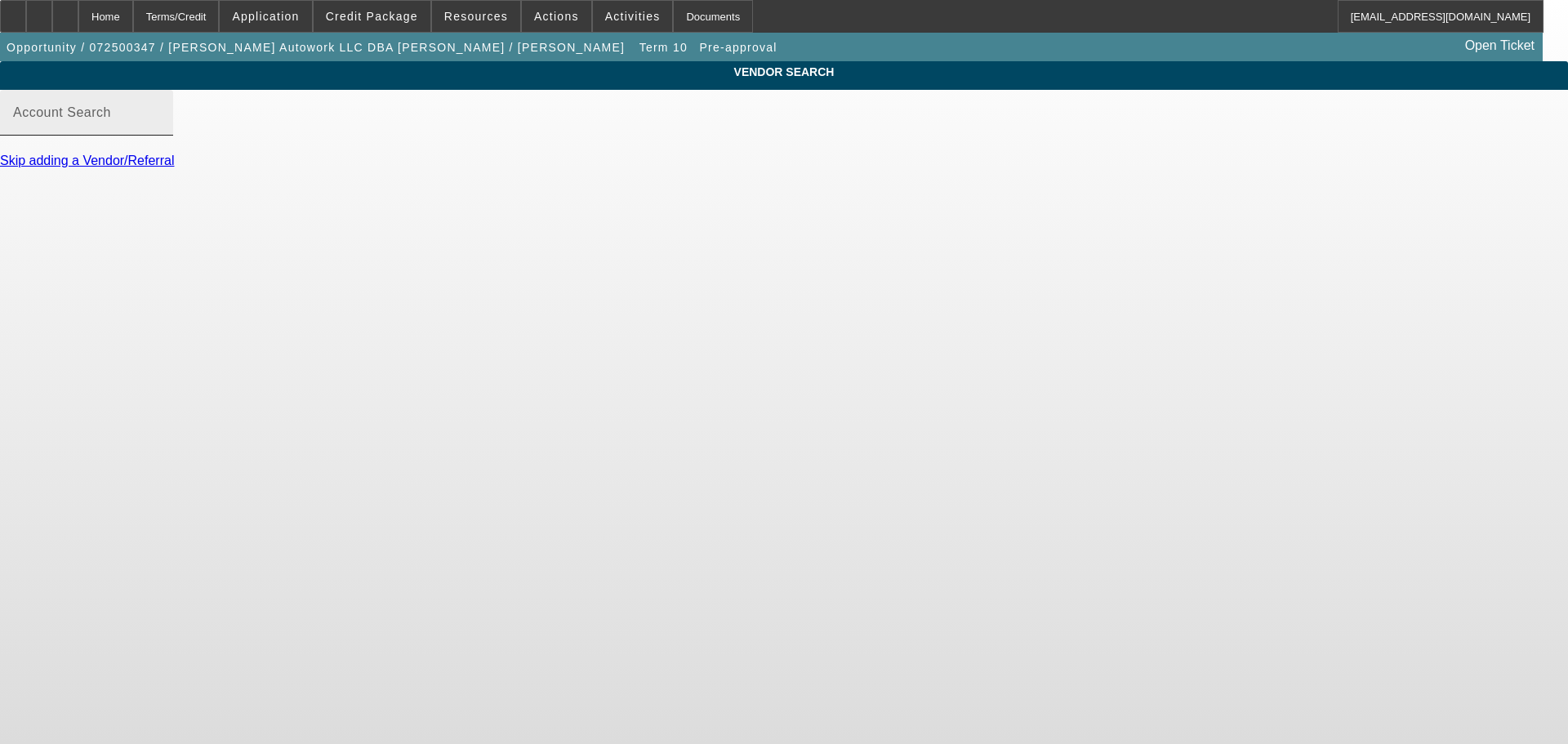
click at [160, 129] on input "Account Search" at bounding box center [87, 119] width 147 height 20
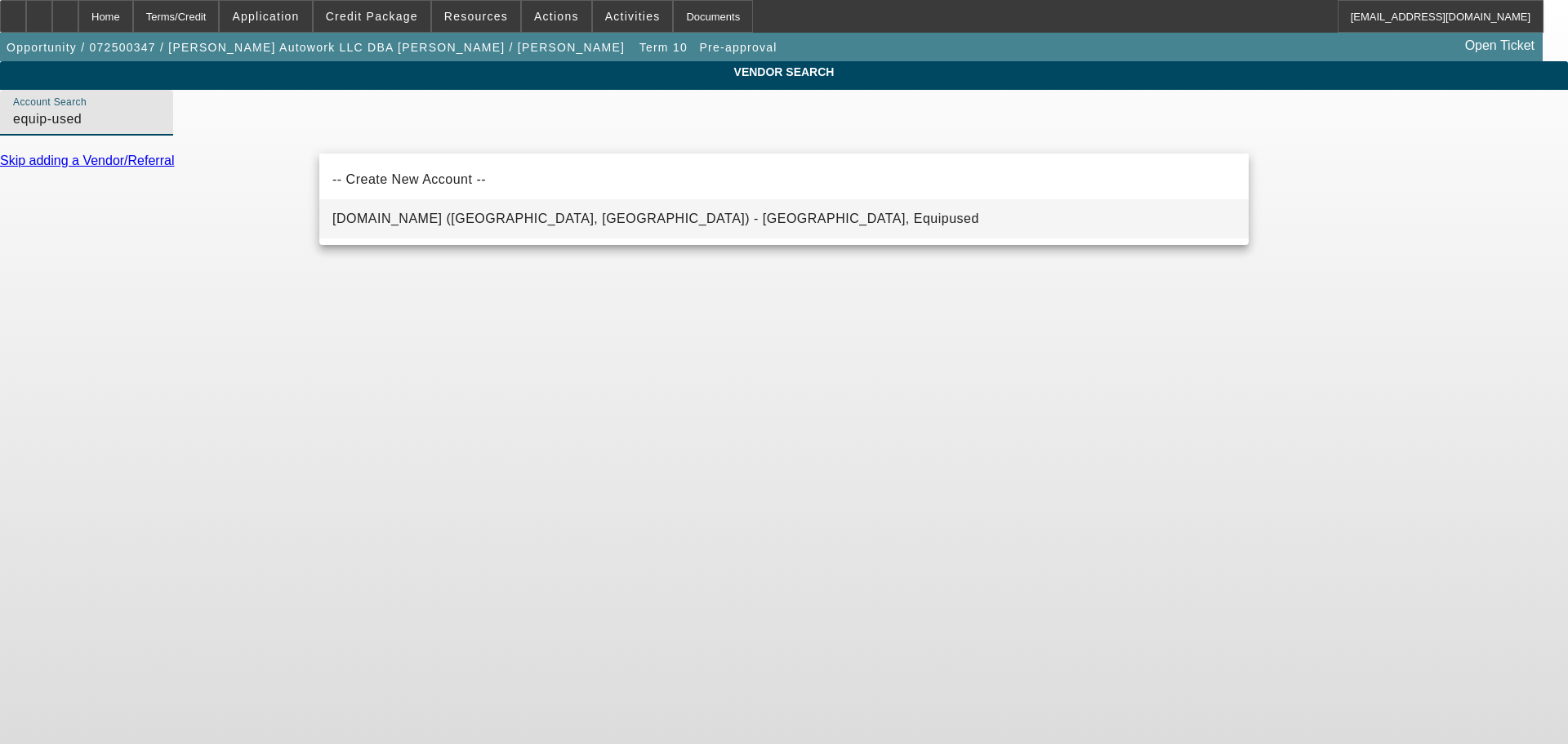
click at [859, 220] on mat-option "[DOMAIN_NAME] ([GEOGRAPHIC_DATA], [GEOGRAPHIC_DATA]) - [GEOGRAPHIC_DATA], Equip…" at bounding box center [783, 218] width 929 height 39
type input "[DOMAIN_NAME] ([GEOGRAPHIC_DATA], [GEOGRAPHIC_DATA]) - [GEOGRAPHIC_DATA], Equip…"
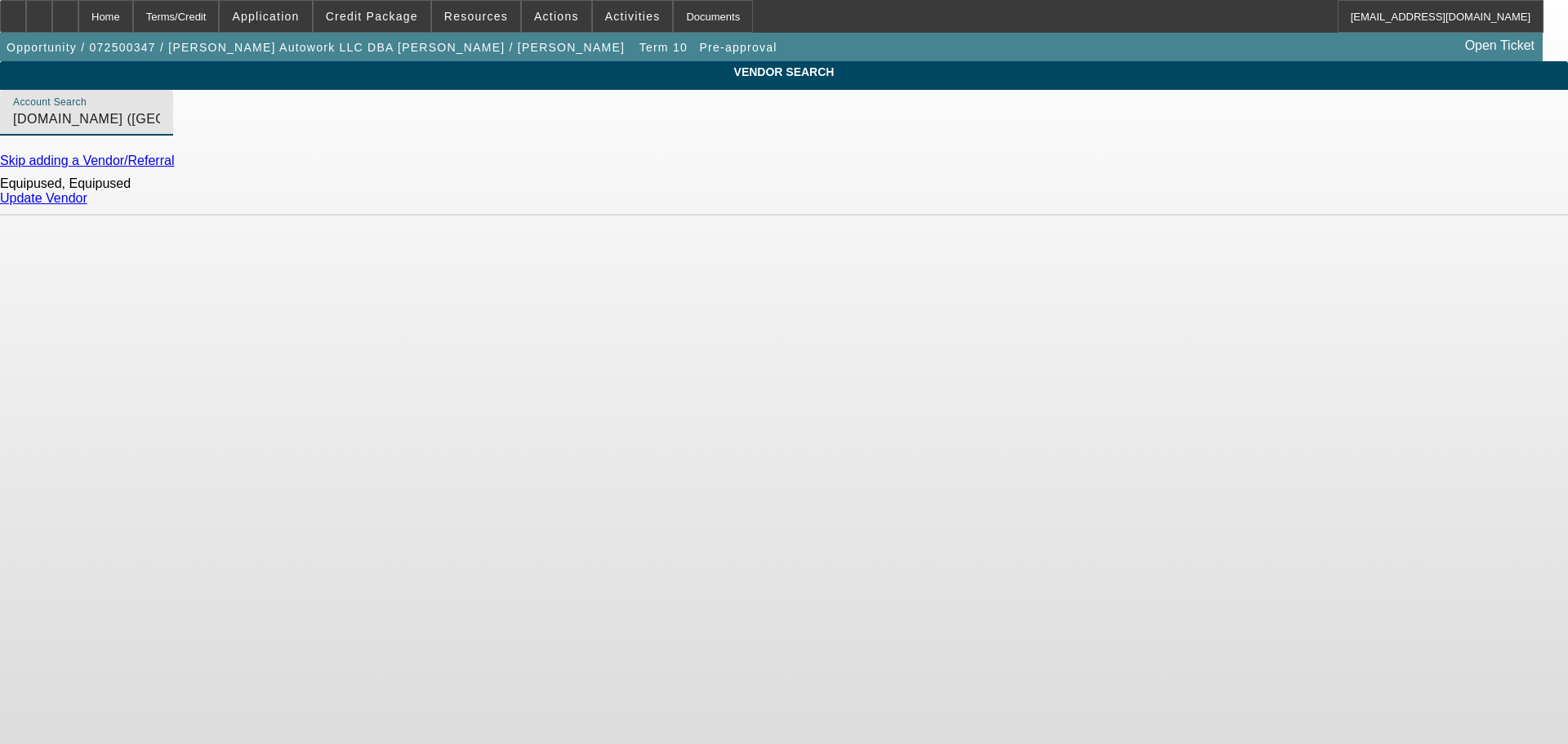
click at [88, 205] on link "Update Vendor" at bounding box center [44, 198] width 88 height 14
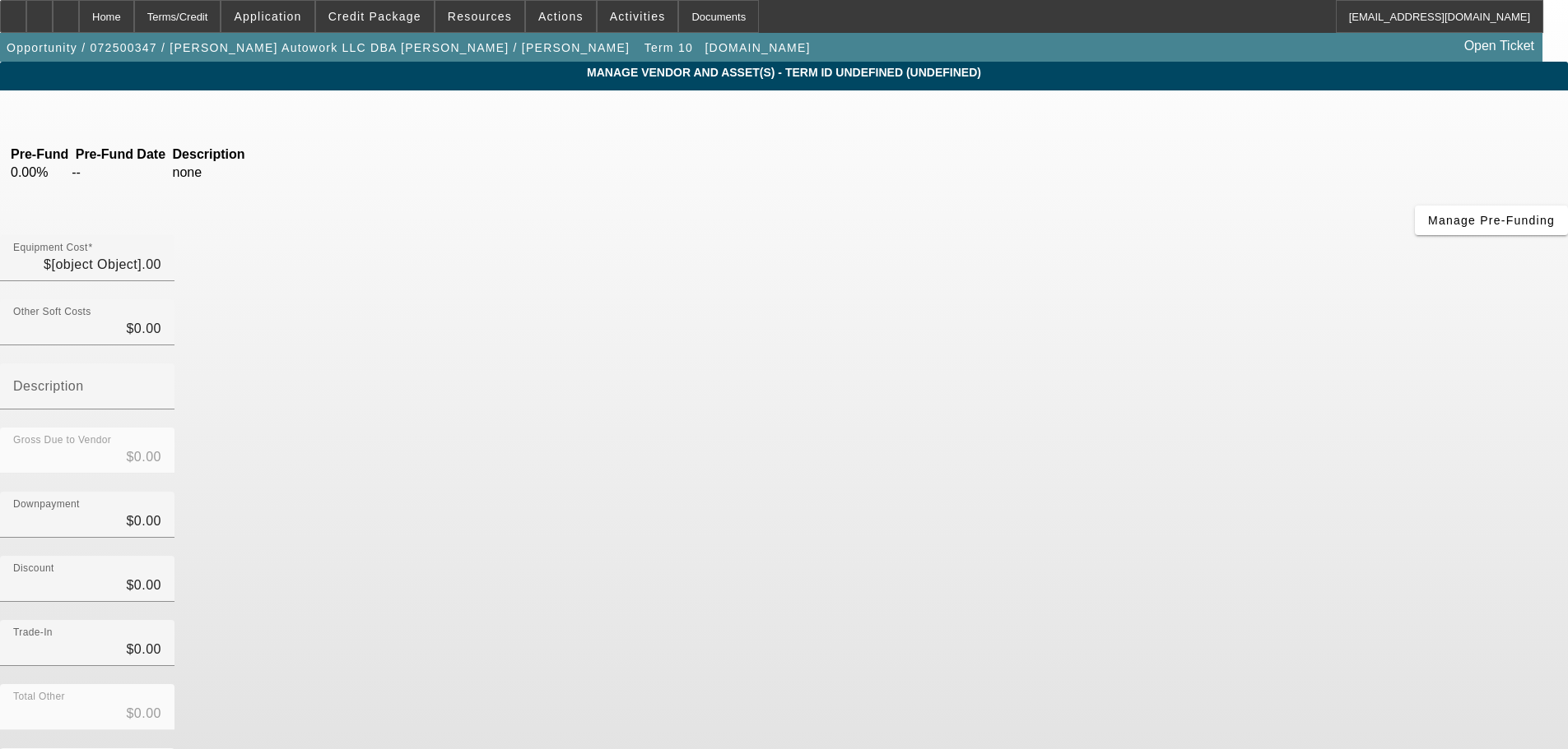
type input "$55,000.00"
click at [162, 236] on div "Equipment Cost $55,000.00" at bounding box center [87, 258] width 148 height 46
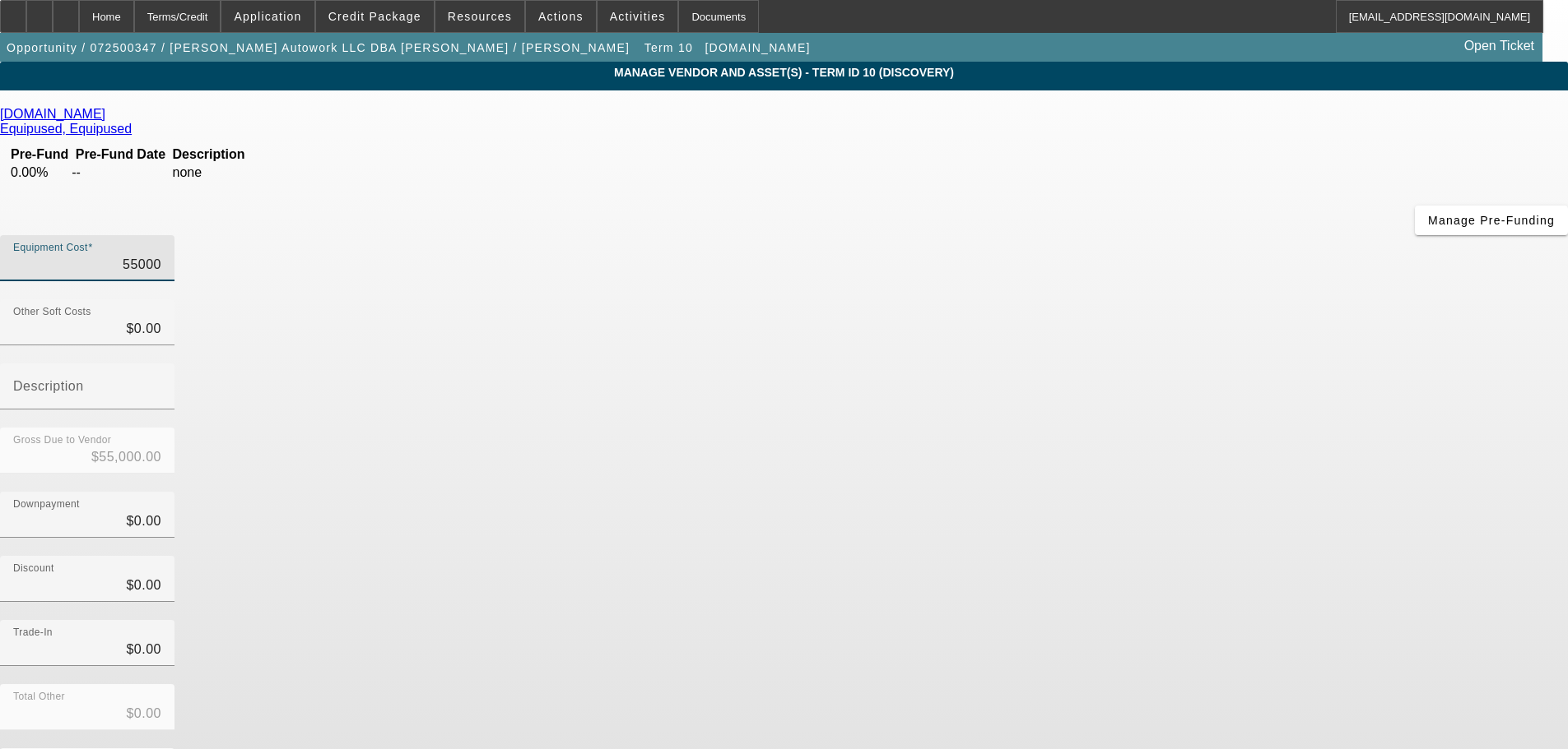
click at [162, 255] on input "55000" at bounding box center [87, 265] width 148 height 20
type input "5"
type input "$5.00"
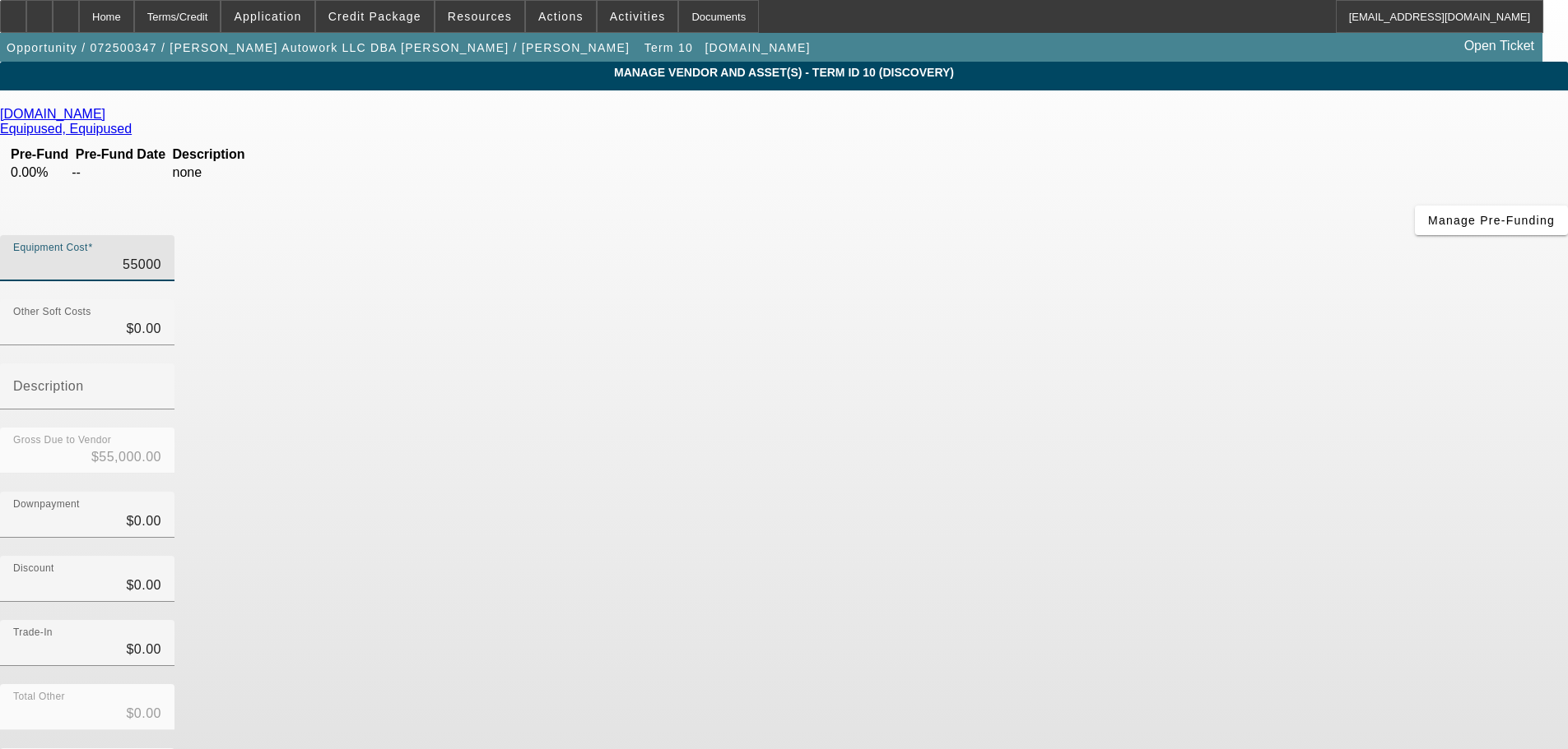
type input "$5.00"
type input "59"
type input "$59.00"
type input "599"
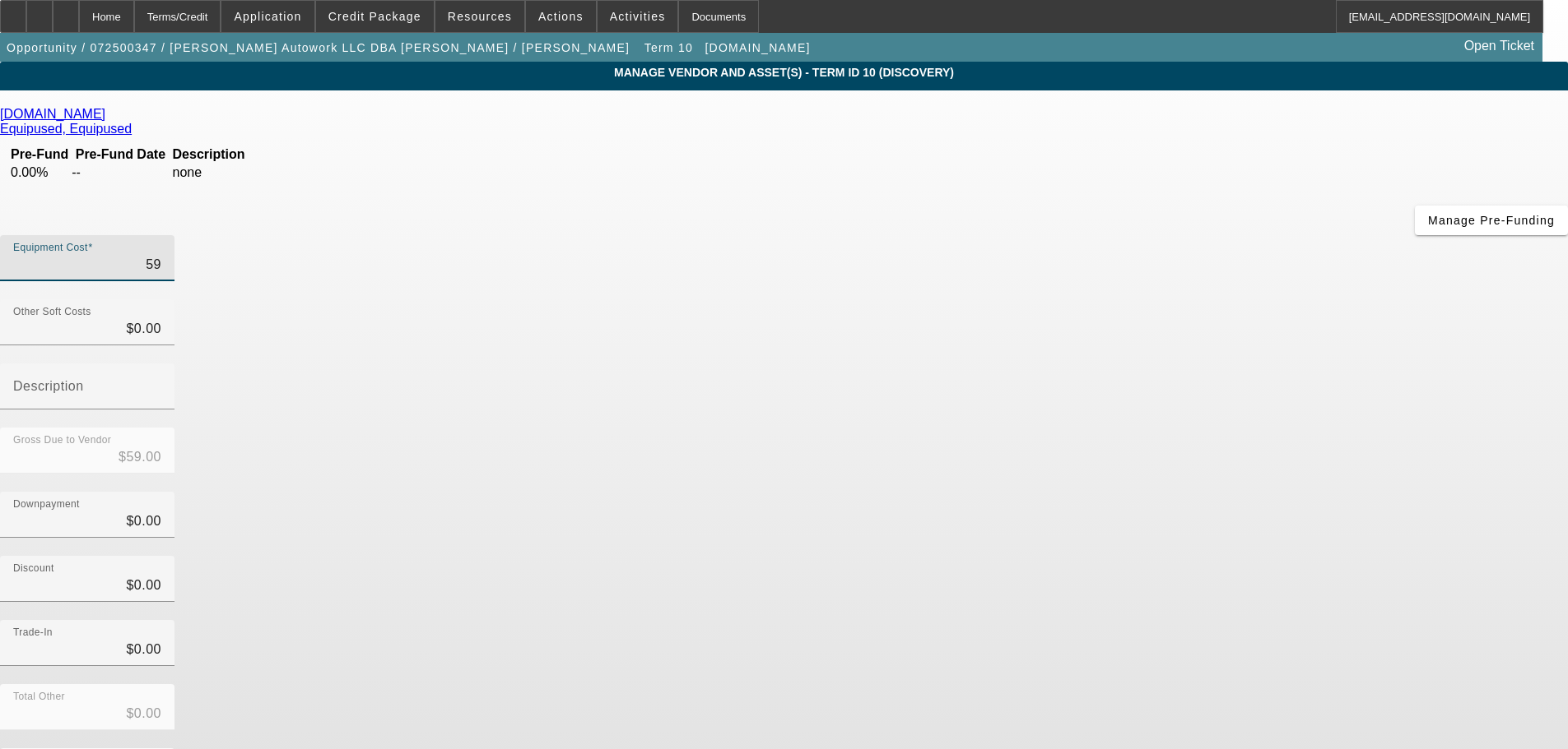
type input "$599.00"
type input "5999"
type input "$5,999.00"
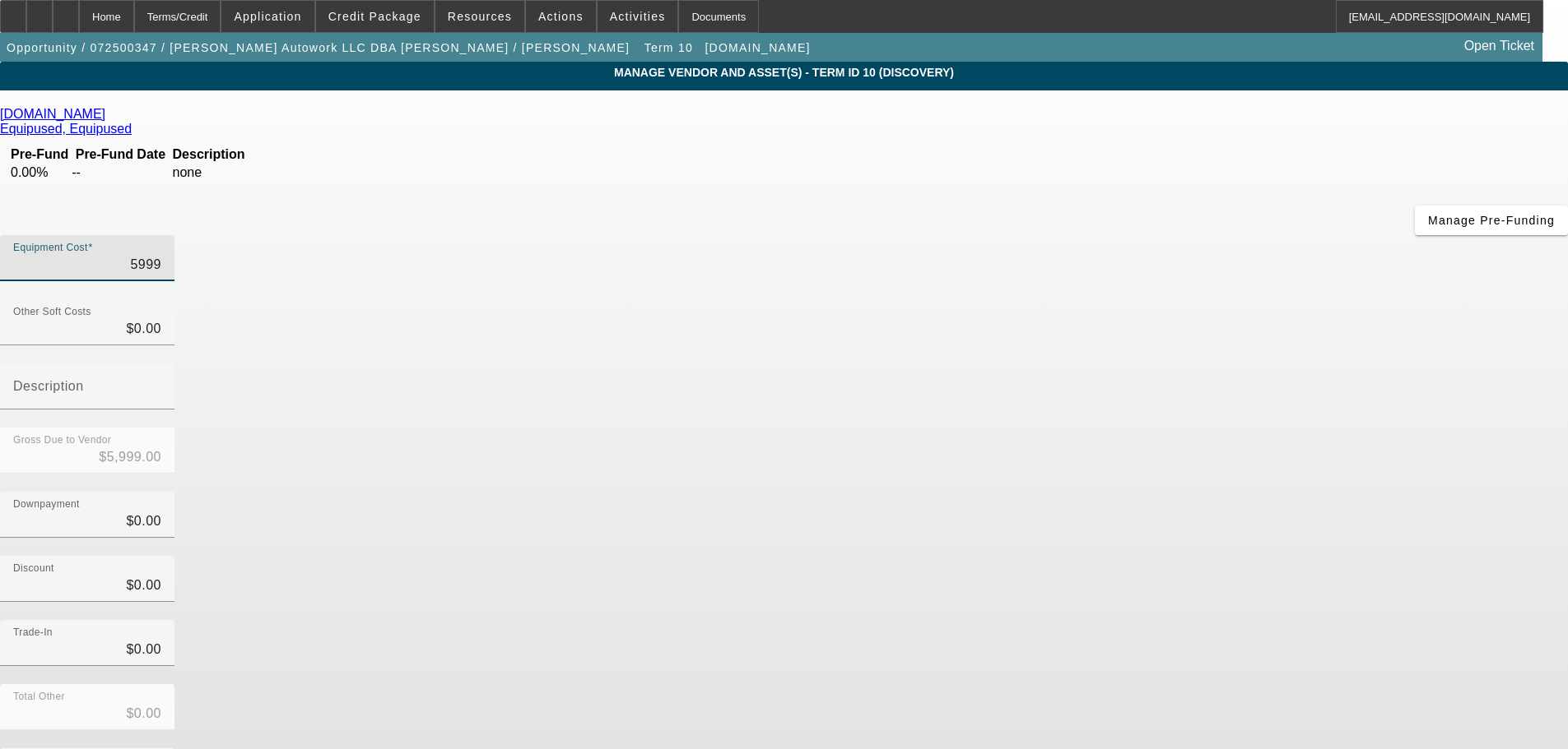
type input "59995"
type input "$59,995.00"
click at [482, 417] on div "[DOMAIN_NAME] Equipused, Equipused Pre-Fund Pre-Fund Date Description 0.00% -- …" at bounding box center [784, 476] width 1568 height 740
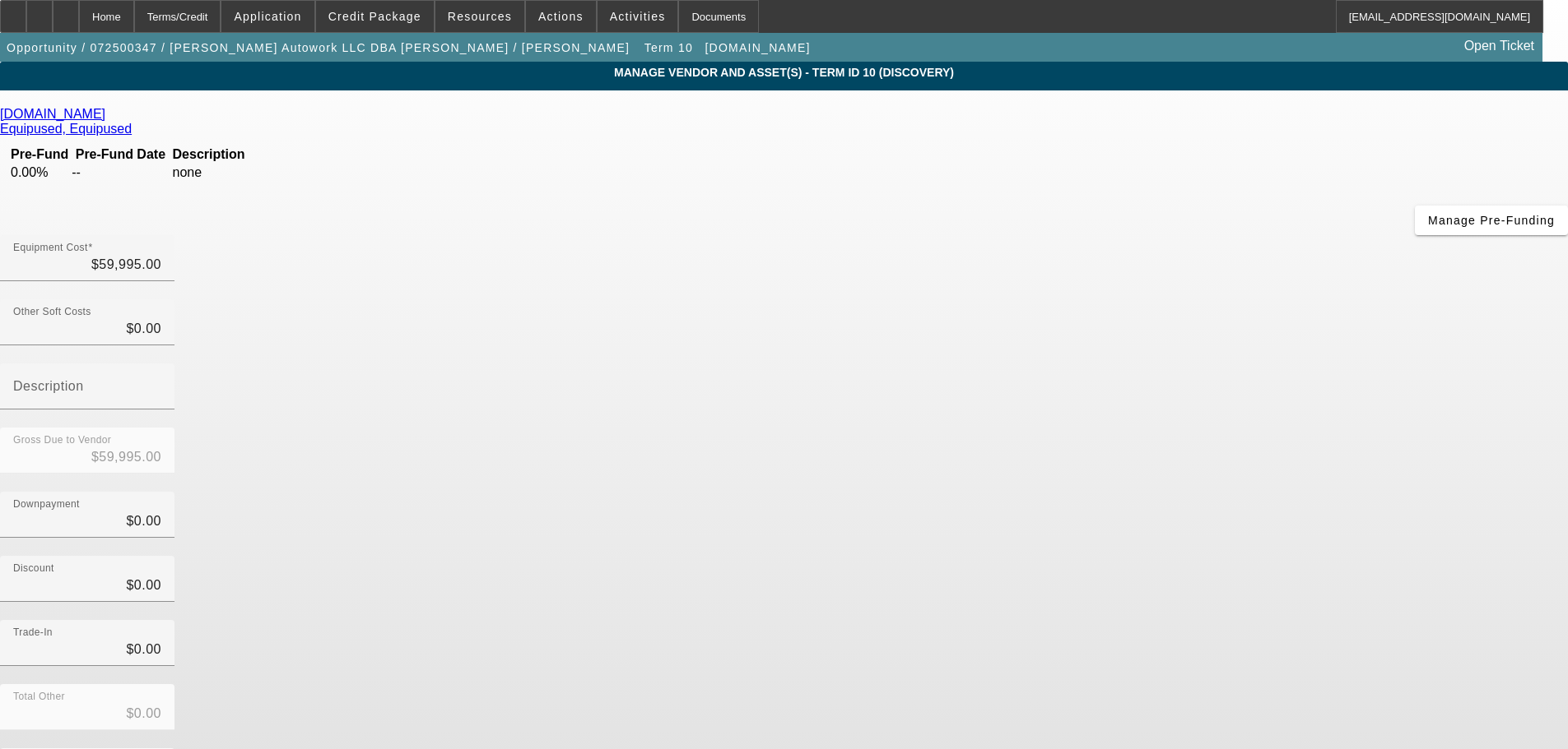
click at [1093, 620] on div "Trade-In $0.00" at bounding box center [784, 652] width 1568 height 64
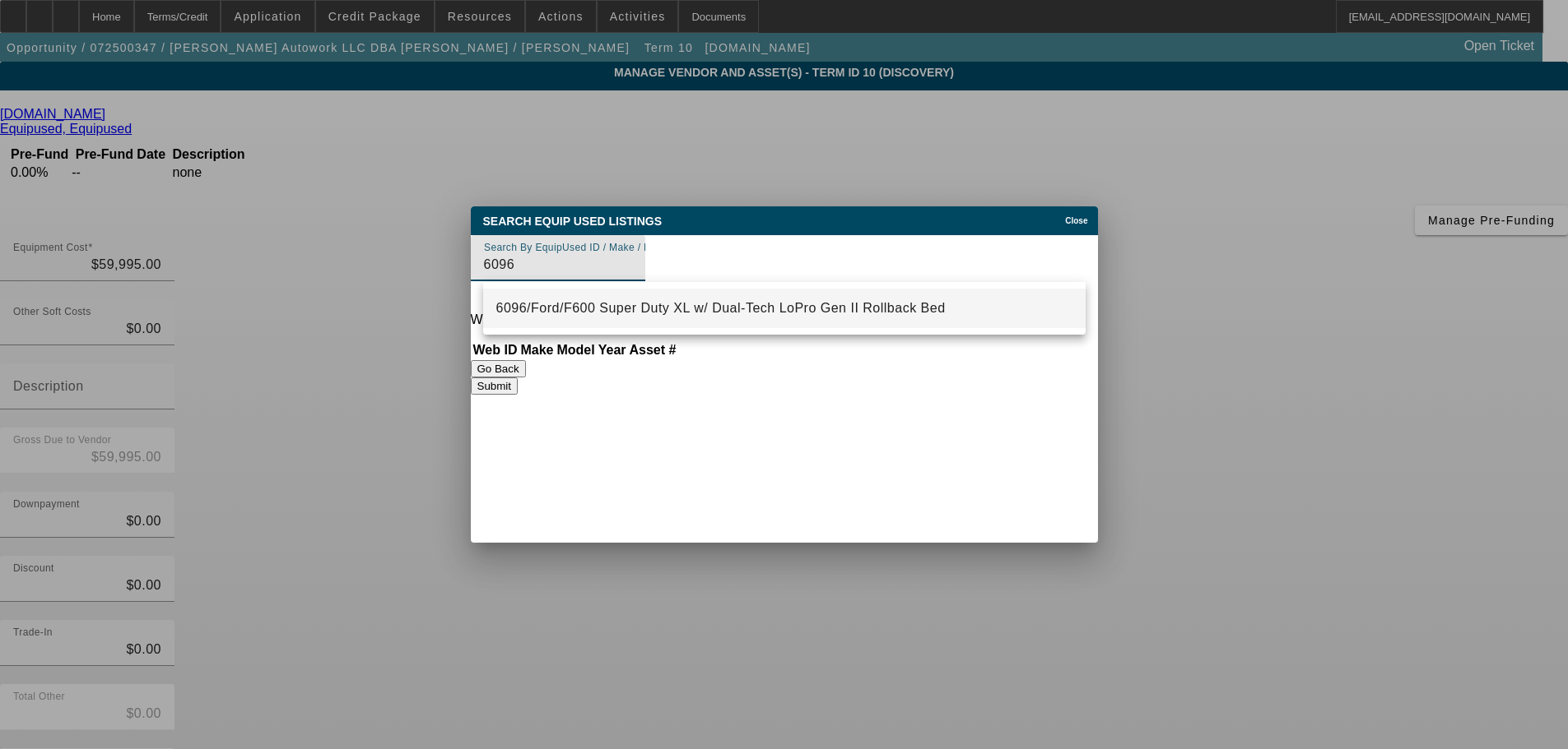
click at [693, 320] on mat-option "6096/Ford/F600 Super Duty XL w/ Dual-Tech LoPro Gen II Rollback Bed" at bounding box center [784, 308] width 602 height 39
type input "6096/Ford/F600 Super Duty XL w/ Dual-Tech LoPro Gen II Rollback Bed"
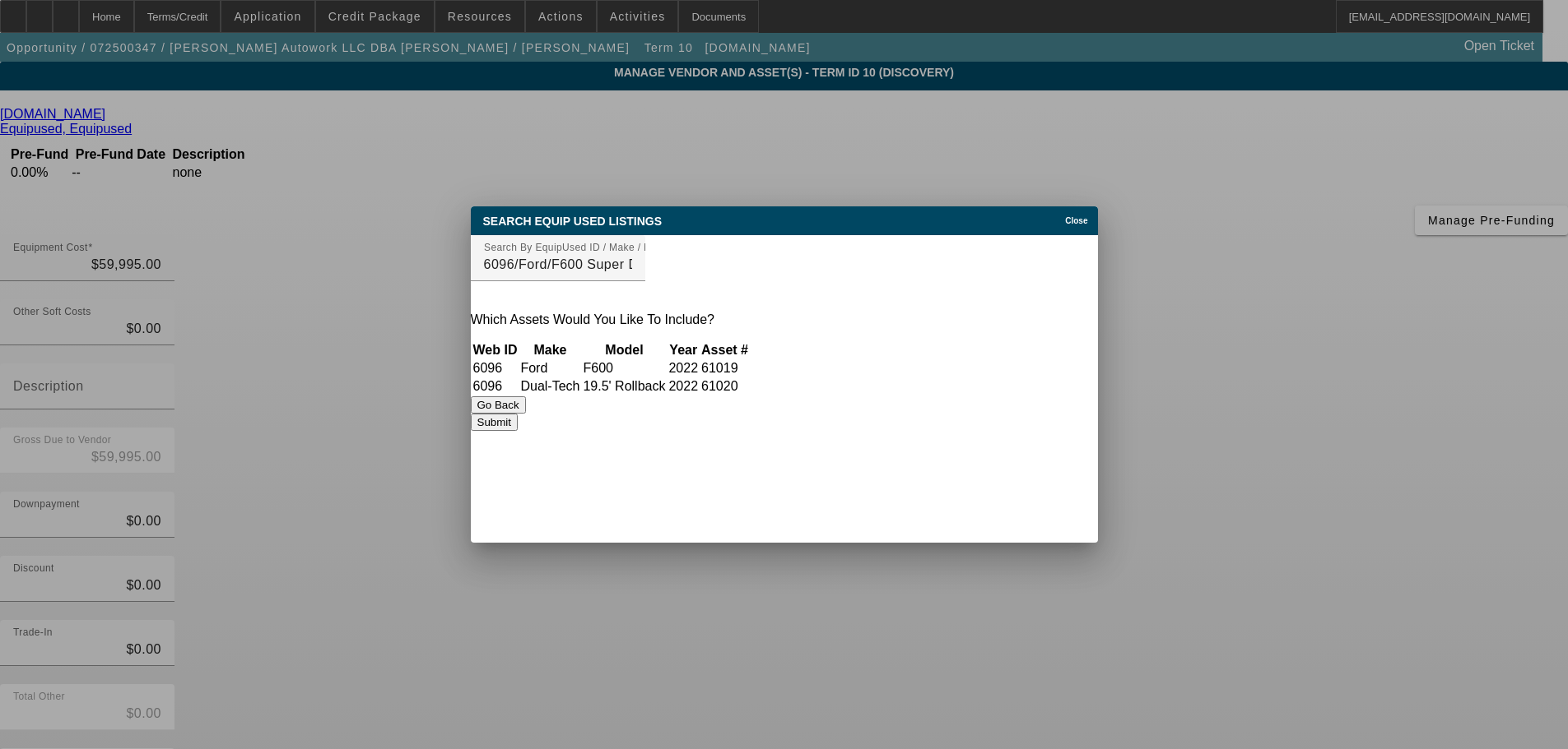
click at [518, 431] on button "Submit" at bounding box center [494, 422] width 47 height 17
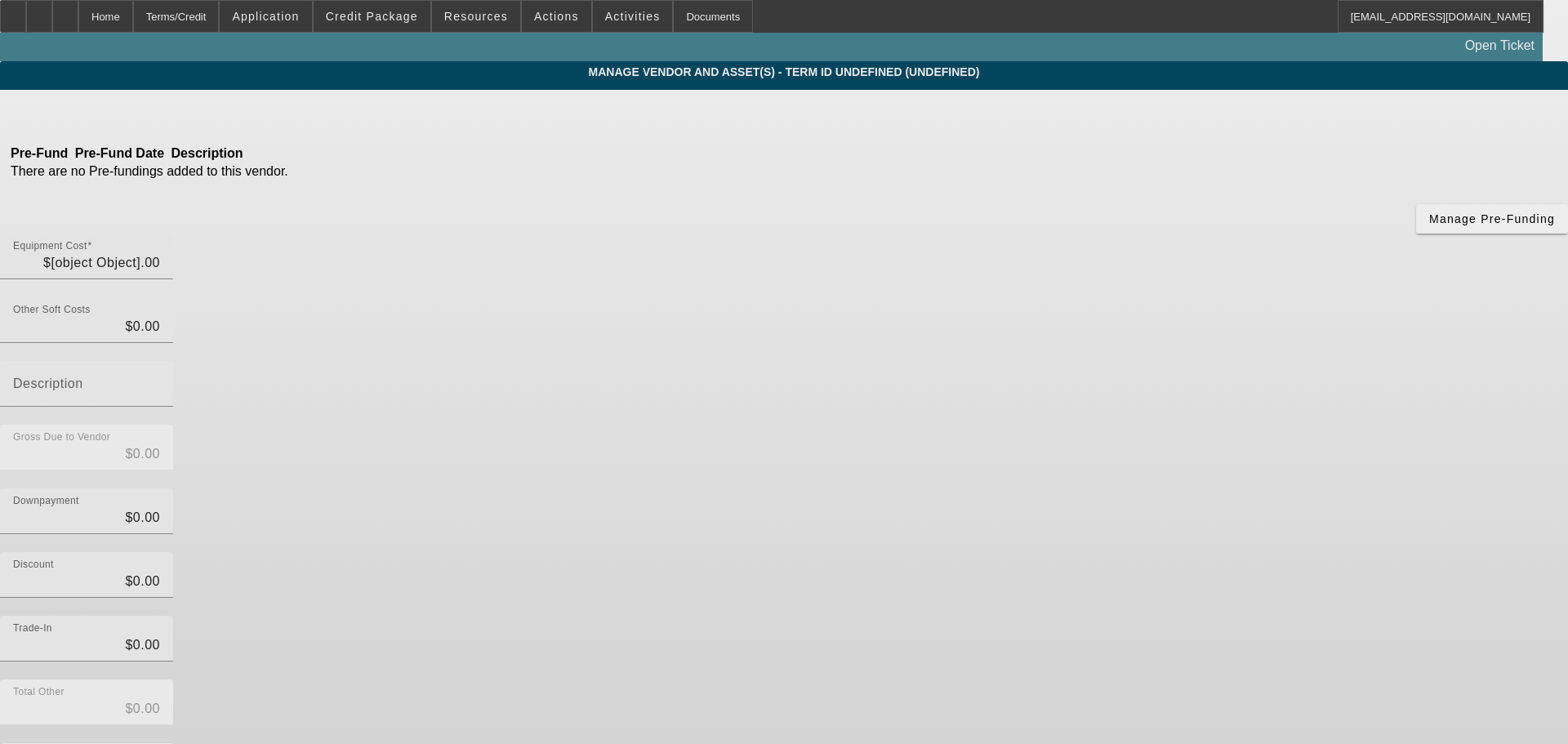
type input "$59,995.00"
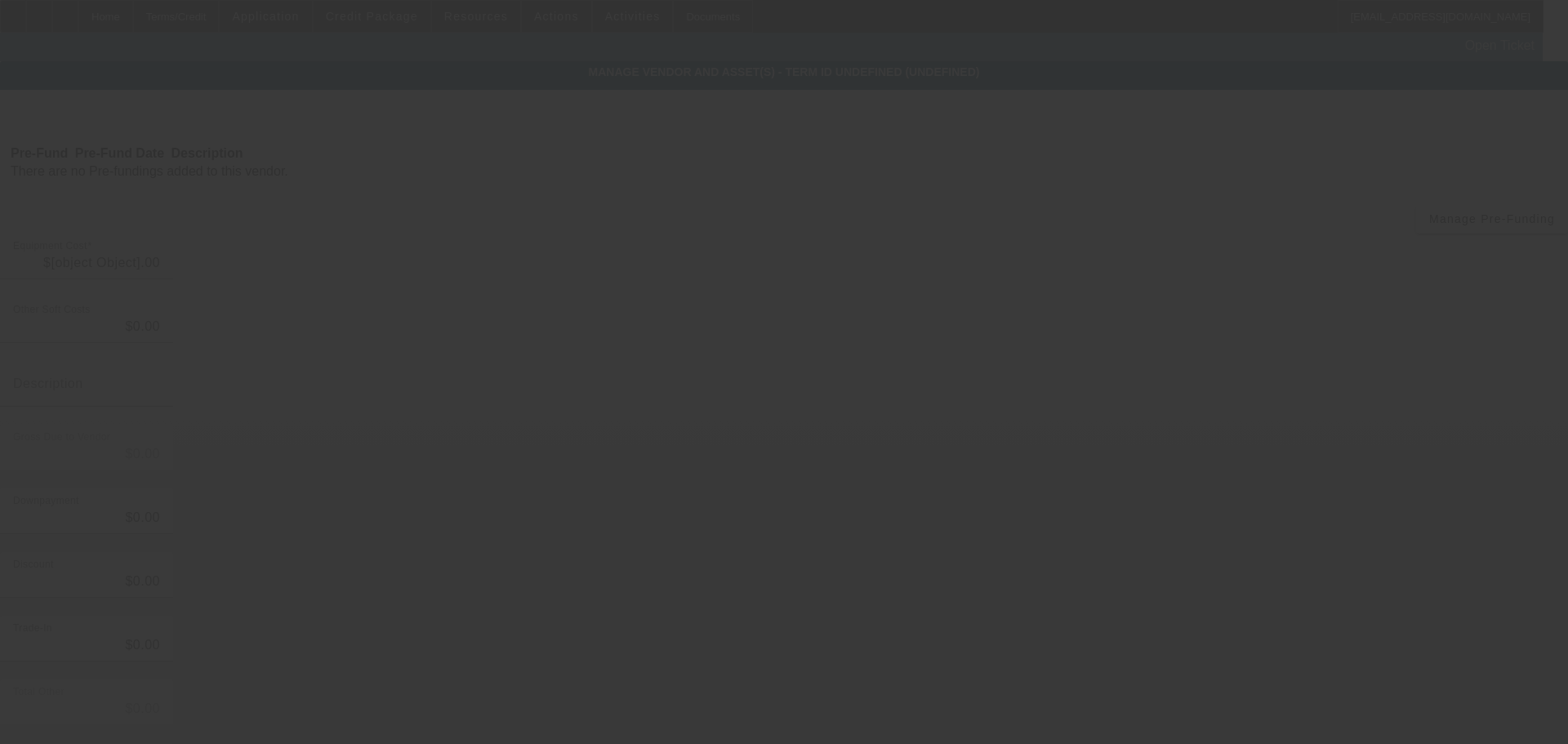
type input "$59,995.00"
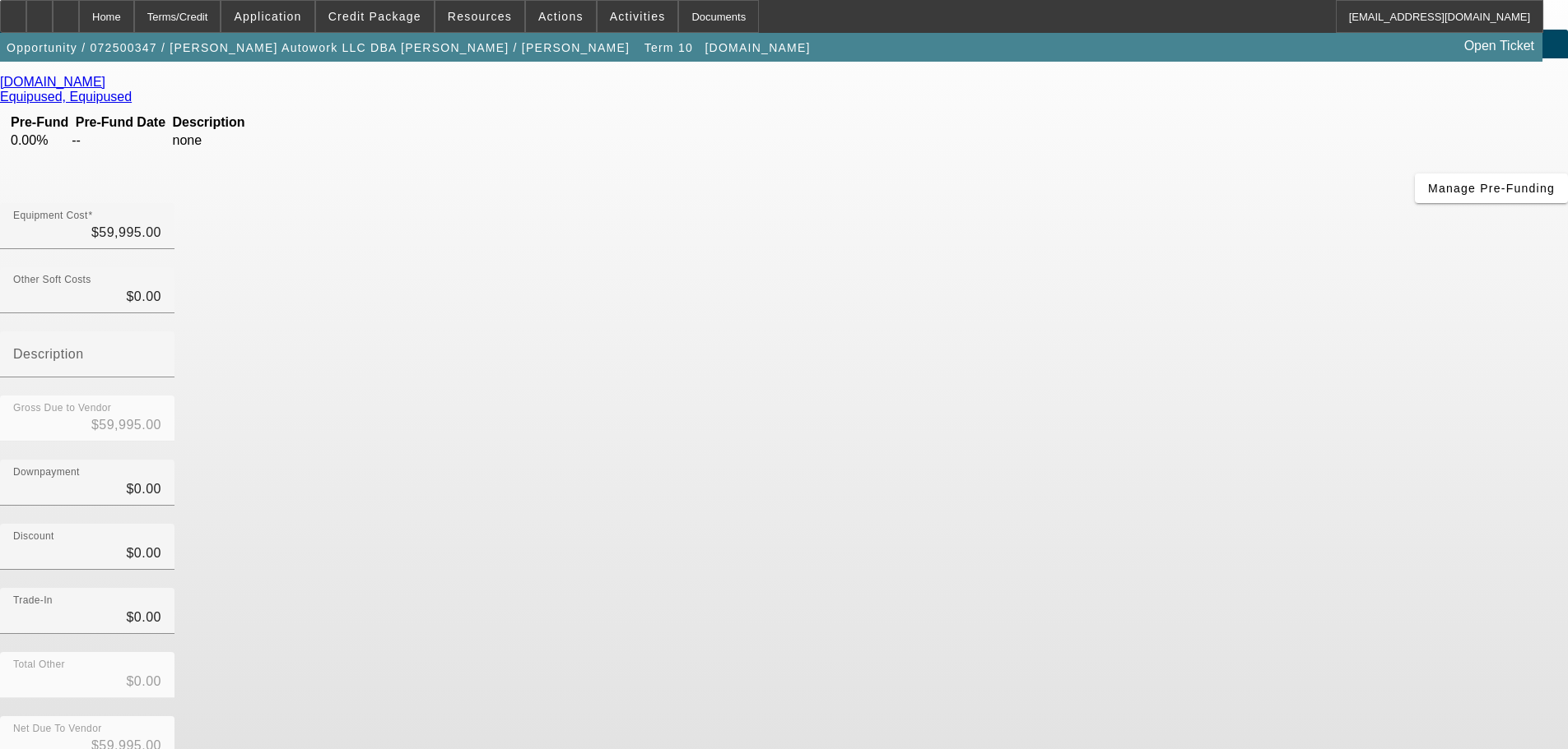
scroll to position [47, 0]
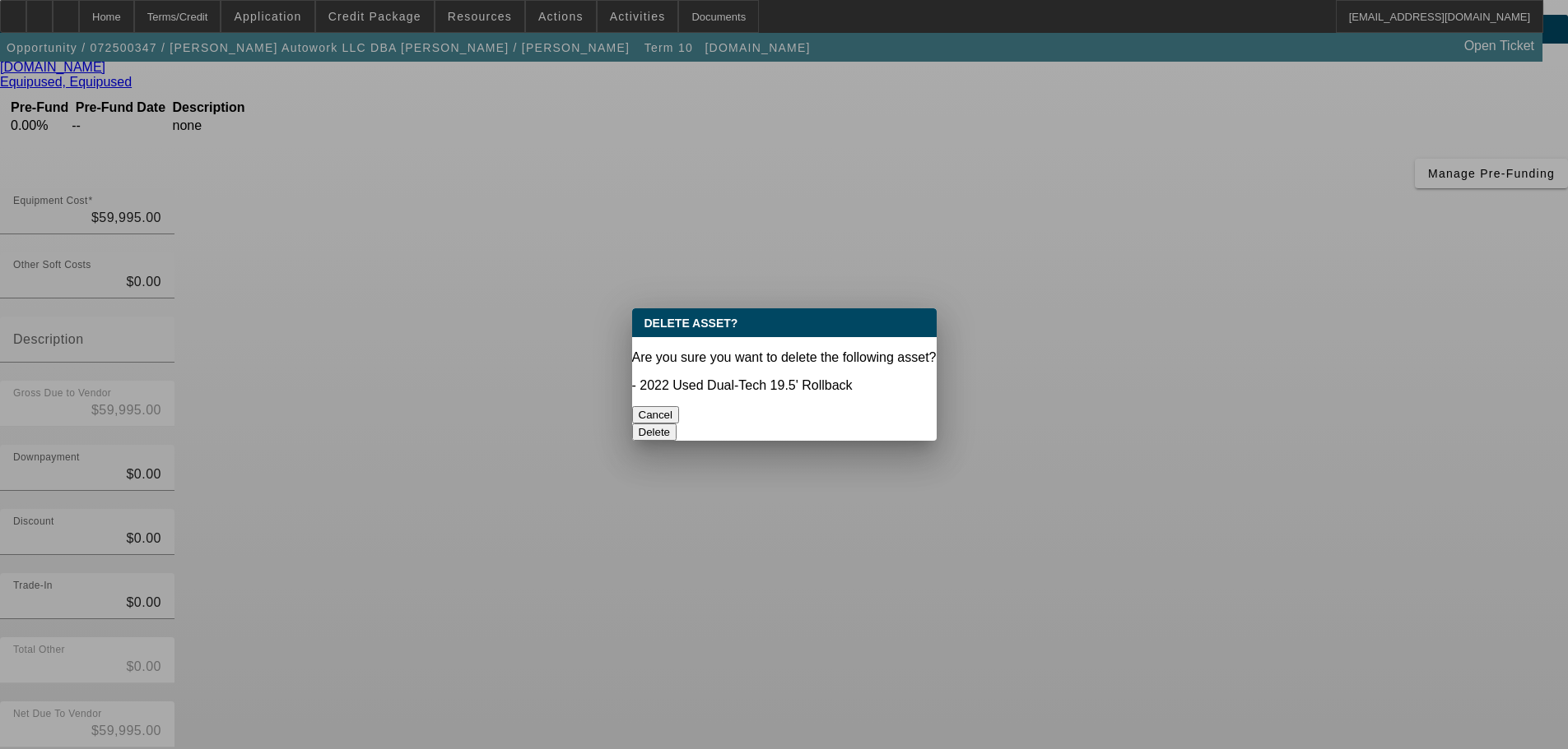
scroll to position [0, 0]
click at [677, 424] on button "Delete" at bounding box center [655, 432] width 45 height 17
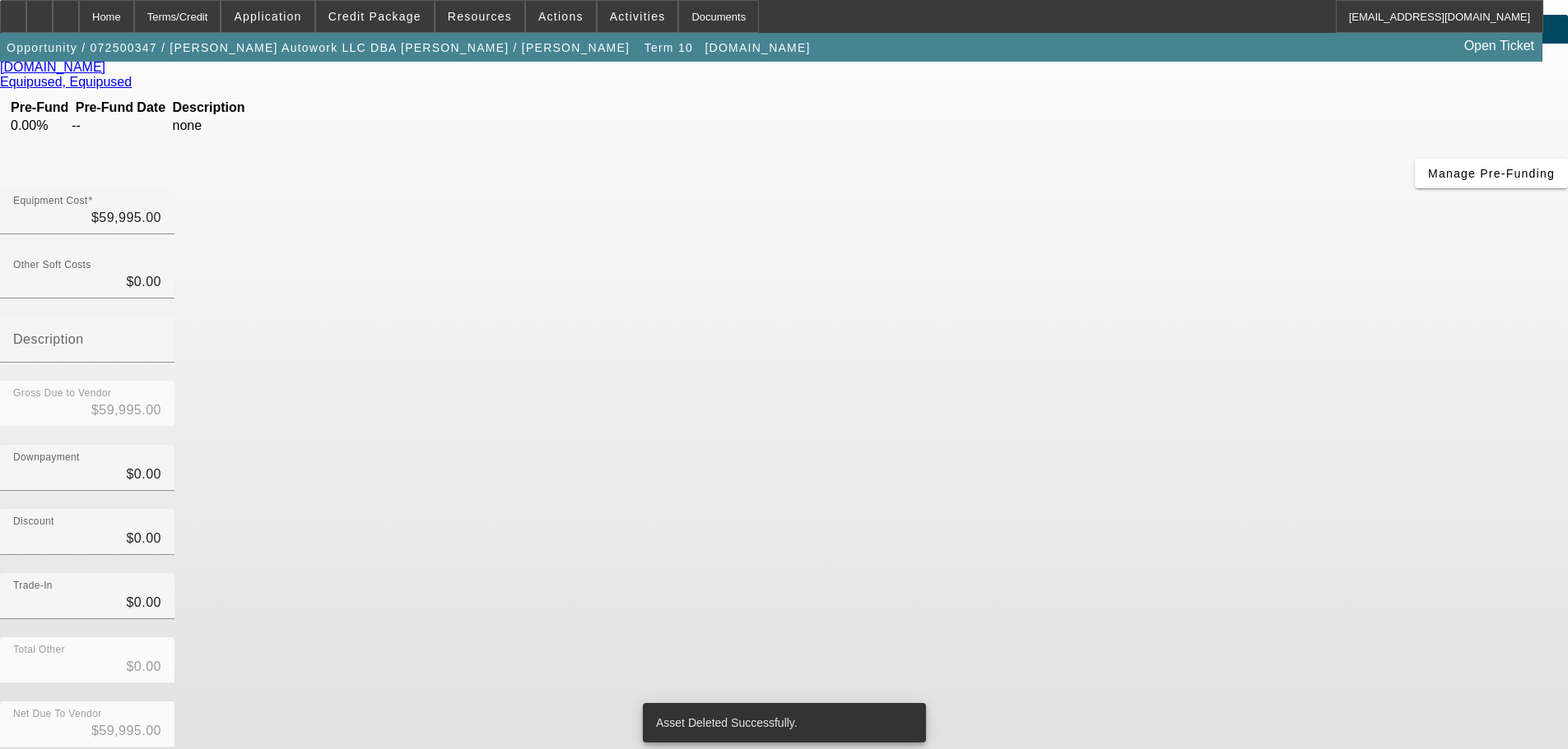
scroll to position [22, 0]
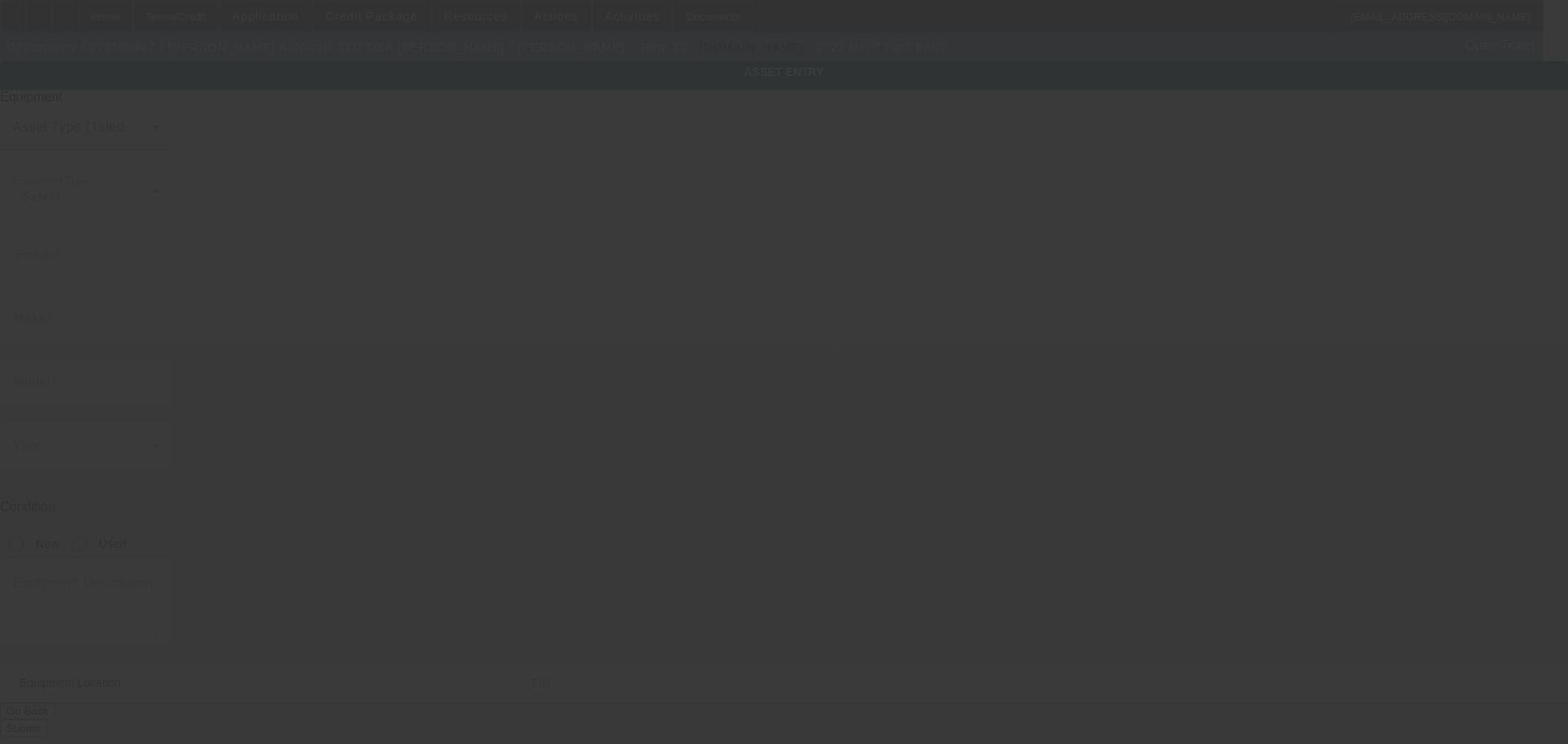
type input "[US_VEHICLE_IDENTIFICATION_NUMBER]"
type input "Ford"
type input "F600"
radio input "true"
type textarea "Ford F600"
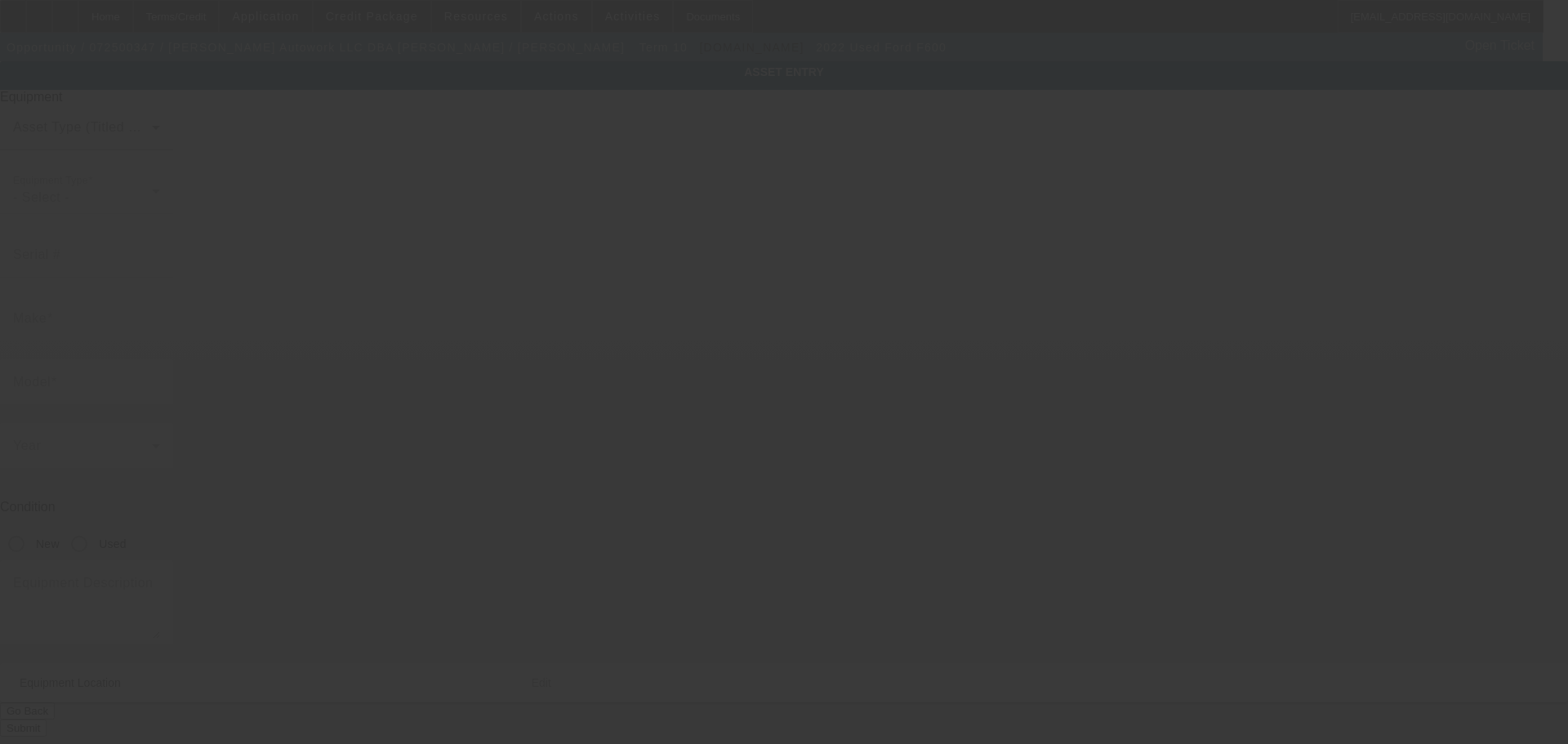
type input "[STREET_ADDRESS][PERSON_NAME]"
type input "[GEOGRAPHIC_DATA]"
type input "27704"
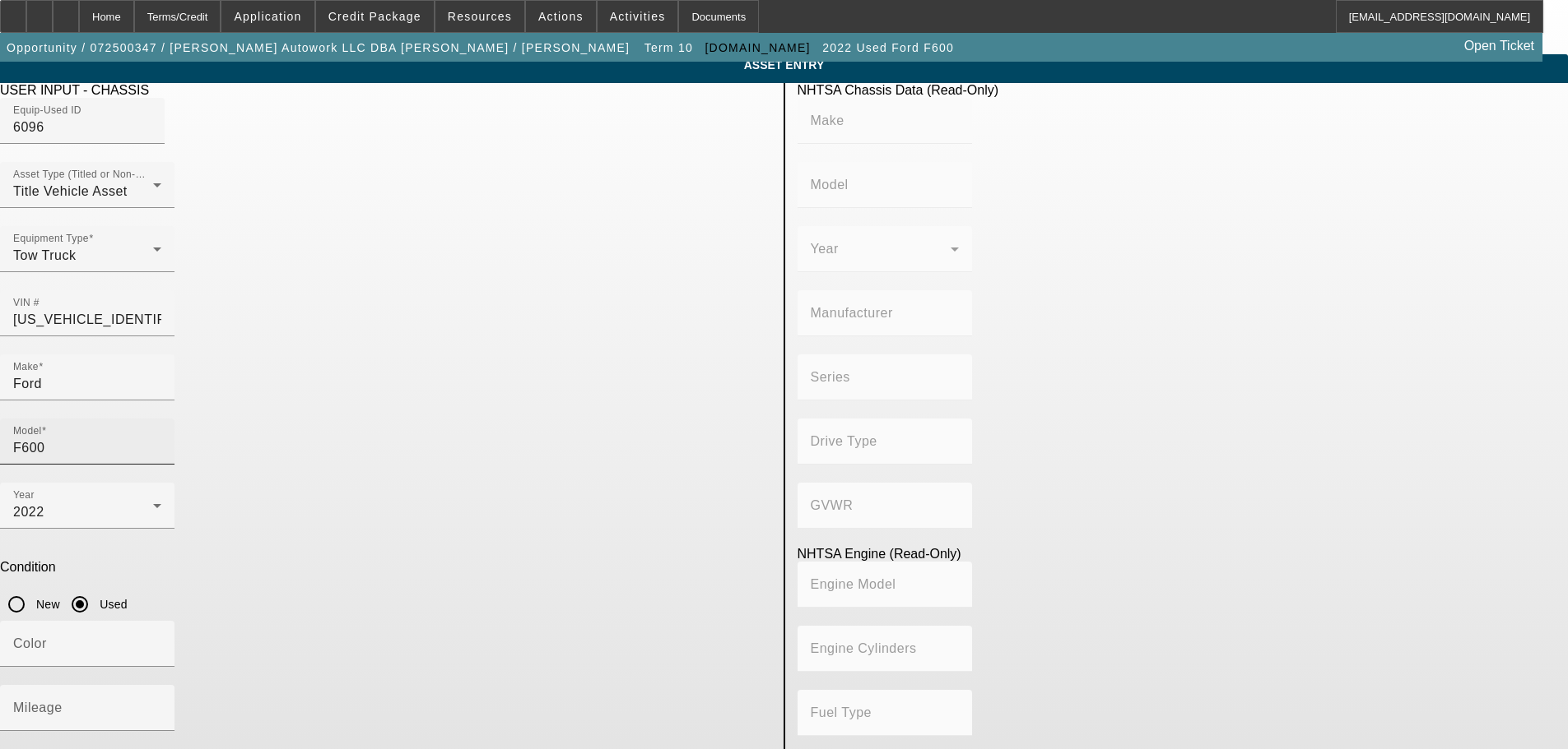
scroll to position [32, 0]
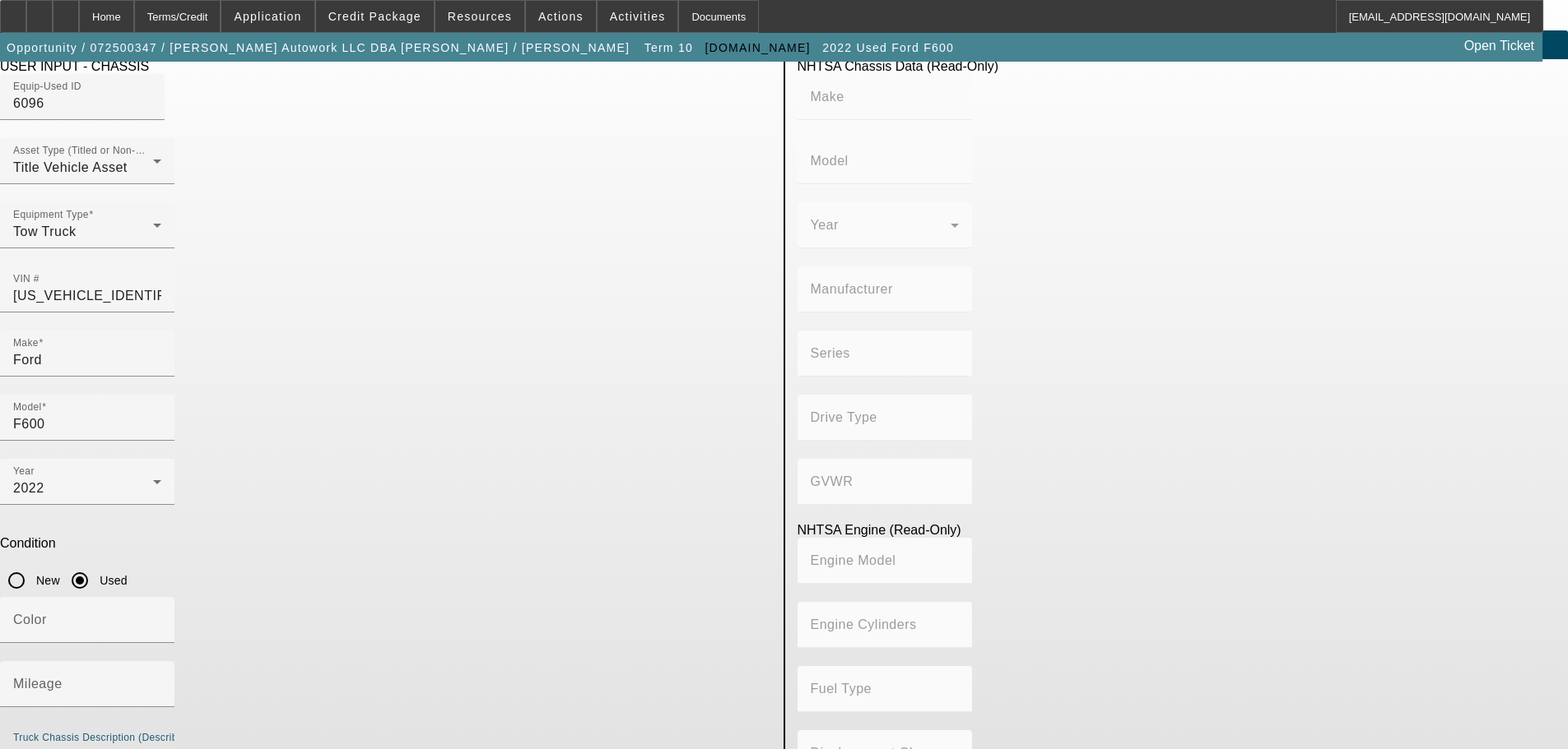
type textarea "With:"
click at [162, 681] on input "Mileage" at bounding box center [87, 691] width 148 height 20
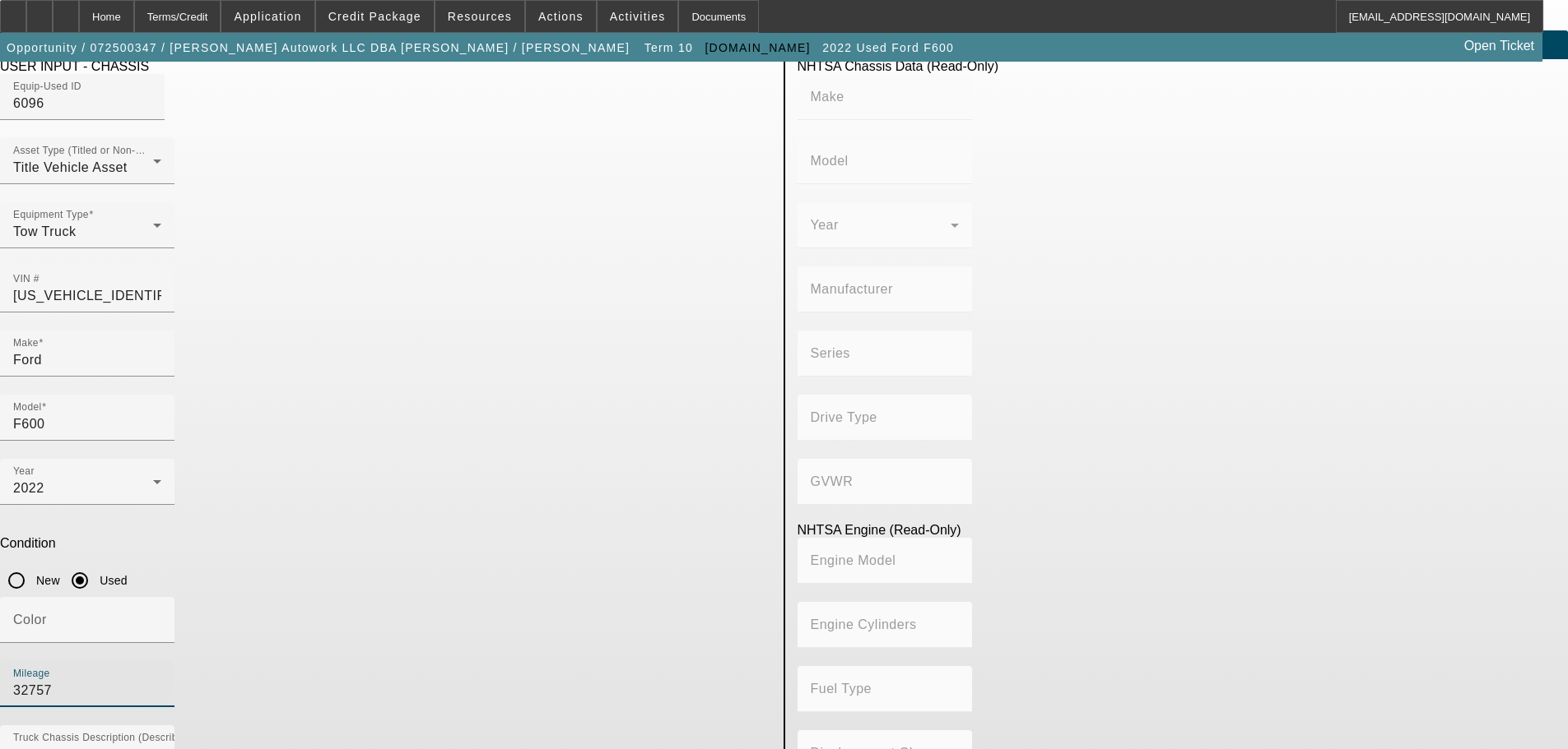
type input "32757"
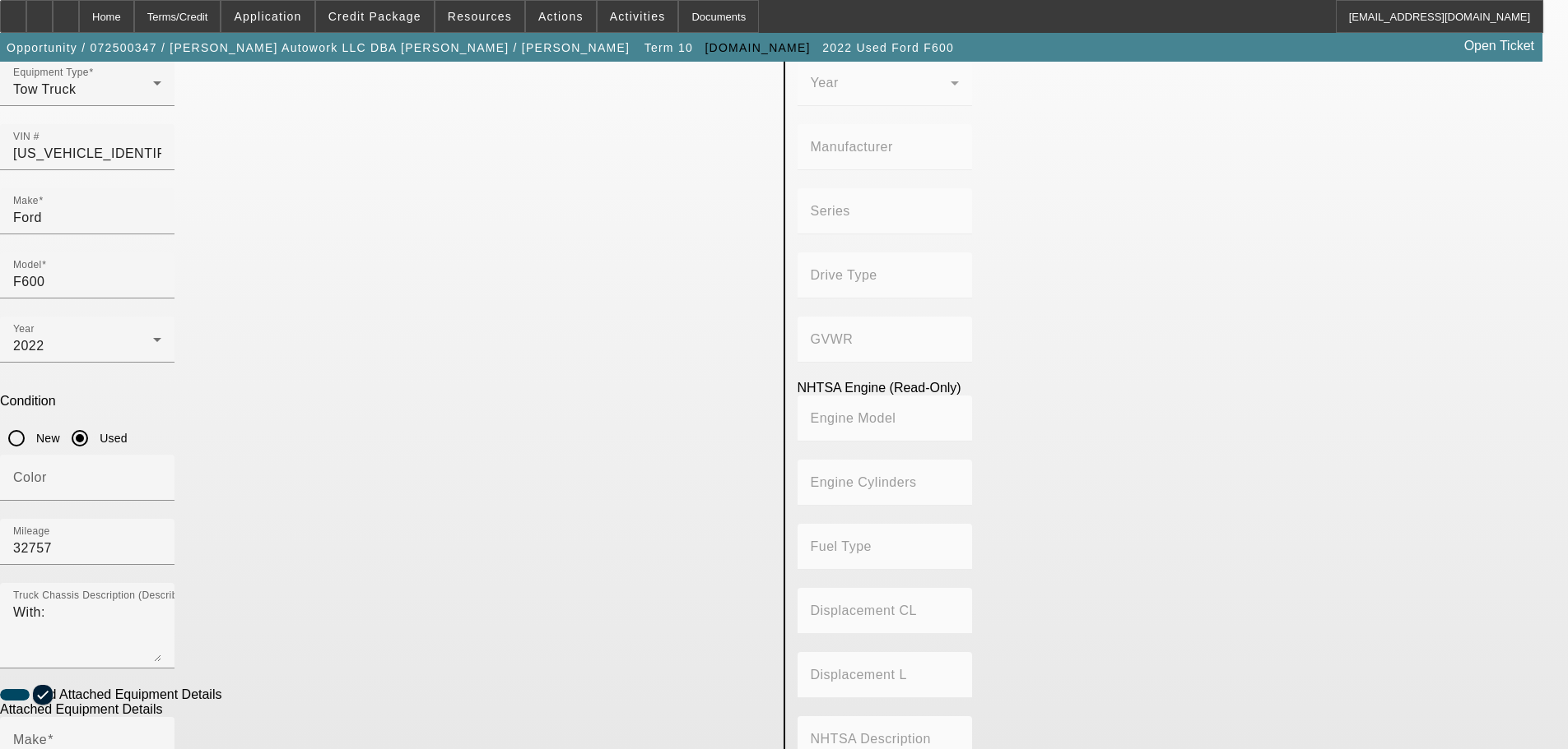
scroll to position [196, 0]
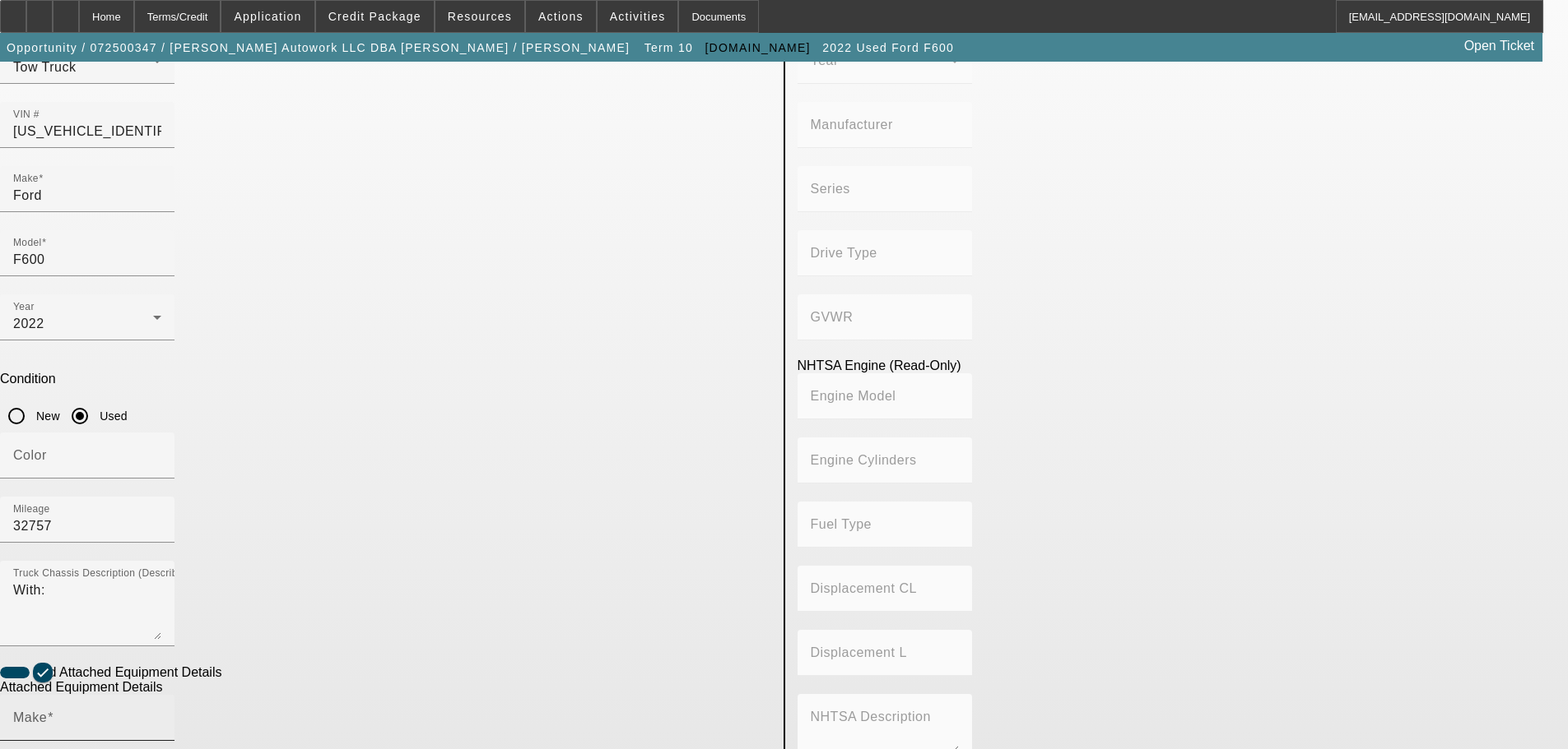
click at [162, 715] on input "Make" at bounding box center [87, 725] width 148 height 20
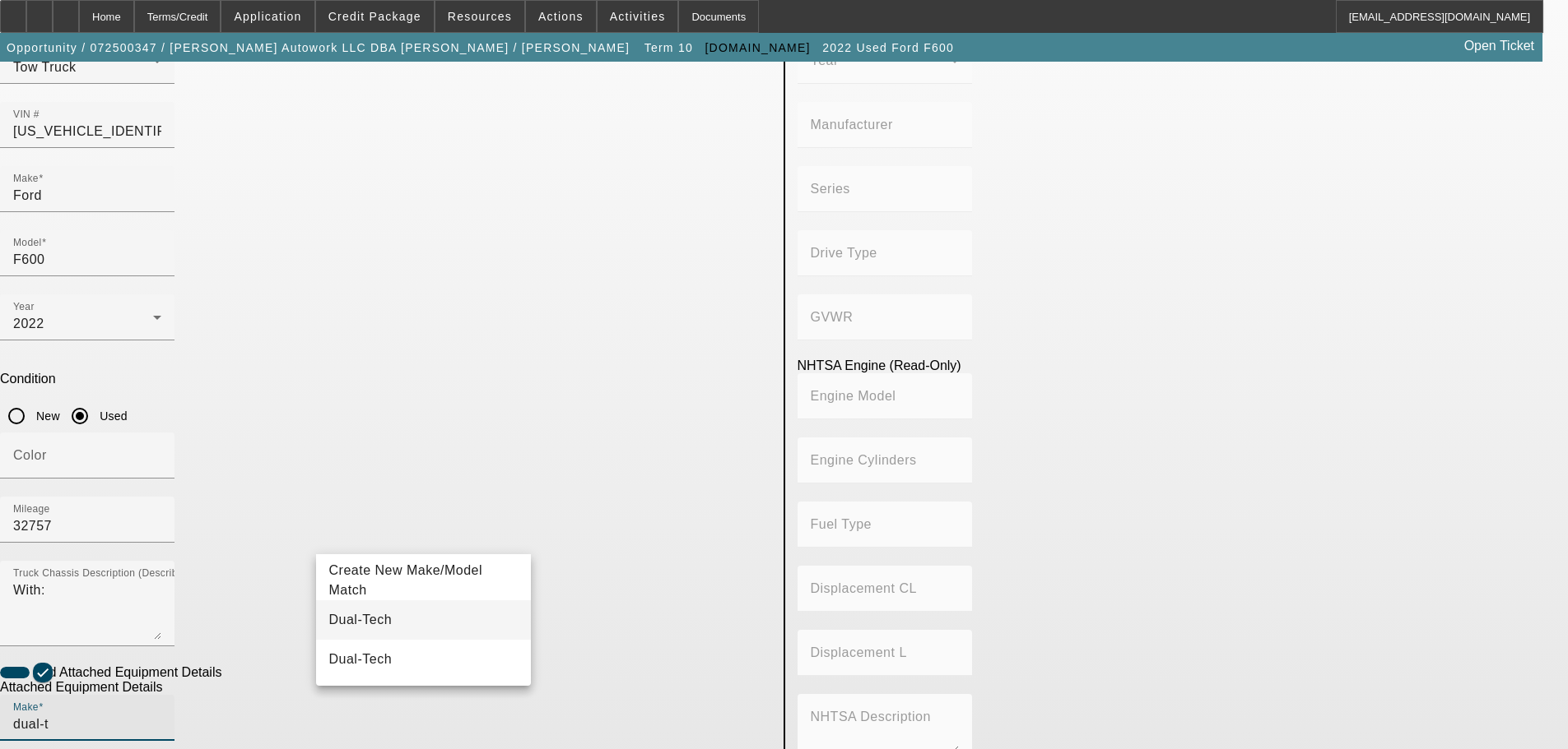
click at [386, 610] on mat-option "Dual-Tech" at bounding box center [424, 619] width 216 height 39
type input "Dual-Tech"
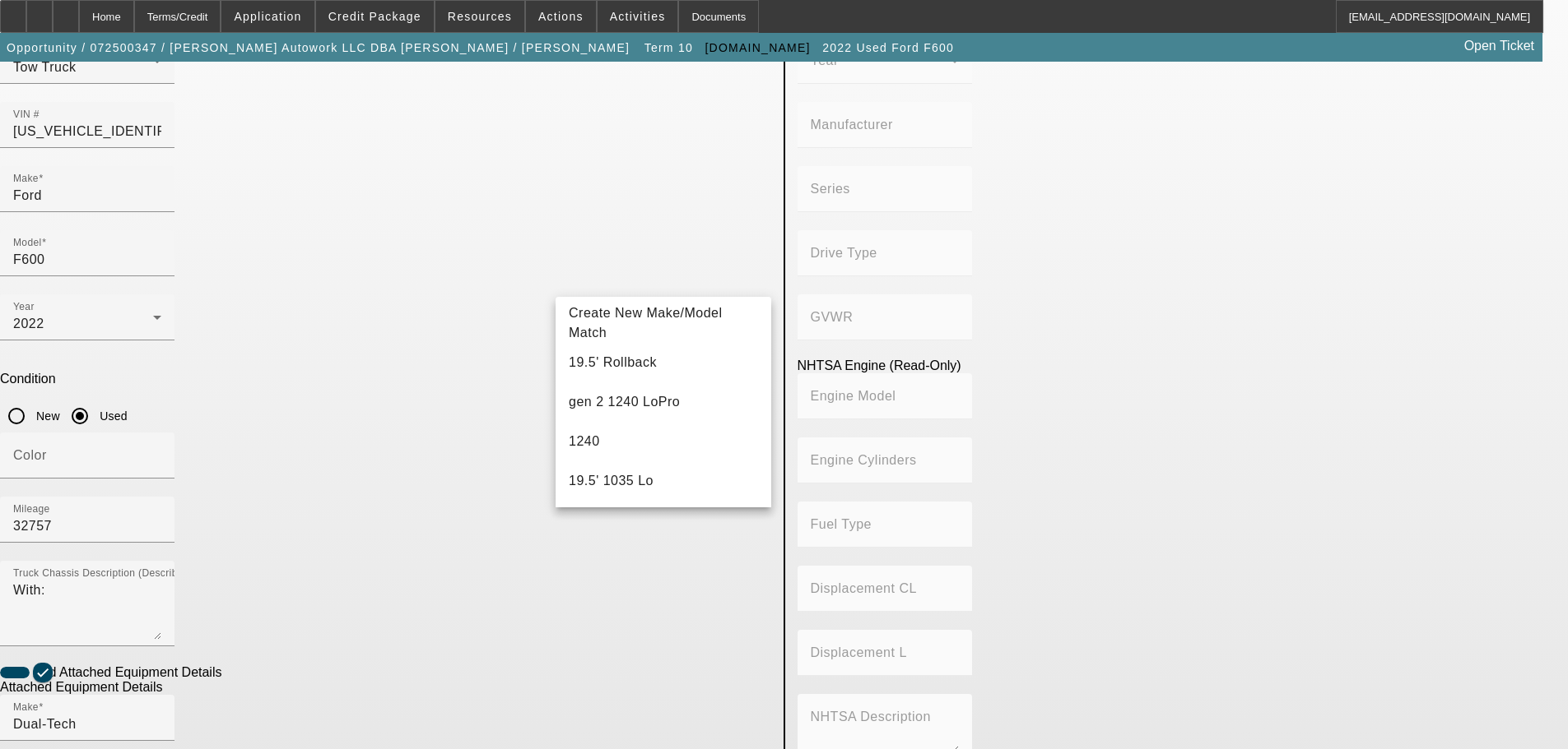
type input "1"
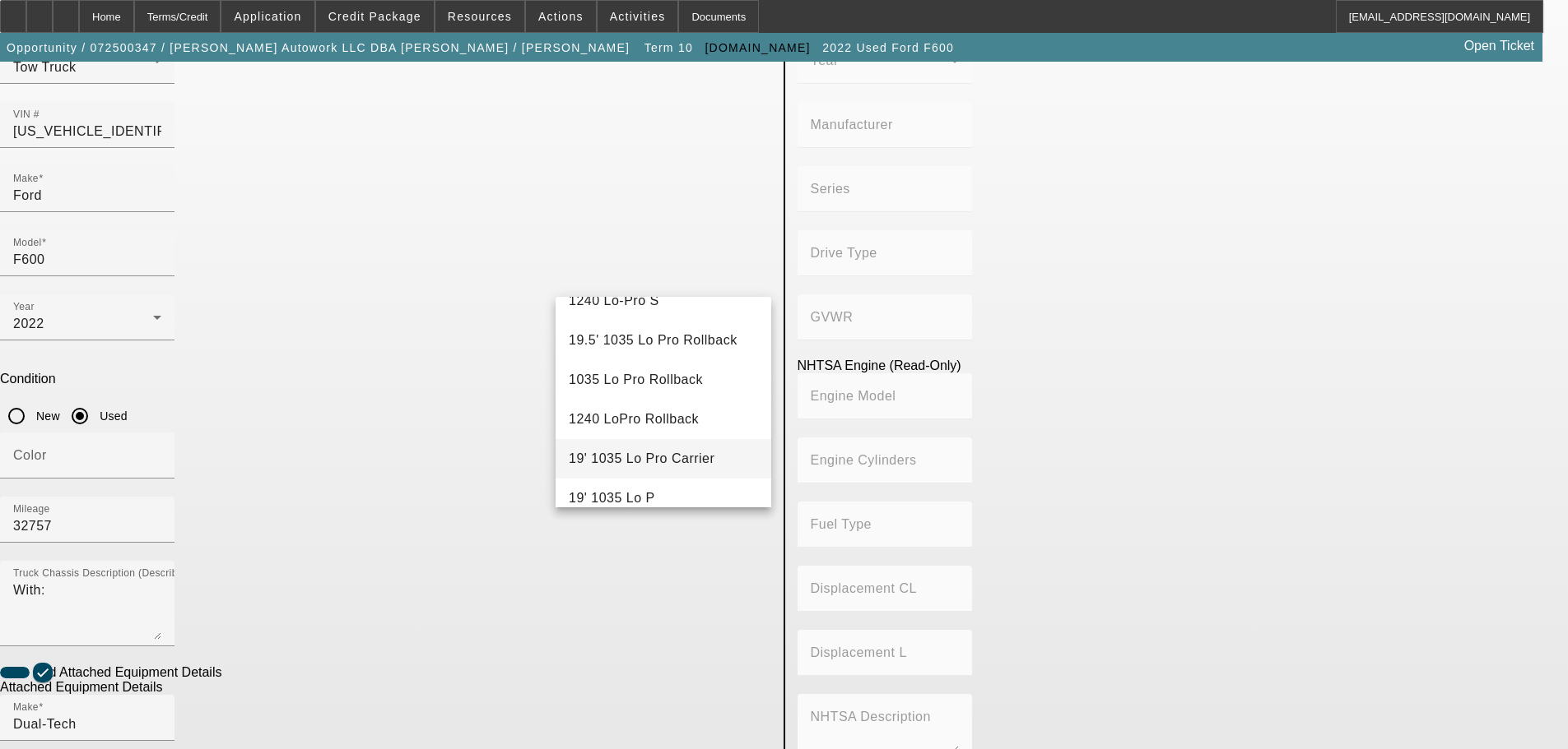
scroll to position [246, 0]
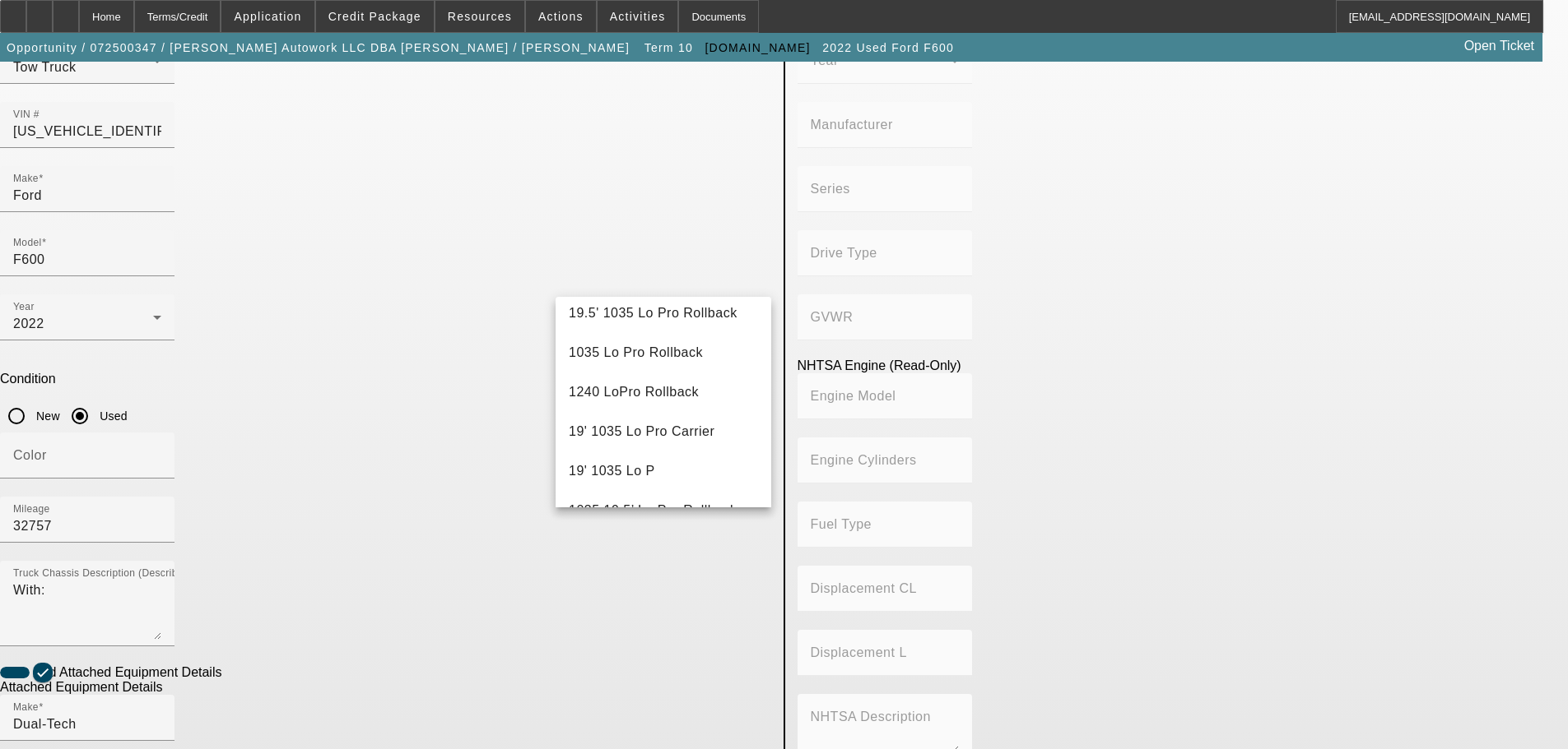
type input "l"
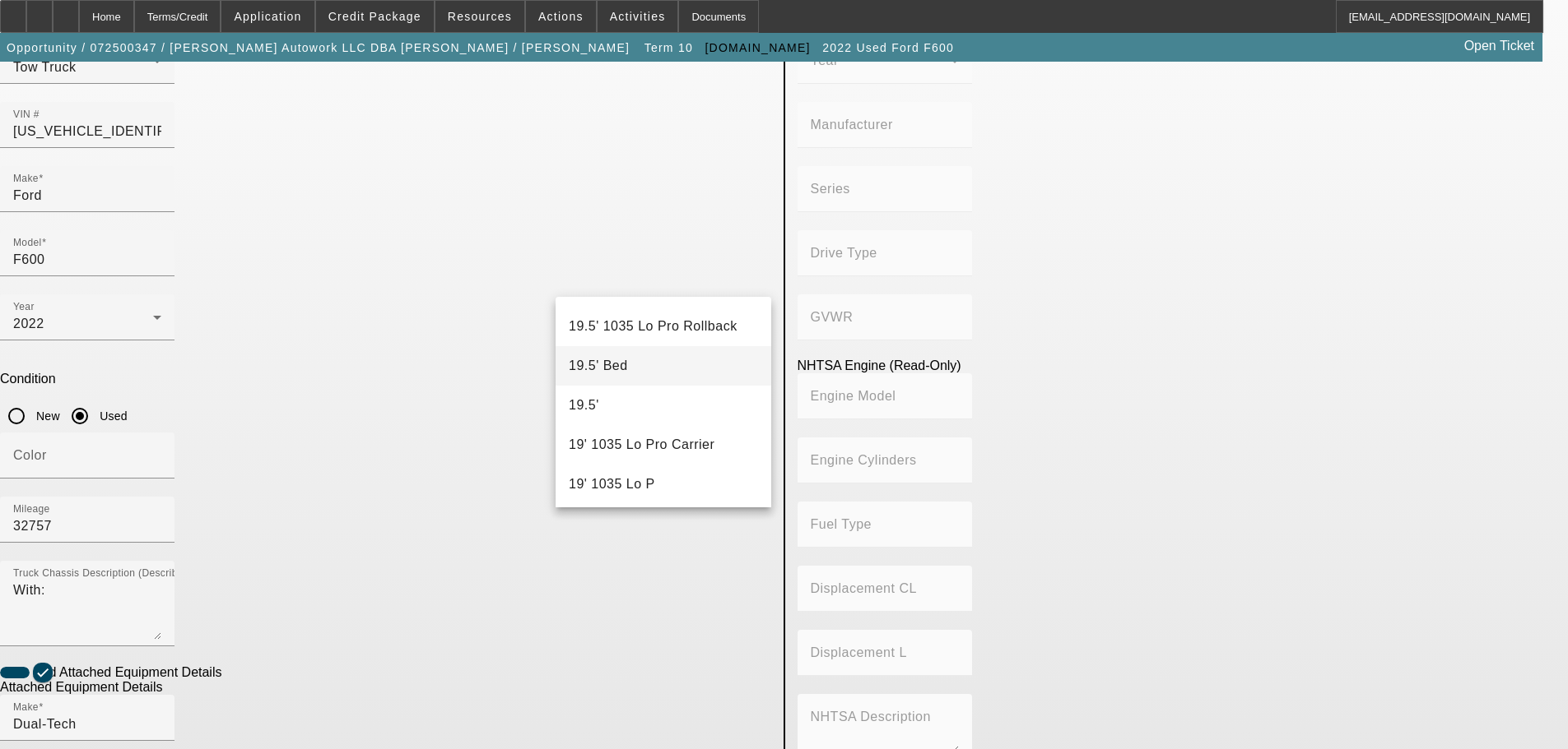
scroll to position [411, 0]
click at [665, 343] on span "19' 1035 Lo Pro Carrier" at bounding box center [641, 345] width 146 height 14
type input "19' 1035 Lo Pro Carrier"
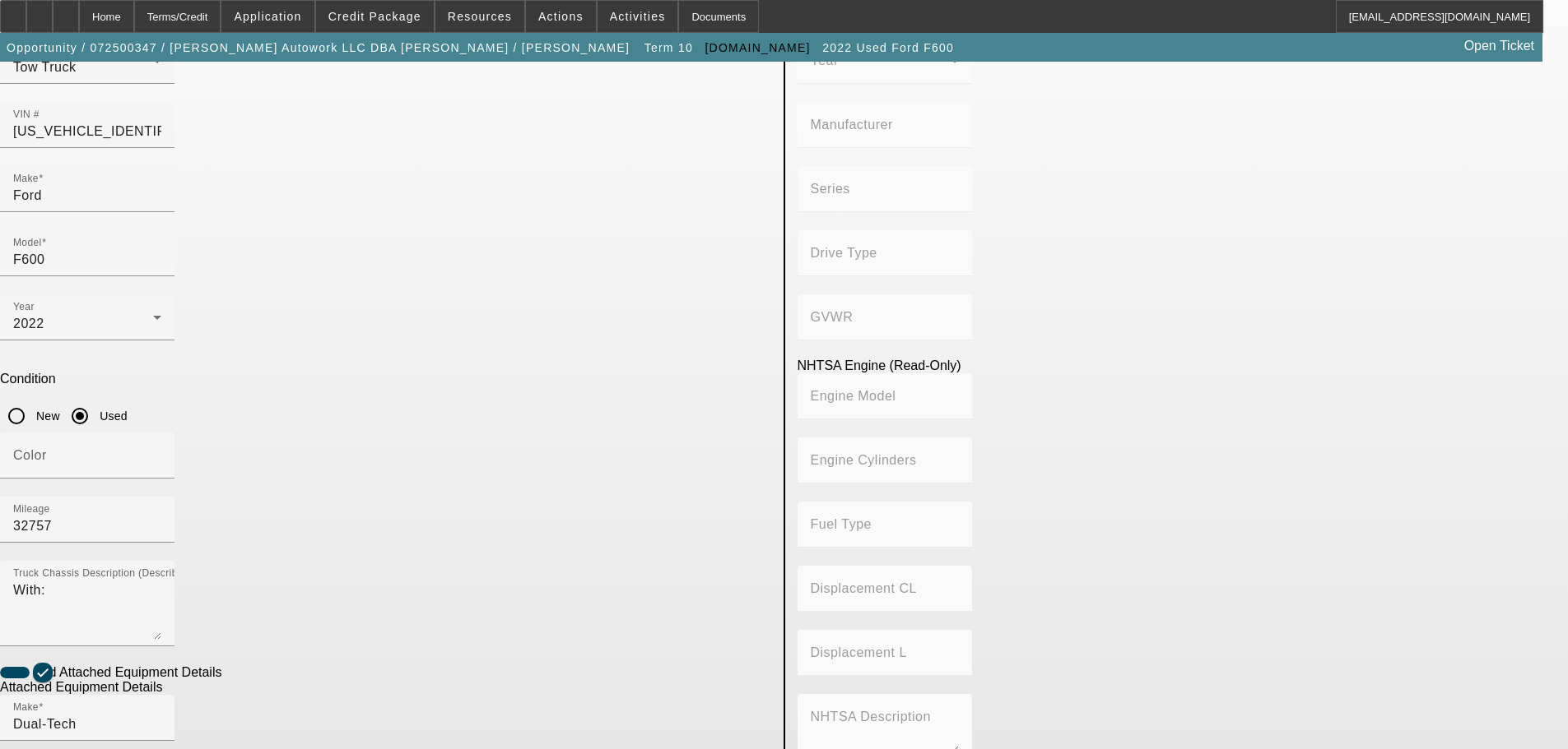
radio input "true"
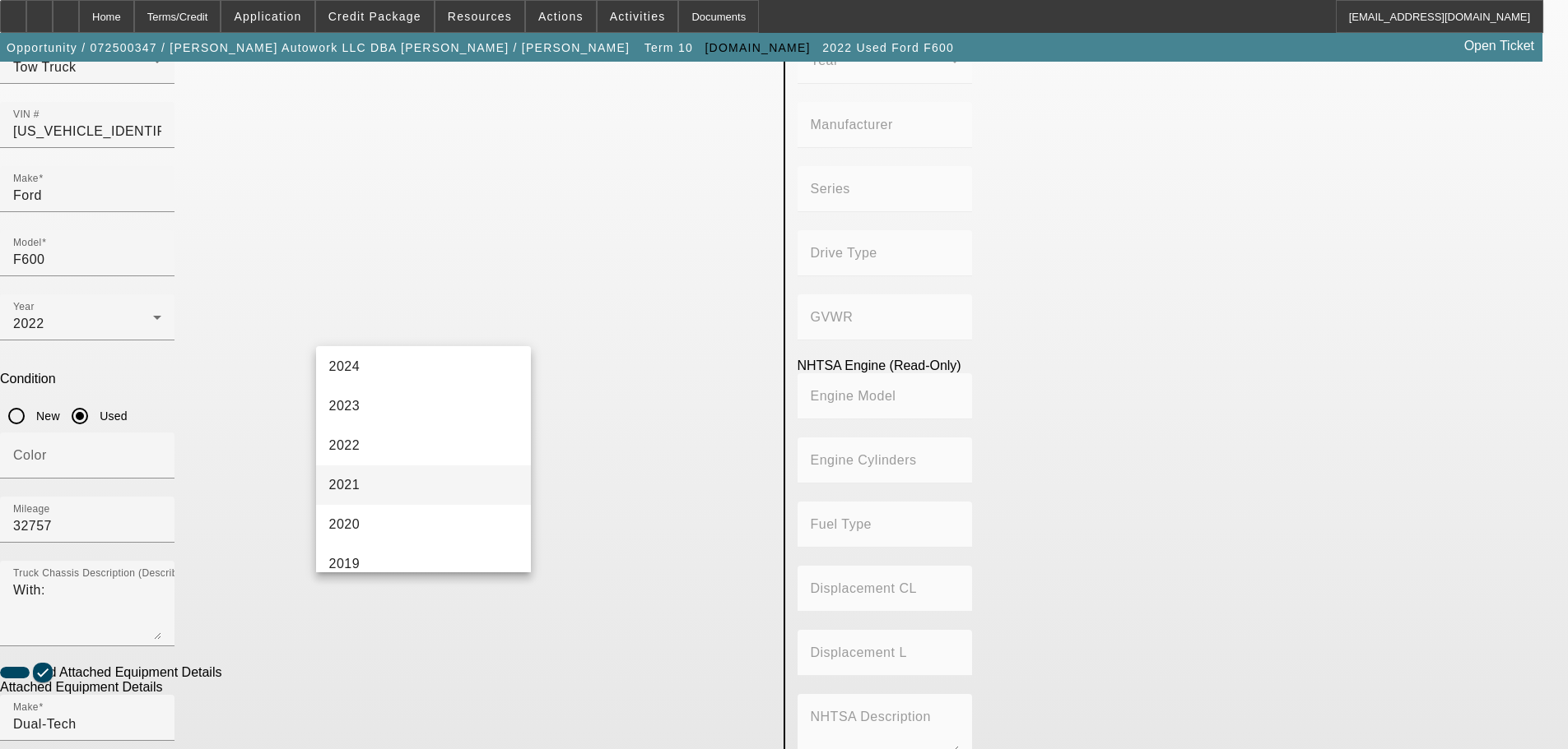
scroll to position [165, 0]
click at [389, 445] on mat-option "2022" at bounding box center [424, 444] width 216 height 39
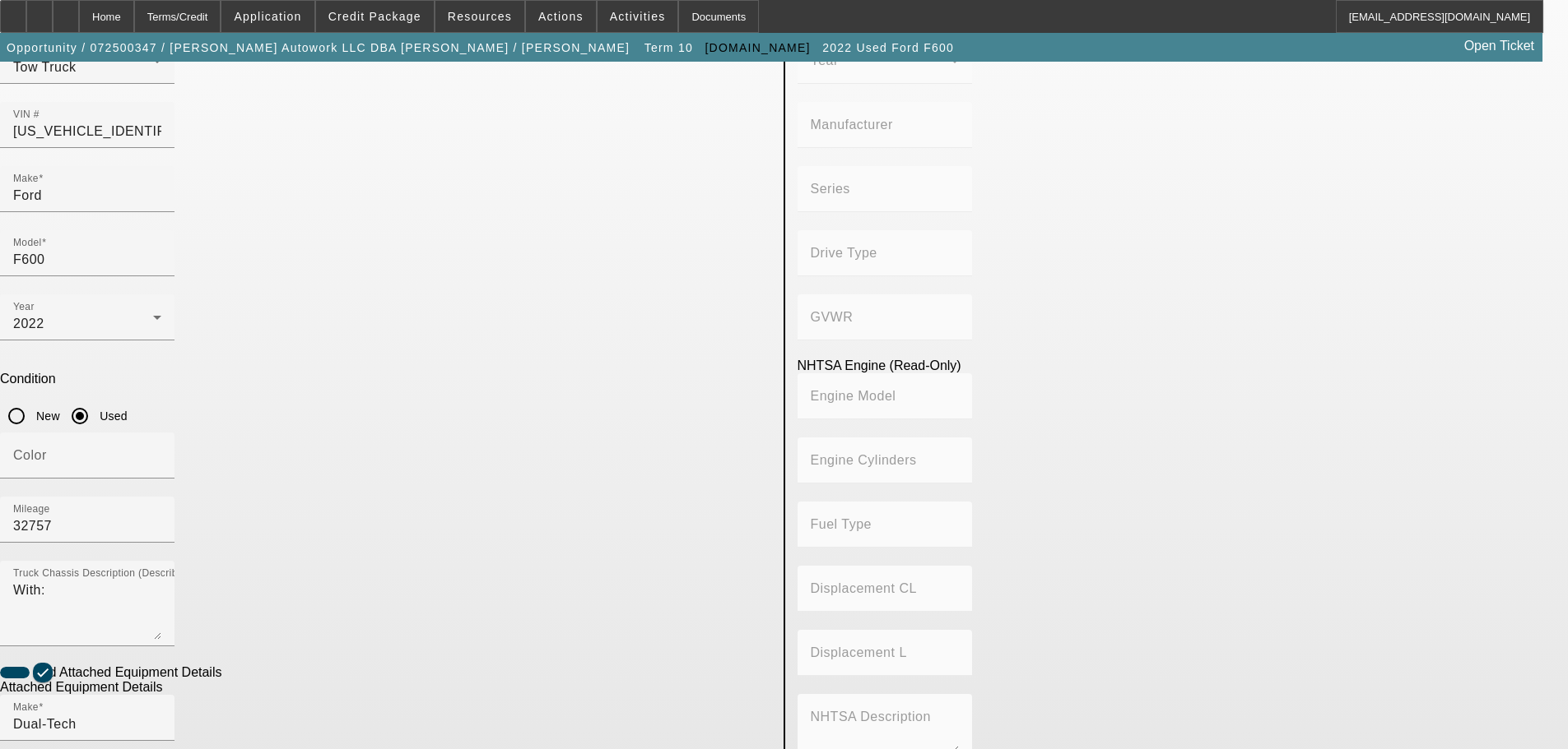
scroll to position [375, 0]
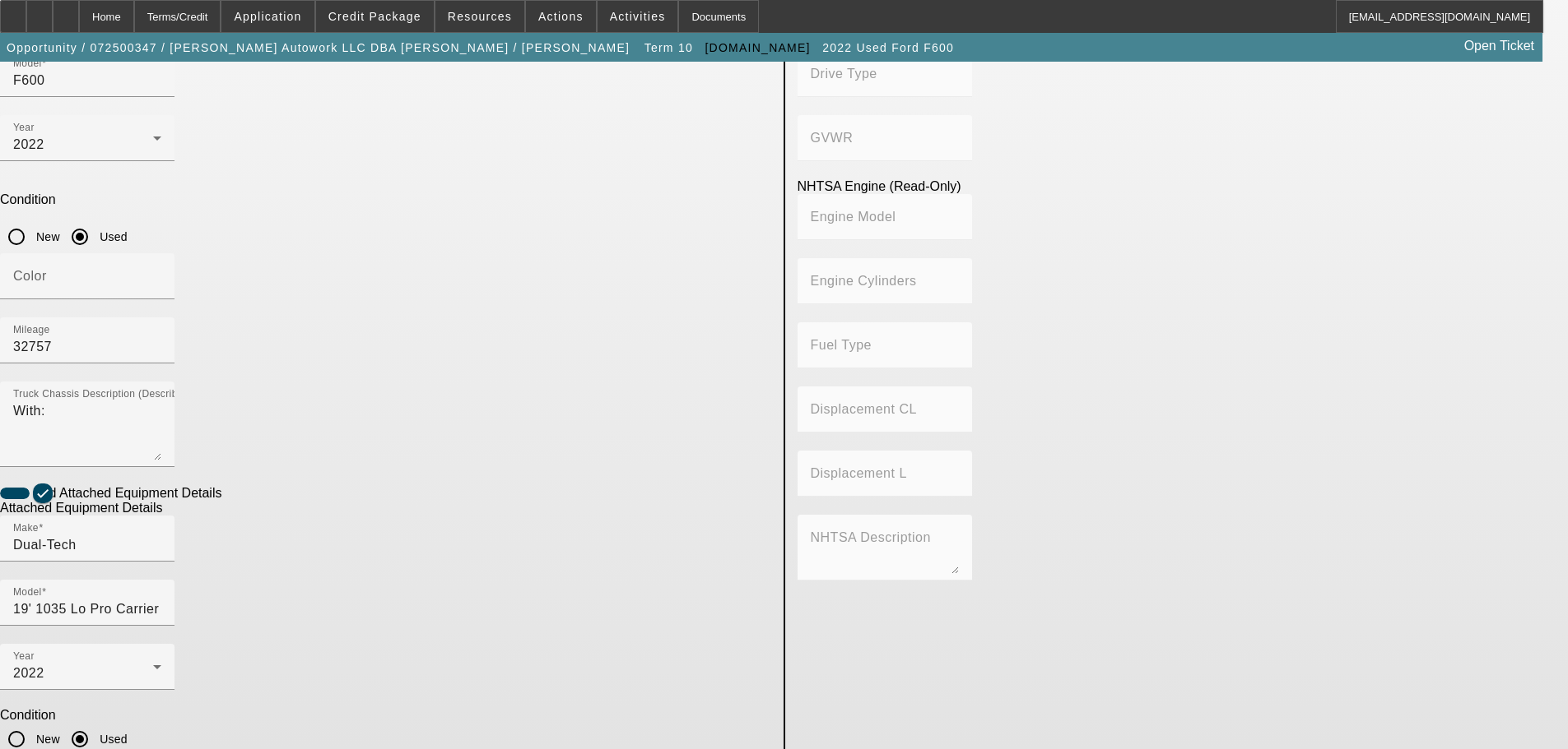
paste input "K225925S196J J22958852"
type input "K225925S196J J22958852"
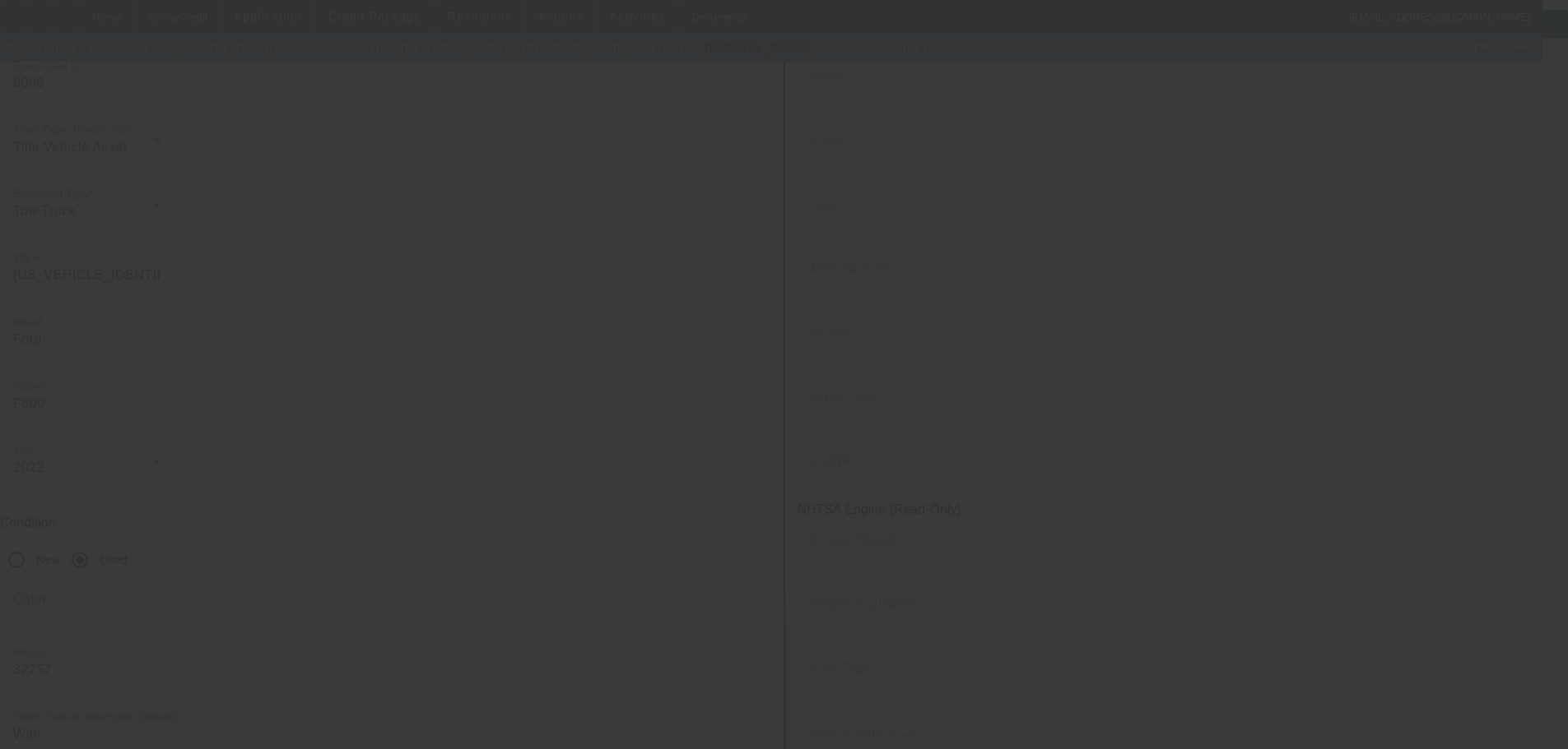
scroll to position [0, 0]
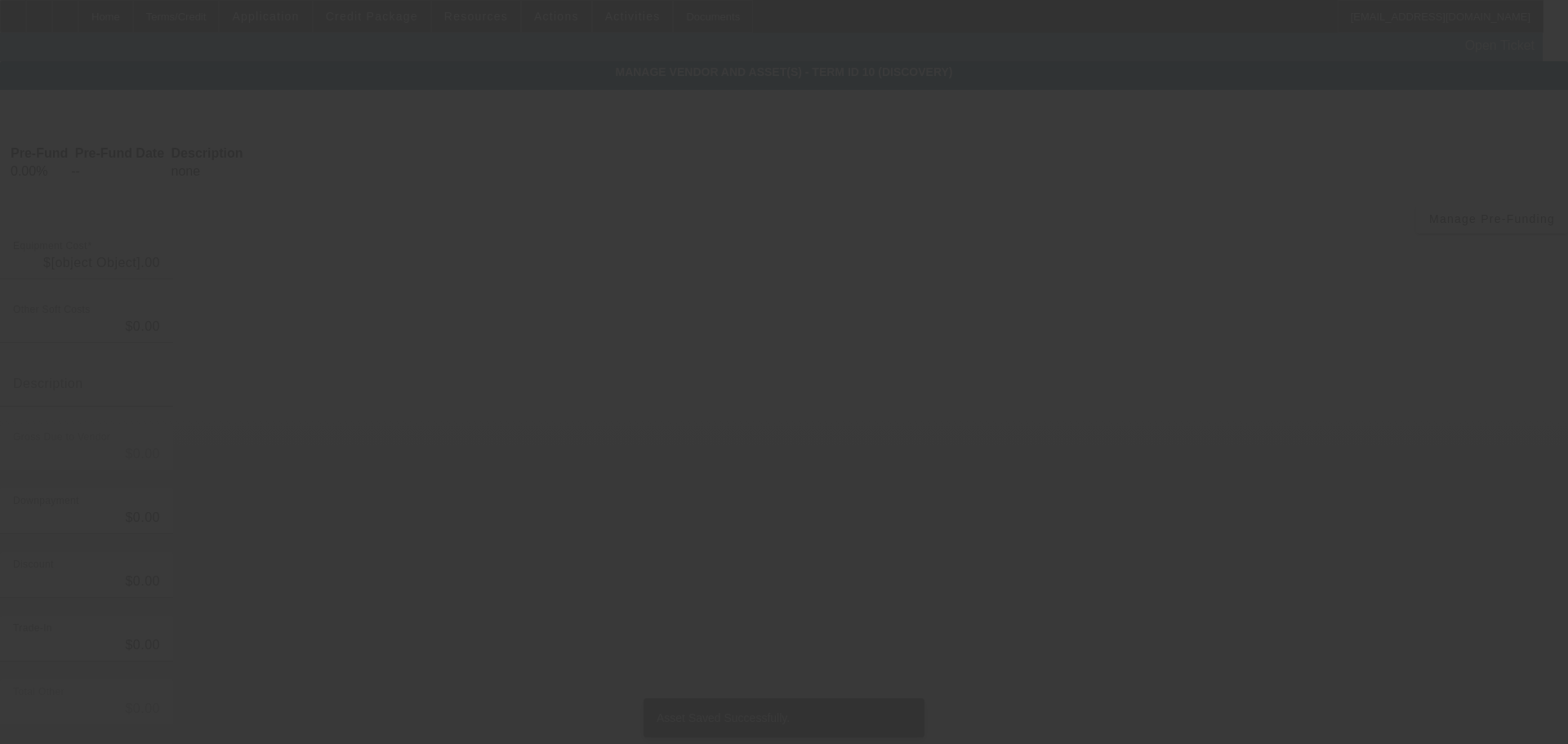
type input "$59,995.00"
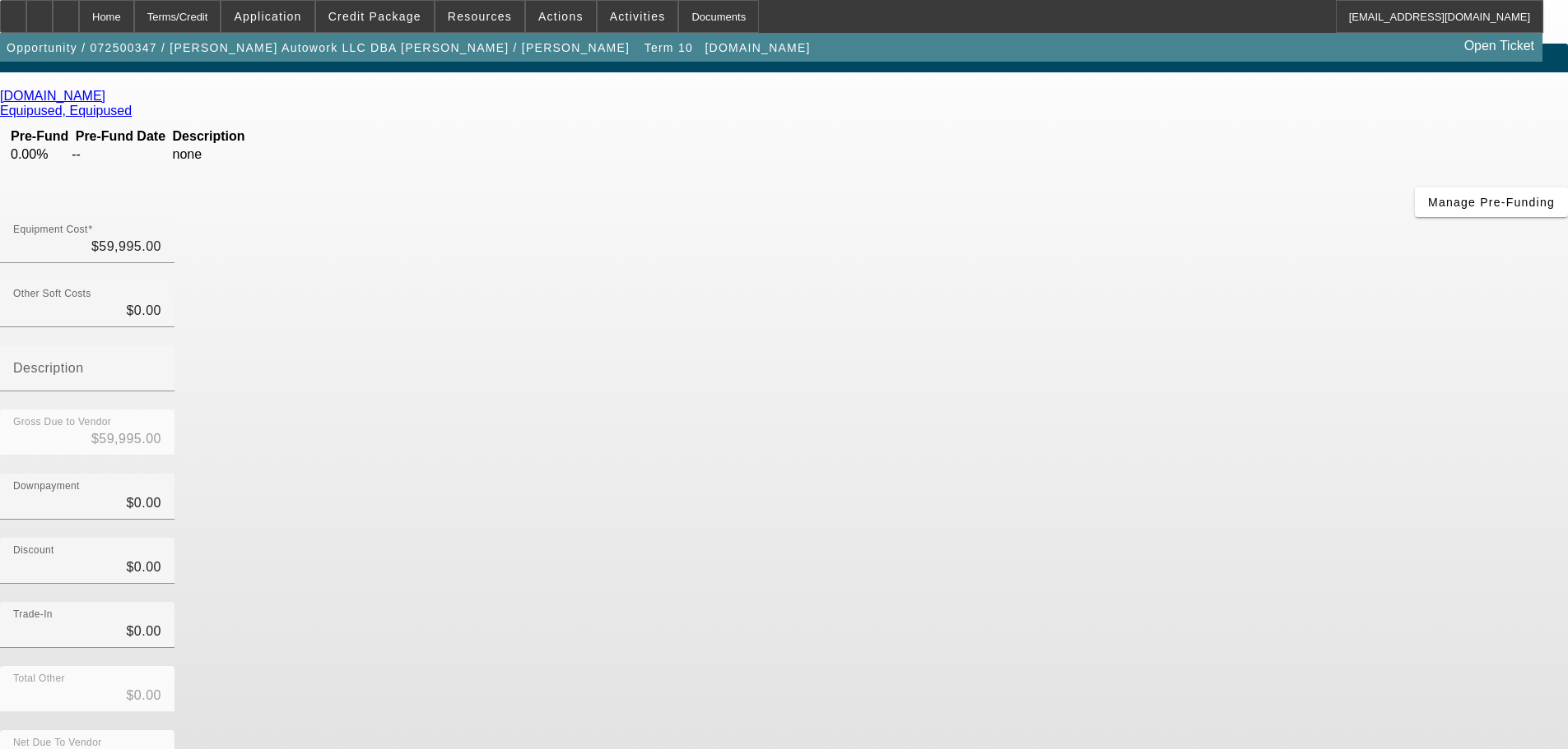
scroll to position [22, 0]
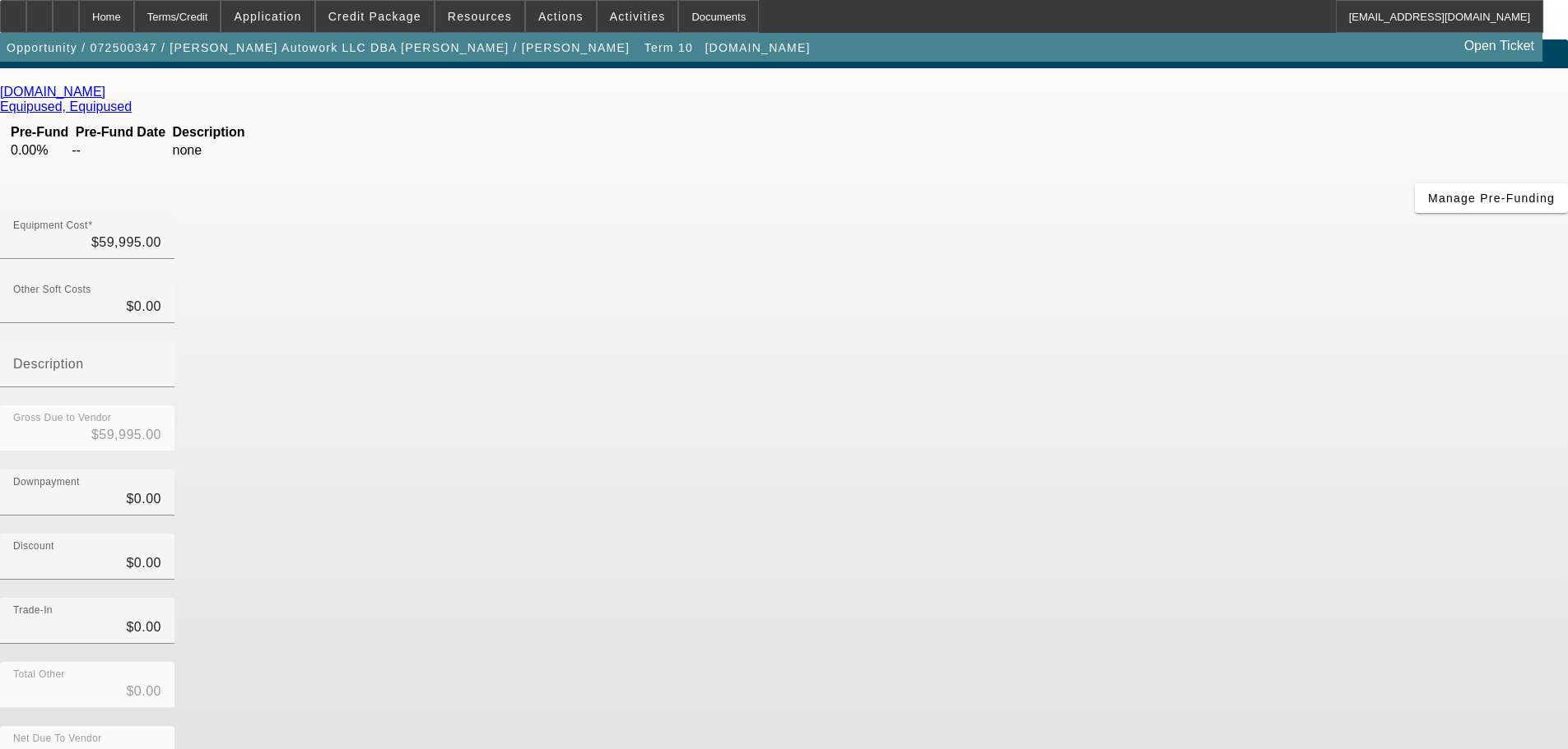
click at [572, 322] on div "[DOMAIN_NAME] Equipused, Equipused Pre-Fund Pre-Fund Date Description 0.00% -- …" at bounding box center [784, 454] width 1568 height 740
click at [388, 17] on span "Credit Package" at bounding box center [375, 17] width 93 height 13
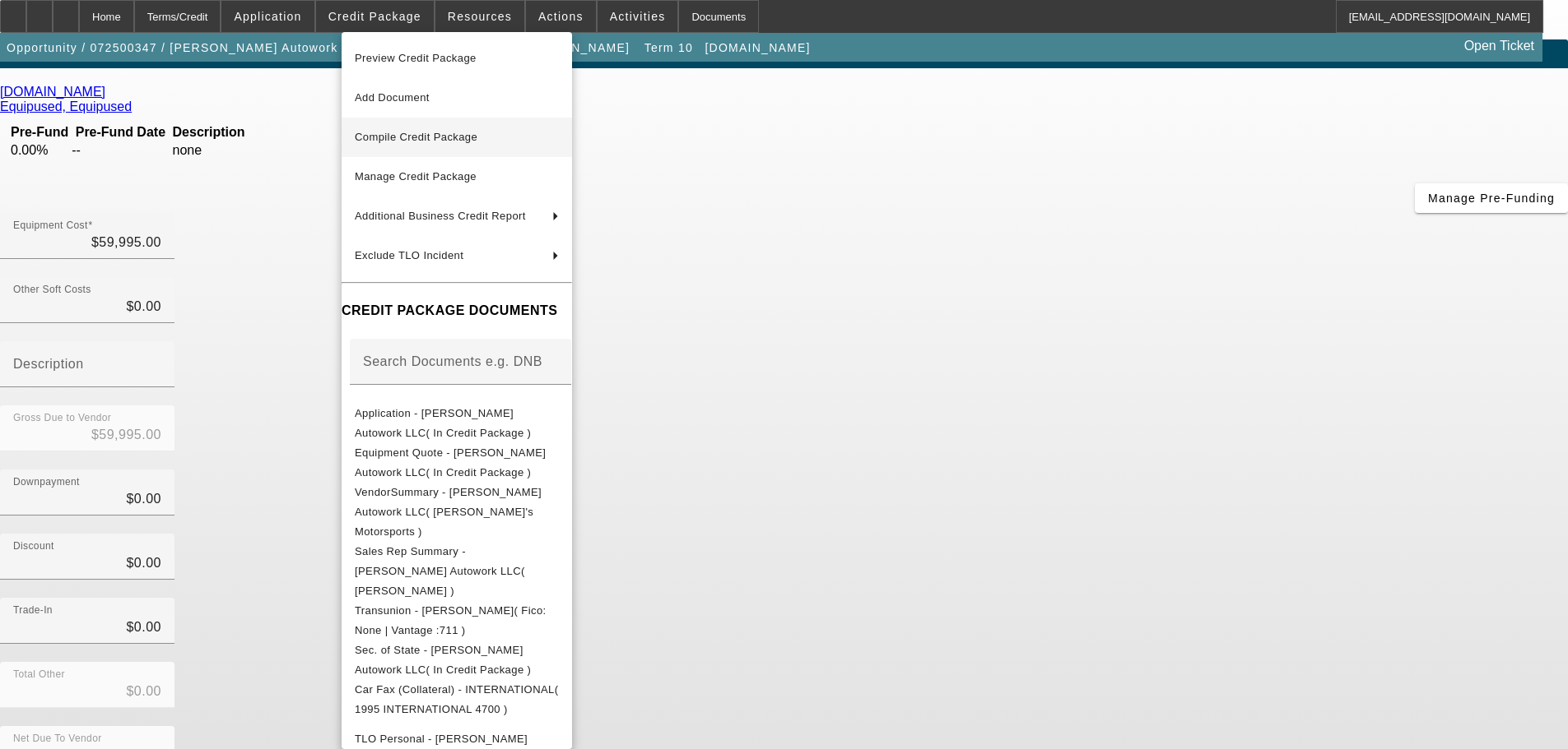
click at [451, 140] on span "Compile Credit Package" at bounding box center [416, 136] width 122 height 12
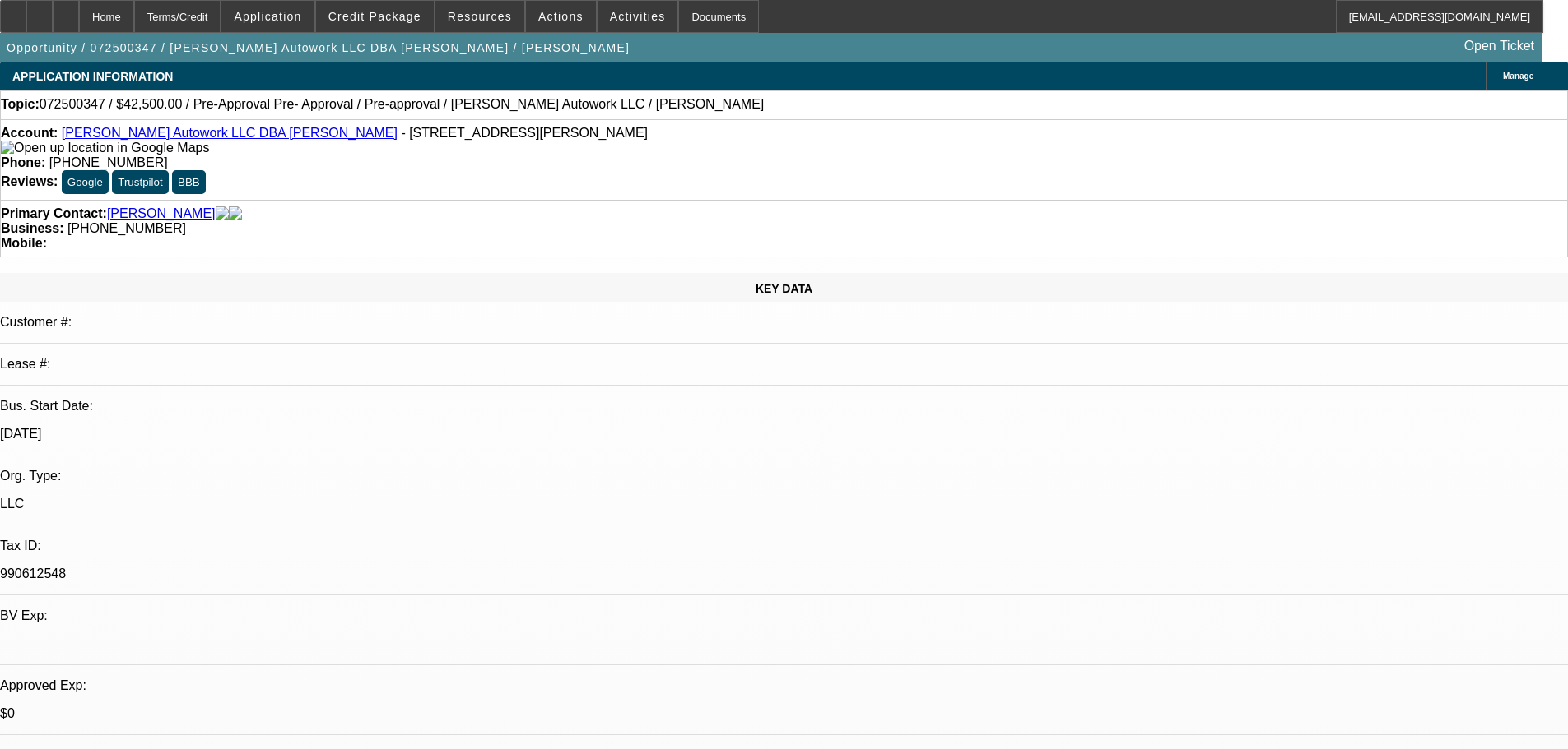
select select "0"
select select "2"
select select "0.1"
select select "4"
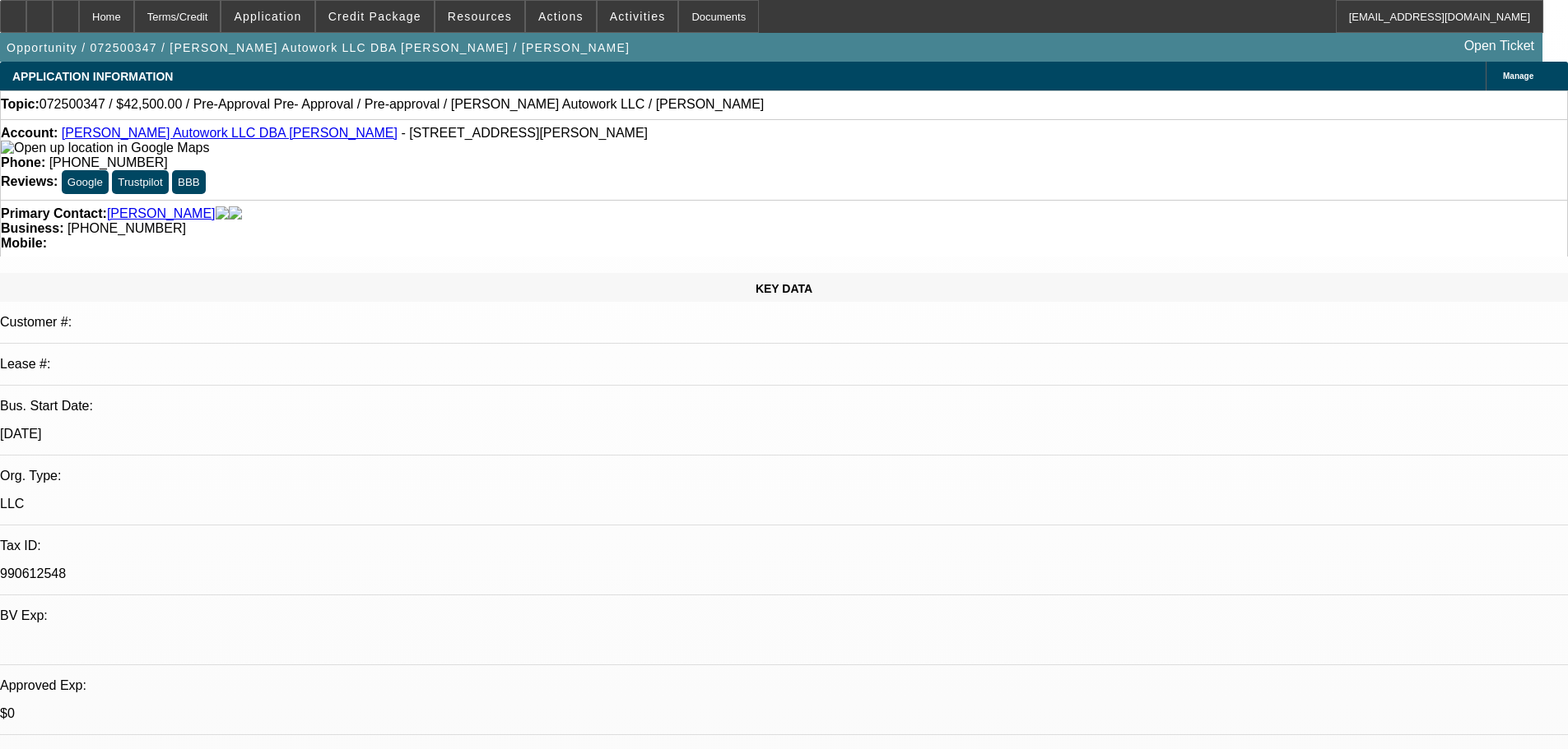
select select "0"
select select "2"
select select "0.1"
select select "4"
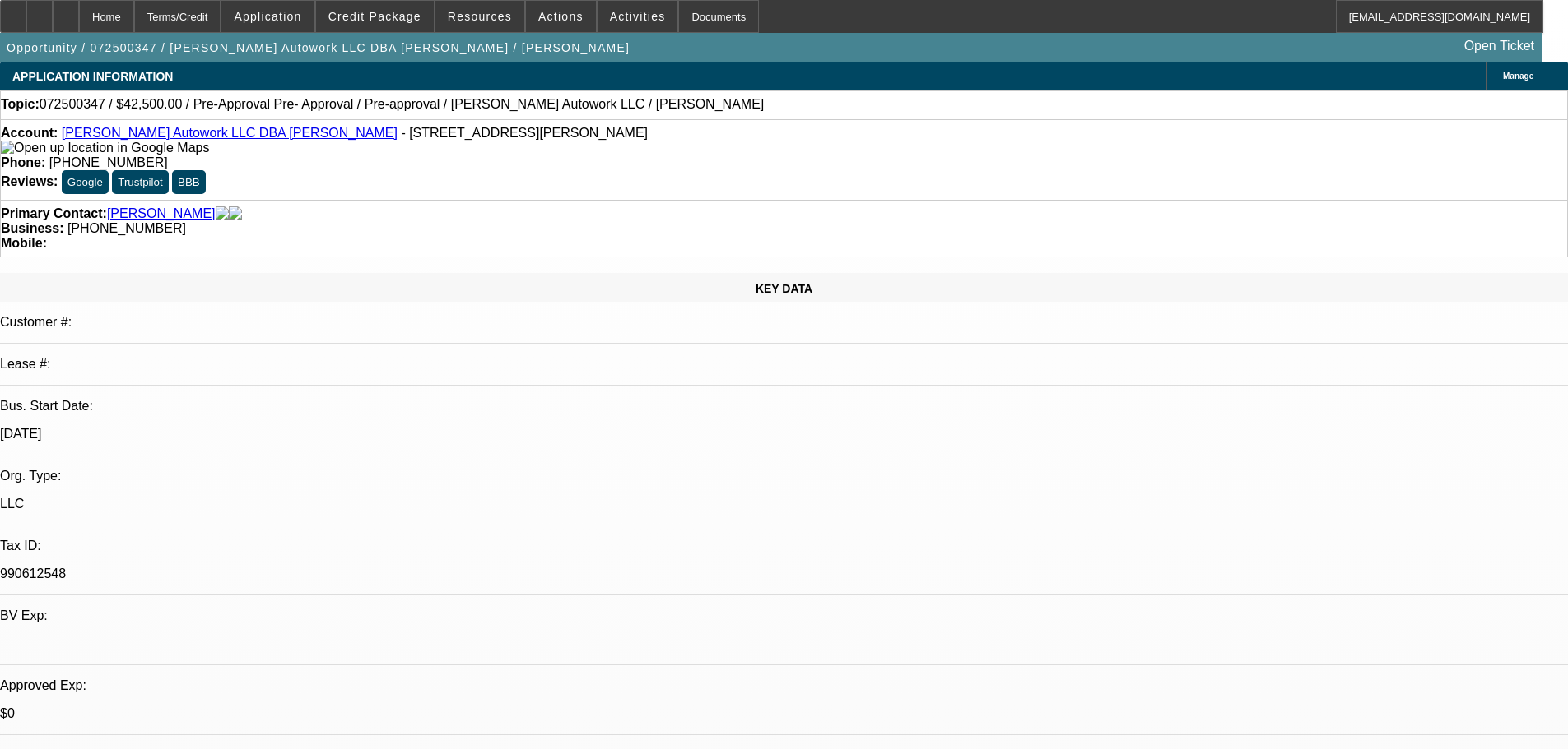
select select "0"
select select "2"
select select "0.1"
select select "4"
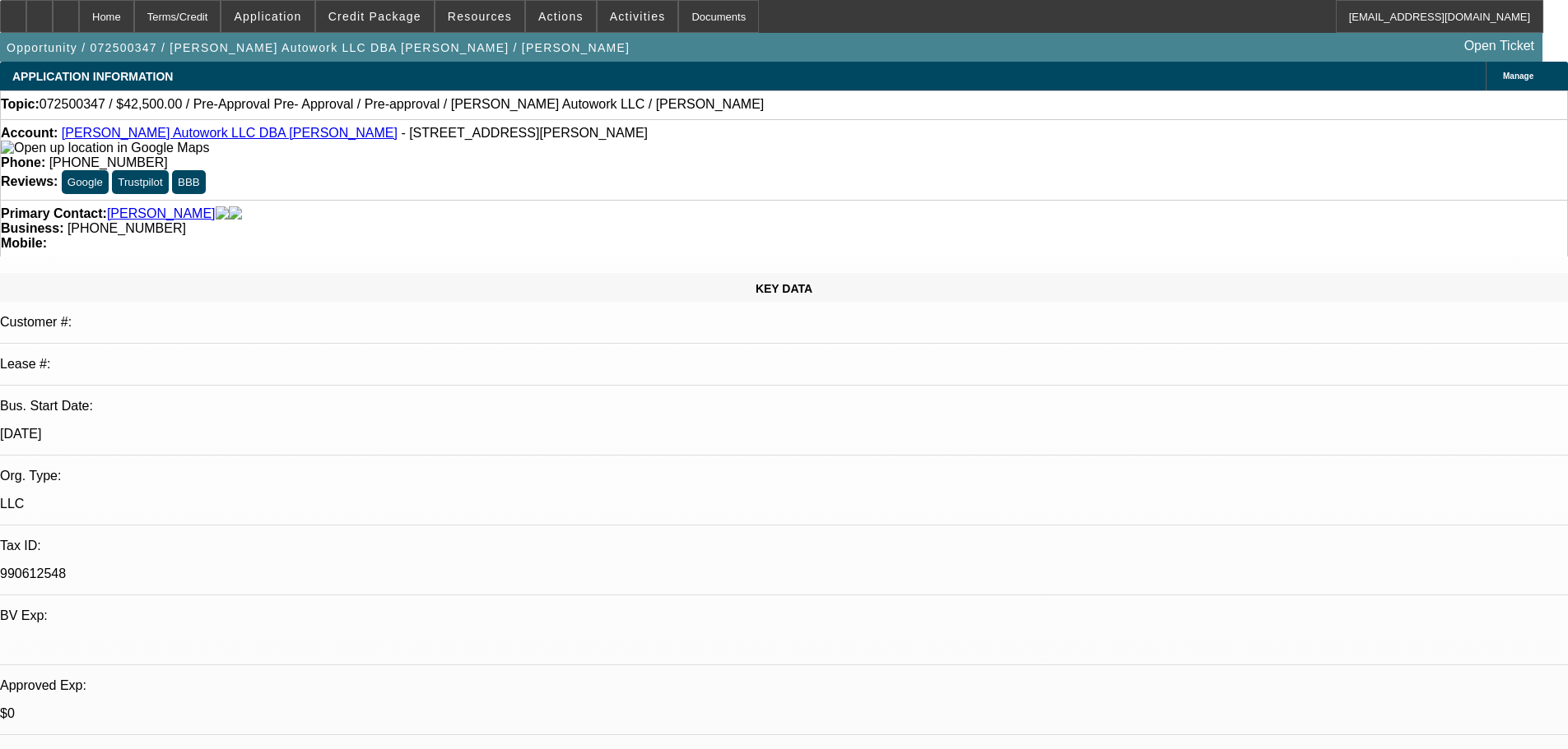
select select "0"
select select "2"
select select "0.1"
select select "4"
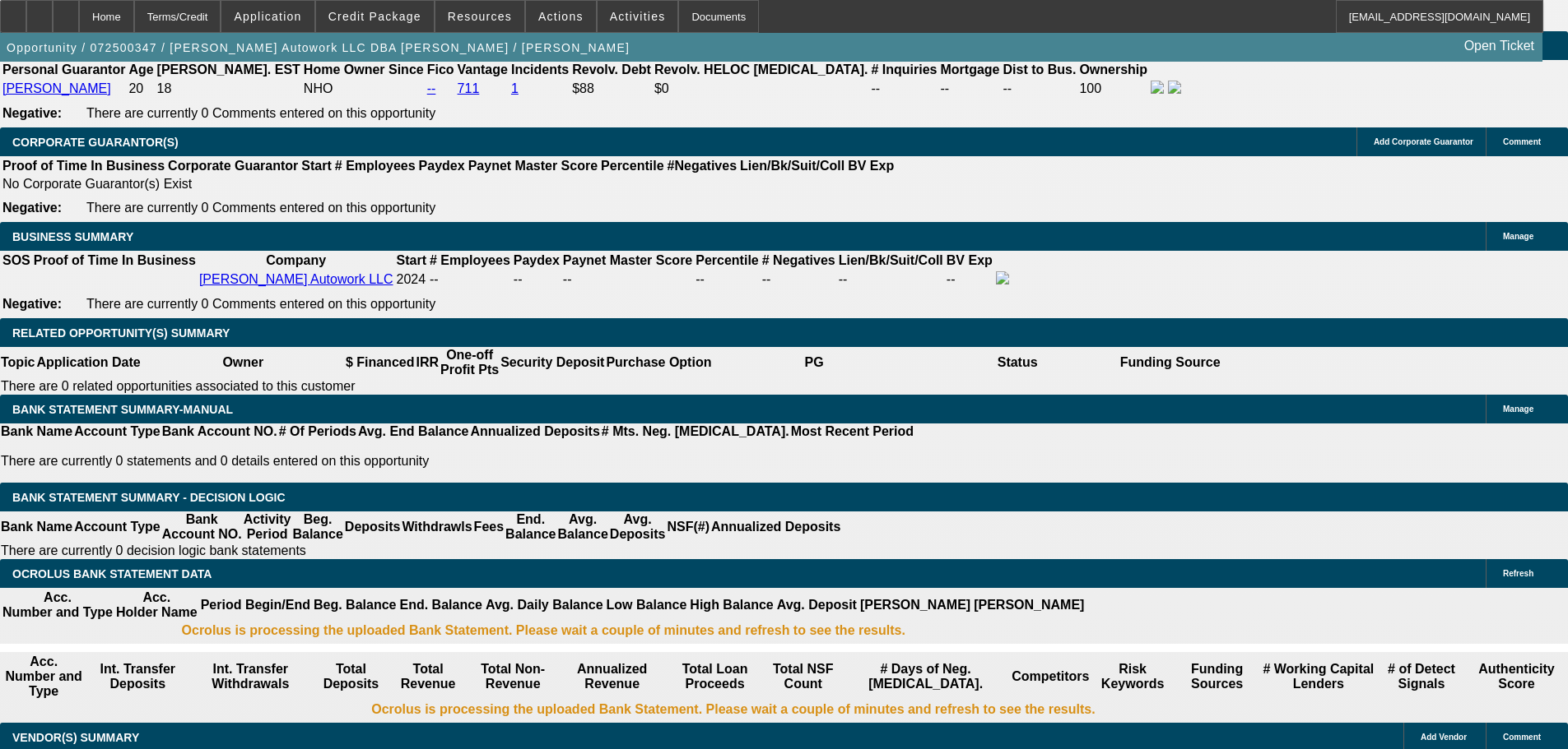
scroll to position [2500, 0]
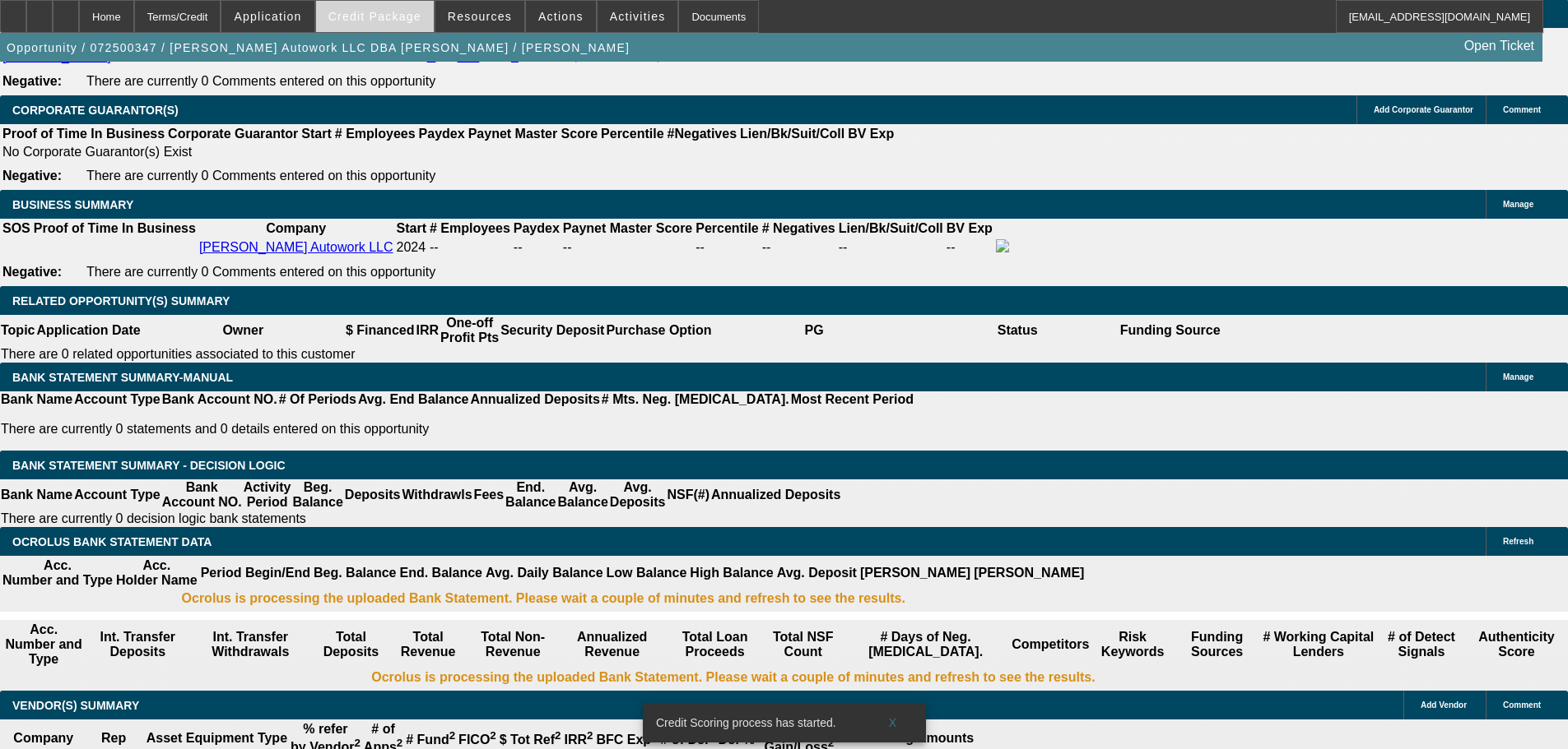
click at [413, 10] on span "Credit Package" at bounding box center [375, 17] width 93 height 13
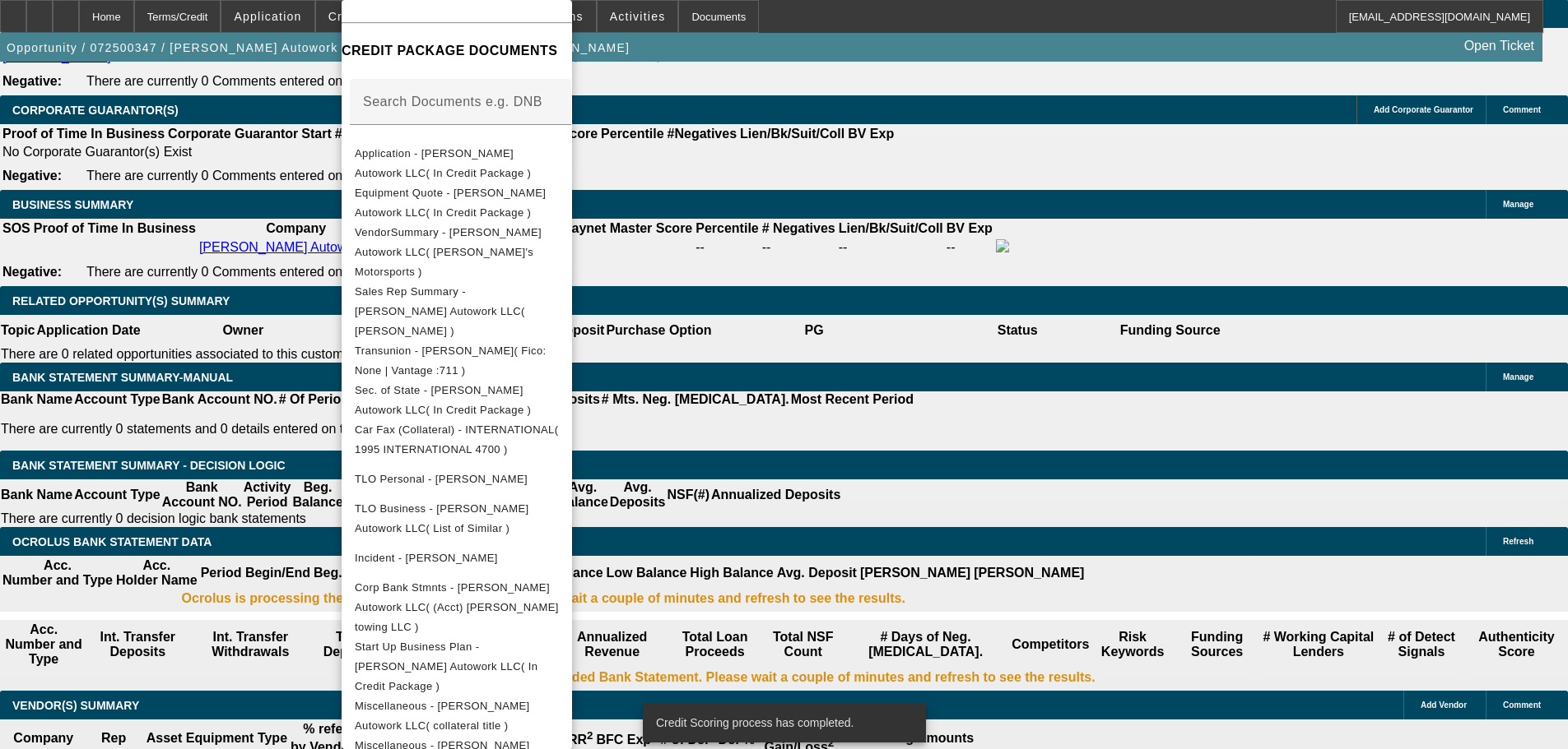
scroll to position [2493, 0]
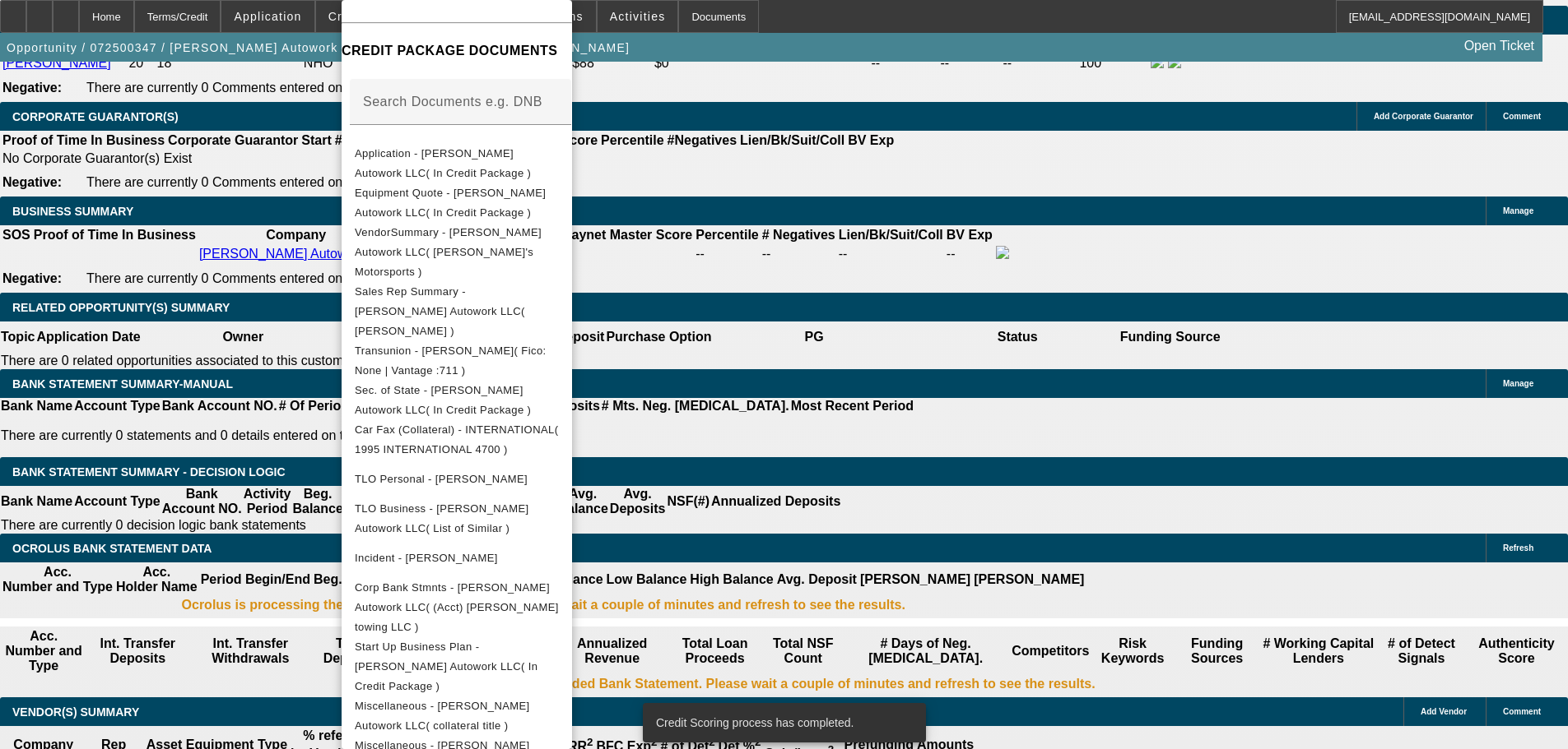
click at [266, 218] on div at bounding box center [784, 374] width 1568 height 749
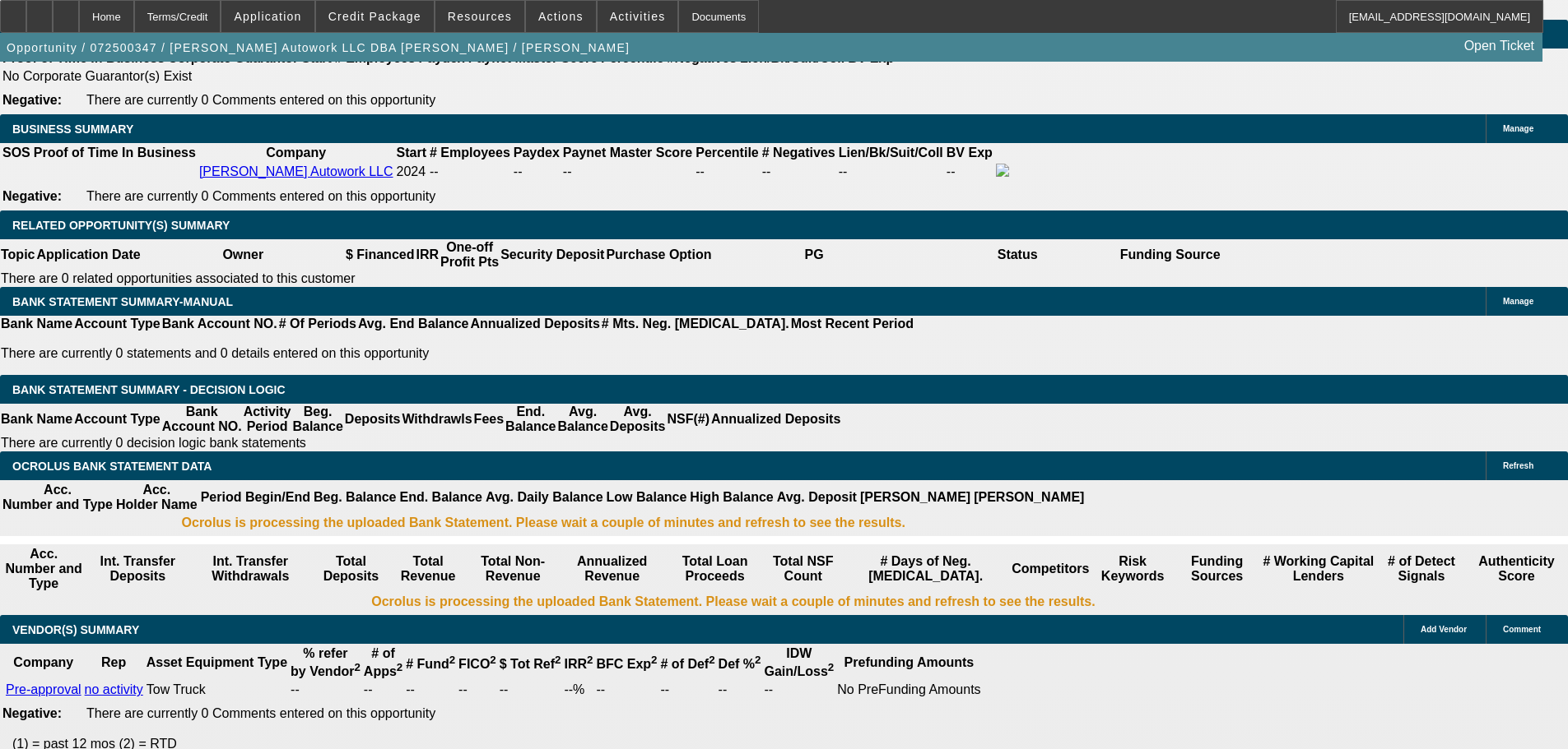
scroll to position [2411, 0]
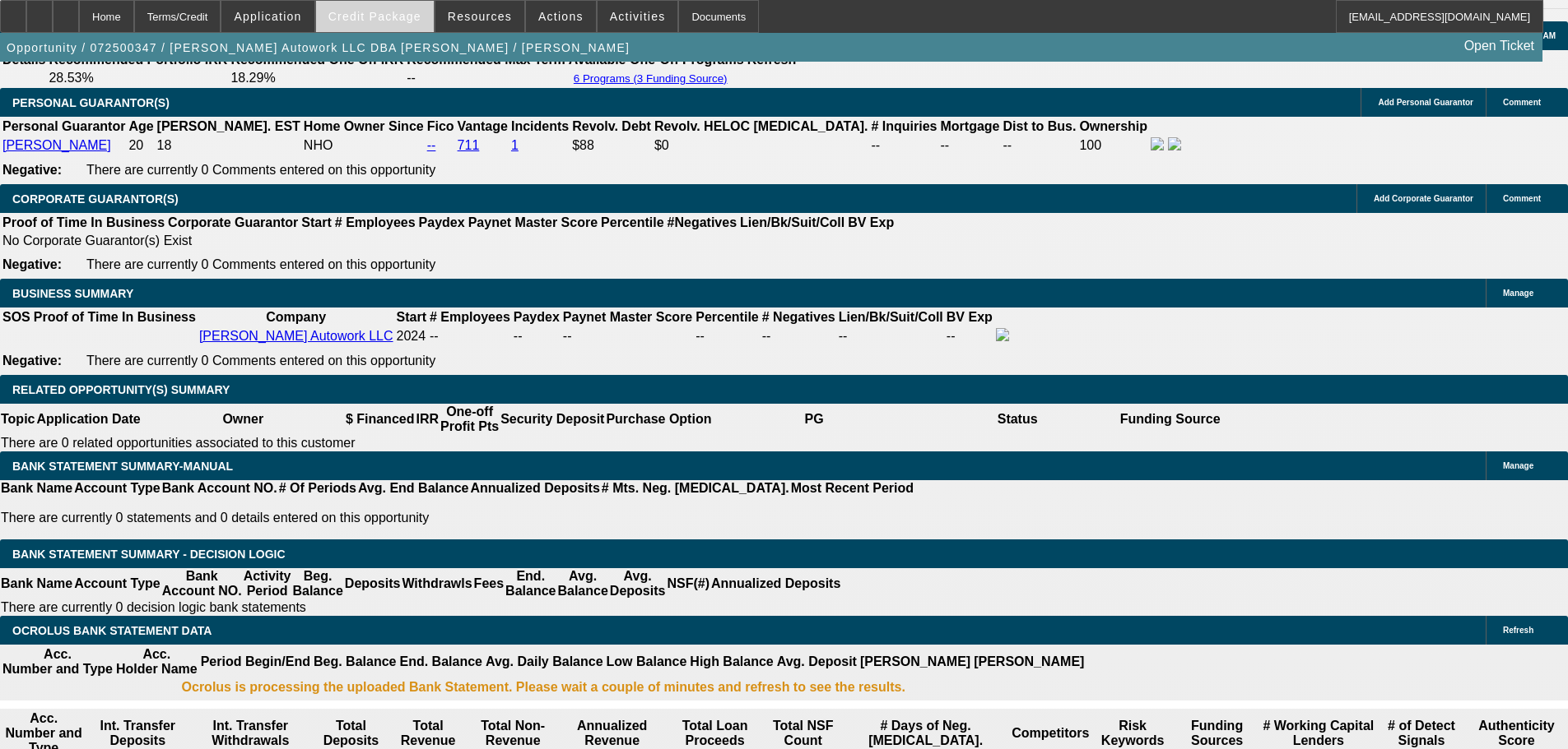
click at [396, 18] on span "Credit Package" at bounding box center [375, 17] width 93 height 13
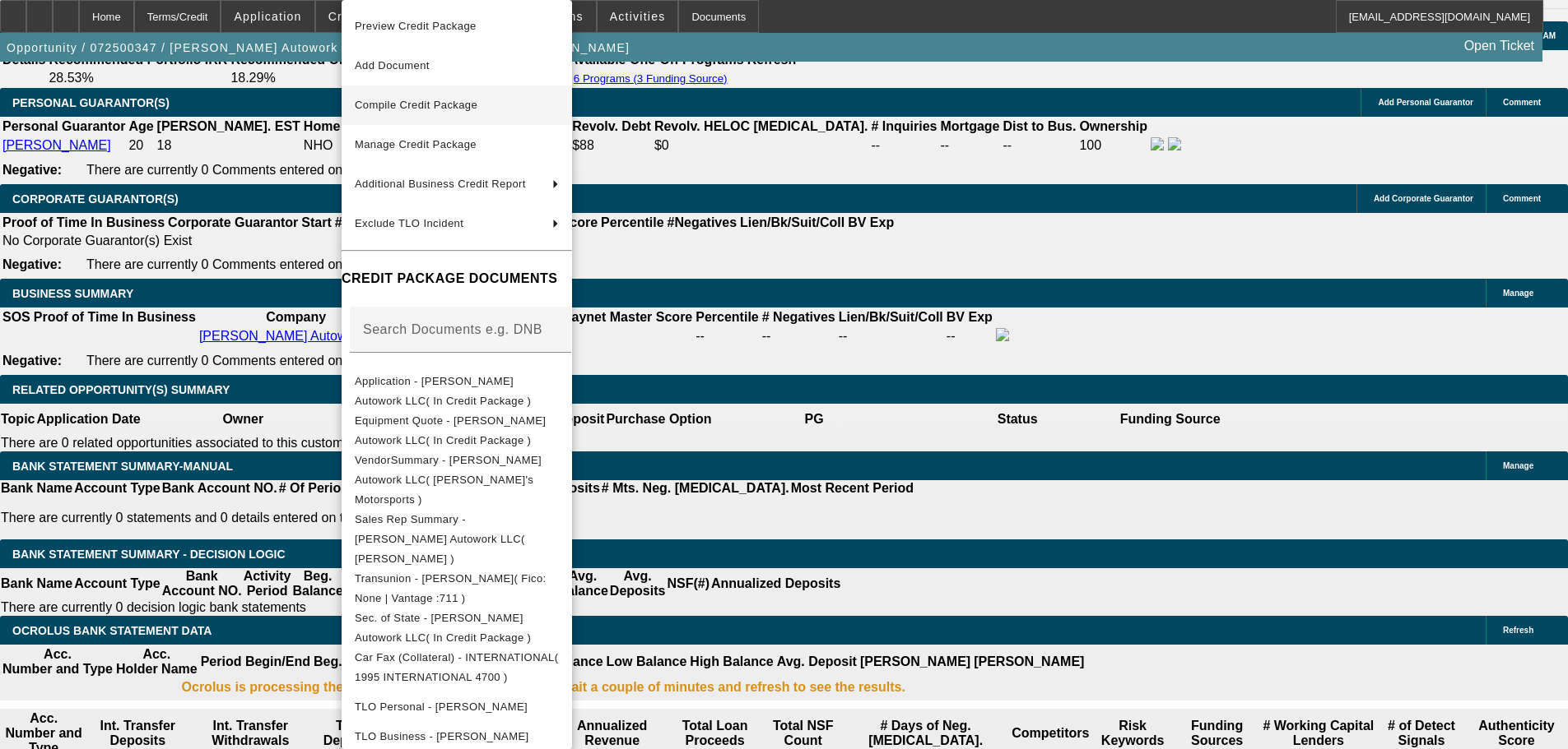
click at [465, 111] on span "Compile Credit Package" at bounding box center [456, 106] width 204 height 20
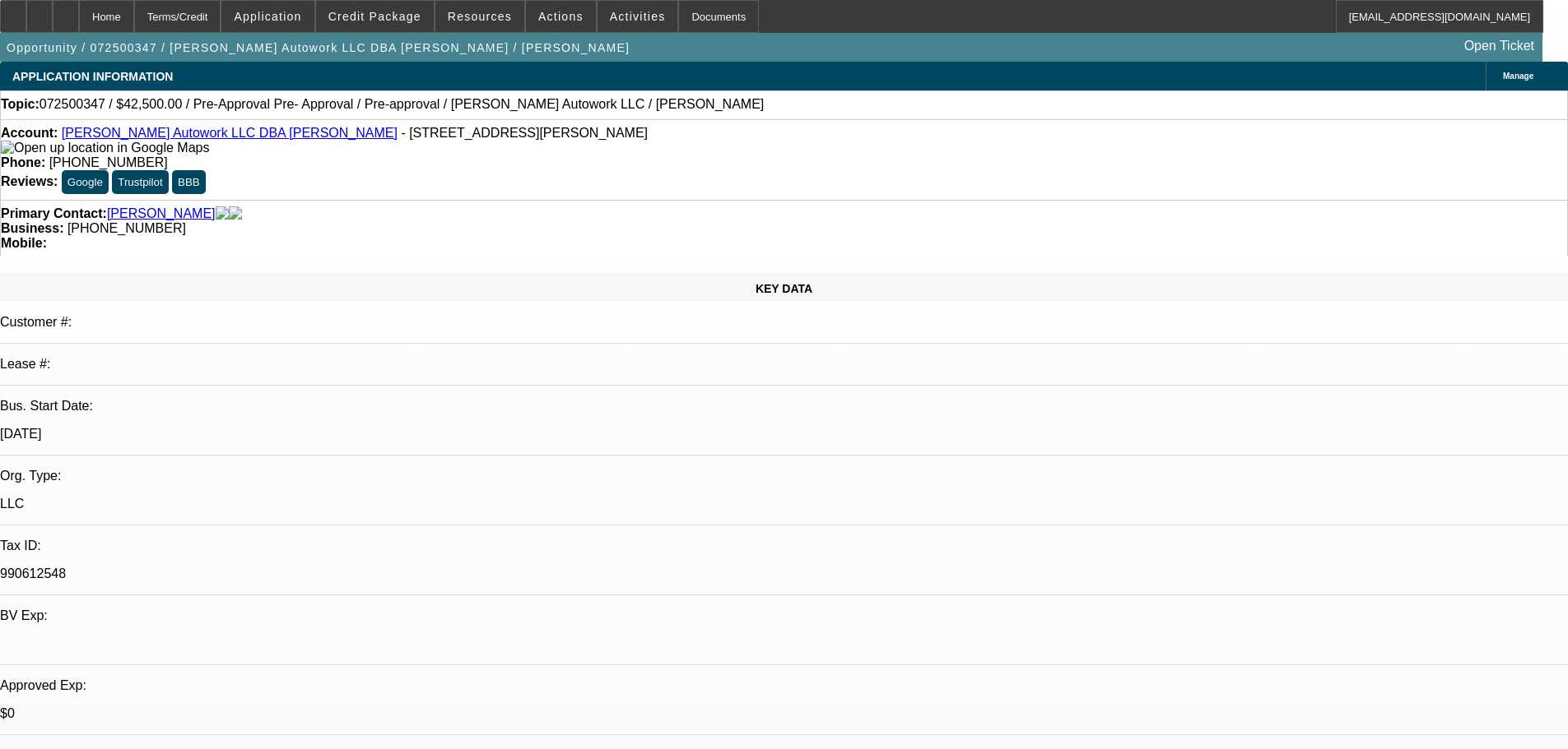
select select "0"
select select "2"
select select "0.1"
select select "4"
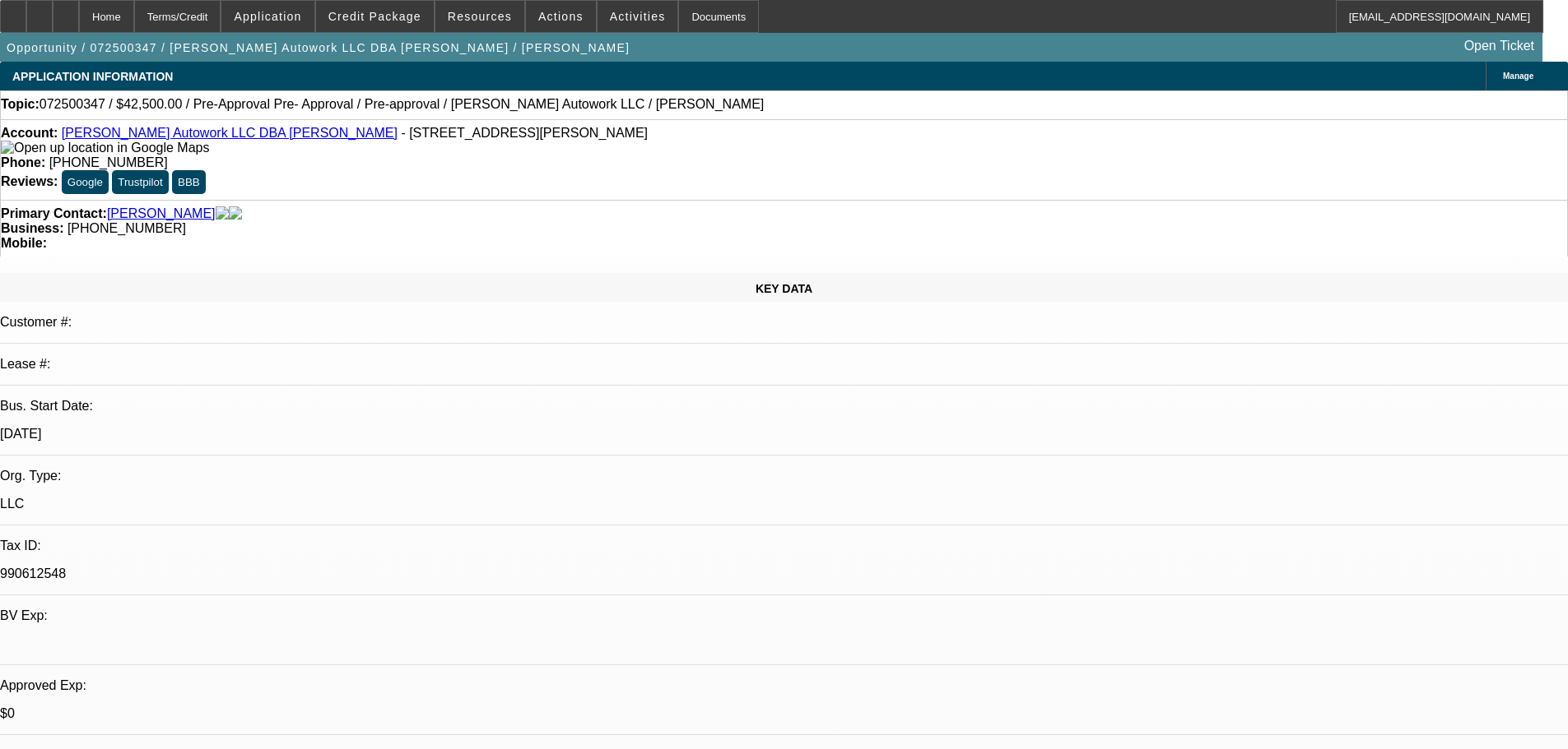
select select "0"
select select "2"
select select "0.1"
select select "4"
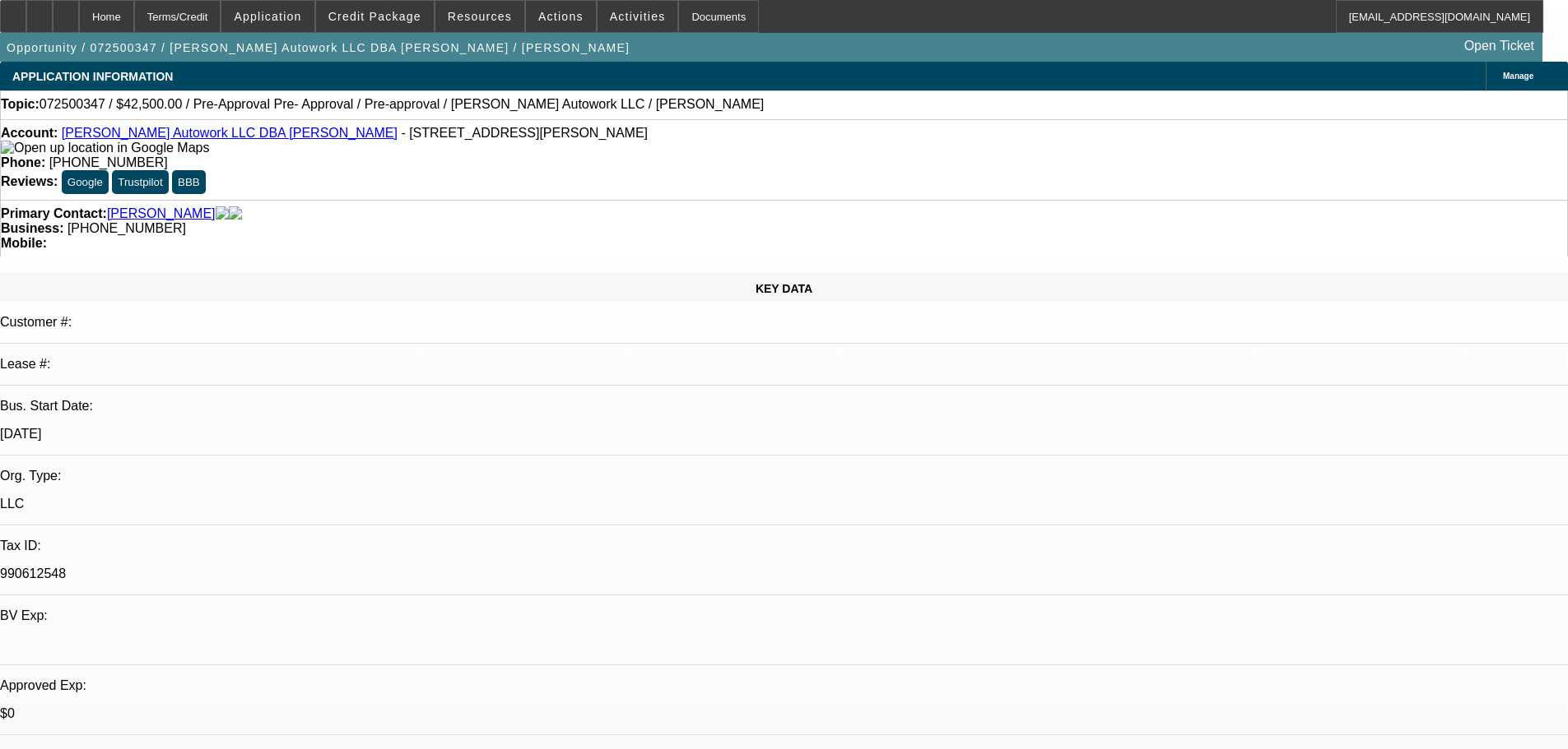
select select "0"
select select "2"
select select "0.1"
select select "4"
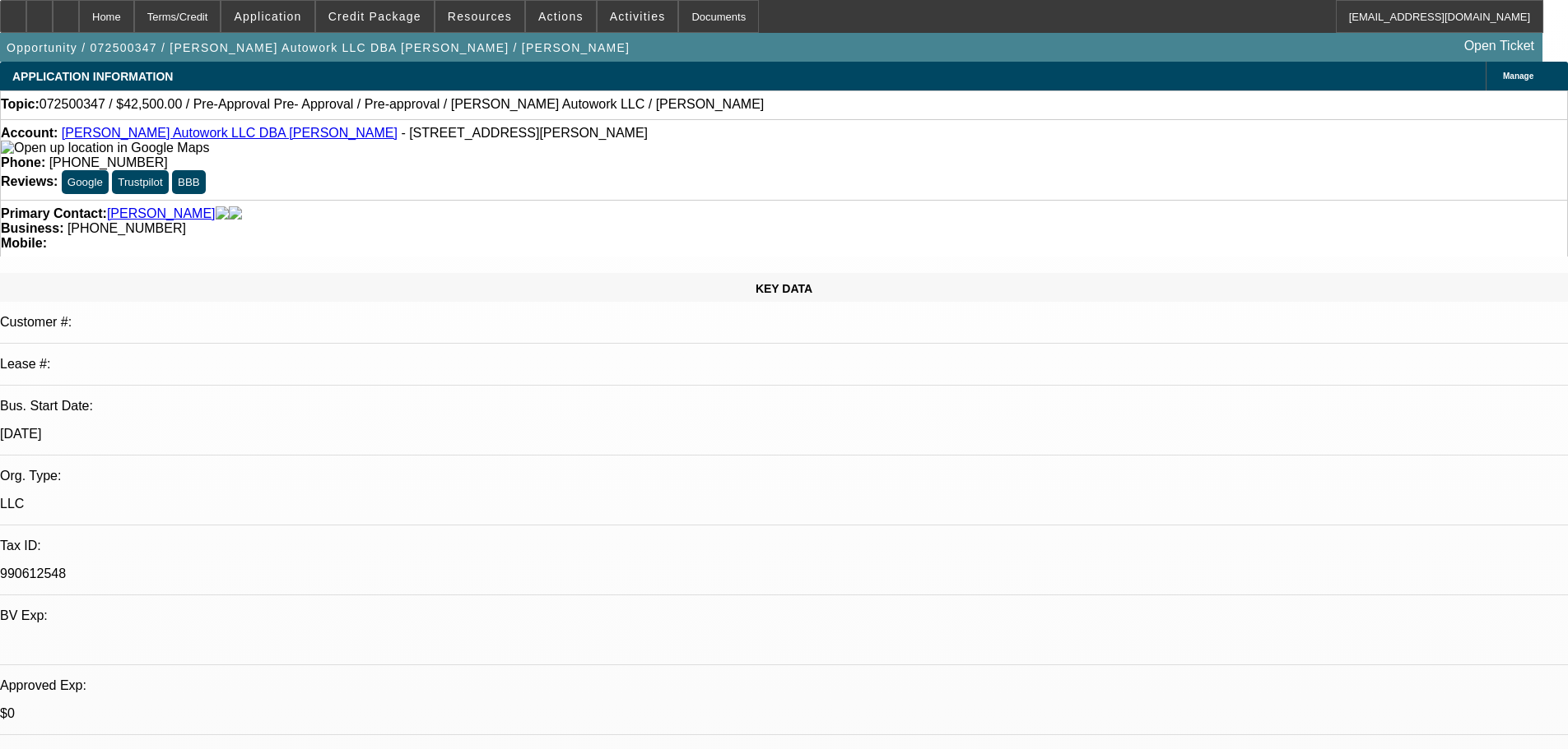
select select "0"
select select "2"
select select "0.1"
select select "4"
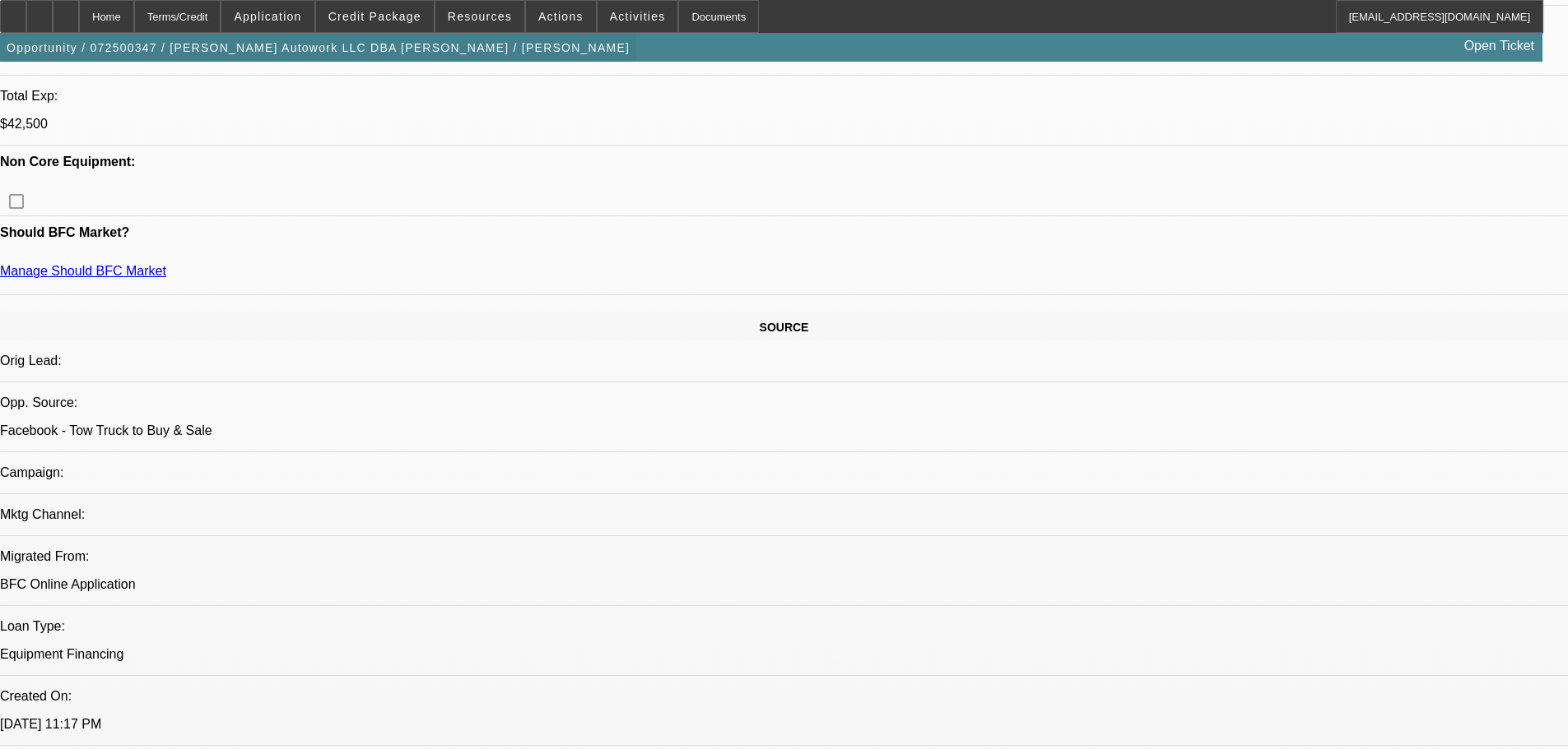
scroll to position [822, 0]
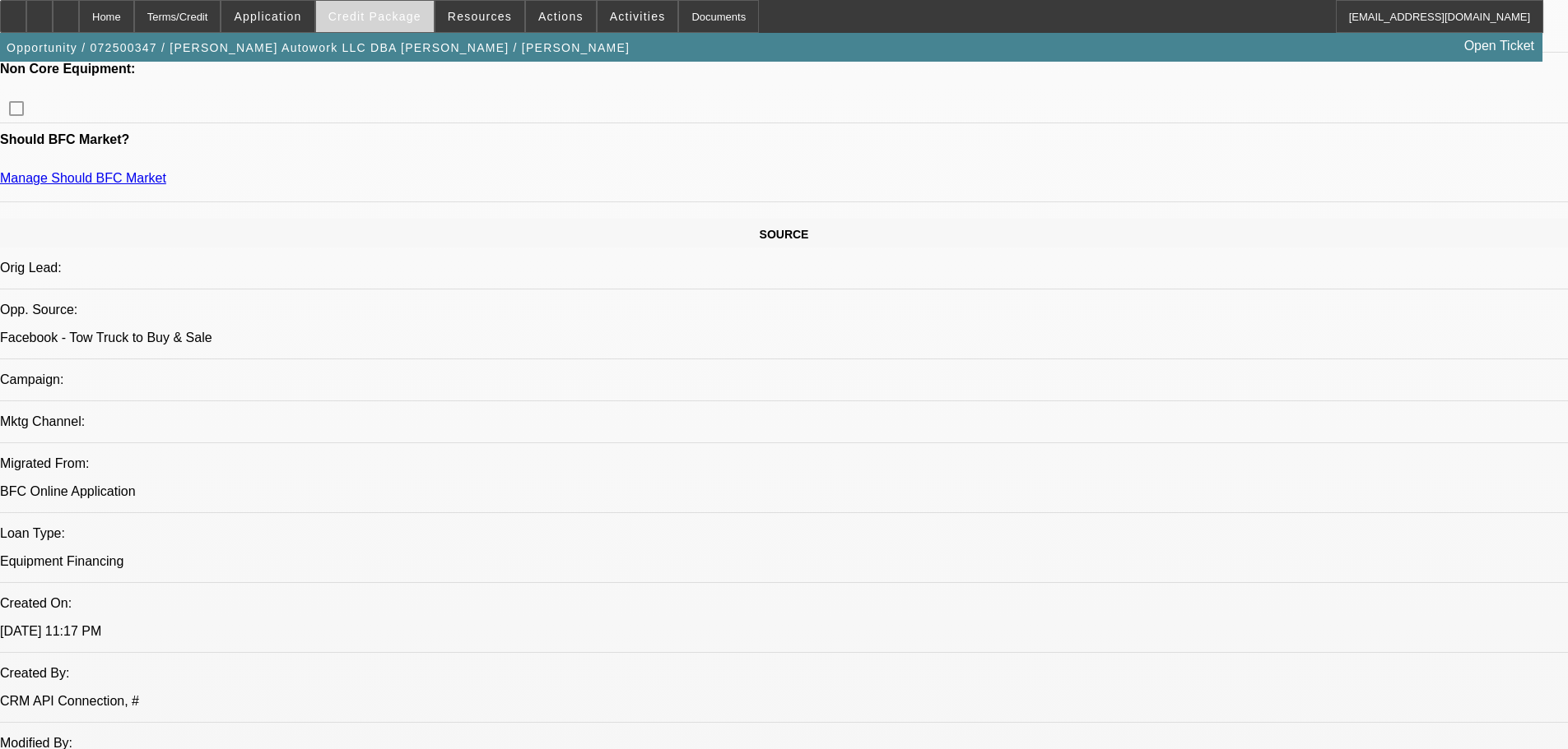
click at [398, 7] on span at bounding box center [375, 16] width 117 height 39
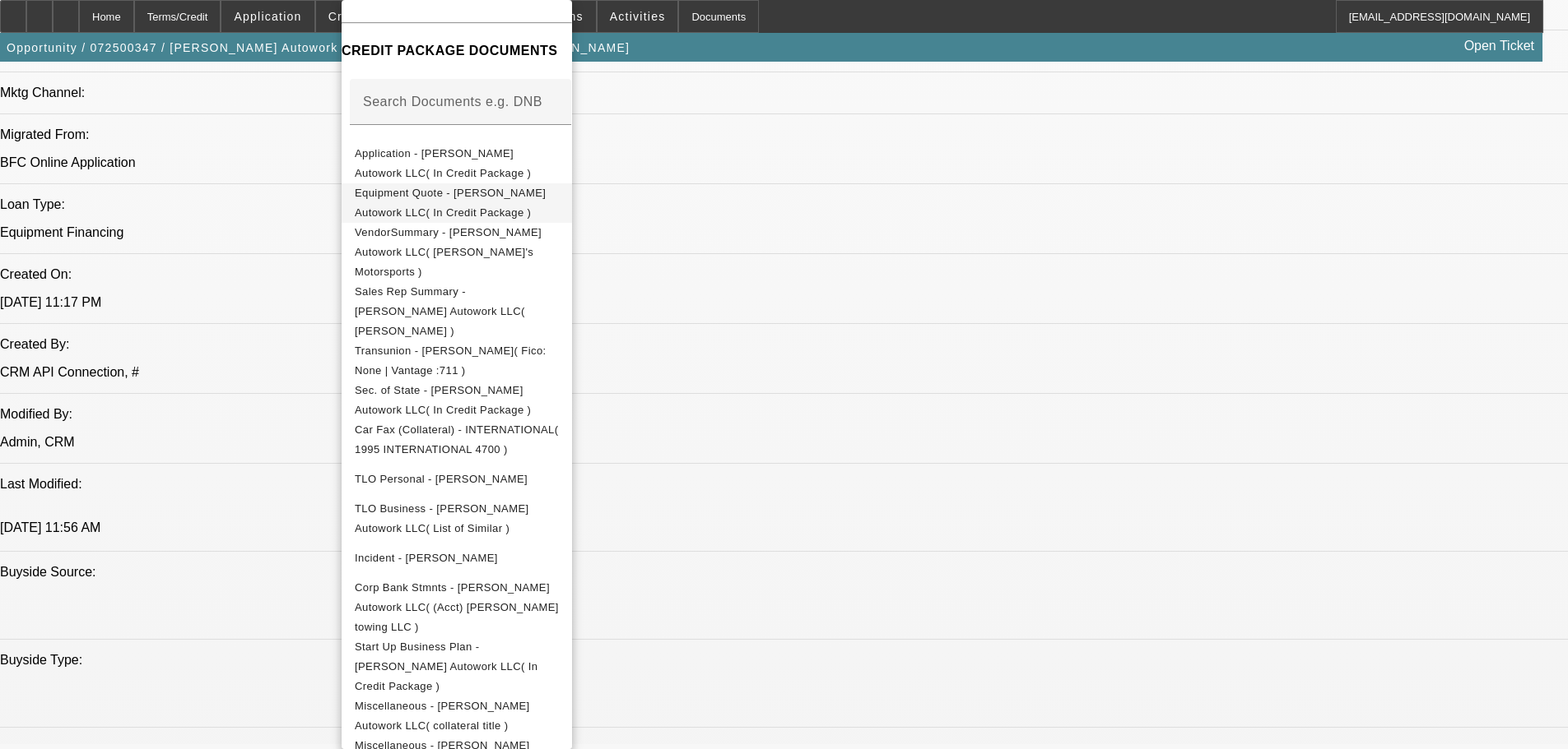
scroll to position [0, 0]
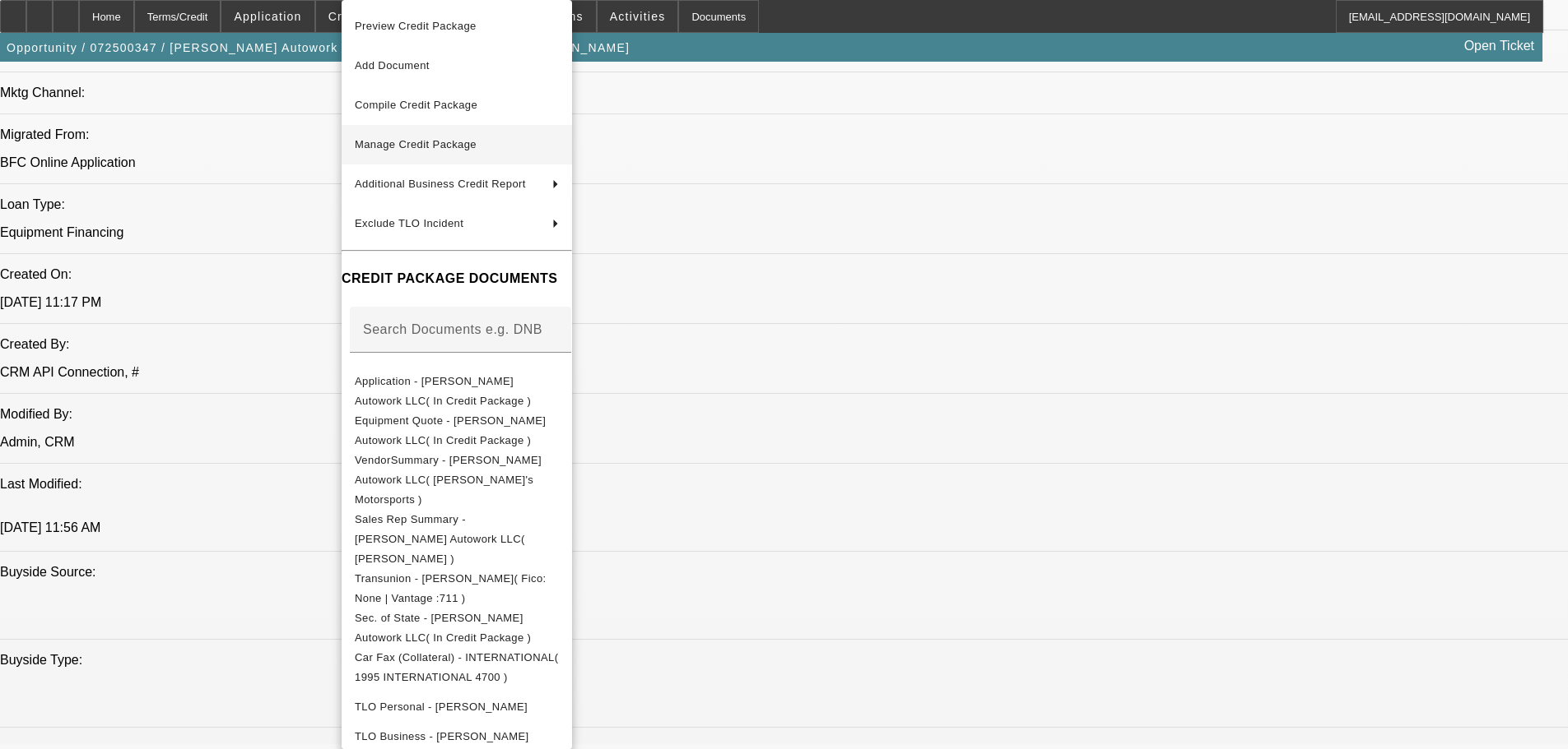
click at [485, 141] on span "Manage Credit Package" at bounding box center [456, 145] width 204 height 20
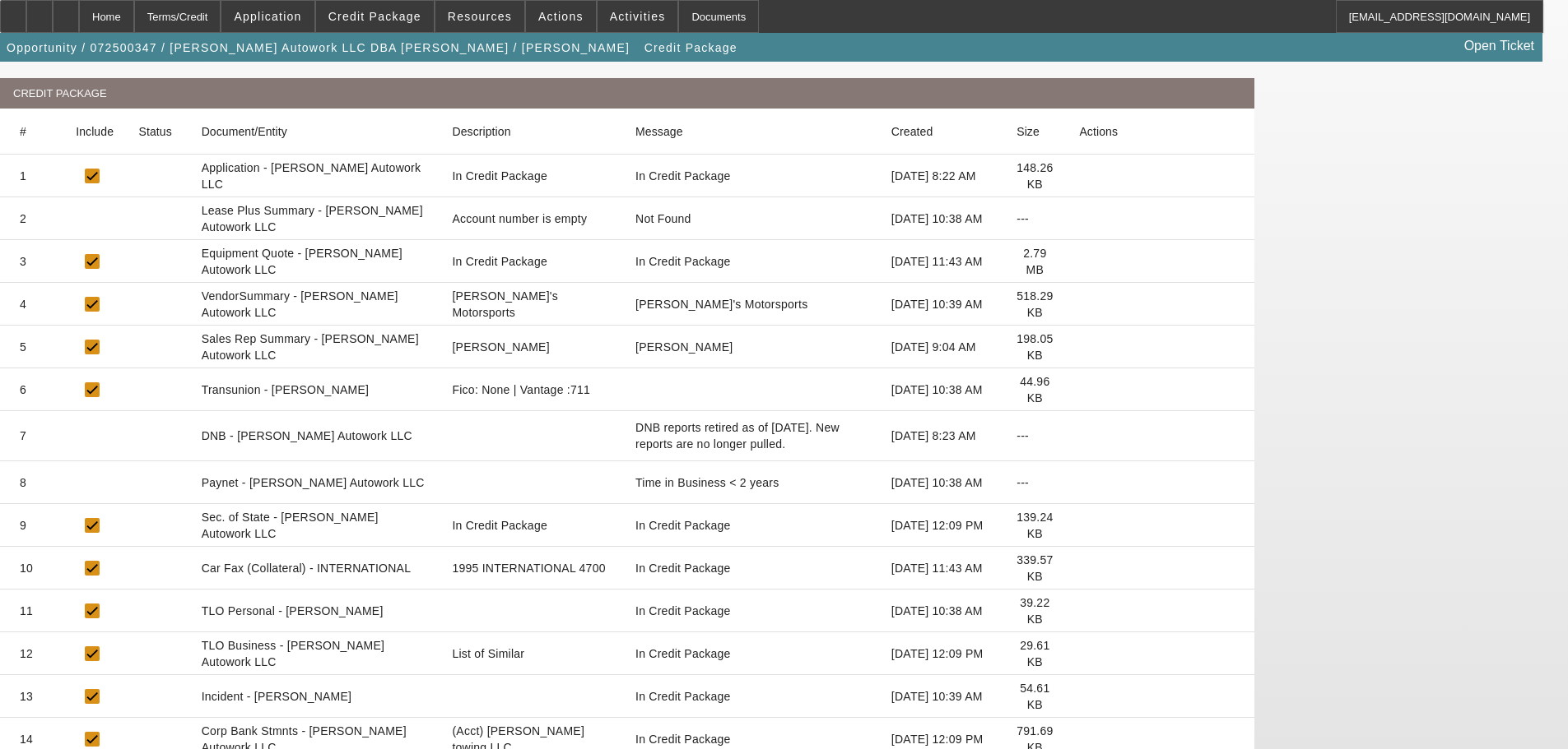
scroll to position [246, 0]
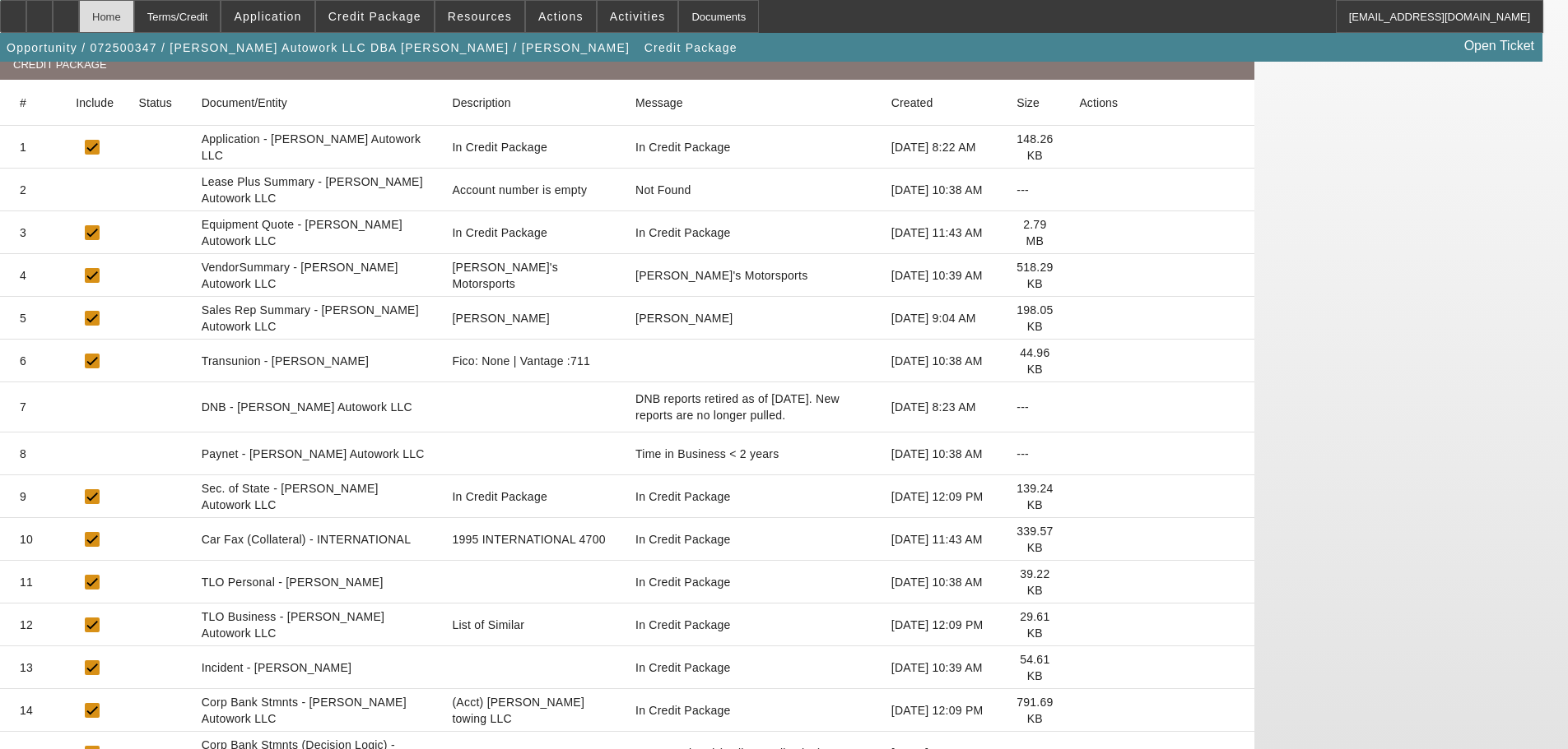
click at [134, 14] on div "Home" at bounding box center [107, 17] width 55 height 33
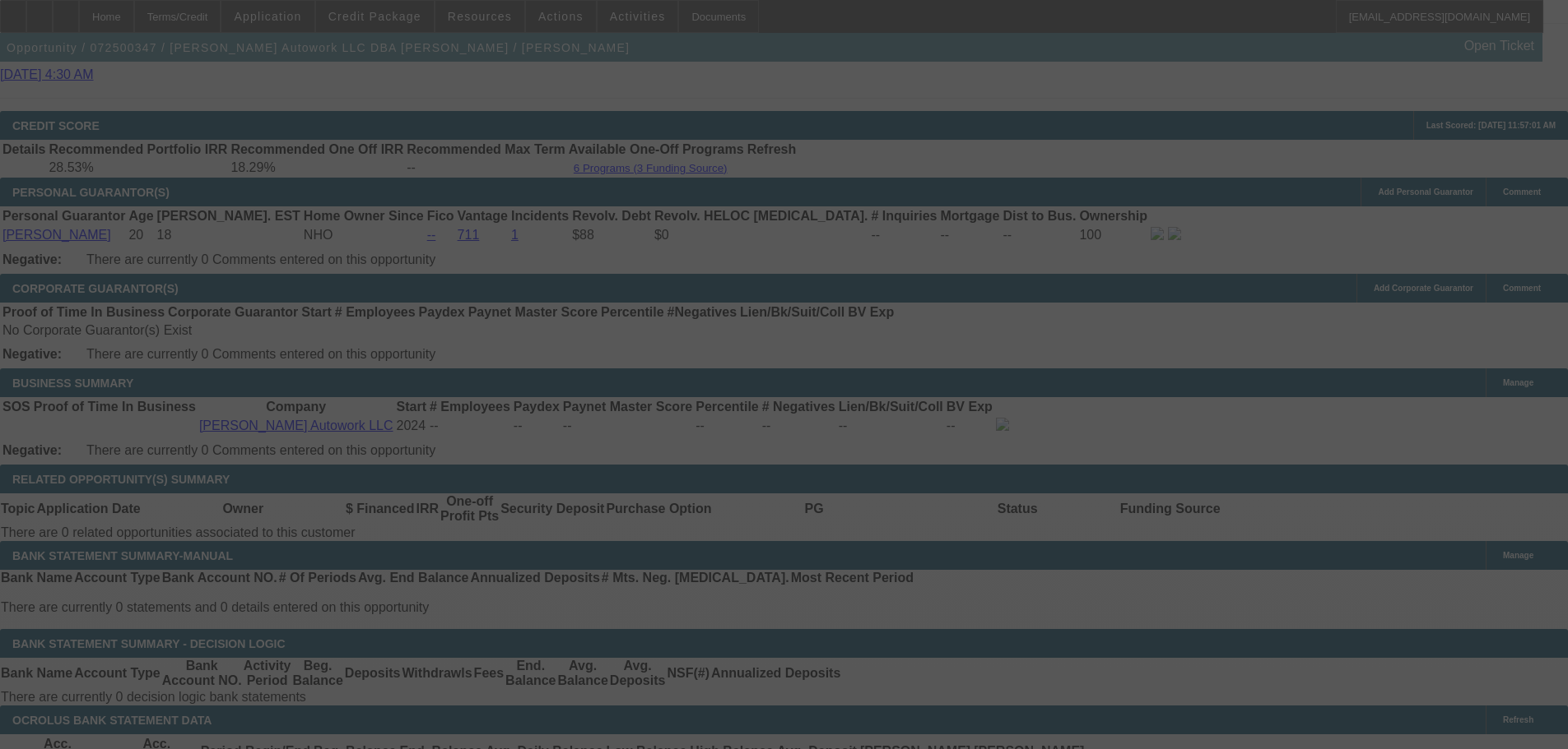
scroll to position [2468, 0]
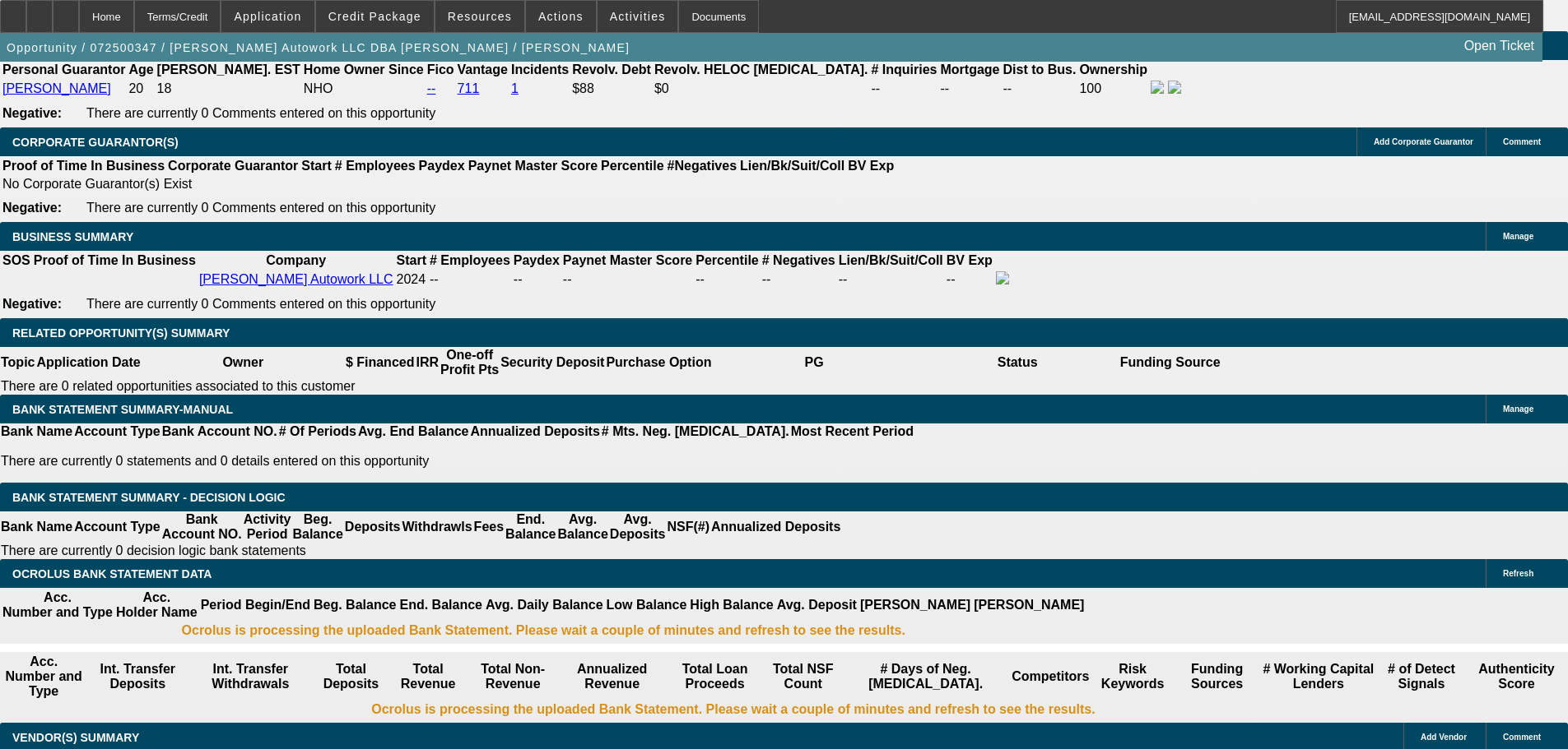
select select "0"
select select "2"
select select "0.1"
select select "4"
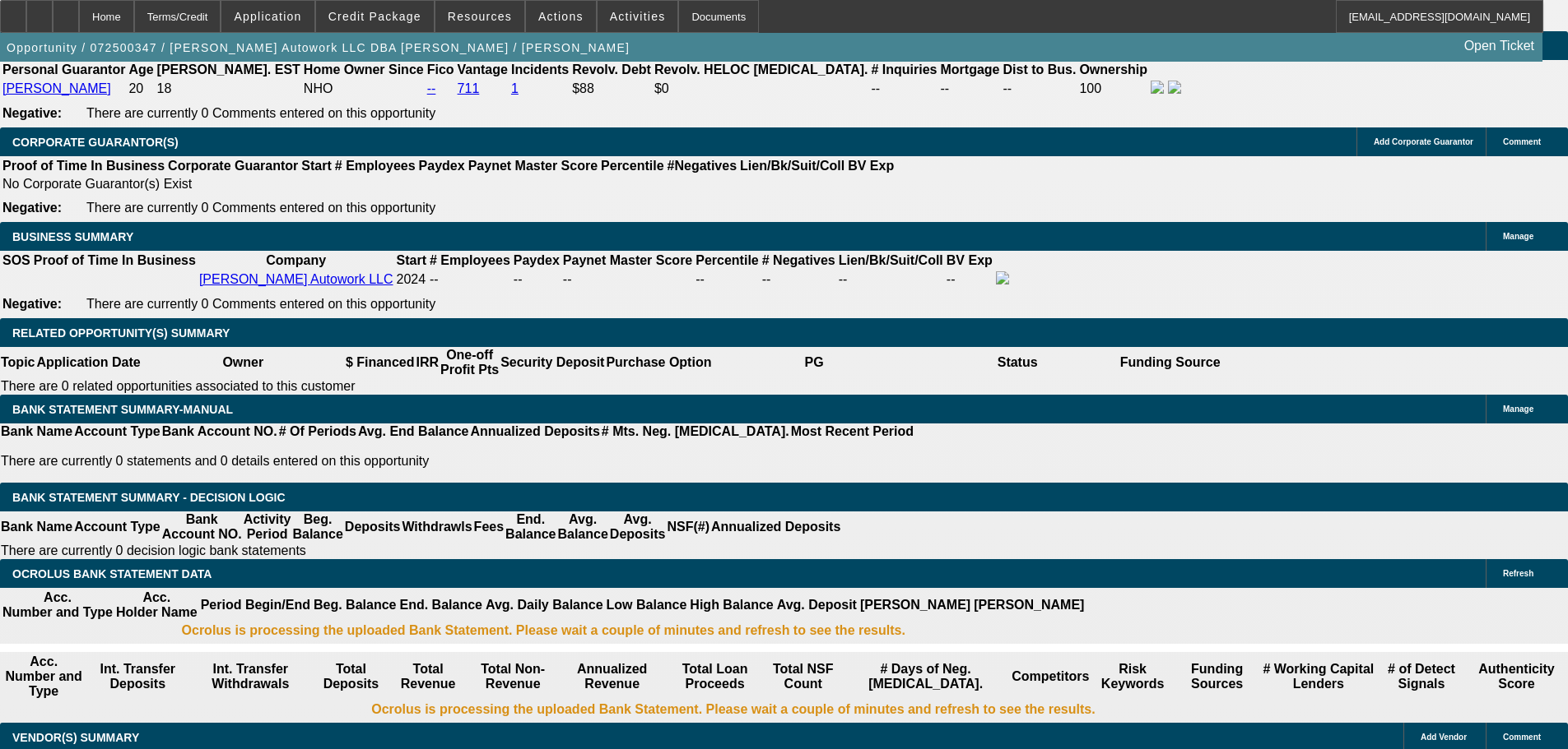
select select "0"
select select "2"
select select "0.1"
select select "4"
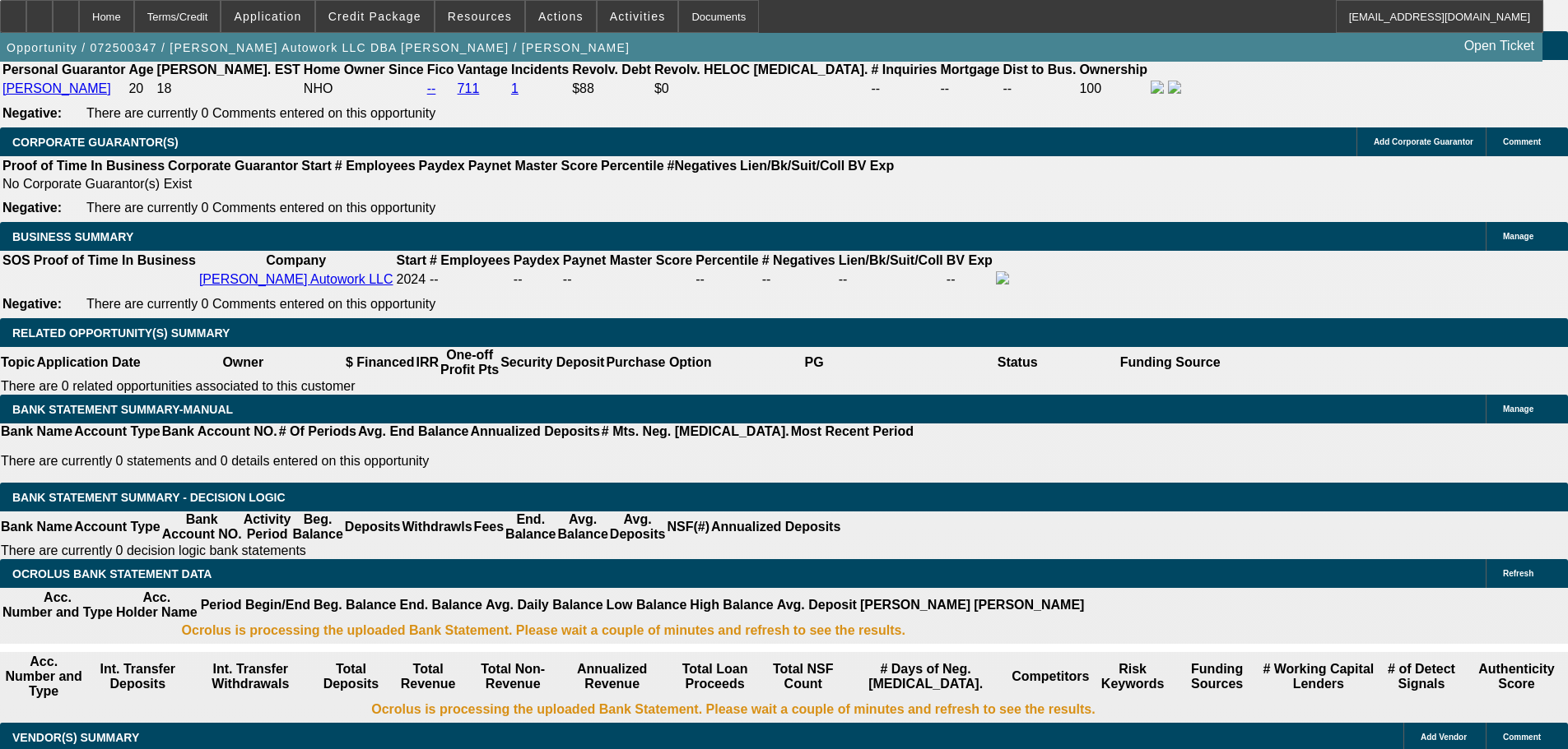
select select "0"
select select "2"
select select "0.1"
select select "4"
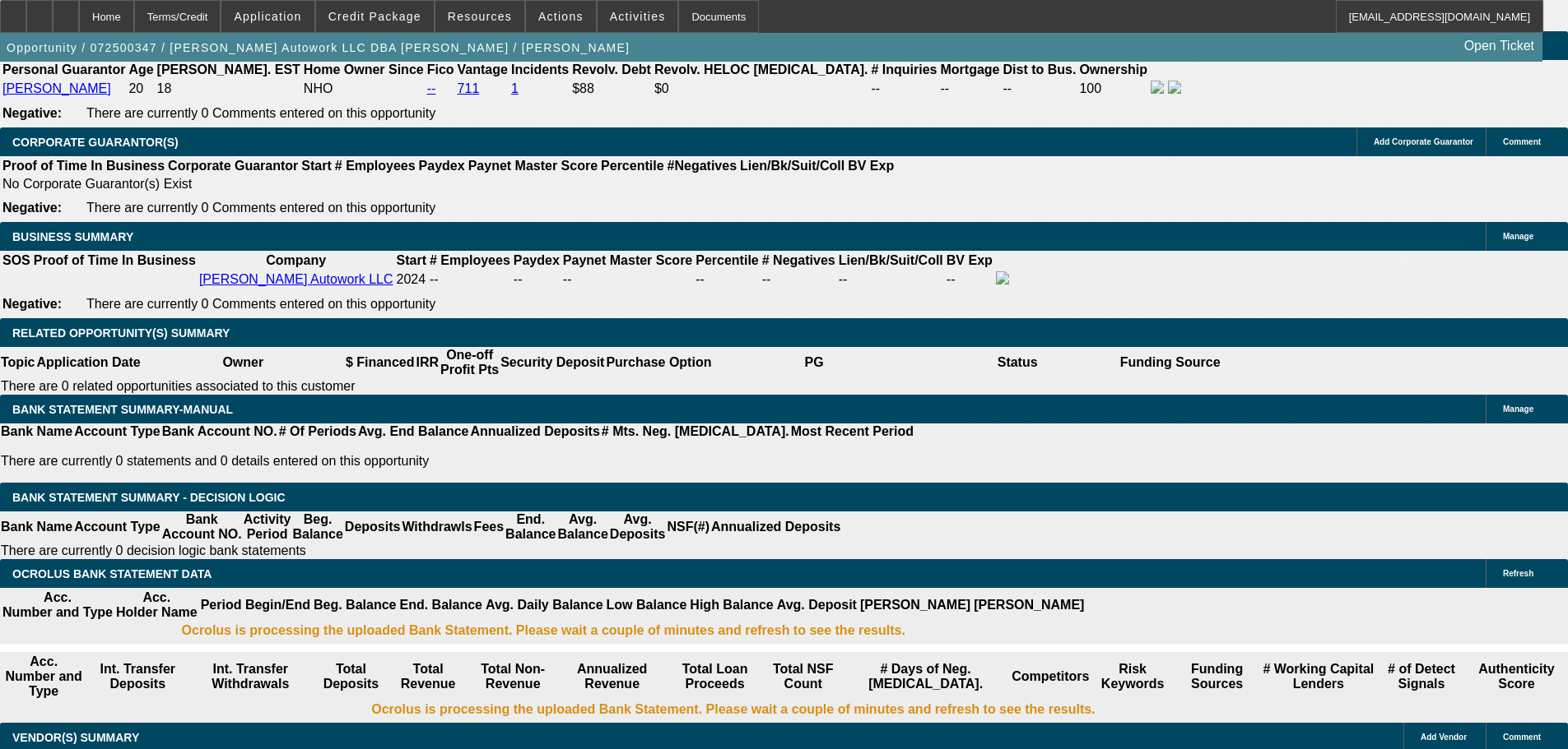
select select "0"
select select "2"
select select "0.1"
select select "4"
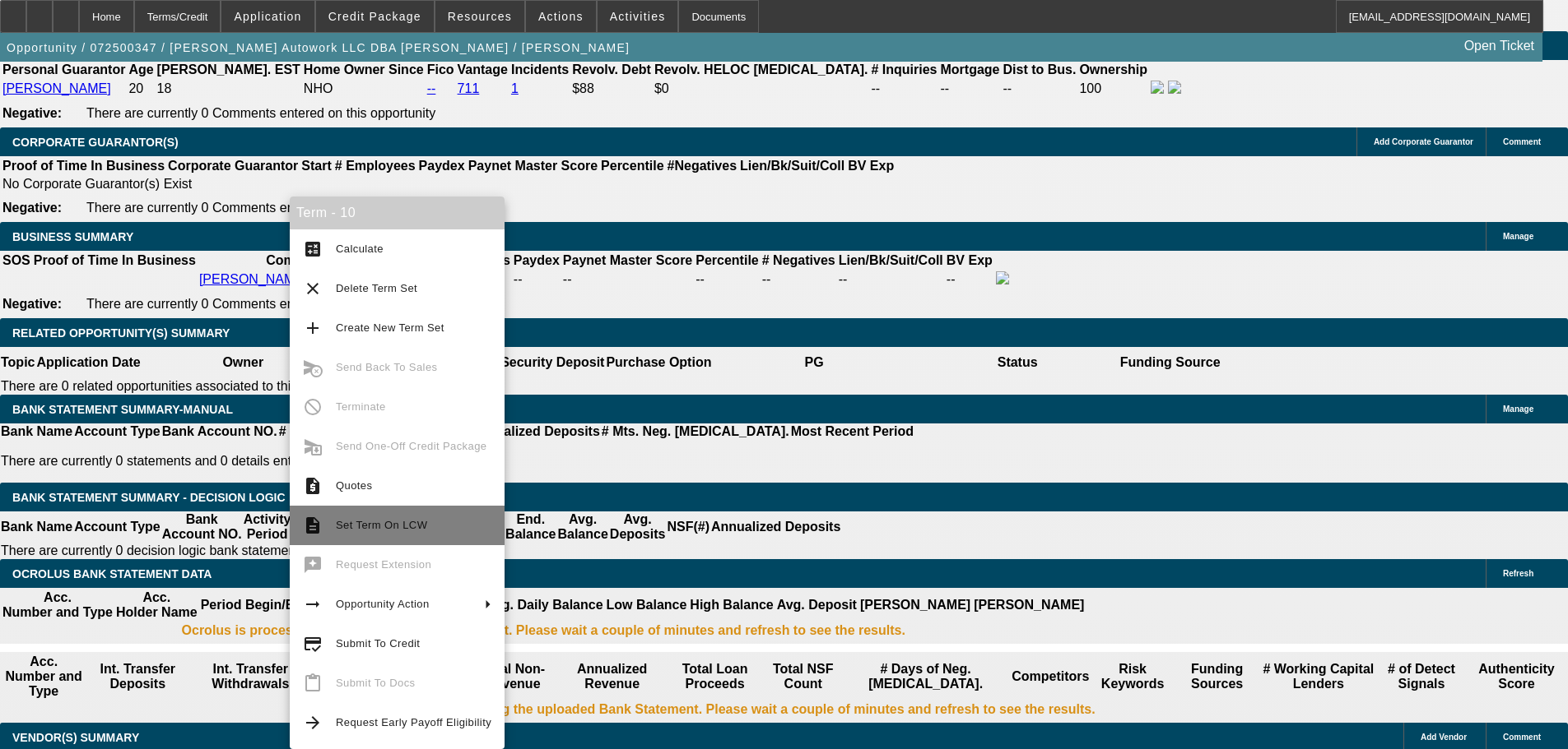
click at [436, 520] on span "Set Term On LCW" at bounding box center [413, 526] width 156 height 20
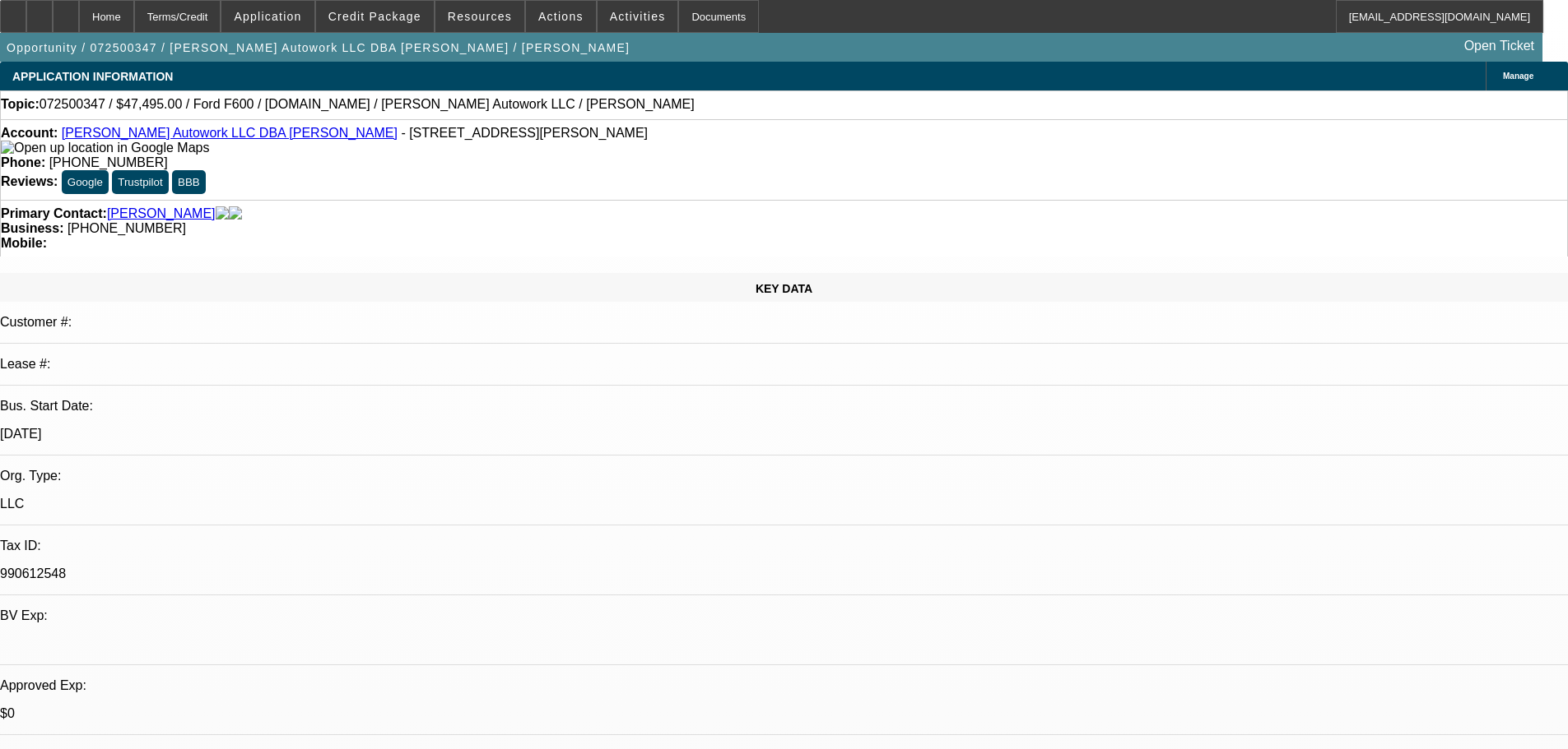
select select "0"
select select "2"
select select "0.1"
select select "4"
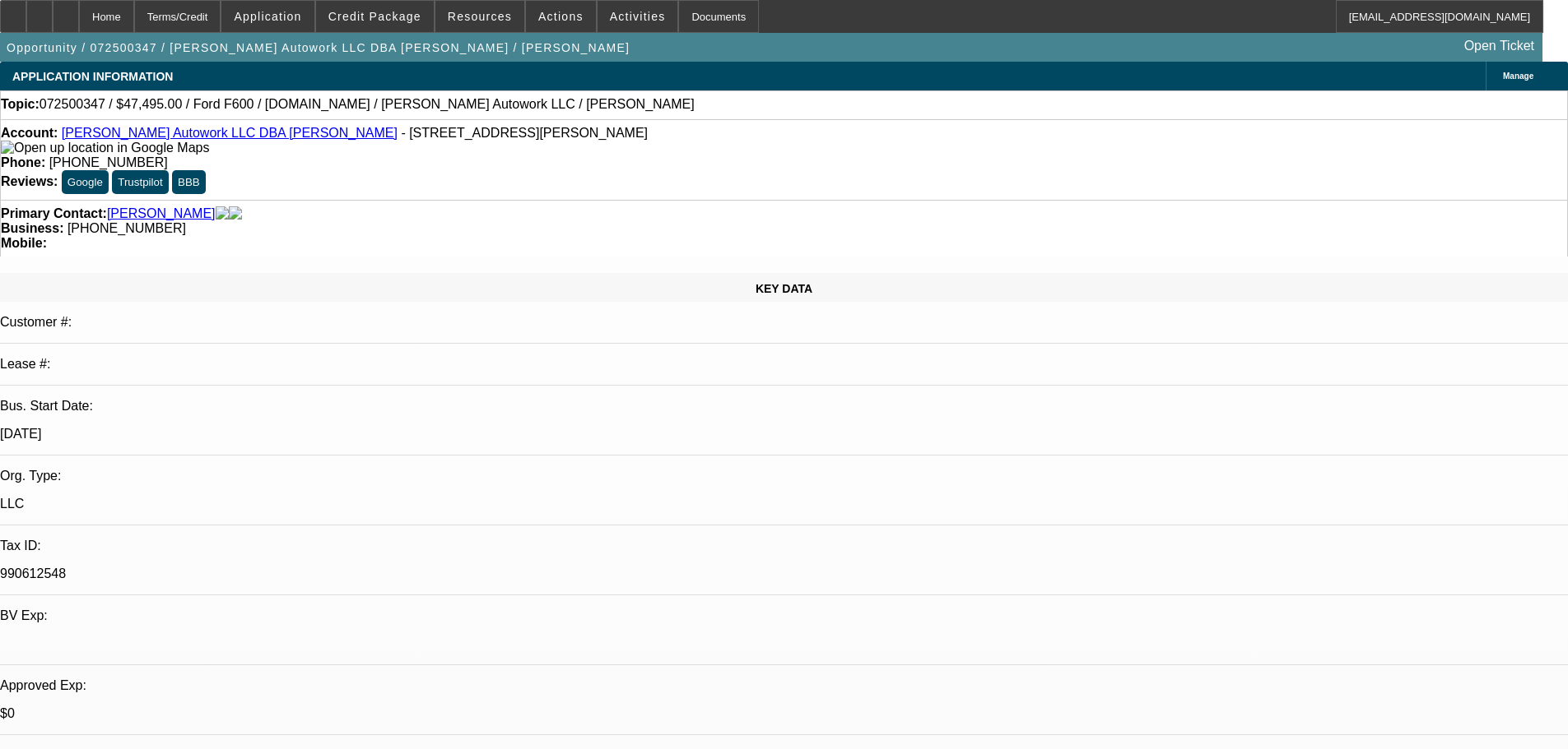
select select "0"
select select "2"
select select "0.1"
select select "4"
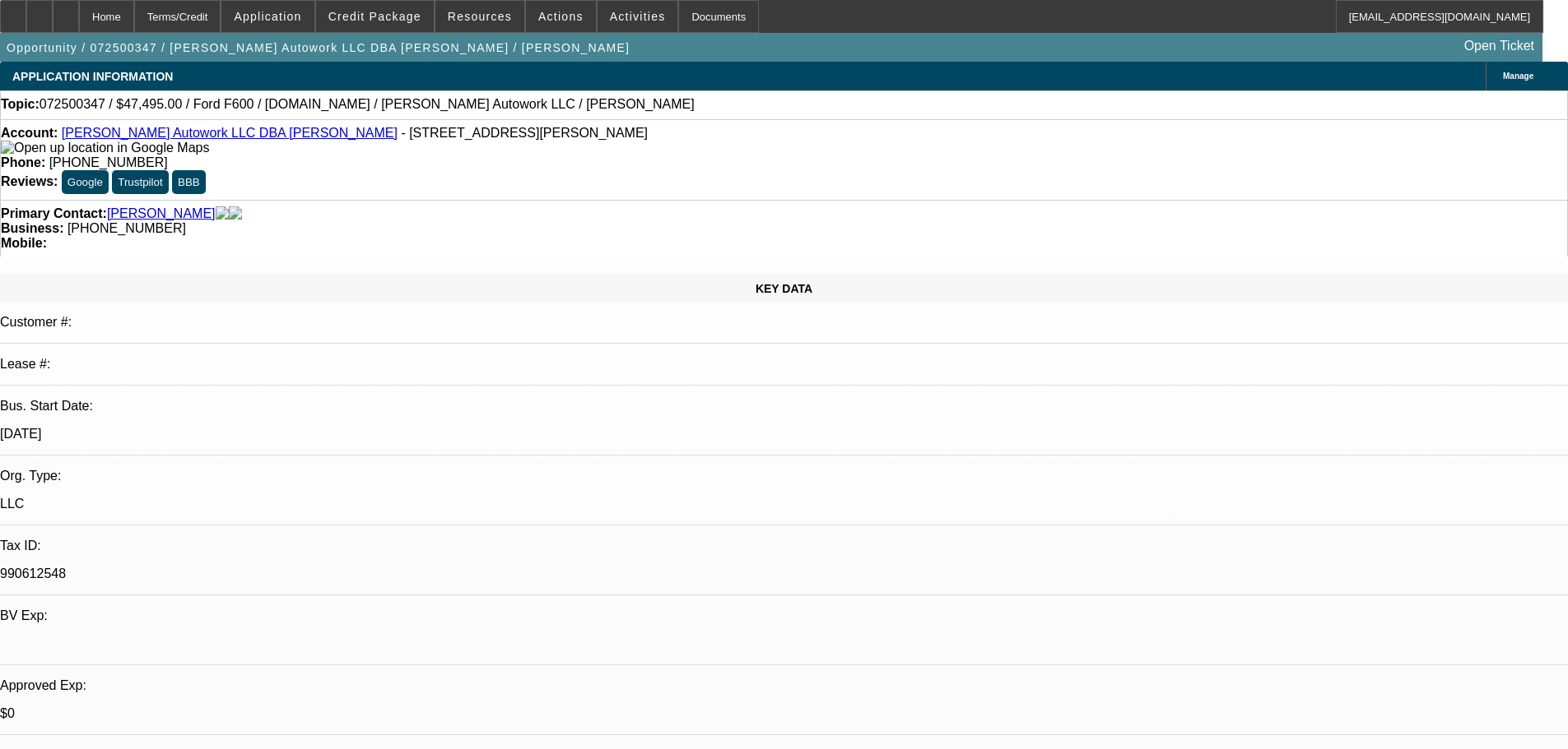
select select "0"
select select "2"
select select "0.1"
select select "4"
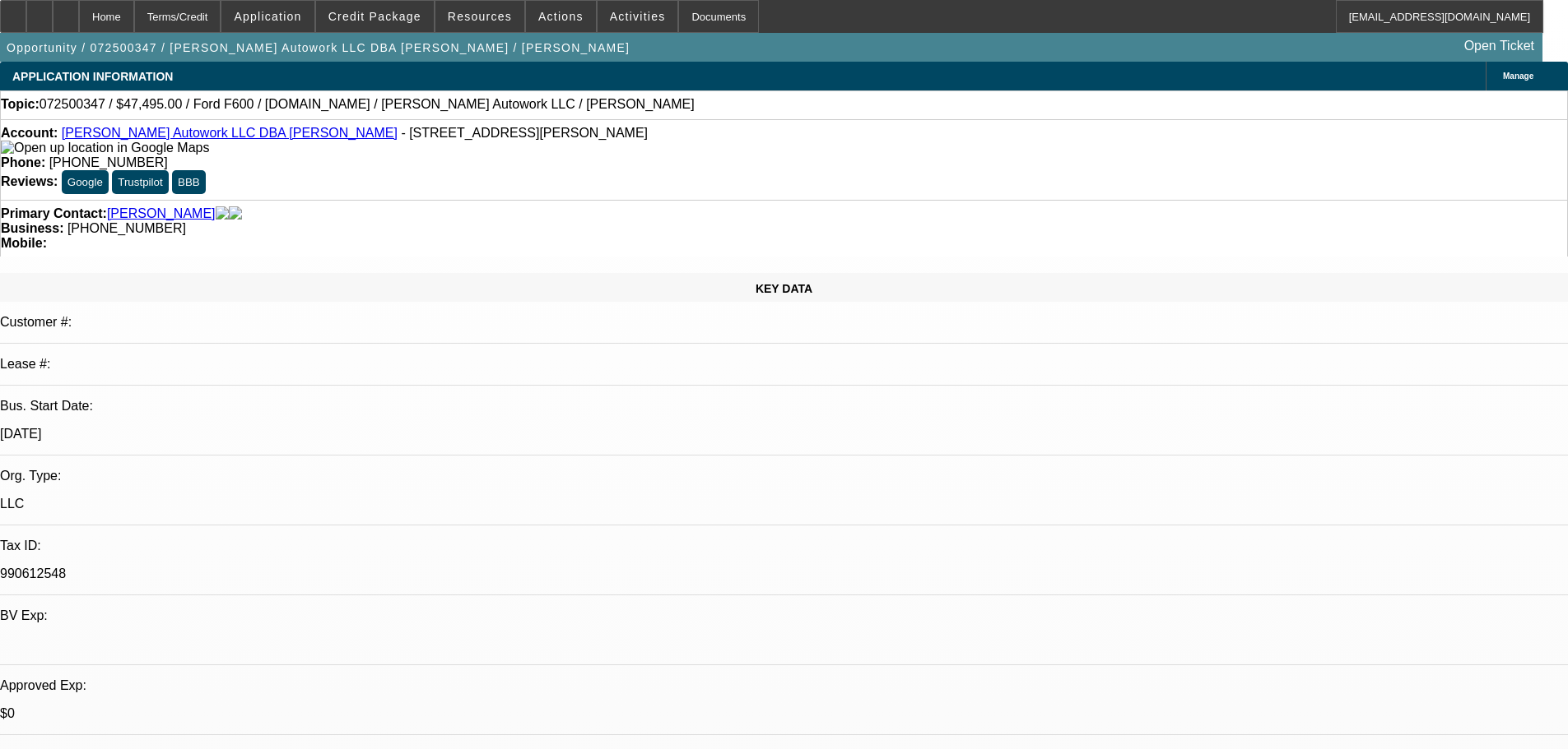
select select "0"
select select "2"
select select "0.1"
select select "4"
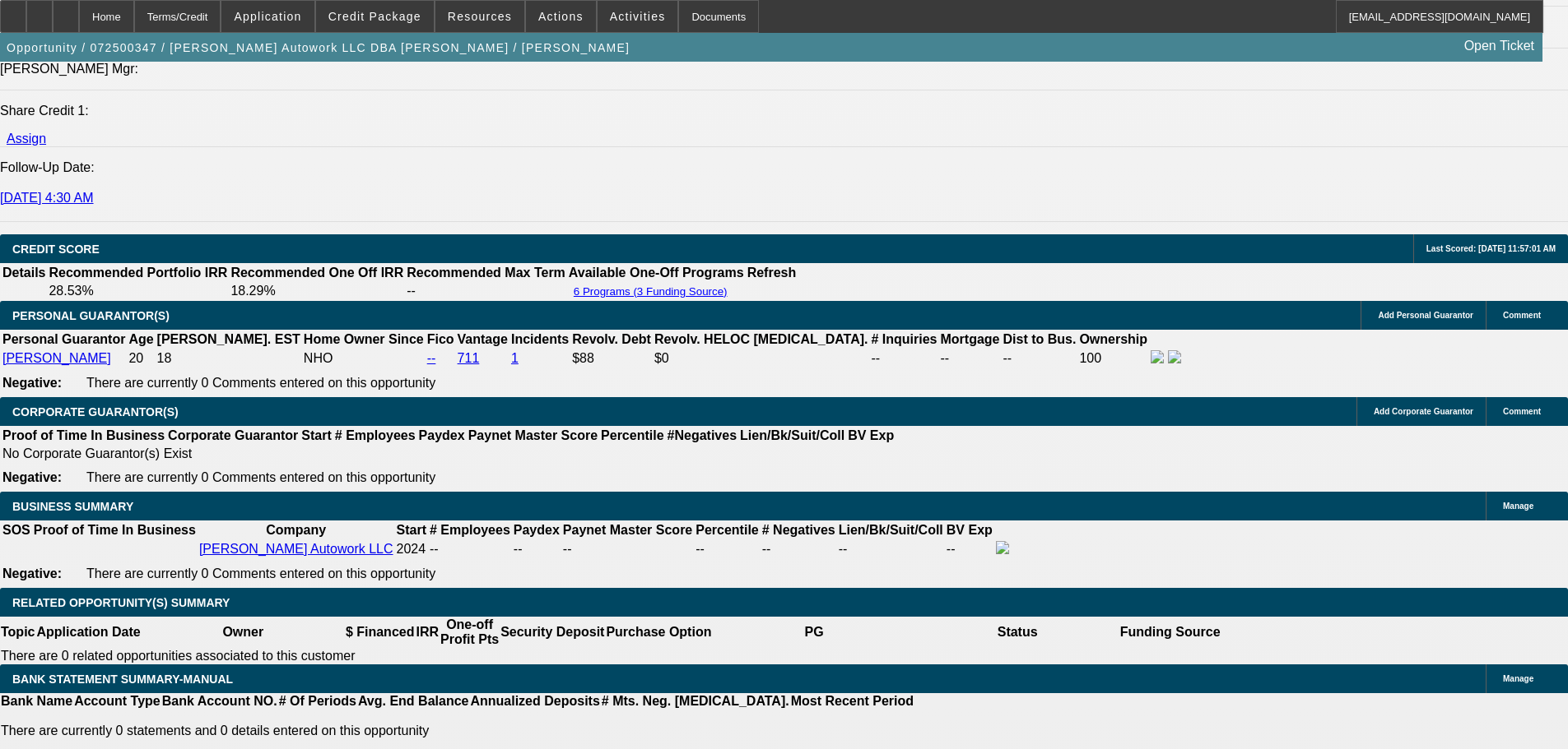
scroll to position [2468, 0]
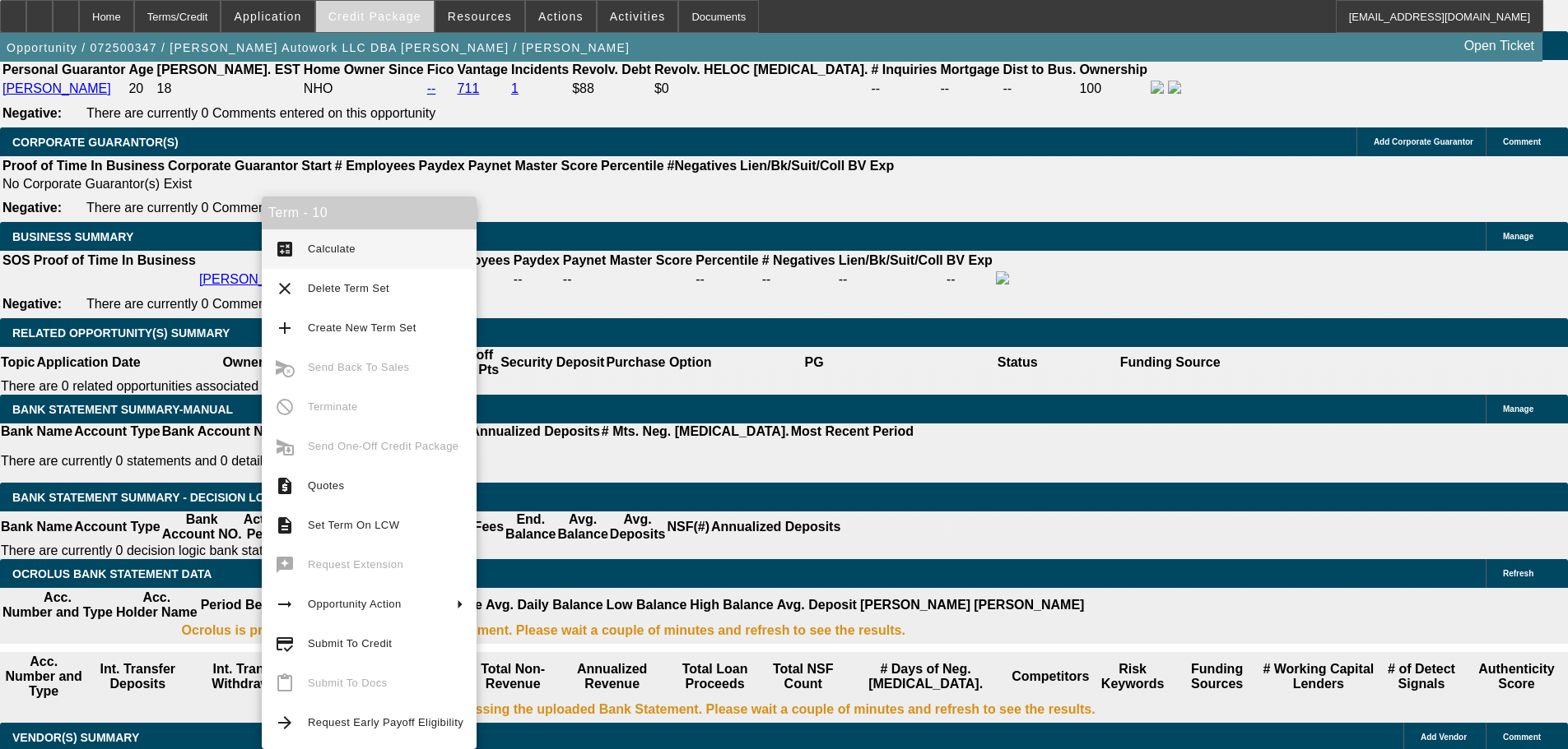
click at [396, 16] on span "Credit Package" at bounding box center [375, 17] width 93 height 13
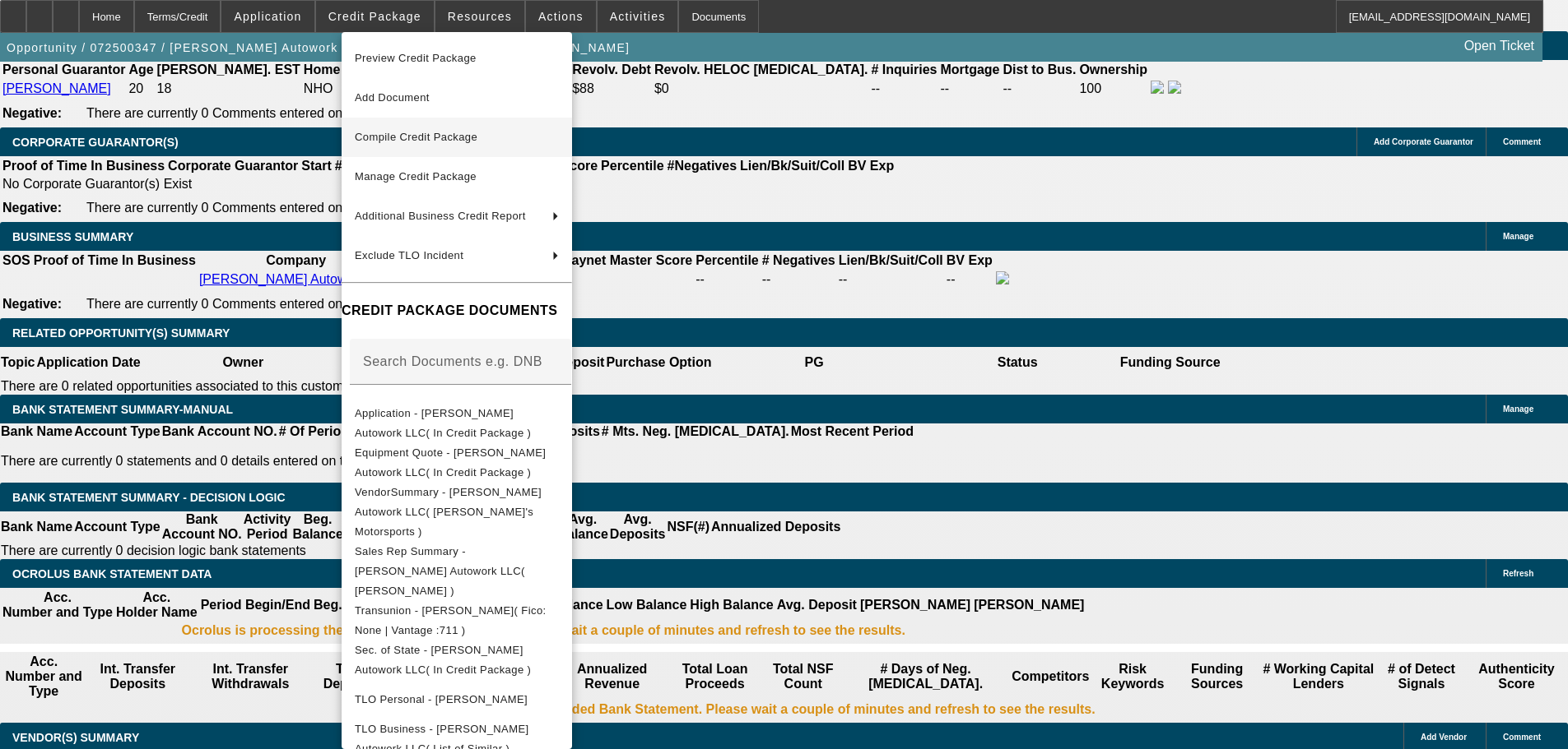
click at [486, 141] on span "Compile Credit Package" at bounding box center [456, 137] width 204 height 20
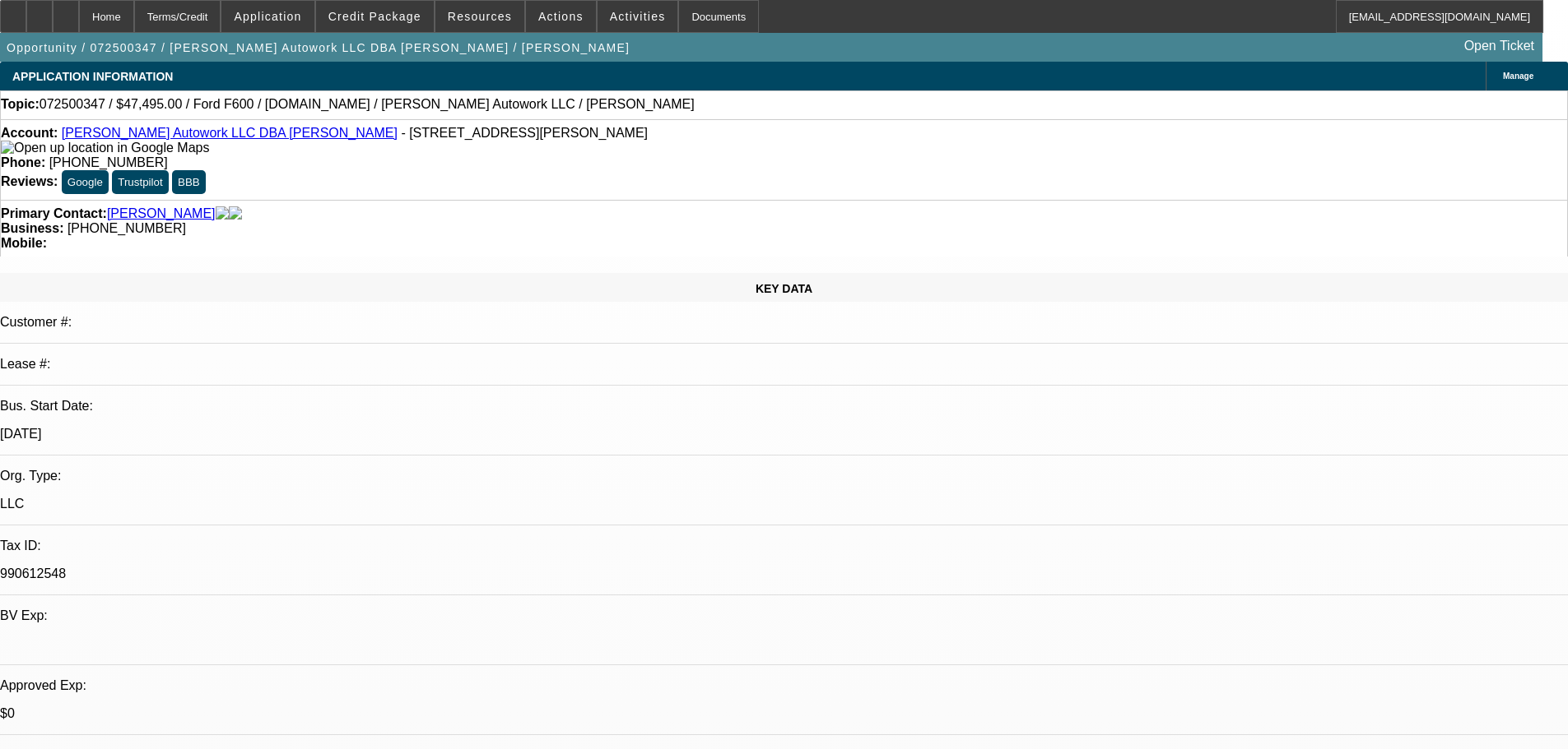
select select "0"
select select "2"
select select "0.1"
select select "4"
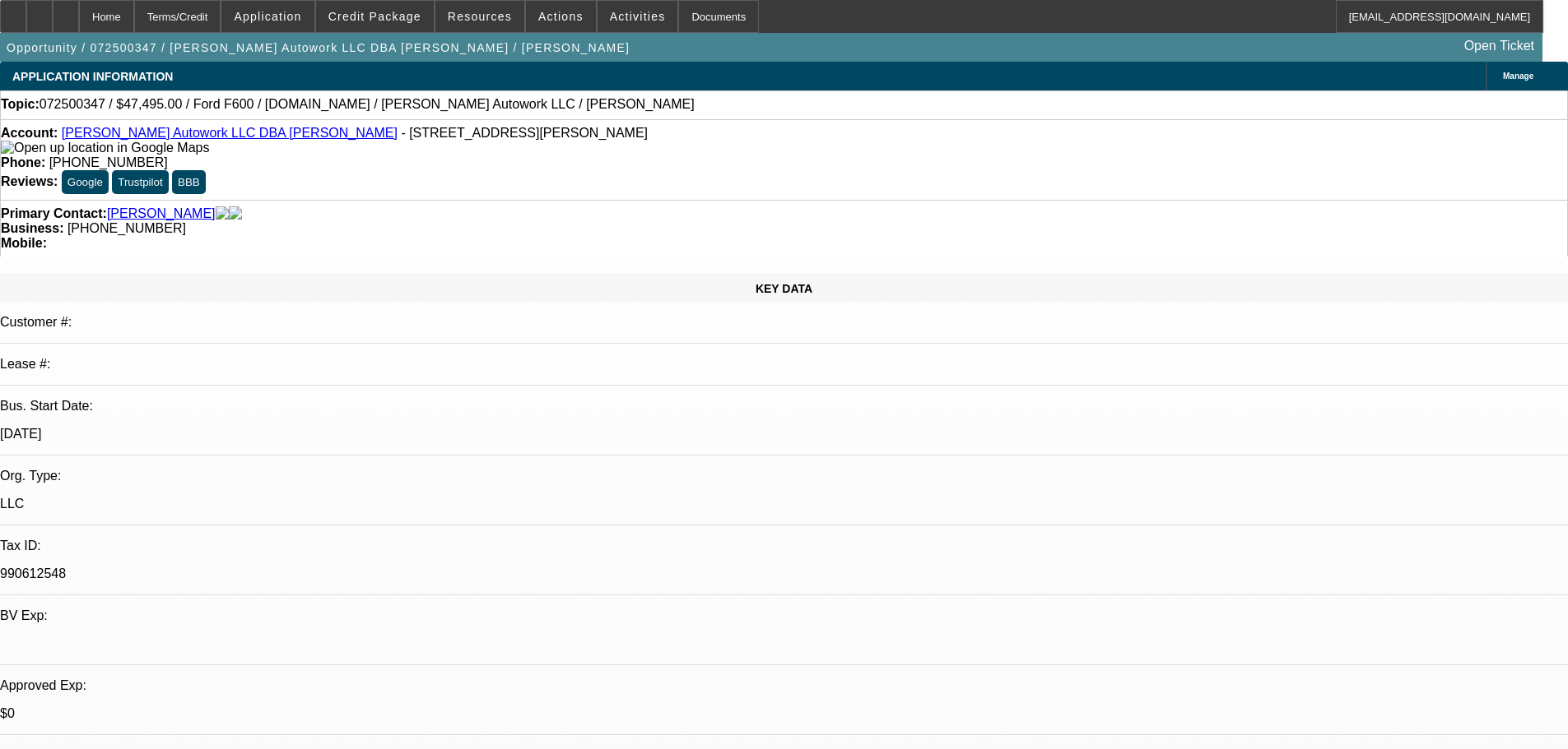
select select "0"
select select "2"
select select "0.1"
select select "4"
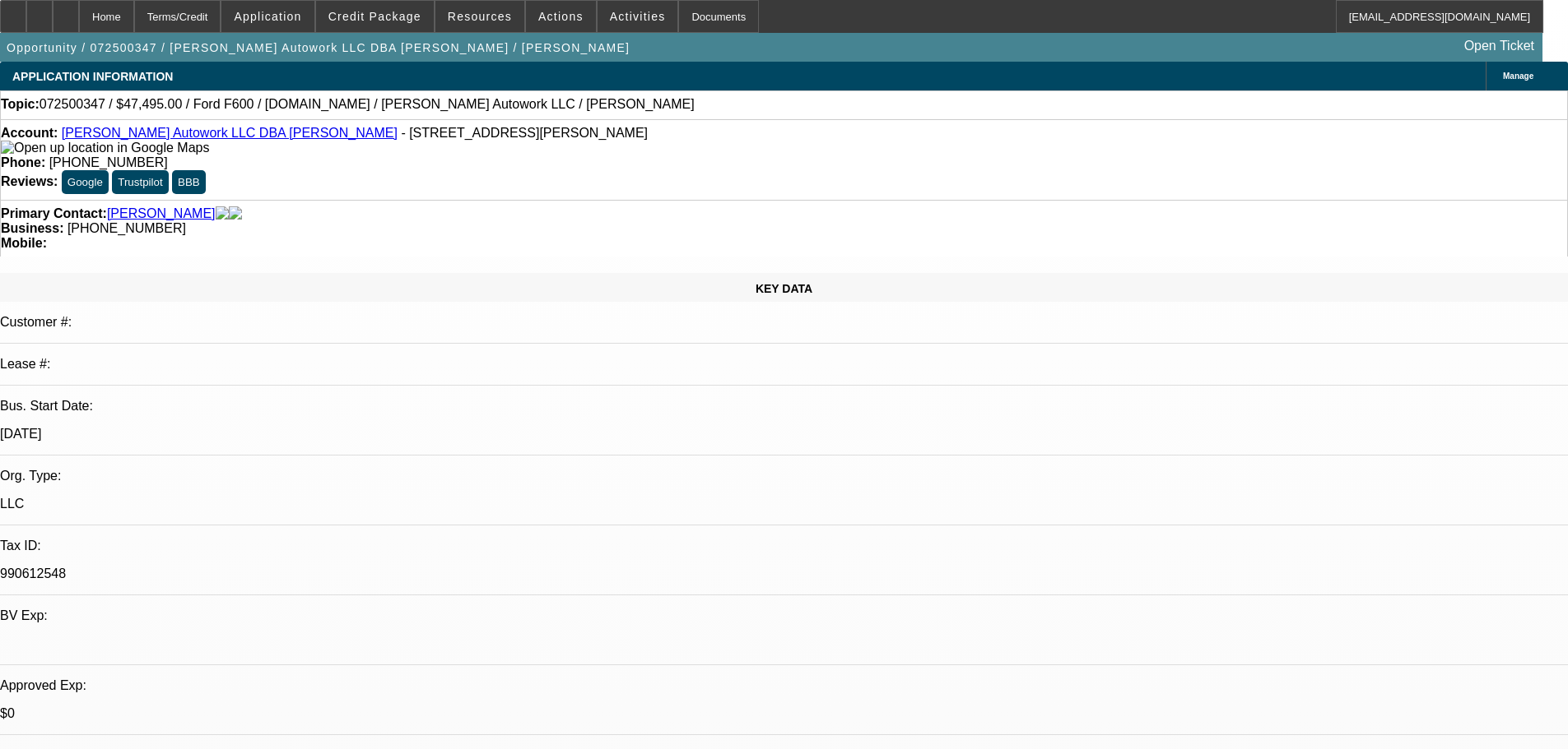
select select "0"
select select "2"
select select "0.1"
select select "4"
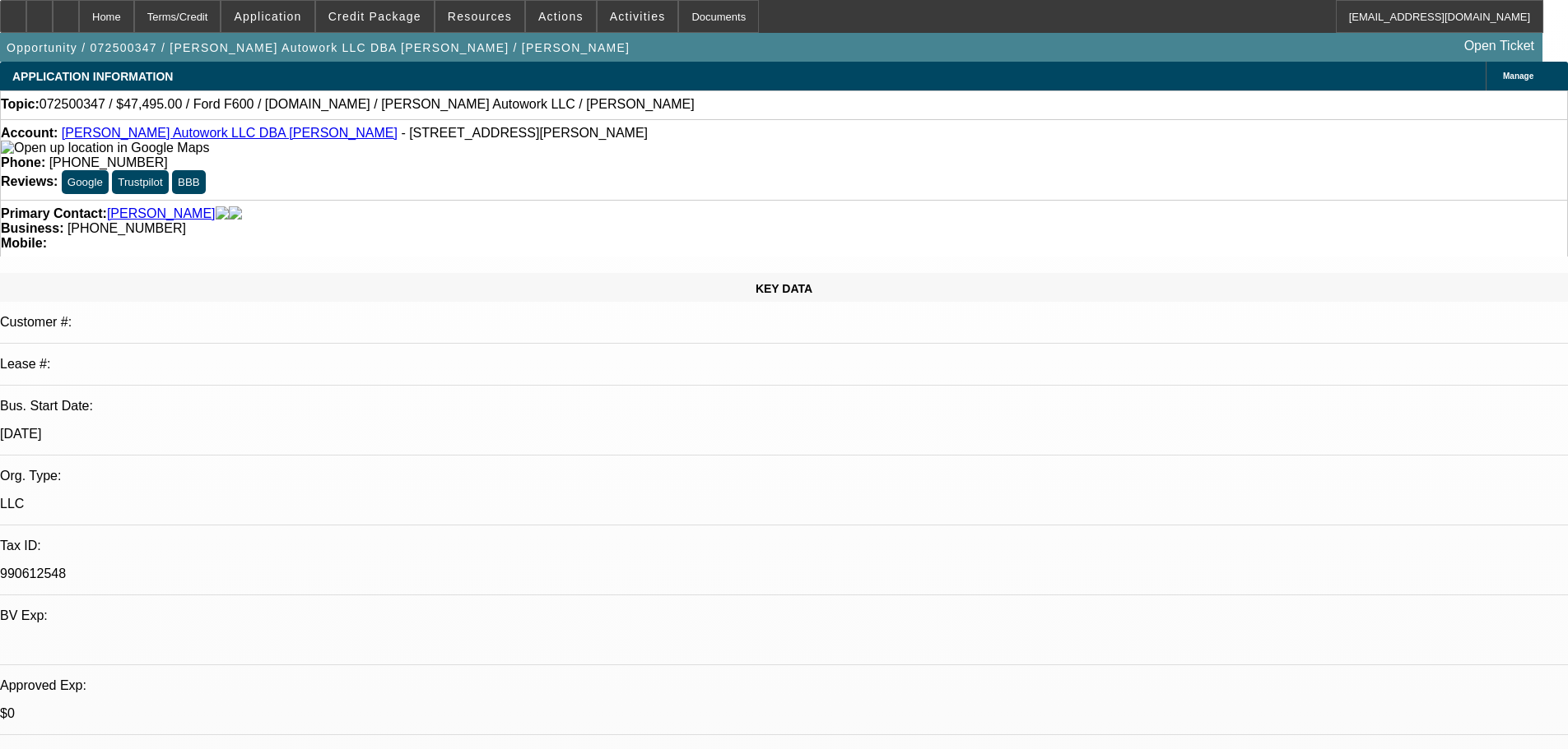
select select "0"
select select "2"
select select "0.1"
select select "4"
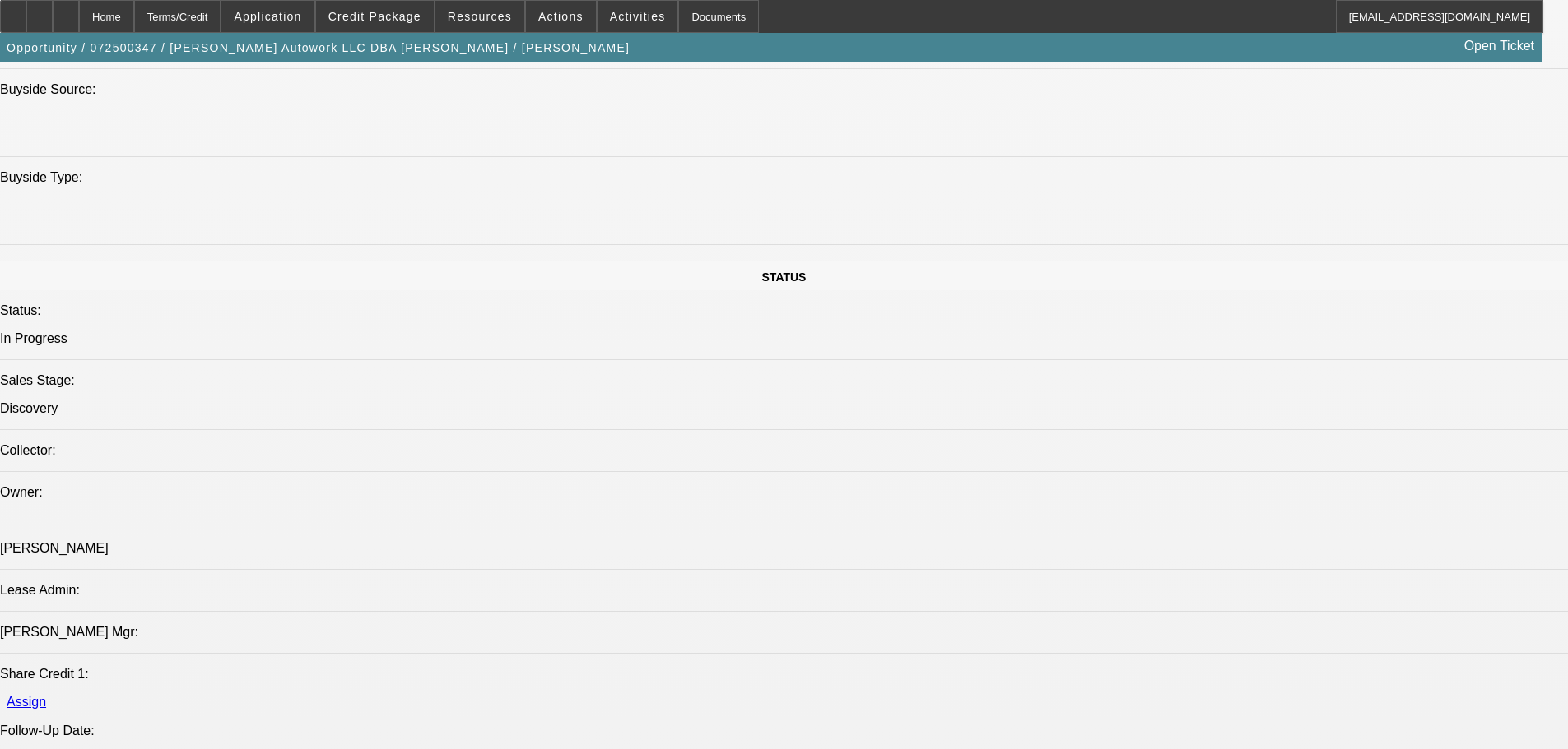
scroll to position [1645, 0]
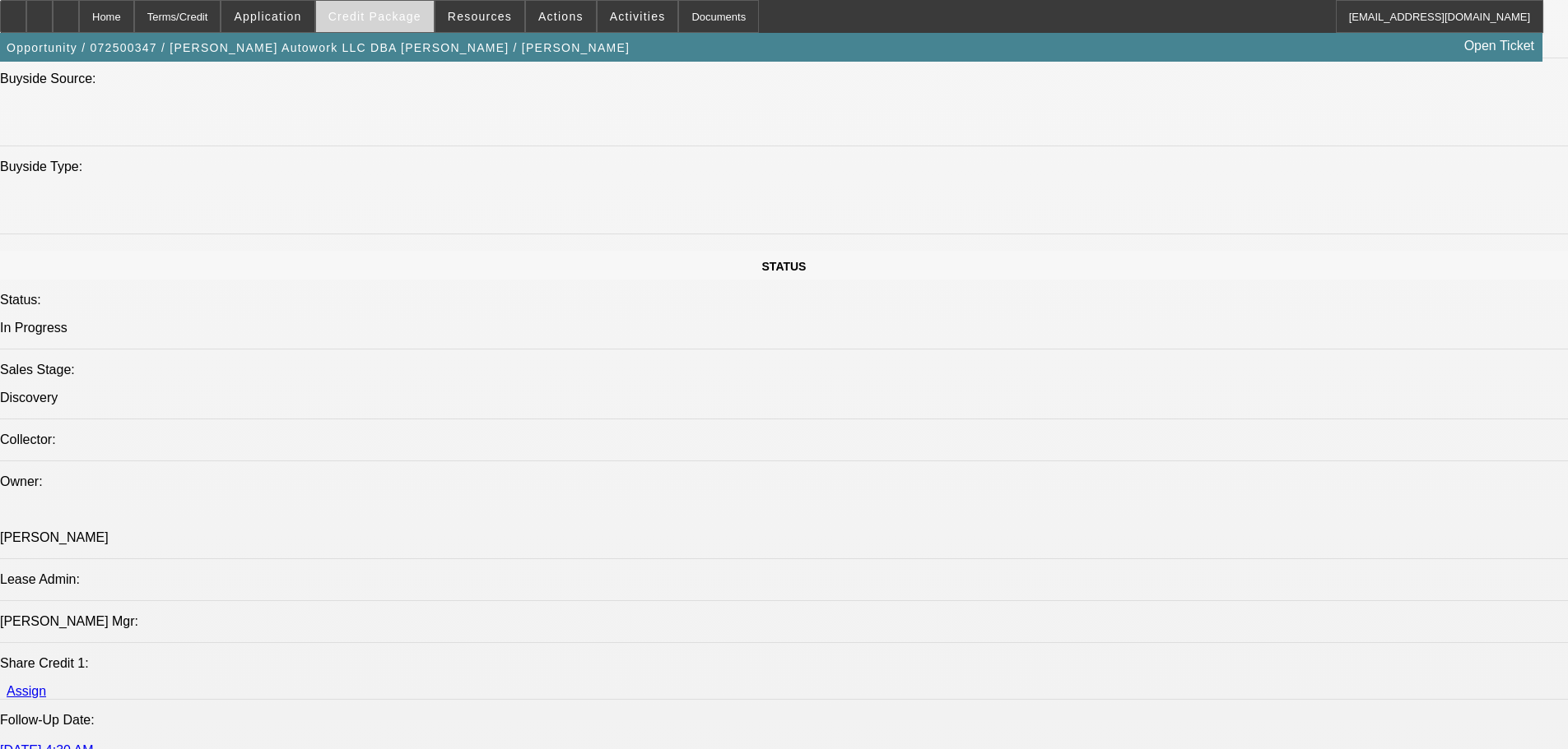
click at [409, 4] on span at bounding box center [375, 16] width 117 height 39
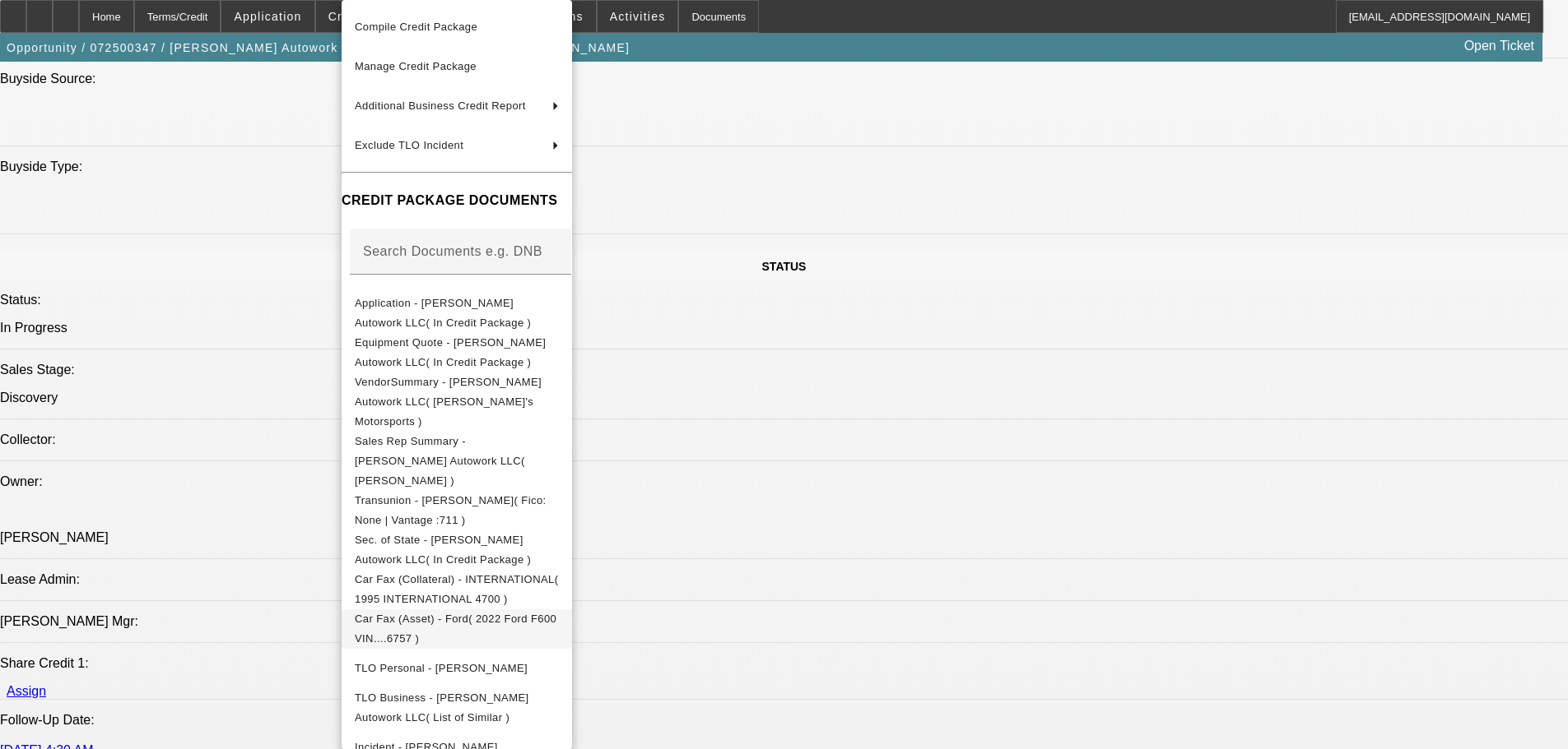
scroll to position [82, 0]
click at [556, 608] on span "Car Fax (Asset) - Ford( 2022 Ford F600 VIN....6757 )" at bounding box center [455, 624] width 202 height 32
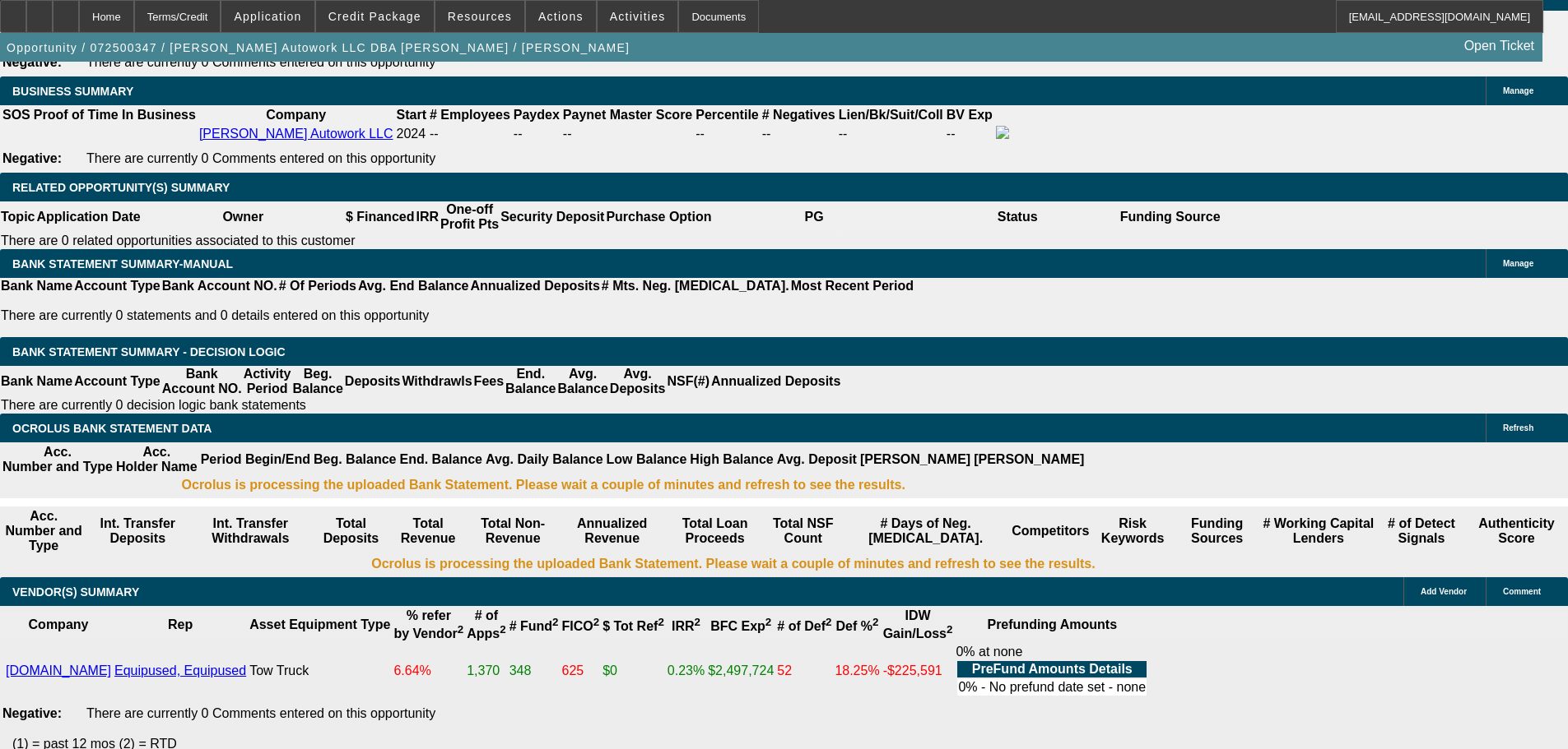
scroll to position [2632, 0]
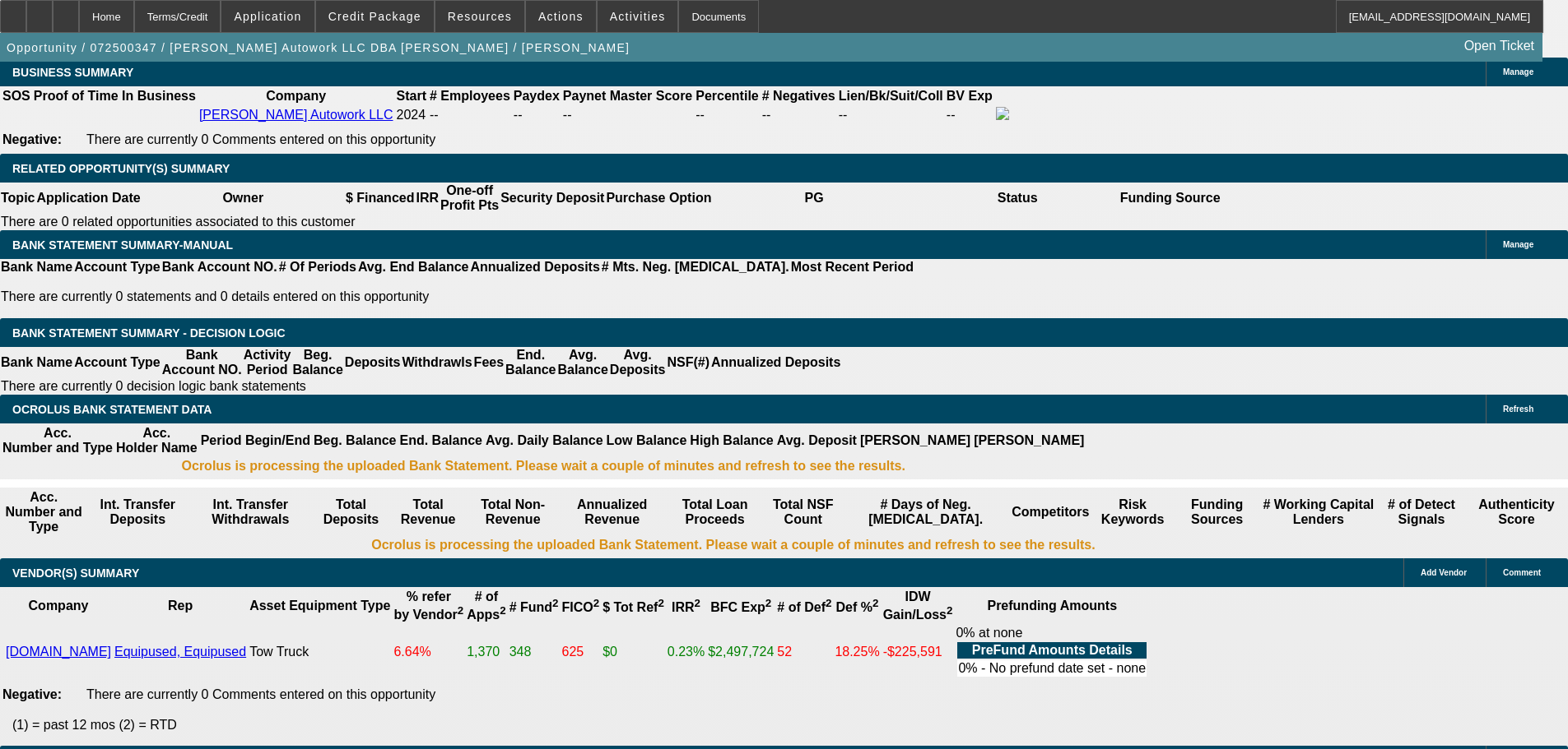
drag, startPoint x: 323, startPoint y: 349, endPoint x: 369, endPoint y: 353, distance: 46.2
type input "5"
type input "UNKNOWN"
type input "54"
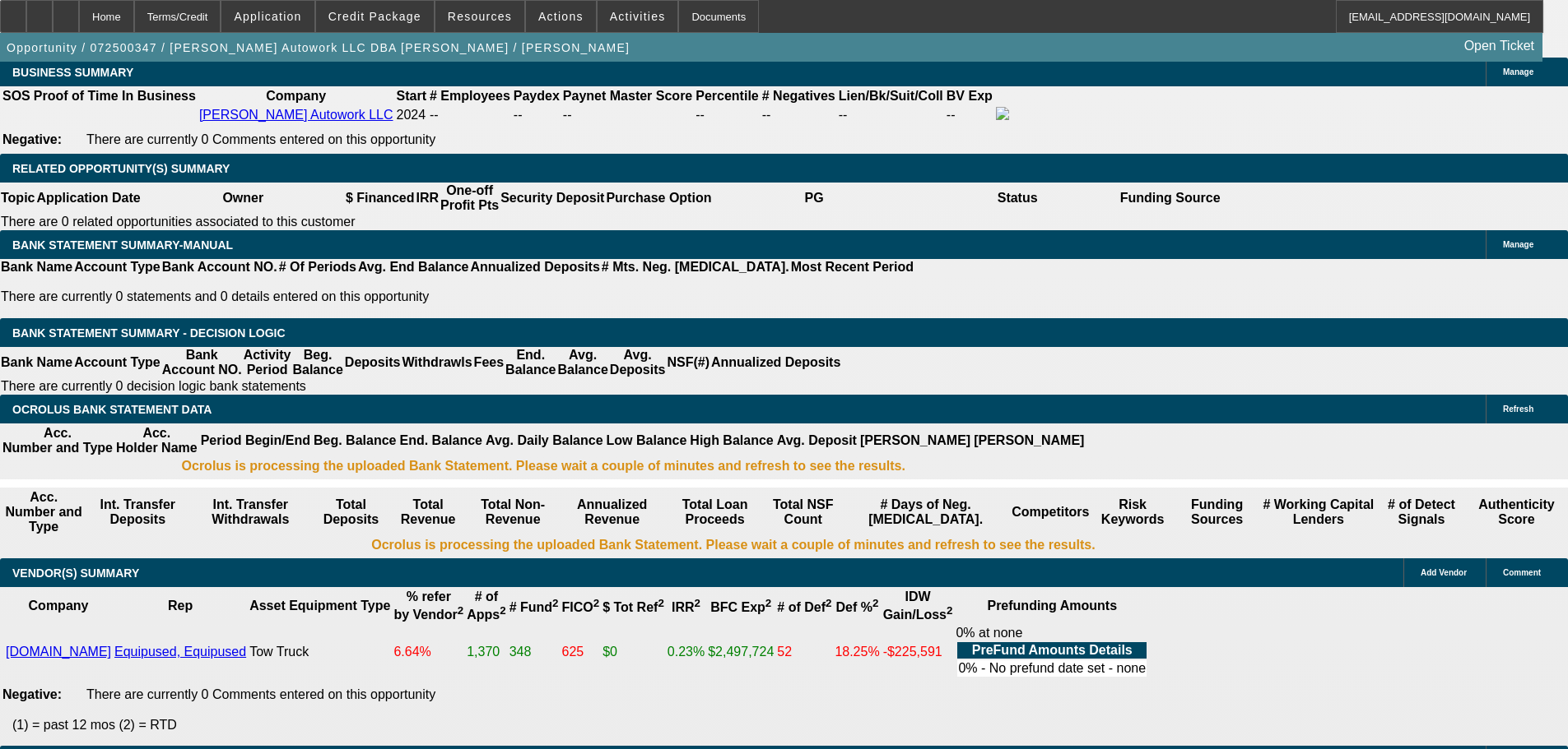
type input "$10,065.55"
type input "$20,131.10"
type input "$1,434.30"
type input "$2,868.60"
type input "54"
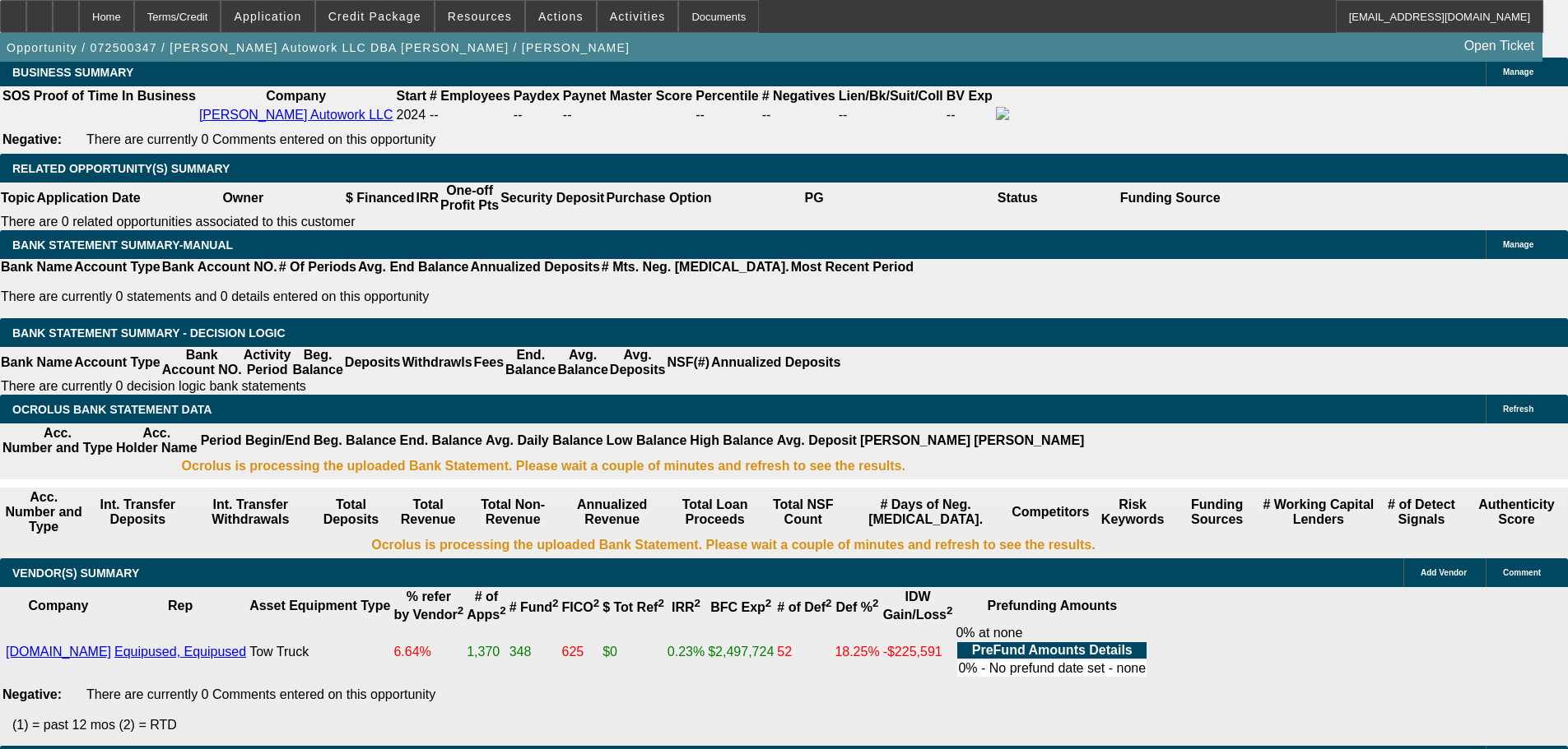
drag, startPoint x: 246, startPoint y: 345, endPoint x: 376, endPoint y: 348, distance: 130.0
type input "14"
type input "$2.00"
type input "1435"
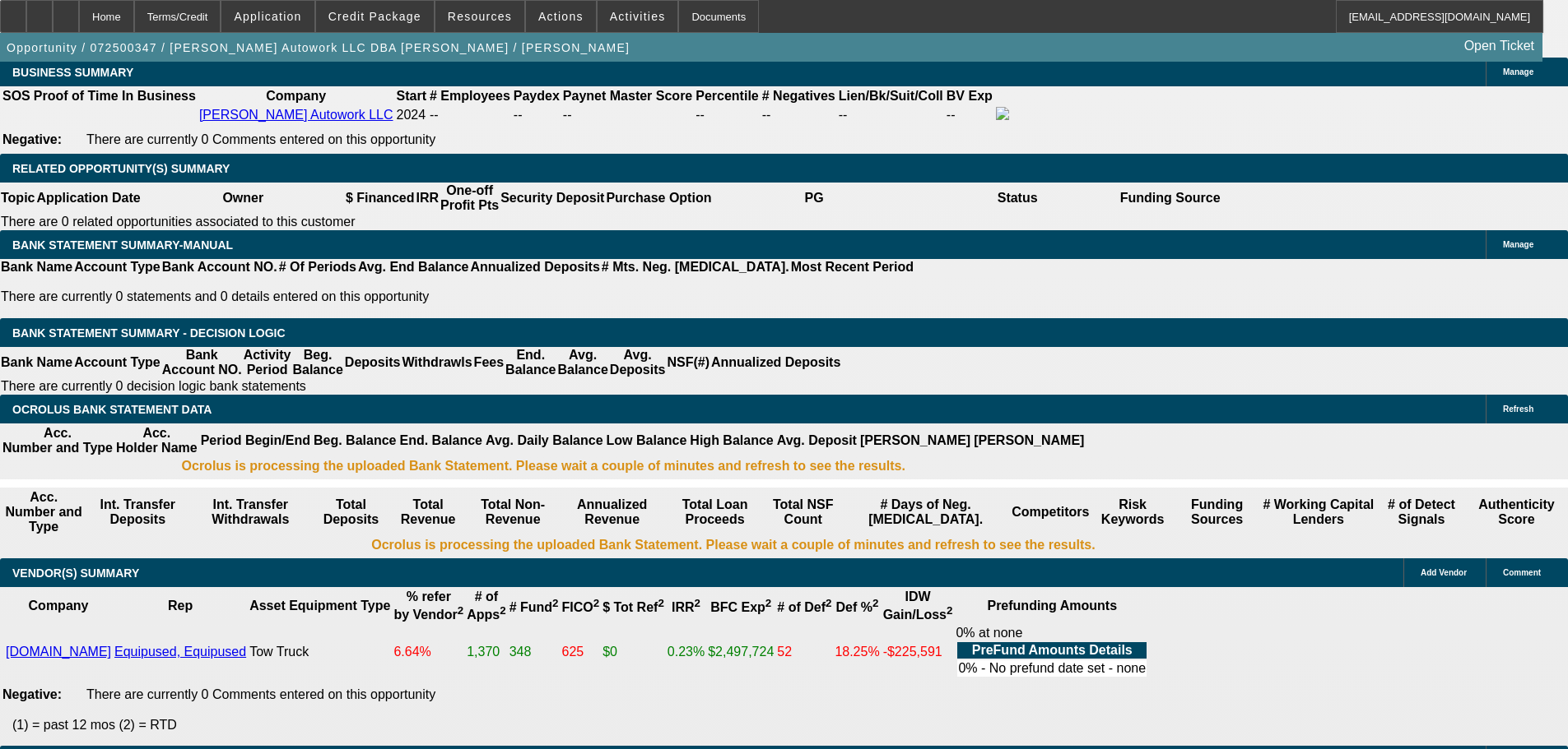
type input "23.6"
type input "$2,870.00"
type input "$1,435.00"
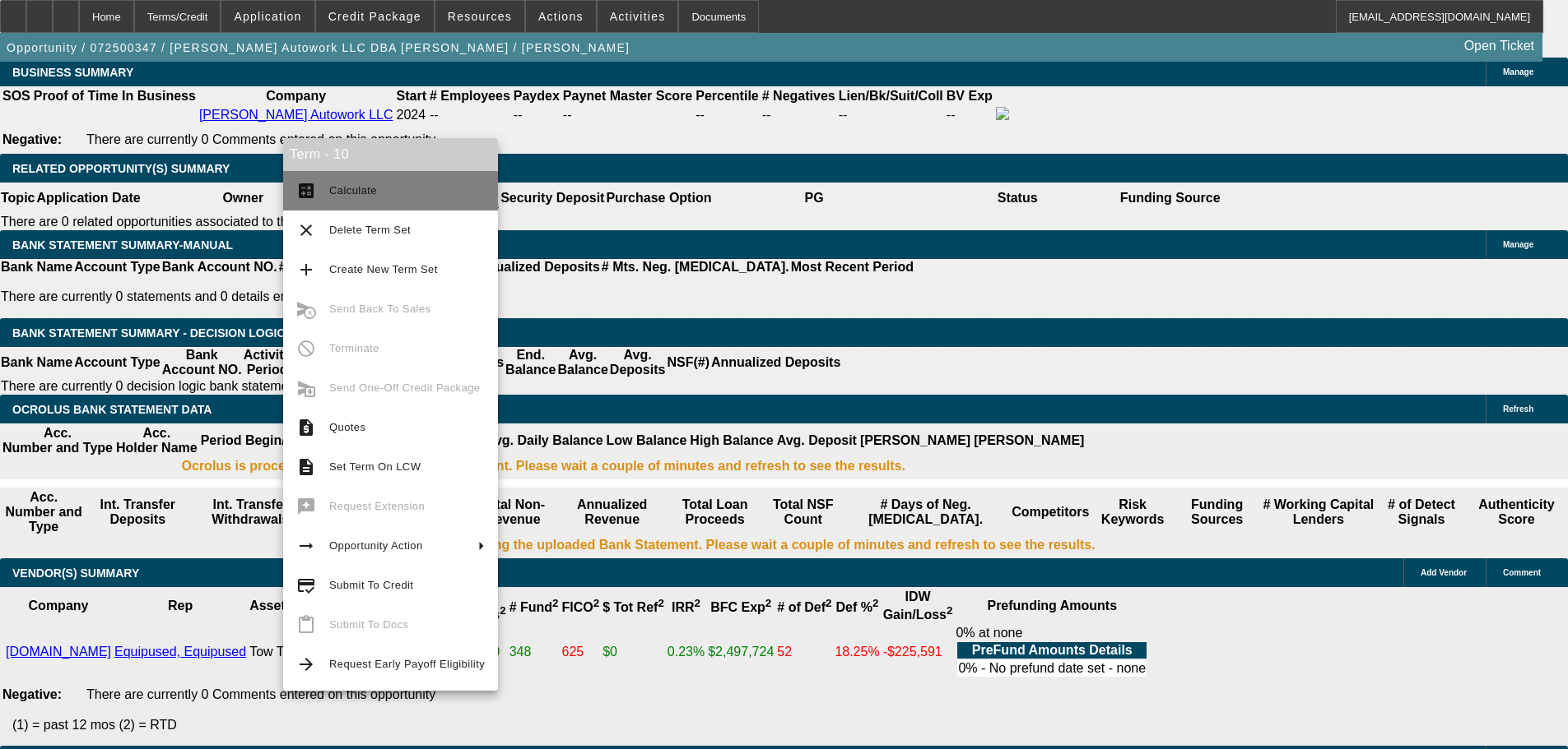
click at [350, 188] on span "Calculate" at bounding box center [352, 190] width 47 height 12
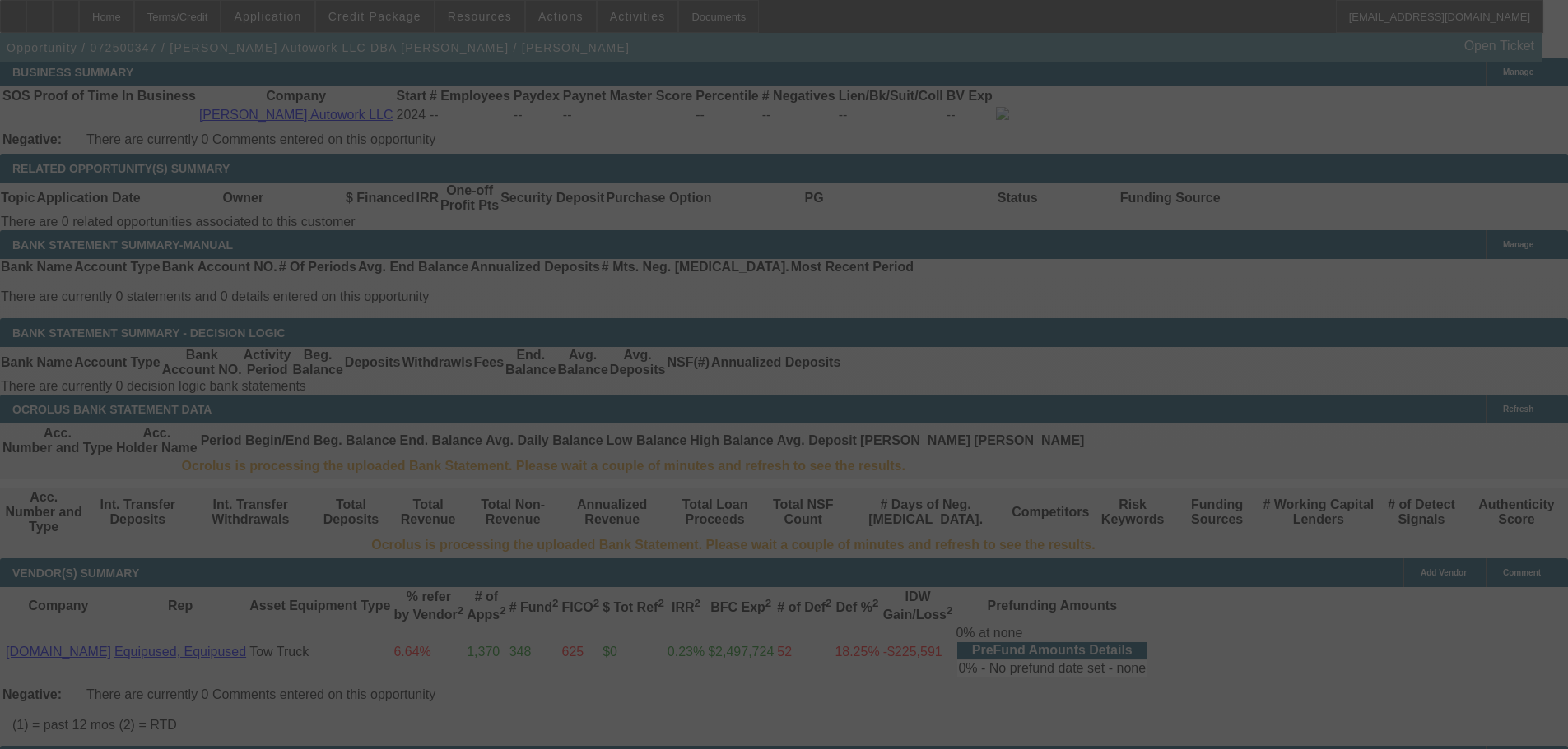
select select "0"
select select "2"
select select "0.1"
select select "4"
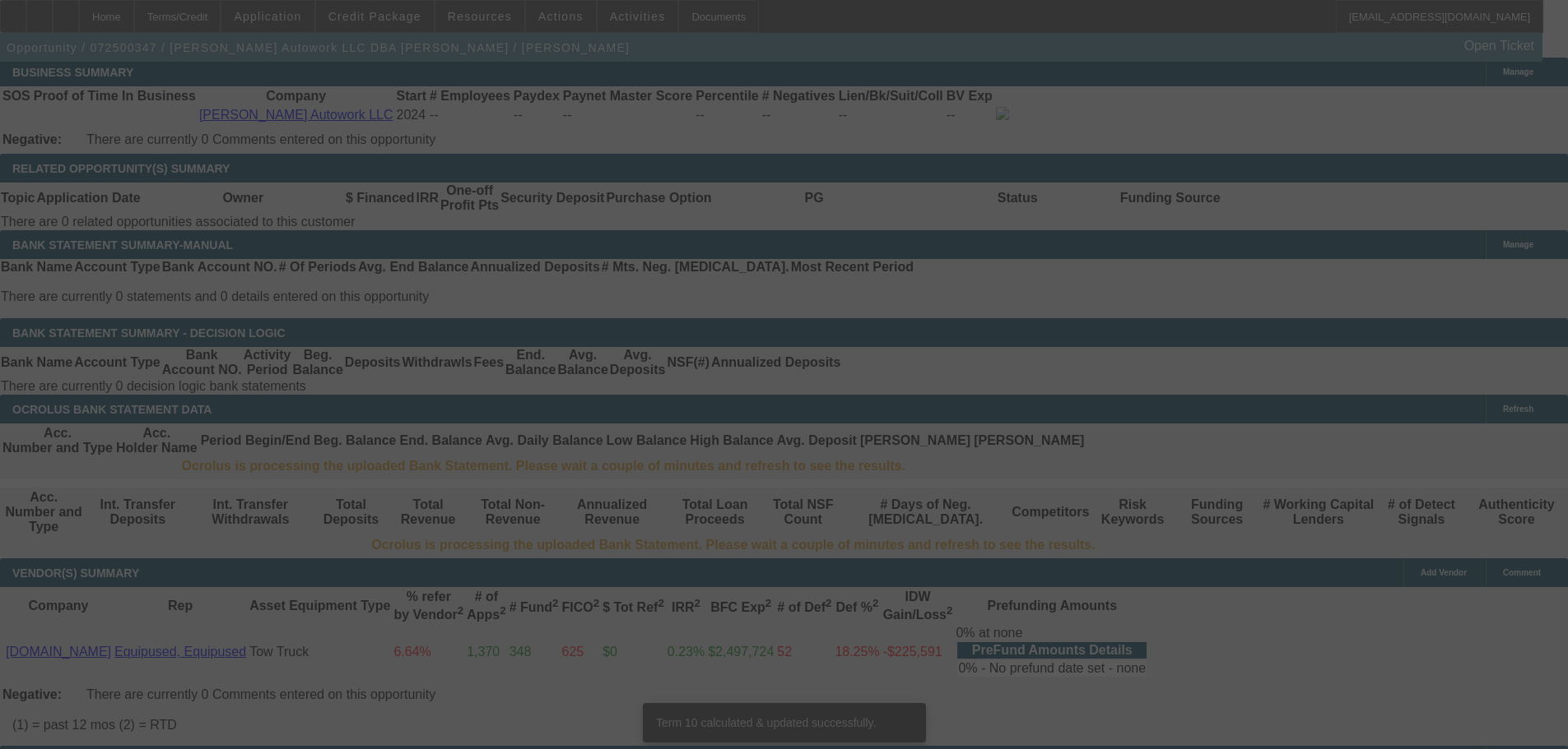
scroll to position [2623, 0]
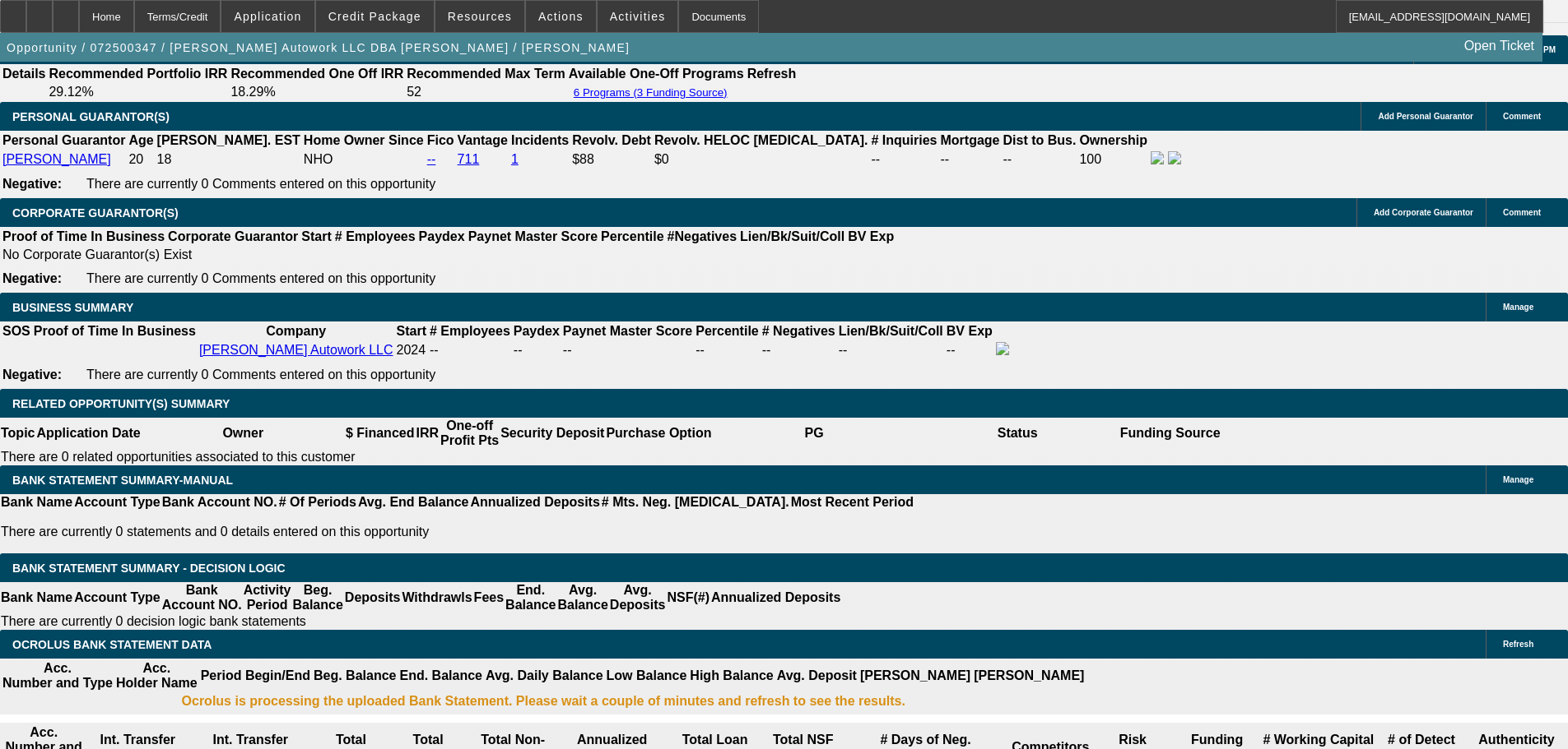
scroll to position [2376, 0]
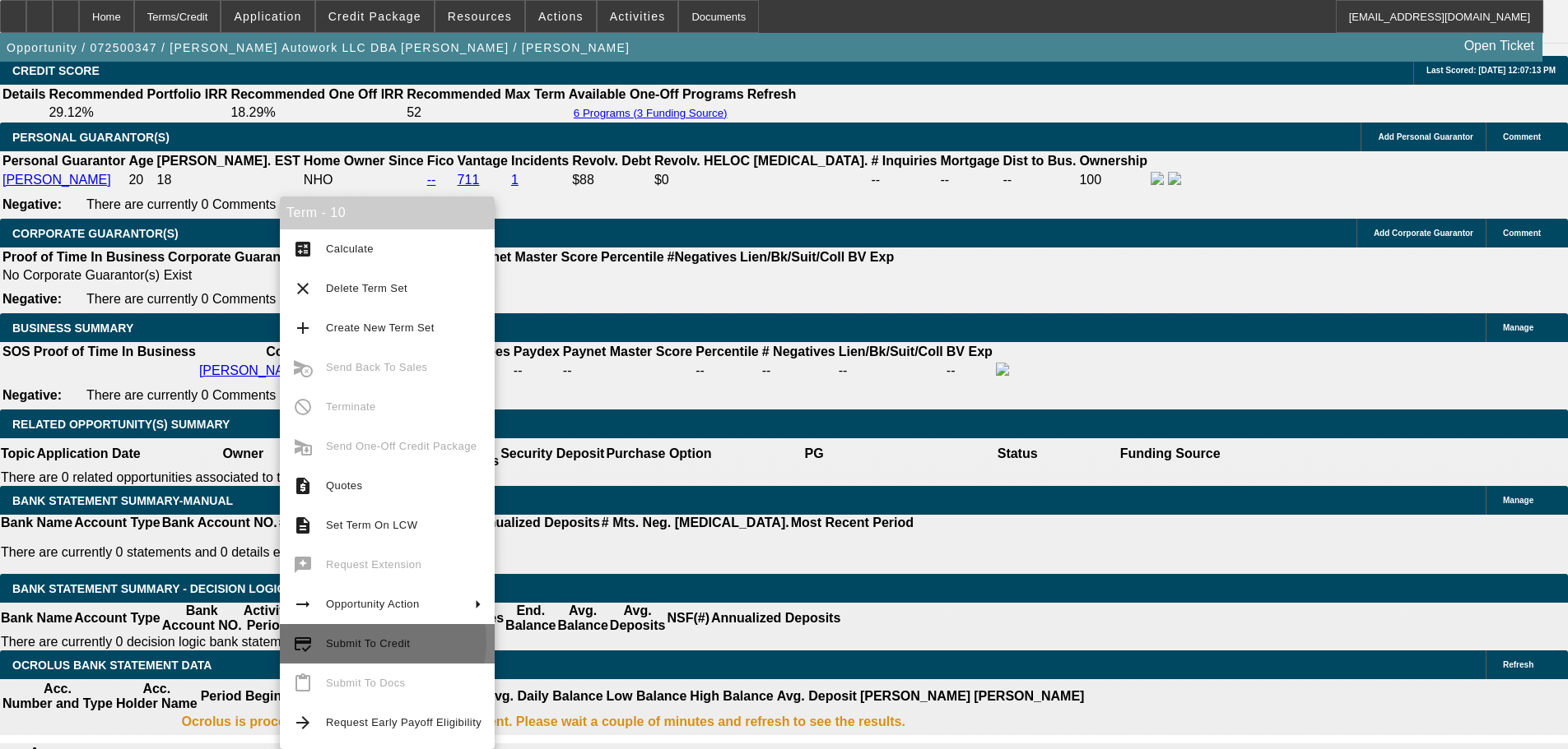
click at [374, 642] on span "Submit To Credit" at bounding box center [367, 643] width 84 height 12
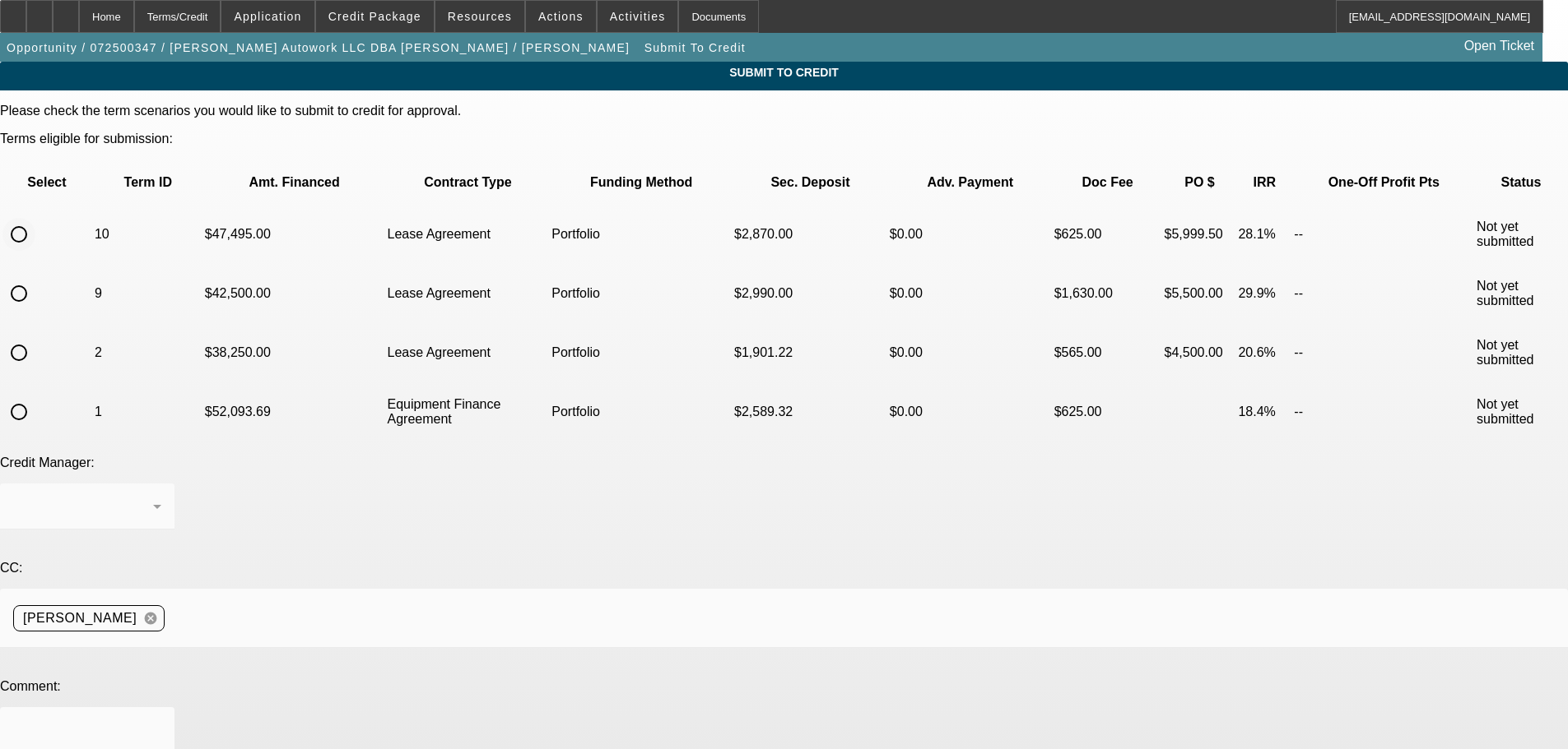
click at [35, 218] on input "radio" at bounding box center [19, 235] width 33 height 33
radio input "true"
click at [153, 497] on div "[PERSON_NAME]" at bounding box center [83, 507] width 140 height 20
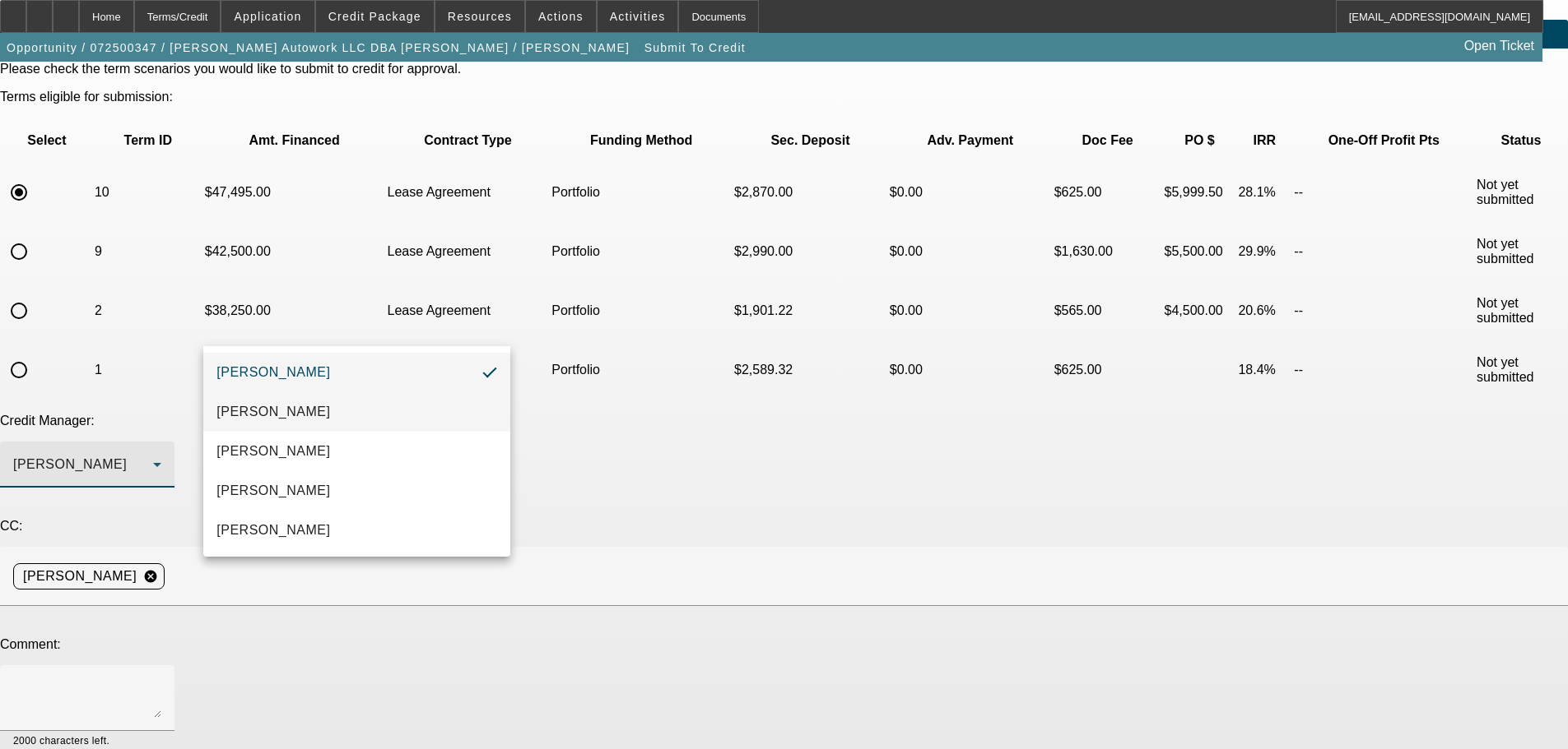
scroll to position [78, 0]
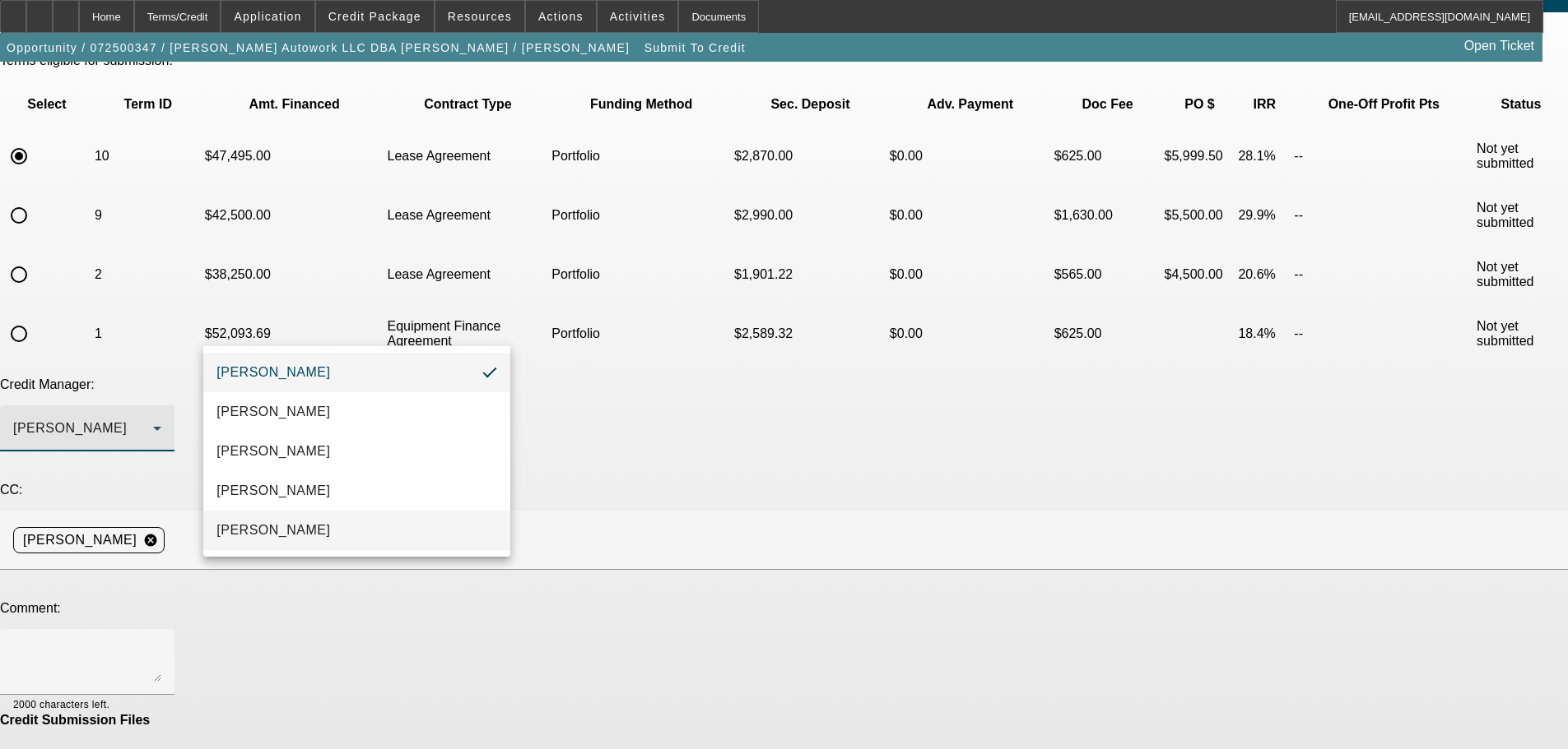
click at [327, 526] on mat-option "[PERSON_NAME]" at bounding box center [356, 530] width 307 height 39
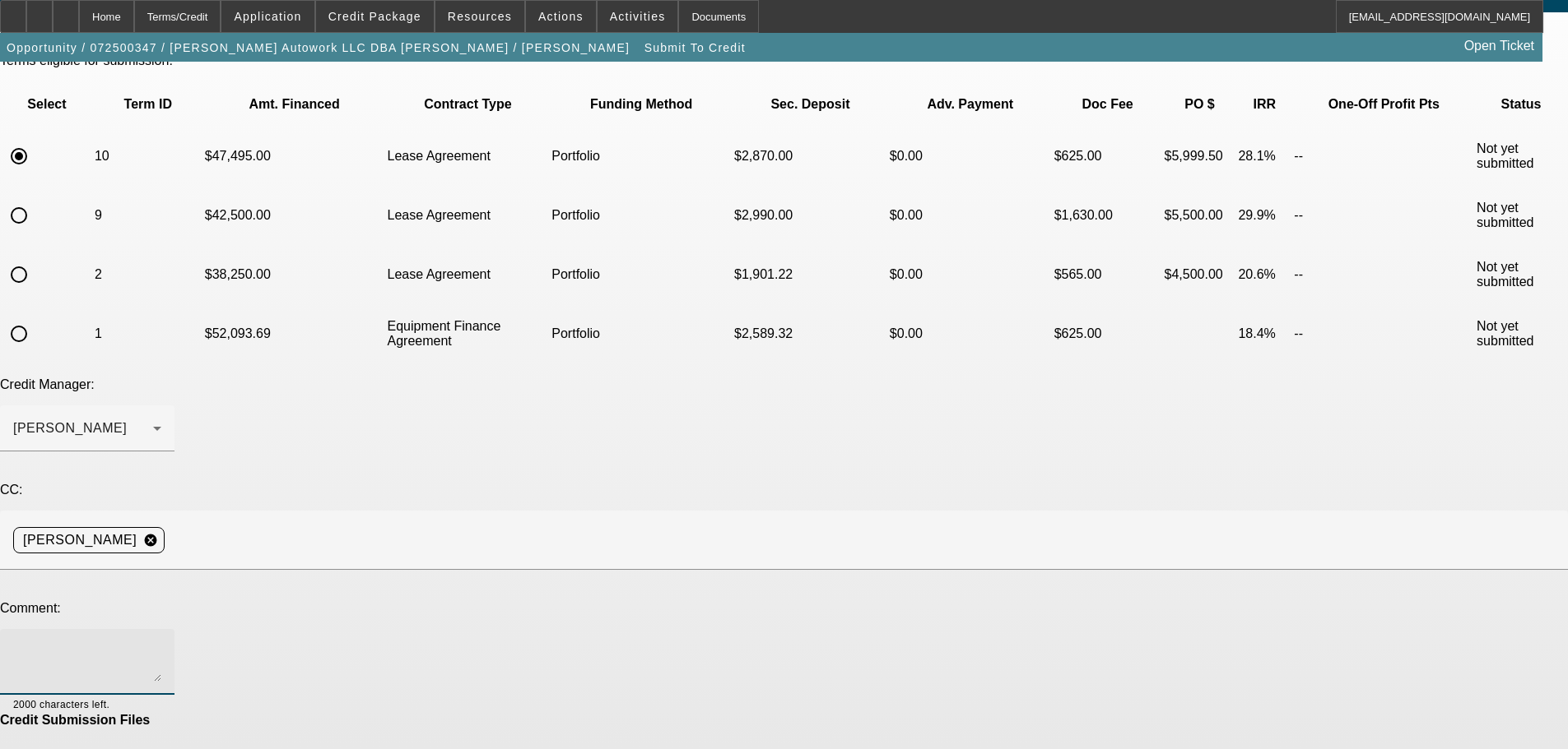
click at [162, 642] on textarea at bounding box center [87, 662] width 148 height 39
type textarea "Hey [PERSON_NAME], what do you think about the F-600 we have on EU? I pitched i…"
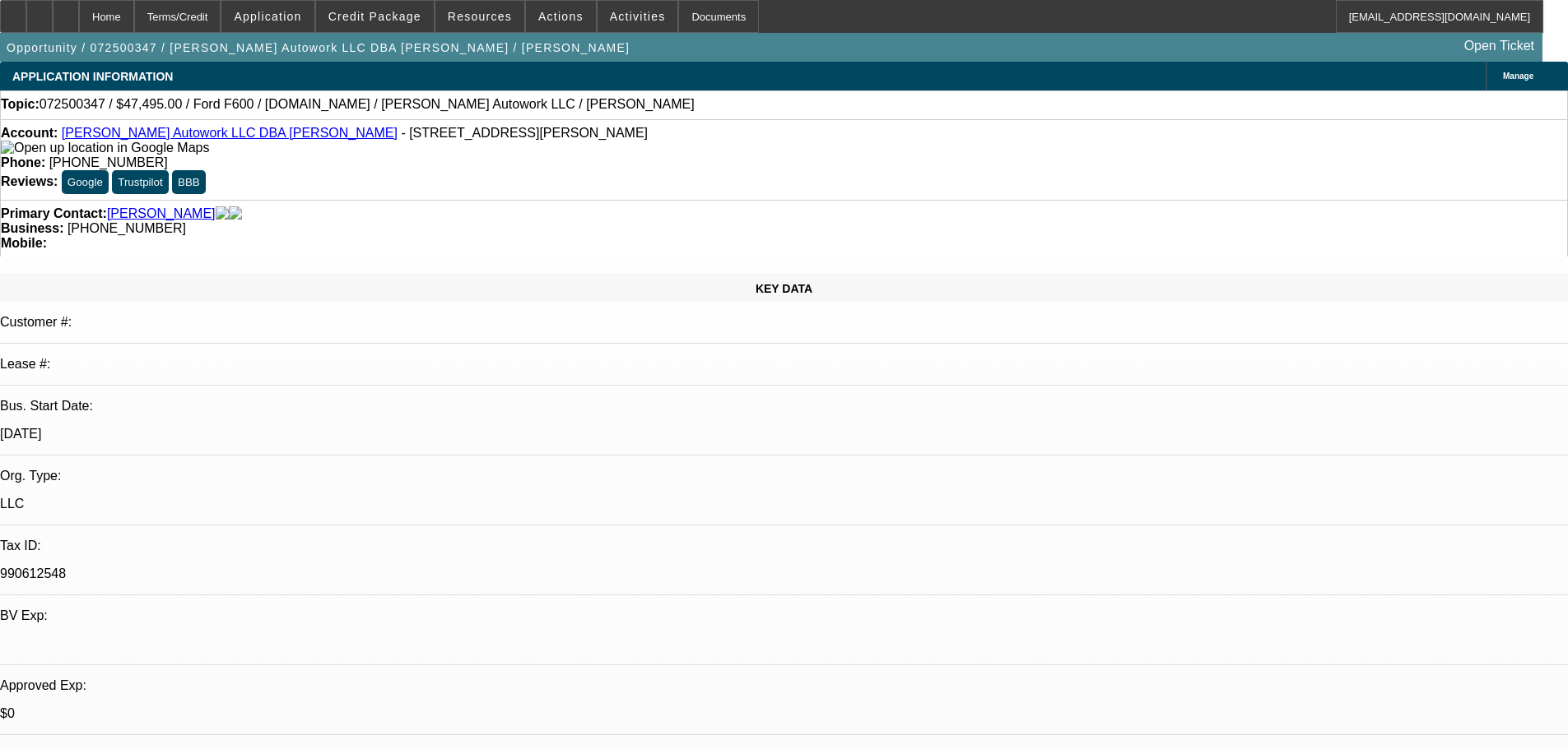
select select "0"
select select "2"
select select "0.1"
select select "4"
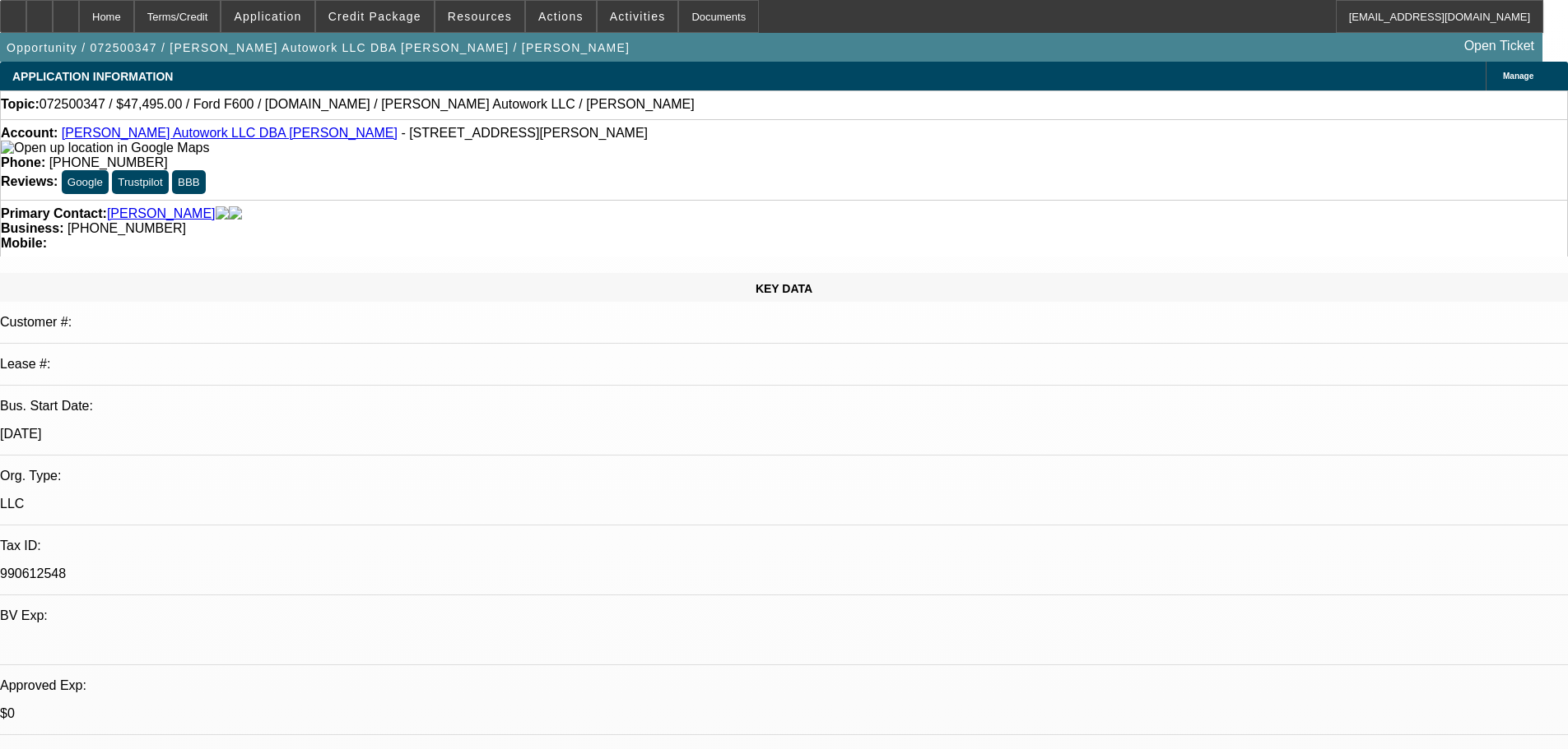
select select "0"
select select "2"
select select "0.1"
select select "4"
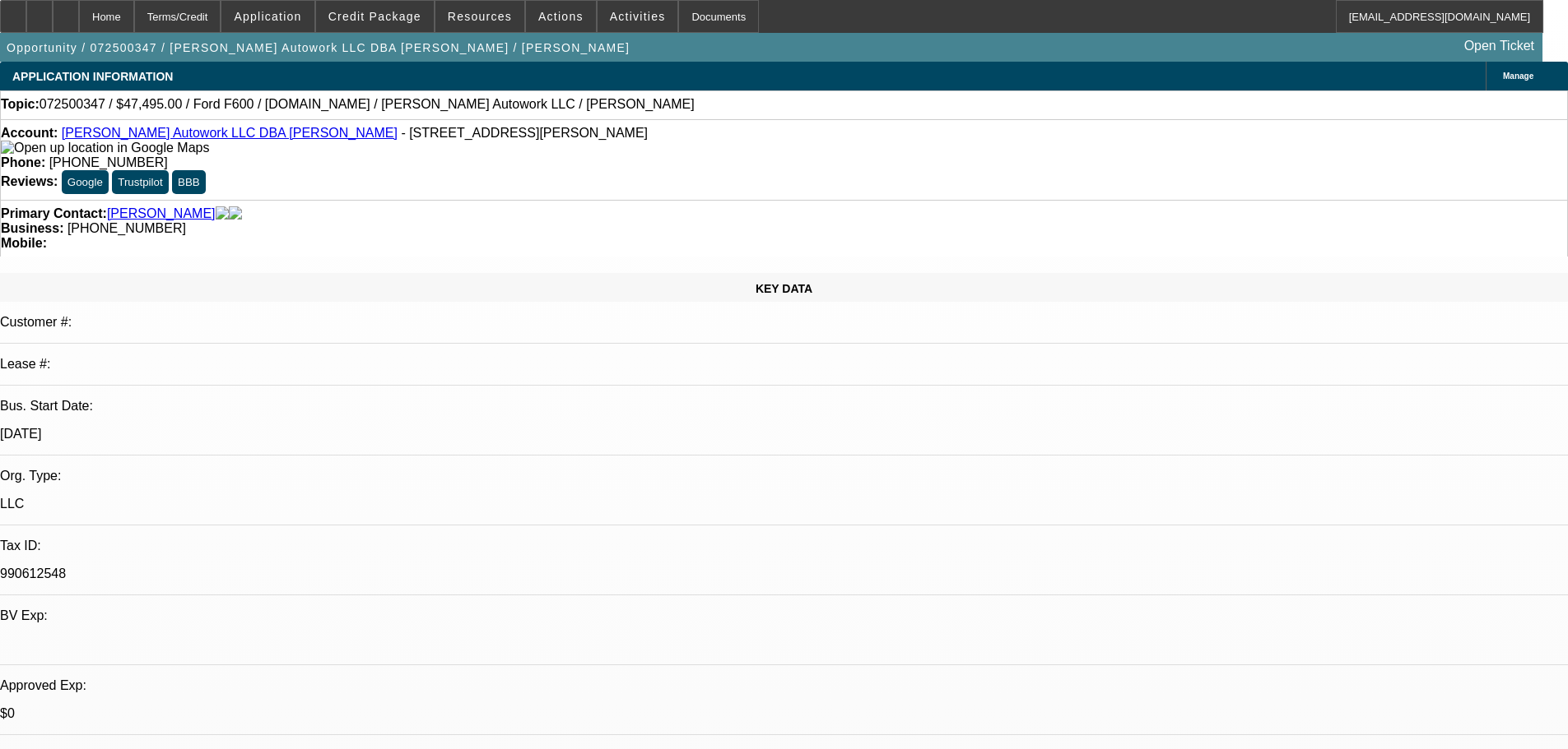
select select "0"
select select "2"
select select "0.1"
select select "4"
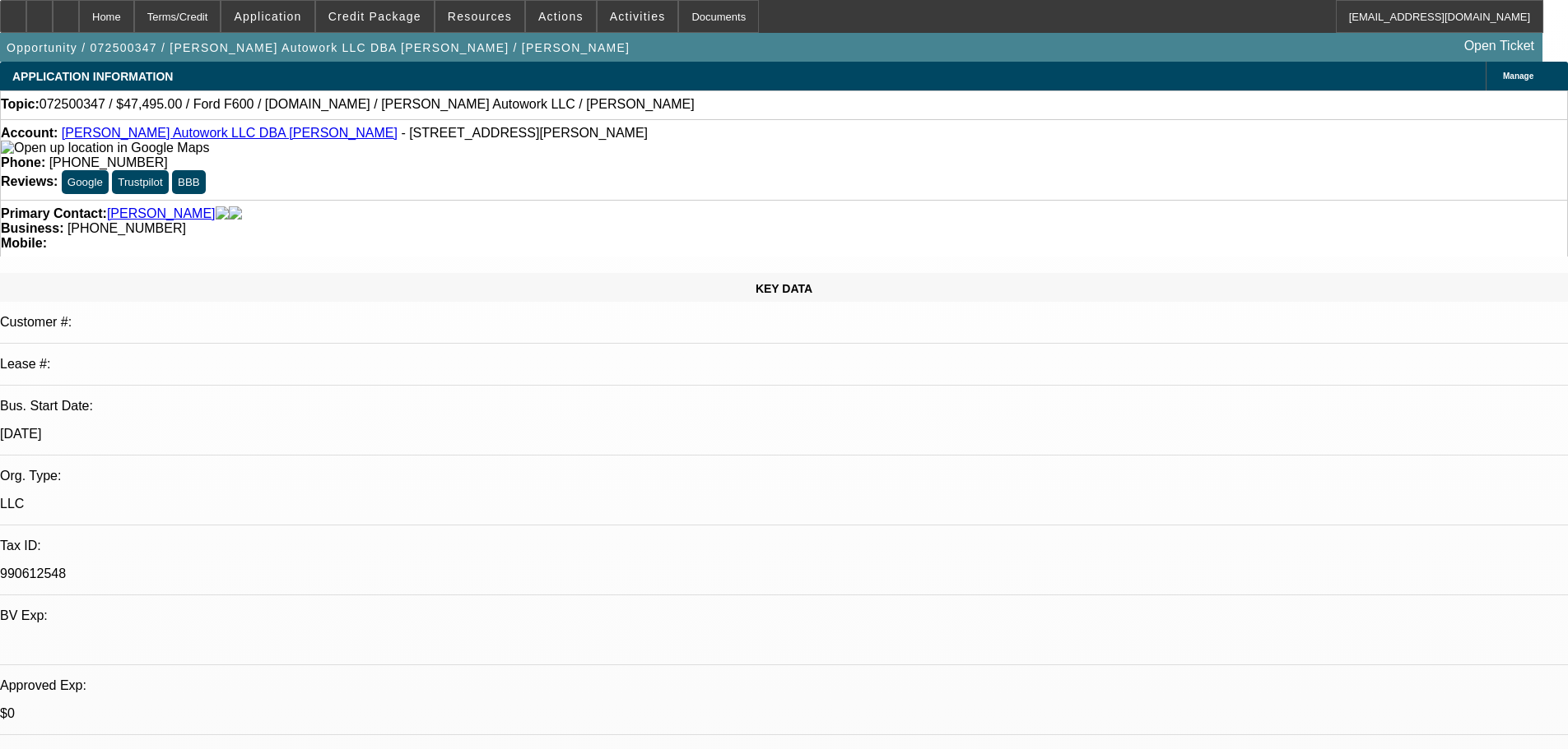
select select "0"
select select "2"
select select "0.1"
select select "4"
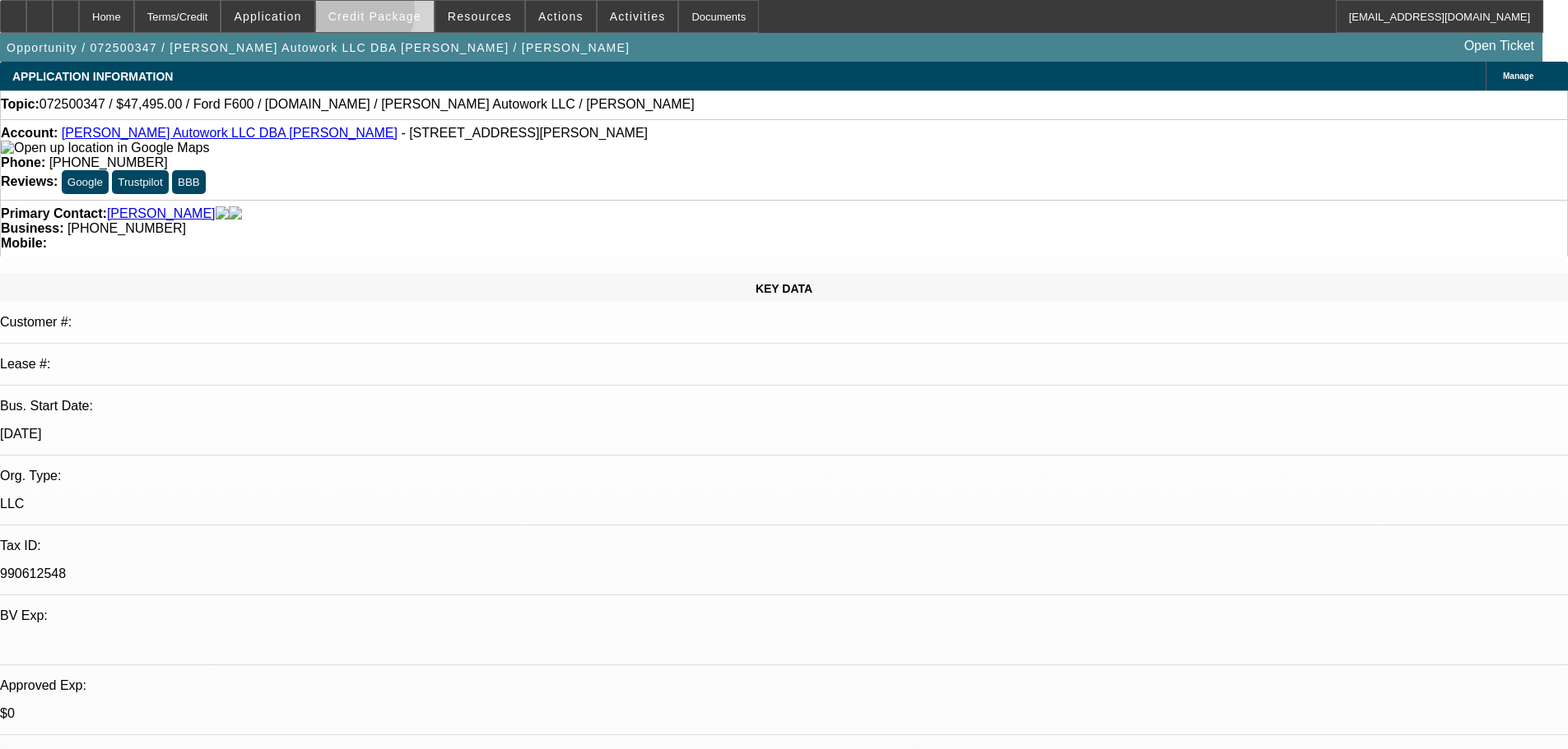
click at [377, 15] on span "Credit Package" at bounding box center [375, 17] width 93 height 13
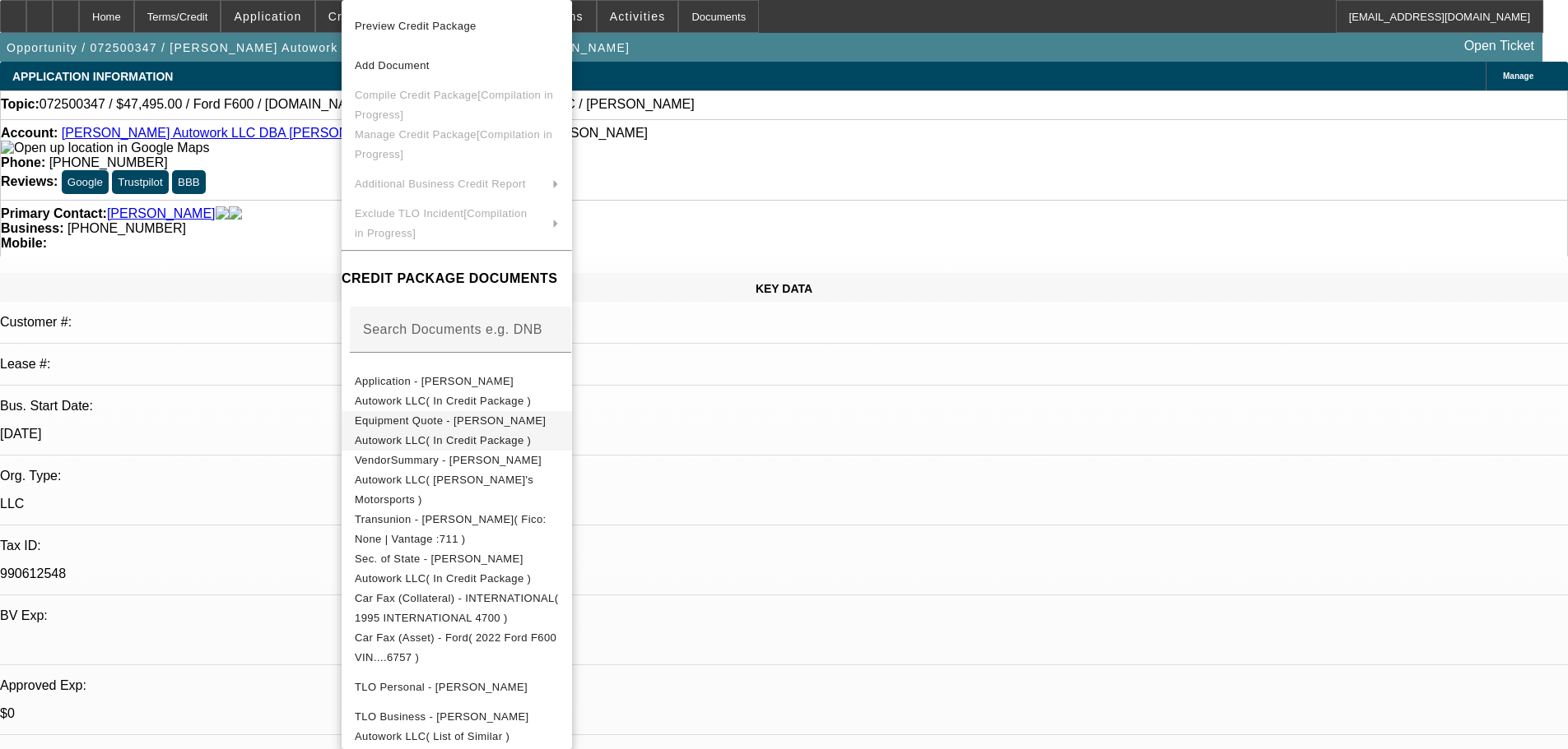
click at [505, 437] on button "Equipment Quote - [PERSON_NAME] Autowork LLC( In Credit Package )" at bounding box center [456, 430] width 231 height 39
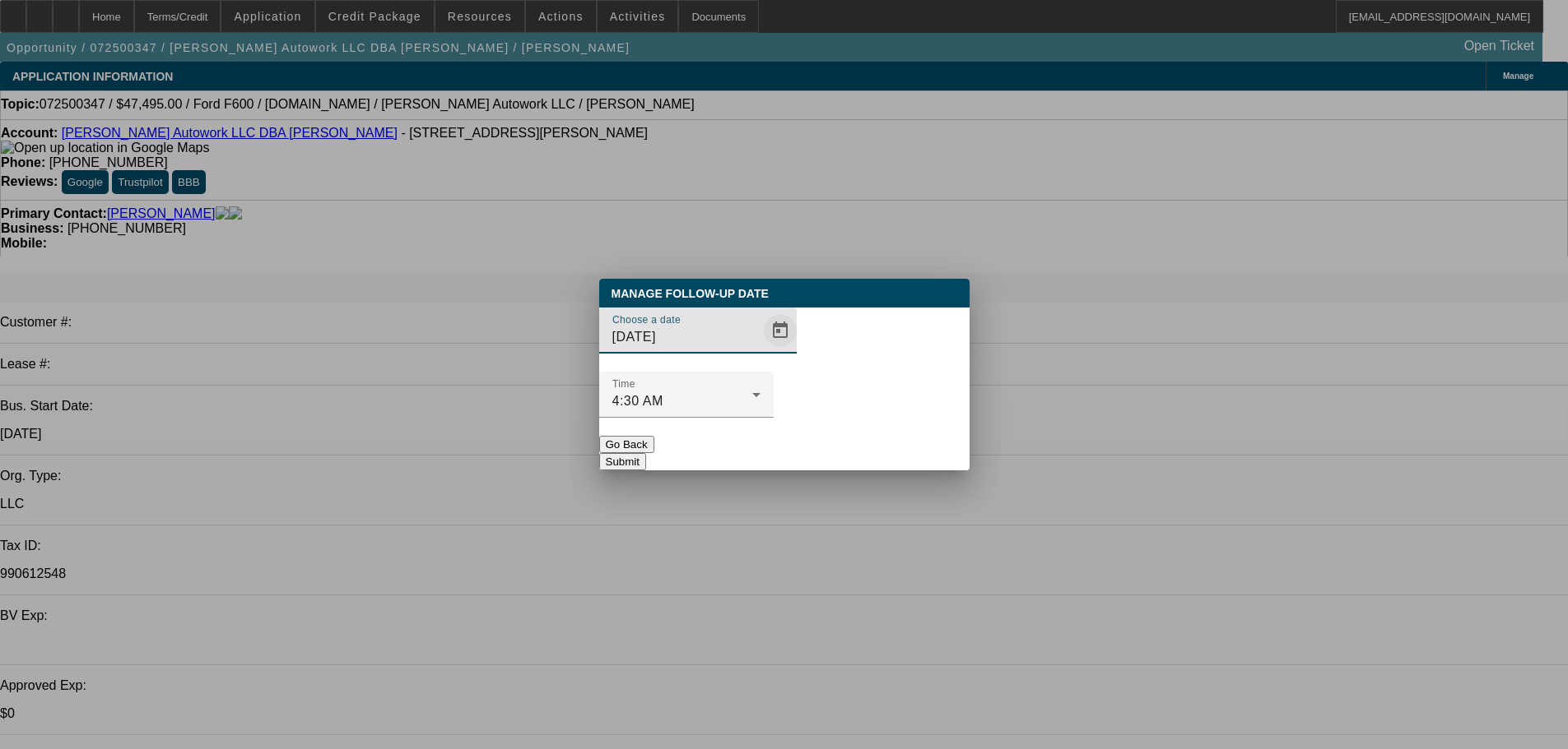
click at [760, 350] on span "Open calendar" at bounding box center [779, 330] width 39 height 39
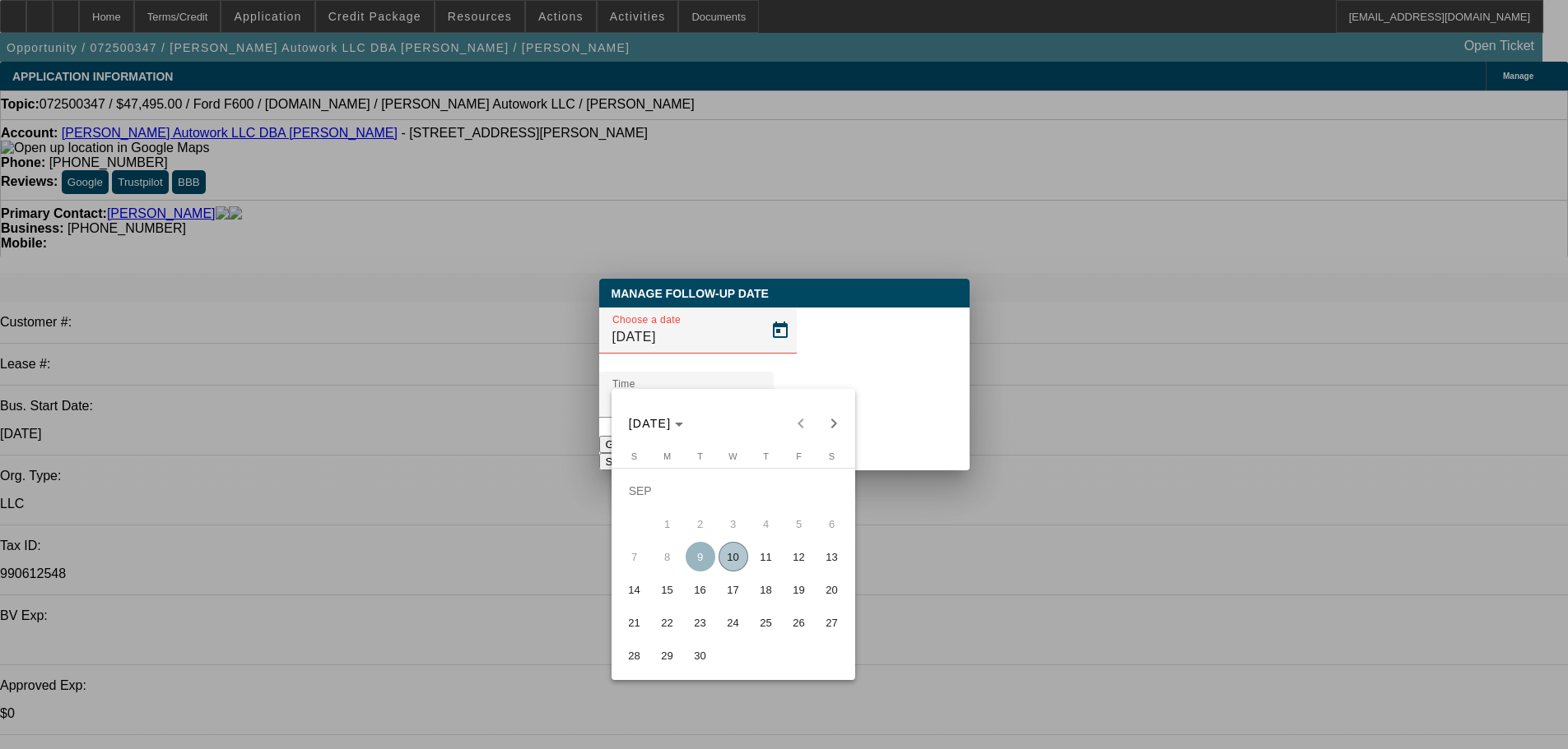
click at [764, 563] on span "11" at bounding box center [766, 557] width 30 height 30
type input "[DATE]"
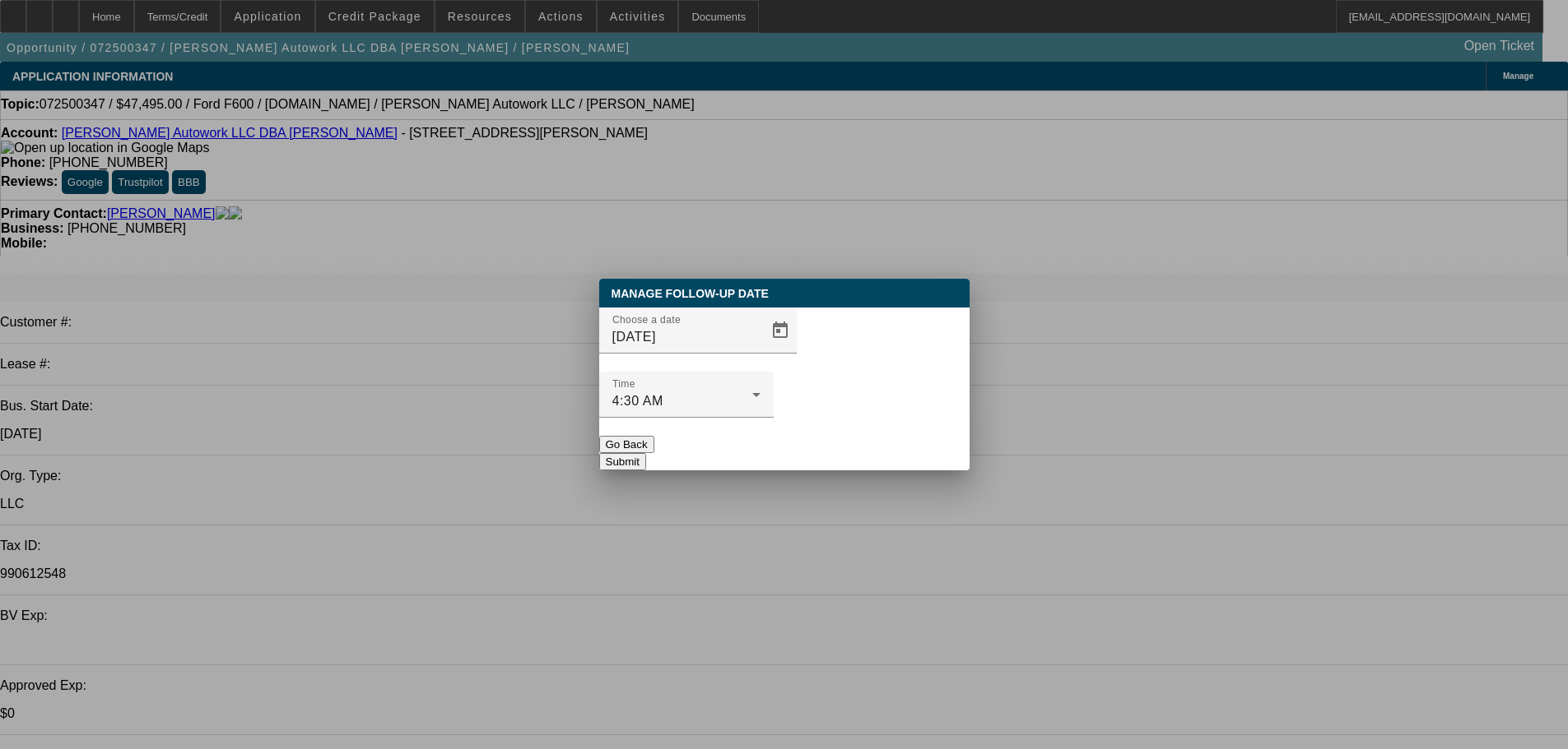
click at [646, 454] on button "Submit" at bounding box center [622, 462] width 47 height 17
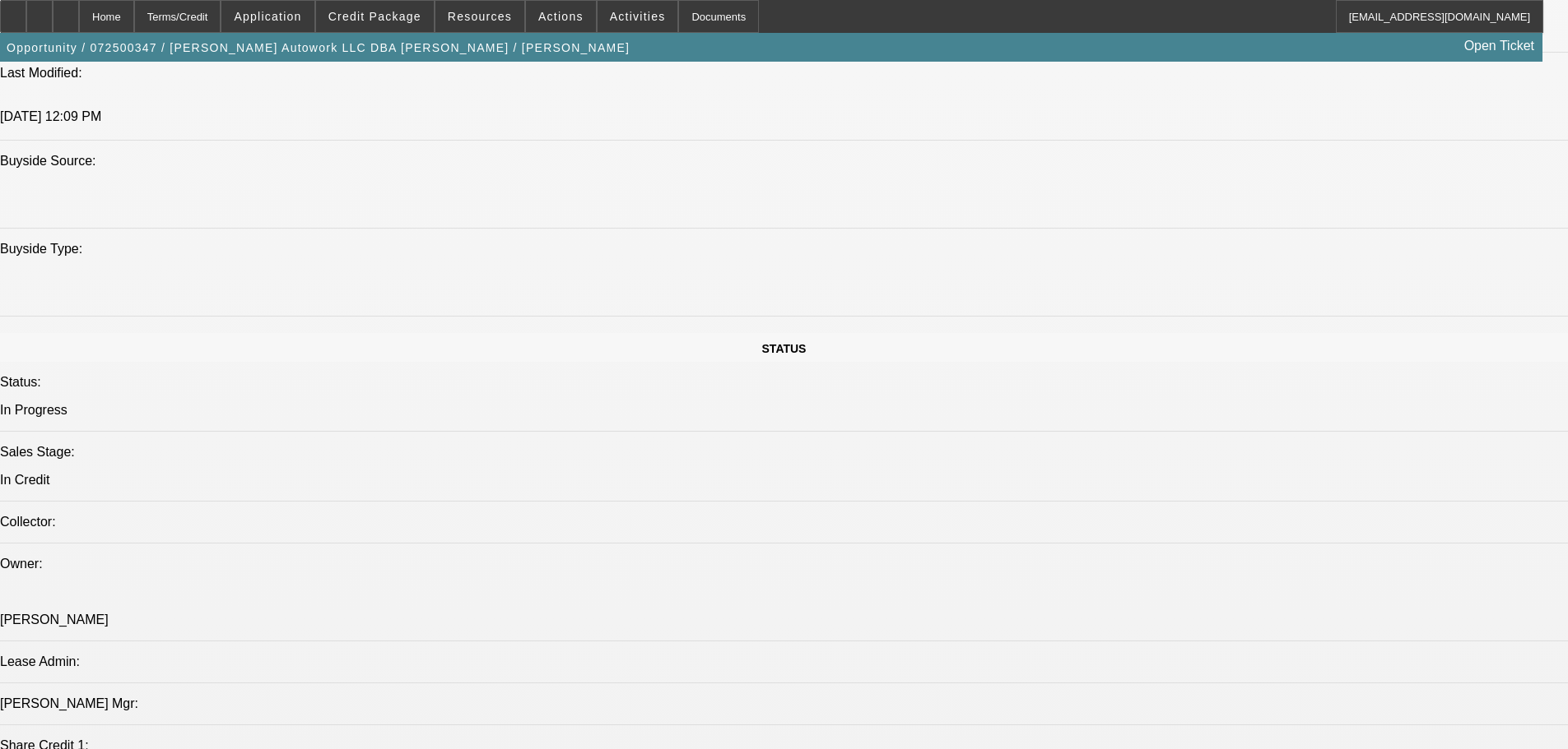
scroll to position [82, 0]
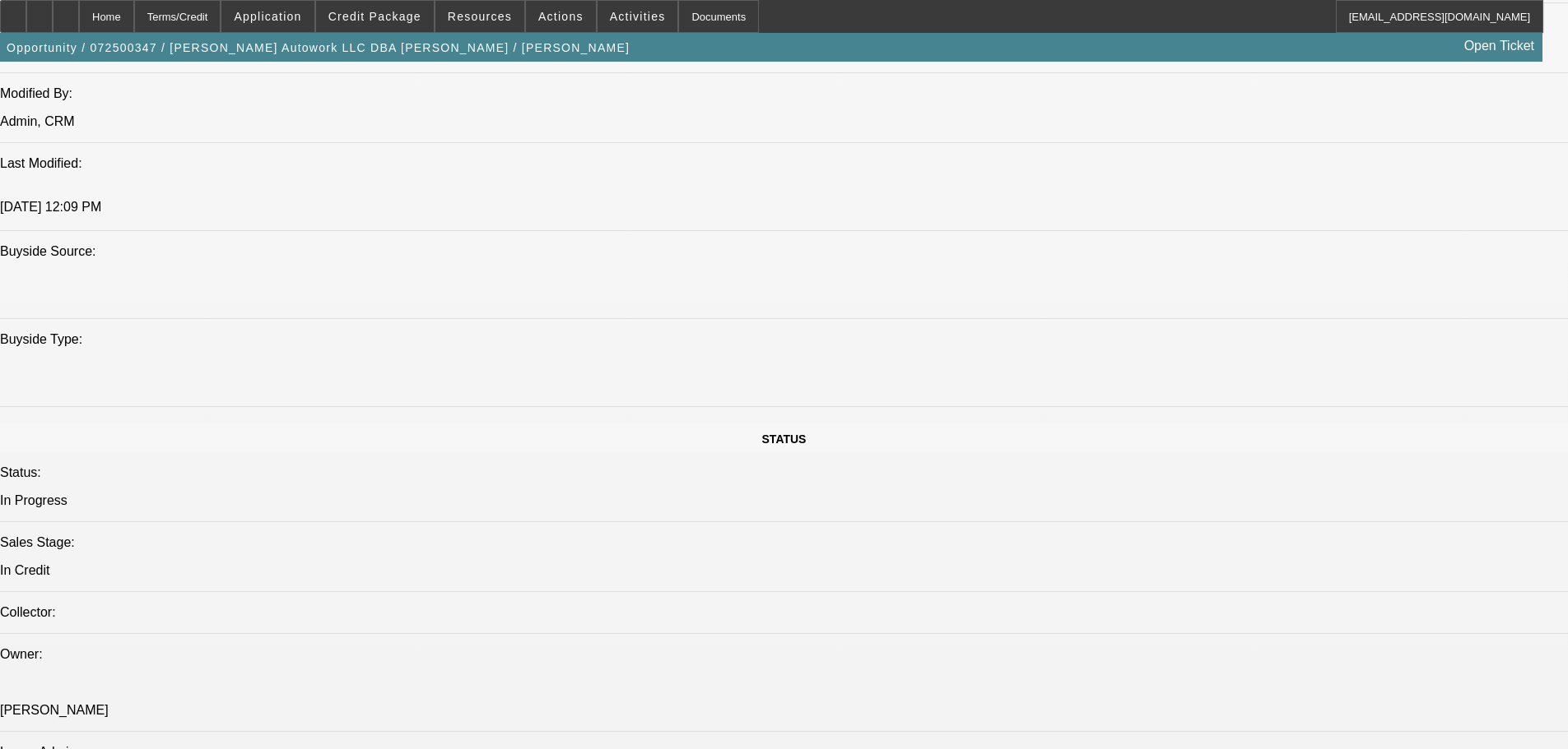
scroll to position [1069, 0]
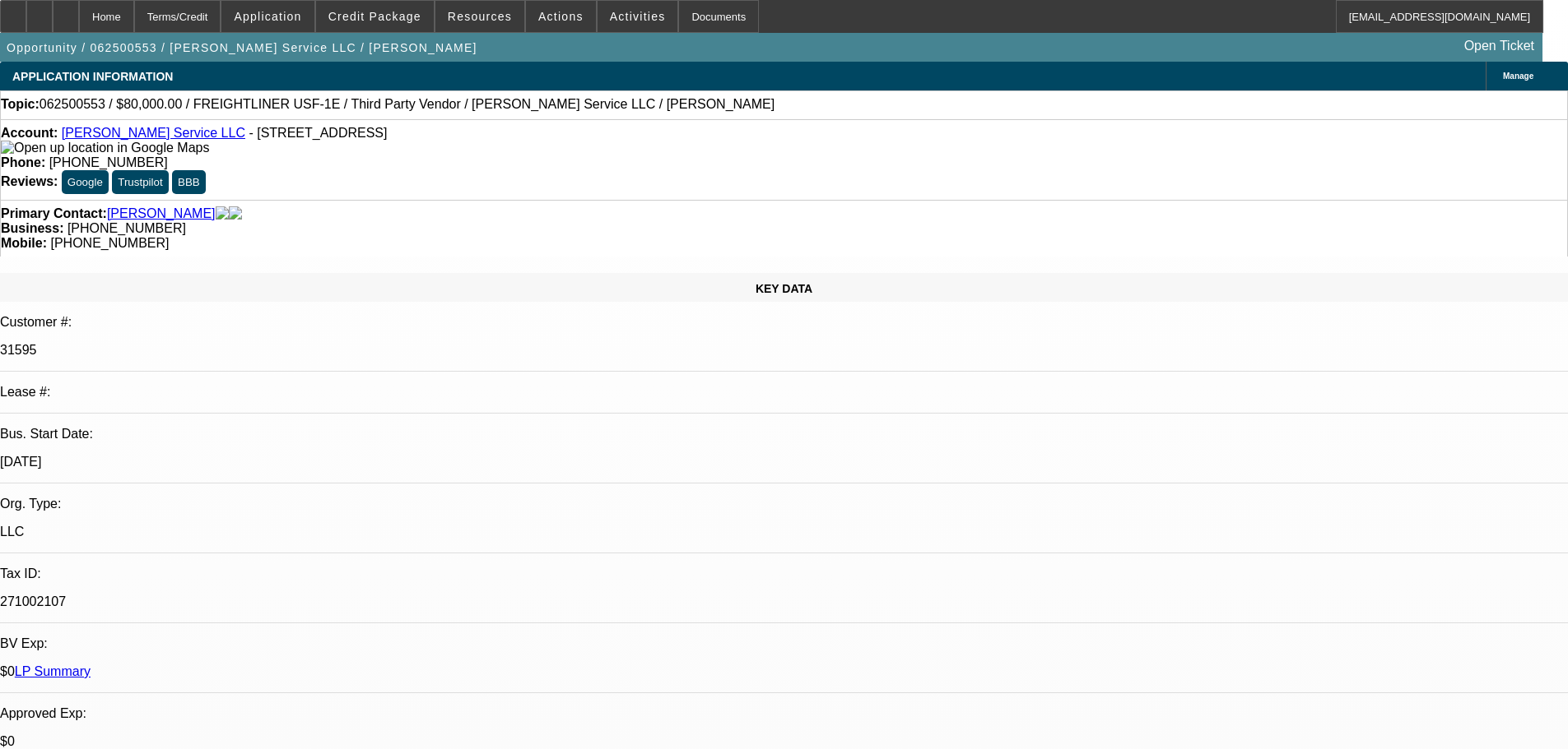
select select "0"
select select "6"
select select "0"
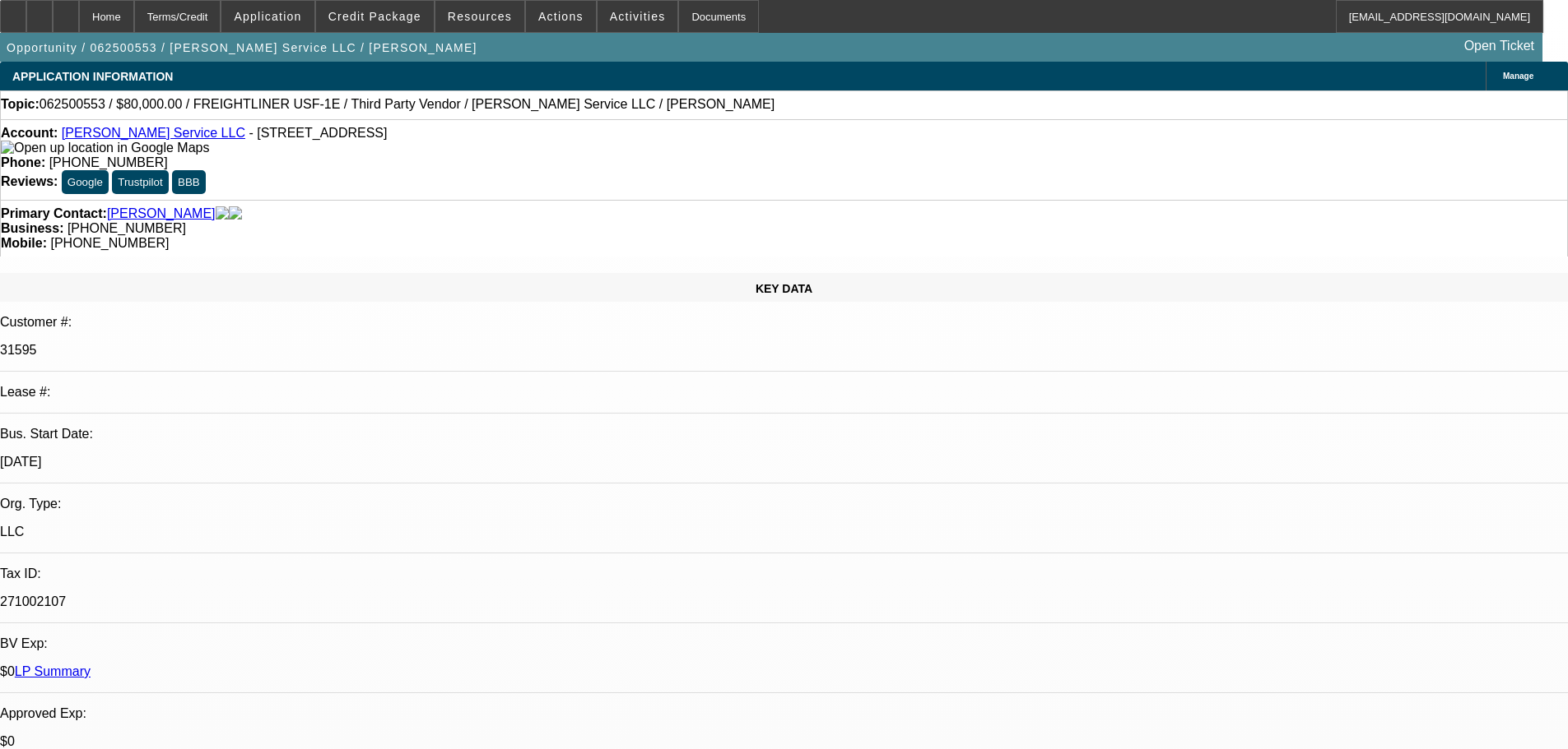
select select "0"
select select "3"
select select "0"
select select "6"
select select "0"
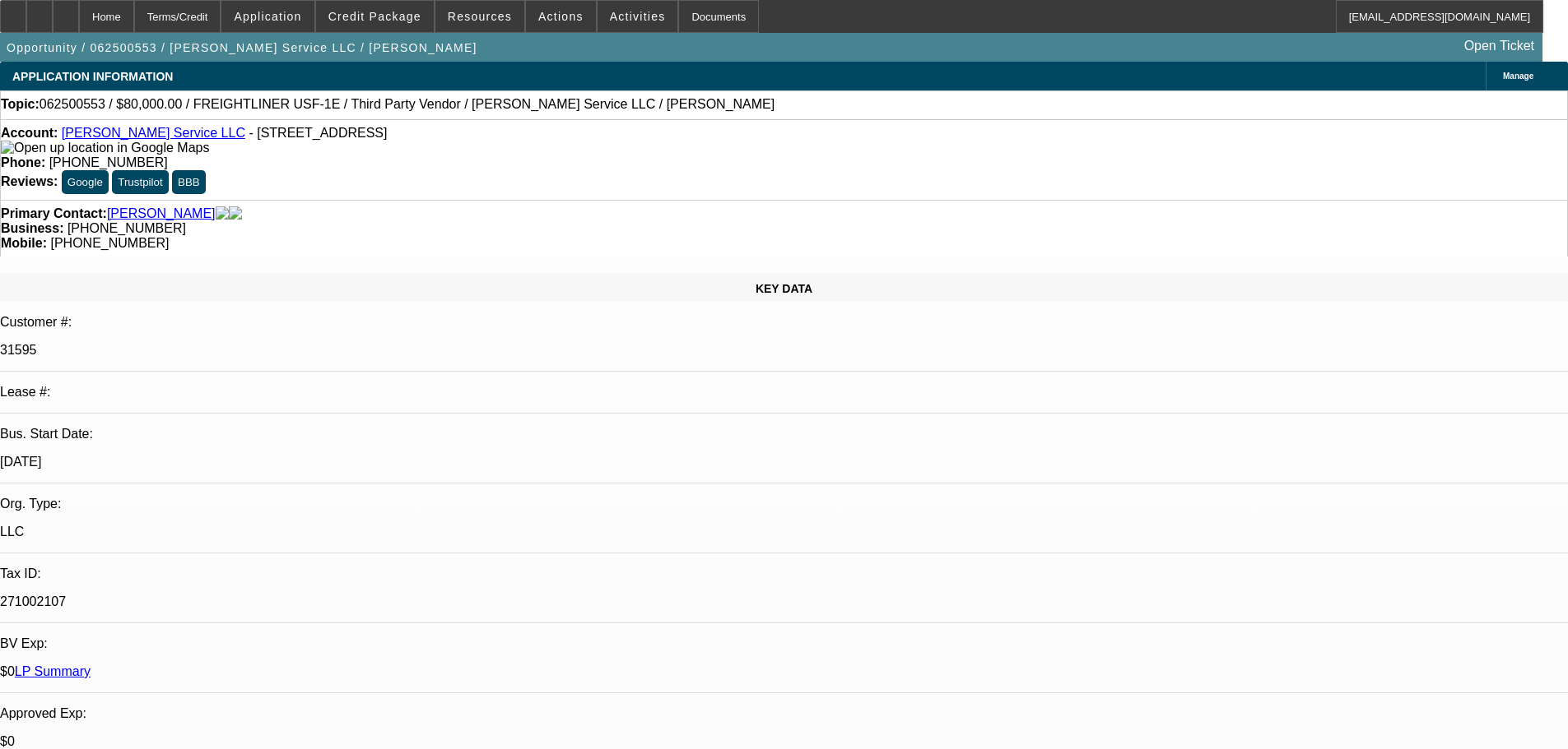
select select "0"
select select "3"
select select "0"
select select "6"
select select "0"
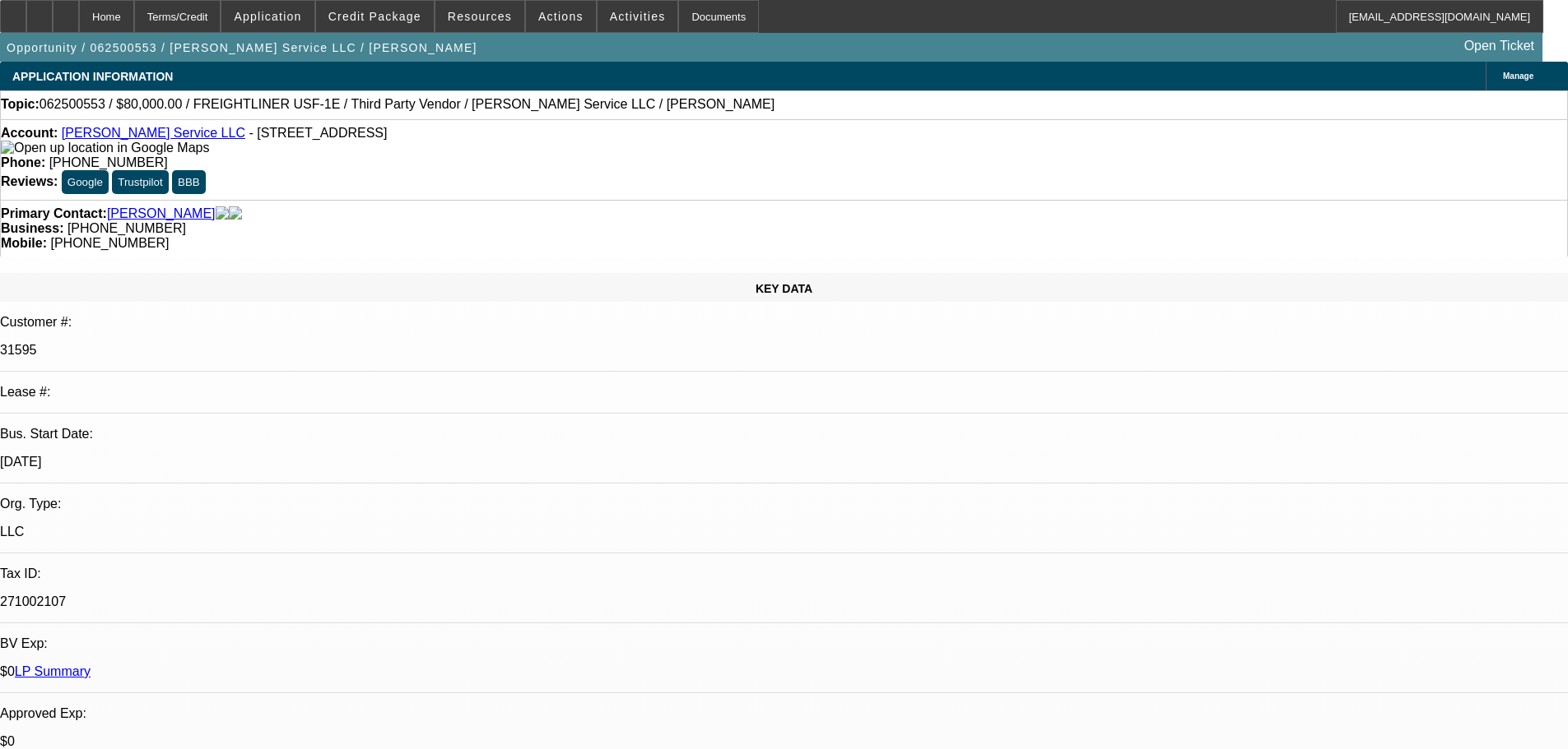
select select "0"
select select "3"
select select "0"
select select "6"
